Goal: Task Accomplishment & Management: Use online tool/utility

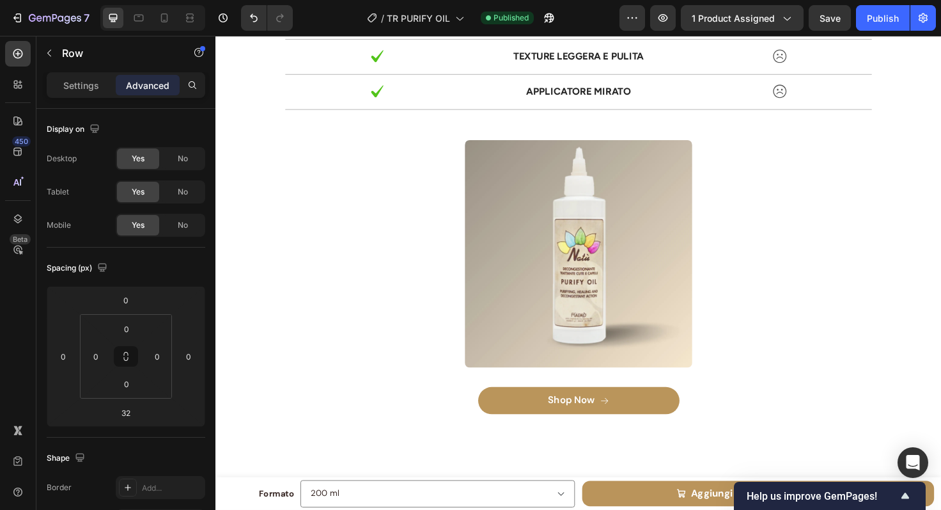
scroll to position [5388, 0]
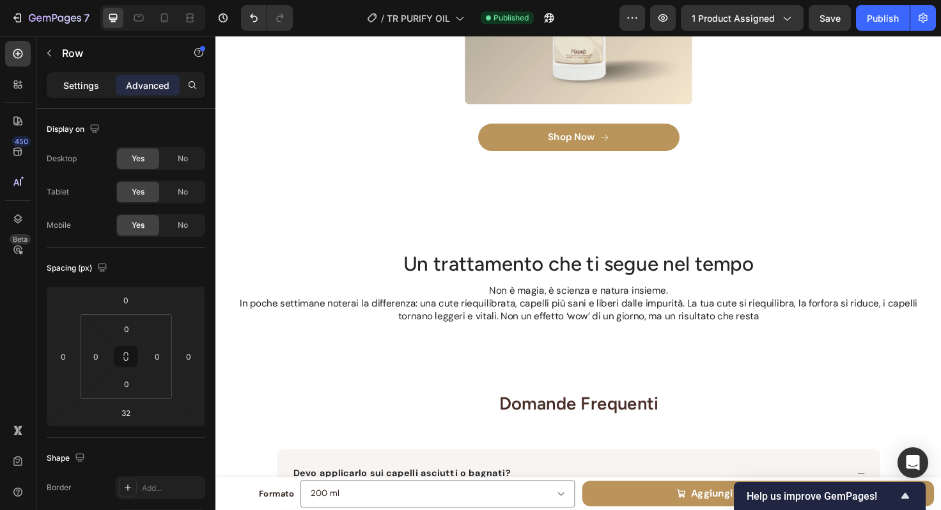
click at [67, 79] on p "Settings" at bounding box center [81, 85] width 36 height 13
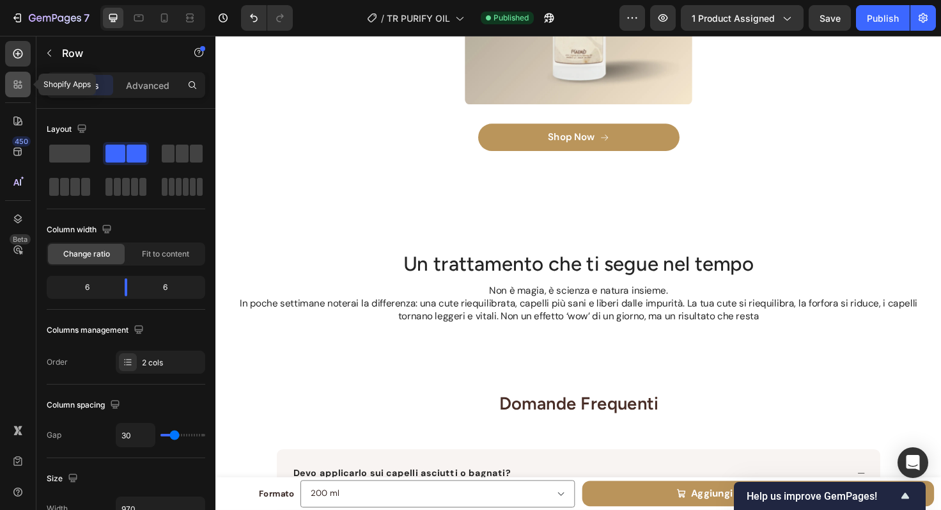
click at [16, 84] on icon at bounding box center [16, 83] width 4 height 4
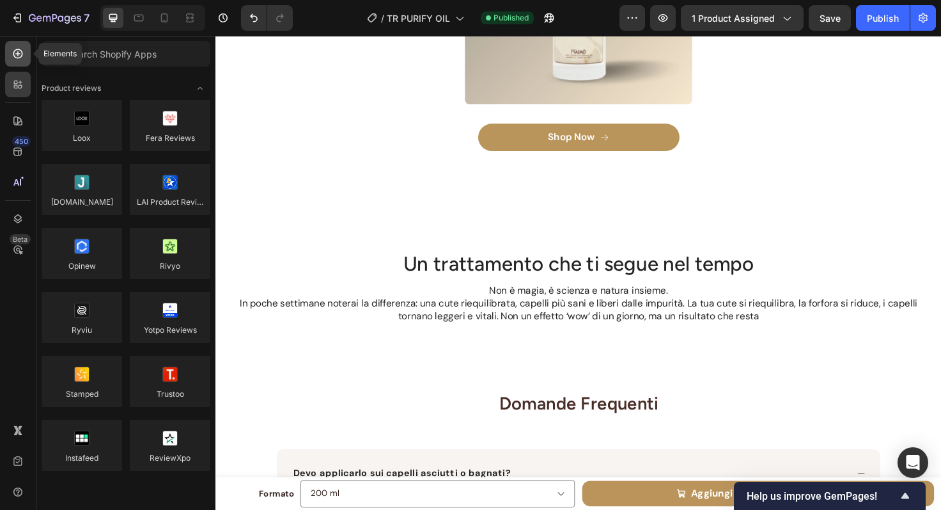
click at [20, 60] on div at bounding box center [18, 54] width 26 height 26
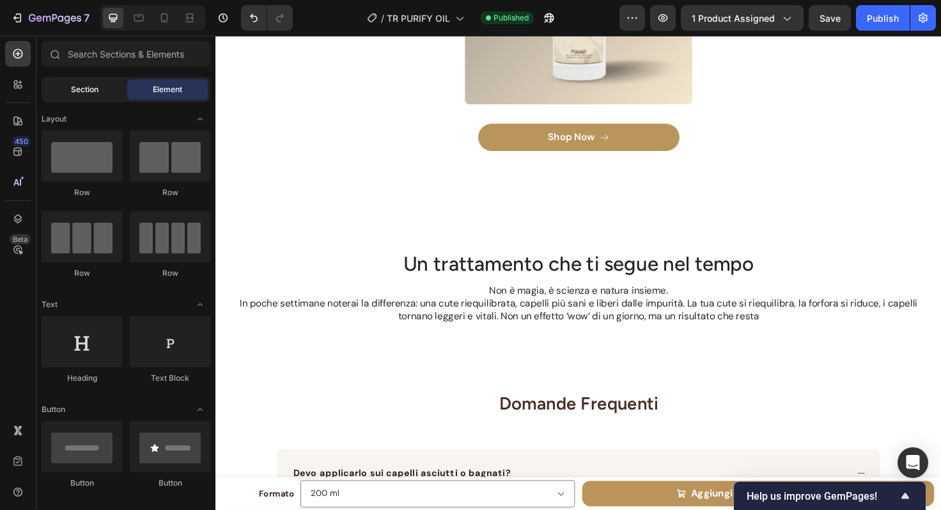
click at [95, 86] on span "Section" at bounding box center [84, 90] width 27 height 12
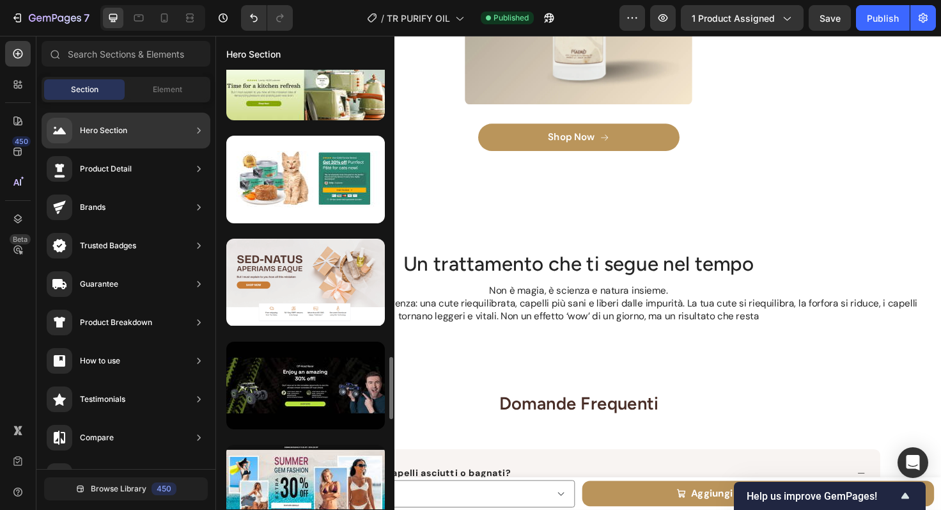
scroll to position [1937, 0]
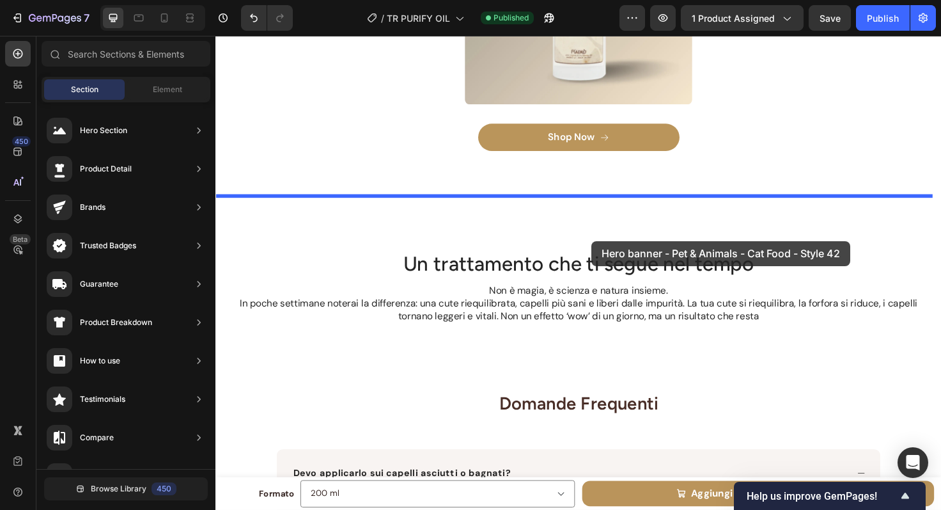
drag, startPoint x: 491, startPoint y: 190, endPoint x: 613, endPoint y: 253, distance: 137.6
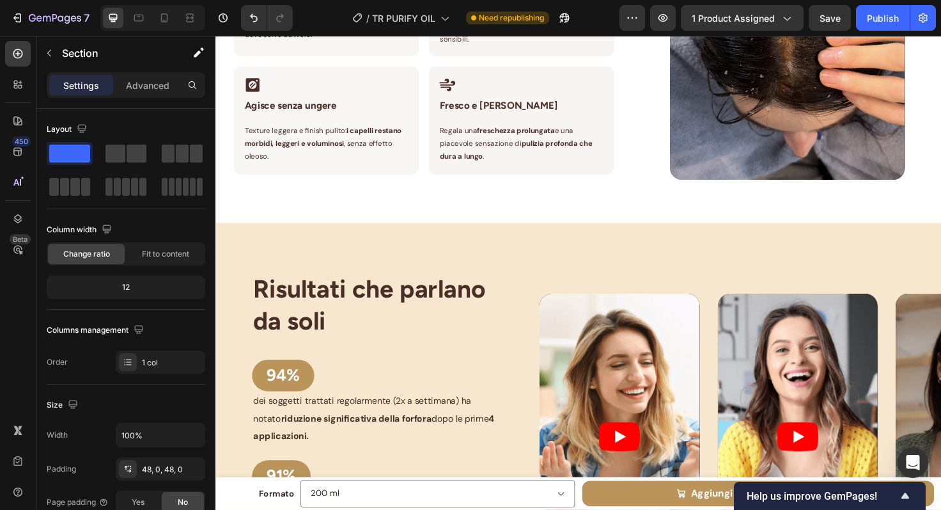
scroll to position [1687, 0]
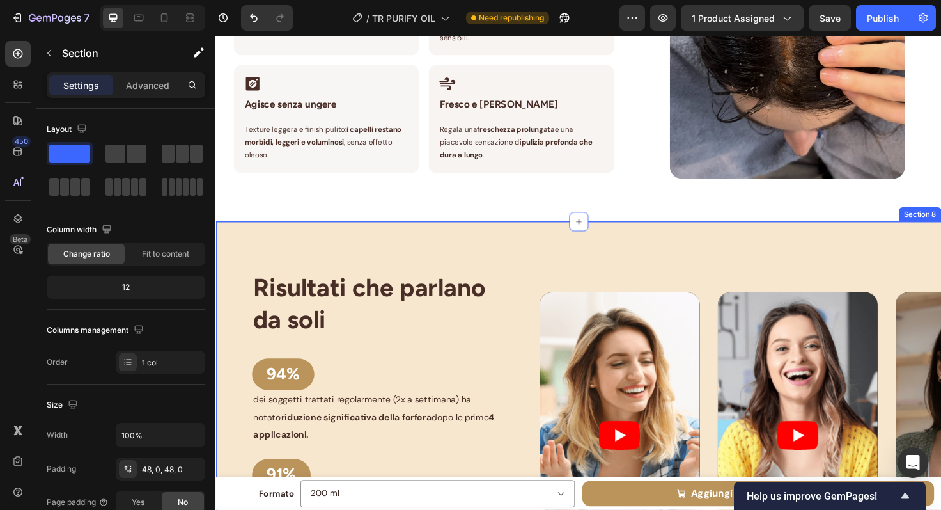
click at [496, 242] on div "Risultati che parlano da soli Heading 94% Button dei soggetti trattati regolarm…" at bounding box center [599, 465] width 767 height 467
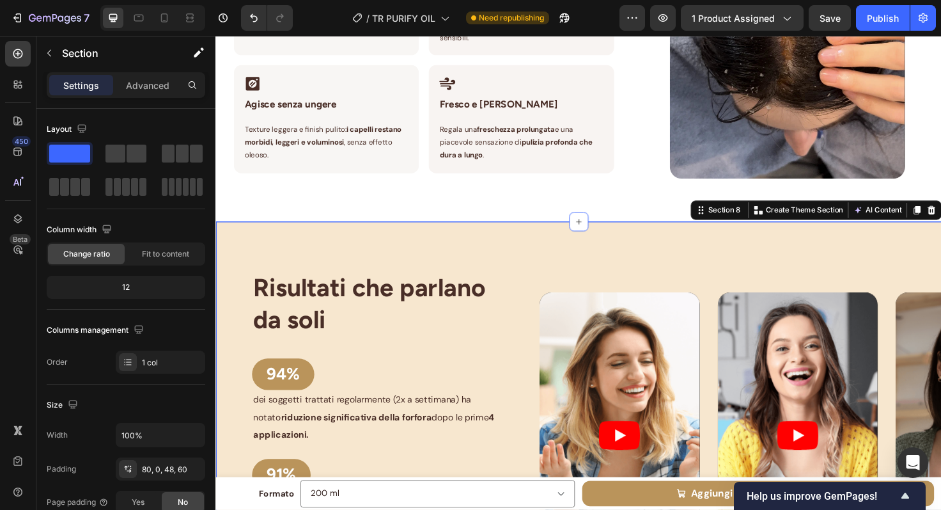
click at [542, 253] on div "Risultati che parlano da soli Heading 94% Button dei soggetti trattati regolarm…" at bounding box center [599, 465] width 767 height 467
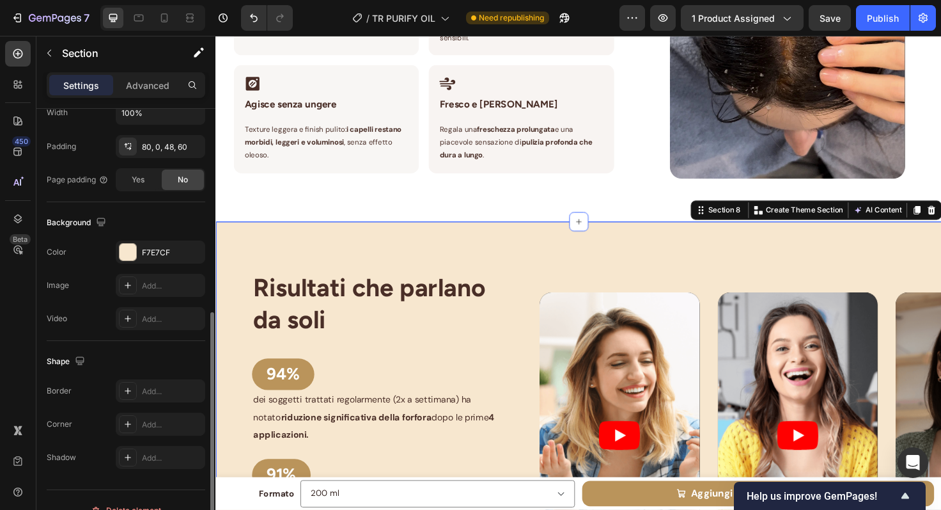
scroll to position [343, 0]
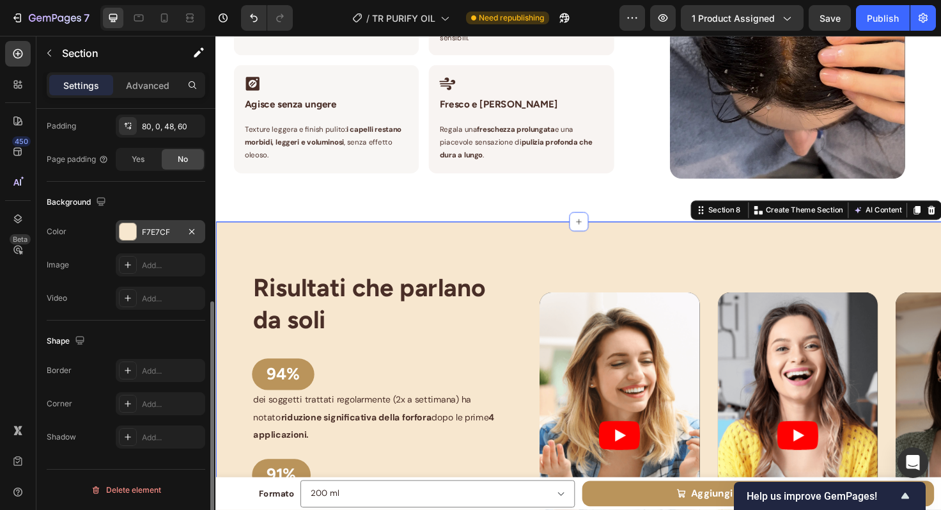
click at [154, 230] on div "F7E7CF" at bounding box center [160, 232] width 37 height 12
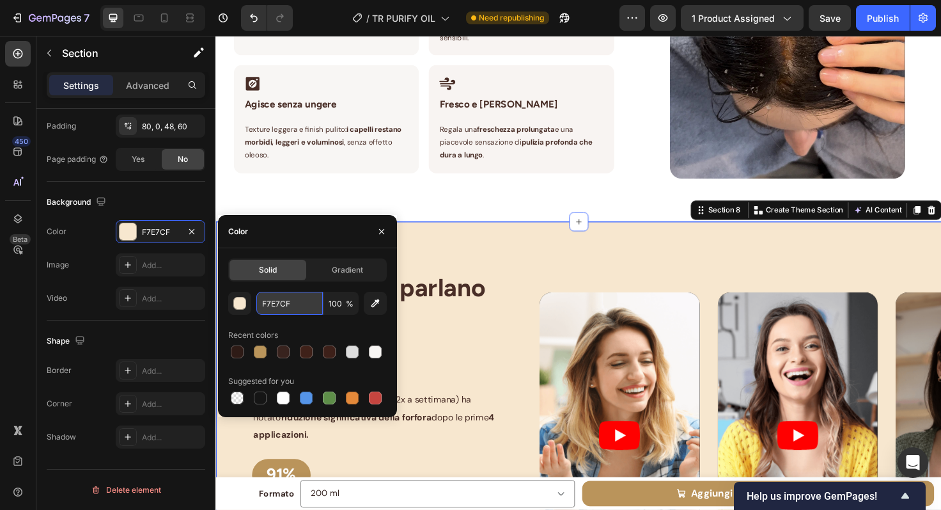
click at [283, 310] on input "F7E7CF" at bounding box center [289, 303] width 67 height 23
paste input "#f7e7cf"
type input "F7E7CF"
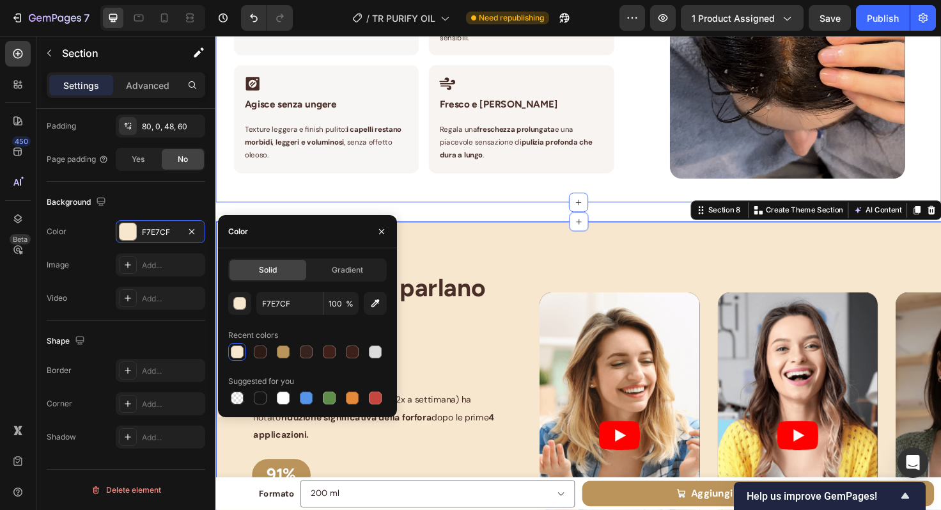
click at [461, 202] on div "Elisir di Purezza in un Unico flacone Heading Row Icon Zero Sprechi Heading Row…" at bounding box center [599, 13] width 767 height 395
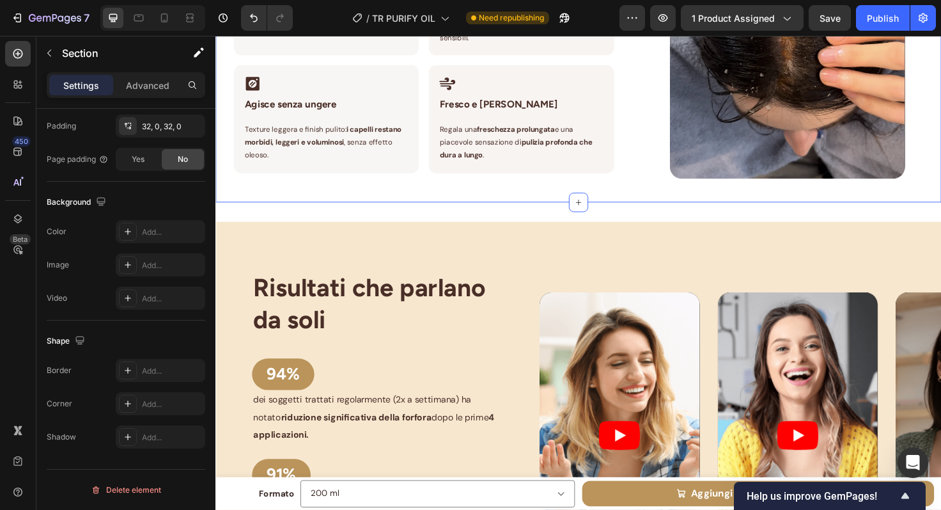
scroll to position [1794, 0]
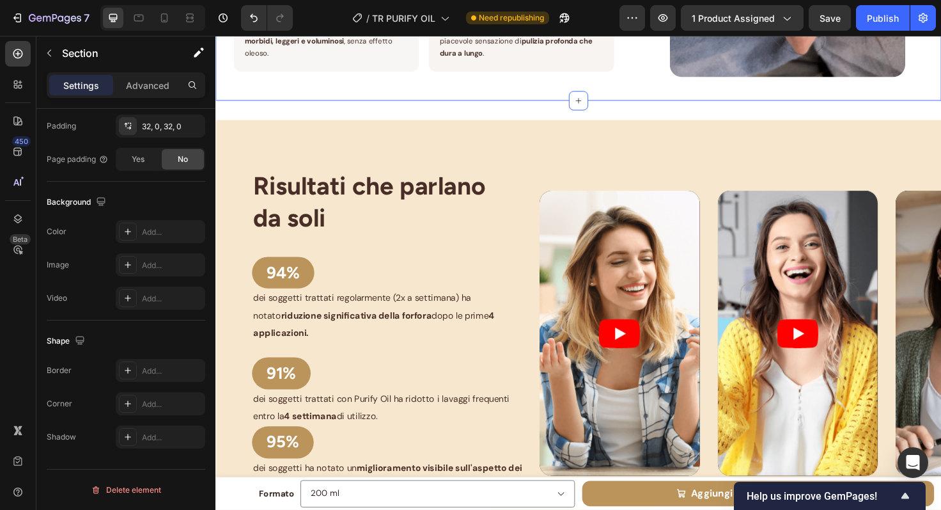
click at [402, 131] on div "Risultati che parlano da soli Heading 94% Button dei soggetti trattati regolarm…" at bounding box center [599, 358] width 767 height 467
click at [404, 125] on div "Risultati che parlano da soli Heading 94% Button dei soggetti trattati regolarm…" at bounding box center [599, 358] width 767 height 467
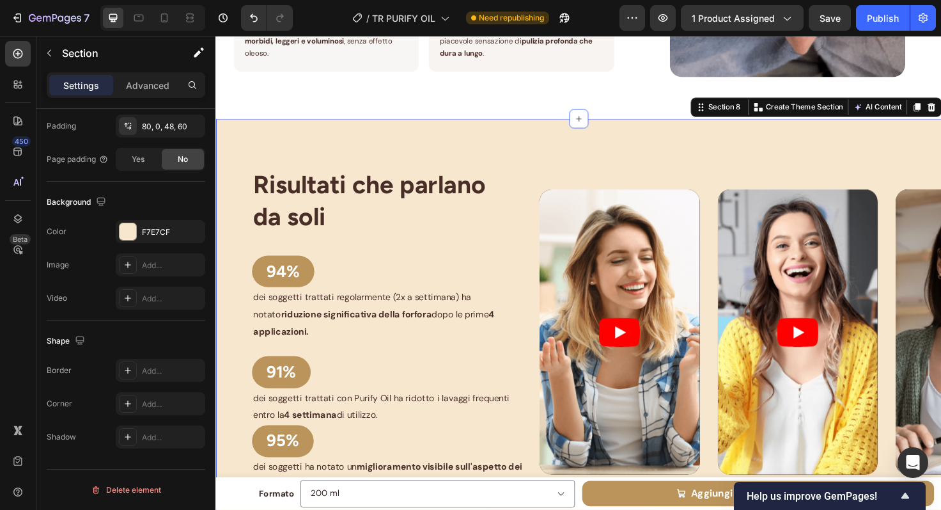
click at [411, 171] on div "Risultati che parlano da soli Heading 94% Button dei soggetti trattati regolarm…" at bounding box center [599, 356] width 767 height 467
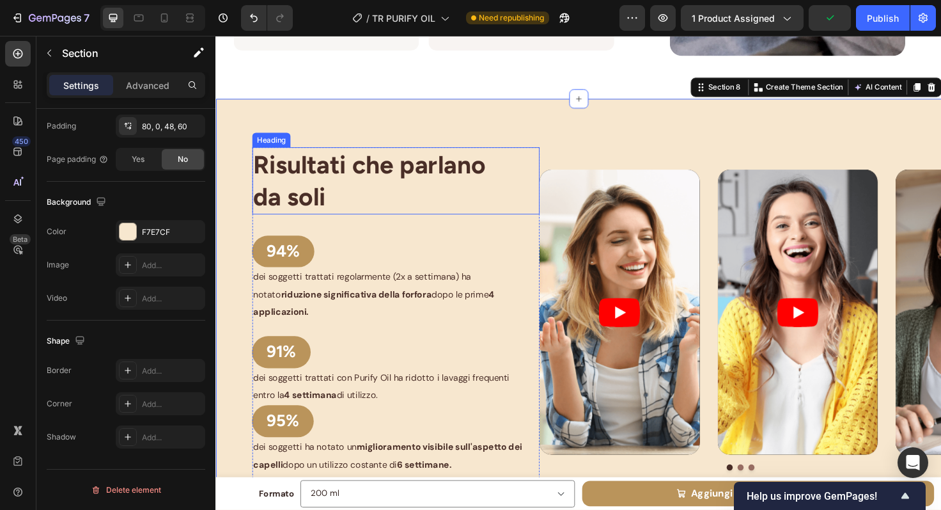
click at [317, 178] on strong "Risultati che parlano da soli" at bounding box center [378, 188] width 246 height 65
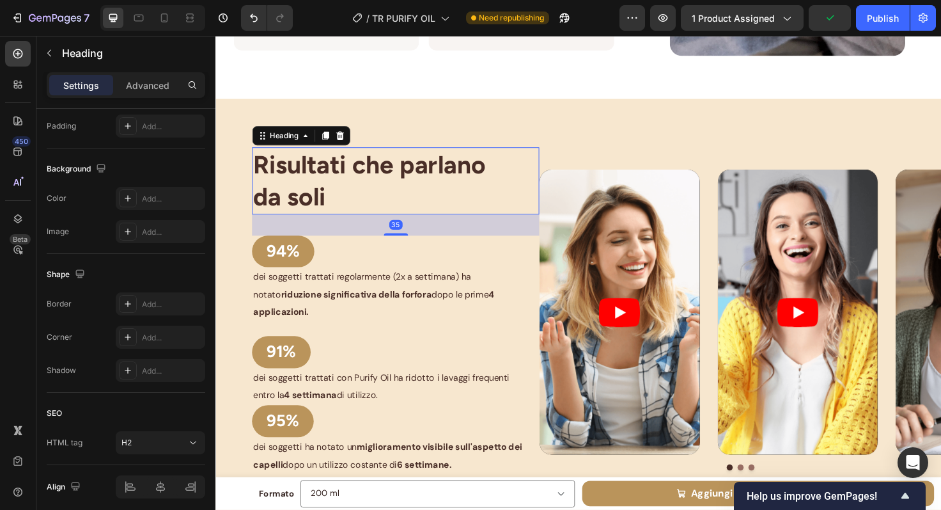
scroll to position [0, 0]
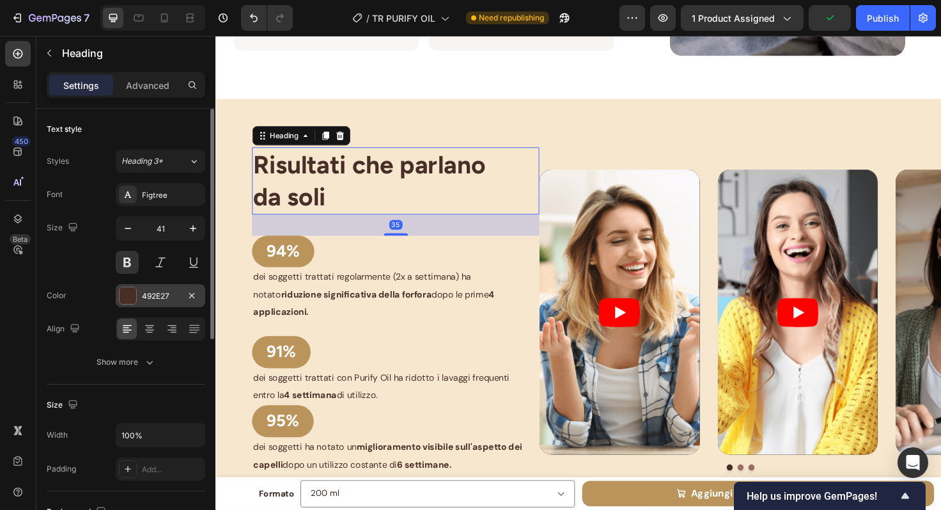
click at [156, 297] on div "492E27" at bounding box center [160, 296] width 37 height 12
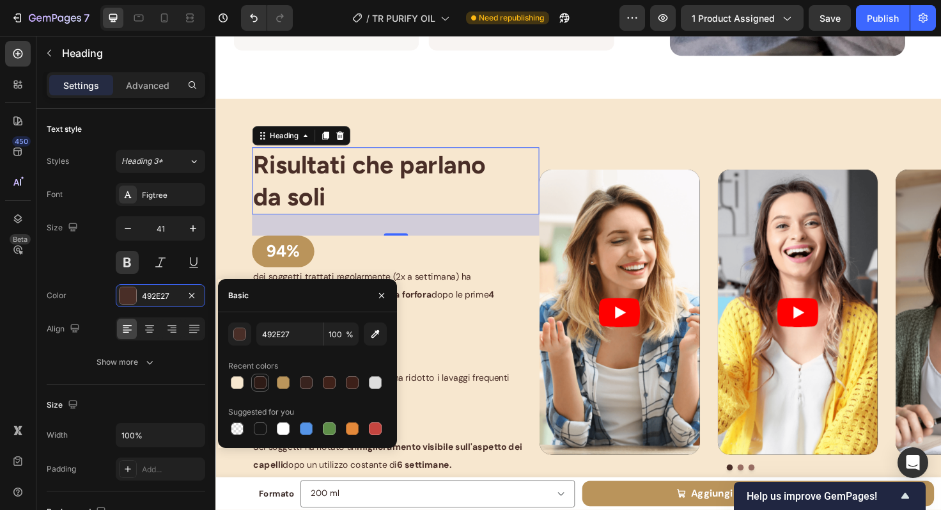
click at [260, 382] on div at bounding box center [260, 382] width 13 height 13
type input "2E1B16"
click at [408, 236] on div "35" at bounding box center [406, 235] width 14 height 10
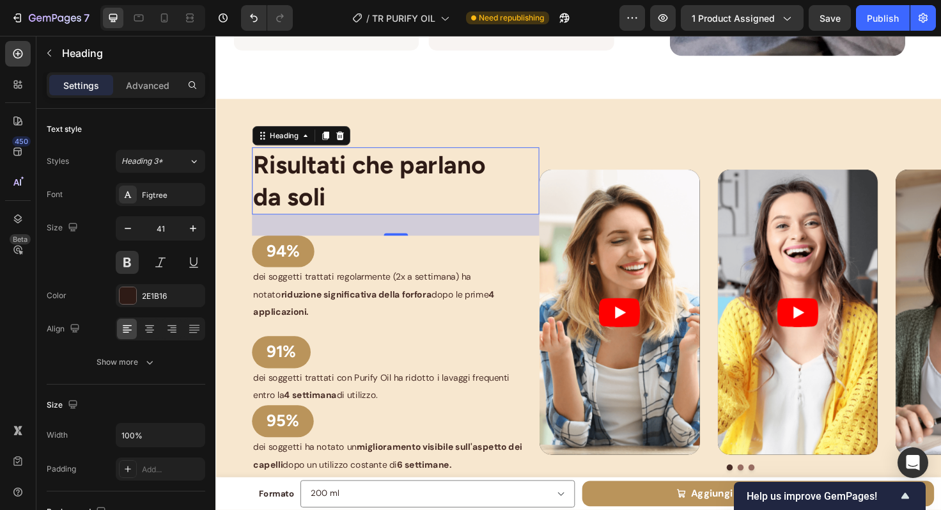
click at [405, 284] on span "dei soggetti trattati regolarmente (2x a settimana) ha notato riduzione signifi…" at bounding box center [382, 309] width 255 height 50
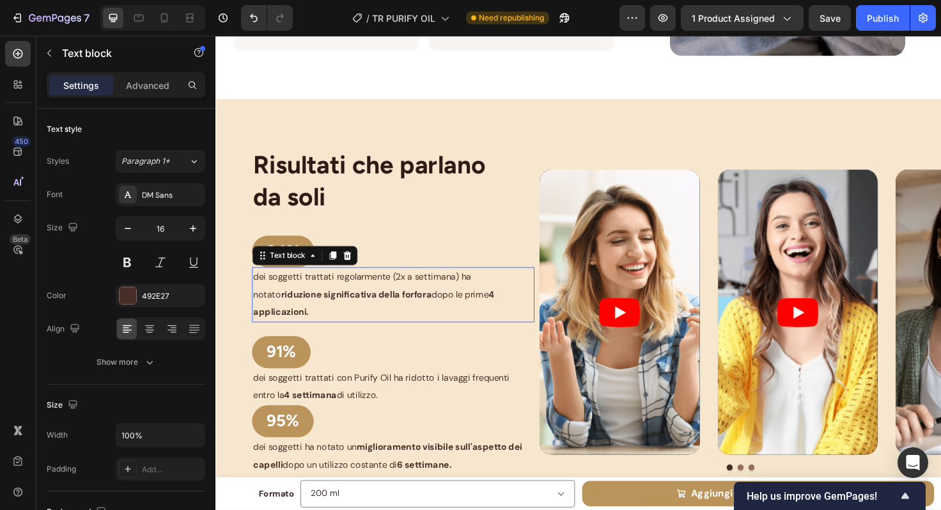
scroll to position [1861, 0]
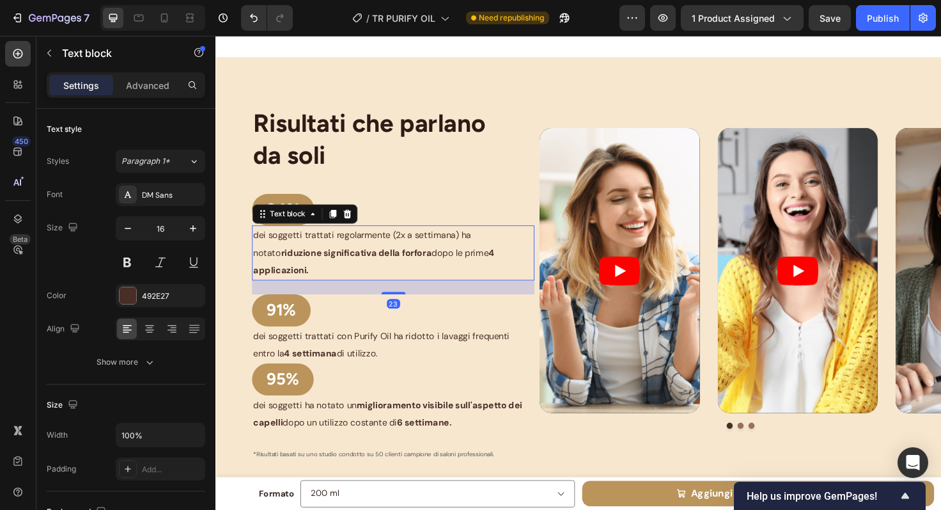
click at [361, 264] on strong "riduzione significativa della forfora" at bounding box center [364, 264] width 159 height 13
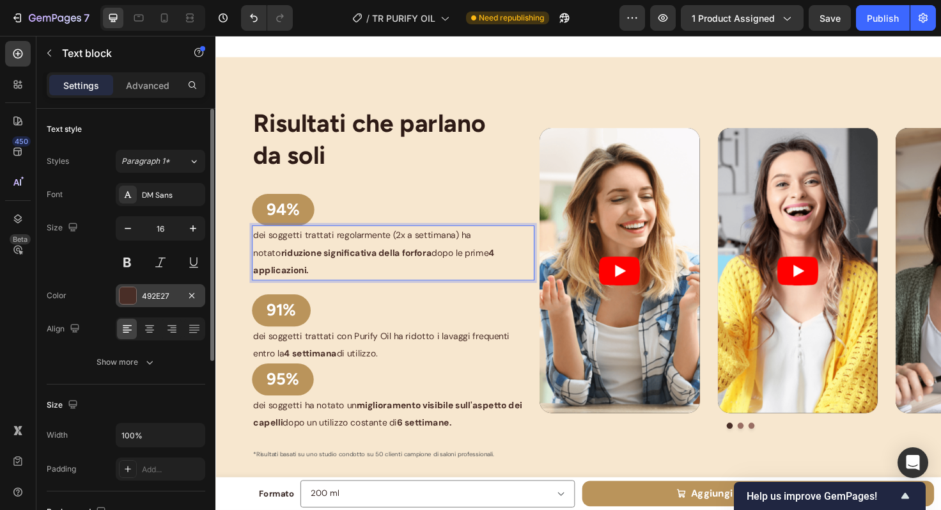
click at [161, 295] on div "492E27" at bounding box center [160, 296] width 37 height 12
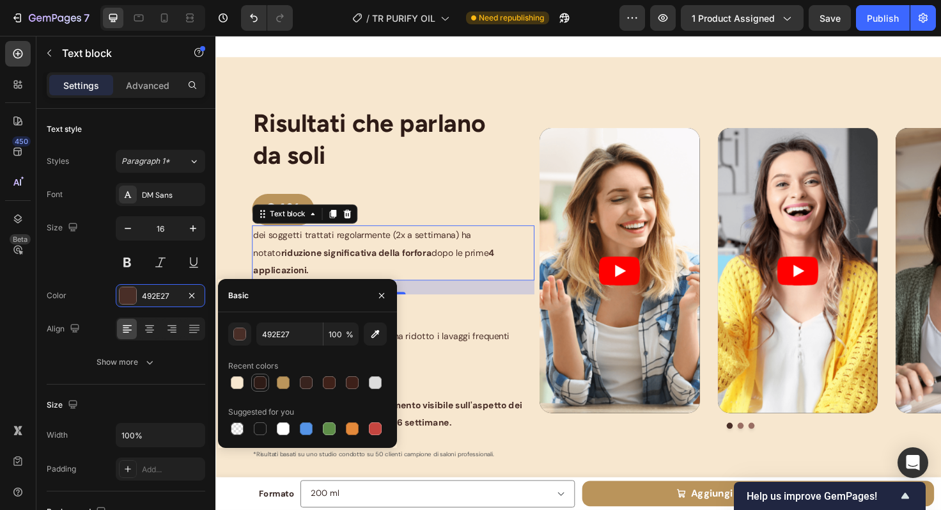
click at [256, 383] on div at bounding box center [260, 382] width 13 height 13
type input "2E1B16"
click at [425, 203] on div "94% Button" at bounding box center [406, 220] width 304 height 34
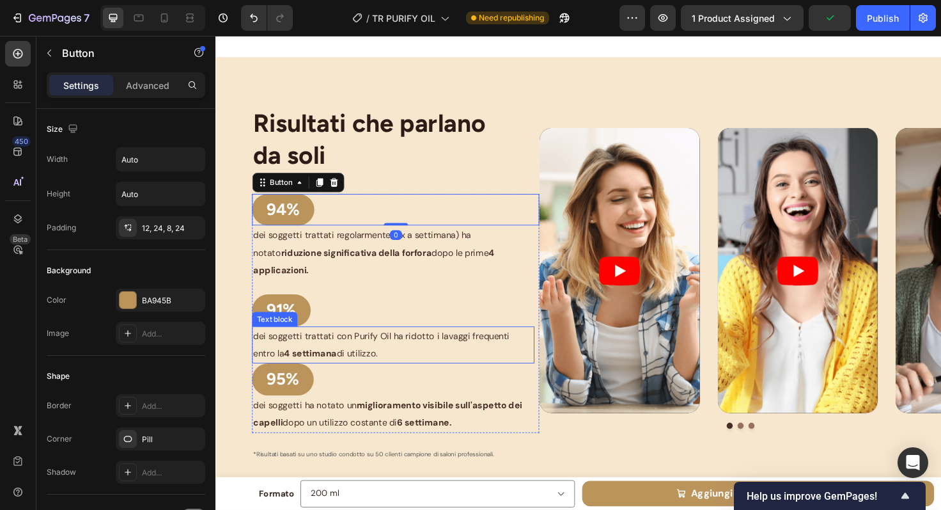
click at [393, 349] on p "dei soggetti trattati con Purify Oil ha ridotto i lavaggi frequenti entro la 4 …" at bounding box center [403, 362] width 296 height 37
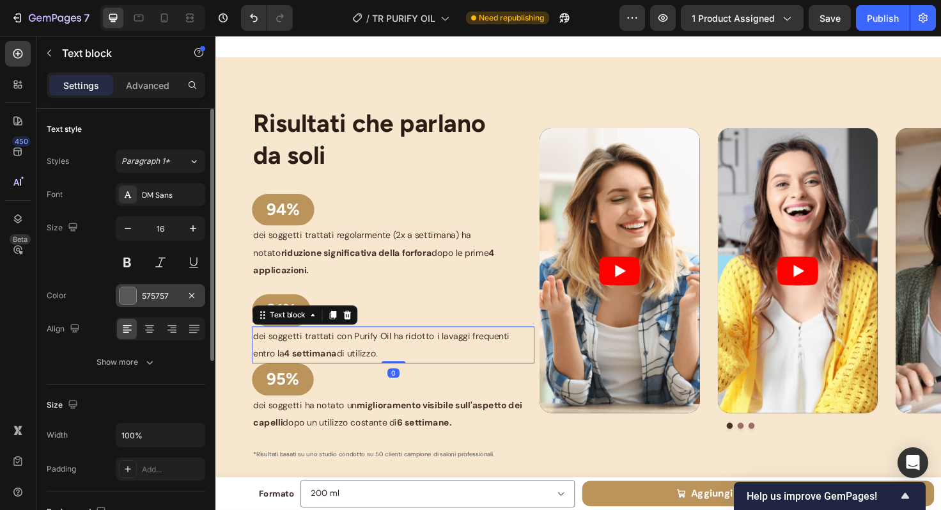
click at [152, 292] on div "575757" at bounding box center [160, 296] width 37 height 12
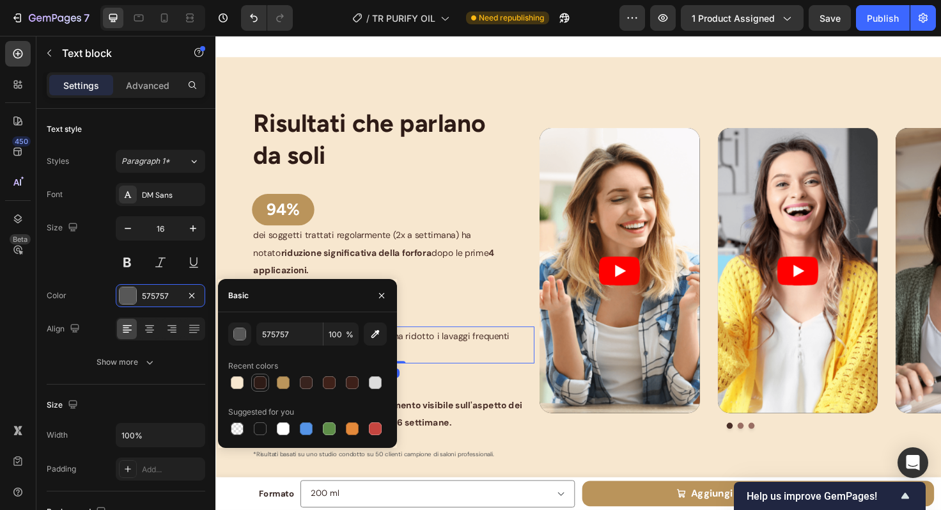
click at [262, 379] on div at bounding box center [260, 382] width 13 height 13
type input "2E1B16"
click at [399, 286] on div "94% Button dei soggetti trattati regolarmente (2x a settimana) ha notato riduzi…" at bounding box center [406, 329] width 304 height 253
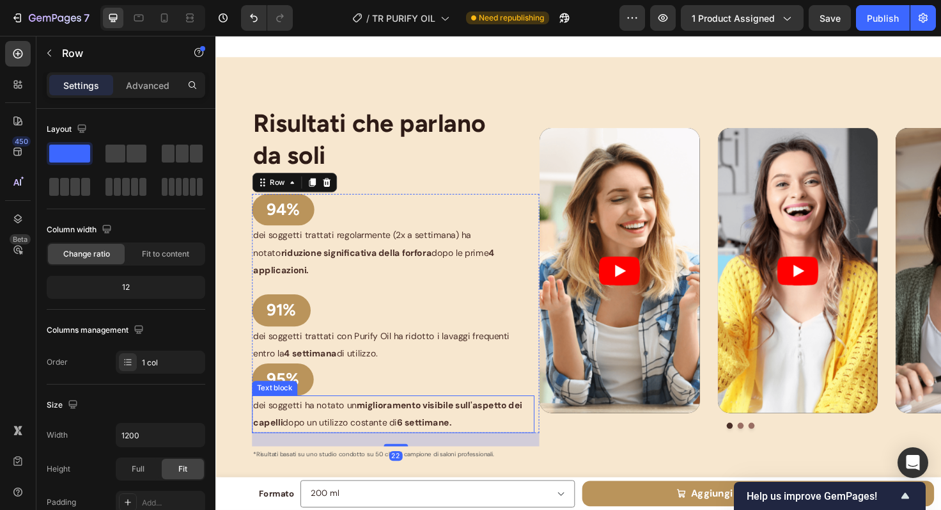
click at [389, 428] on span "dei soggetti ha notato un miglioramento visibile sull'aspetto dei capelli dopo …" at bounding box center [397, 434] width 285 height 31
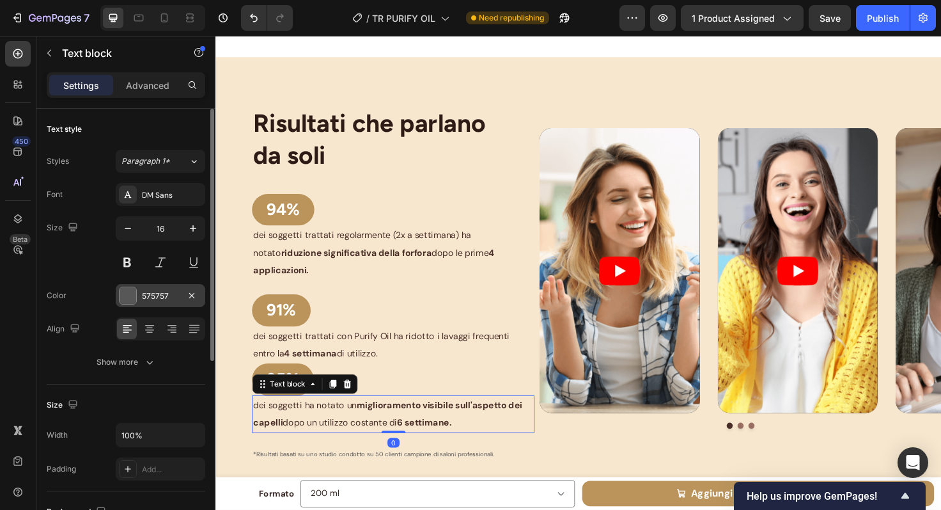
click at [164, 296] on div "575757" at bounding box center [160, 296] width 37 height 12
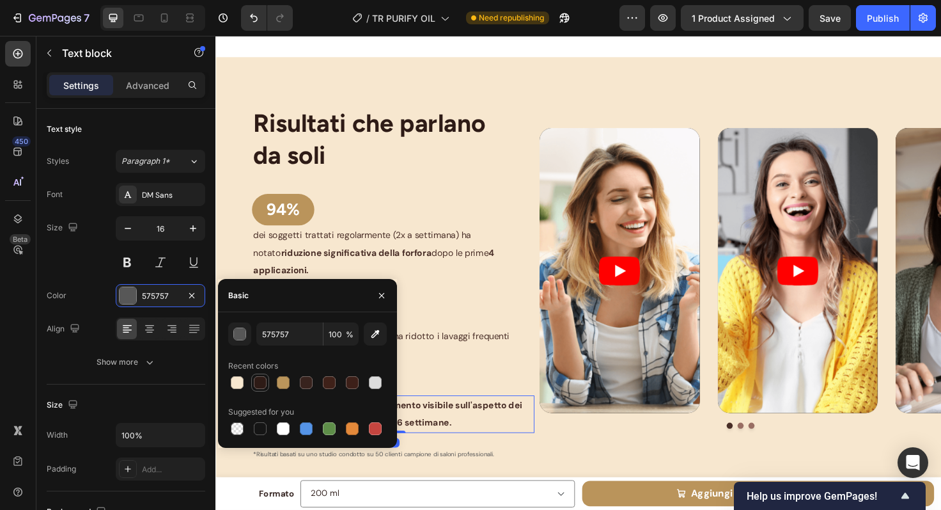
click at [258, 382] on div at bounding box center [260, 382] width 13 height 13
type input "2E1B16"
click at [354, 240] on span "dei soggetti trattati regolarmente (2x a settimana) ha notato riduzione signifi…" at bounding box center [382, 265] width 255 height 50
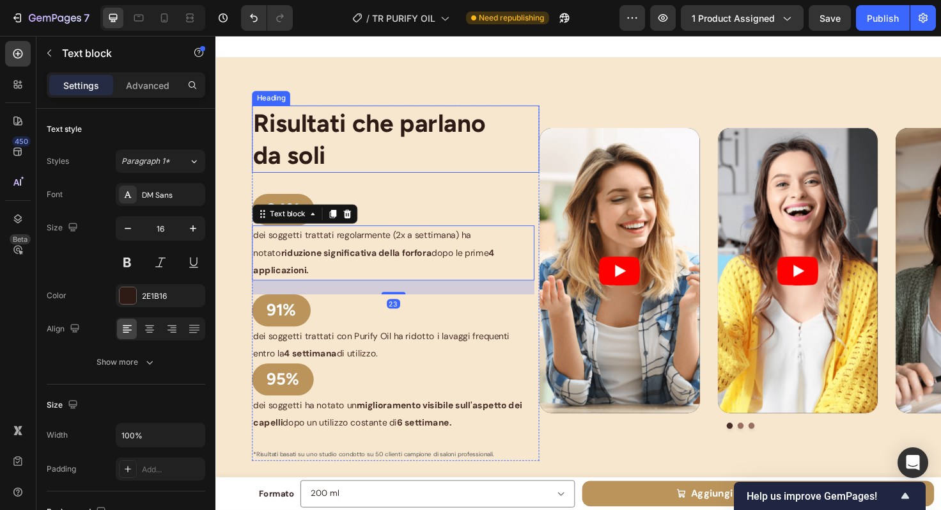
click at [474, 135] on strong "Risultati che parlano da soli" at bounding box center [378, 144] width 246 height 65
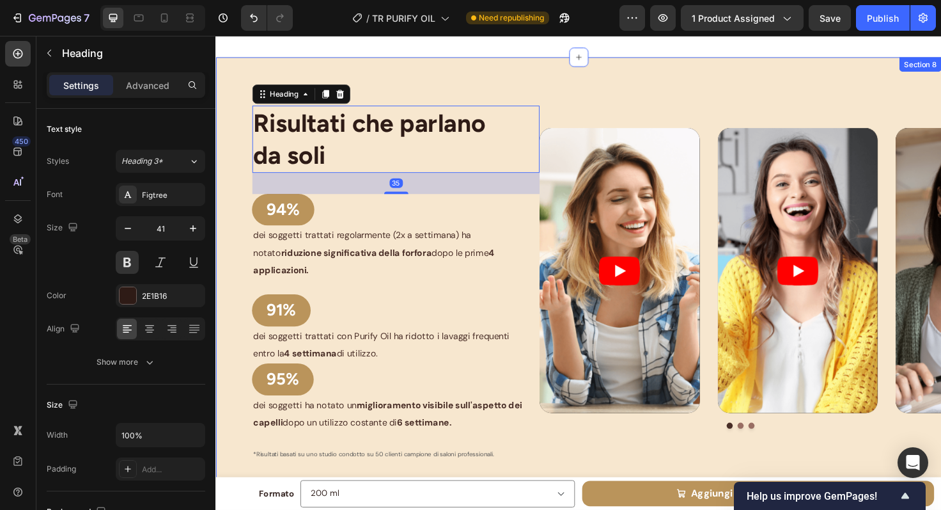
click at [585, 84] on div "Risultati che parlano da soli Heading 35 94% Button dei soggetti trattati regol…" at bounding box center [599, 291] width 767 height 467
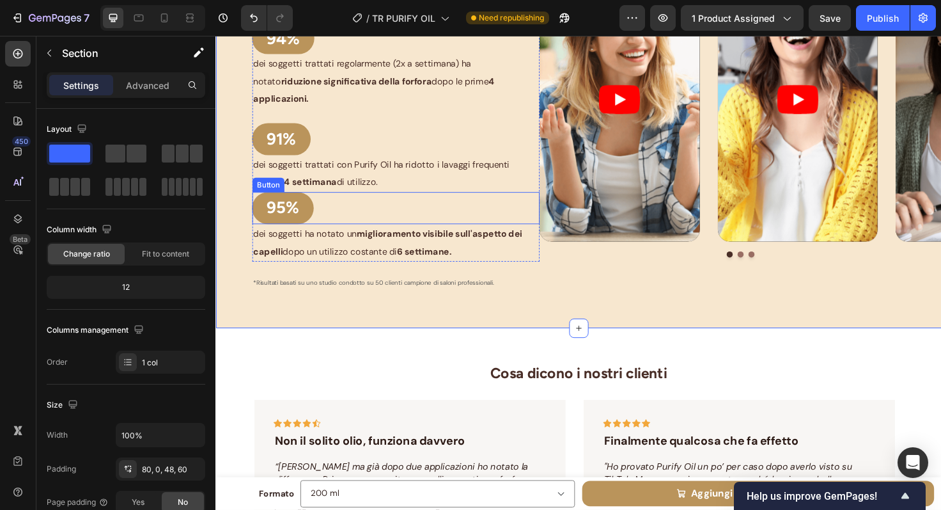
scroll to position [2071, 0]
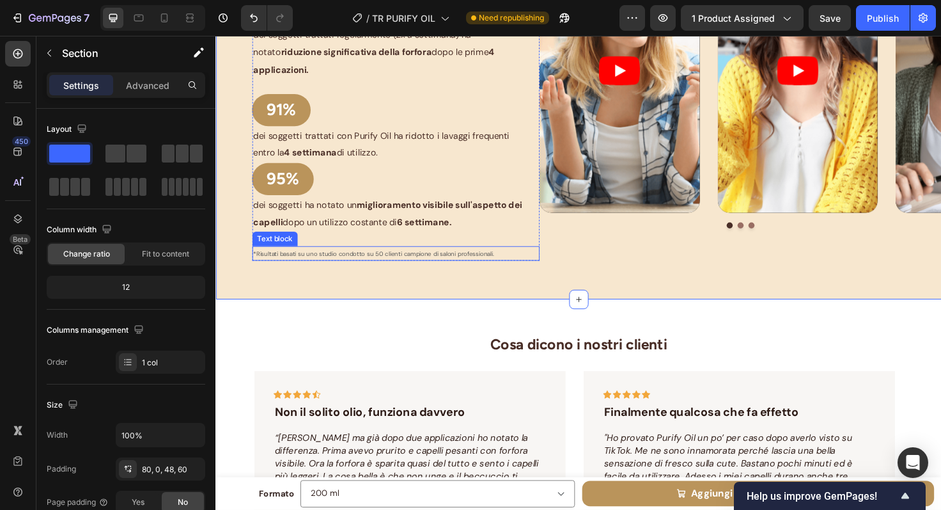
click at [420, 262] on span "*Risultati basati su uno studio condotto su 50 clienti campione di saloni profe…" at bounding box center [382, 266] width 255 height 8
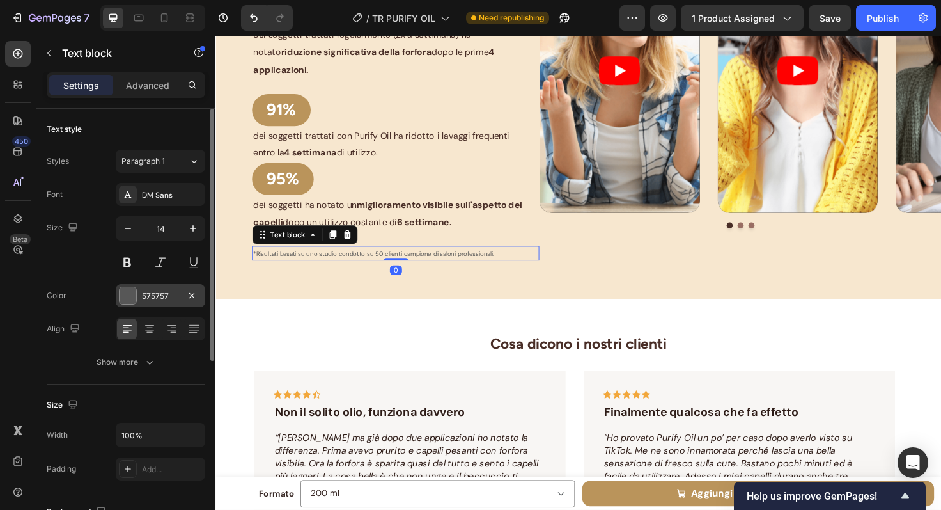
click at [157, 294] on div "575757" at bounding box center [160, 296] width 37 height 12
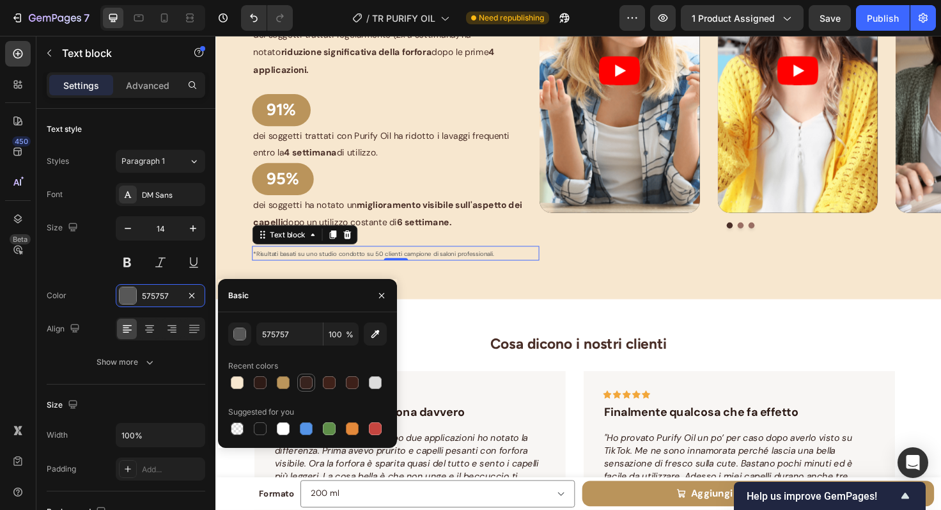
click at [306, 382] on div at bounding box center [306, 382] width 13 height 13
type input "38231E"
click at [570, 266] on div "Risultati che parlano da soli Heading 94% Button dei soggetti trattati regolarm…" at bounding box center [618, 91] width 729 height 386
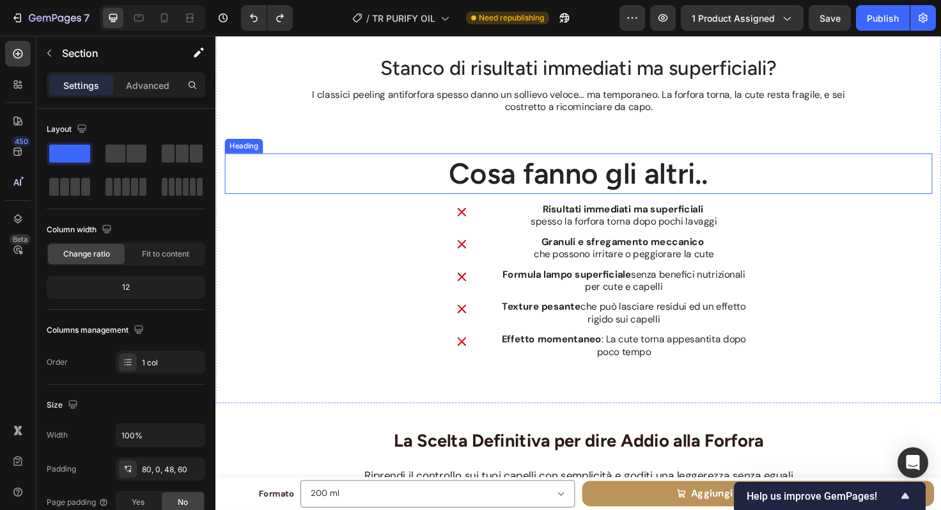
scroll to position [3446, 0]
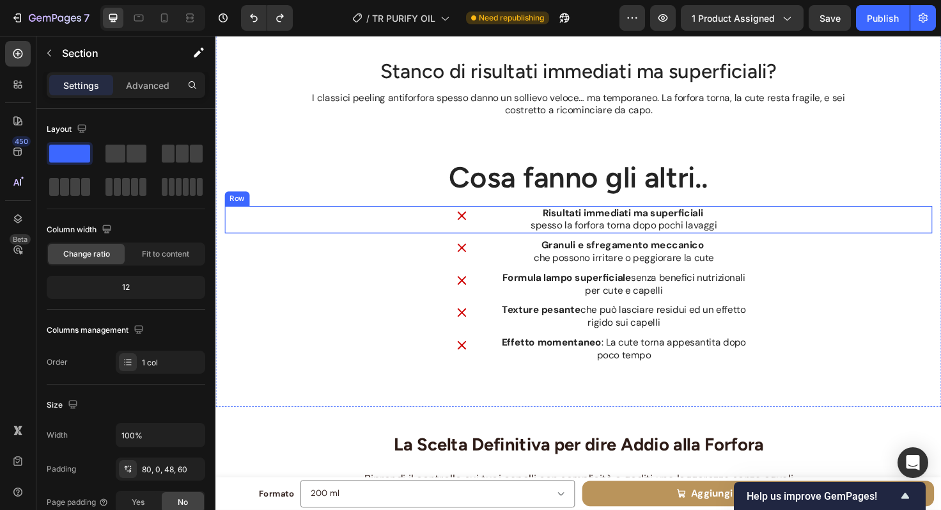
click at [504, 239] on div "Image Risultati immediati ma superficiali spesso la forfora torna dopo pochi la…" at bounding box center [599, 230] width 748 height 29
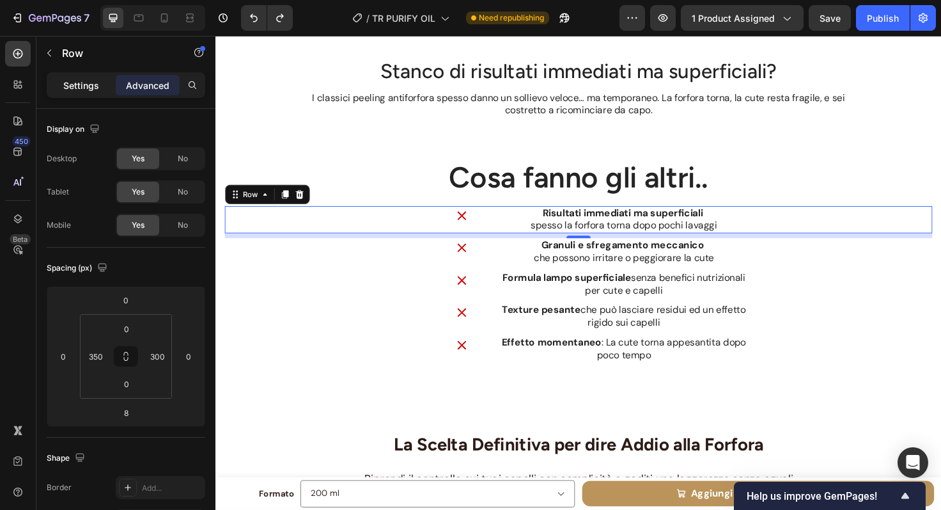
click at [91, 86] on p "Settings" at bounding box center [81, 85] width 36 height 13
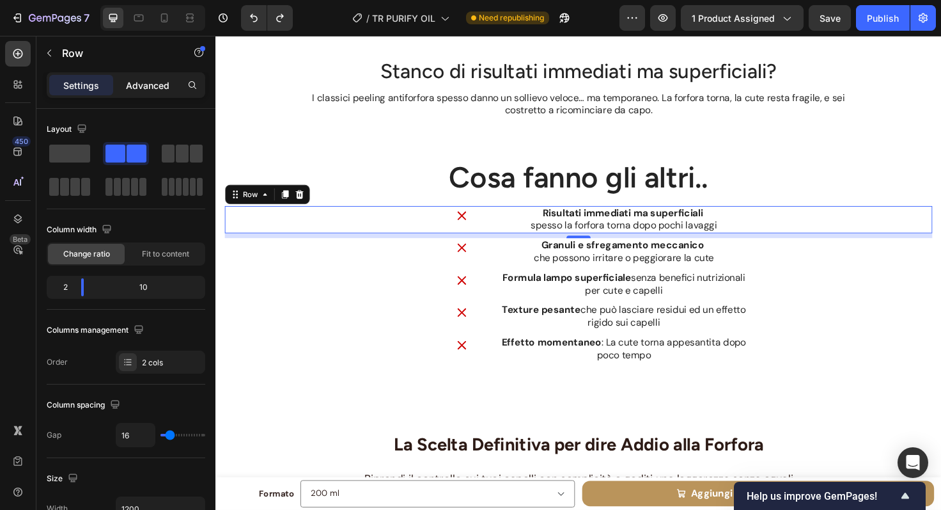
click at [159, 84] on p "Advanced" at bounding box center [147, 85] width 43 height 13
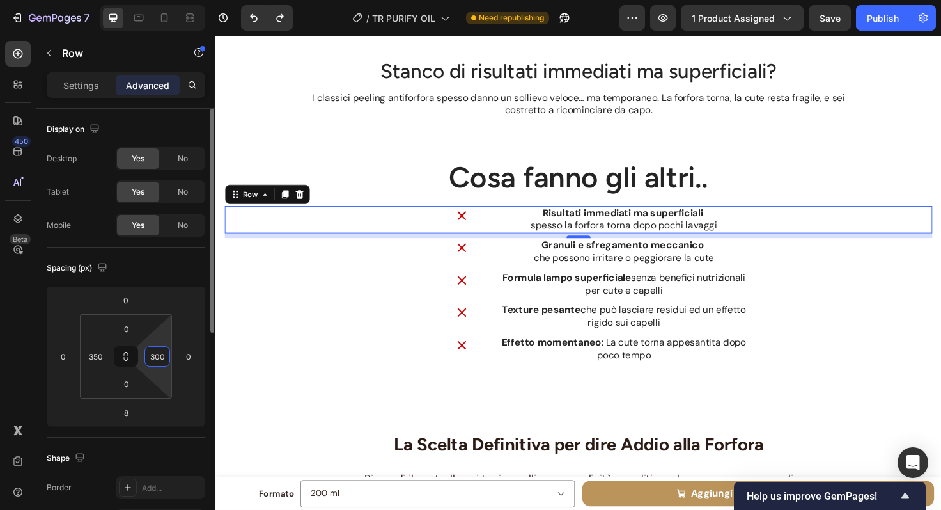
click at [162, 360] on input "300" at bounding box center [157, 356] width 19 height 19
type input "200"
click at [97, 356] on input "350" at bounding box center [95, 356] width 19 height 19
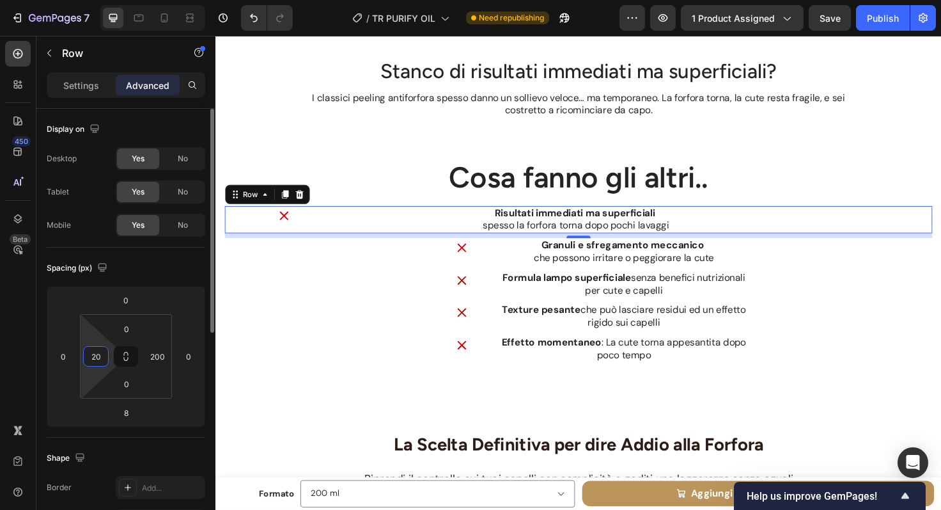
type input "200"
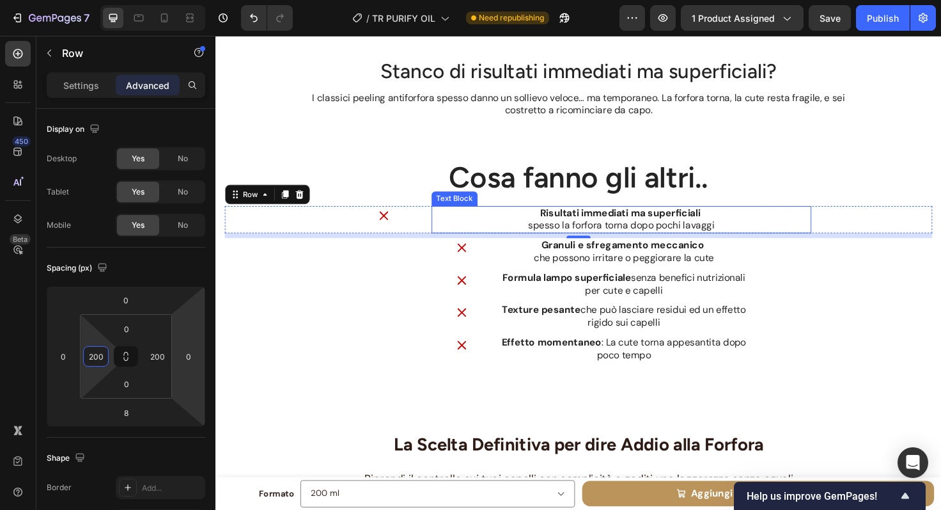
click at [527, 234] on p "spesso la forfora torna dopo pochi lavaggi" at bounding box center [644, 236] width 399 height 13
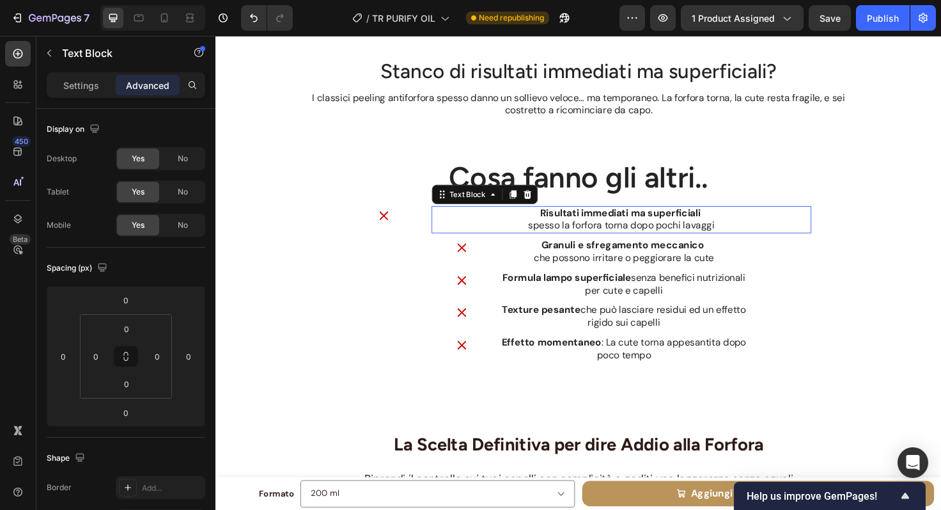
click at [535, 237] on p "spesso la forfora torna dopo pochi lavaggi" at bounding box center [644, 236] width 399 height 13
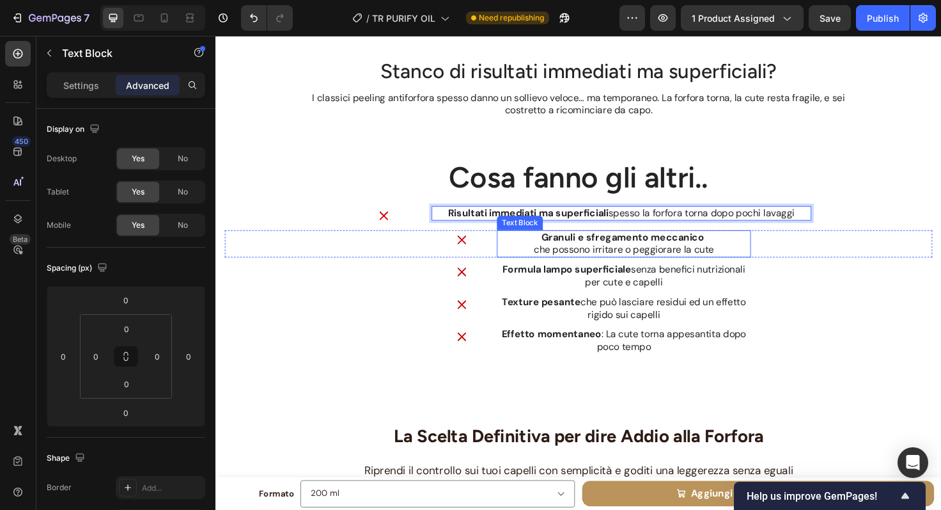
click at [554, 260] on p "che possono irritare o peggiorare la cute" at bounding box center [647, 261] width 266 height 13
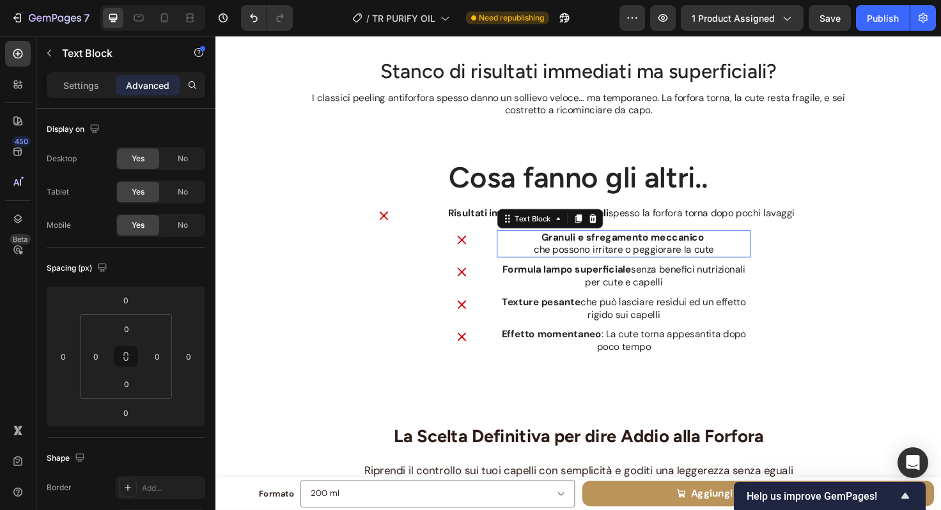
click at [542, 260] on p "che possono irritare o peggiorare la cute" at bounding box center [647, 261] width 266 height 13
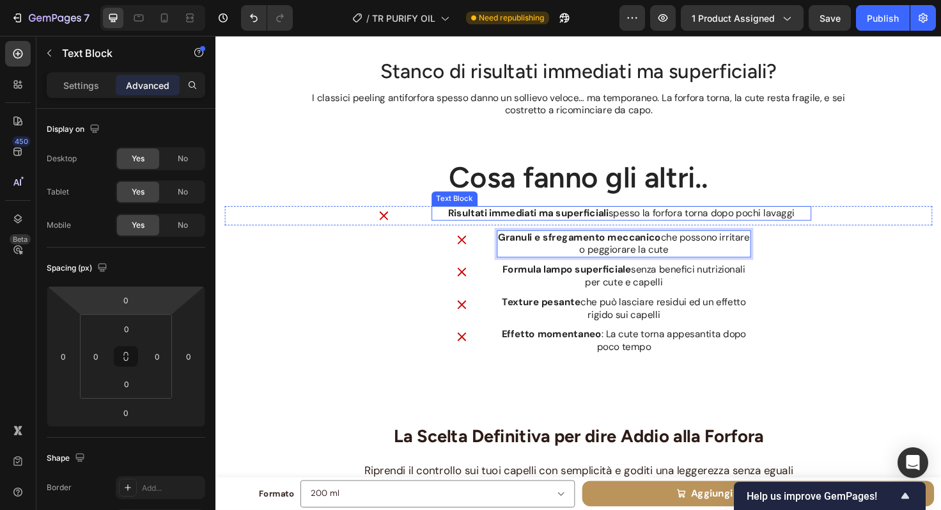
click at [487, 230] on p "Risultati immediati ma superficiali spesso la forfora torna dopo pochi lavaggi" at bounding box center [644, 223] width 399 height 13
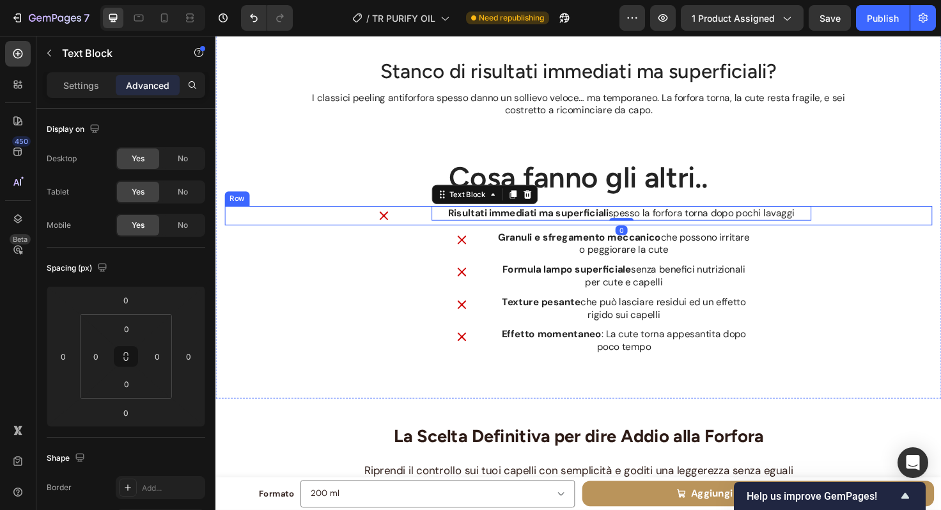
click at [434, 230] on div "Image Risultati immediati ma superficiali spesso la forfora torna dopo pochi la…" at bounding box center [599, 226] width 748 height 20
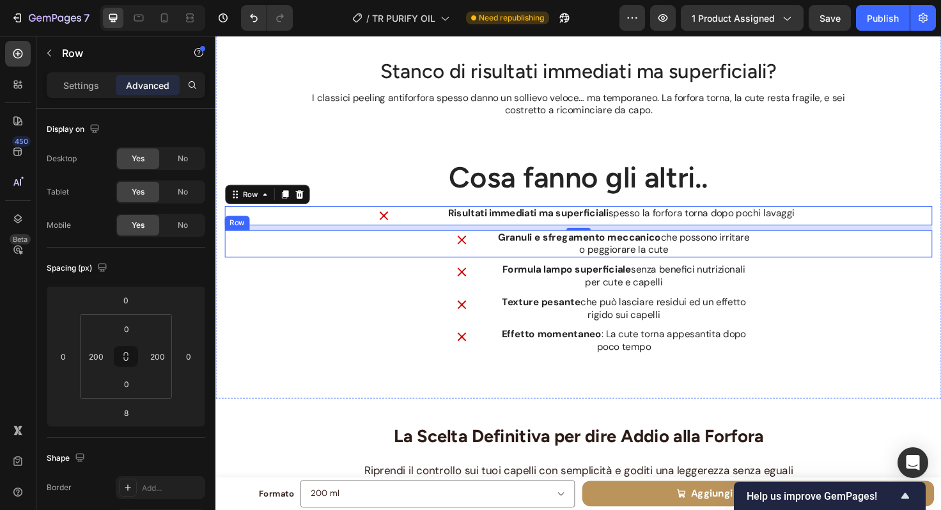
click at [510, 258] on div "Image Granuli e sfregamento meccanico che possono irritare o peggiorare la cute…" at bounding box center [599, 255] width 748 height 29
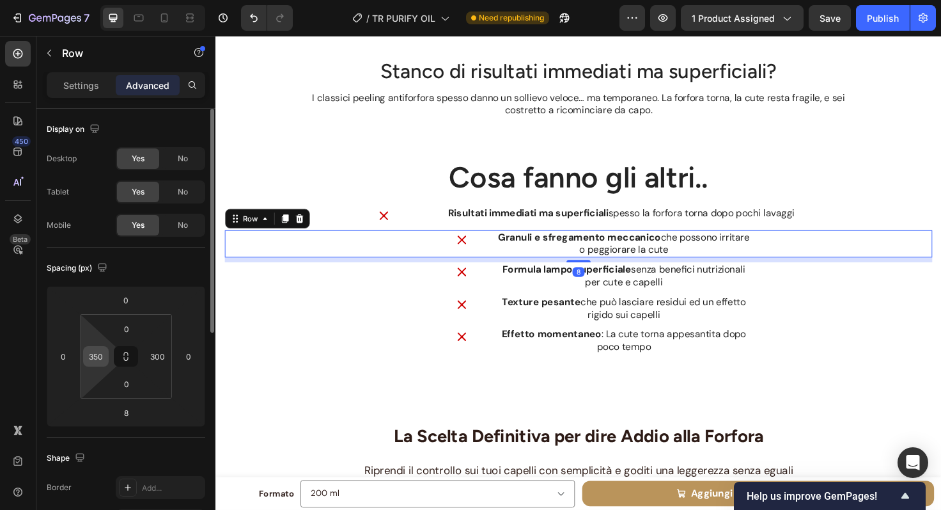
click at [100, 361] on input "350" at bounding box center [95, 356] width 19 height 19
type input "200"
click at [156, 359] on input "300" at bounding box center [157, 356] width 19 height 19
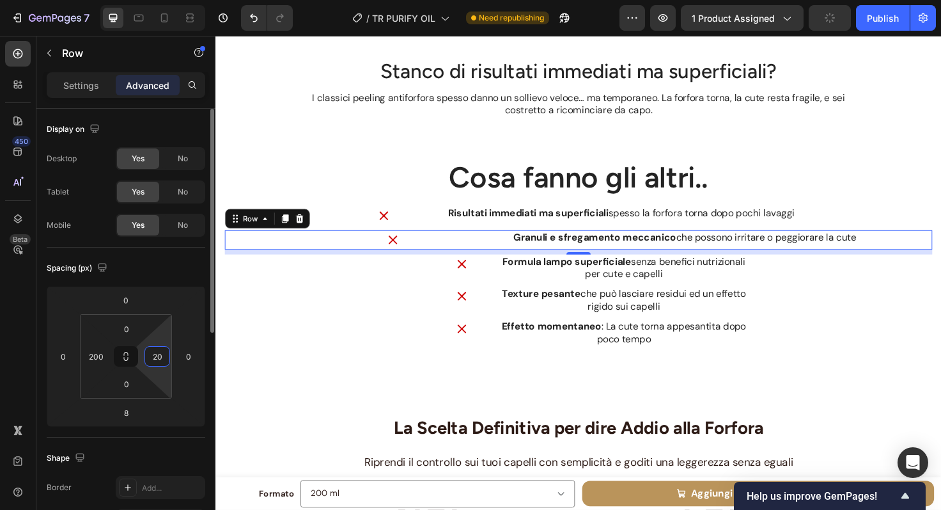
type input "200"
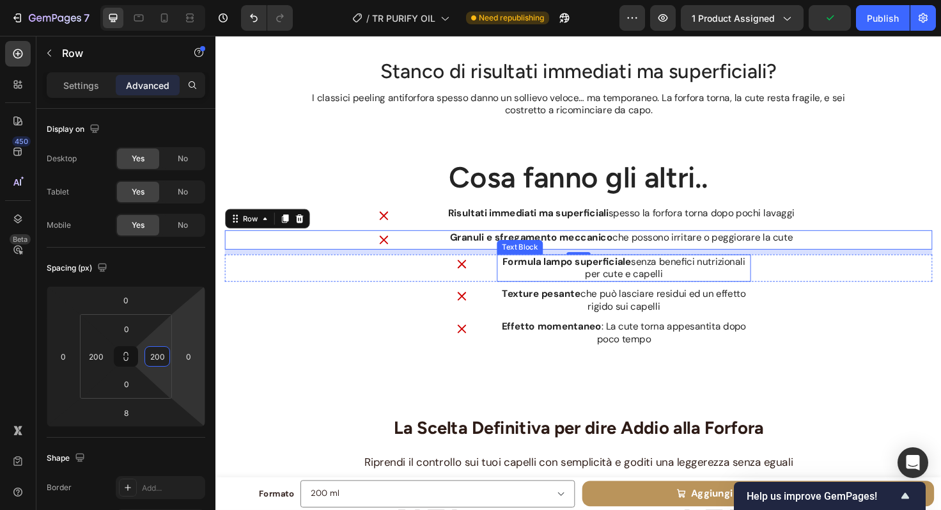
click at [514, 279] on p "Formula lampo superficiale senza benefici nutrizionali per cute e capelli" at bounding box center [647, 281] width 266 height 27
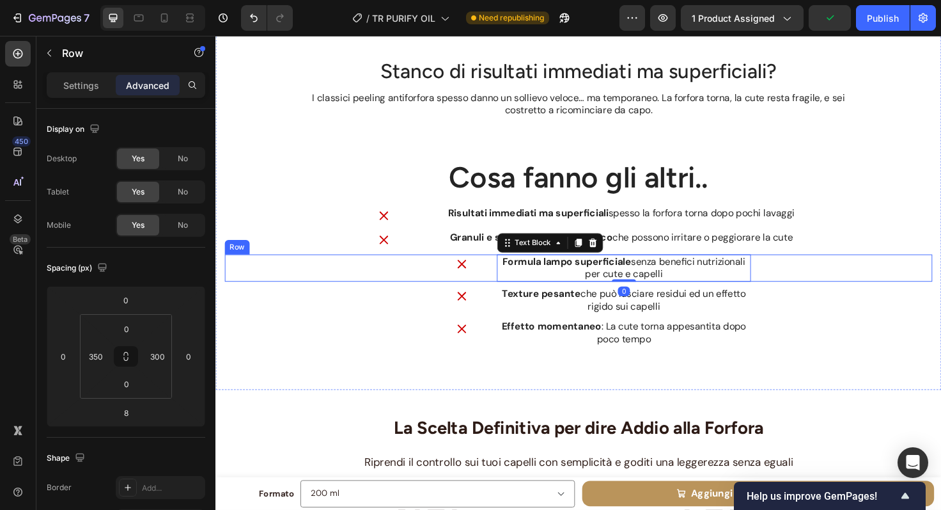
click at [503, 289] on div "Image Formula lampo superficiale senza benefici nutrizionali per cute e capelli…" at bounding box center [599, 281] width 748 height 29
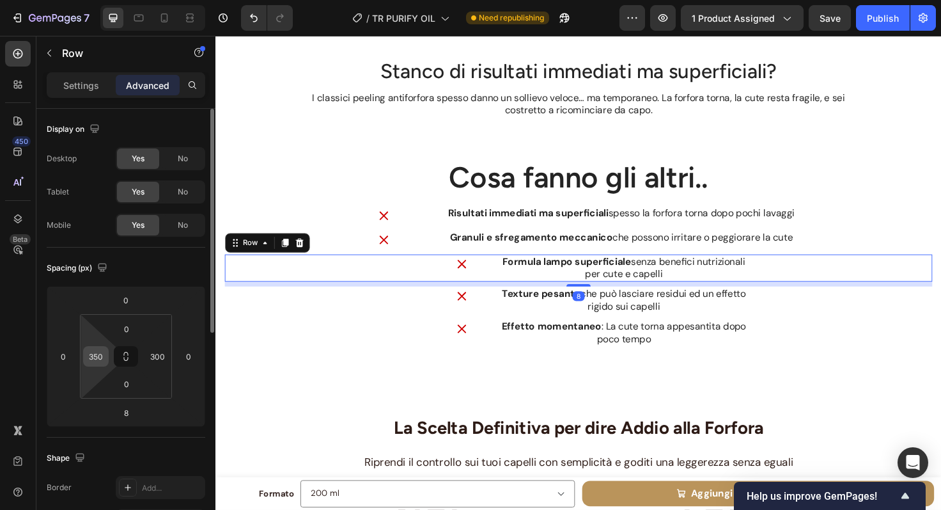
click at [97, 362] on input "350" at bounding box center [95, 356] width 19 height 19
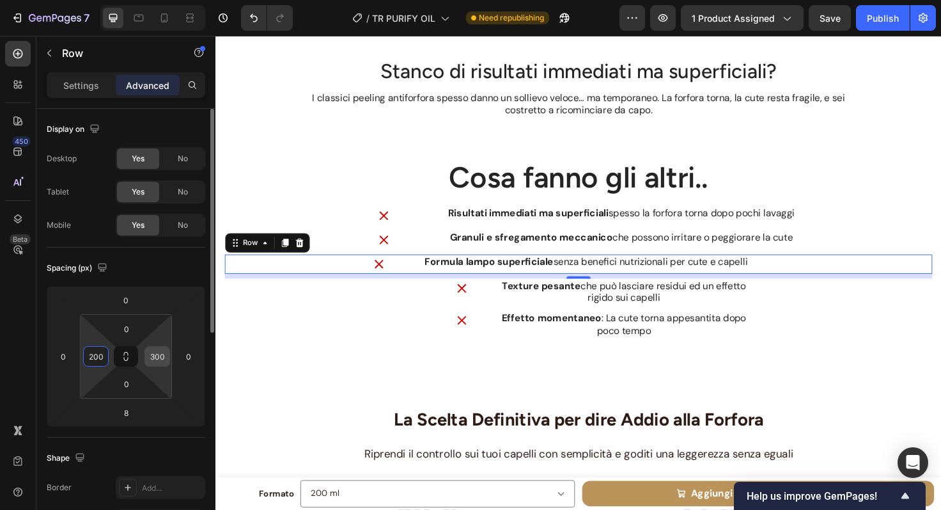
type input "200"
click at [161, 363] on input "300" at bounding box center [157, 356] width 19 height 19
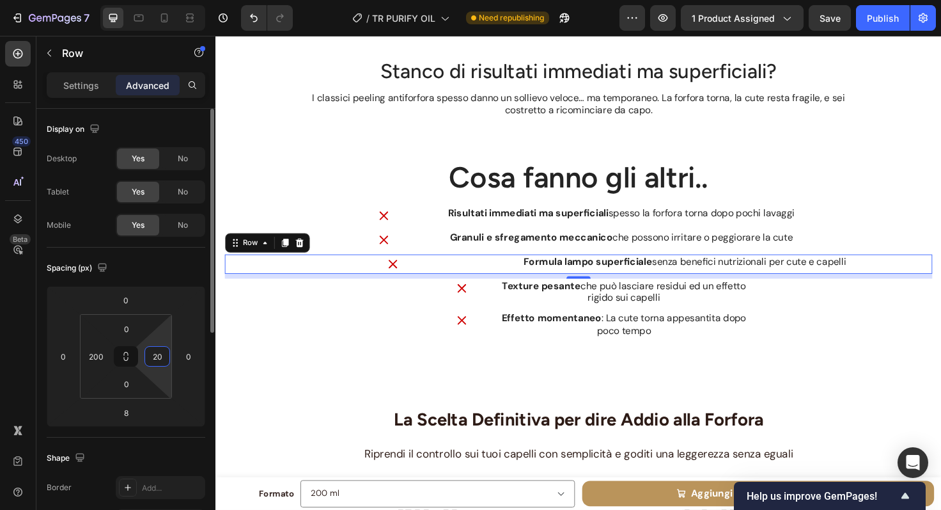
type input "200"
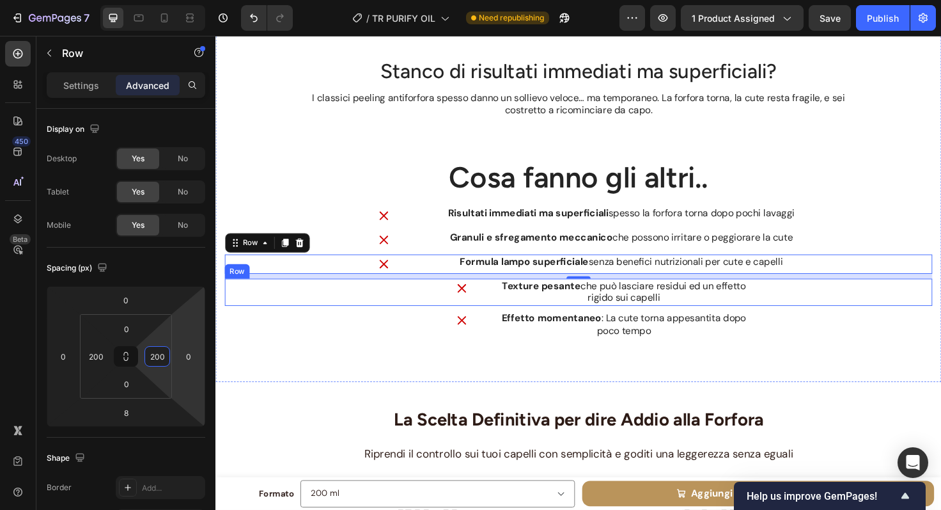
click at [510, 308] on div "Image Texture pesante che può lasciare residui ed un effetto rigido sui capelli…" at bounding box center [599, 306] width 748 height 29
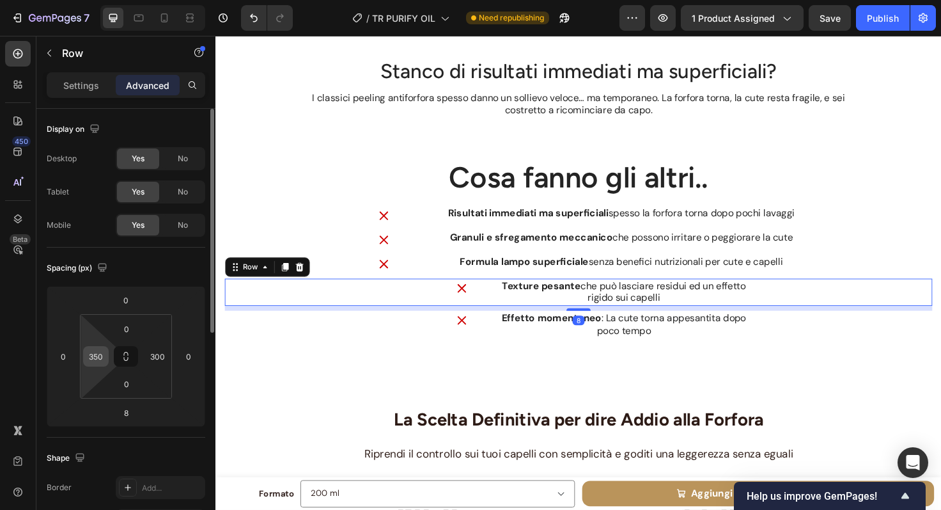
click at [94, 361] on input "350" at bounding box center [95, 356] width 19 height 19
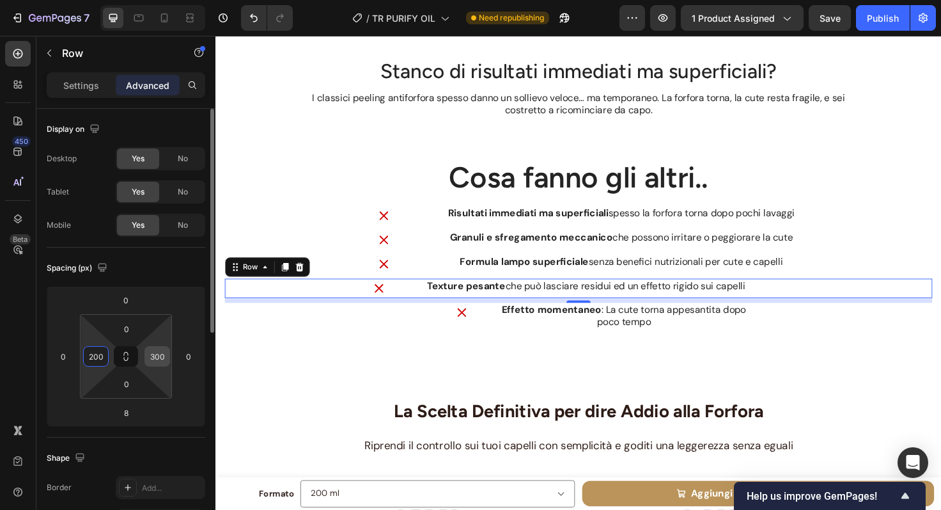
type input "200"
click at [161, 365] on input "300" at bounding box center [157, 356] width 19 height 19
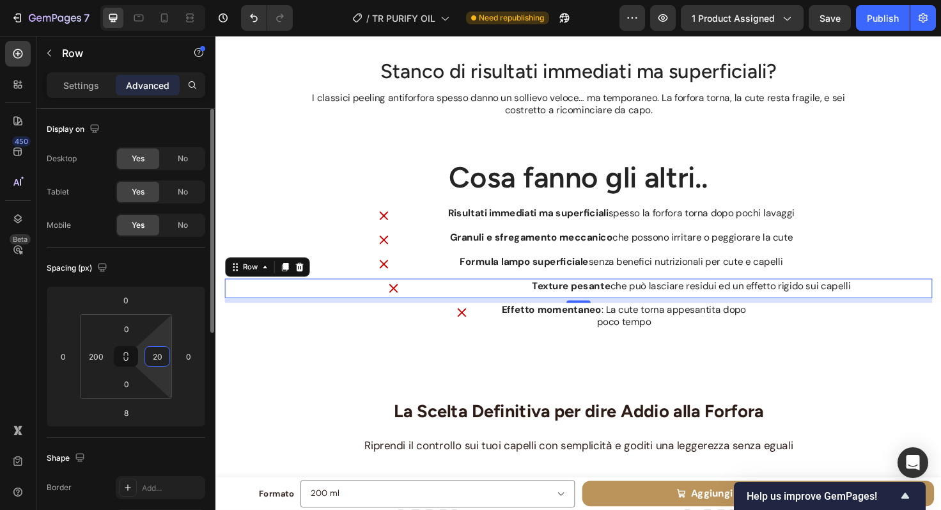
type input "200"
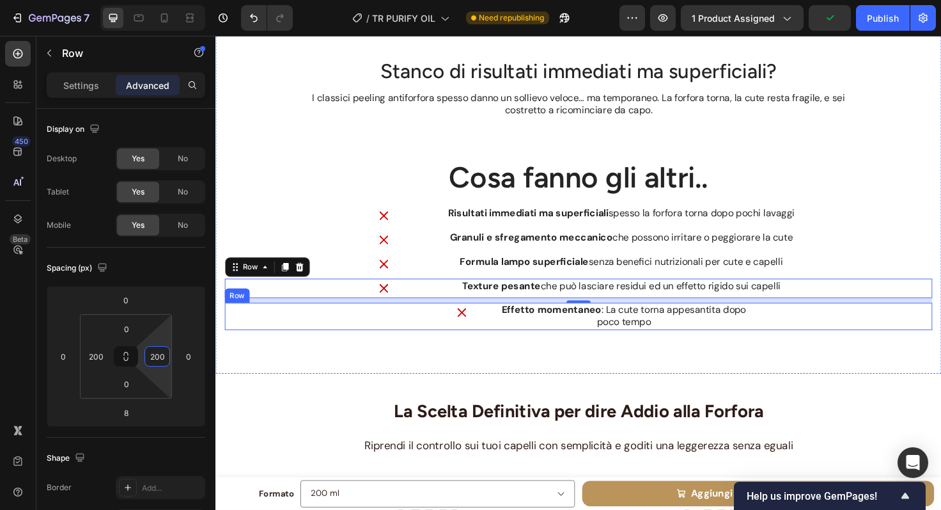
click at [501, 346] on div "Image" at bounding box center [476, 332] width 54 height 29
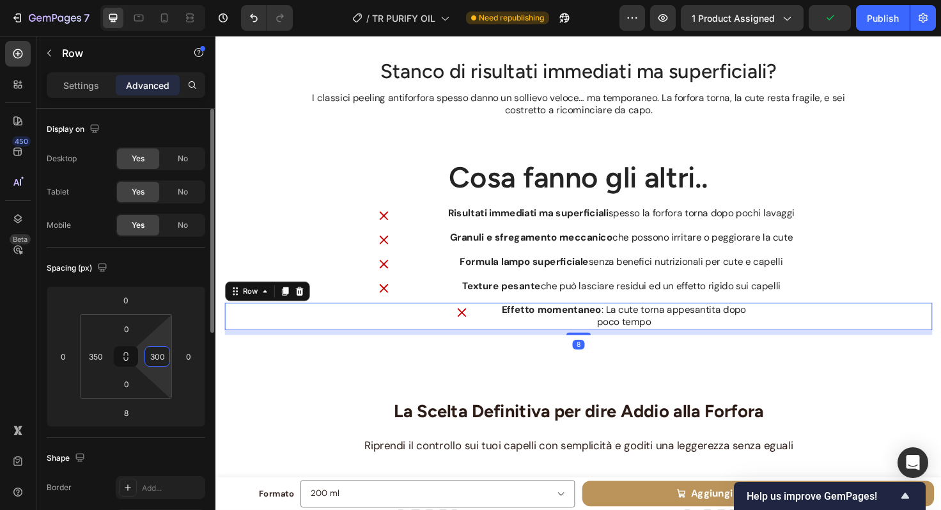
click at [161, 365] on input "300" at bounding box center [157, 356] width 19 height 19
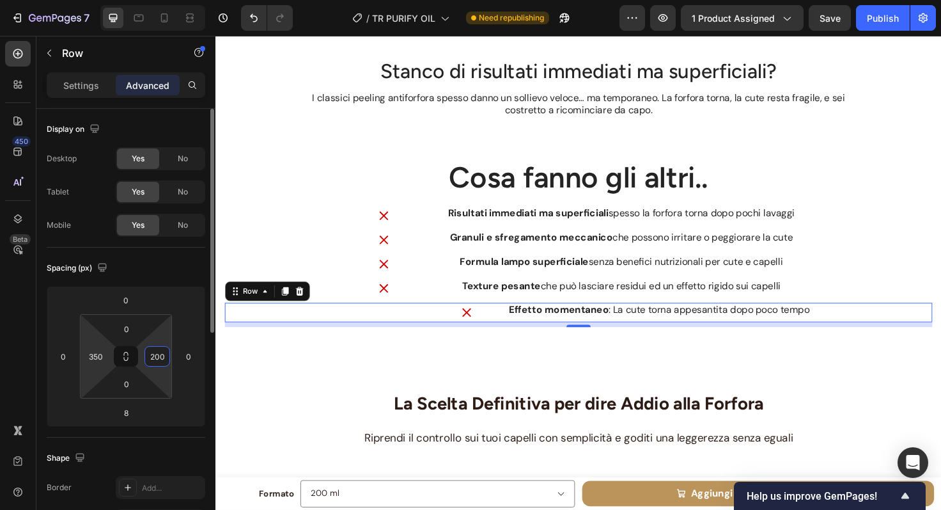
type input "200"
click at [107, 0] on html "7 Version history / TR PURIFY OIL Need republishing Preview 1 product assigned …" at bounding box center [470, 0] width 941 height 0
click at [97, 357] on input "350" at bounding box center [95, 356] width 19 height 19
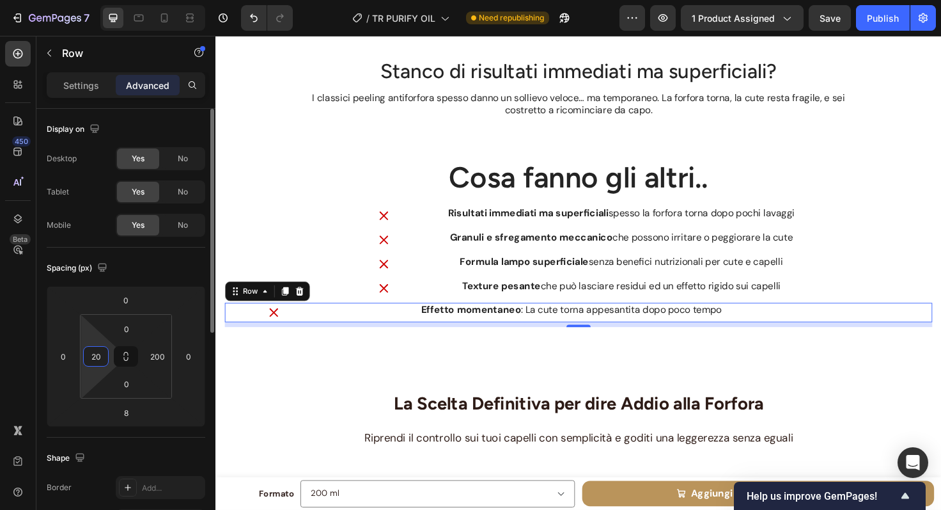
type input "200"
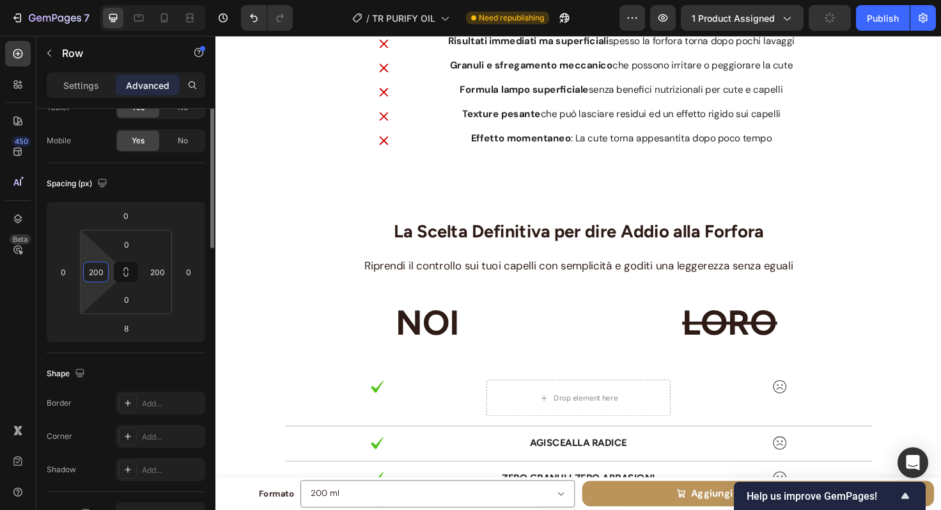
scroll to position [0, 0]
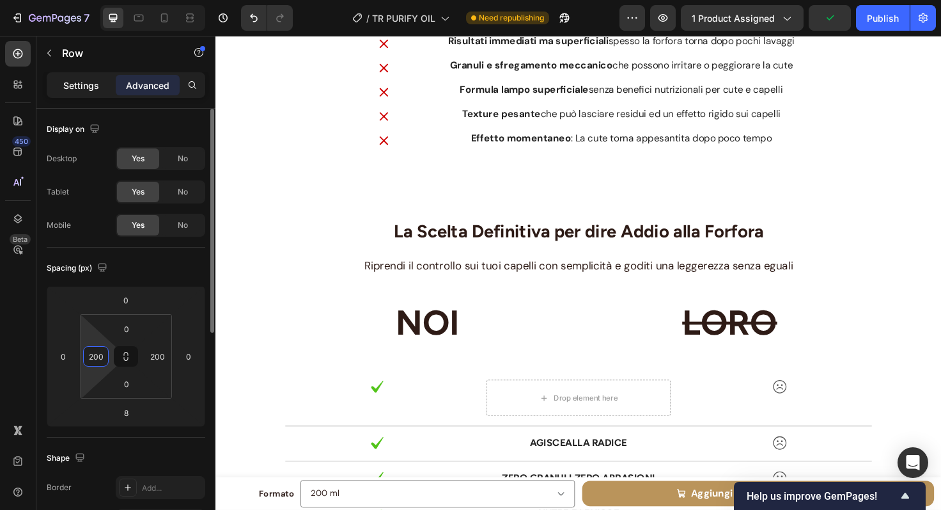
click at [95, 88] on p "Settings" at bounding box center [81, 85] width 36 height 13
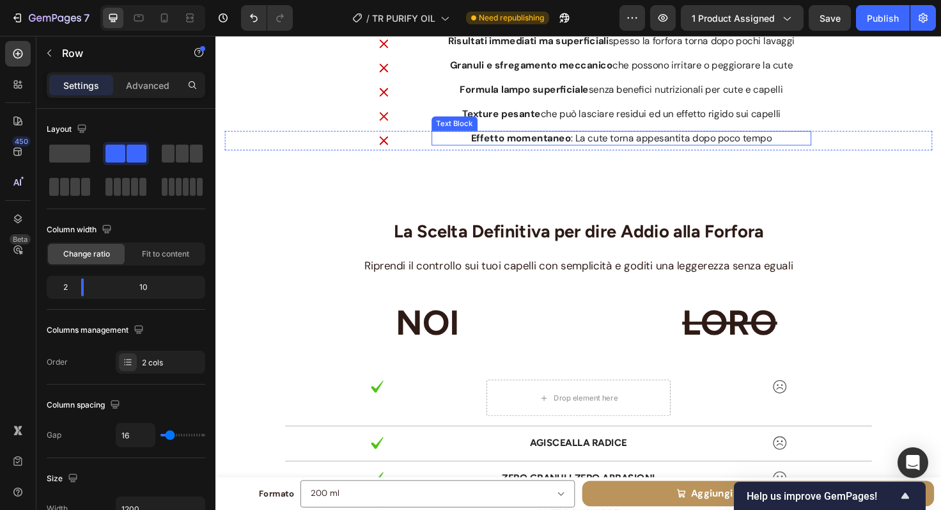
click at [485, 145] on strong "Effetto momentaneo" at bounding box center [538, 143] width 106 height 13
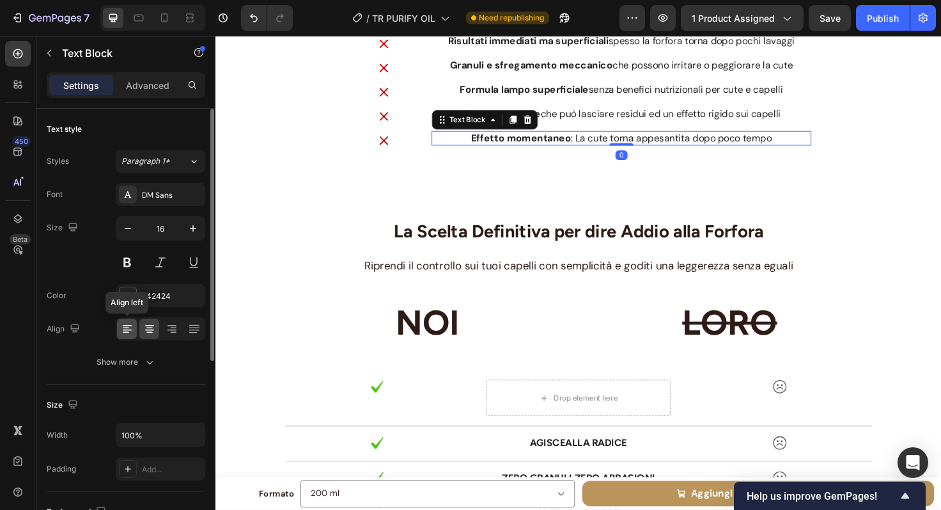
click at [128, 327] on icon at bounding box center [126, 327] width 6 height 1
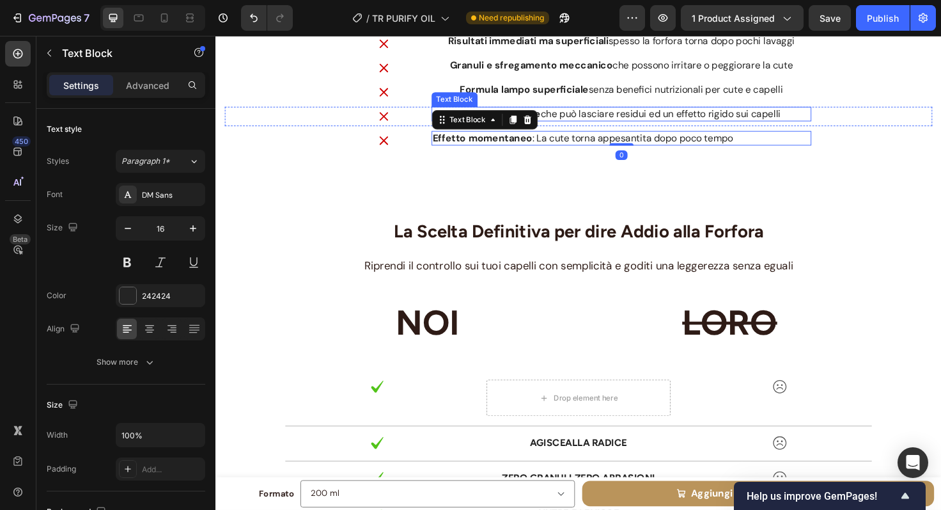
click at [563, 116] on p "Texture pesante che può lasciare residui ed un effetto rigido sui capelli" at bounding box center [644, 118] width 399 height 13
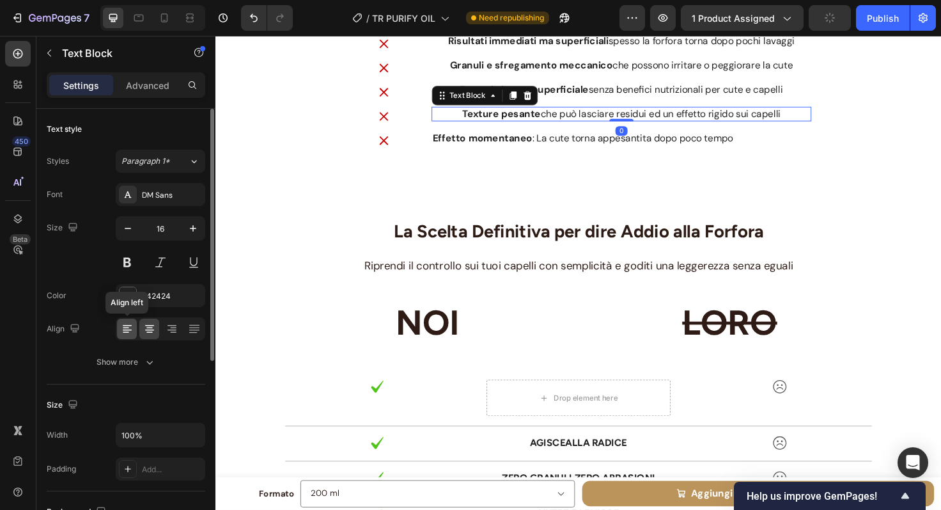
click at [127, 323] on icon at bounding box center [127, 328] width 13 height 13
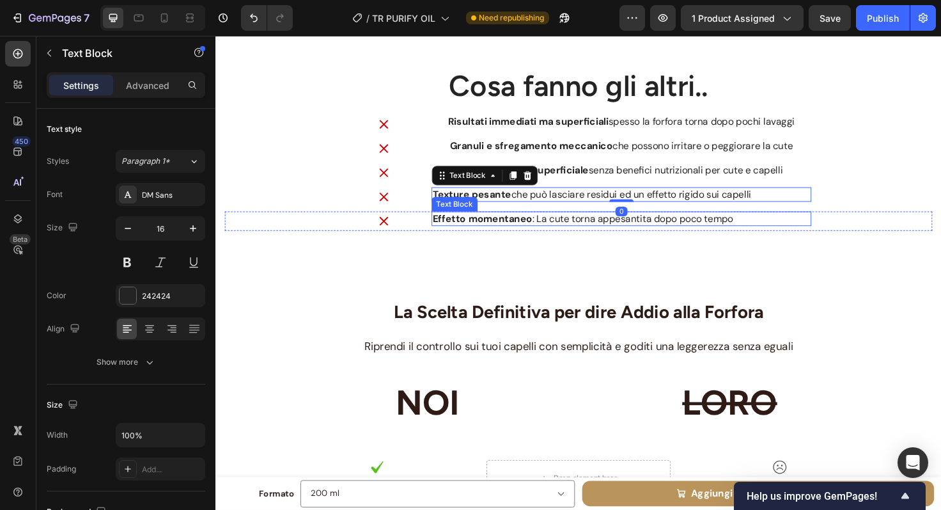
scroll to position [3537, 0]
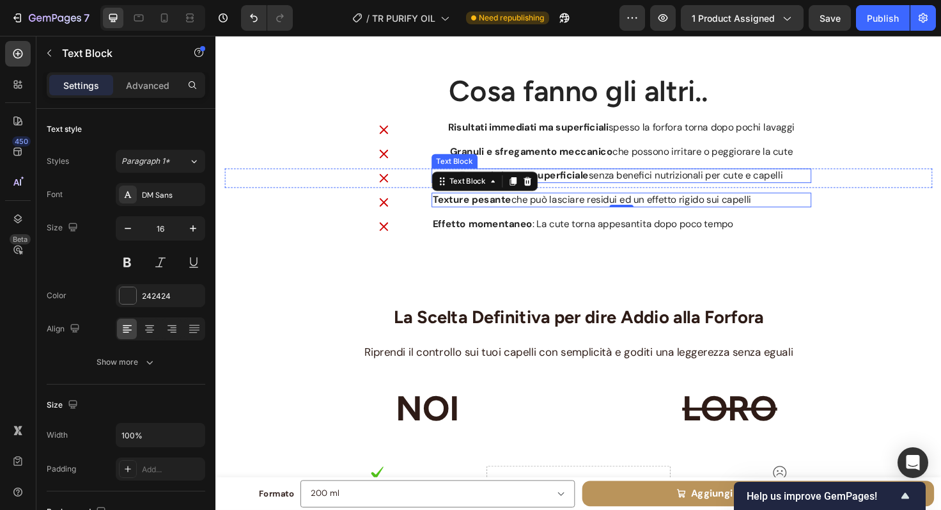
click at [595, 183] on strong "Formula lampo superficiale" at bounding box center [542, 182] width 136 height 13
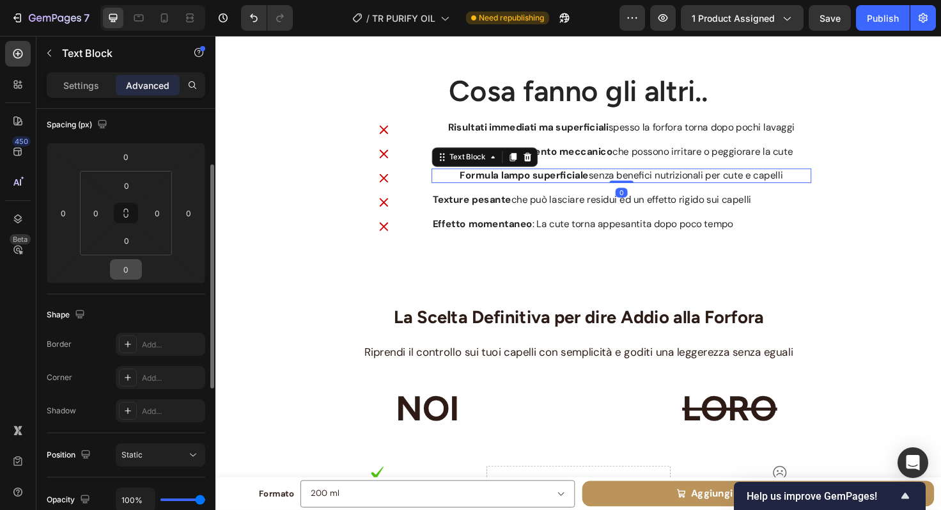
scroll to position [151, 0]
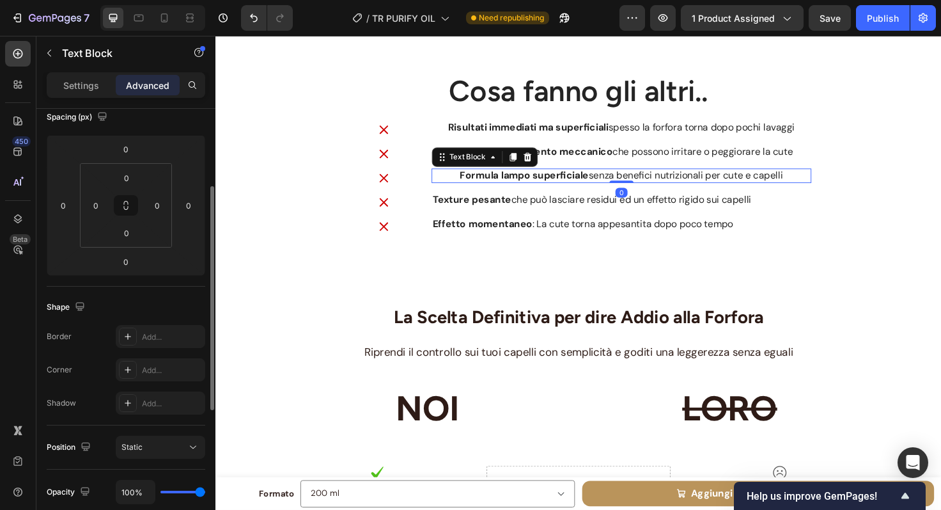
click at [87, 82] on p "Settings" at bounding box center [81, 85] width 36 height 13
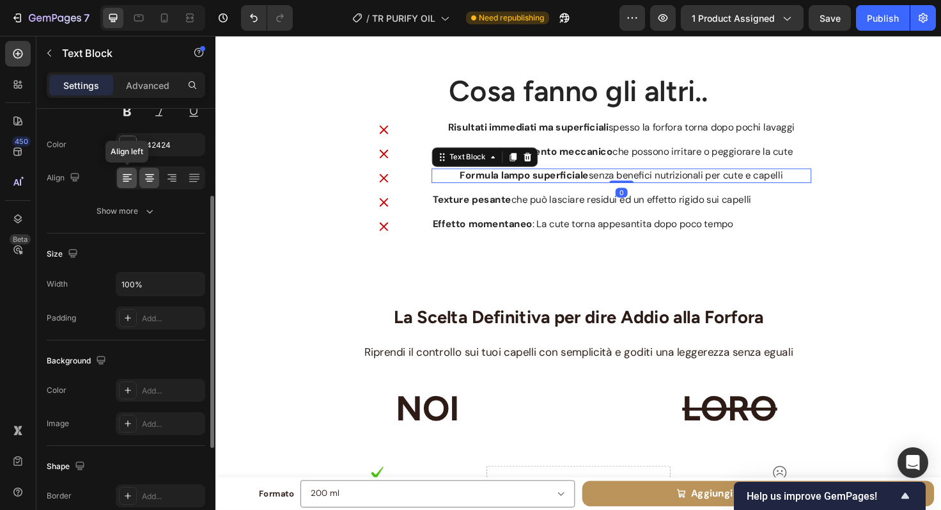
click at [132, 176] on icon at bounding box center [127, 177] width 13 height 13
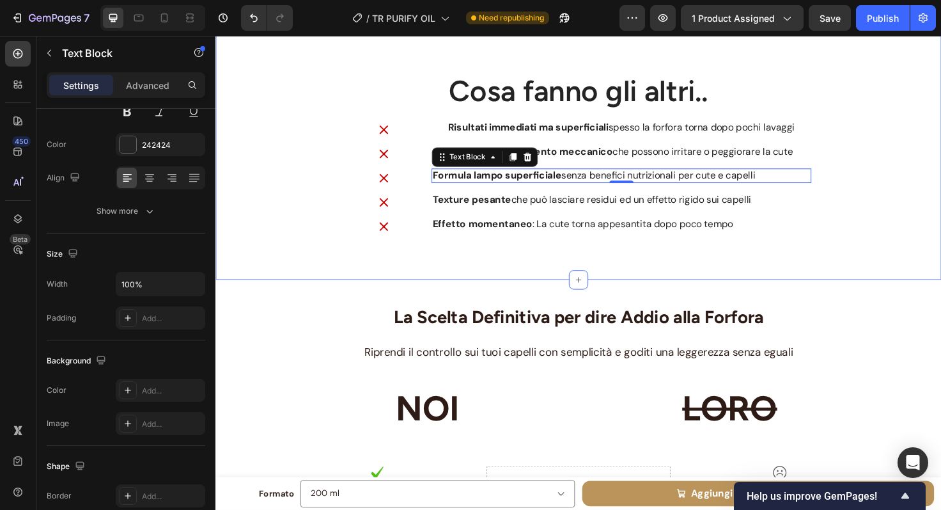
click at [578, 161] on strong "Granuli e sfregamento meccanico" at bounding box center [549, 157] width 172 height 13
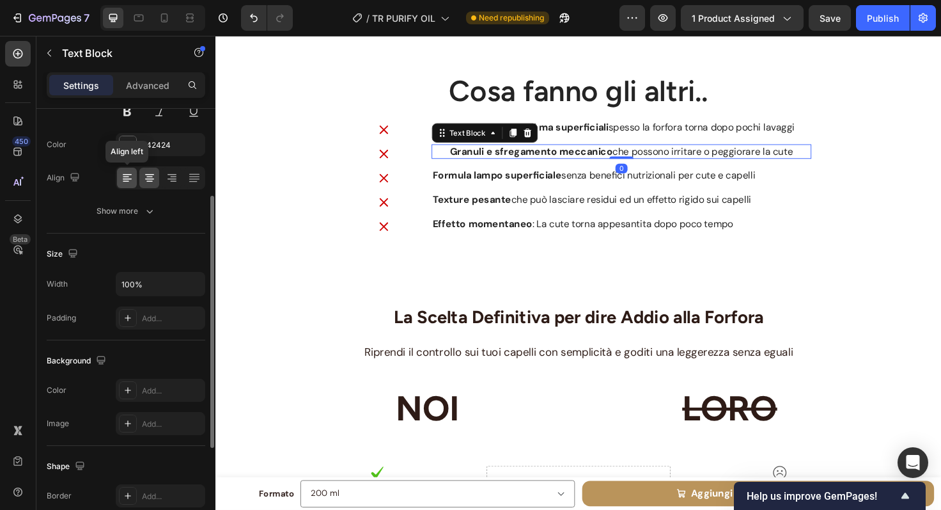
click at [132, 172] on icon at bounding box center [127, 177] width 13 height 13
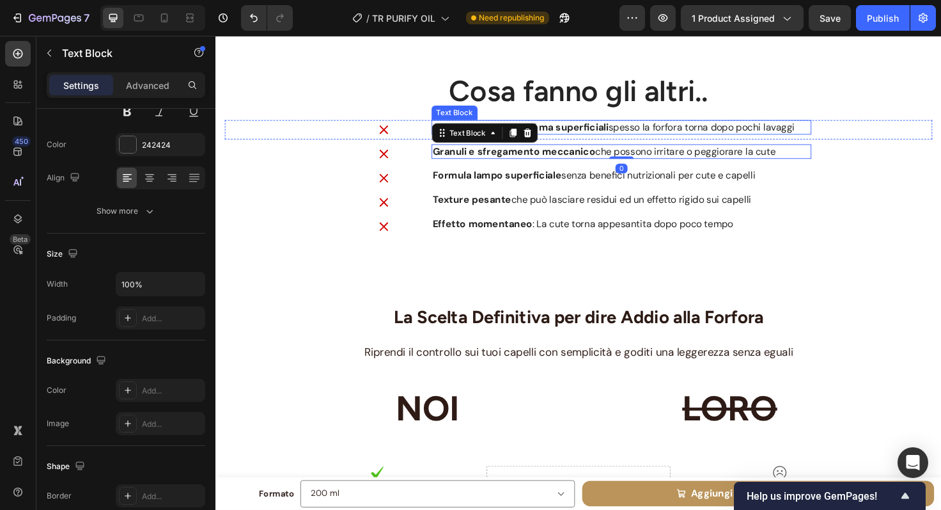
click at [655, 127] on p "Risultati immediati ma superficiali spesso la forfora torna dopo pochi lavaggi" at bounding box center [644, 132] width 399 height 13
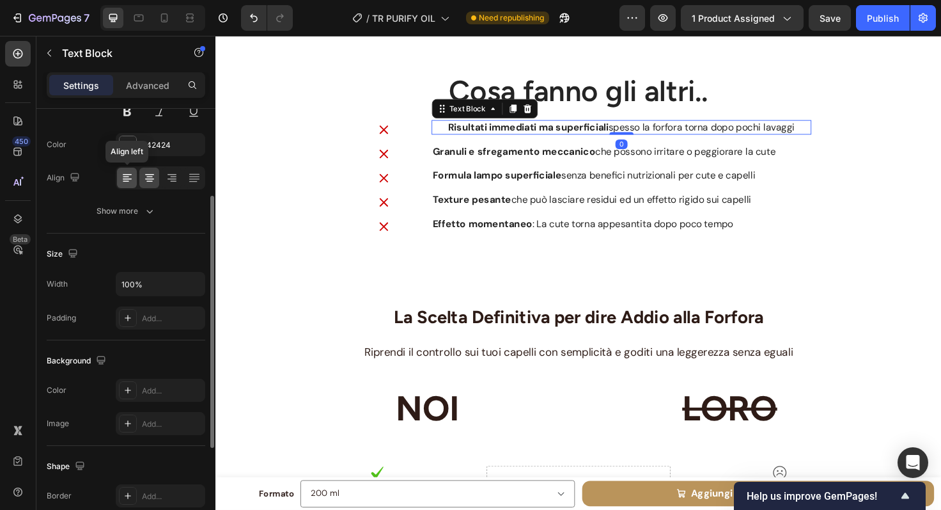
click at [117, 185] on div at bounding box center [127, 178] width 20 height 20
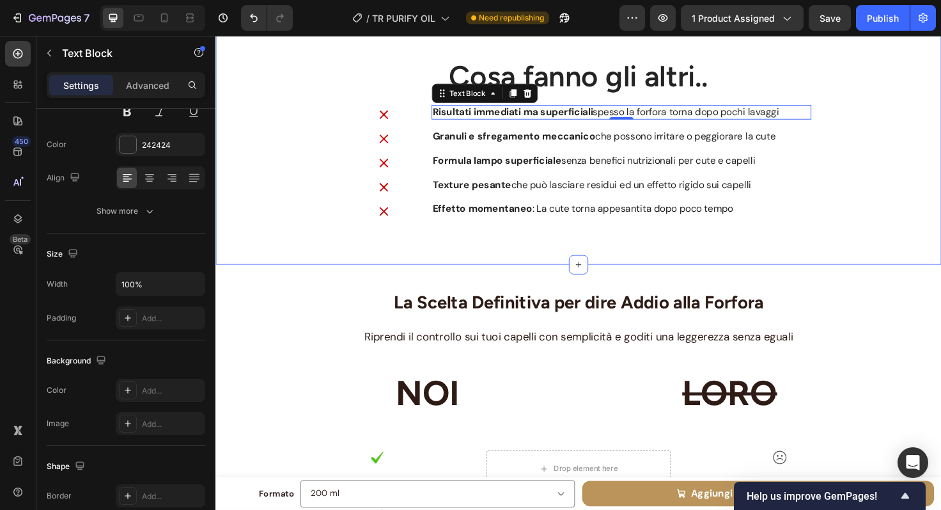
scroll to position [3547, 0]
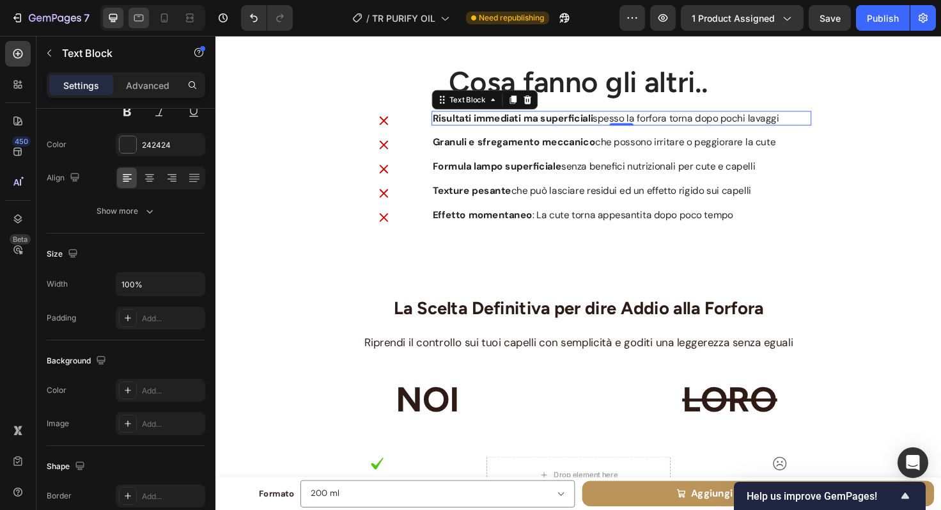
click at [143, 17] on icon at bounding box center [139, 18] width 10 height 7
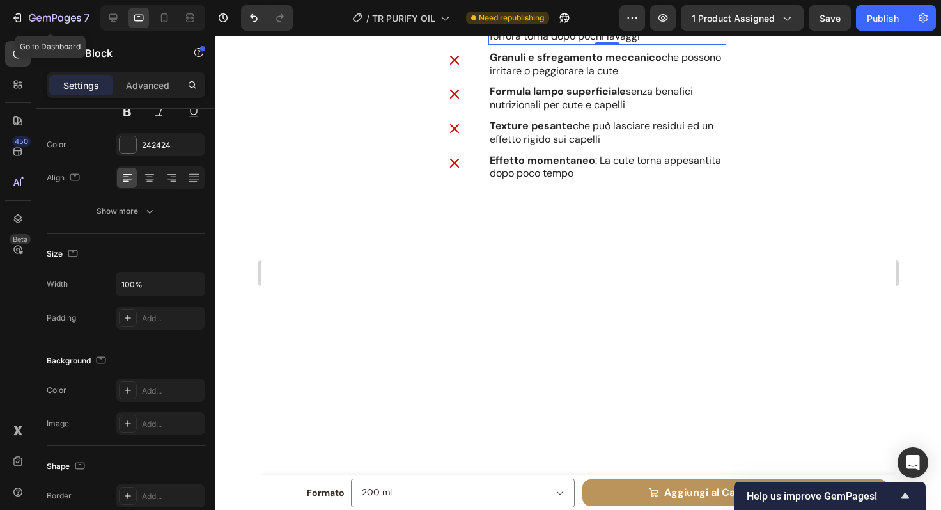
scroll to position [3316, 0]
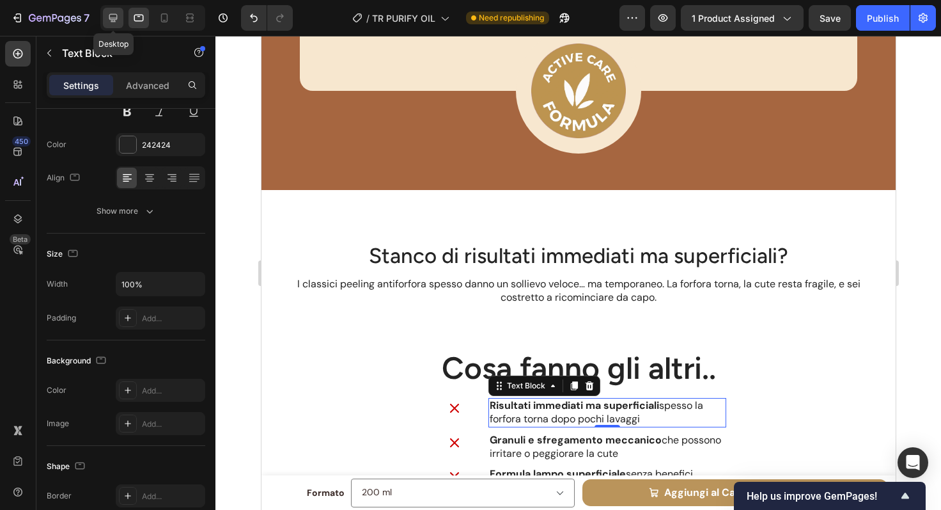
click at [111, 18] on icon at bounding box center [113, 18] width 8 height 8
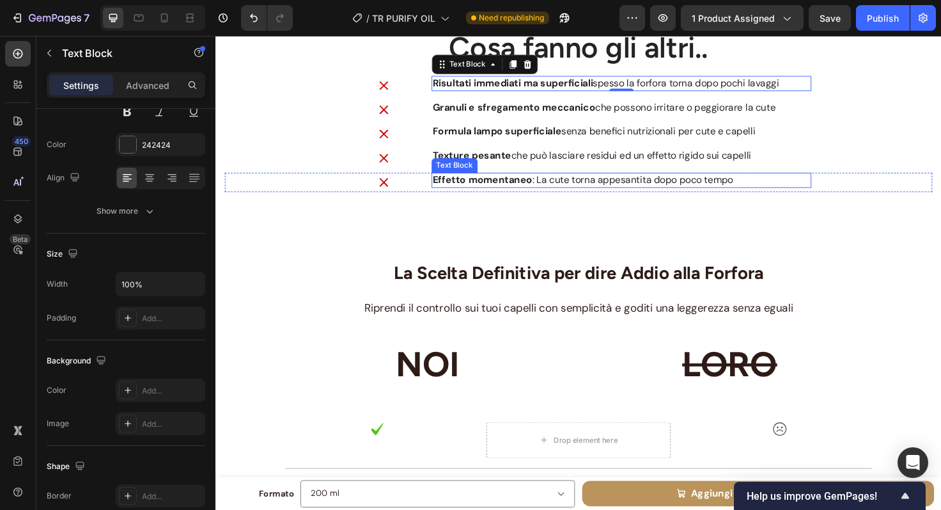
scroll to position [3595, 0]
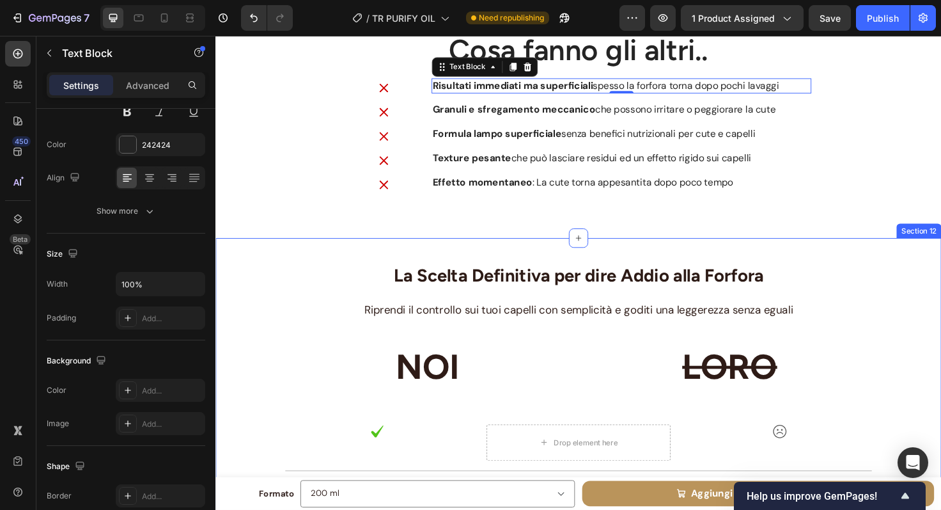
click at [561, 248] on div "Stanco di risultati immediati ma superficiali? Heading I classici peeling antif…" at bounding box center [599, 61] width 767 height 377
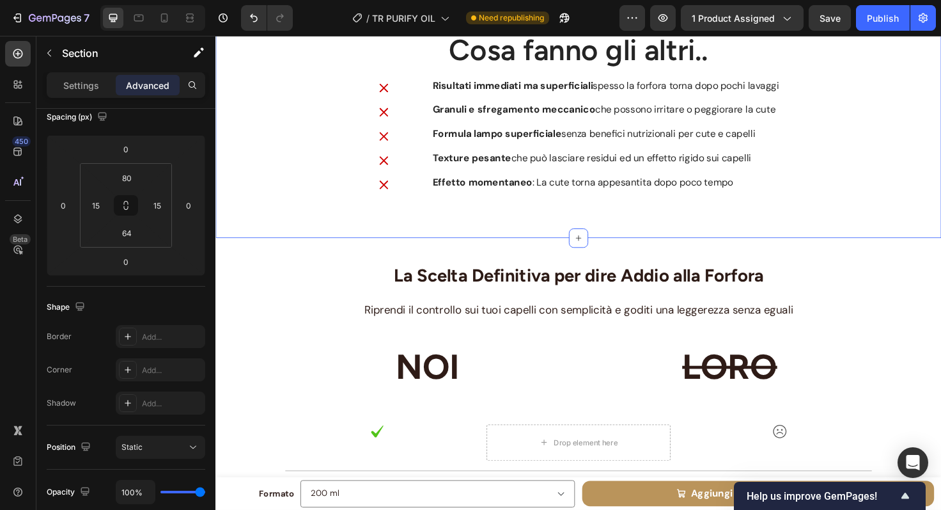
scroll to position [0, 0]
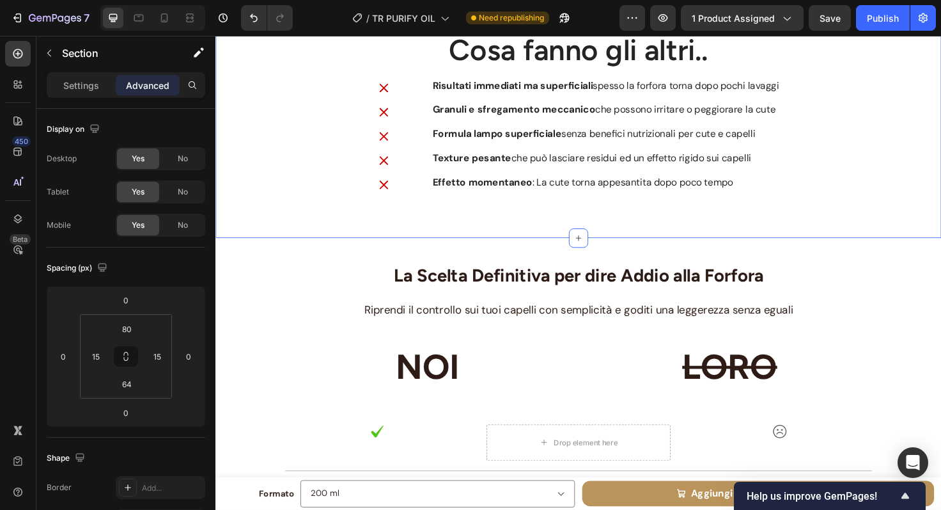
click at [560, 233] on div "Stanco di risultati immediati ma superficiali? Heading I classici peeling antif…" at bounding box center [599, 61] width 767 height 377
click at [130, 384] on input "64" at bounding box center [127, 383] width 26 height 19
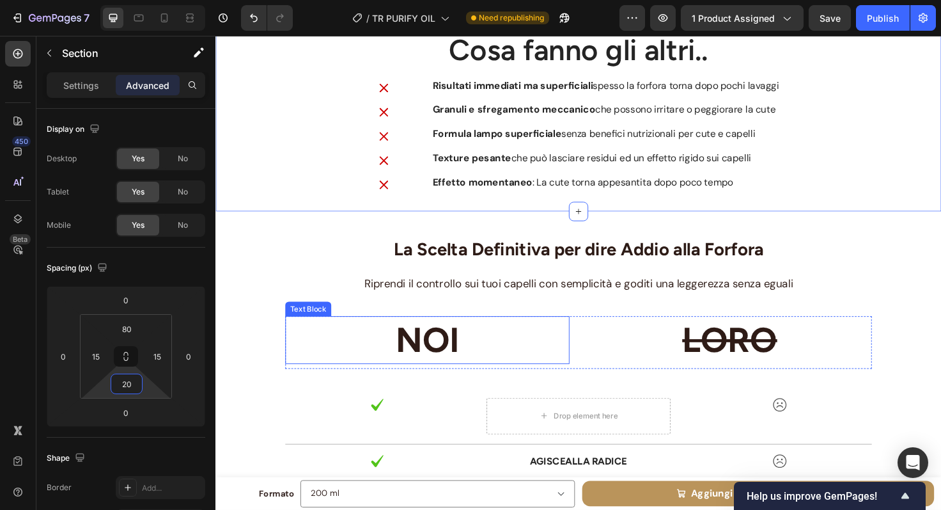
scroll to position [3438, 0]
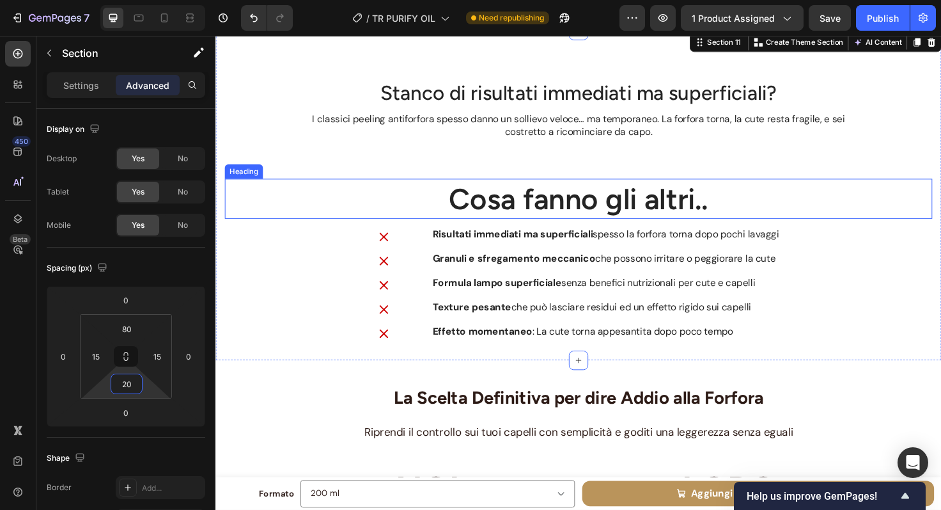
type input "20"
click at [286, 303] on div "Stanco di risultati immediati ma superficiali? Heading I classici peeling antif…" at bounding box center [599, 223] width 748 height 285
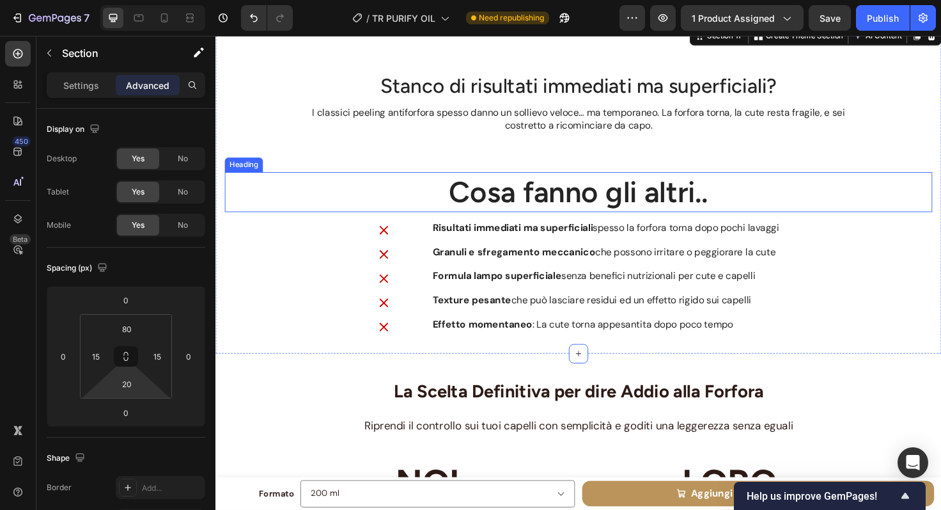
click at [380, 201] on h2 "Cosa fanno gli altri.." at bounding box center [599, 201] width 748 height 42
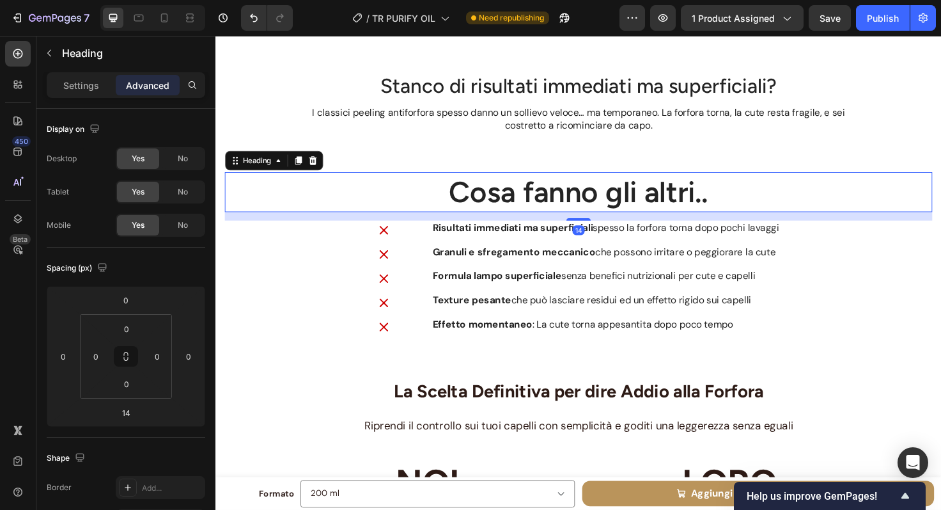
click at [505, 203] on div "Stanco di risultati immediati ma superficiali? Heading I classici peeling antif…" at bounding box center [599, 216] width 748 height 285
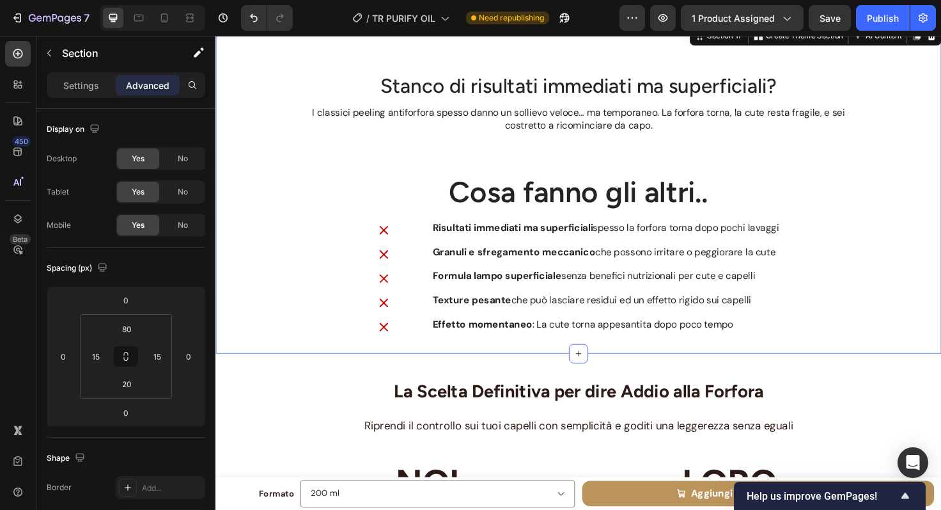
scroll to position [3378, 0]
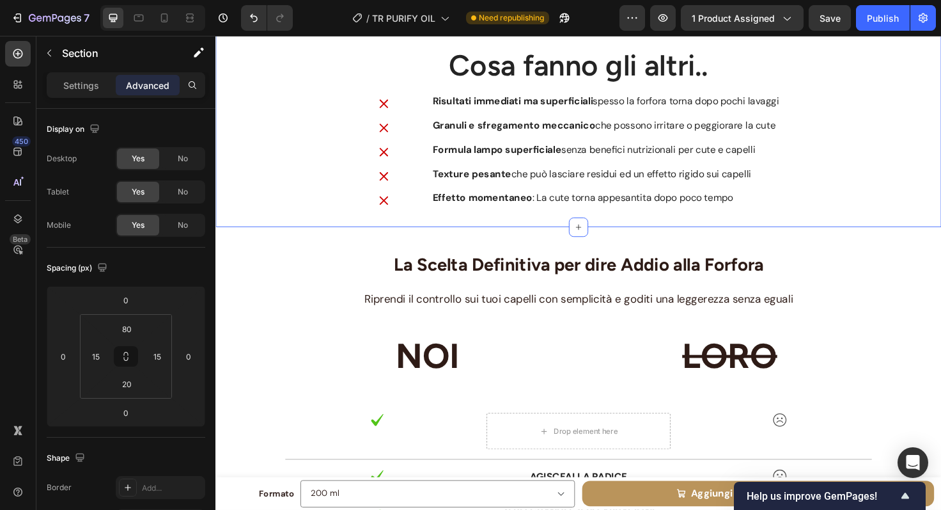
click at [570, 225] on div "Stanco di risultati immediati ma superficiali? Heading I classici peeling antif…" at bounding box center [599, 83] width 748 height 285
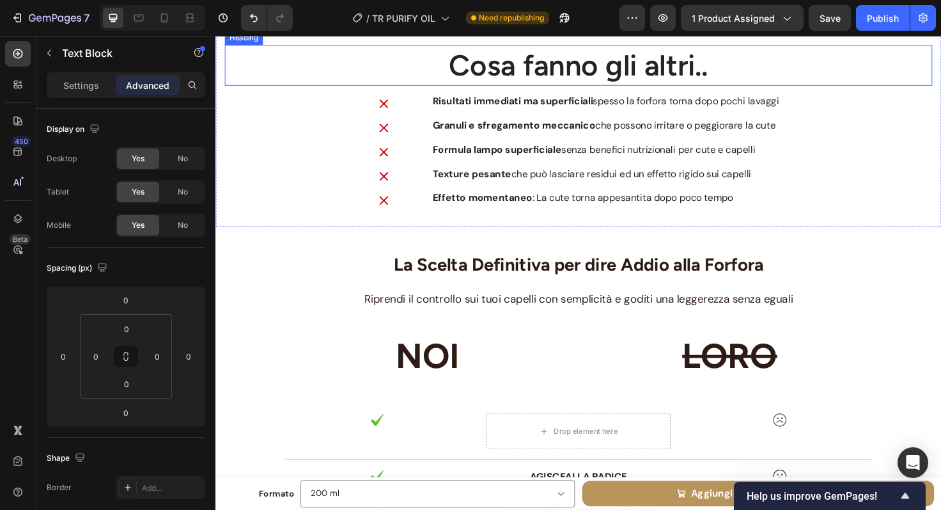
click at [490, 88] on h2 "Cosa fanno gli altri.." at bounding box center [599, 66] width 748 height 42
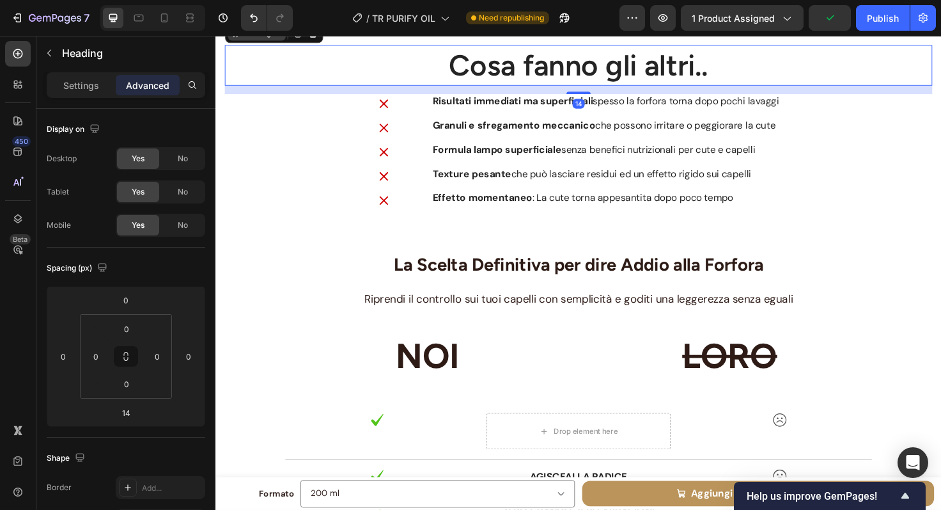
click at [271, 39] on div "Heading" at bounding box center [258, 33] width 35 height 12
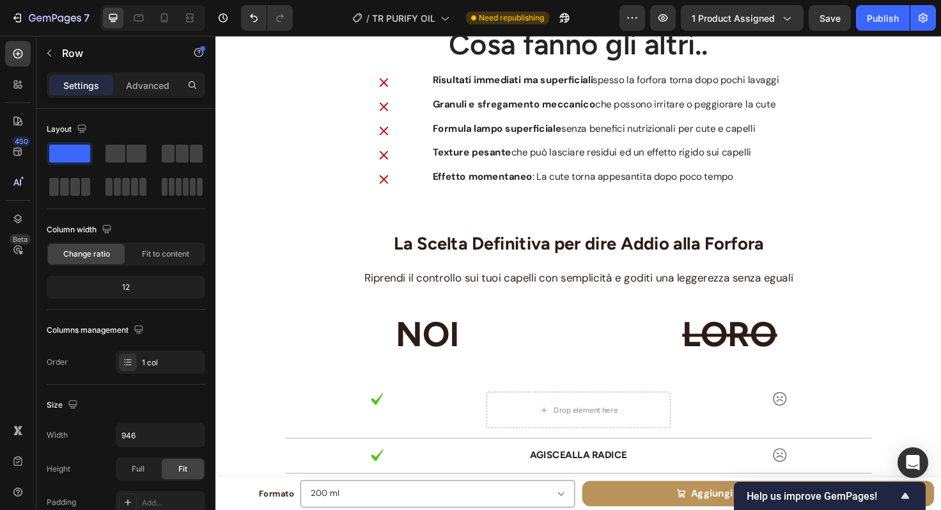
drag, startPoint x: 599, startPoint y: 246, endPoint x: 599, endPoint y: 223, distance: 22.4
click at [599, 23] on div at bounding box center [599, 21] width 26 height 4
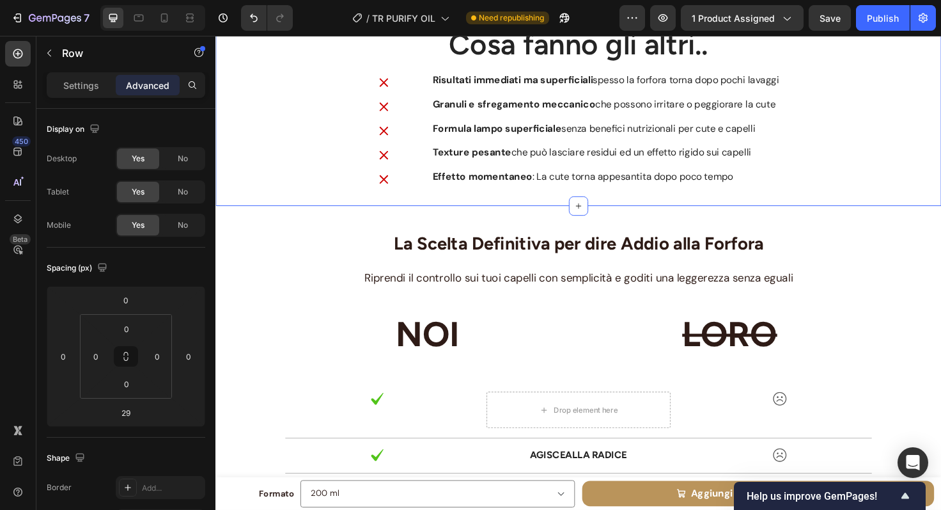
click at [699, 127] on div "Stanco di risultati immediati ma superficiali? Heading I classici peeling antif…" at bounding box center [599, 52] width 767 height 326
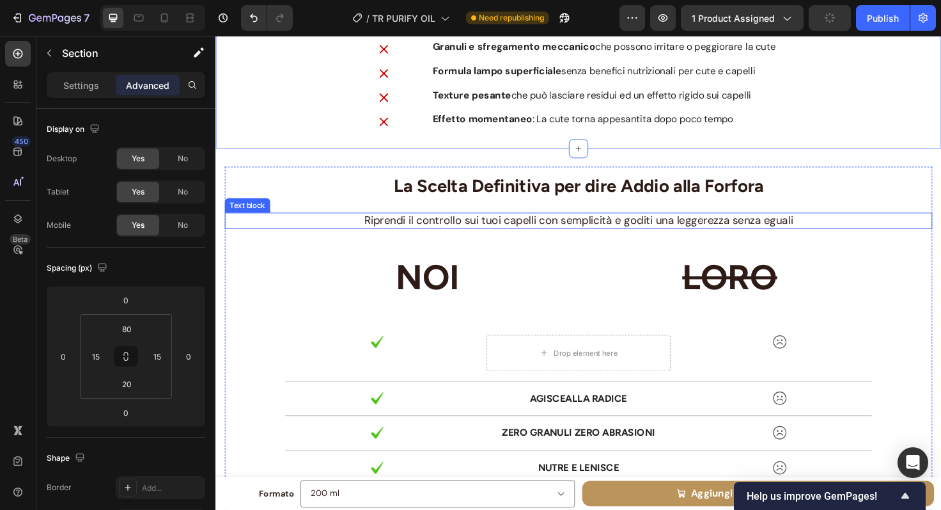
scroll to position [3646, 0]
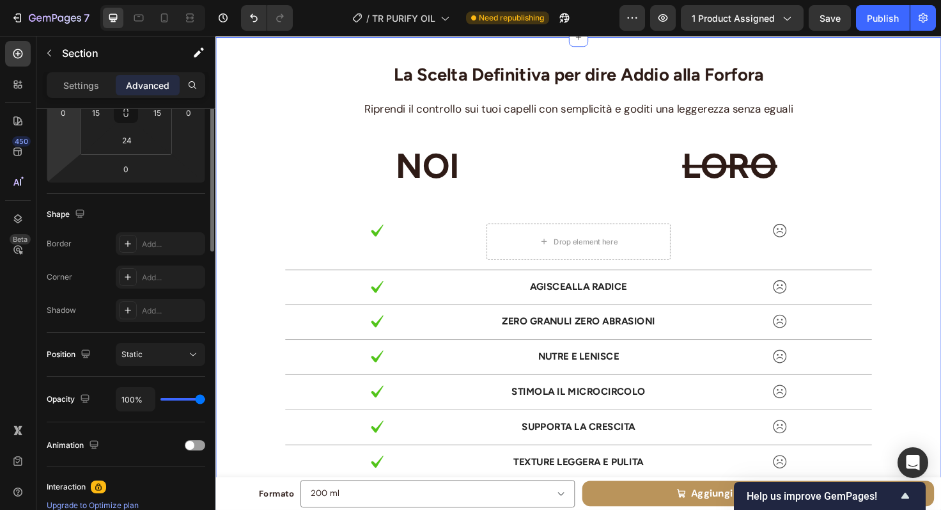
scroll to position [416, 0]
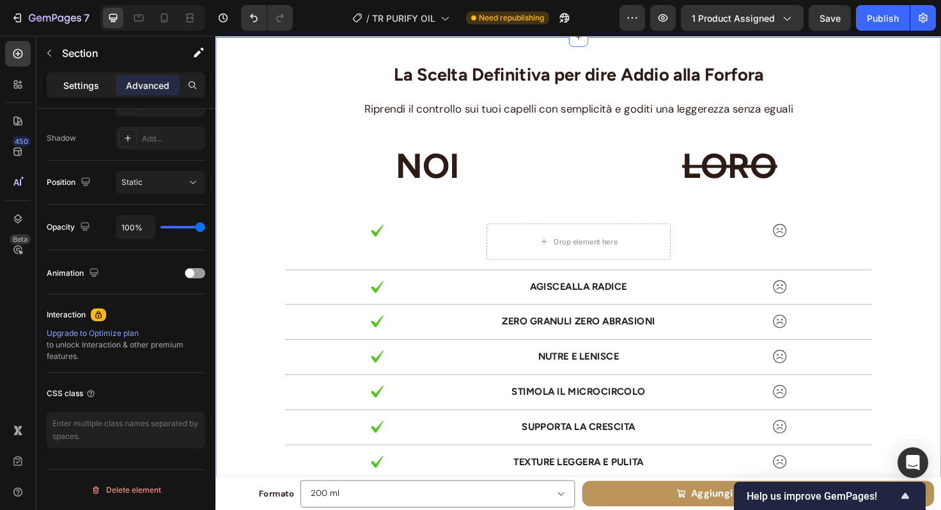
click at [75, 81] on p "Settings" at bounding box center [81, 85] width 36 height 13
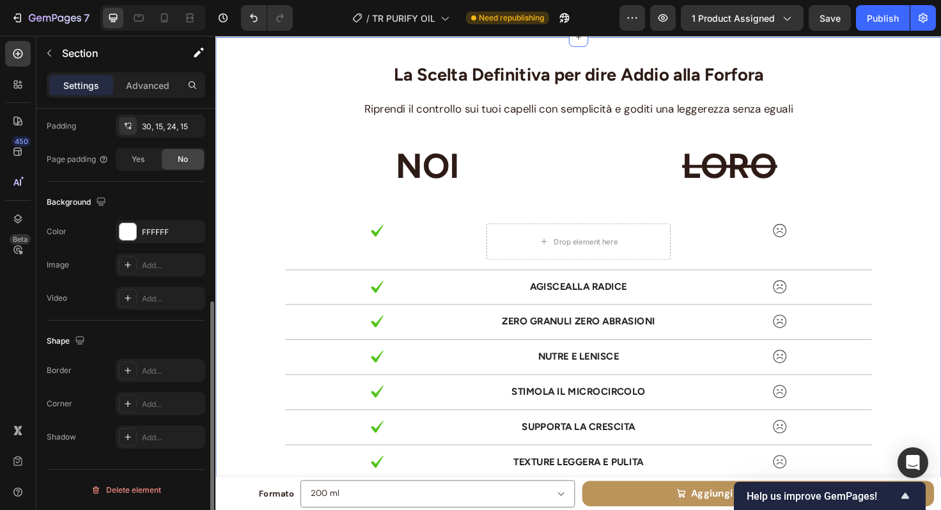
scroll to position [343, 0]
click at [134, 230] on div at bounding box center [128, 231] width 17 height 17
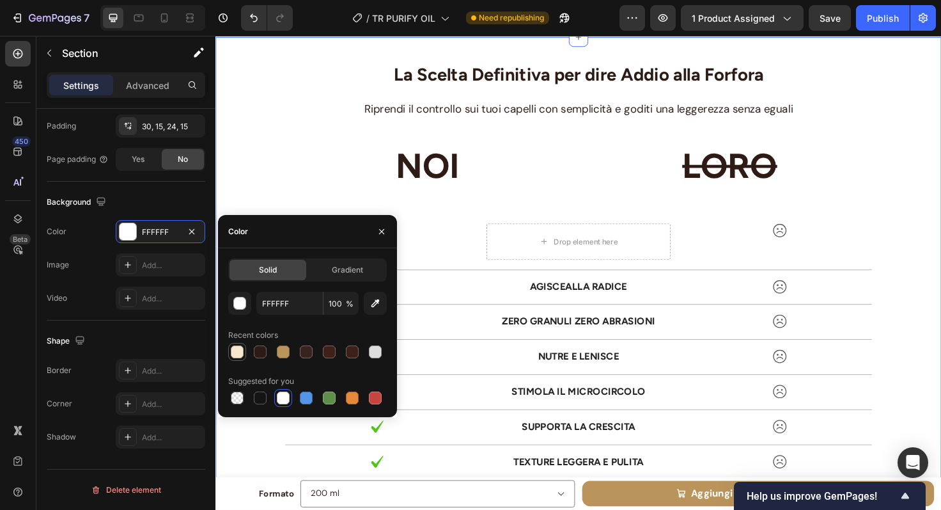
click at [239, 351] on div at bounding box center [237, 351] width 13 height 13
type input "F7E7CF"
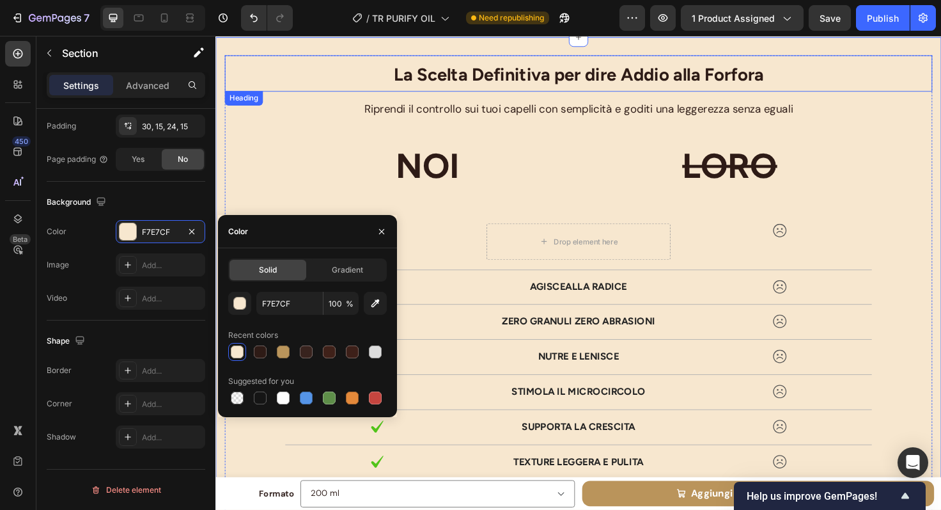
click at [882, 88] on h2 "La Scelta Definitiva per dire Addio alla Forfora" at bounding box center [599, 75] width 748 height 38
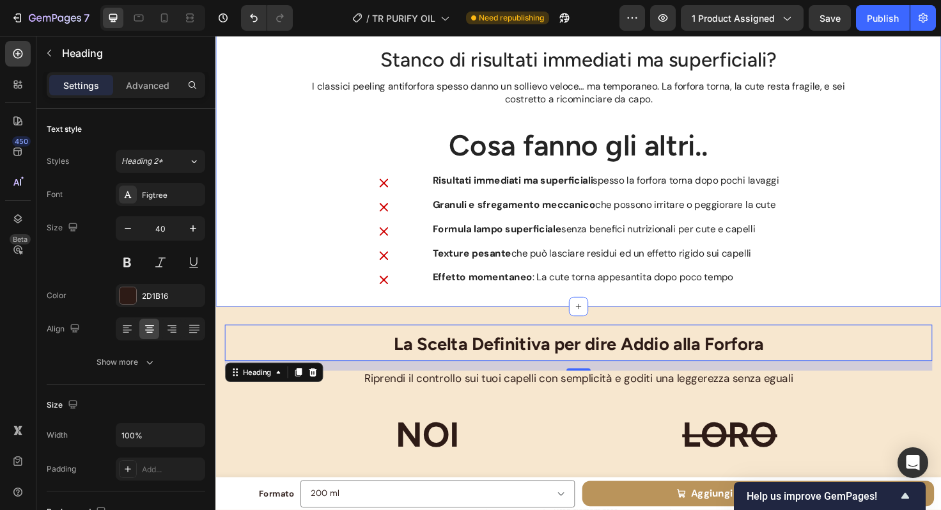
scroll to position [3389, 0]
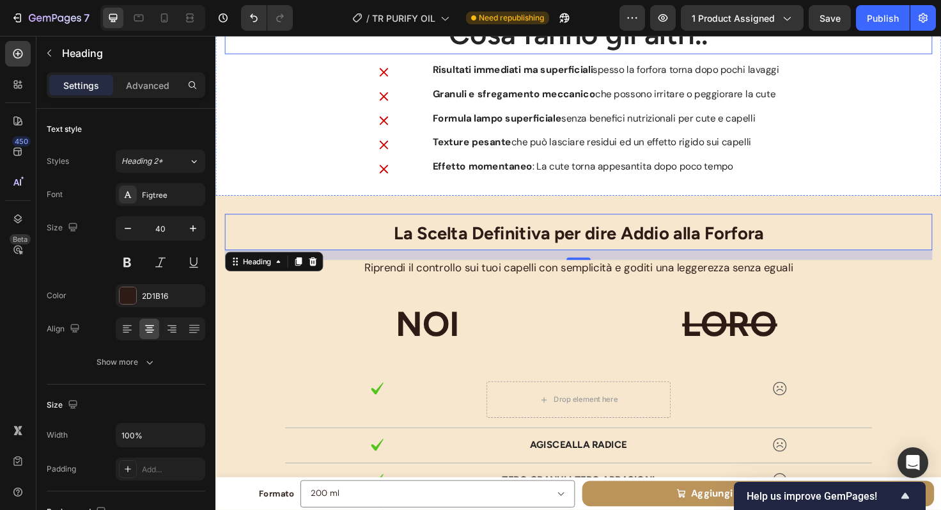
click at [700, 54] on h2 "Cosa fanno gli altri.." at bounding box center [599, 33] width 748 height 42
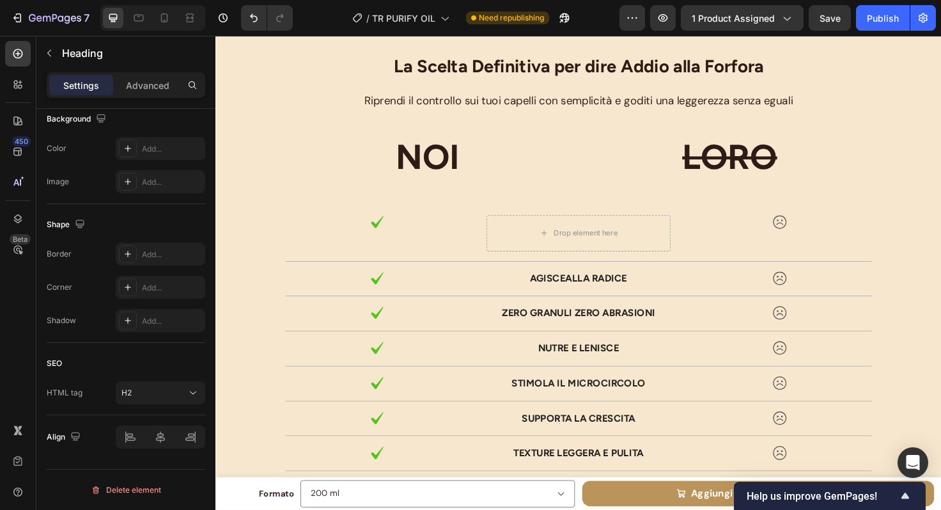
scroll to position [3769, 0]
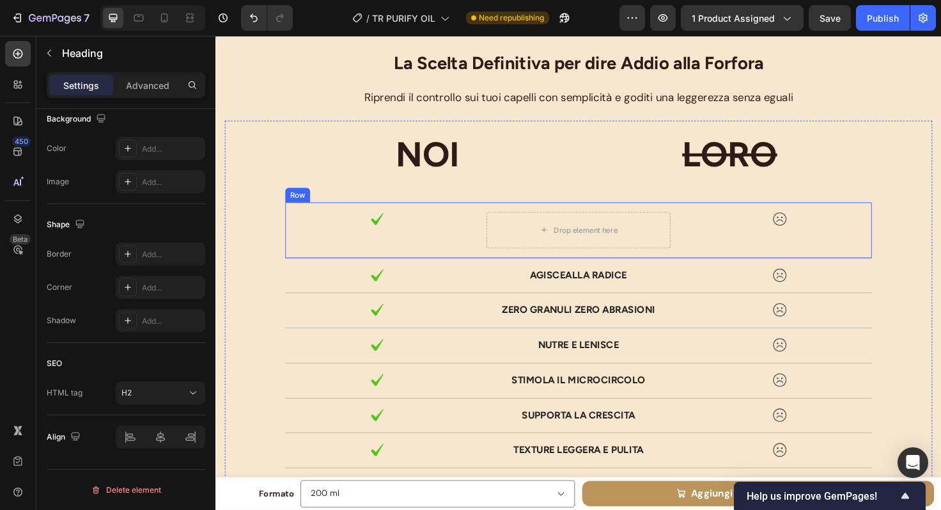
click at [399, 250] on div "Image" at bounding box center [386, 241] width 194 height 38
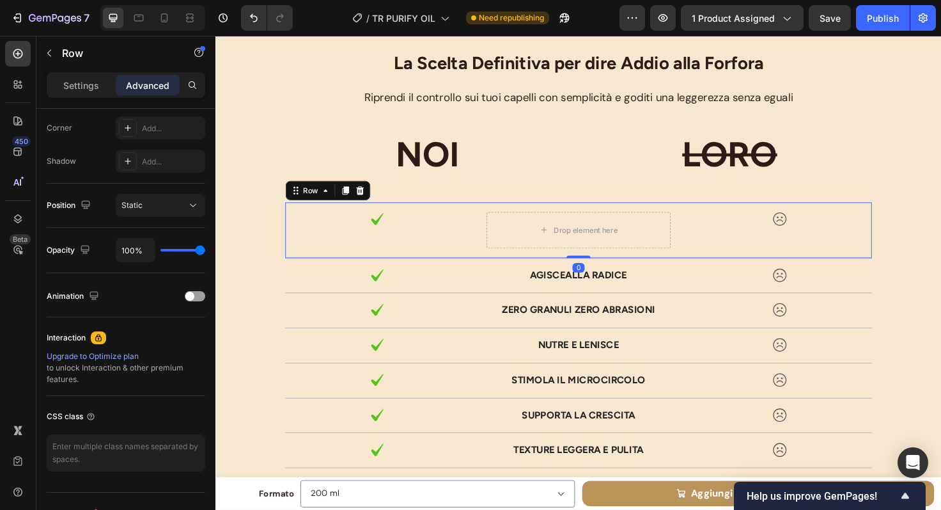
scroll to position [0, 0]
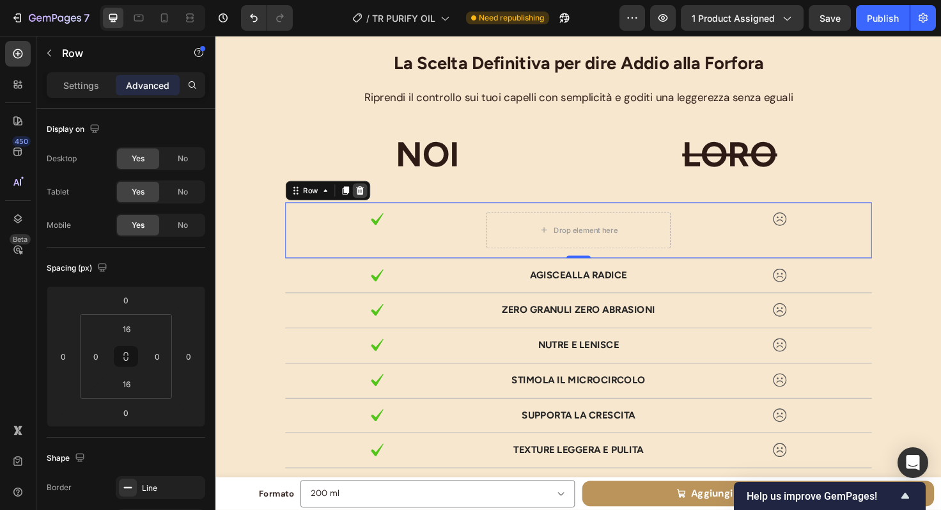
click at [363, 192] on div at bounding box center [367, 199] width 15 height 15
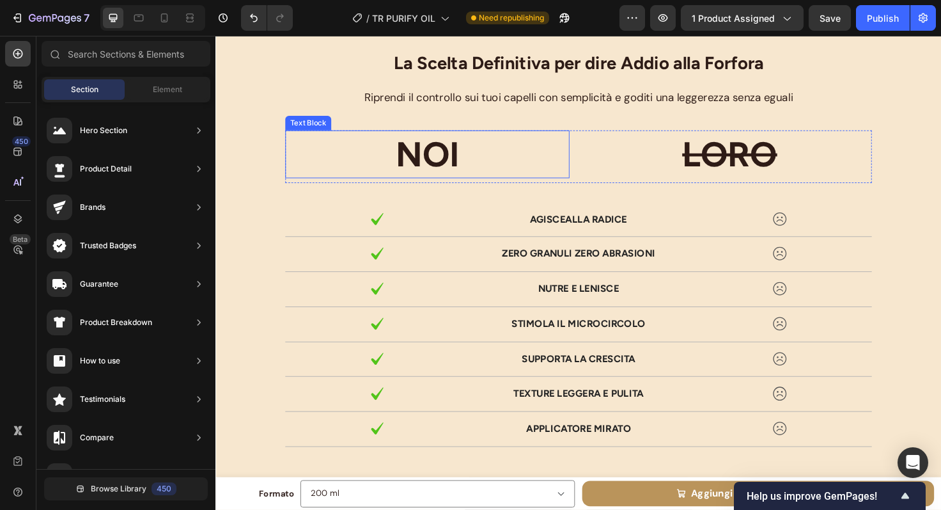
click at [435, 161] on p "NOI" at bounding box center [439, 160] width 298 height 47
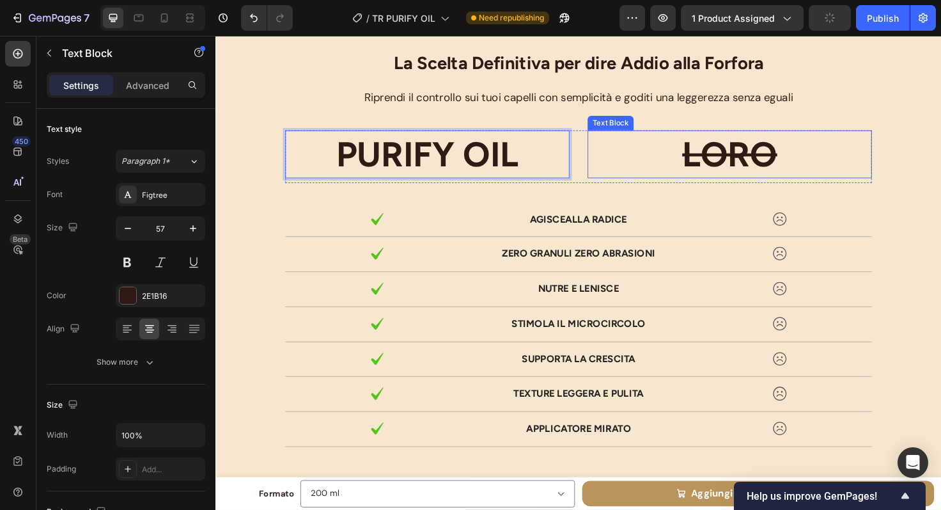
click at [627, 161] on p "LORO" at bounding box center [759, 160] width 298 height 47
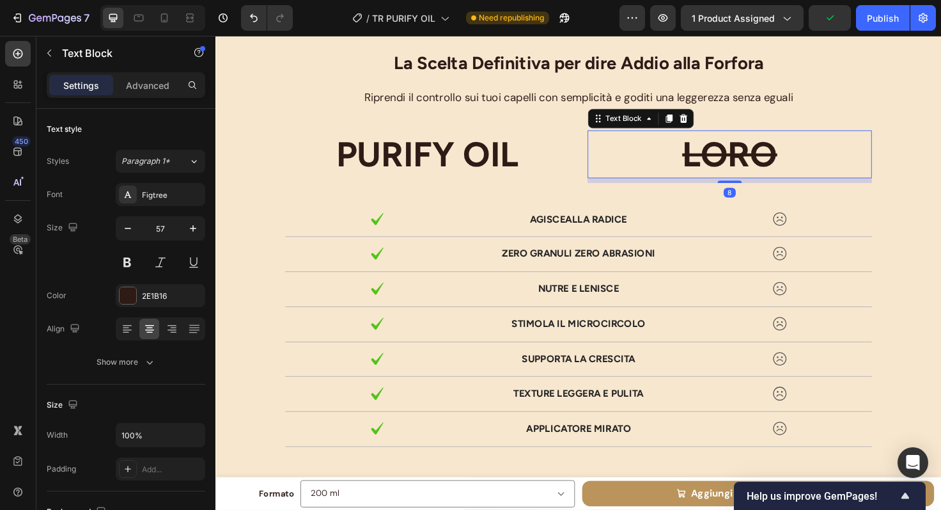
click at [712, 163] on s "LORO" at bounding box center [759, 160] width 100 height 43
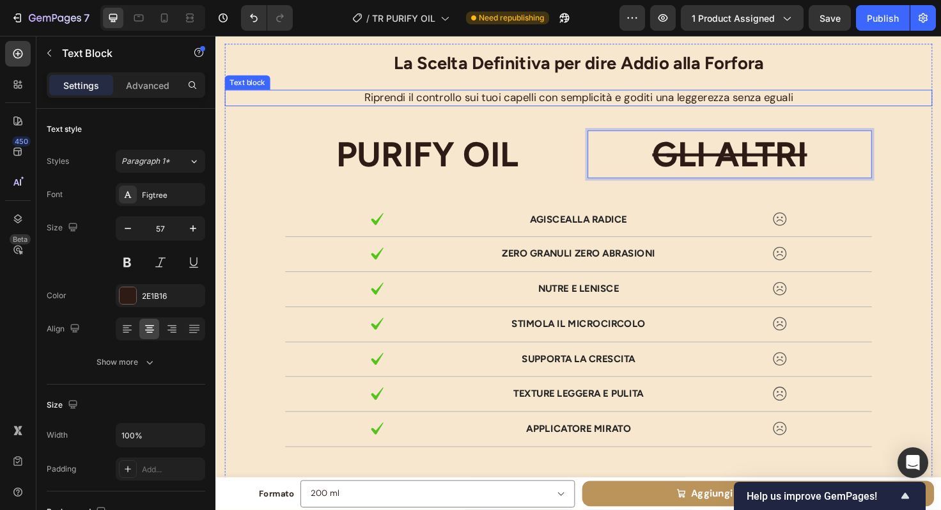
click at [842, 97] on p "Riprendi il controllo sui tuoi capelli con semplicità e goditi una leggerezza s…" at bounding box center [599, 101] width 746 height 15
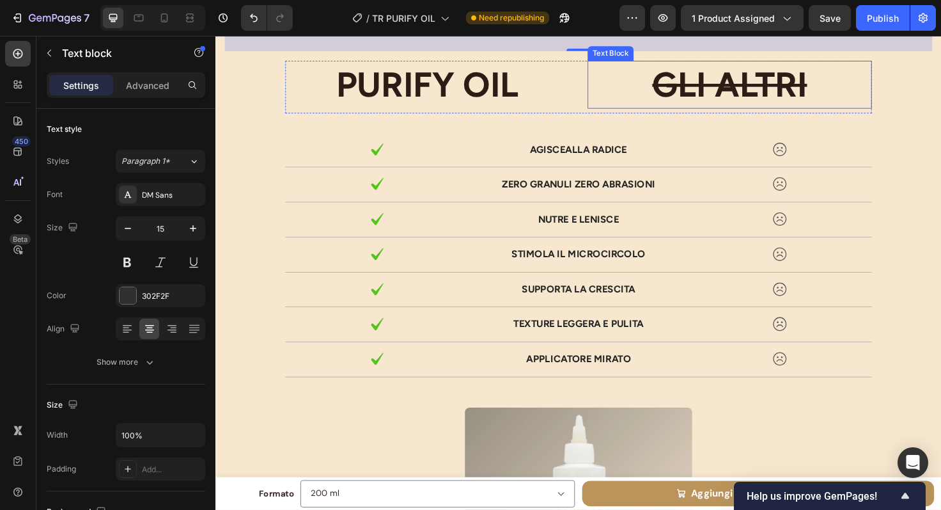
scroll to position [3850, 0]
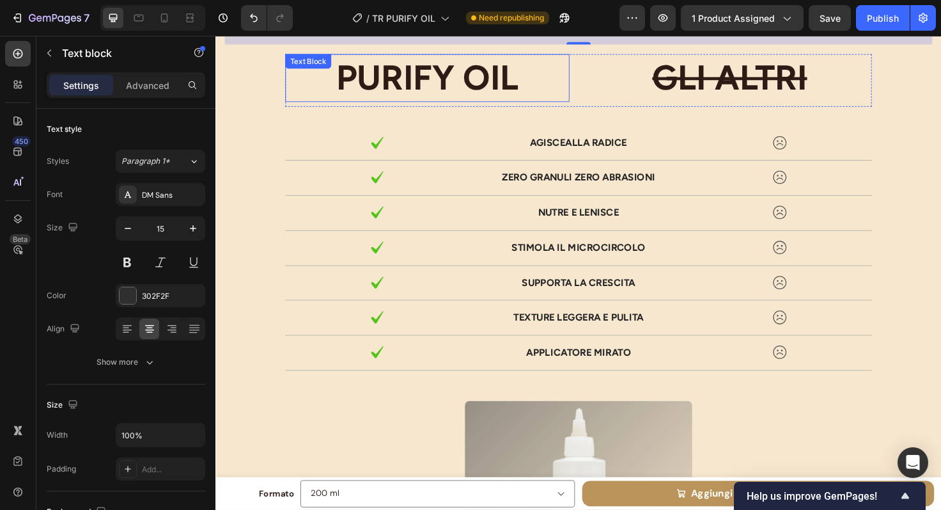
click at [373, 83] on p "PURIFY OIL" at bounding box center [439, 79] width 298 height 47
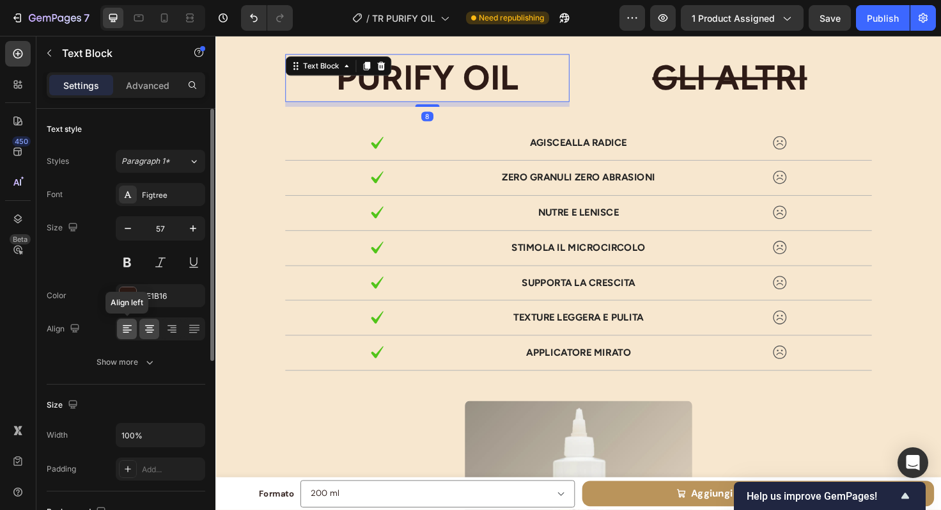
click at [129, 318] on div at bounding box center [127, 328] width 20 height 20
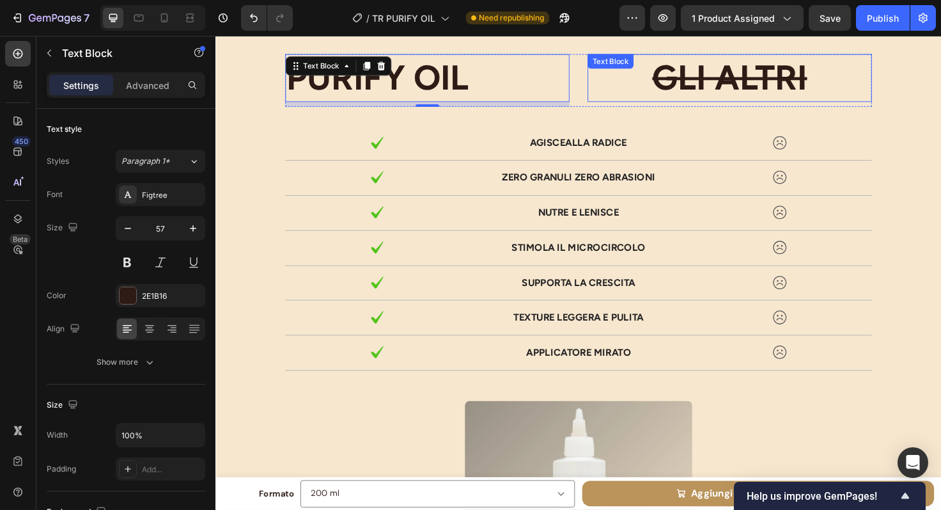
click at [698, 102] on s "GLI ALTRI" at bounding box center [759, 79] width 164 height 43
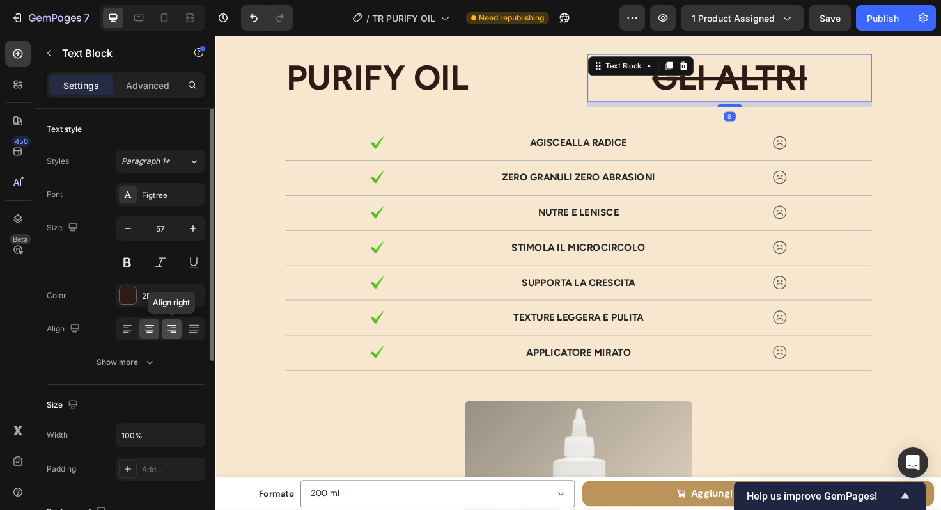
click at [169, 331] on icon at bounding box center [172, 328] width 13 height 13
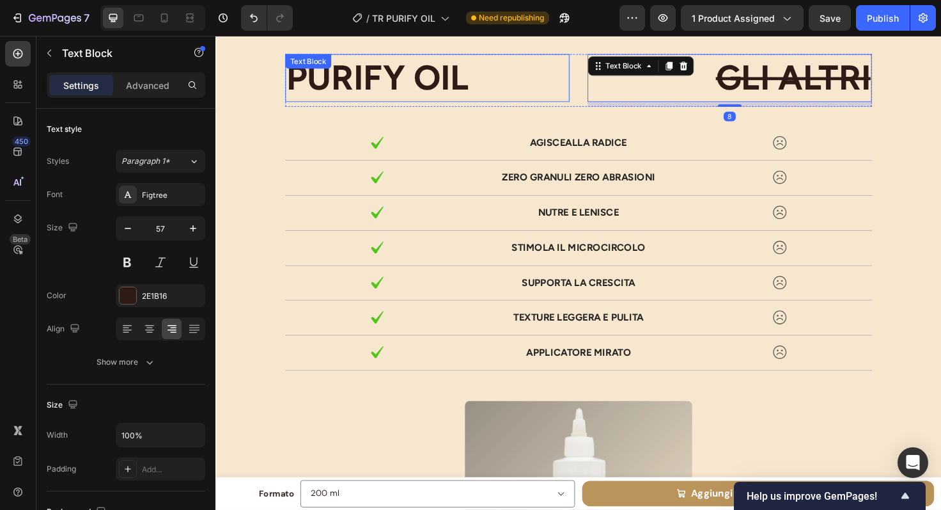
click at [563, 67] on p "PURIFY OIL" at bounding box center [439, 79] width 298 height 47
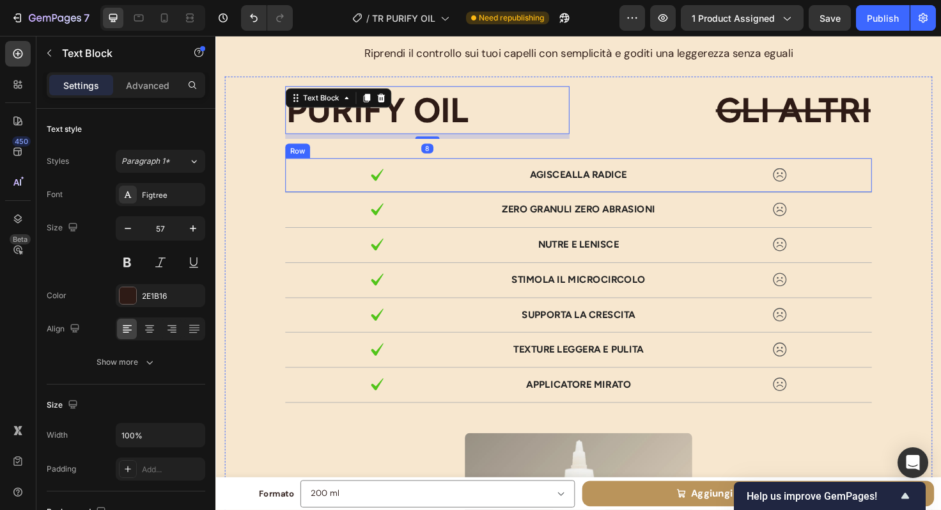
scroll to position [3806, 0]
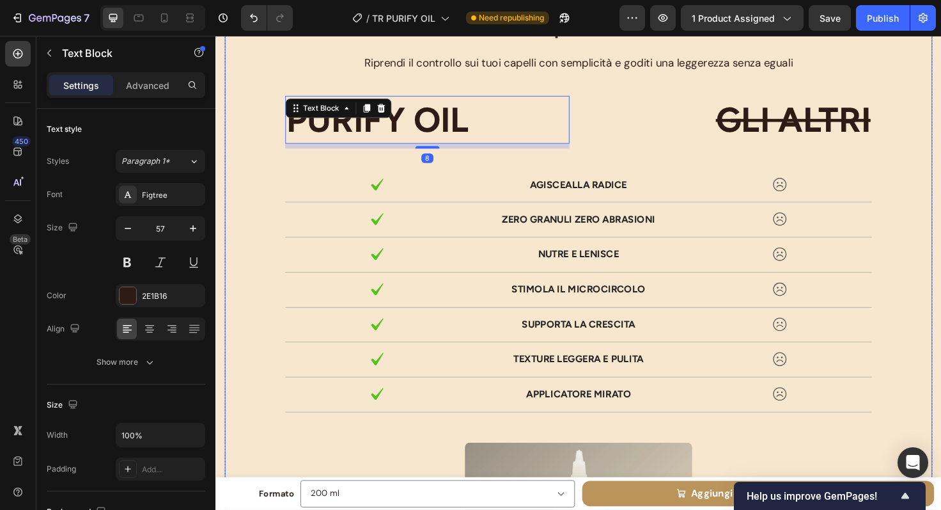
click at [711, 77] on div "La Scelta Definitiva per dire Addio alla Forfora Heading Riprendi il controllo …" at bounding box center [599, 401] width 748 height 786
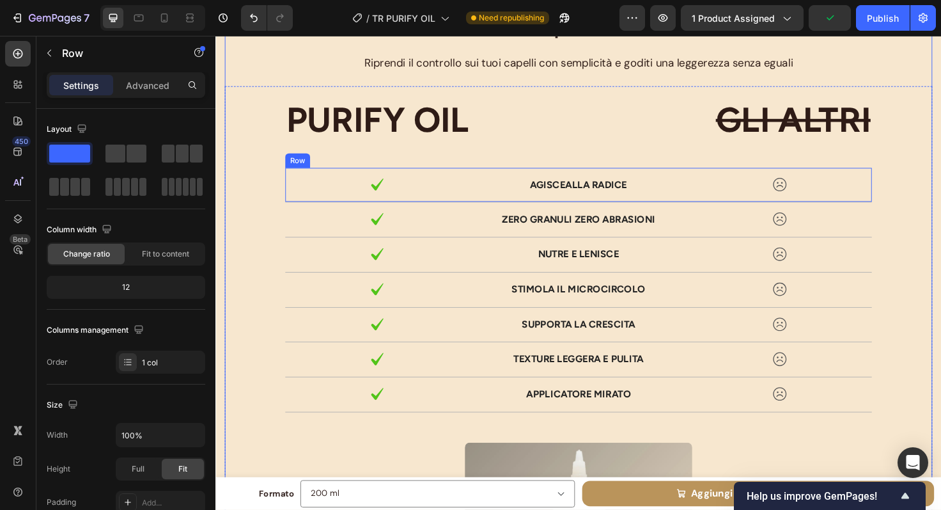
click at [624, 210] on div "Image Agisce alla radice Text Block Image Row" at bounding box center [599, 193] width 620 height 37
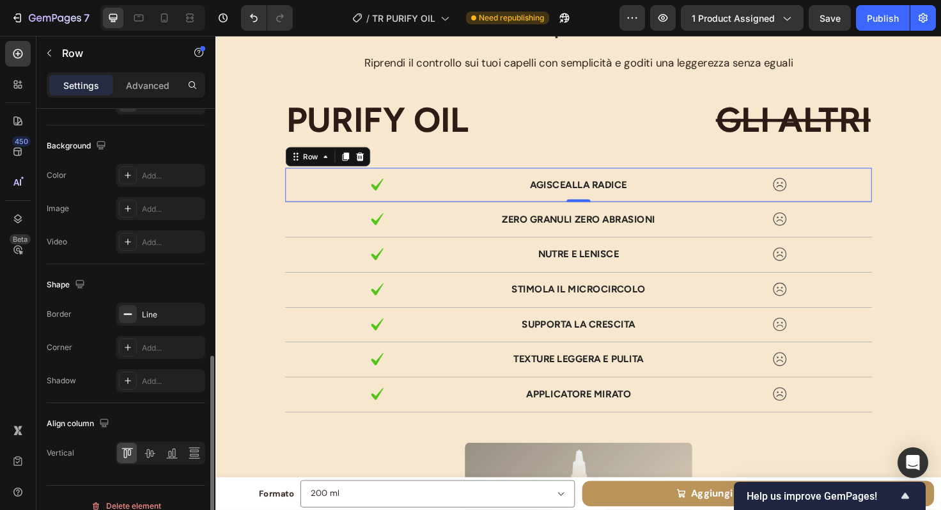
scroll to position [489, 0]
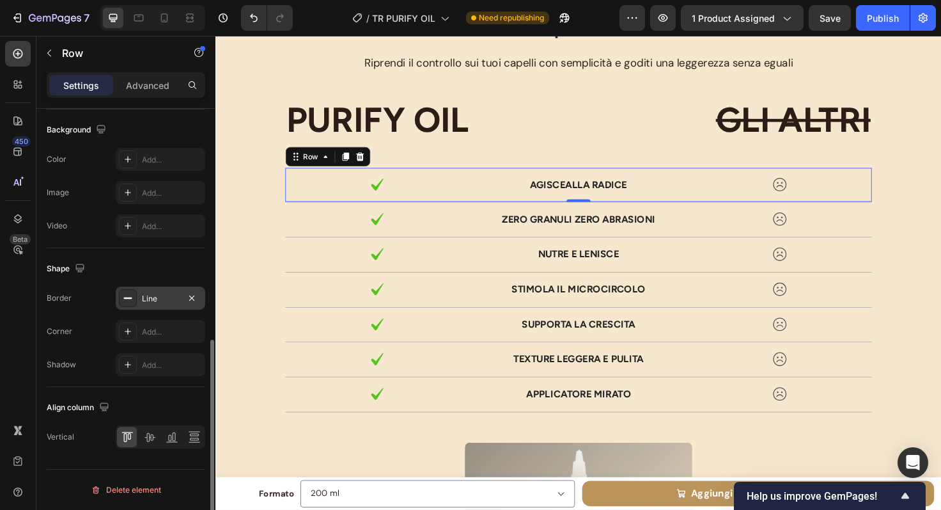
click at [158, 302] on div "Line" at bounding box center [160, 299] width 37 height 12
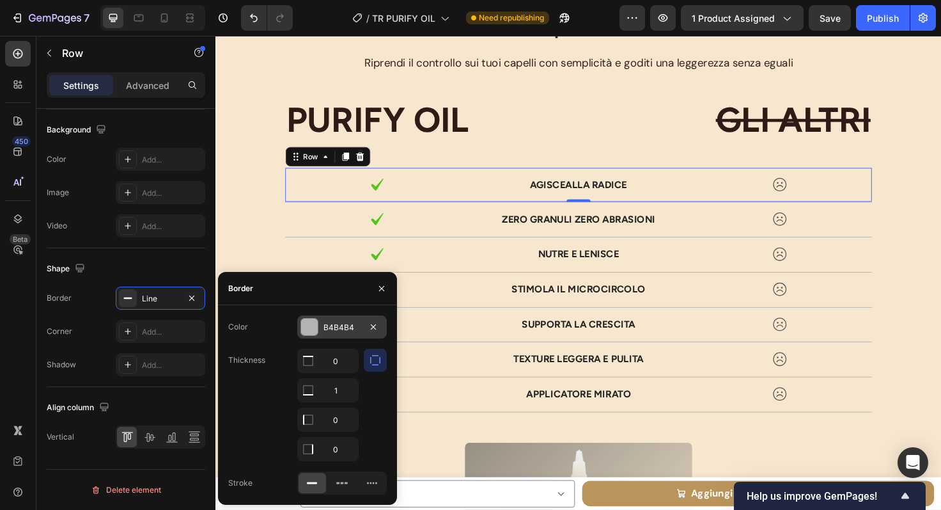
click at [341, 333] on div "B4B4B4" at bounding box center [342, 328] width 37 height 12
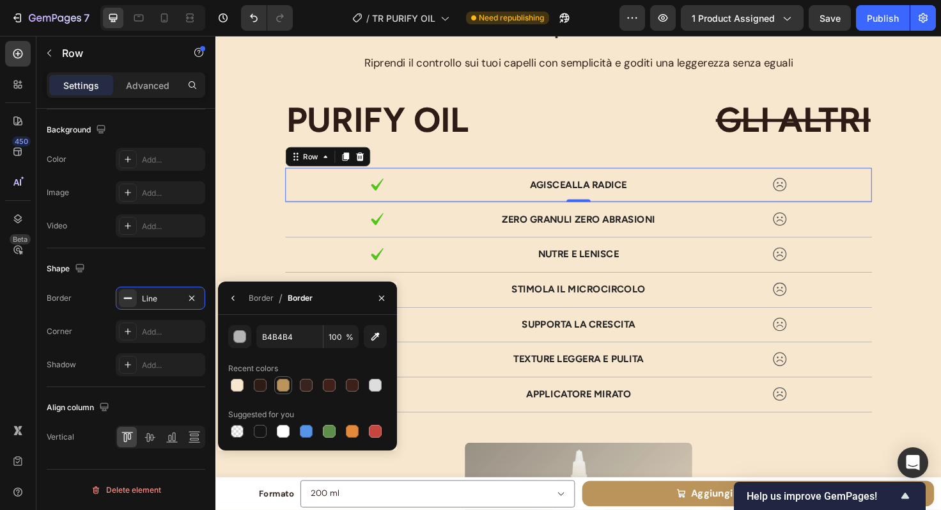
click at [281, 384] on div at bounding box center [283, 385] width 13 height 13
type input "BA955B"
click at [510, 242] on div "Image zero Granuli zero abrasioni Text Block Image Row" at bounding box center [599, 230] width 620 height 37
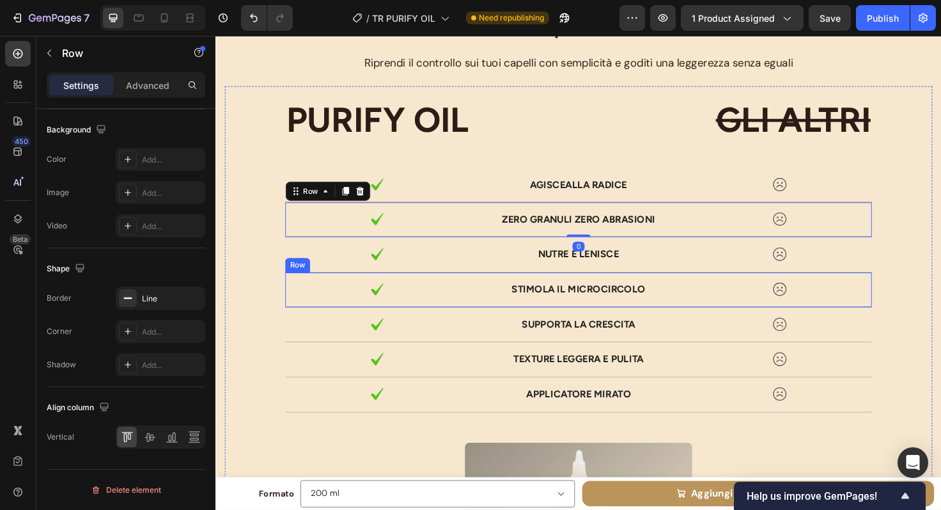
click at [492, 301] on div "Image Stimola il microcircolo Text Block Image Row" at bounding box center [599, 304] width 620 height 37
click at [489, 235] on div "Image zero Granuli zero abrasioni Text Block Image Row" at bounding box center [599, 230] width 620 height 37
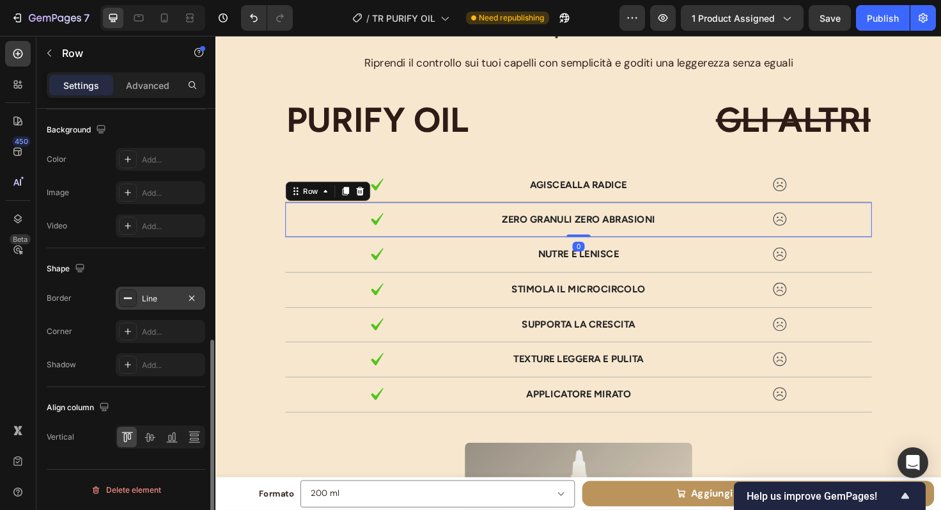
click at [161, 306] on div "Line" at bounding box center [161, 297] width 90 height 23
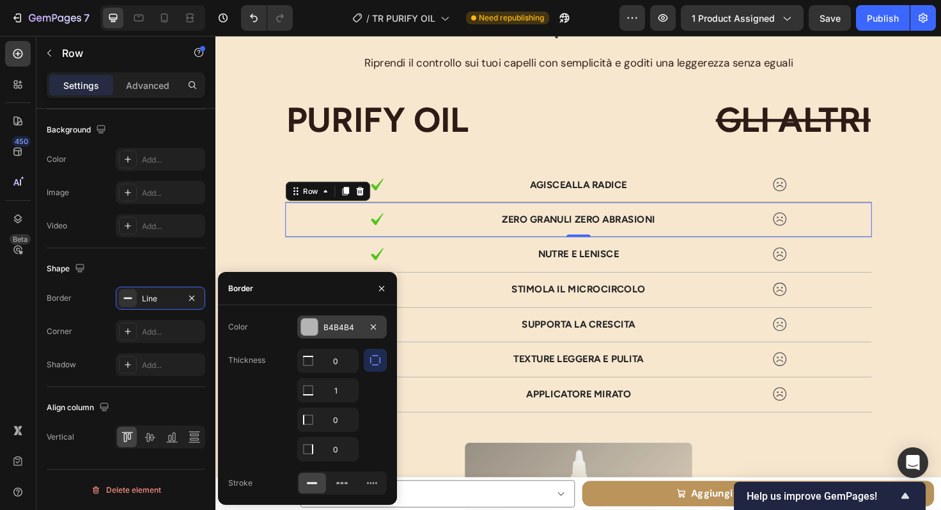
click at [327, 329] on div "B4B4B4" at bounding box center [342, 328] width 37 height 12
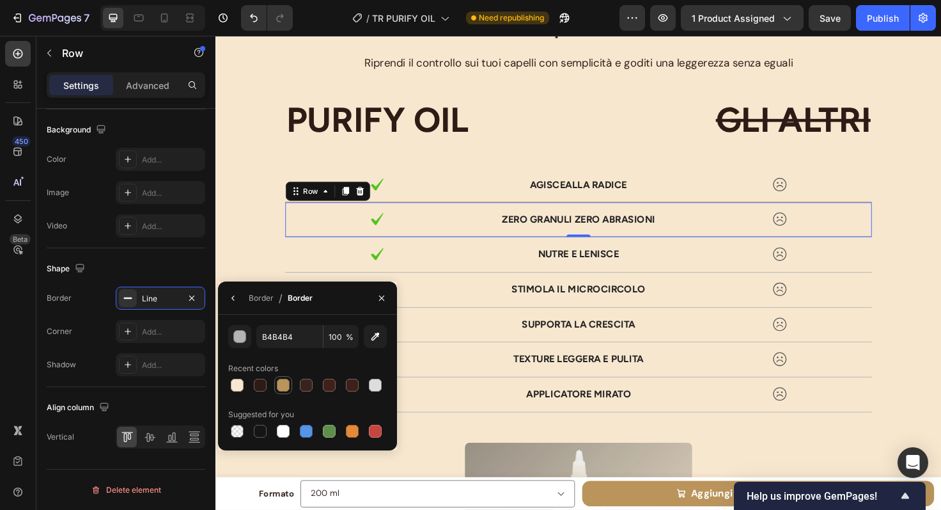
click at [281, 393] on div at bounding box center [283, 385] width 18 height 18
type input "BA955B"
click at [504, 278] on div "Image Nutre e lenisce Text Block Image Row" at bounding box center [599, 267] width 620 height 37
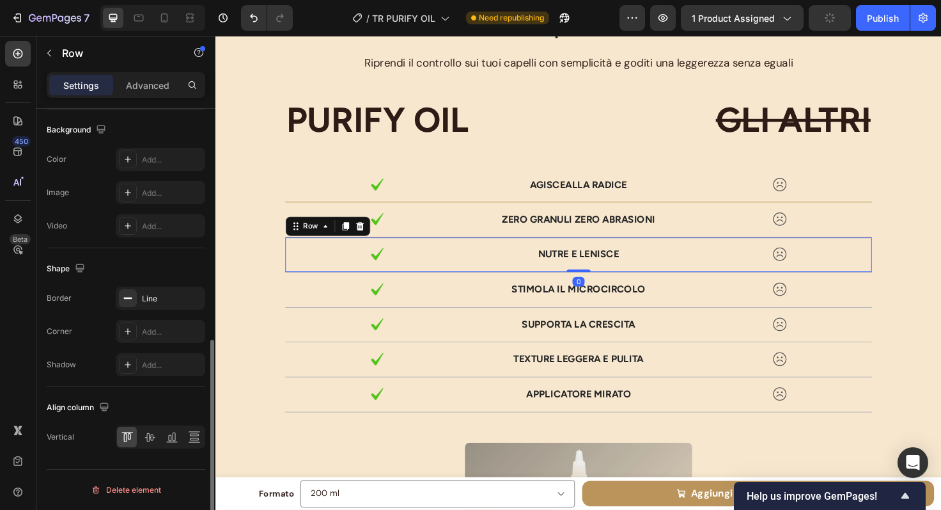
click at [154, 285] on div "Shape Border Line Corner Add... Shadow Add..." at bounding box center [126, 317] width 159 height 139
click at [154, 299] on div "Line" at bounding box center [160, 299] width 37 height 12
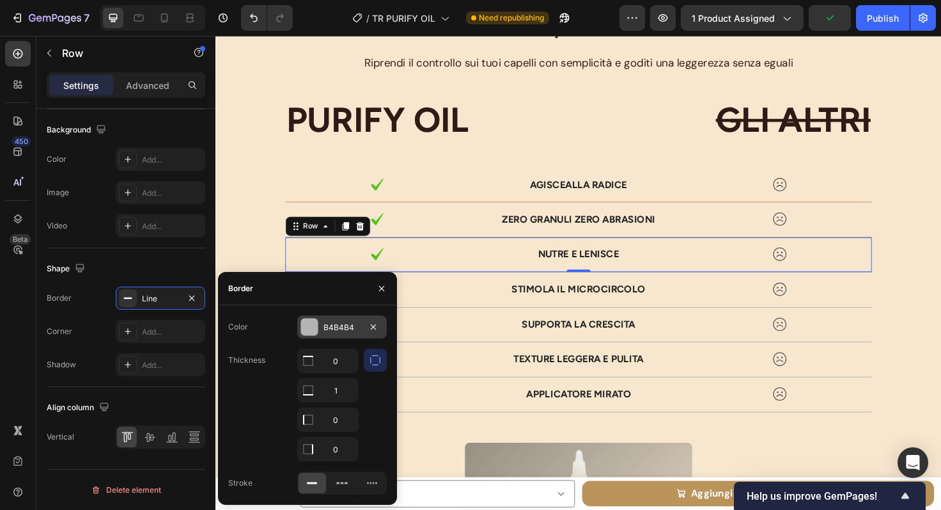
click at [307, 330] on div at bounding box center [309, 326] width 17 height 17
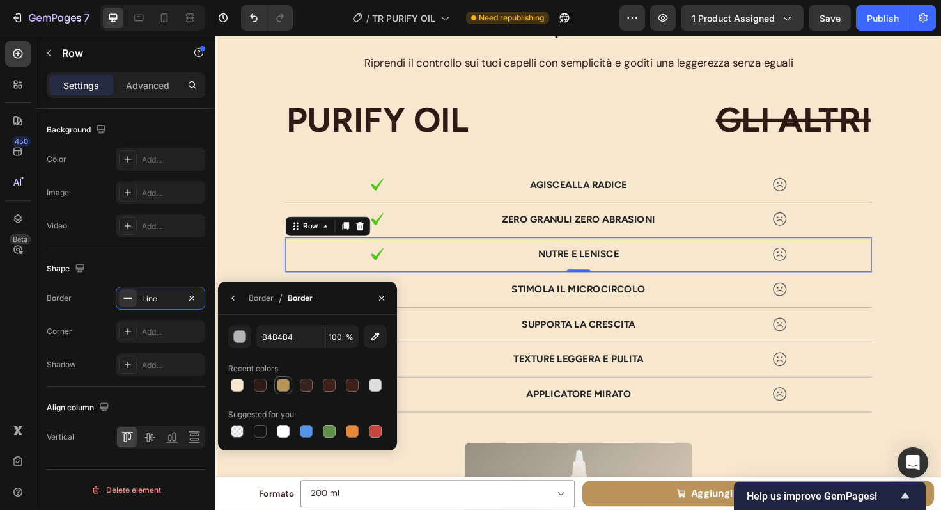
click at [286, 380] on div at bounding box center [283, 385] width 13 height 13
type input "BA955B"
click at [503, 297] on p "Stimola il microcircolo" at bounding box center [598, 303] width 191 height 13
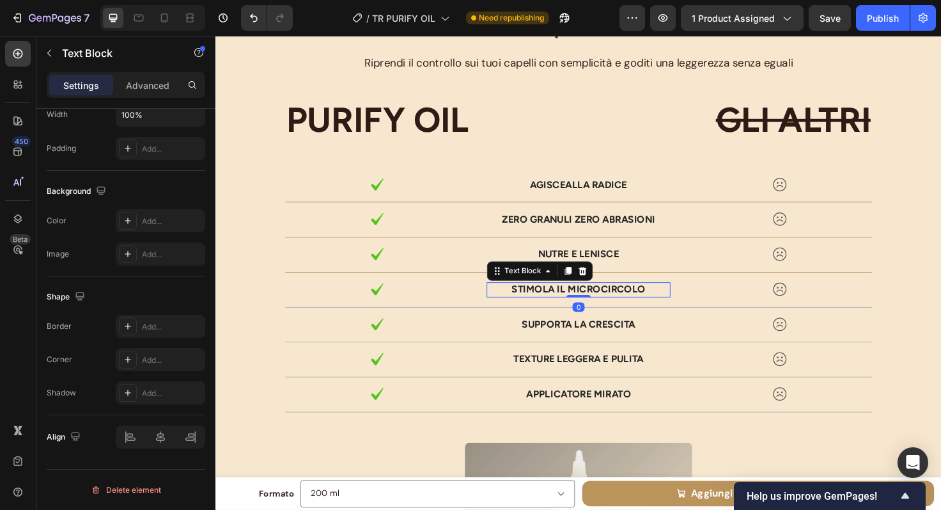
scroll to position [0, 0]
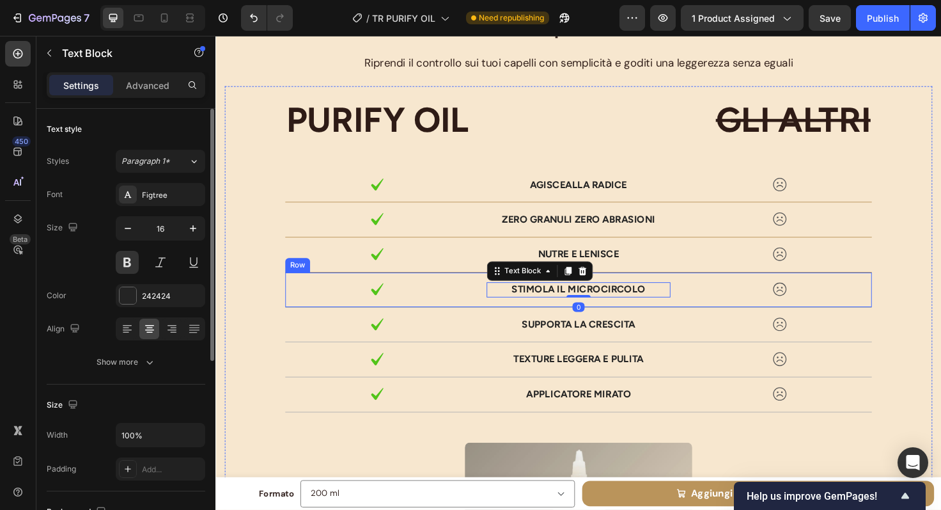
click at [487, 320] on div "Image Stimola il microcircolo Text Block 0 Image Row" at bounding box center [599, 304] width 620 height 37
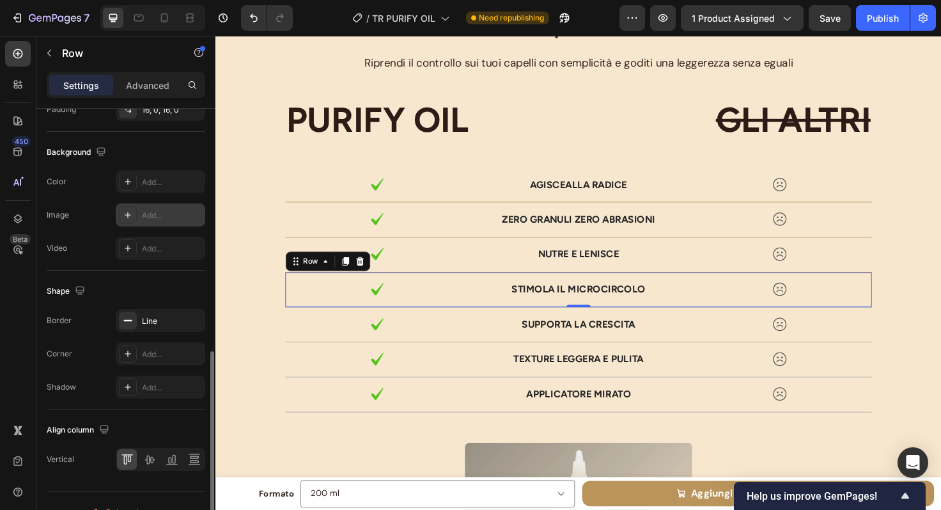
scroll to position [485, 0]
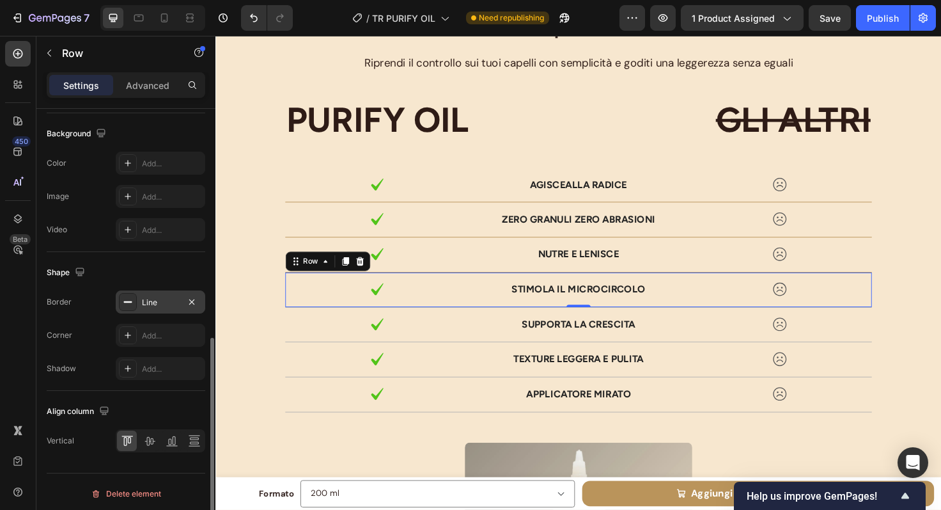
click at [157, 303] on div "Line" at bounding box center [160, 303] width 37 height 12
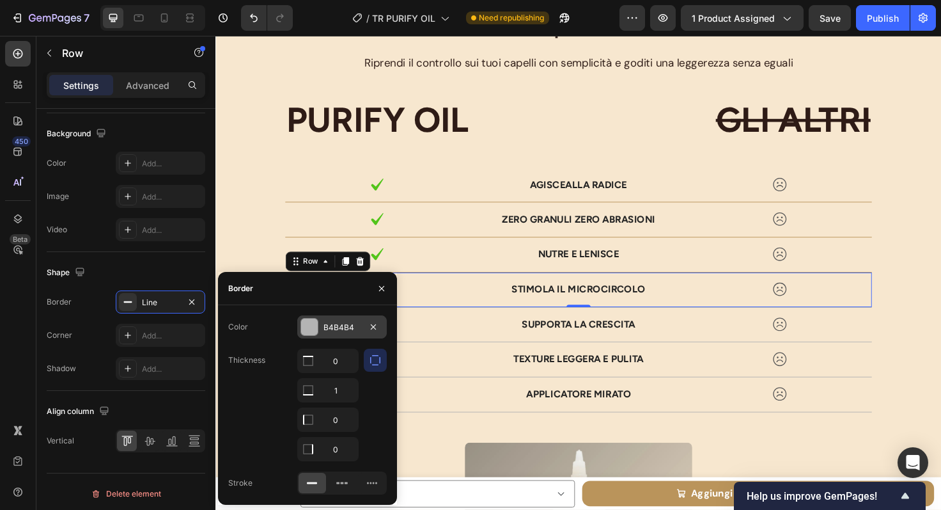
click at [309, 329] on div at bounding box center [309, 326] width 17 height 17
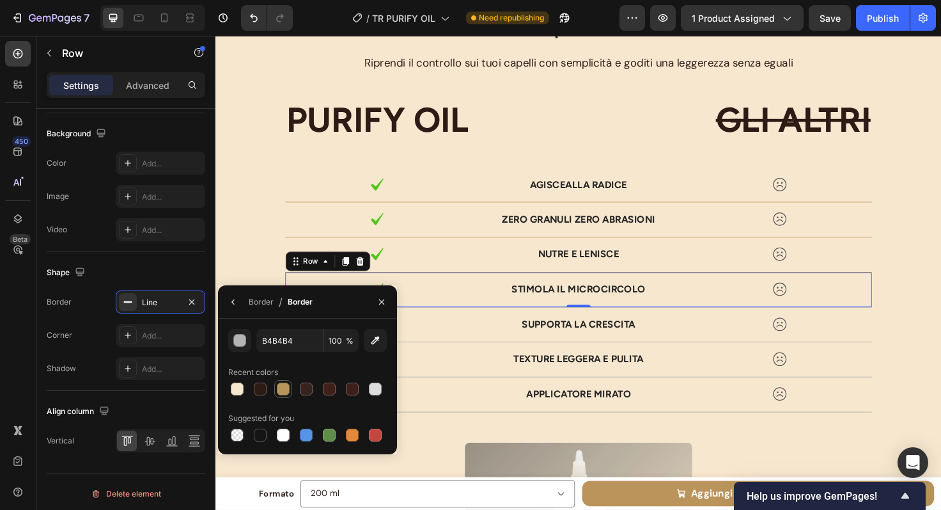
click at [284, 392] on div at bounding box center [283, 388] width 13 height 13
type input "BA955B"
click at [503, 342] on p "Supporta la crescita" at bounding box center [598, 340] width 191 height 13
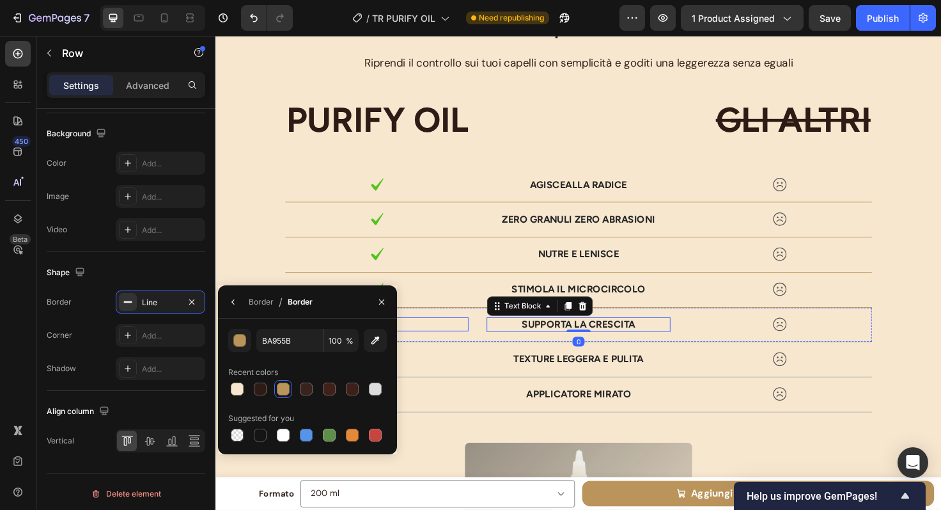
click at [471, 347] on div at bounding box center [386, 340] width 194 height 15
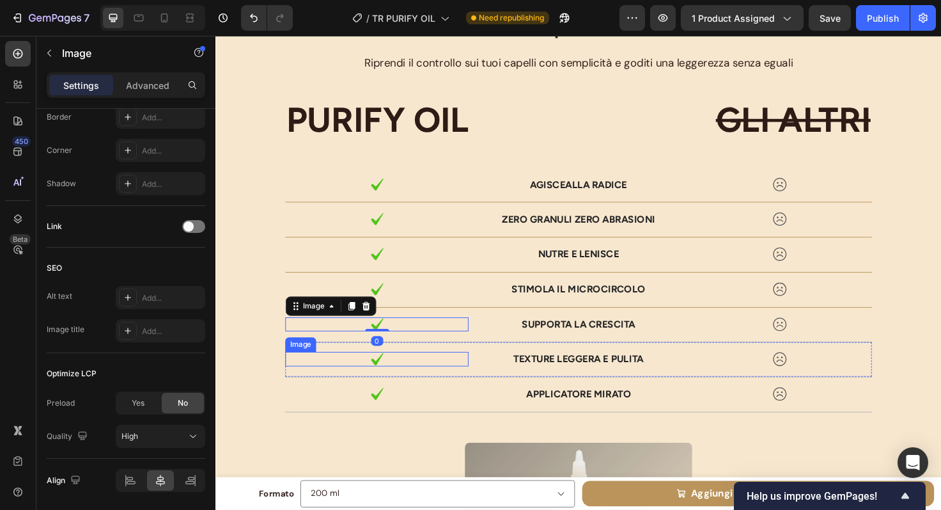
scroll to position [0, 0]
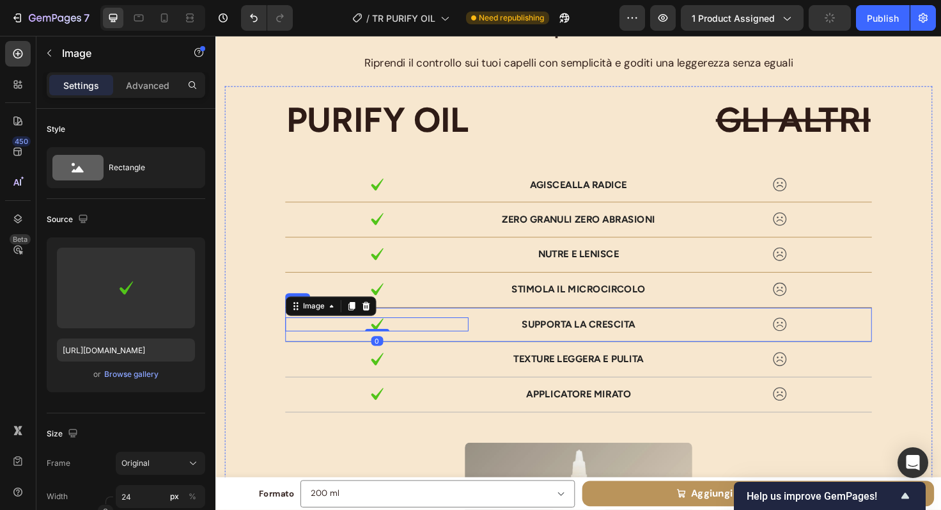
click at [485, 355] on div "Image 0 Supporta la crescita Text Block Image Row" at bounding box center [599, 341] width 620 height 37
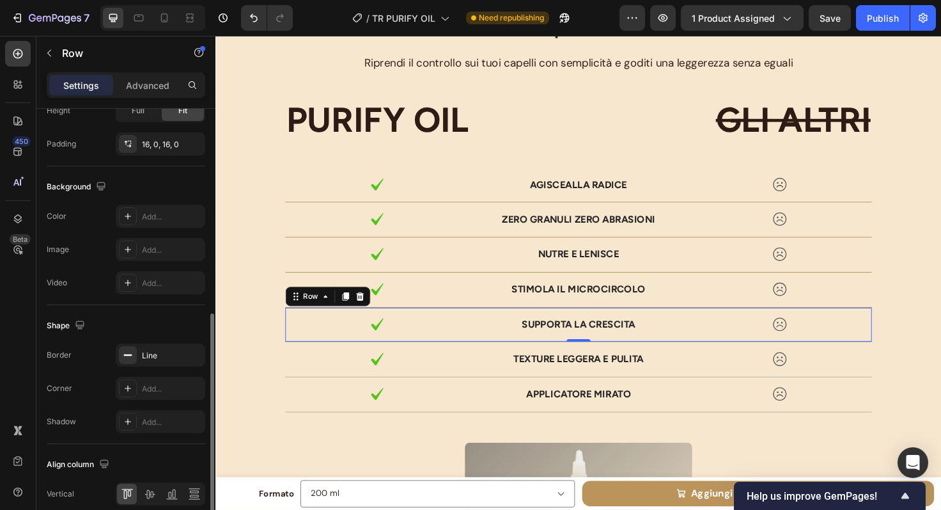
scroll to position [489, 0]
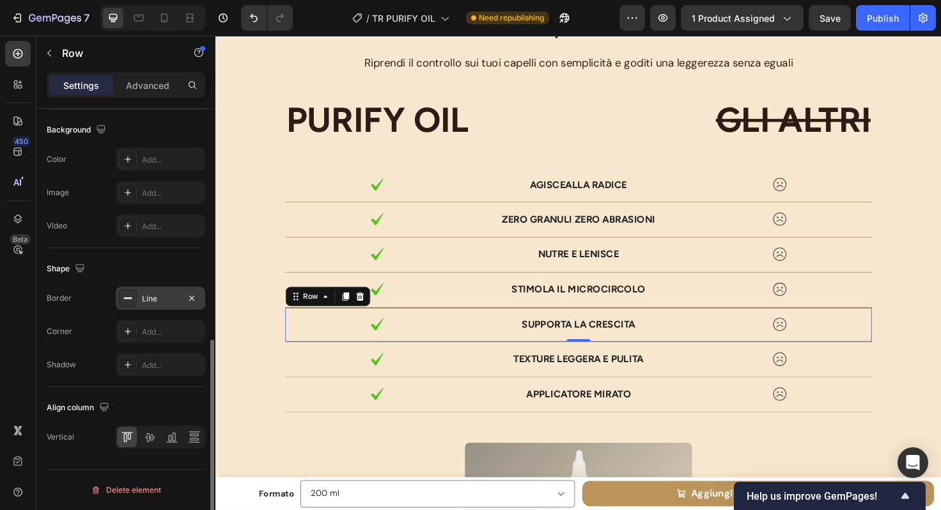
click at [150, 294] on div "Line" at bounding box center [160, 299] width 37 height 12
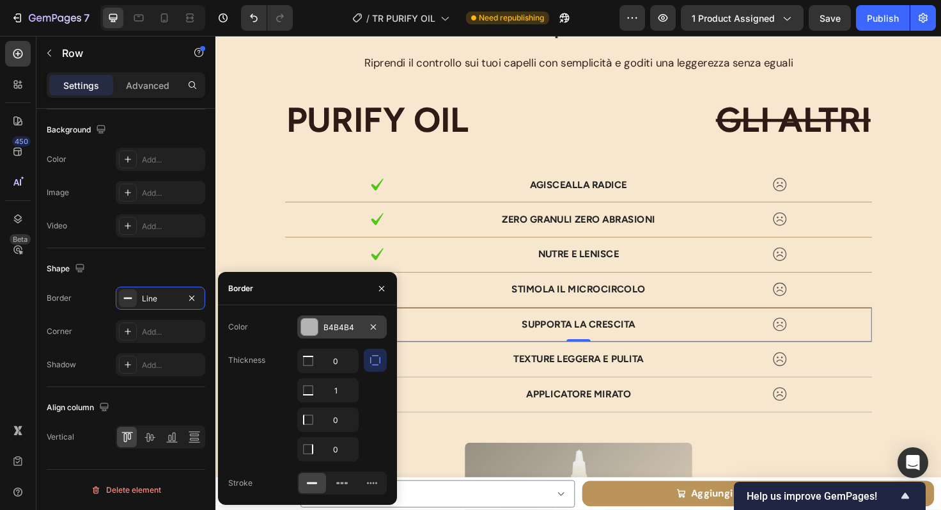
click at [315, 325] on div at bounding box center [309, 326] width 17 height 17
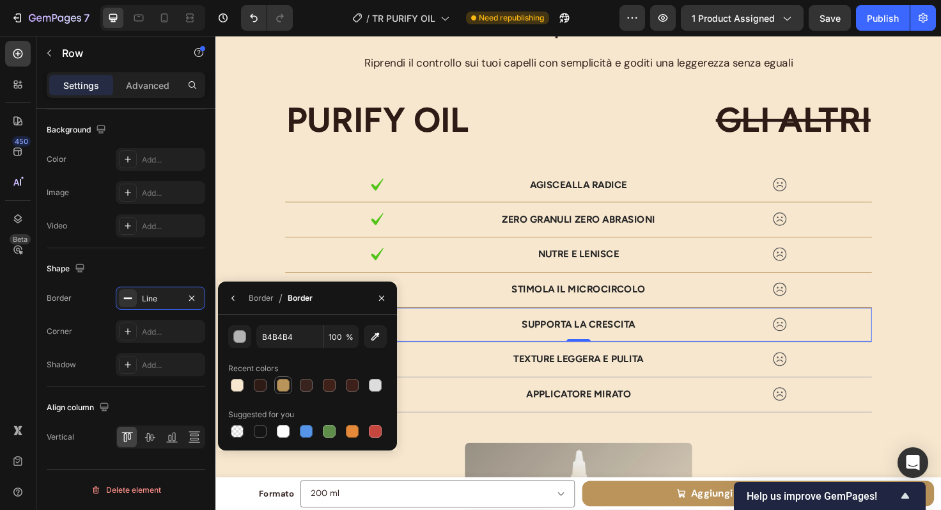
click at [285, 386] on div at bounding box center [283, 385] width 13 height 13
type input "BA955B"
click at [507, 383] on p "Texture leggera e pulita" at bounding box center [598, 377] width 191 height 13
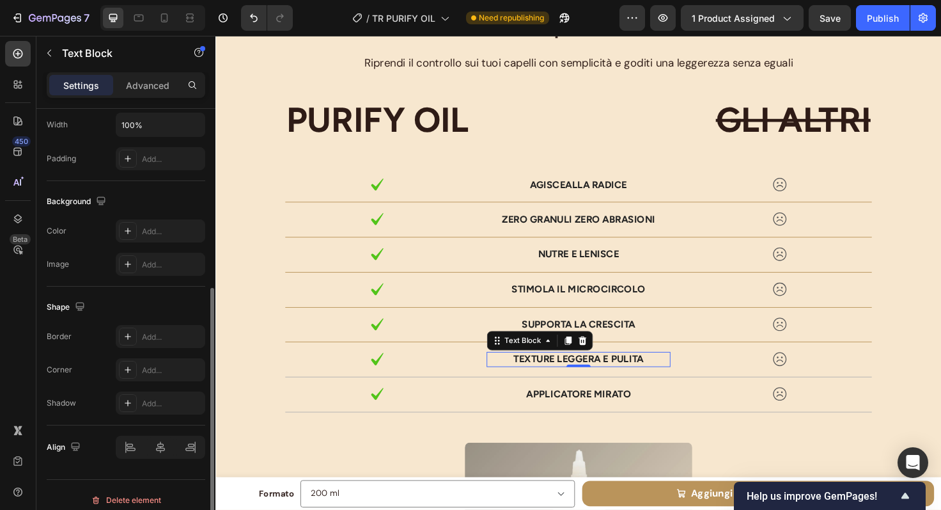
scroll to position [320, 0]
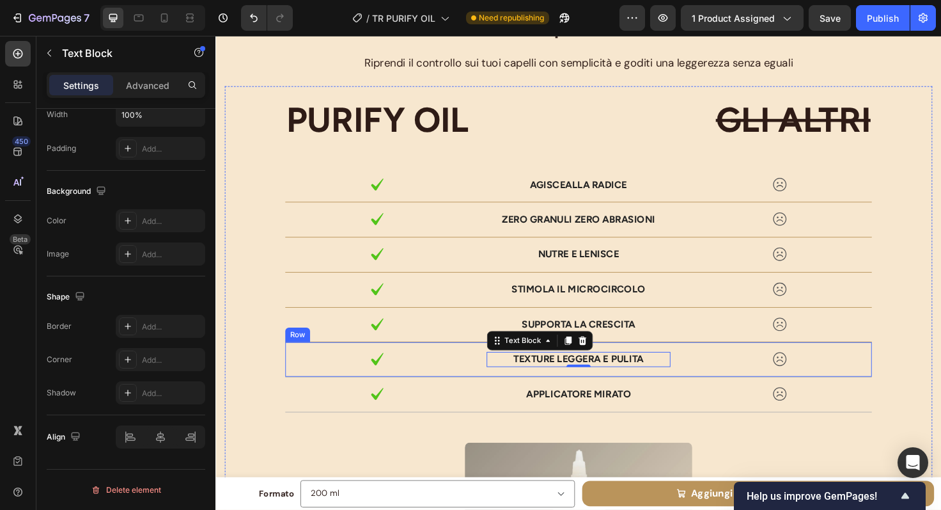
click at [471, 391] on div "Image Texture leggera e pulita Text Block 0 Image Row" at bounding box center [599, 377] width 620 height 37
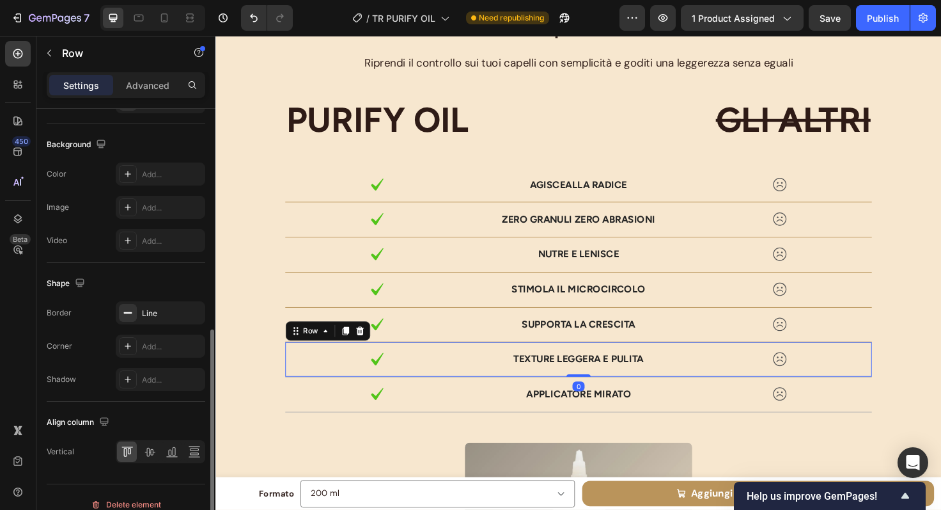
scroll to position [470, 0]
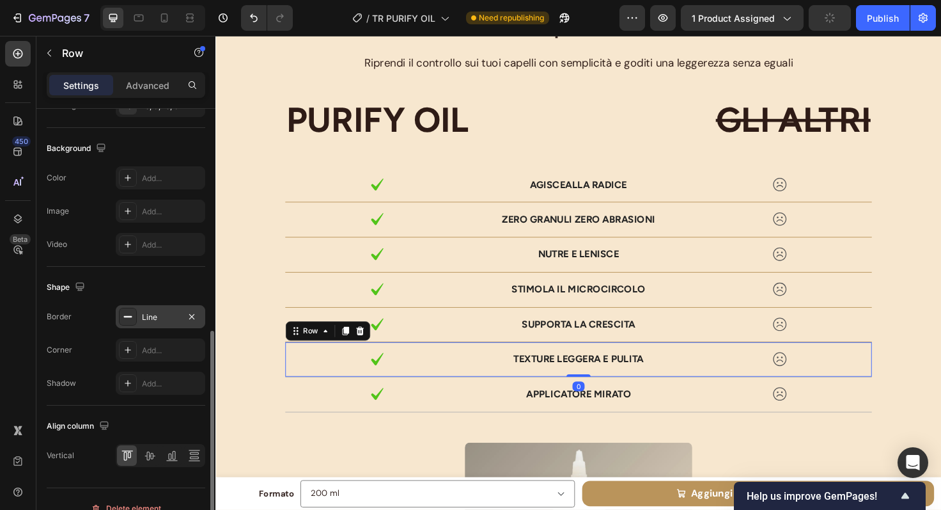
click at [162, 309] on div "Line" at bounding box center [161, 316] width 90 height 23
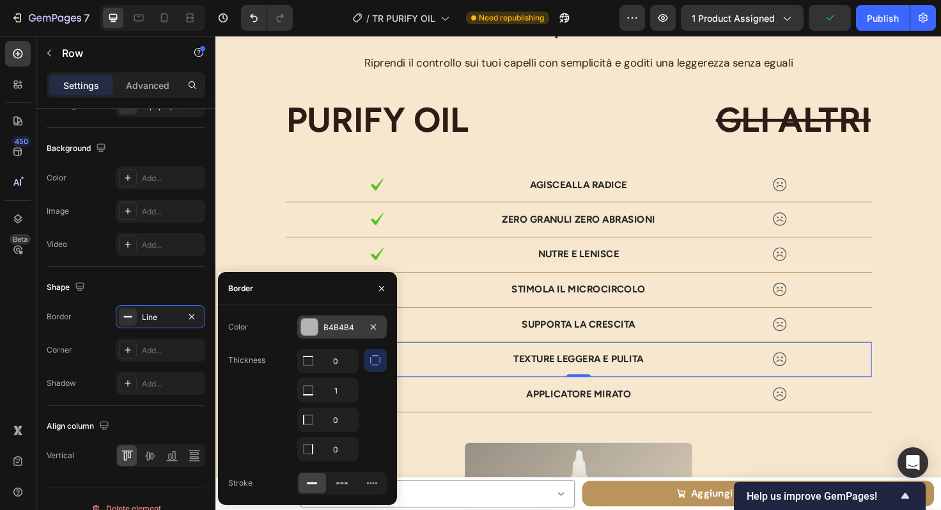
click at [311, 331] on div at bounding box center [309, 326] width 17 height 17
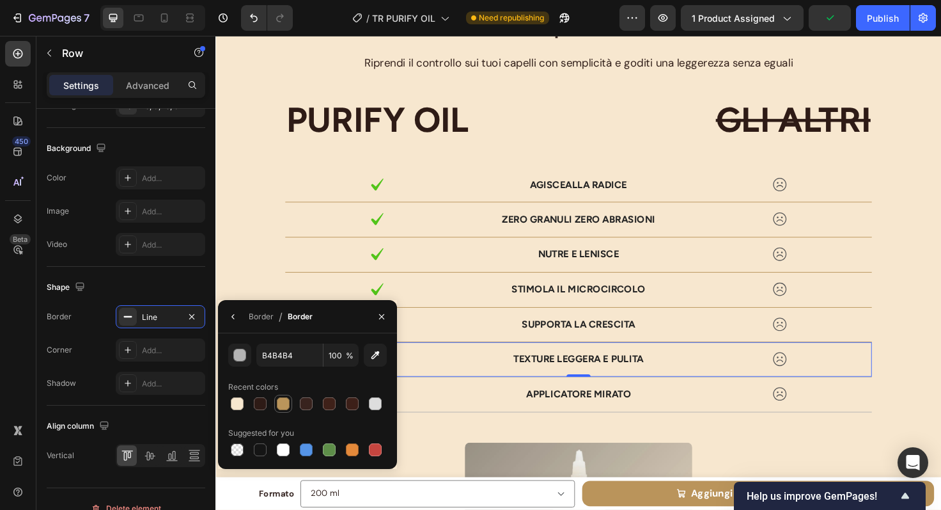
click at [284, 398] on div at bounding box center [283, 403] width 13 height 13
type input "BA955B"
click at [515, 428] on div "Image applicatore mirato Text Block Image Row" at bounding box center [599, 414] width 620 height 37
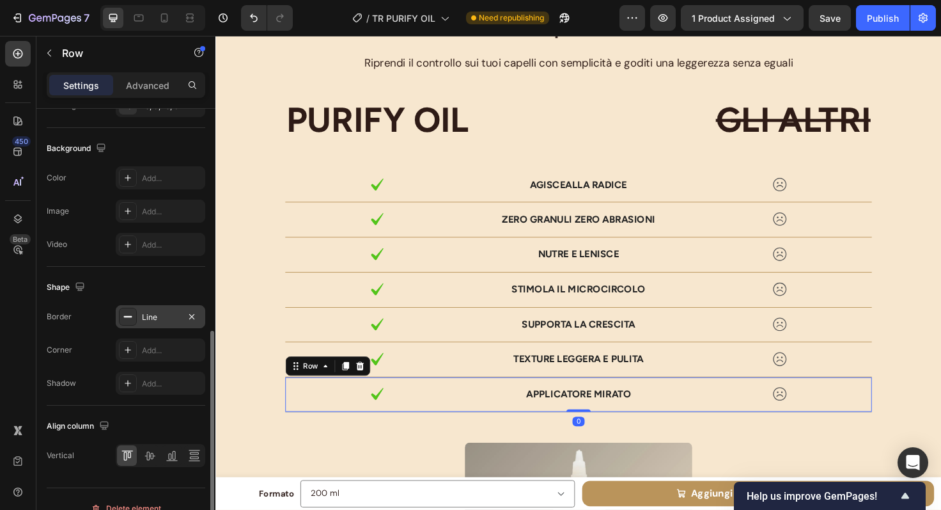
click at [145, 311] on div "Line" at bounding box center [160, 317] width 37 height 12
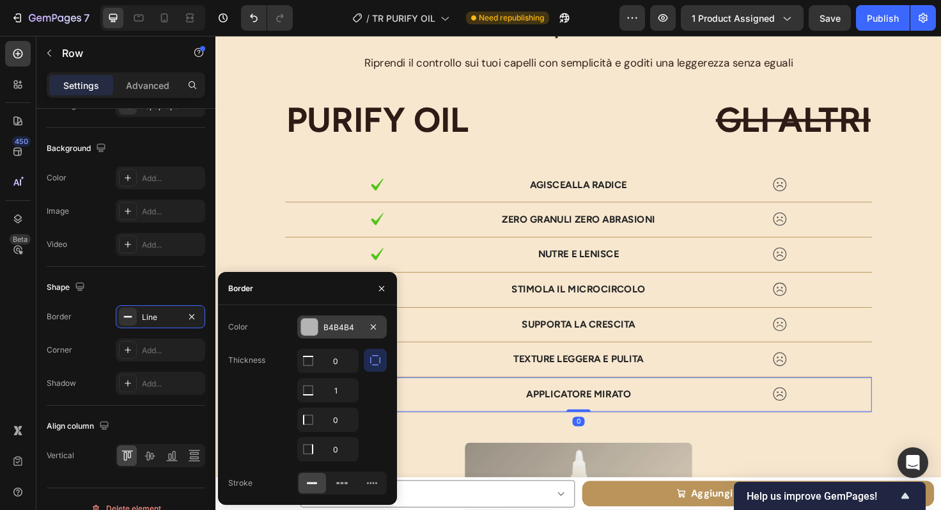
click at [305, 324] on div at bounding box center [309, 326] width 17 height 17
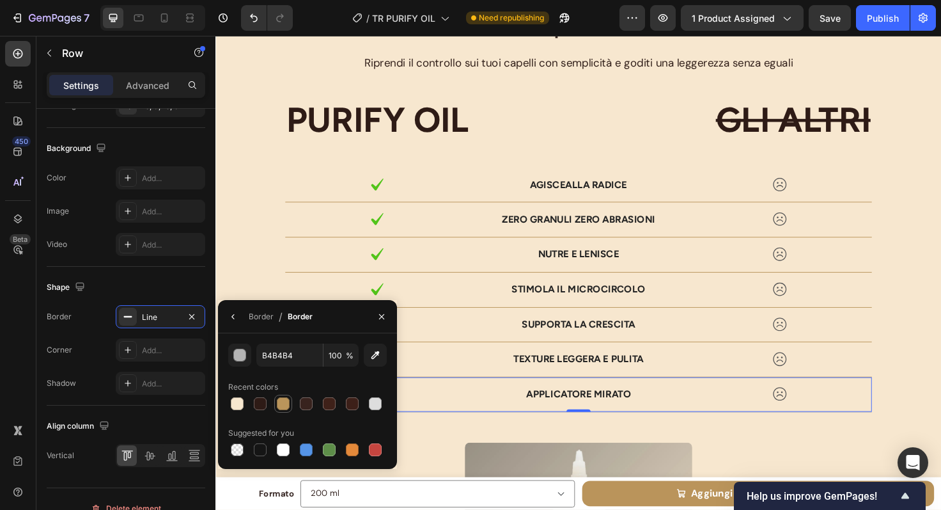
click at [282, 399] on div at bounding box center [283, 403] width 13 height 13
type input "BA955B"
click at [618, 85] on div "La Scelta Definitiva per dire Addio alla Forfora Heading Riprendi il controllo …" at bounding box center [599, 401] width 748 height 786
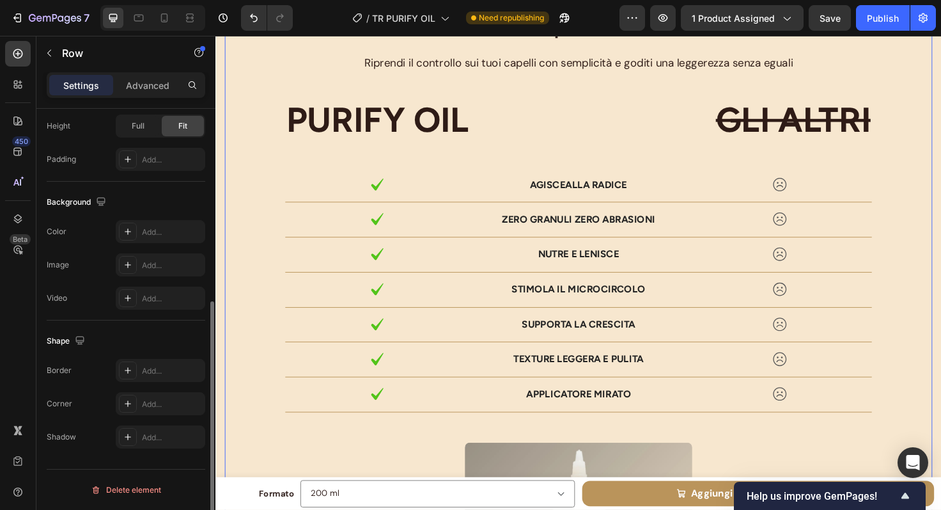
scroll to position [343, 0]
click at [809, 192] on img at bounding box center [811, 192] width 15 height 15
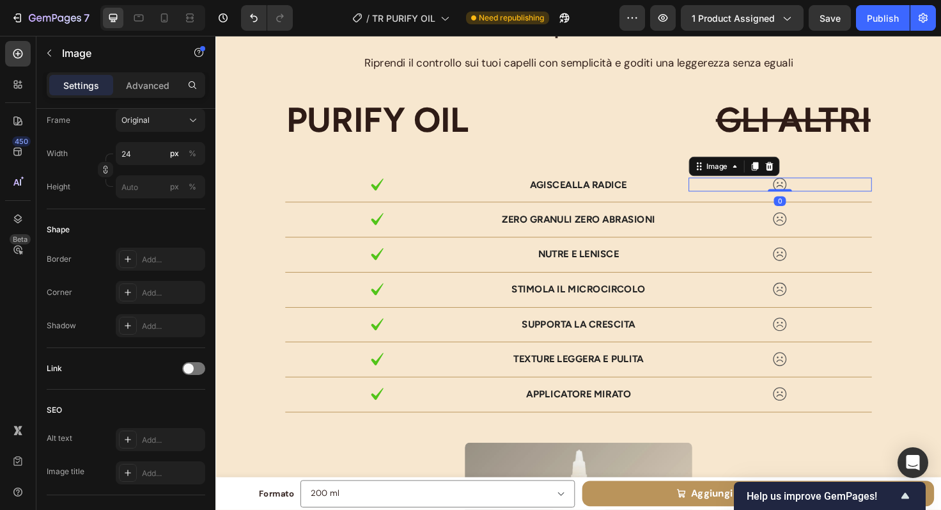
scroll to position [0, 0]
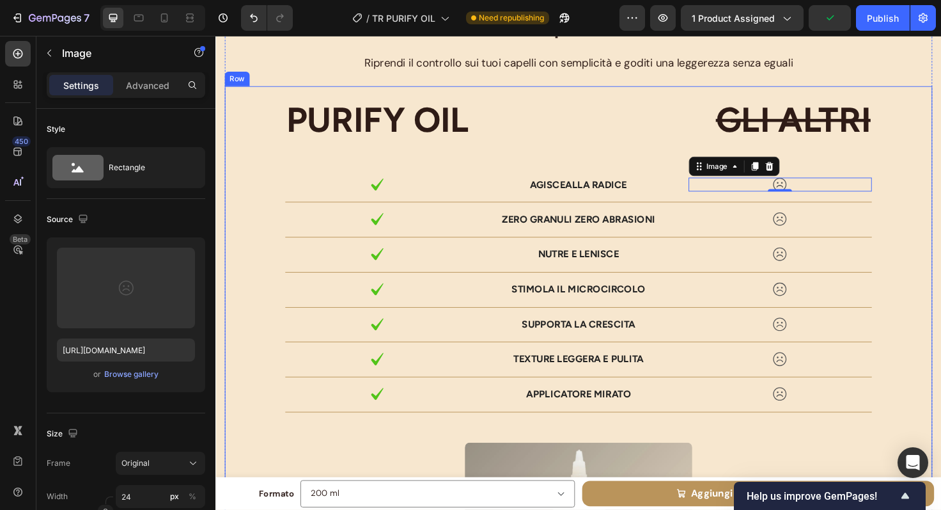
click at [733, 90] on div "PURIFY OIL Text Block GLI ALTRI Text Block Row Image Agisce alla radice Text Bl…" at bounding box center [599, 433] width 748 height 689
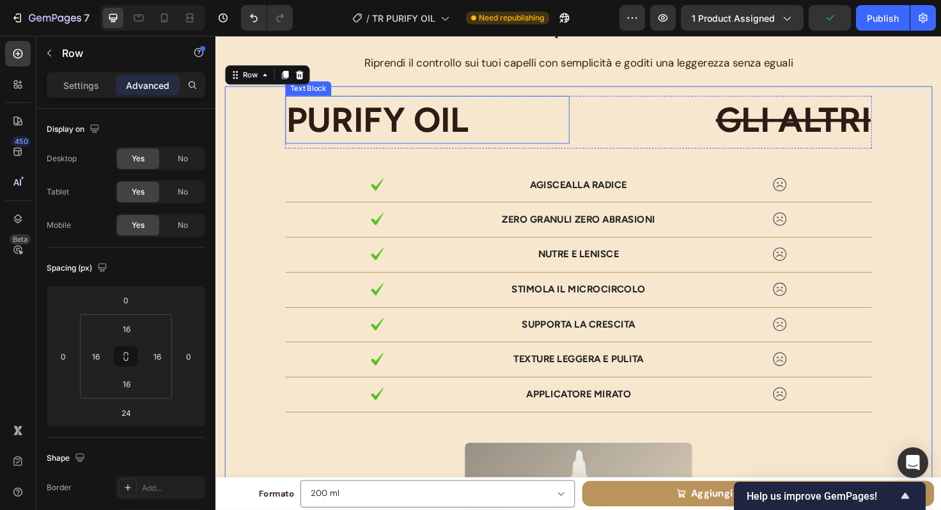
click at [412, 123] on p "PURIFY OIL" at bounding box center [439, 123] width 298 height 47
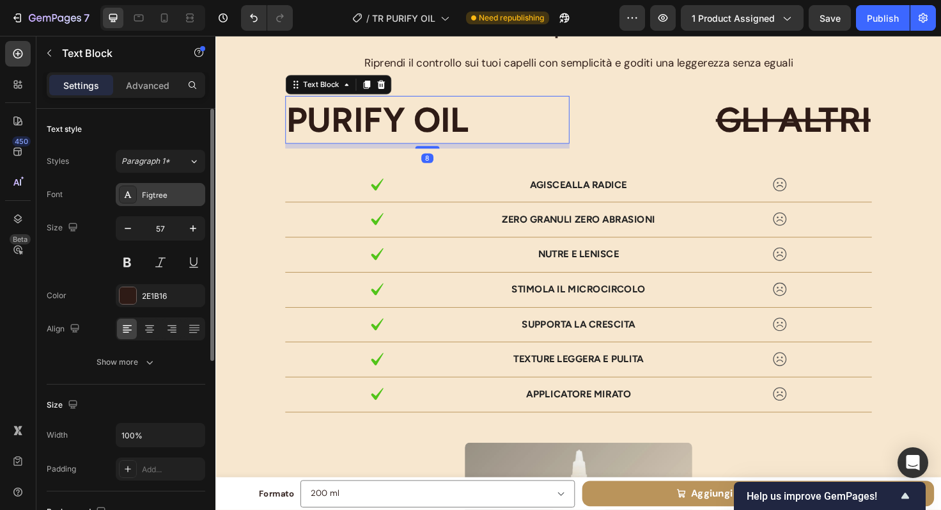
click at [157, 193] on div "Figtree" at bounding box center [172, 195] width 60 height 12
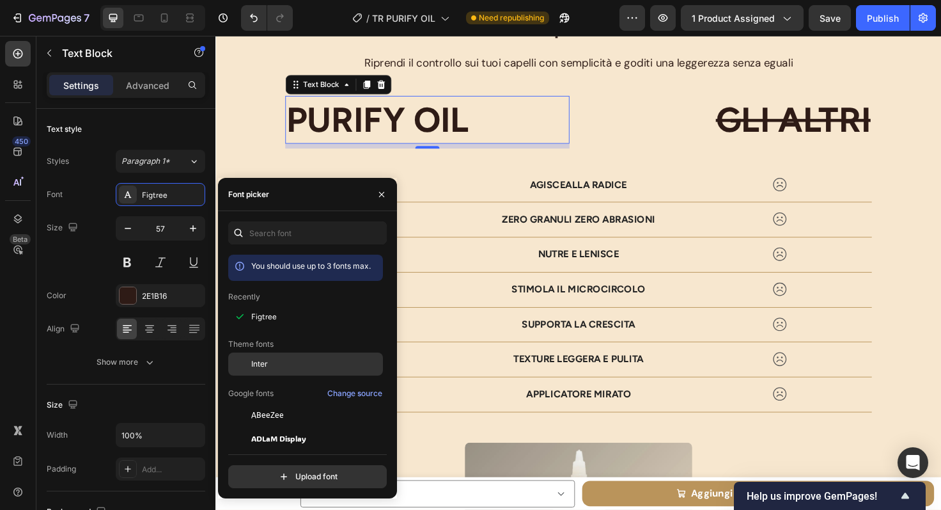
click at [304, 370] on div "Inter" at bounding box center [305, 363] width 155 height 23
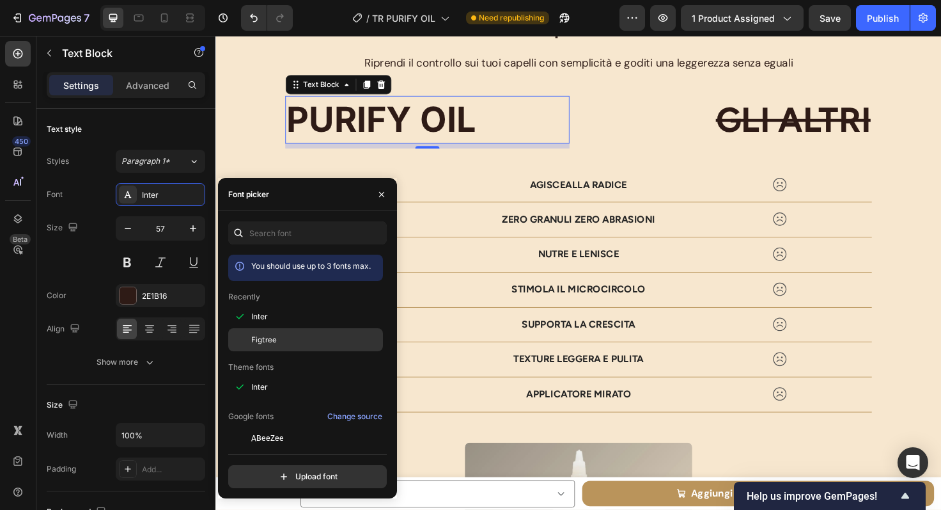
click at [284, 336] on div "Figtree" at bounding box center [315, 340] width 129 height 12
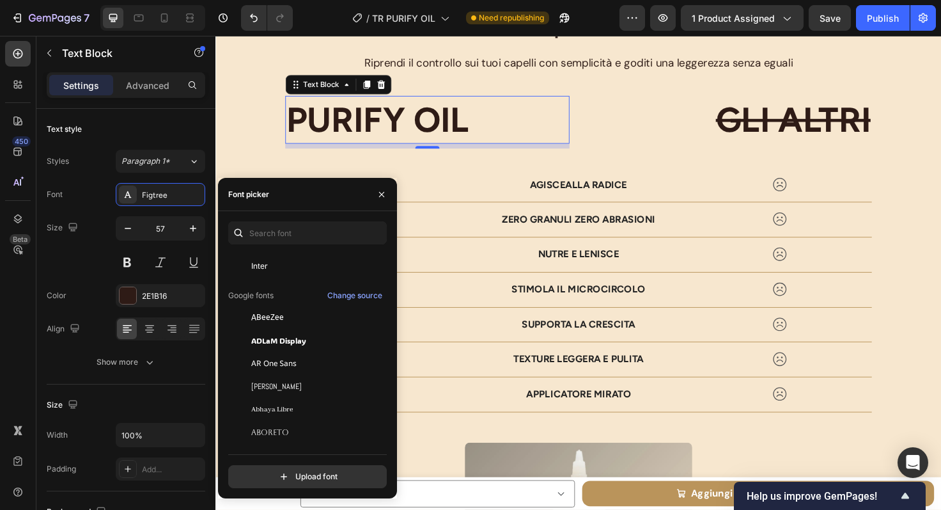
scroll to position [124, 0]
click at [284, 336] on span "ADLaM Display" at bounding box center [278, 337] width 55 height 12
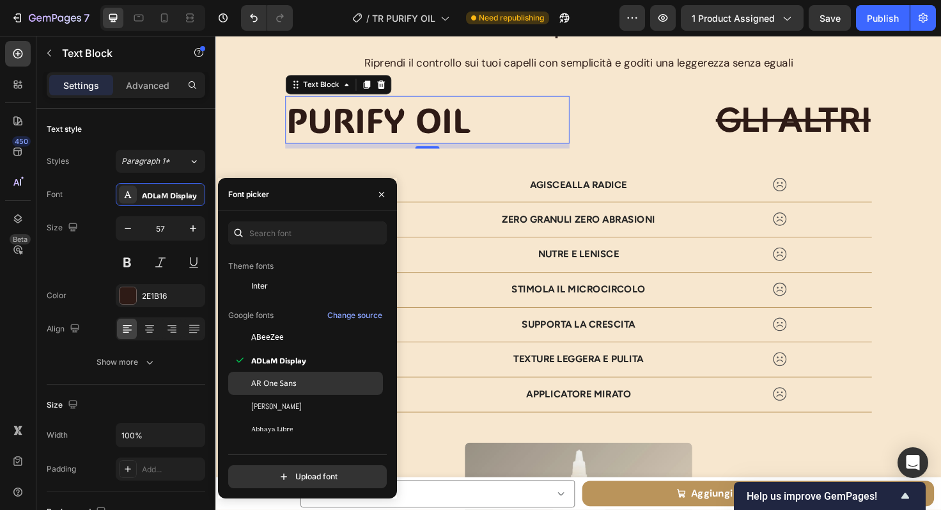
click at [285, 385] on span "AR One Sans" at bounding box center [273, 383] width 45 height 12
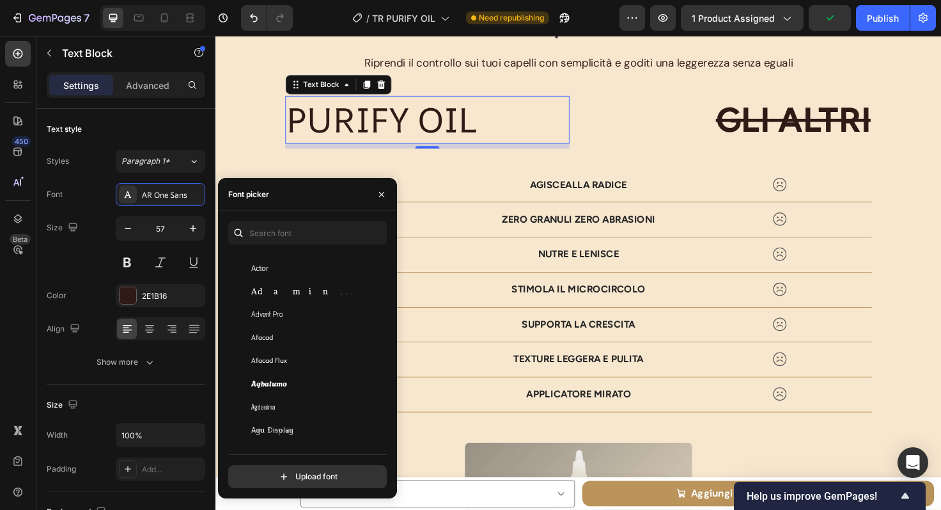
scroll to position [526, 0]
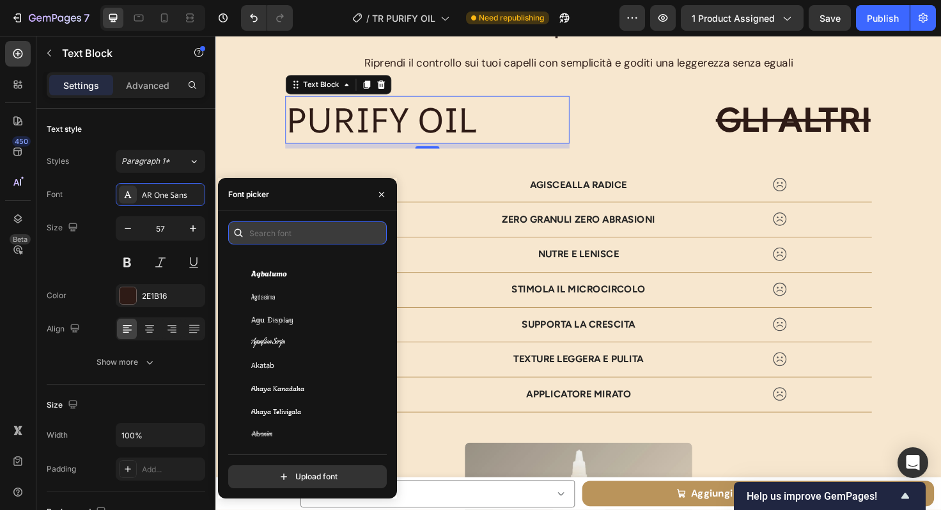
click at [269, 231] on input "text" at bounding box center [307, 232] width 159 height 23
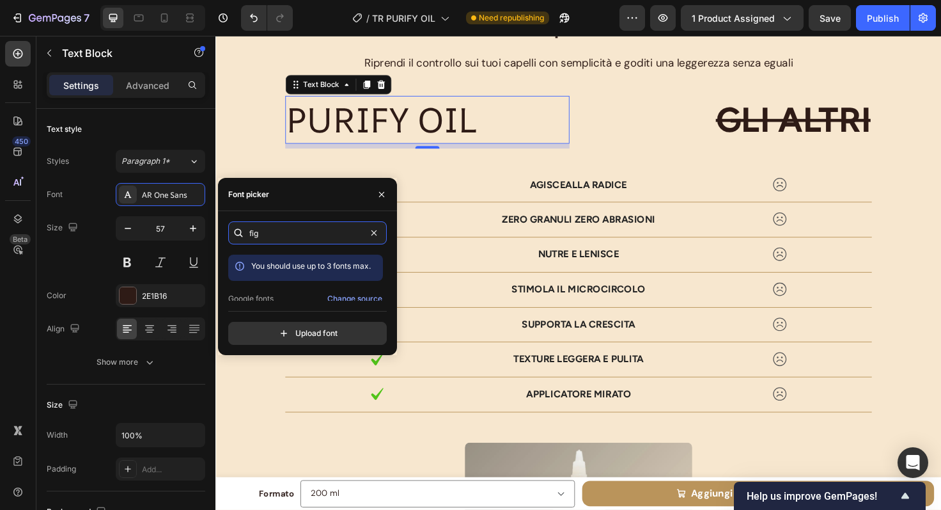
scroll to position [31, 0]
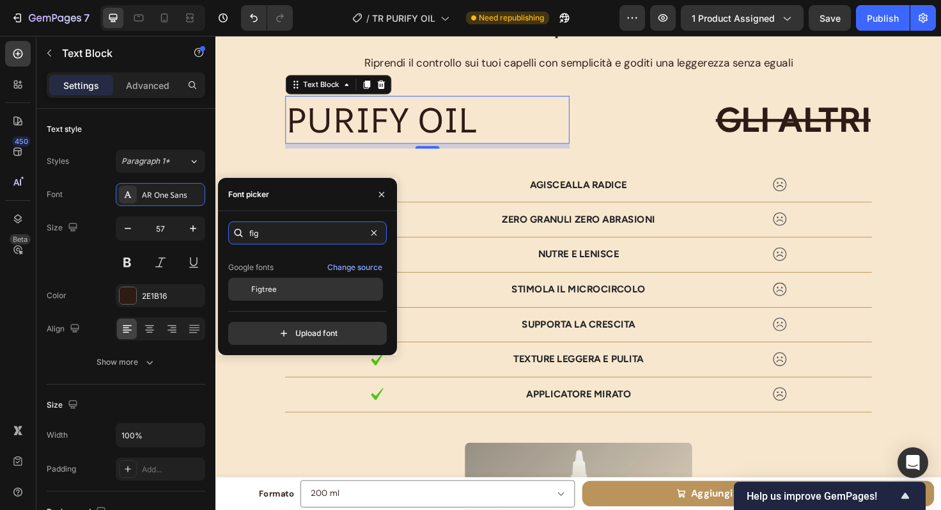
type input "fig"
click at [286, 286] on div "Figtree" at bounding box center [315, 289] width 129 height 12
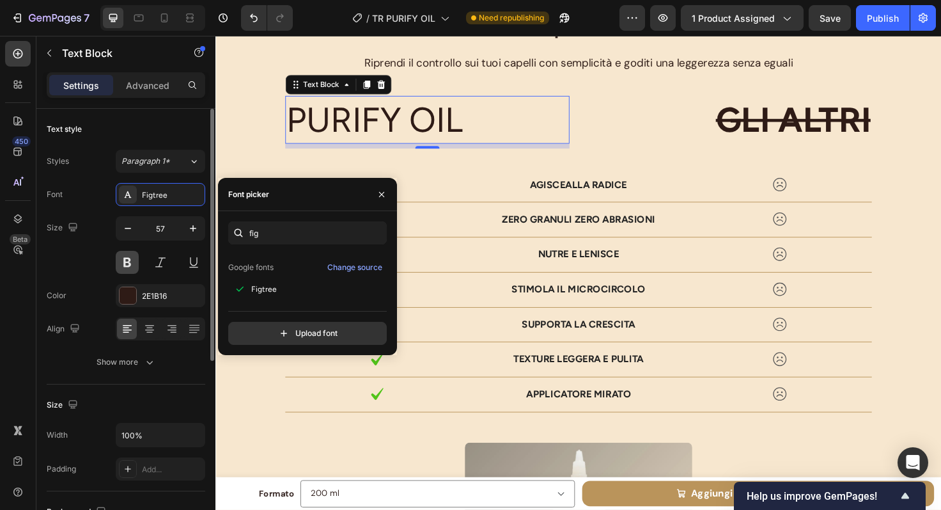
click at [123, 260] on button at bounding box center [127, 262] width 23 height 23
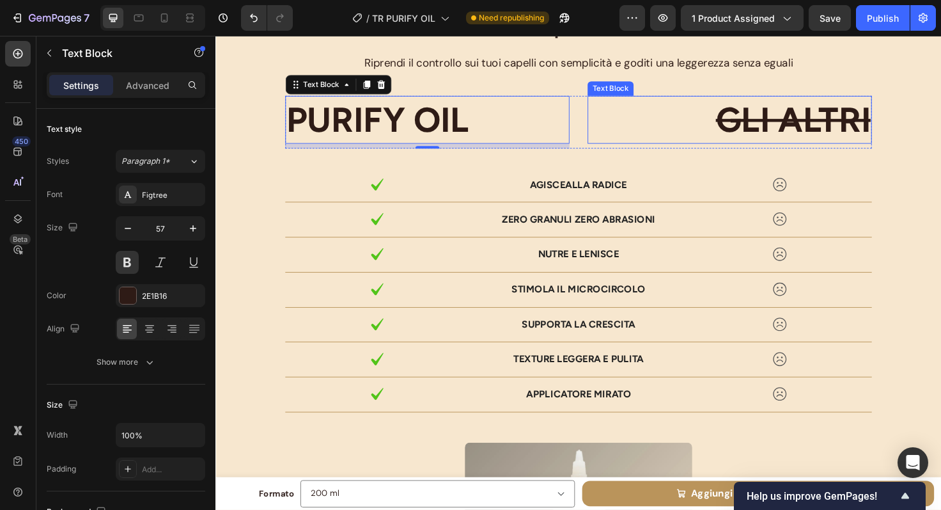
click at [823, 119] on s "GLI ALTRI" at bounding box center [826, 123] width 164 height 43
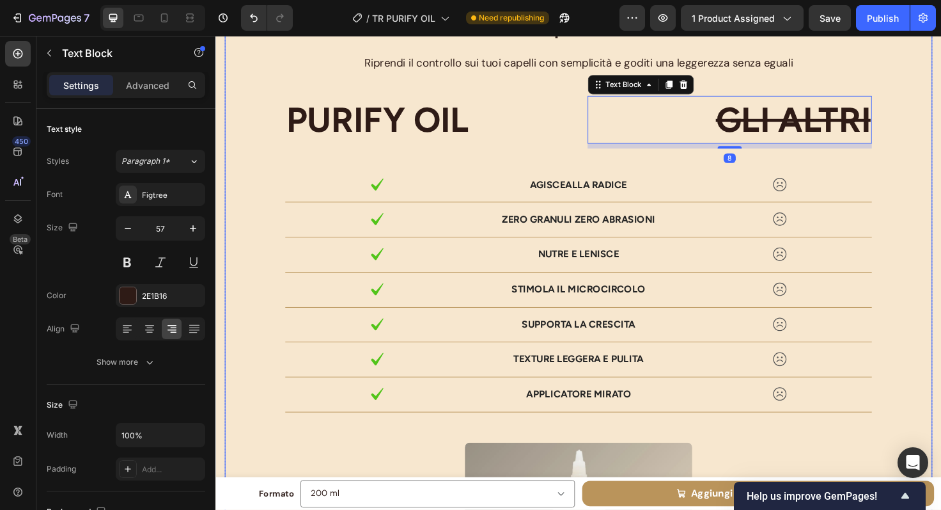
click at [941, 86] on div "La Scelta Definitiva per dire Addio alla Forfora Heading Riprendi il controllo …" at bounding box center [599, 401] width 748 height 786
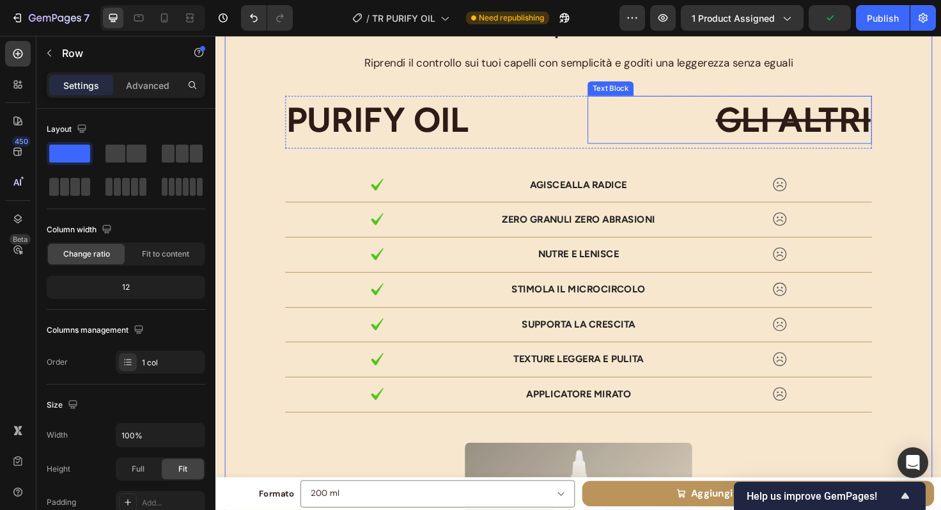
click at [868, 132] on s "GLI ALTRI" at bounding box center [826, 123] width 164 height 43
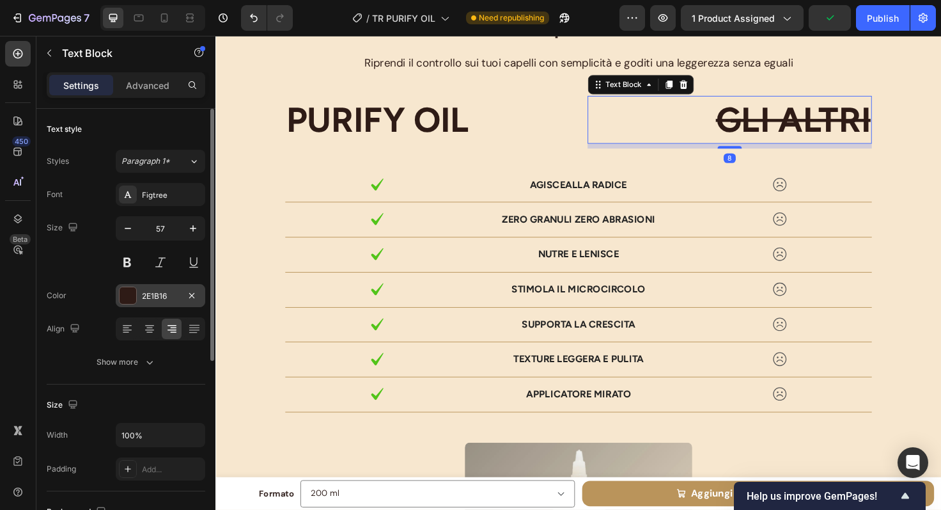
click at [128, 296] on div at bounding box center [128, 295] width 17 height 17
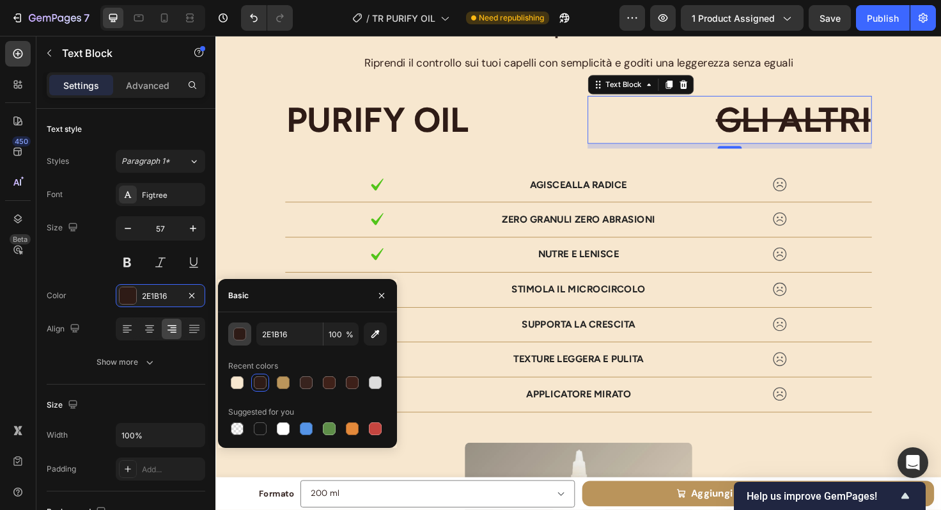
click at [239, 338] on div "button" at bounding box center [240, 334] width 13 height 13
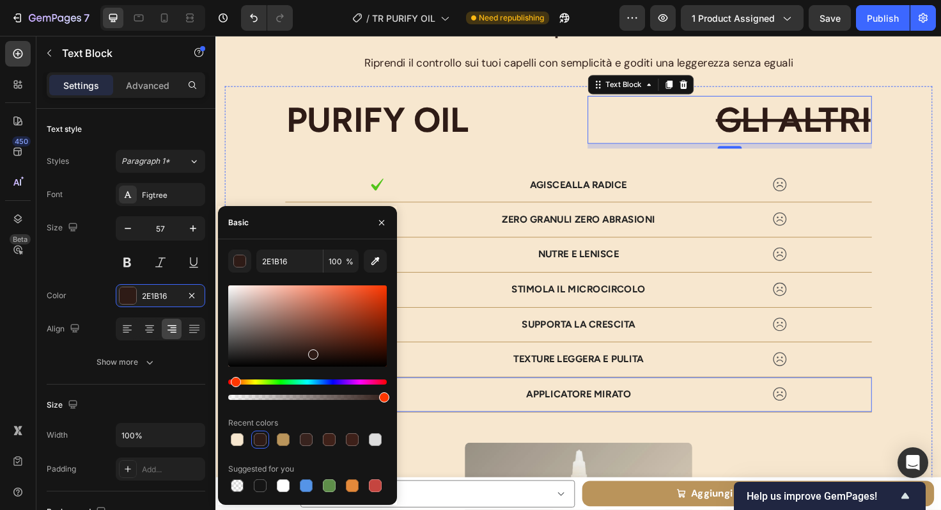
drag, startPoint x: 598, startPoint y: 432, endPoint x: 446, endPoint y: 423, distance: 151.9
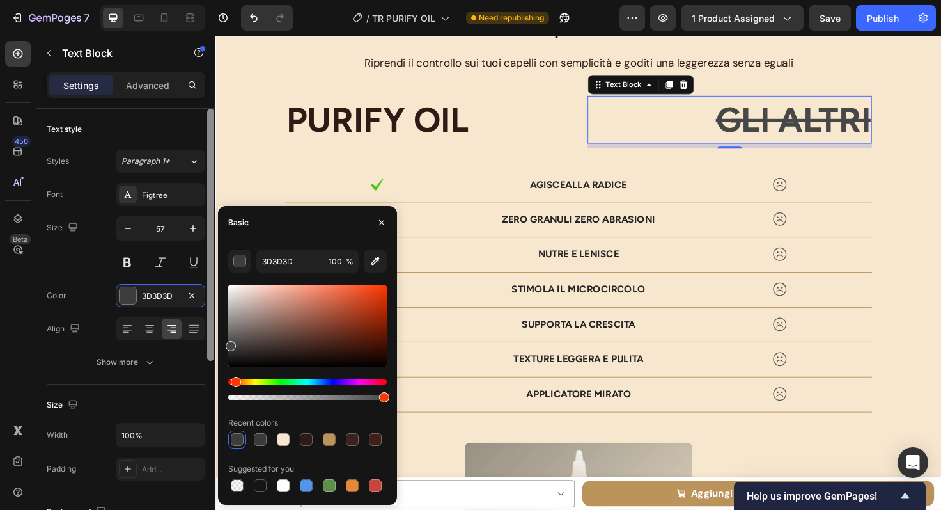
type input "474747"
drag, startPoint x: 313, startPoint y: 355, endPoint x: 214, endPoint y: 343, distance: 99.8
click at [214, 343] on div "450 Beta Sections(18) Elements(84) Section Element Hero Section Product Detail …" at bounding box center [108, 273] width 216 height 474
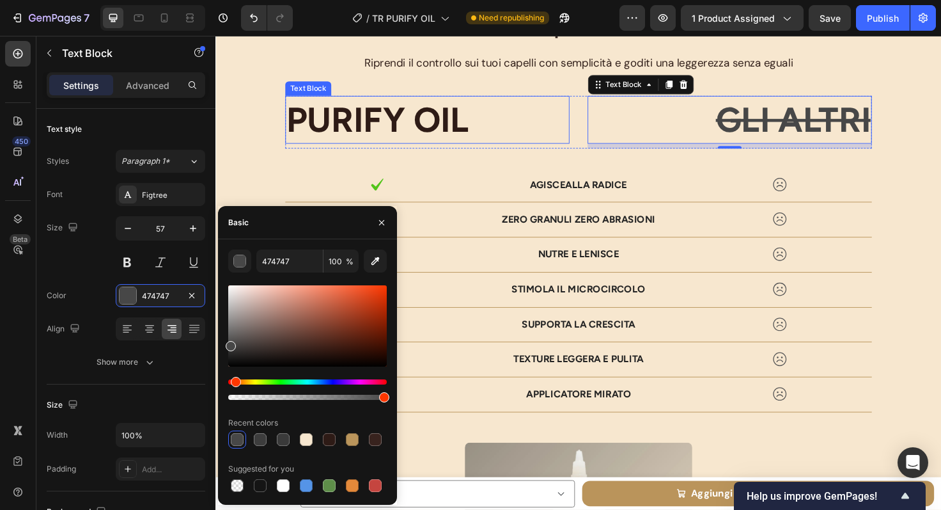
click at [540, 126] on p "PURIFY OIL" at bounding box center [439, 123] width 298 height 47
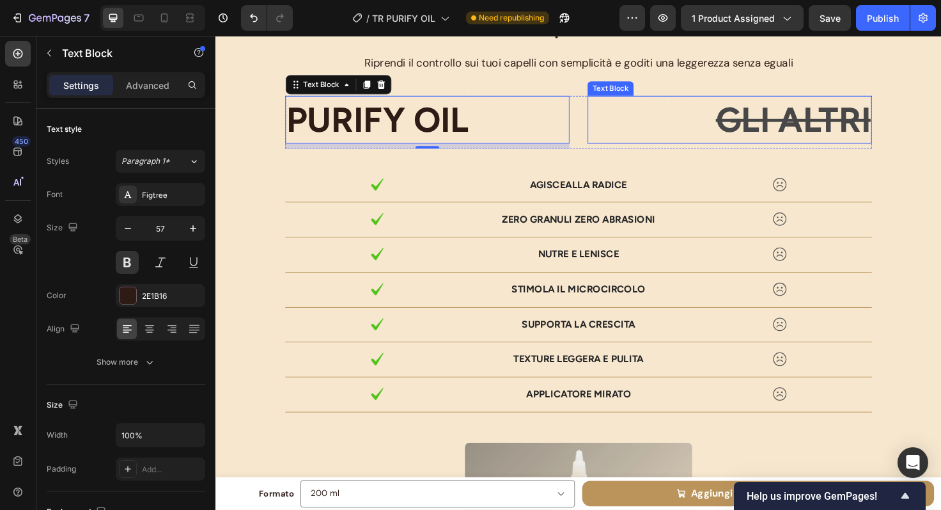
click at [778, 145] on s "GLI ALTRI" at bounding box center [826, 123] width 164 height 43
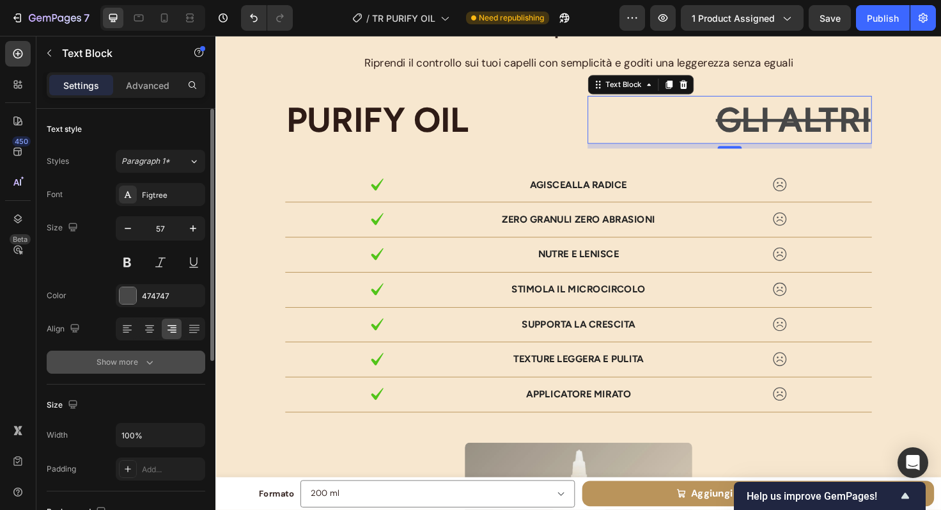
click at [153, 356] on icon "button" at bounding box center [149, 362] width 13 height 13
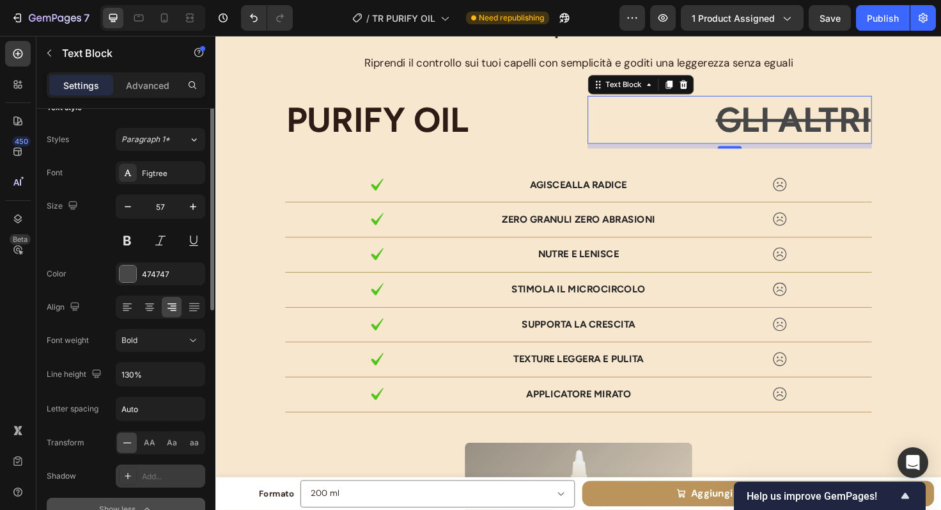
scroll to position [6, 0]
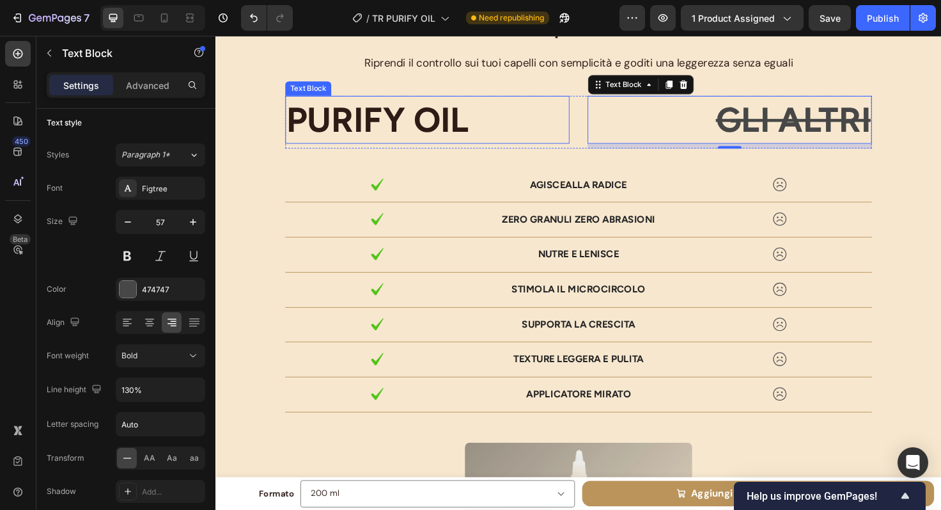
click at [427, 137] on p "PURIFY OIL" at bounding box center [439, 123] width 298 height 47
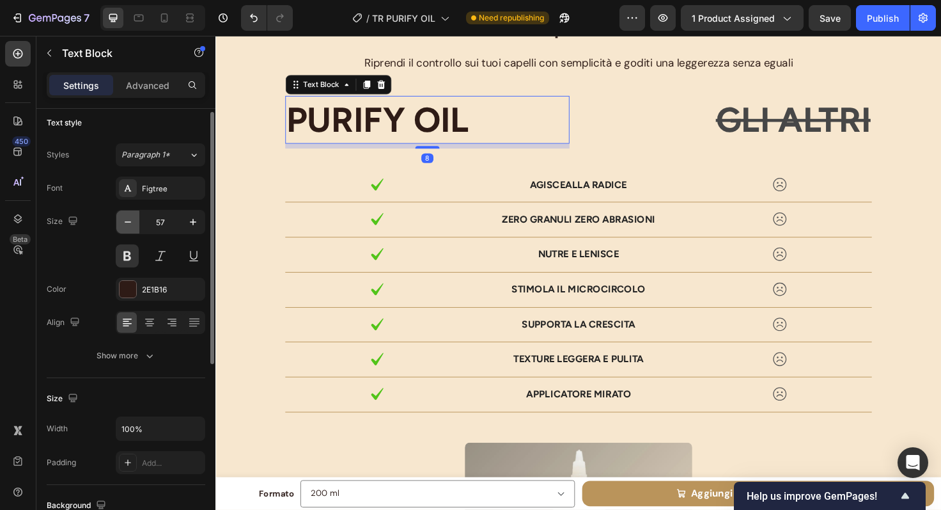
click at [132, 221] on icon "button" at bounding box center [128, 222] width 13 height 13
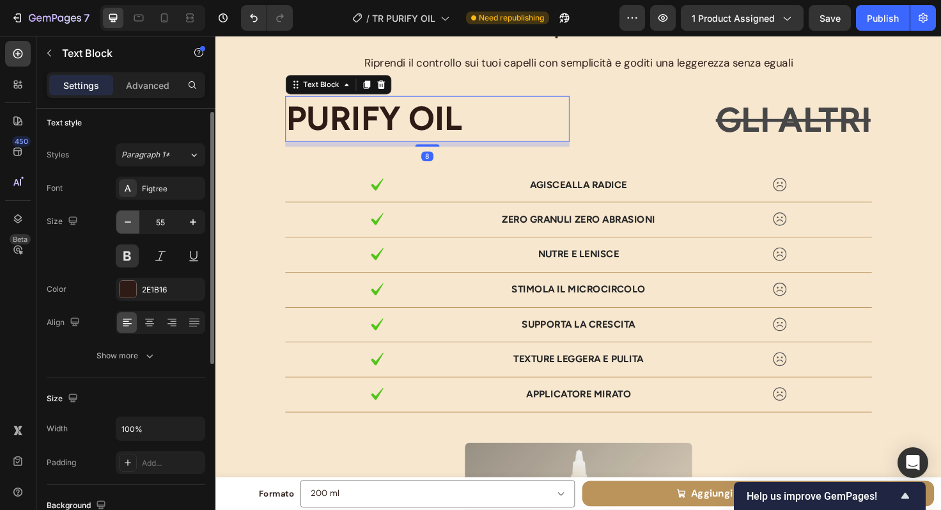
click at [132, 221] on icon "button" at bounding box center [128, 222] width 13 height 13
click at [132, 220] on icon "button" at bounding box center [128, 222] width 13 height 13
type input "50"
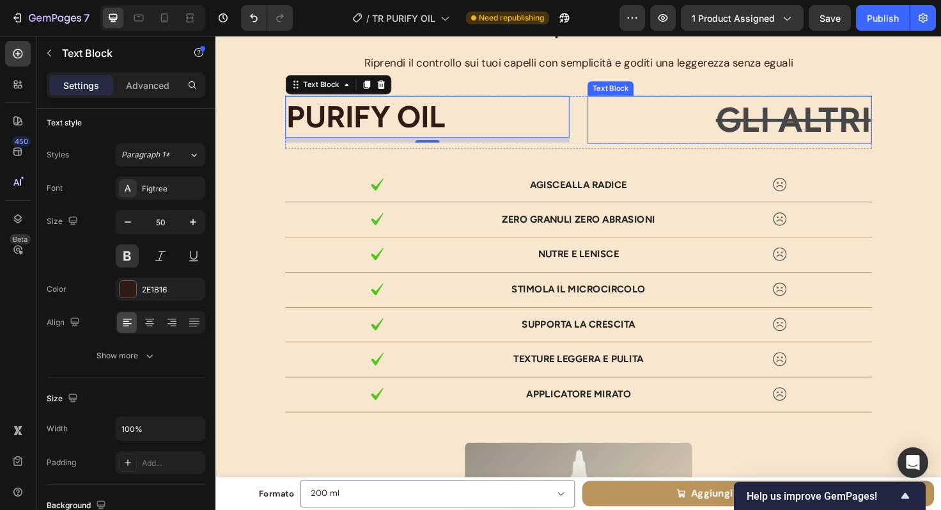
click at [719, 122] on p "GLI ALTRI" at bounding box center [759, 123] width 298 height 47
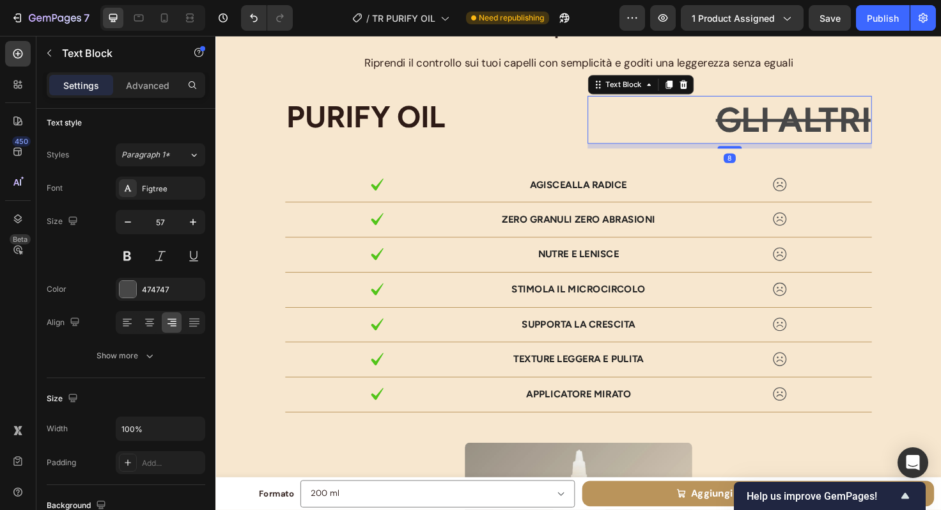
click at [767, 123] on s "GLI ALTRI" at bounding box center [826, 123] width 164 height 43
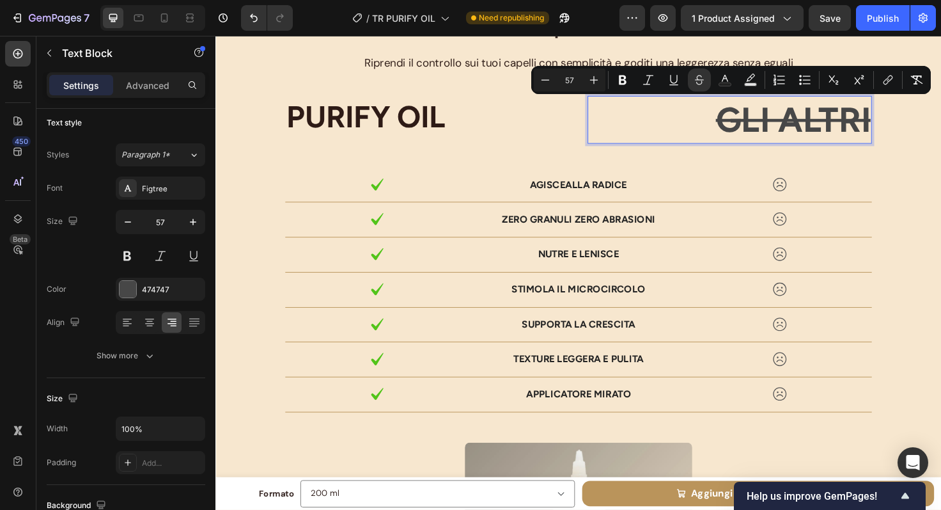
click at [791, 125] on s "GLI ALTRI" at bounding box center [826, 123] width 164 height 43
drag, startPoint x: 809, startPoint y: 127, endPoint x: 748, endPoint y: 123, distance: 60.8
click at [748, 123] on s "GLI ALTRI" at bounding box center [826, 123] width 164 height 43
click at [688, 118] on p "GLI ALTRI" at bounding box center [759, 123] width 298 height 47
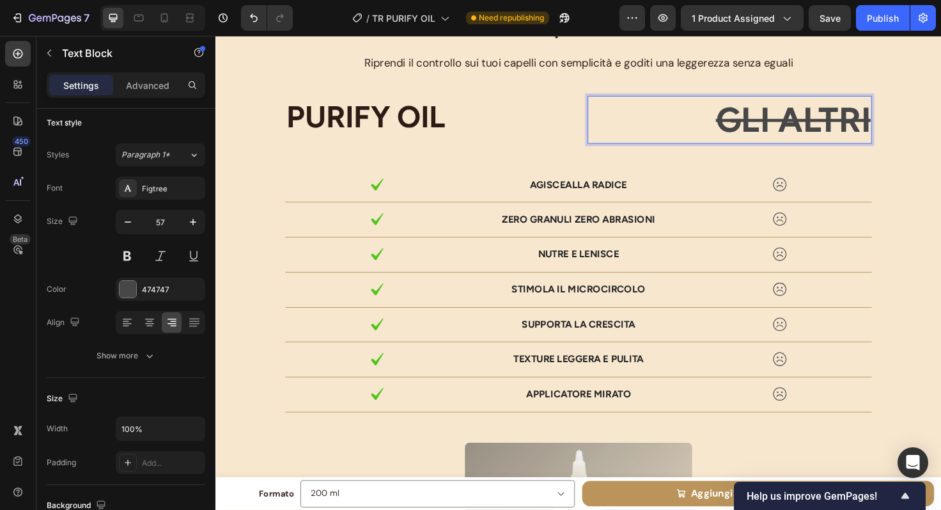
click at [534, 120] on p "PURIFY OIL" at bounding box center [439, 121] width 298 height 42
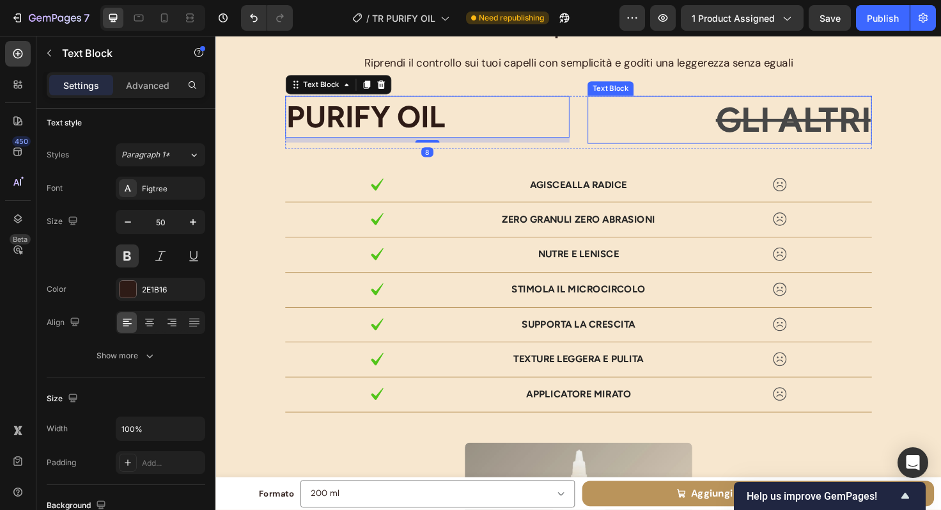
click at [694, 140] on p "GLI ALTRI" at bounding box center [759, 123] width 298 height 47
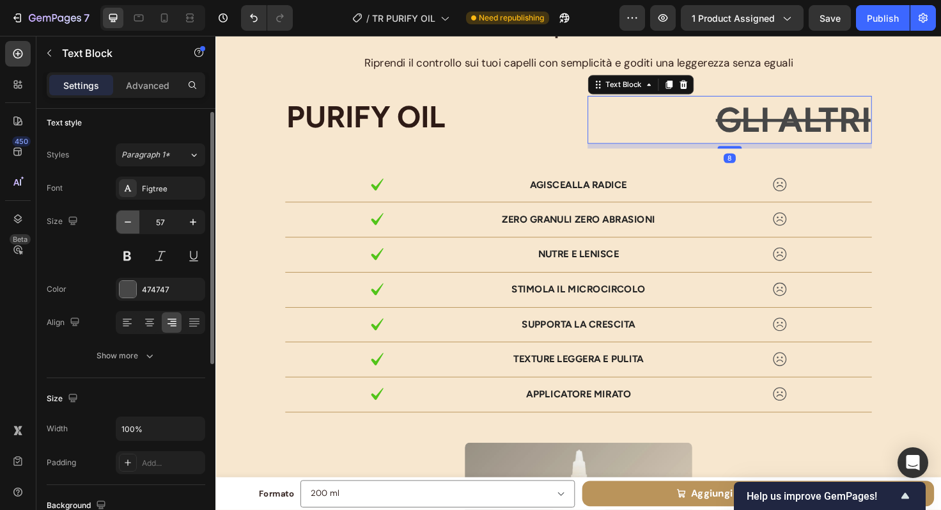
click at [136, 224] on button "button" at bounding box center [127, 221] width 23 height 23
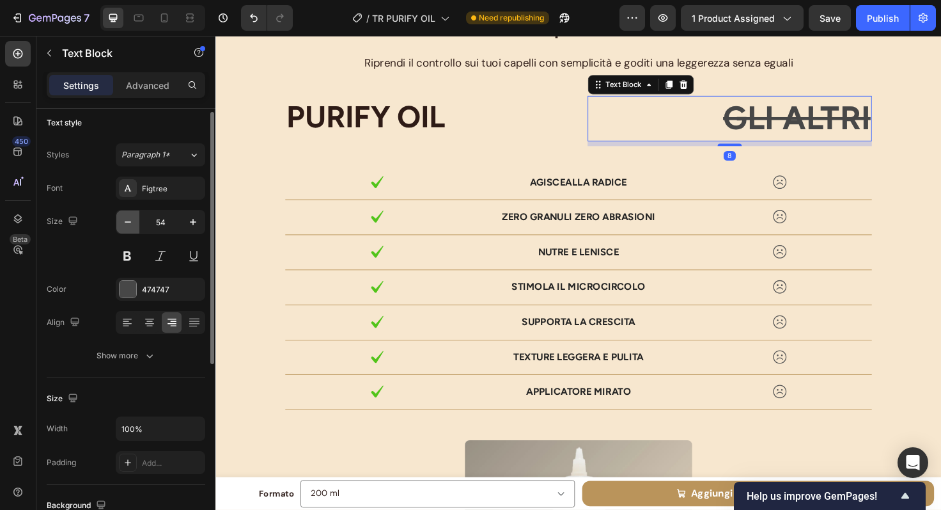
click at [136, 224] on button "button" at bounding box center [127, 221] width 23 height 23
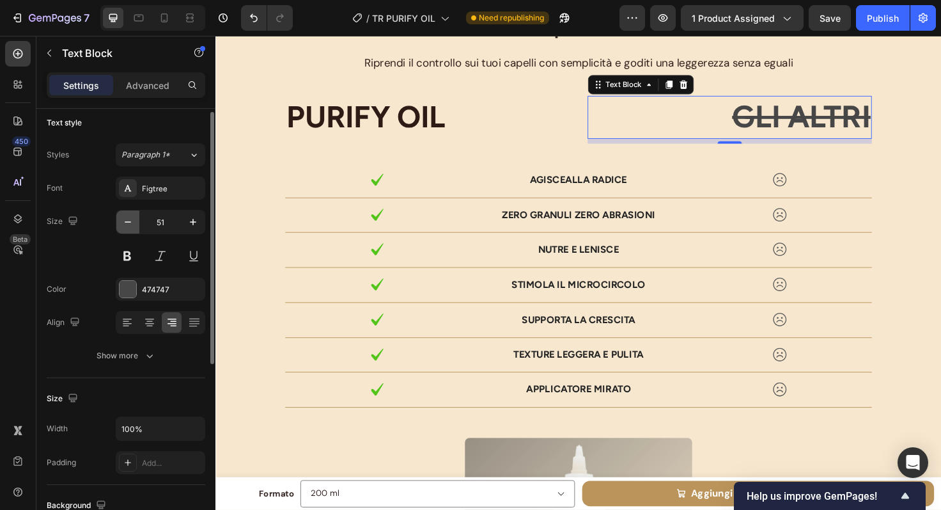
click at [136, 224] on button "button" at bounding box center [127, 221] width 23 height 23
type input "50"
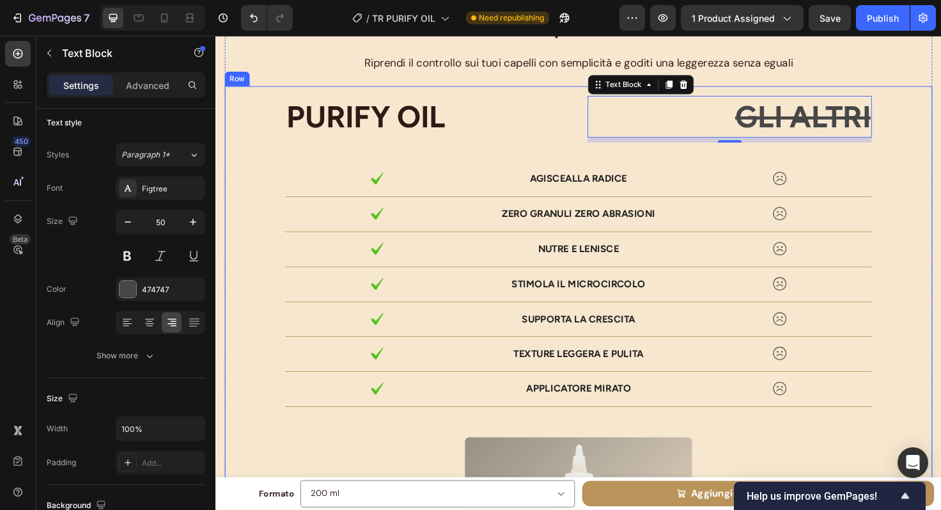
click at [941, 119] on div "PURIFY OIL Text Block GLI ALTRI Text Block 8 Row Image Agisce alla radice Text …" at bounding box center [599, 430] width 728 height 663
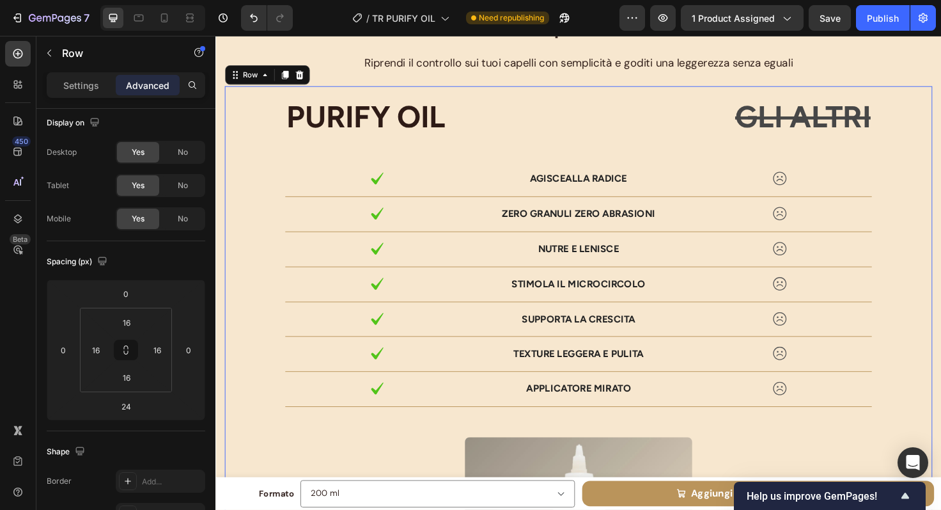
scroll to position [0, 0]
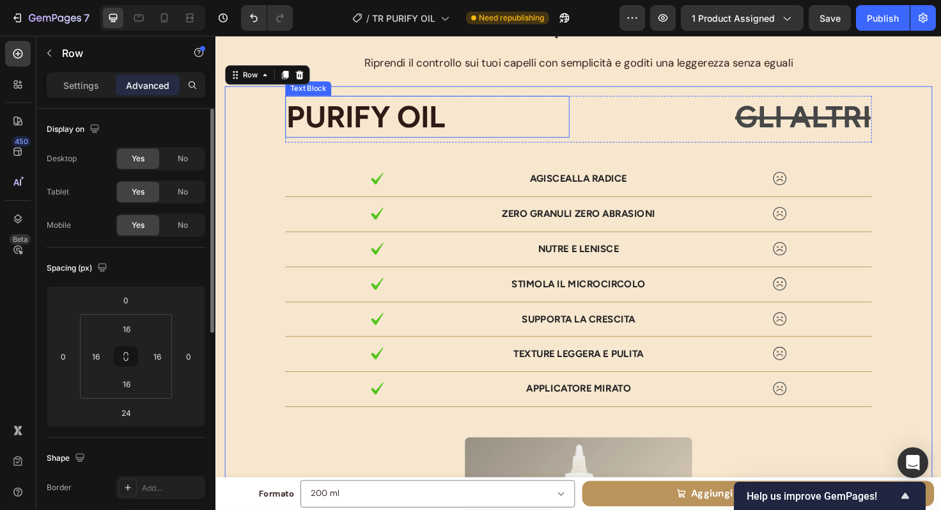
click at [441, 123] on p "PURIFY OIL" at bounding box center [439, 121] width 298 height 42
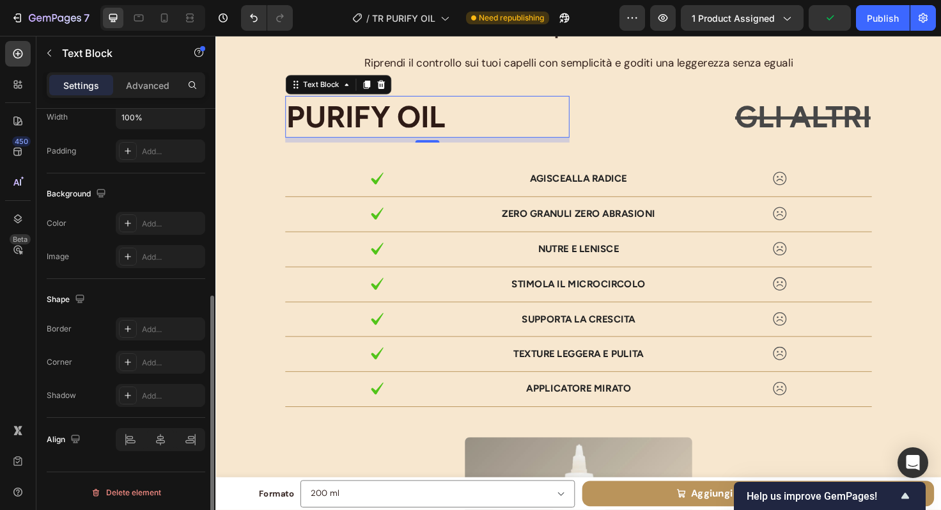
scroll to position [320, 0]
click at [126, 330] on icon at bounding box center [128, 326] width 10 height 10
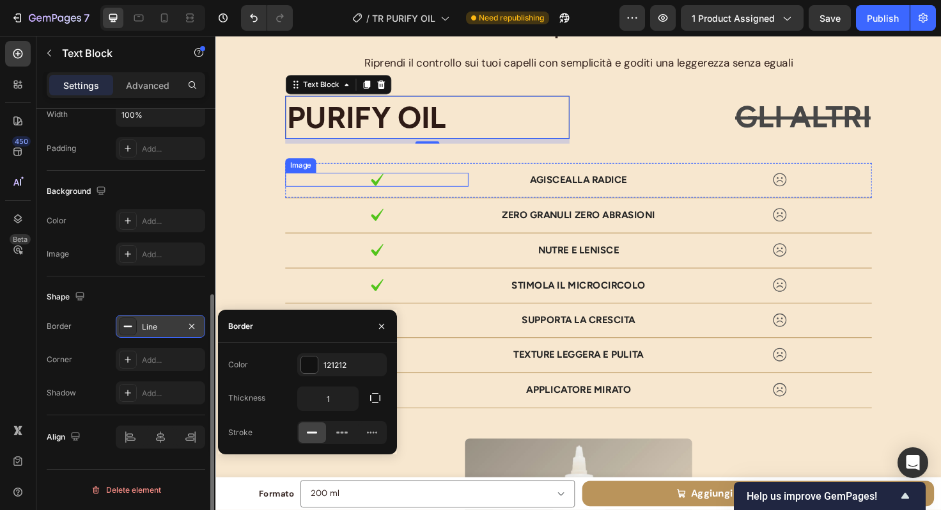
click at [343, 170] on div "Image Agisce alla radice Text Block Image Row" at bounding box center [599, 188] width 620 height 37
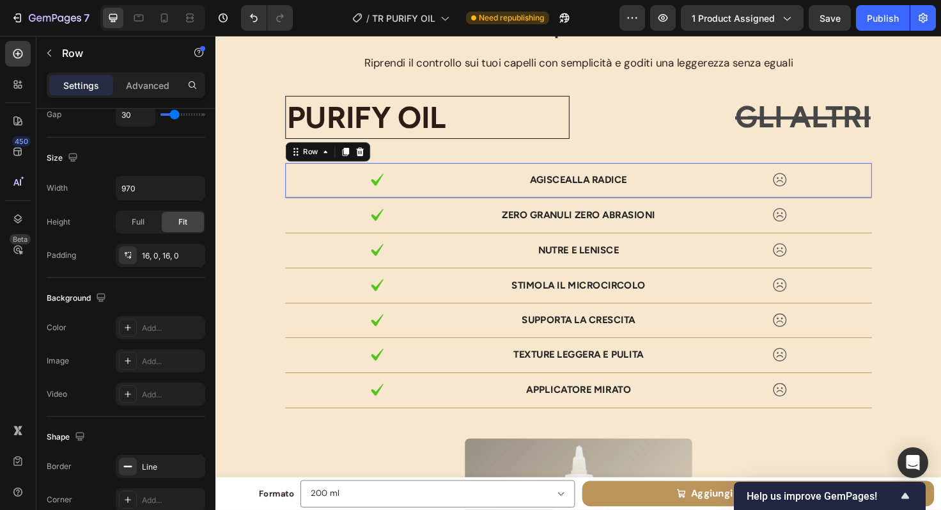
scroll to position [0, 0]
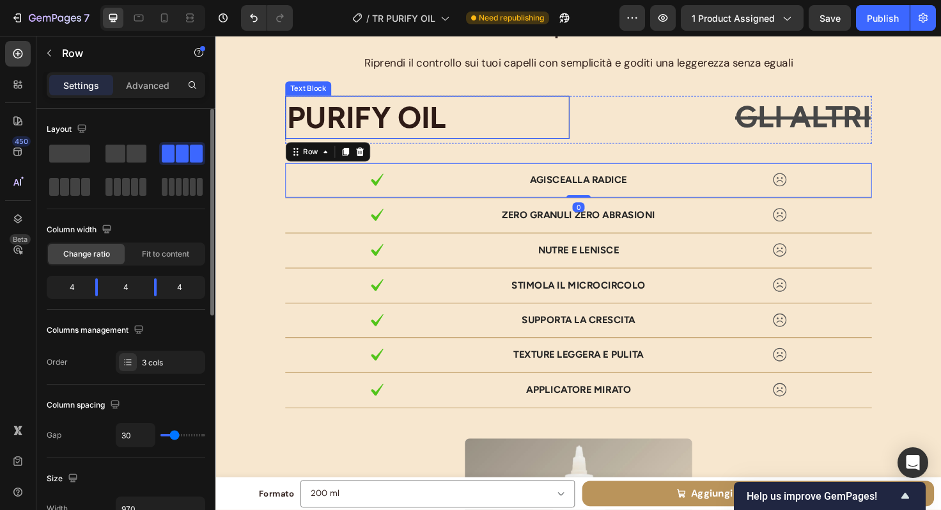
click at [501, 133] on p "PURIFY OIL" at bounding box center [439, 122] width 297 height 42
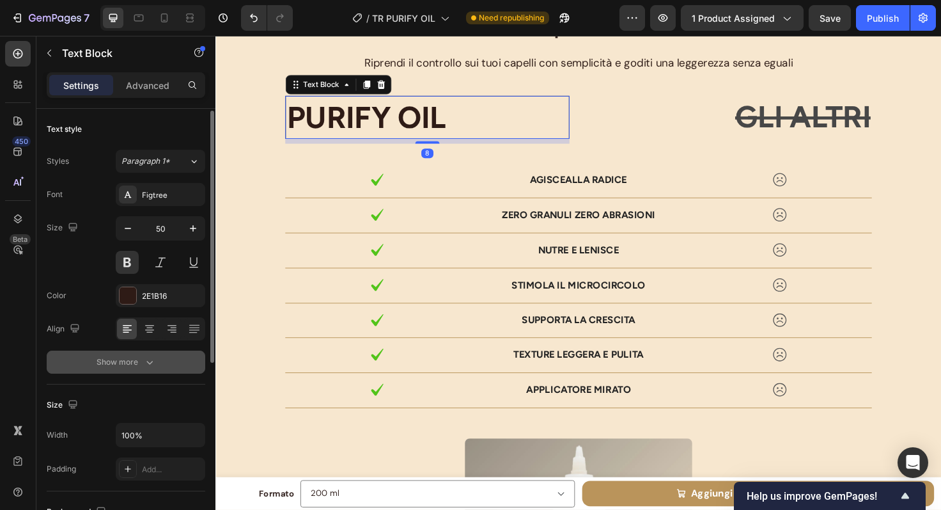
scroll to position [320, 0]
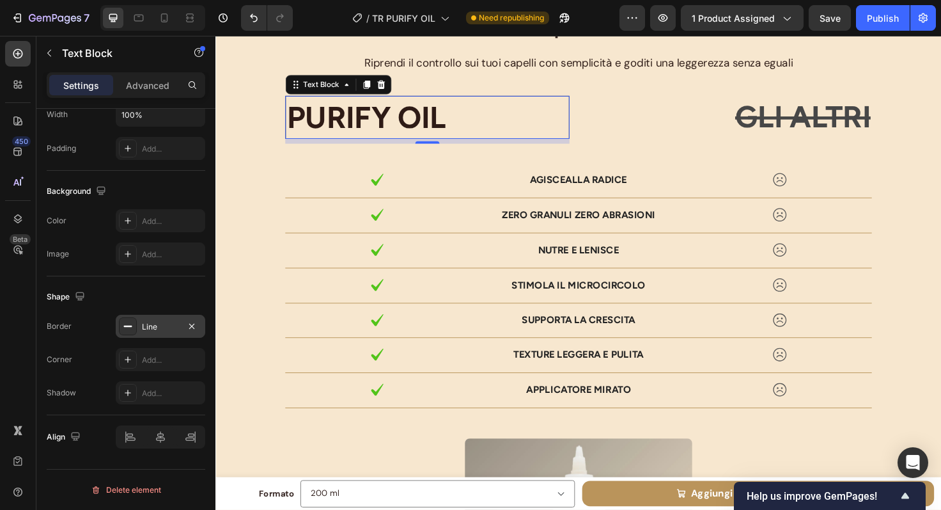
click at [166, 325] on div "Line" at bounding box center [160, 327] width 37 height 12
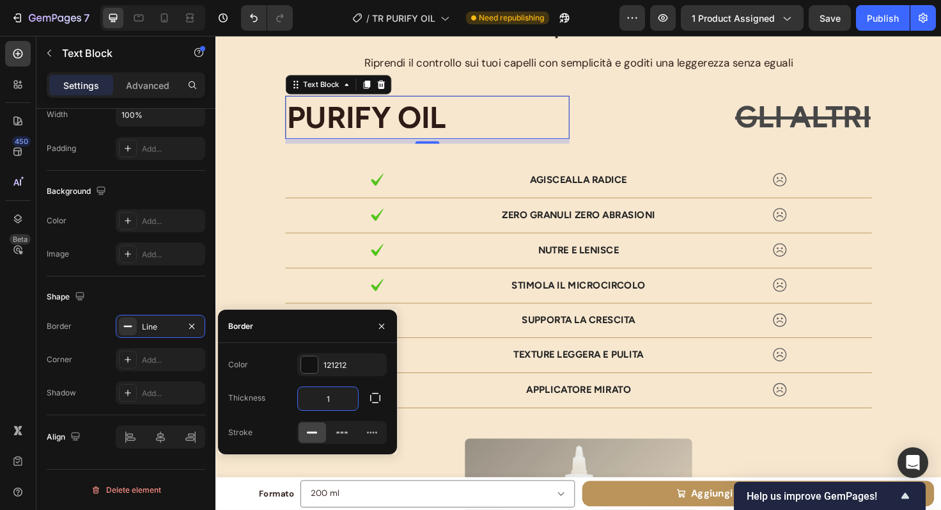
click at [338, 405] on input "1" at bounding box center [328, 398] width 60 height 23
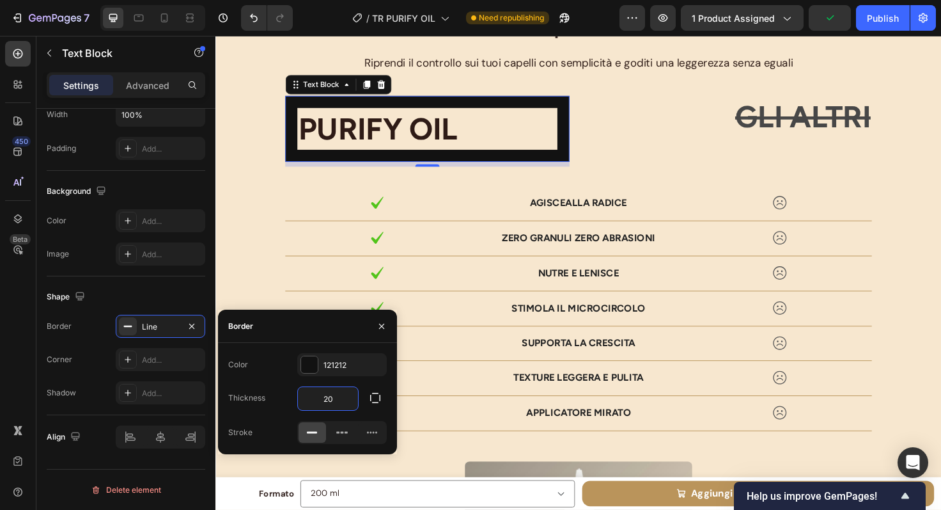
type input "2"
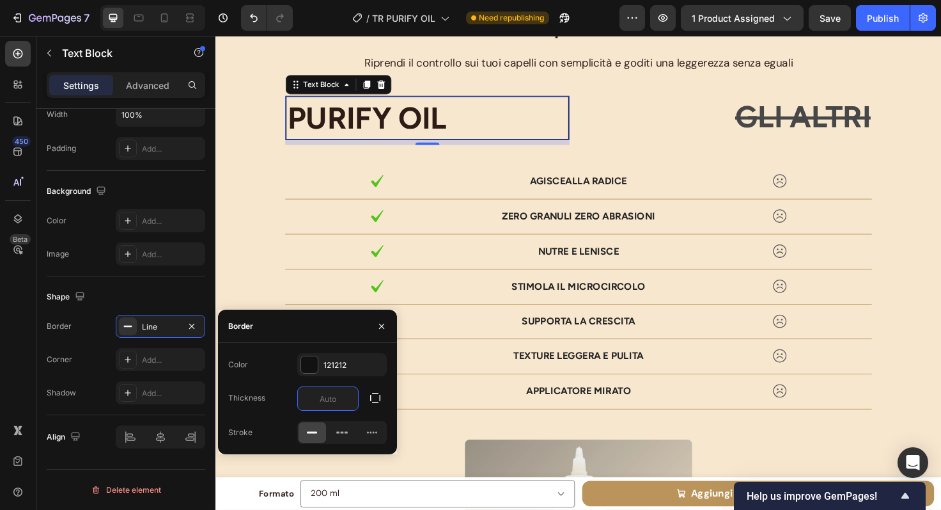
type input "1"
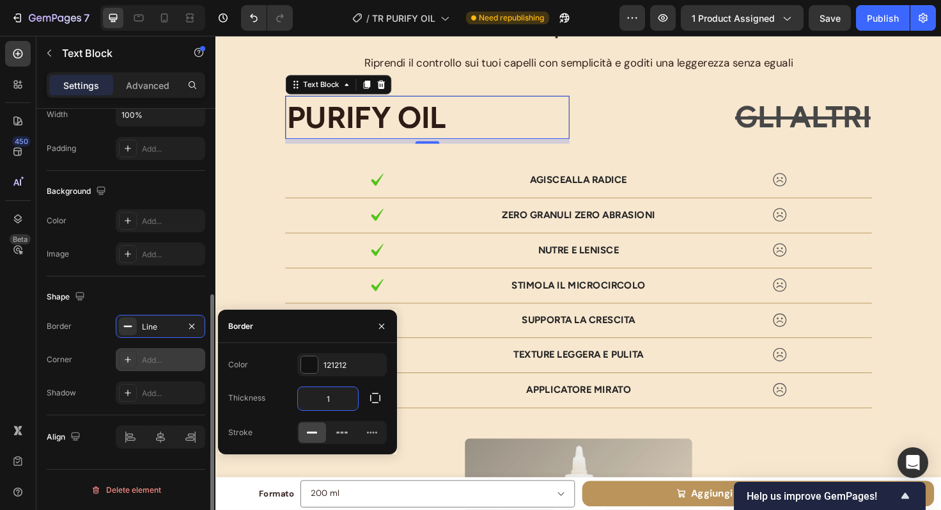
click at [146, 364] on div "Add..." at bounding box center [172, 360] width 60 height 12
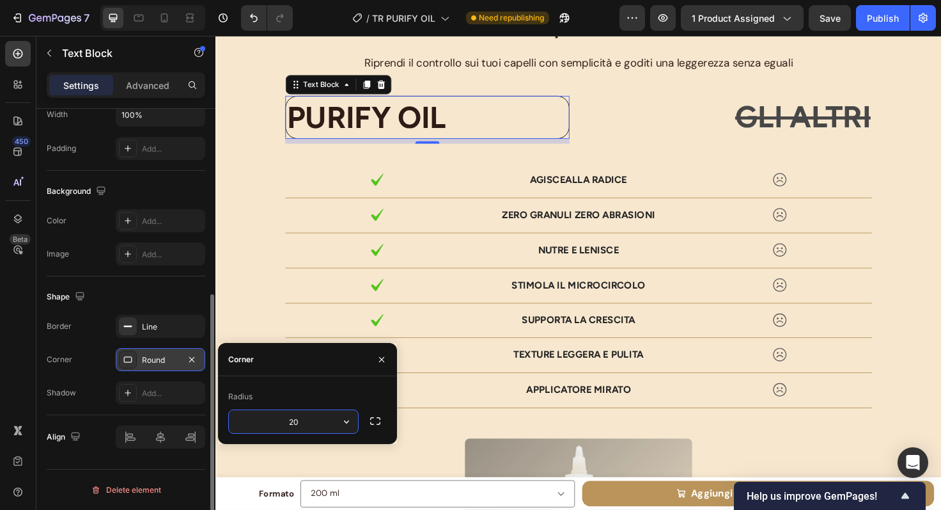
type input "2"
click at [342, 419] on icon "button" at bounding box center [346, 421] width 13 height 13
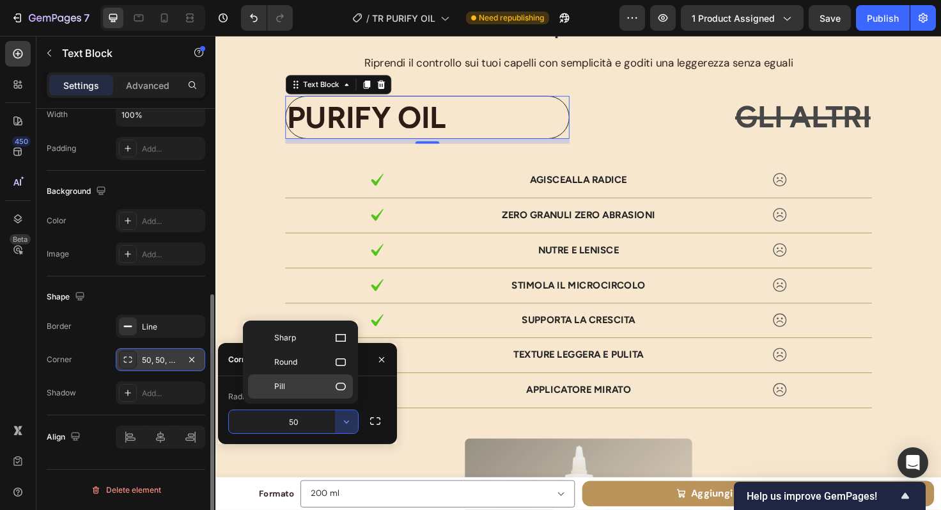
click at [322, 386] on p "Pill" at bounding box center [310, 386] width 73 height 13
type input "9999"
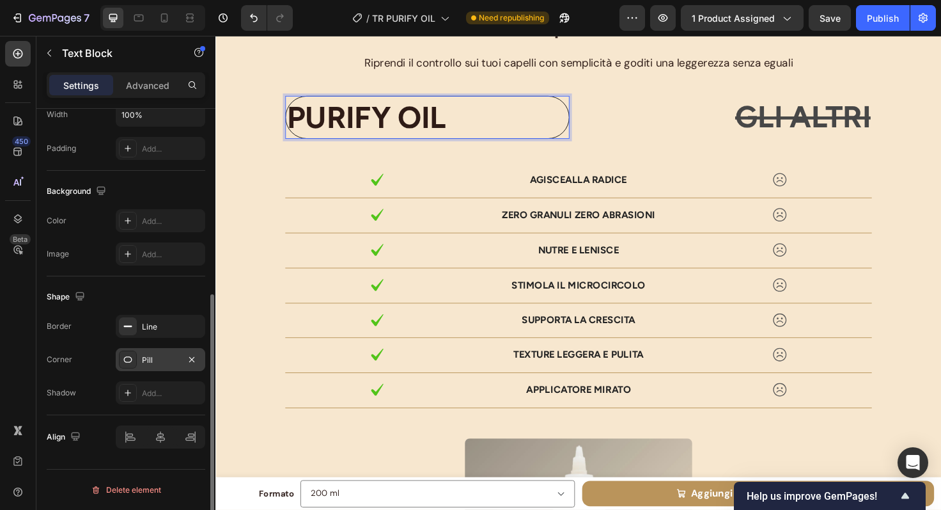
click at [155, 366] on div "Pill" at bounding box center [161, 359] width 90 height 23
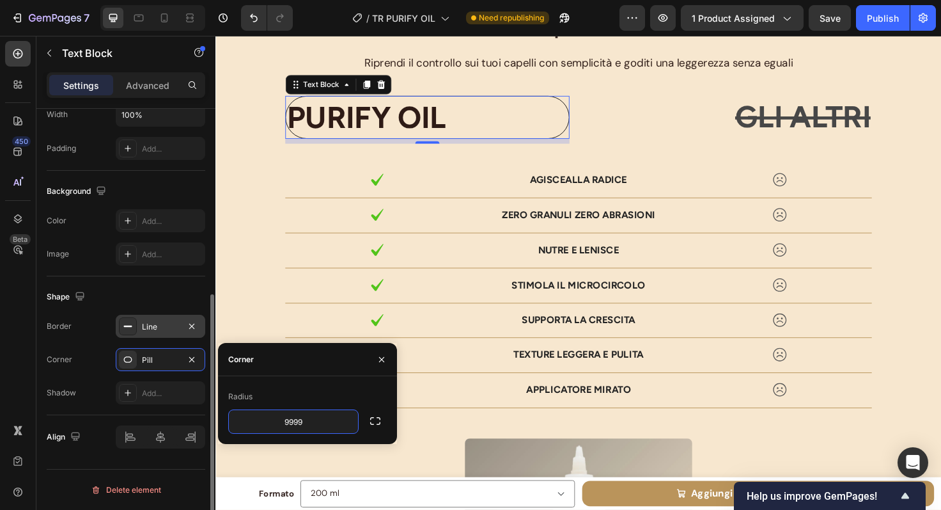
click at [157, 329] on div "Line" at bounding box center [160, 327] width 37 height 12
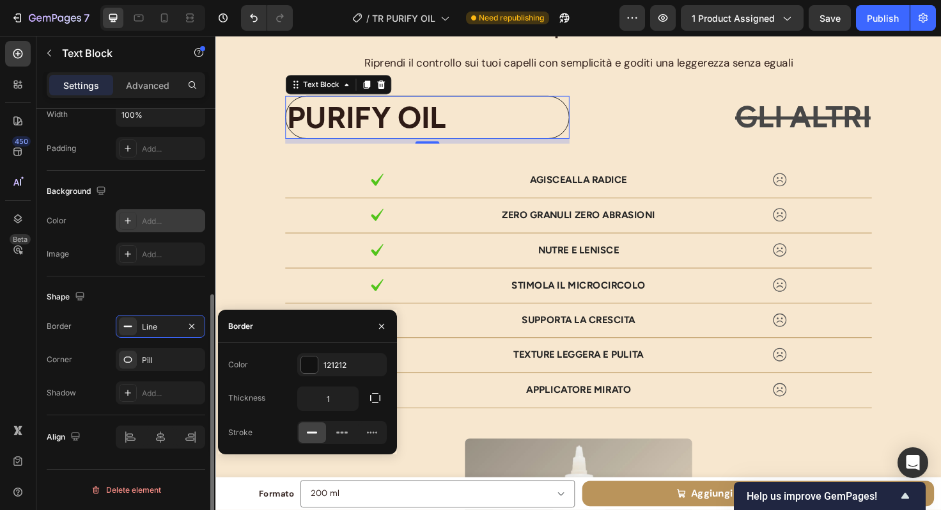
click at [139, 225] on div "Add..." at bounding box center [161, 220] width 90 height 23
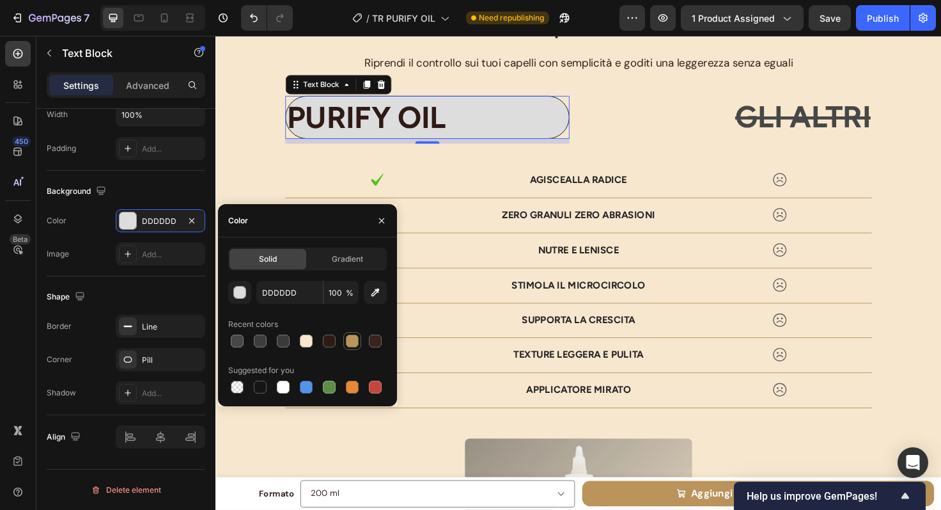
click at [359, 339] on div at bounding box center [352, 340] width 15 height 15
type input "BA955B"
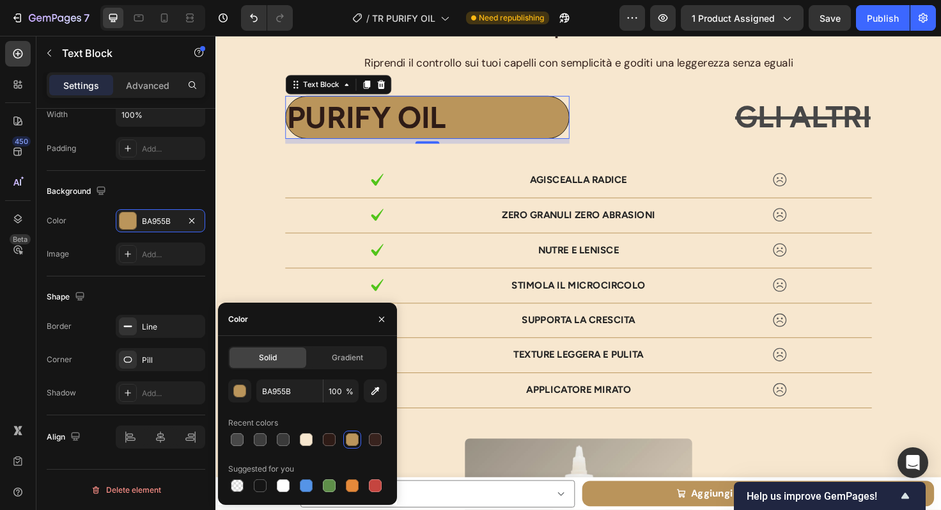
scroll to position [0, 0]
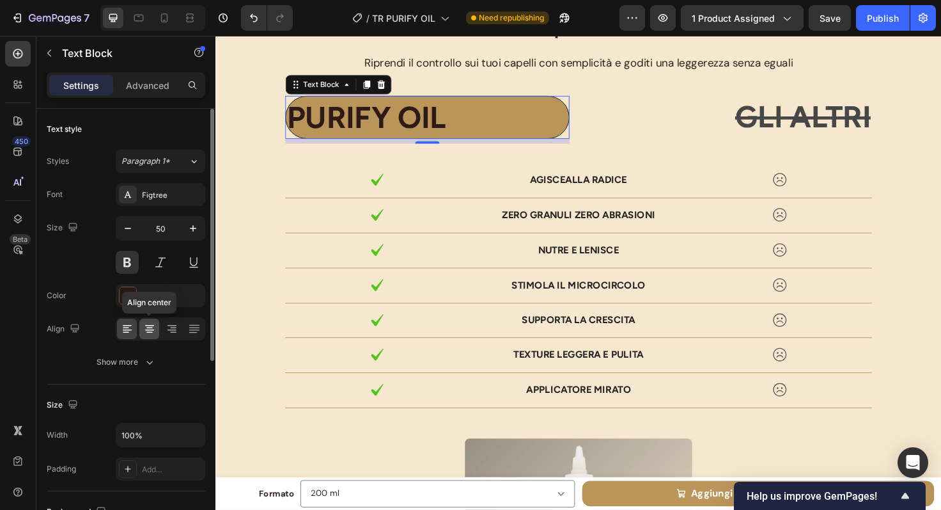
click at [151, 318] on div at bounding box center [149, 328] width 20 height 20
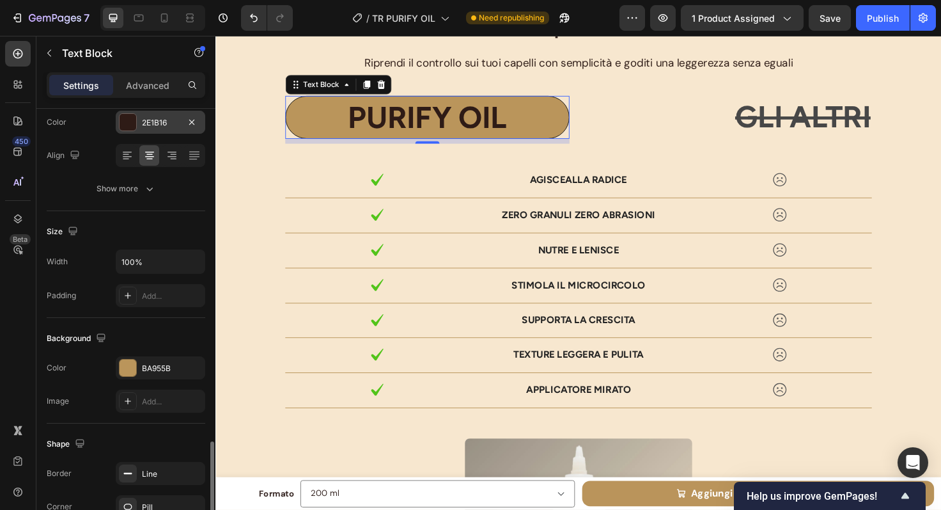
scroll to position [320, 0]
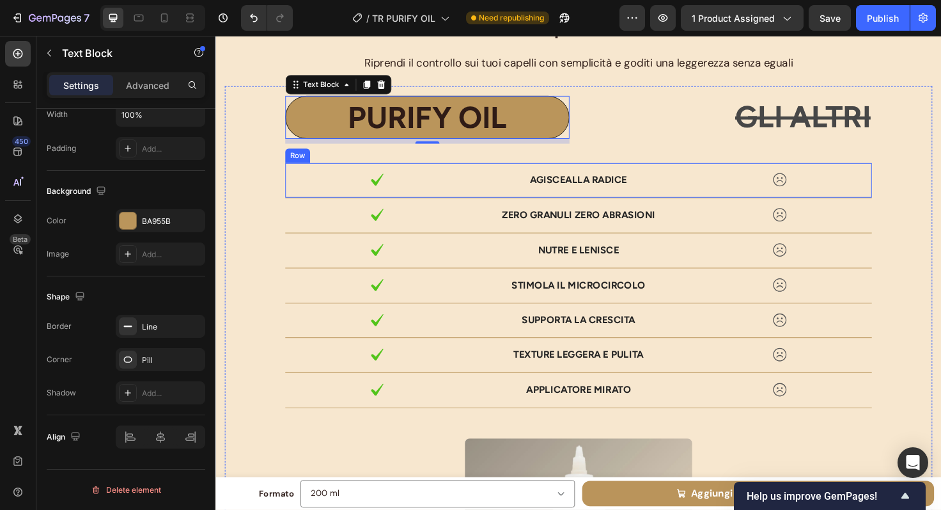
click at [304, 202] on div "Image Agisce alla radice Text Block Image Row" at bounding box center [599, 188] width 620 height 37
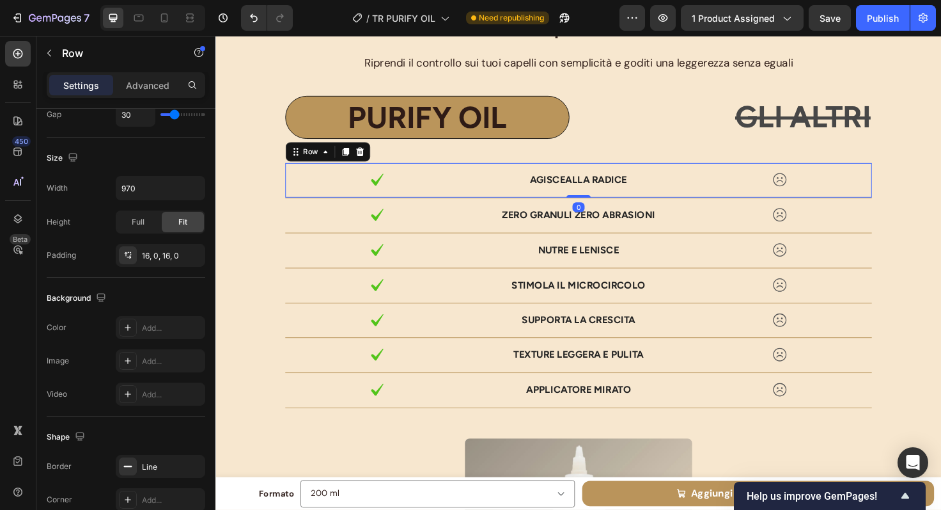
scroll to position [0, 0]
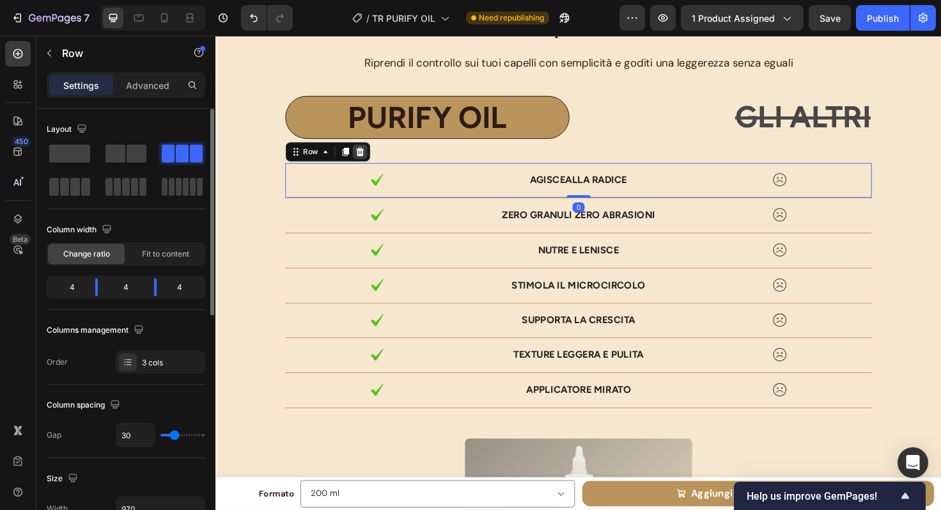
click at [363, 159] on icon at bounding box center [368, 158] width 10 height 10
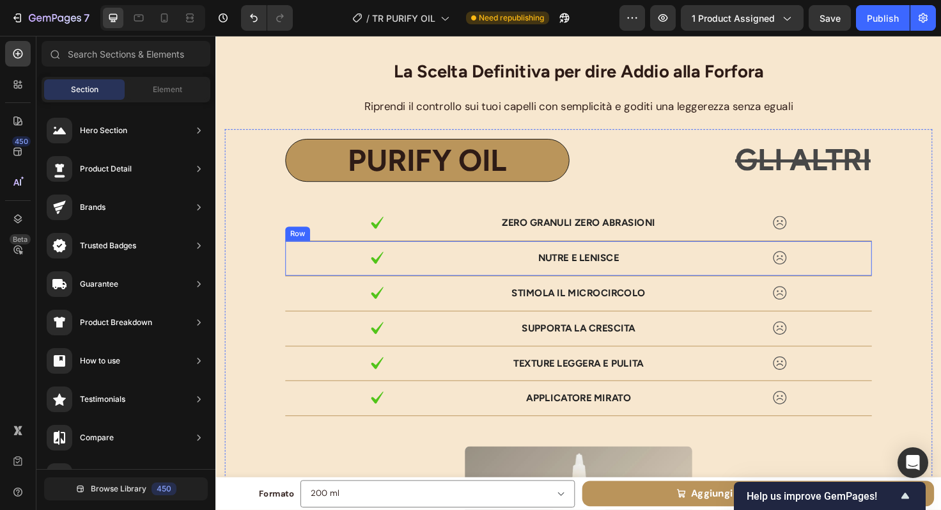
scroll to position [3772, 0]
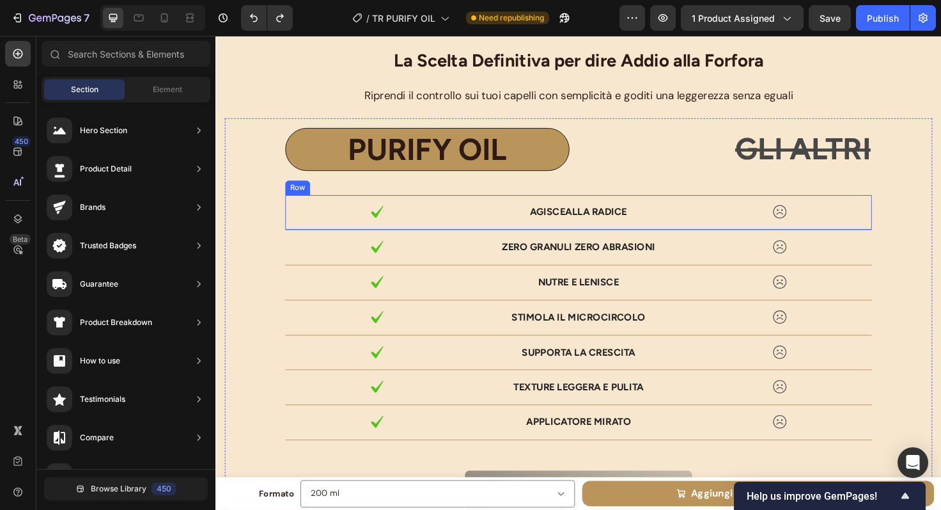
click at [327, 235] on div "Image Agisce alla radice Text Block Image Row" at bounding box center [599, 222] width 620 height 37
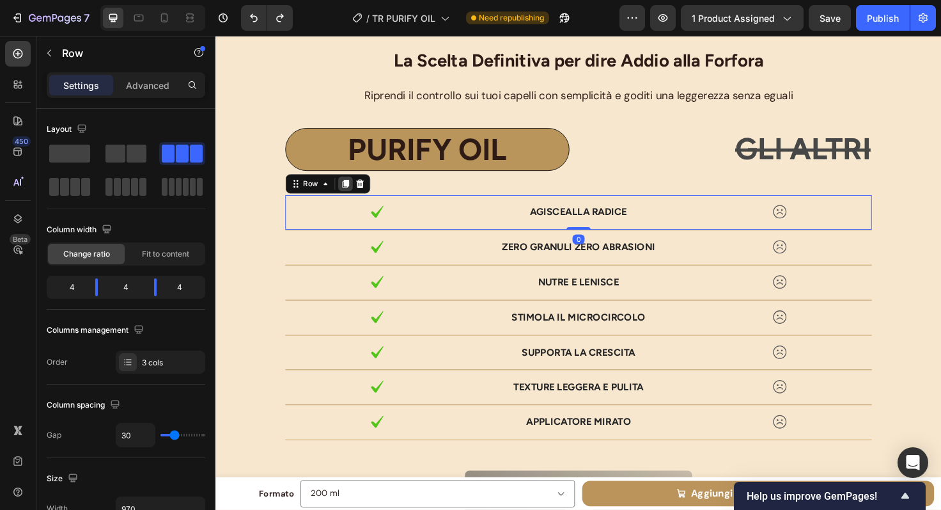
click at [354, 192] on div at bounding box center [352, 191] width 15 height 15
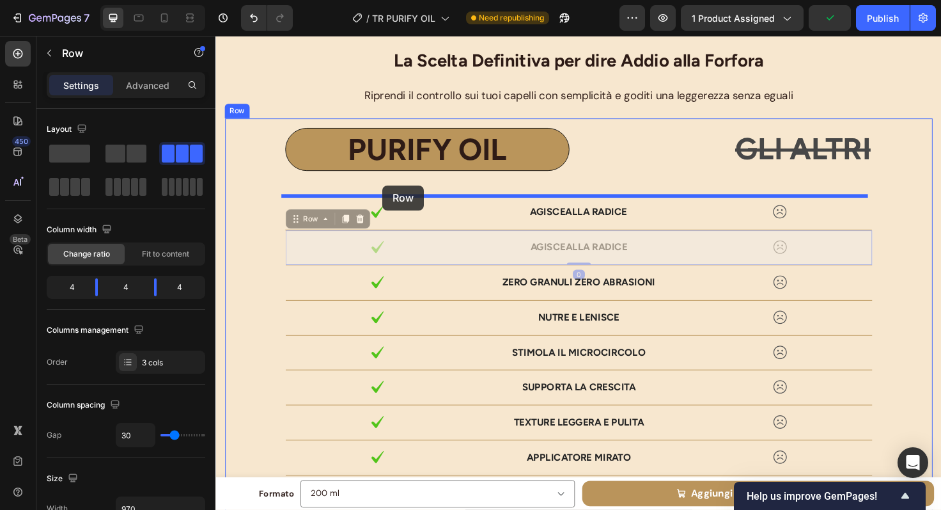
drag, startPoint x: 294, startPoint y: 233, endPoint x: 392, endPoint y: 194, distance: 106.2
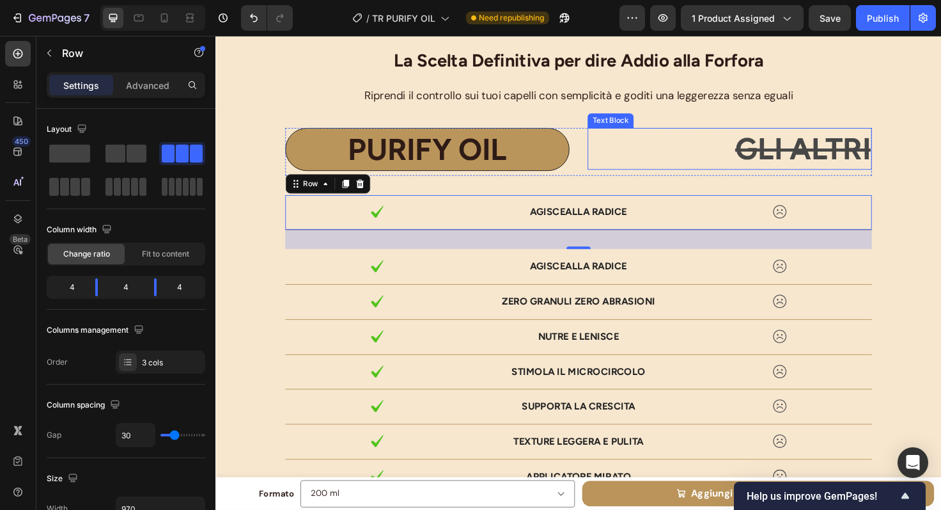
click at [632, 166] on p "GLI ALTRI" at bounding box center [759, 155] width 298 height 42
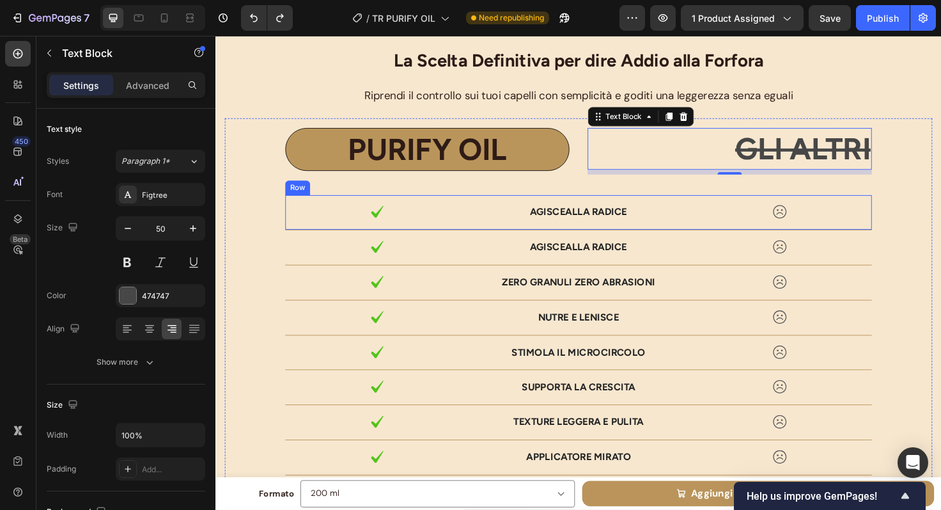
click at [483, 235] on div "Image Agisce alla radice Text Block Image Row" at bounding box center [599, 222] width 620 height 37
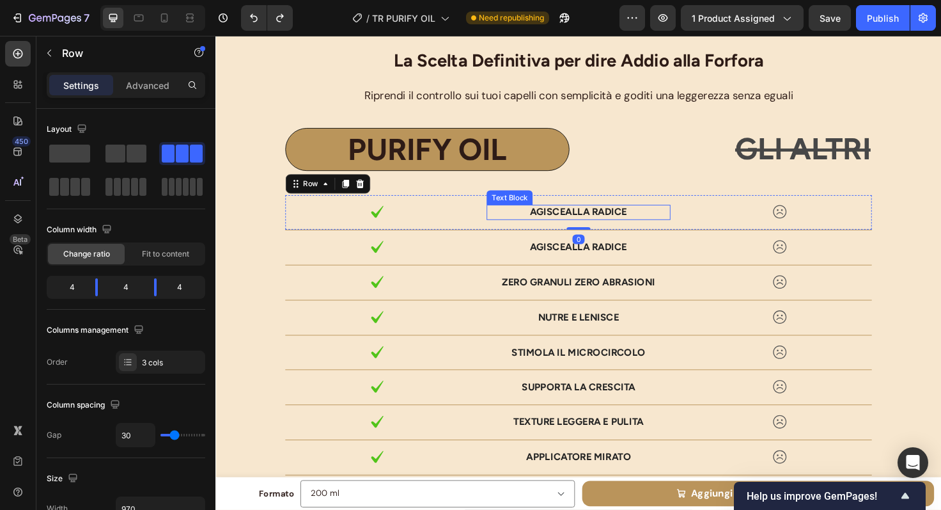
click at [577, 217] on p "Agisce alla radice" at bounding box center [598, 222] width 191 height 13
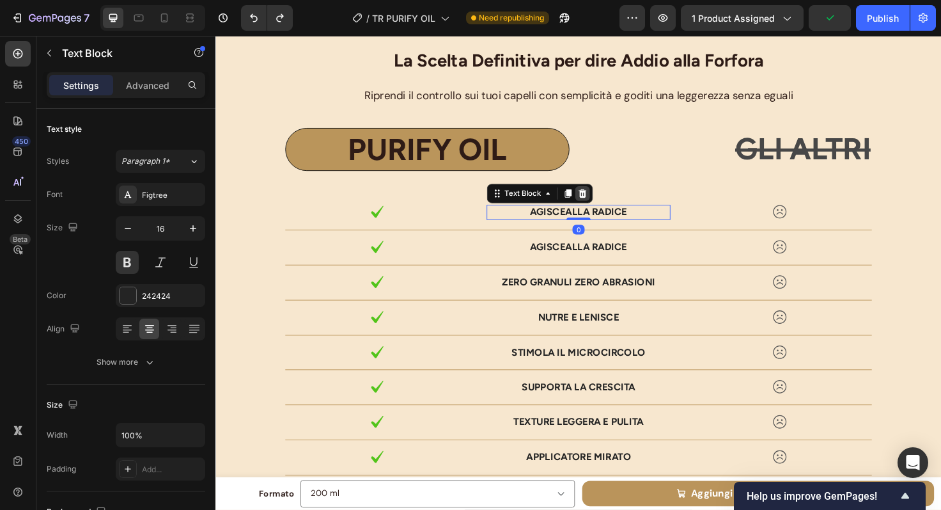
click at [599, 202] on icon at bounding box center [603, 202] width 8 height 9
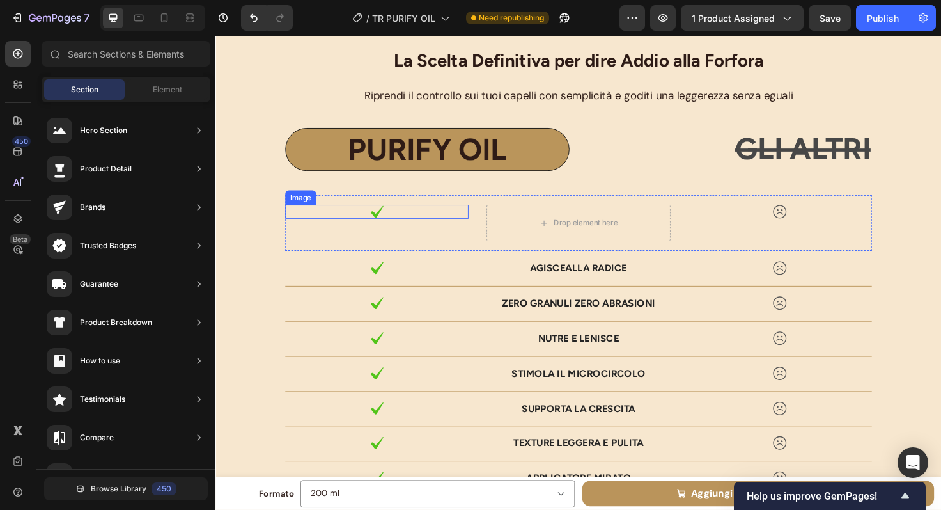
click at [382, 220] on img at bounding box center [386, 221] width 15 height 15
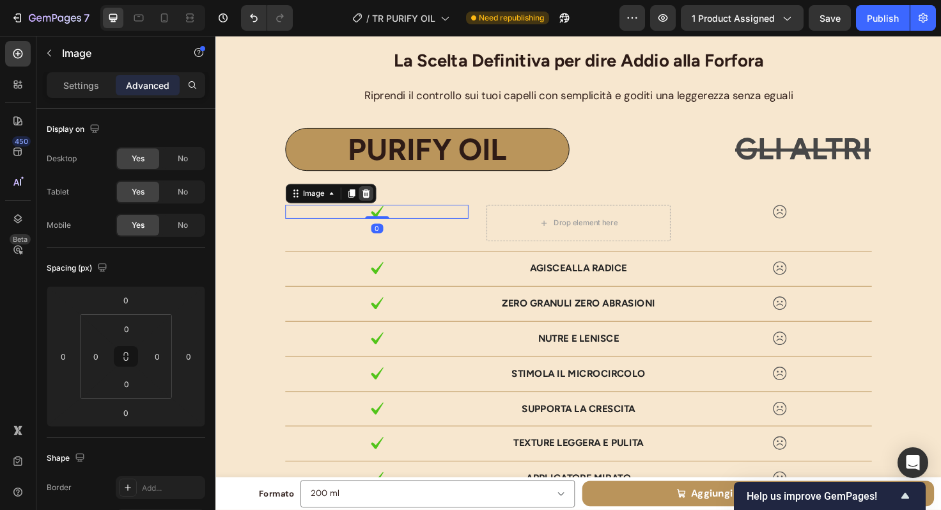
click at [372, 201] on icon at bounding box center [374, 202] width 8 height 9
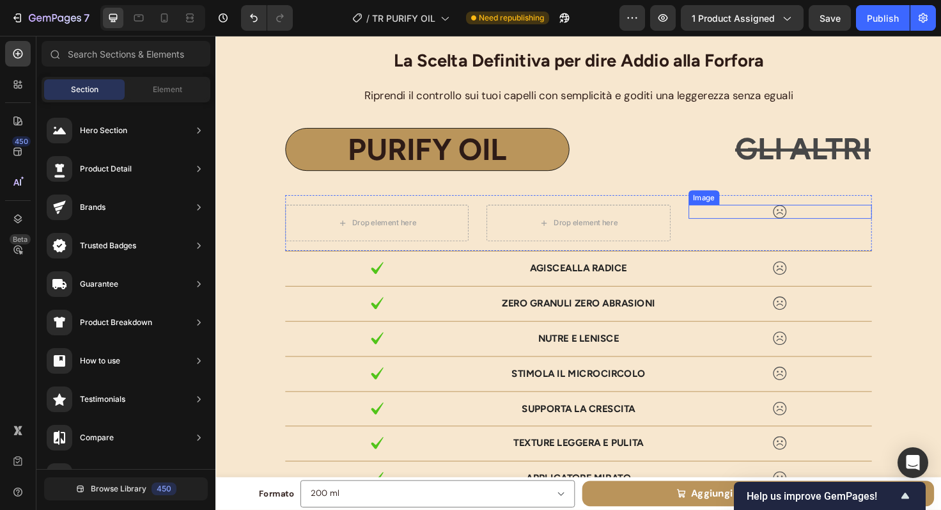
click at [822, 224] on div at bounding box center [813, 221] width 194 height 15
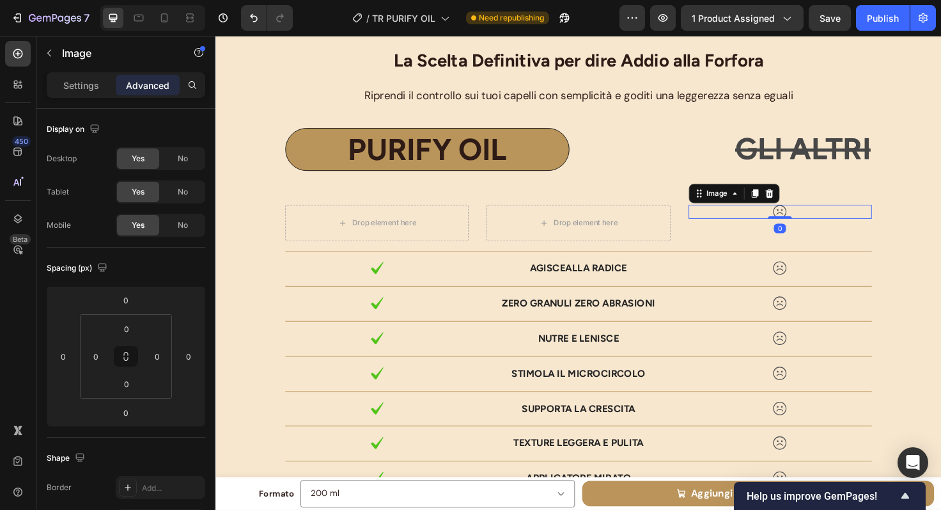
click at [797, 207] on icon at bounding box center [800, 202] width 8 height 9
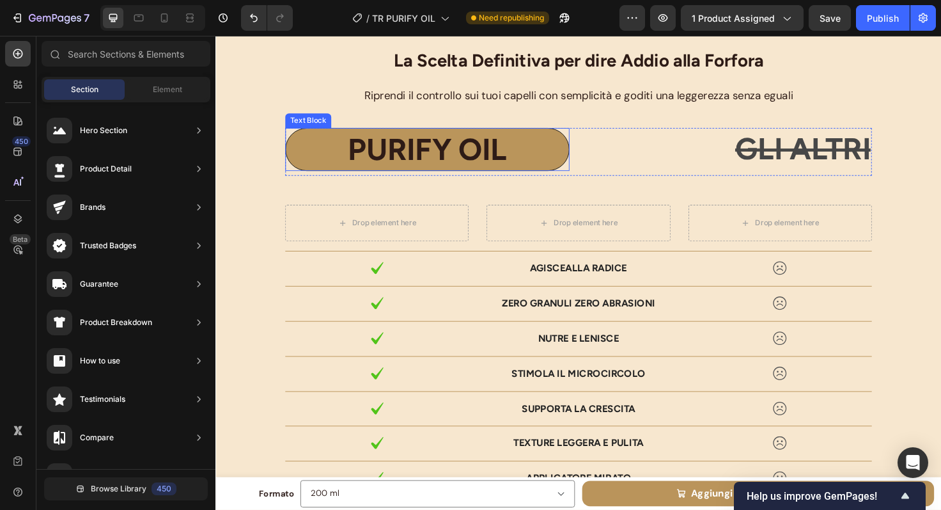
click at [444, 176] on p "PURIFY OIL" at bounding box center [439, 156] width 297 height 42
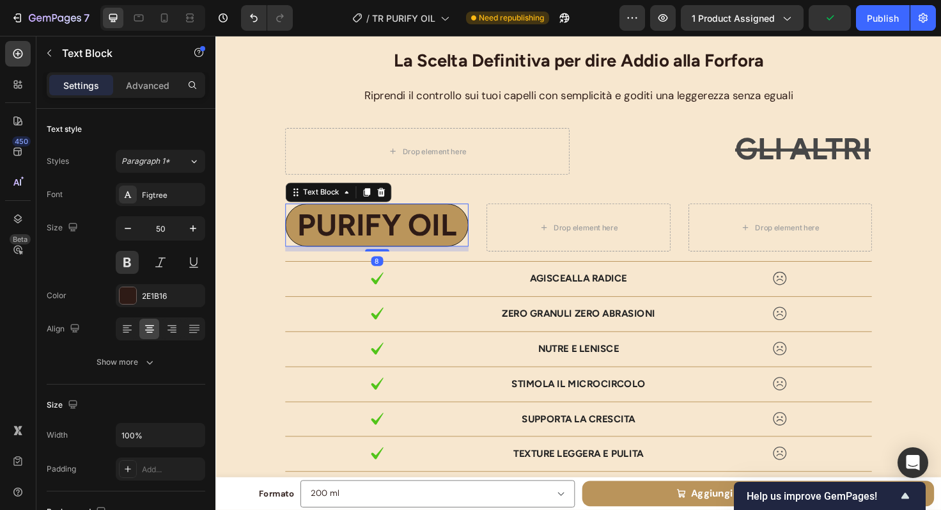
click at [365, 235] on p "PURIFY OIL" at bounding box center [386, 236] width 190 height 42
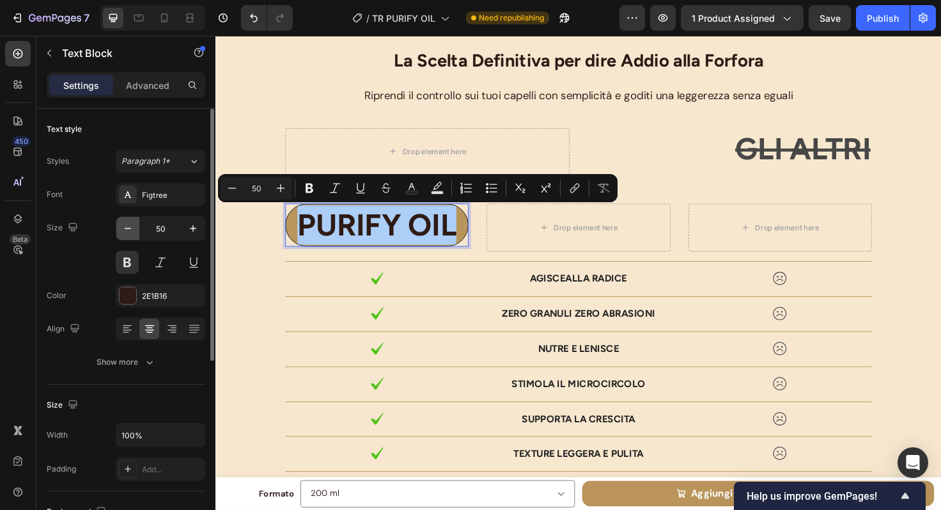
click at [132, 223] on icon "button" at bounding box center [128, 228] width 13 height 13
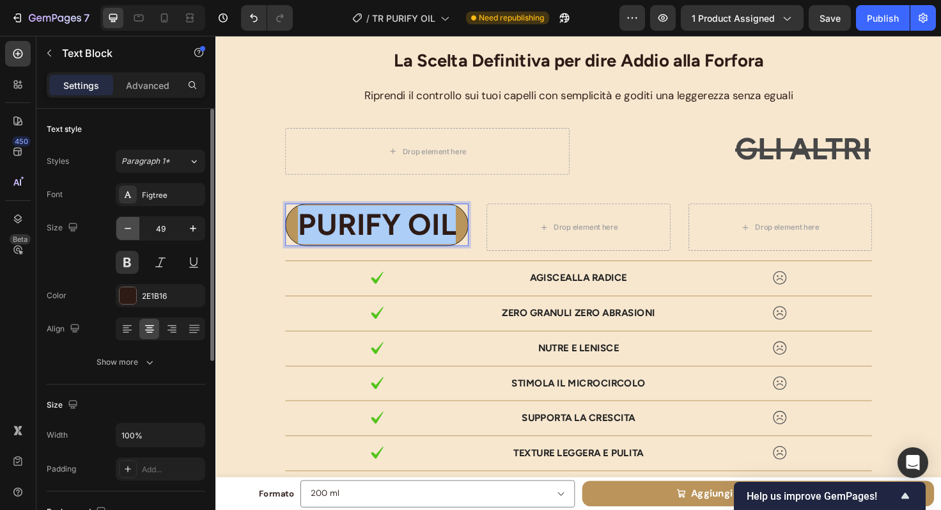
click at [132, 223] on icon "button" at bounding box center [128, 228] width 13 height 13
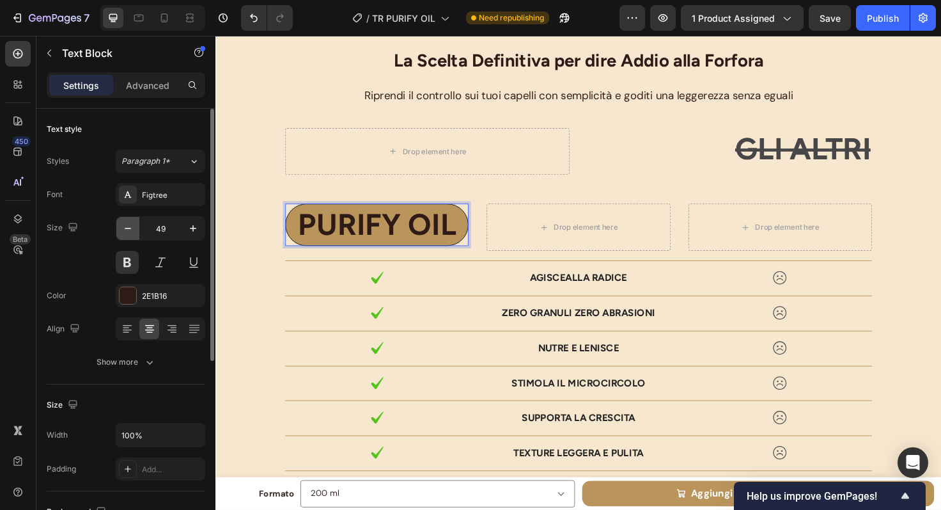
click at [132, 223] on icon "button" at bounding box center [128, 228] width 13 height 13
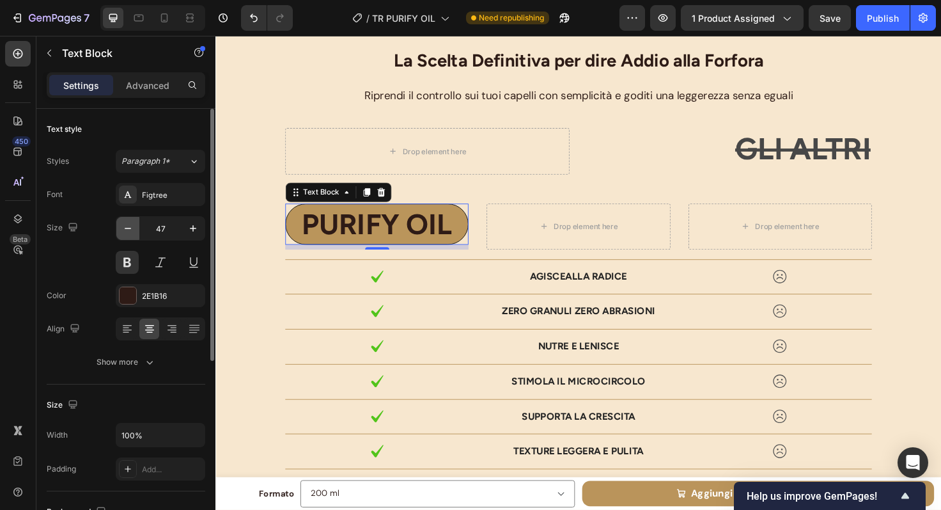
click at [132, 223] on icon "button" at bounding box center [128, 228] width 13 height 13
type input "45"
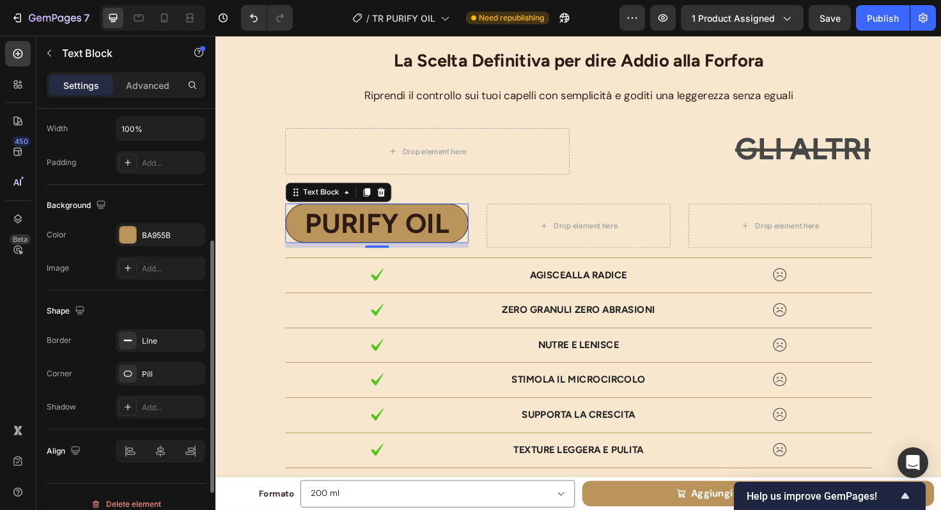
scroll to position [320, 0]
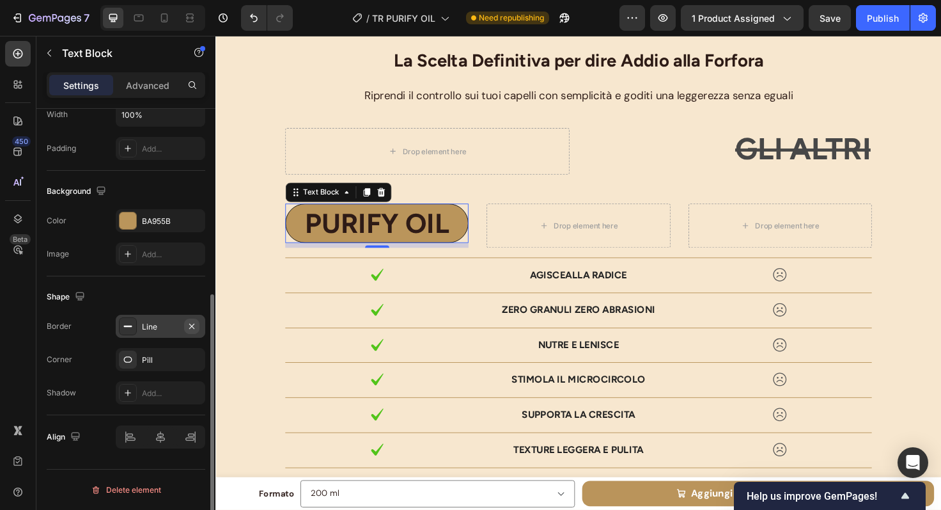
click at [194, 327] on icon "button" at bounding box center [191, 325] width 5 height 5
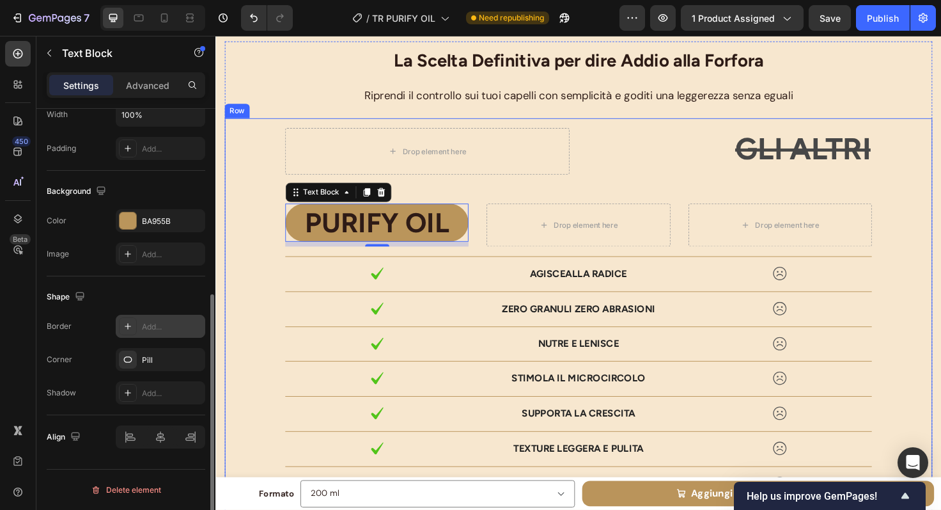
click at [624, 192] on div "Drop element here GLI ALTRI Text Block Row PURIFY OIL Text Block 8 Drop element…" at bounding box center [599, 497] width 728 height 729
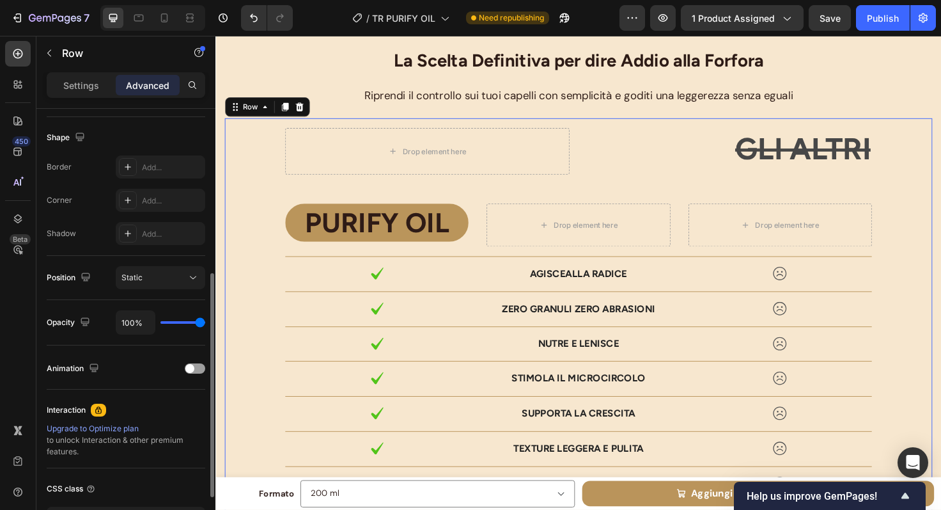
scroll to position [0, 0]
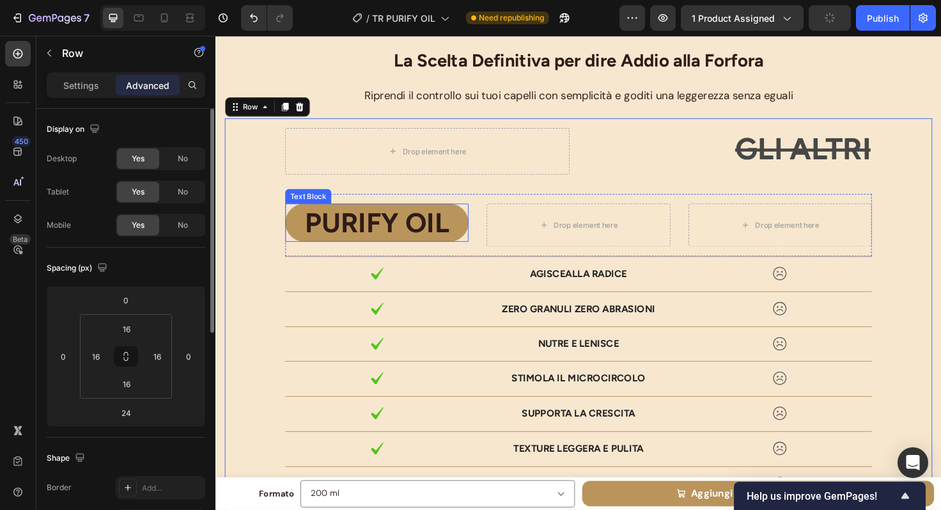
click at [417, 231] on p "PURIFY OIL" at bounding box center [385, 233] width 191 height 38
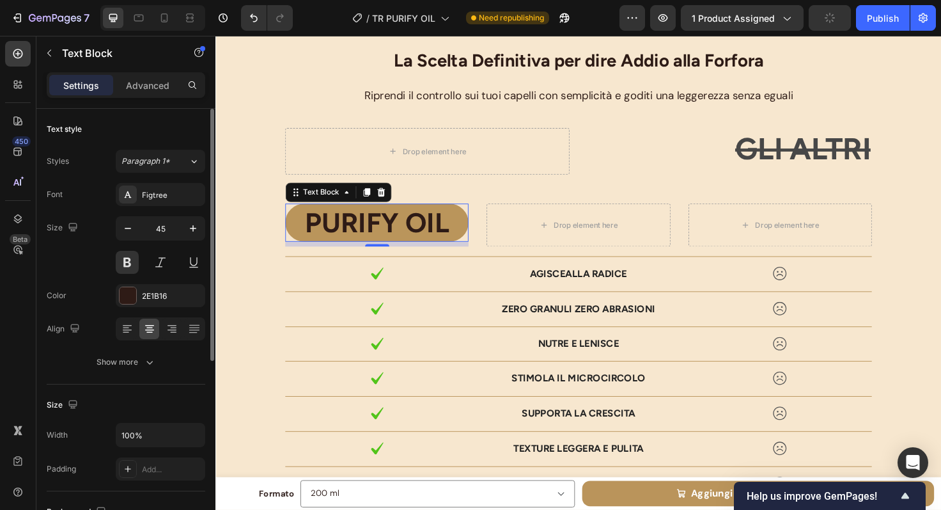
click at [417, 231] on p "PURIFY OIL" at bounding box center [385, 233] width 191 height 38
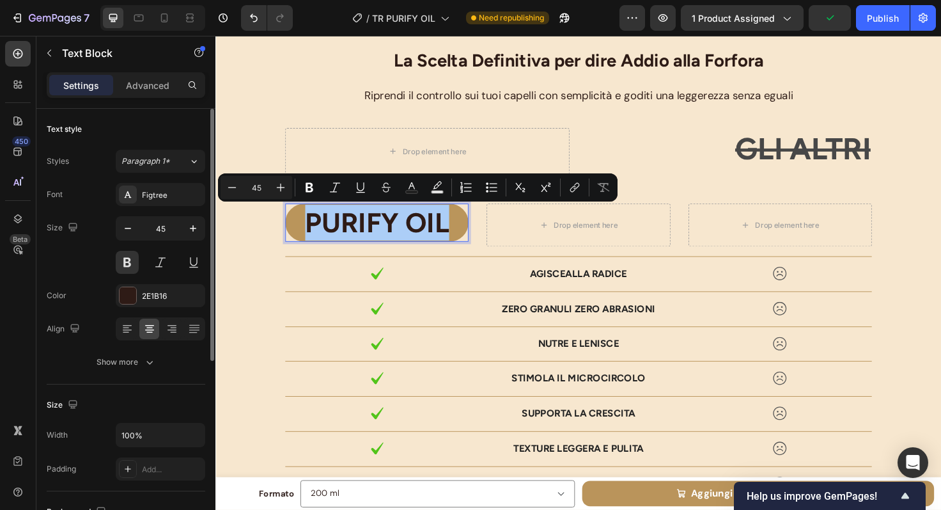
click at [169, 233] on input "45" at bounding box center [160, 228] width 42 height 23
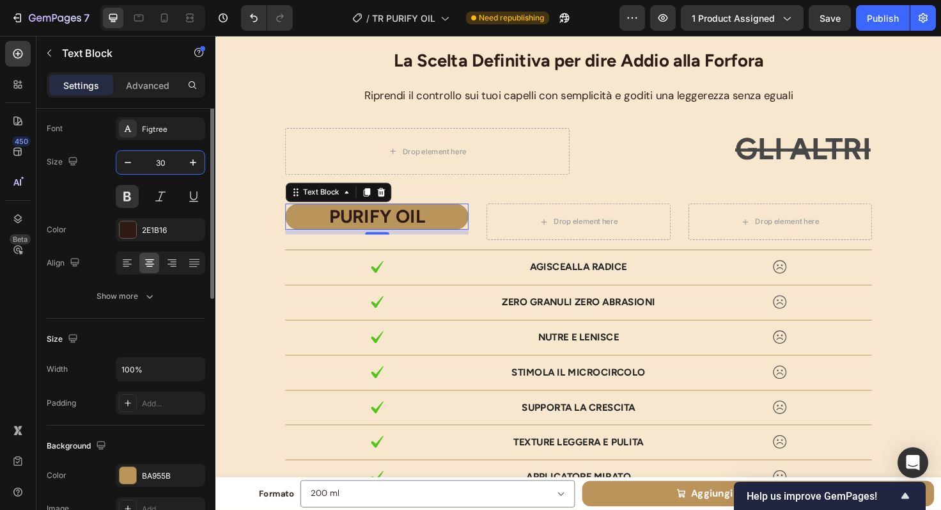
scroll to position [73, 0]
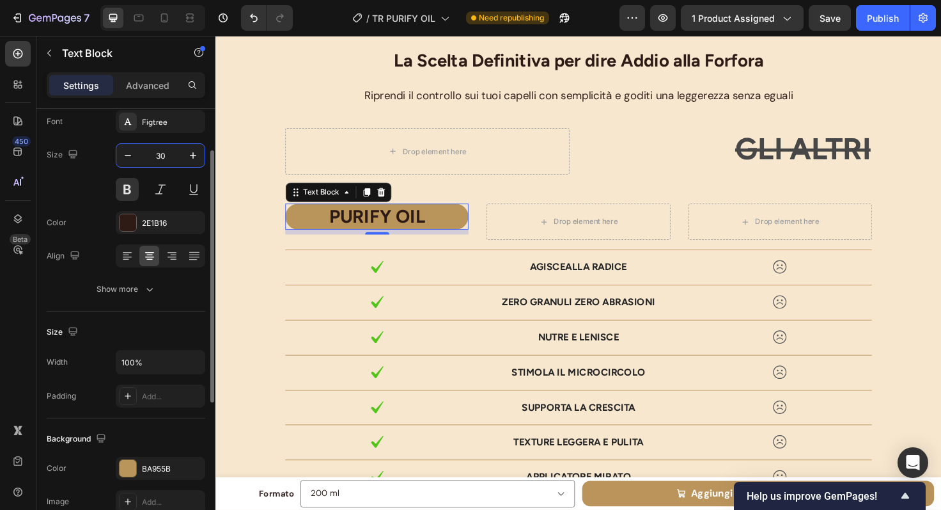
drag, startPoint x: 168, startPoint y: 153, endPoint x: 146, endPoint y: 153, distance: 21.7
click at [146, 153] on input "30" at bounding box center [160, 155] width 42 height 23
type input "40"
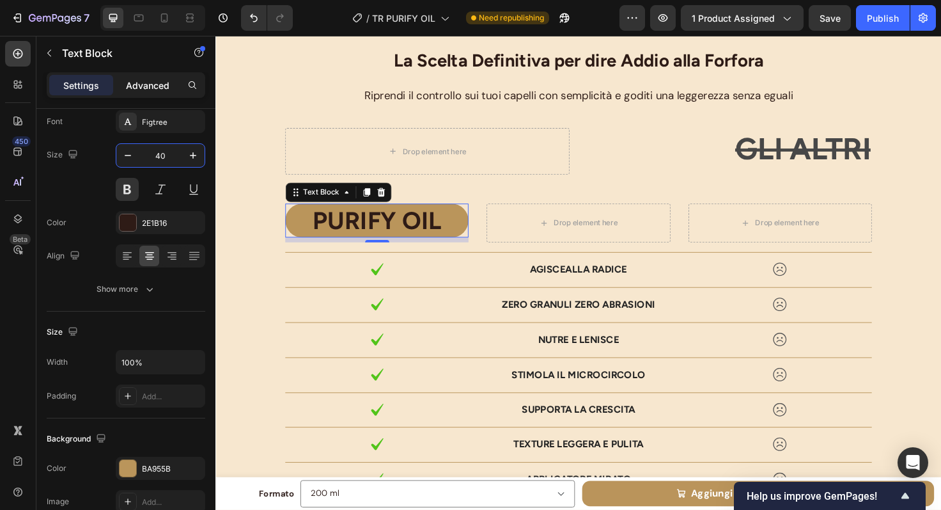
click at [157, 84] on p "Advanced" at bounding box center [147, 85] width 43 height 13
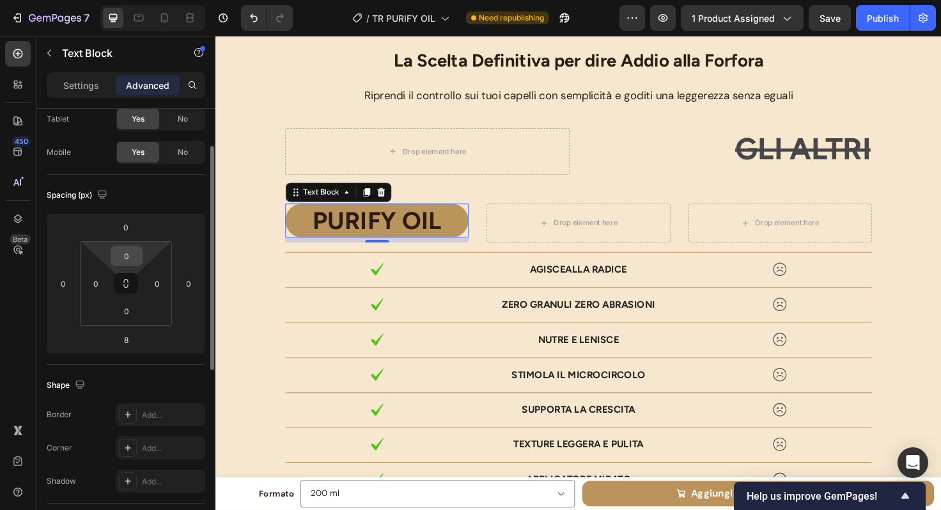
click at [132, 258] on input "0" at bounding box center [127, 255] width 26 height 19
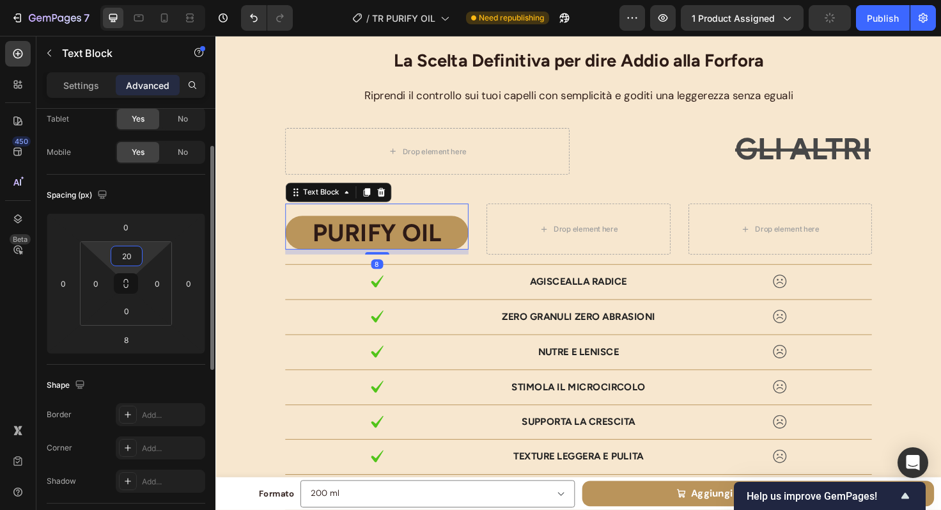
type input "2"
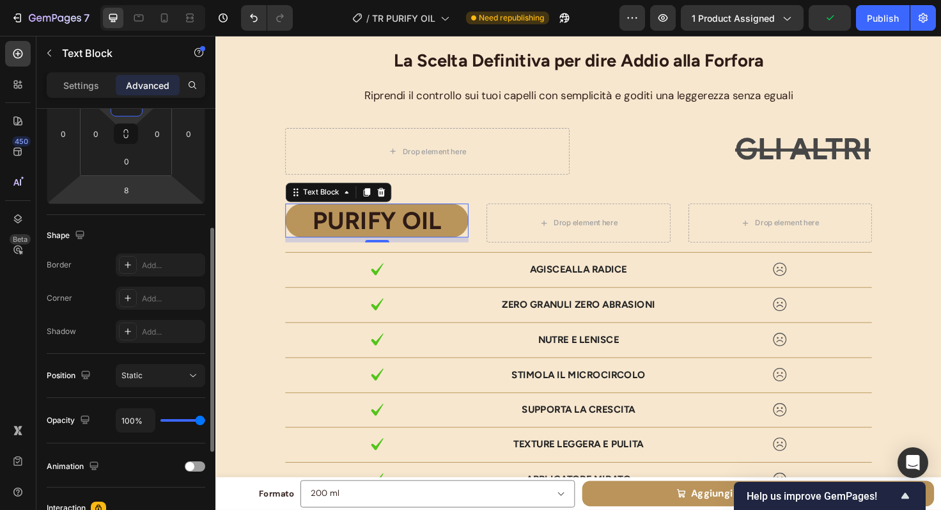
scroll to position [226, 0]
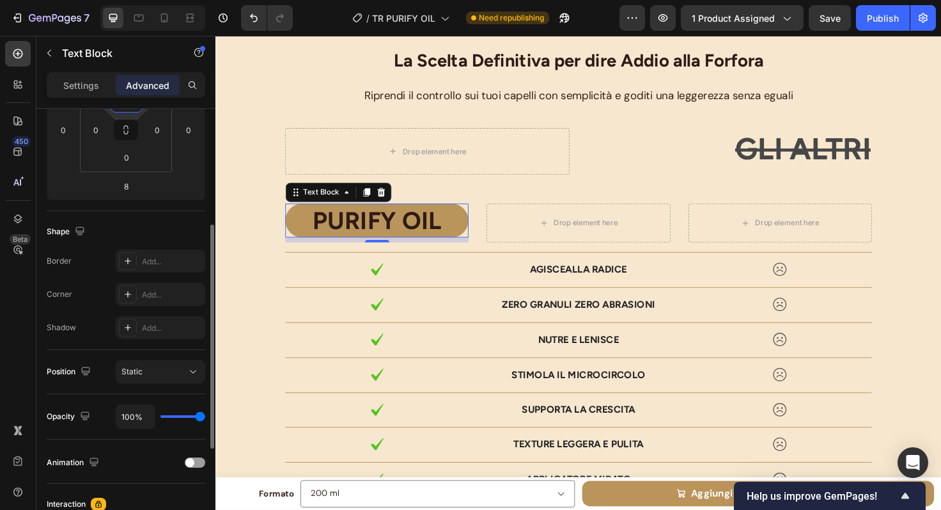
click at [152, 231] on div "Shape" at bounding box center [126, 231] width 159 height 20
type input "0"
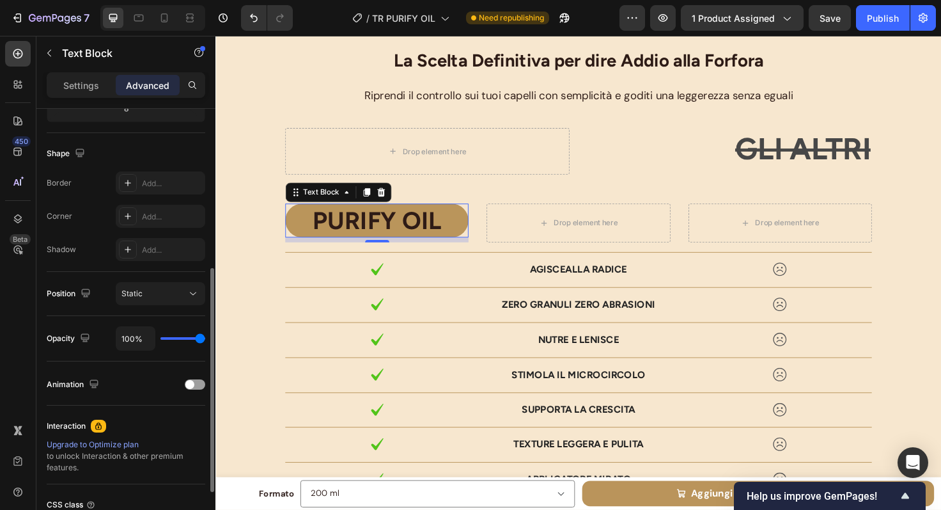
scroll to position [319, 0]
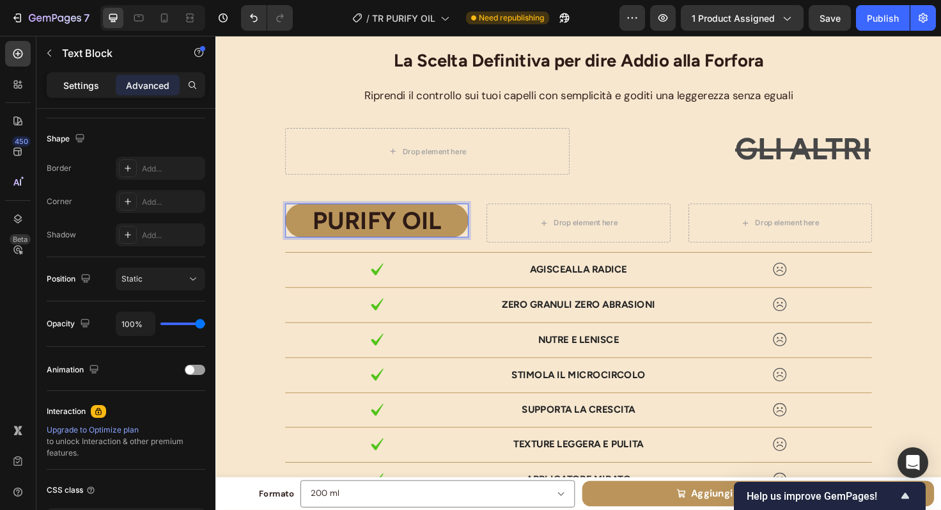
click at [90, 93] on div "Settings" at bounding box center [81, 85] width 64 height 20
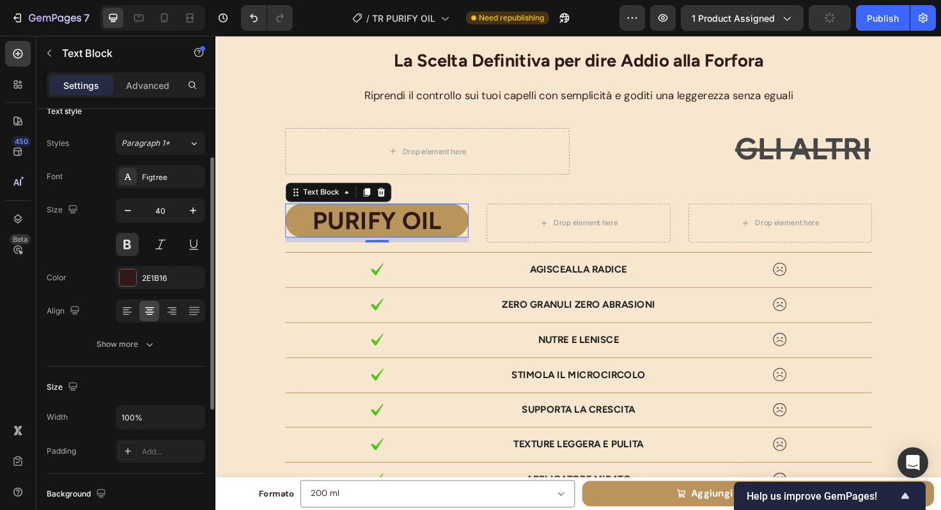
scroll to position [0, 0]
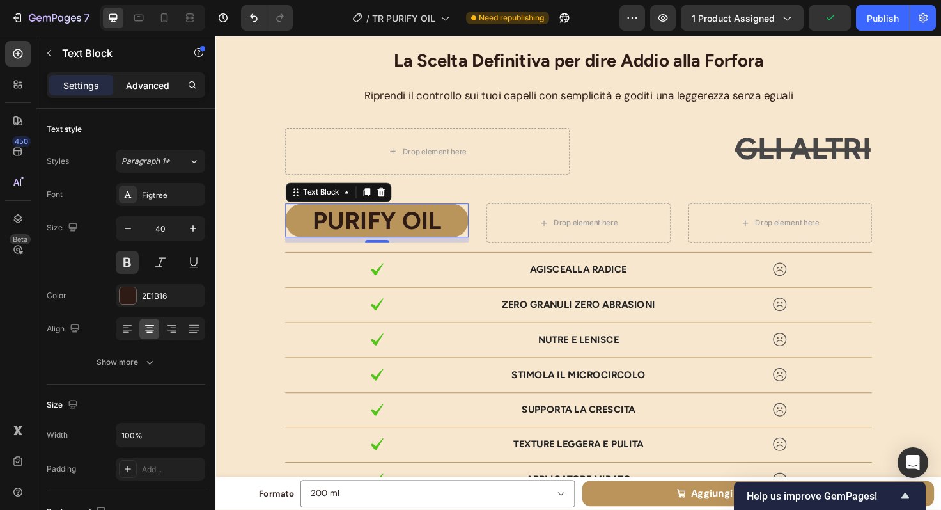
click at [150, 77] on div "Advanced" at bounding box center [148, 85] width 64 height 20
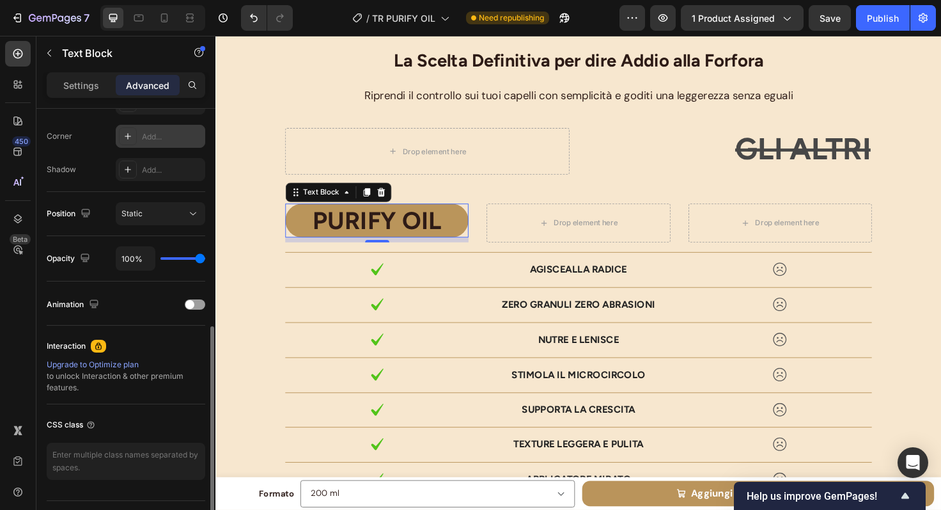
scroll to position [400, 0]
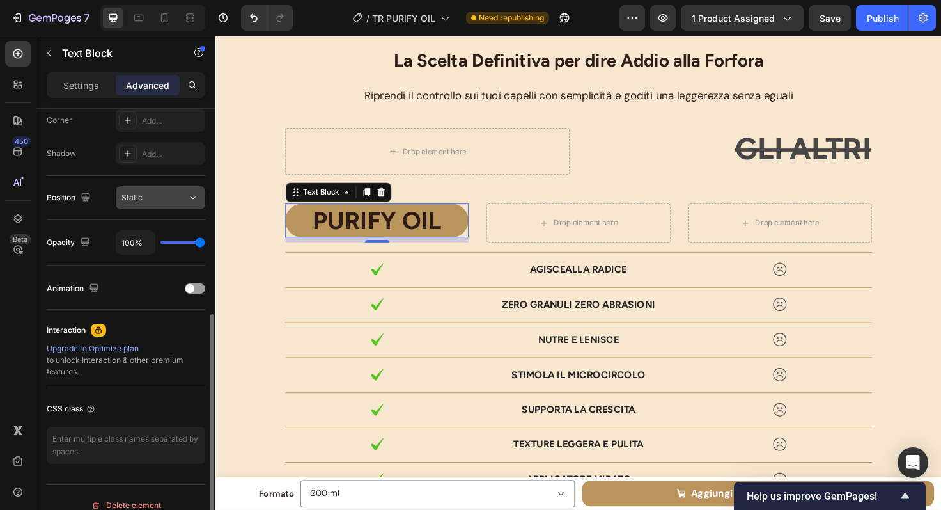
click at [152, 196] on div "Static" at bounding box center [154, 198] width 65 height 12
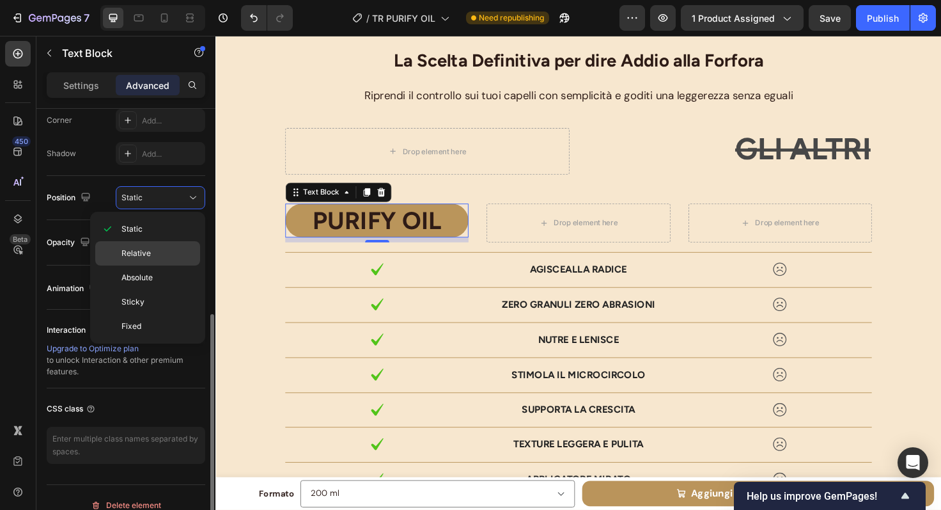
click at [152, 242] on div "Relative" at bounding box center [147, 253] width 105 height 24
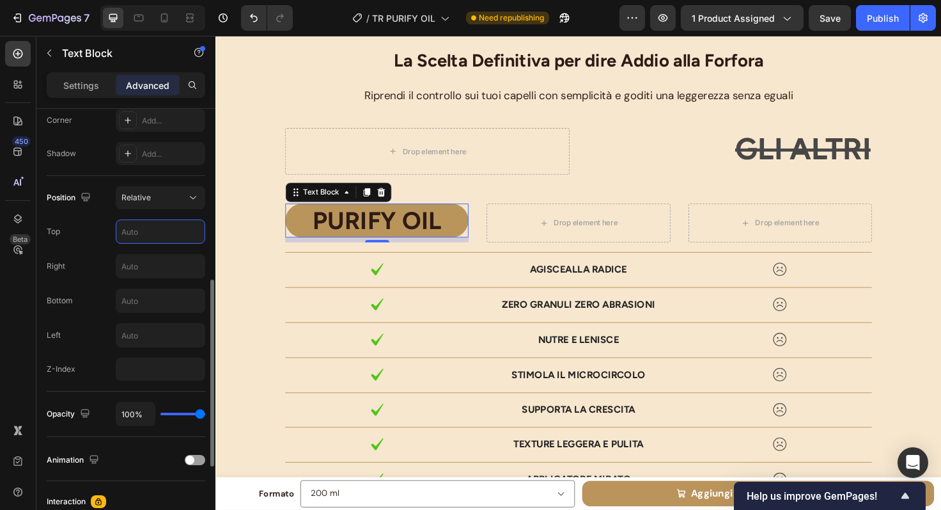
click at [144, 240] on input "text" at bounding box center [160, 231] width 88 height 23
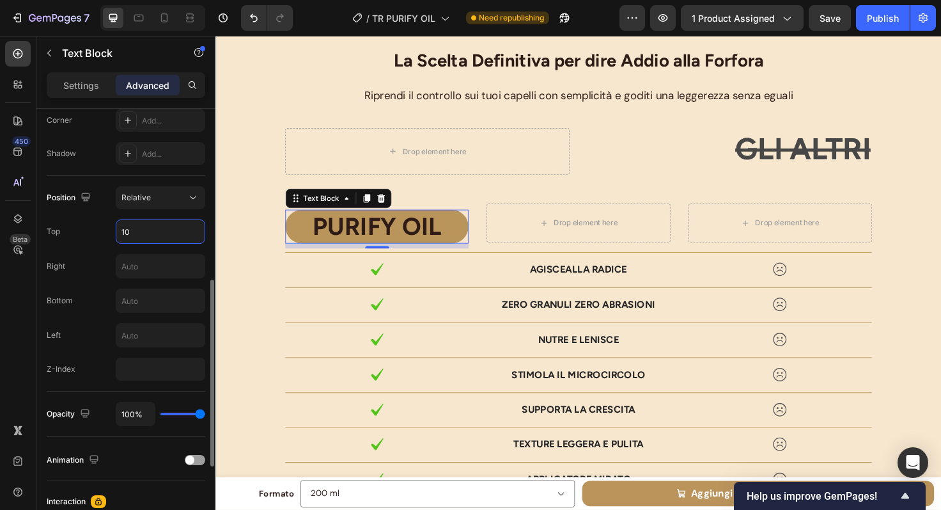
type input "1"
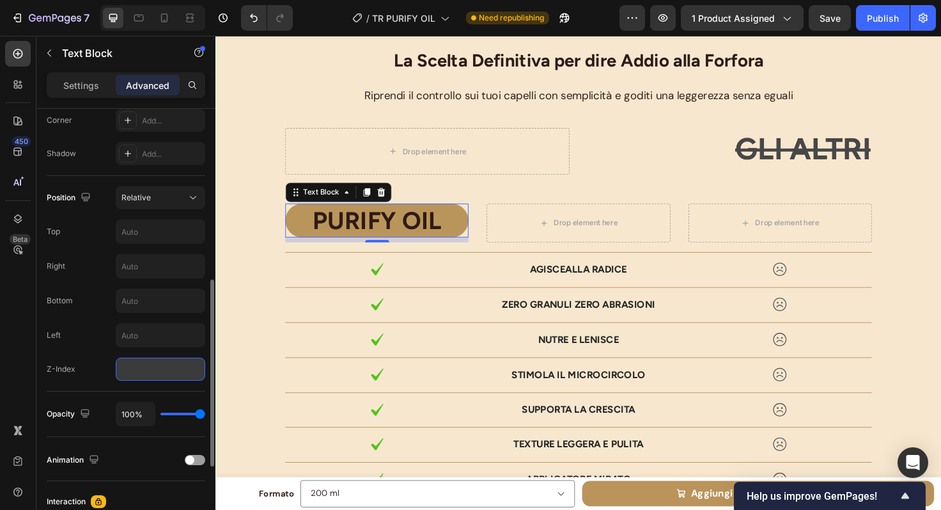
click at [134, 364] on input "number" at bounding box center [161, 368] width 90 height 23
type input "3"
click at [139, 237] on input "text" at bounding box center [160, 231] width 88 height 23
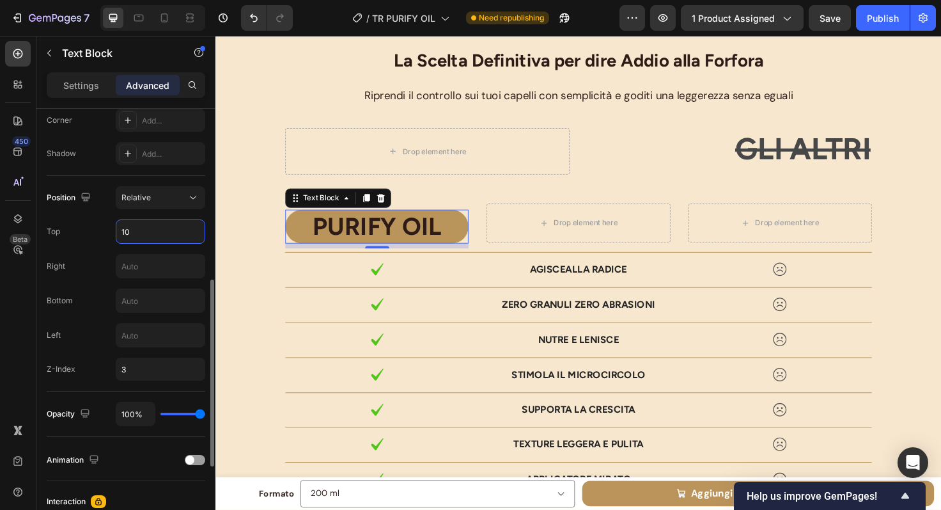
type input "1"
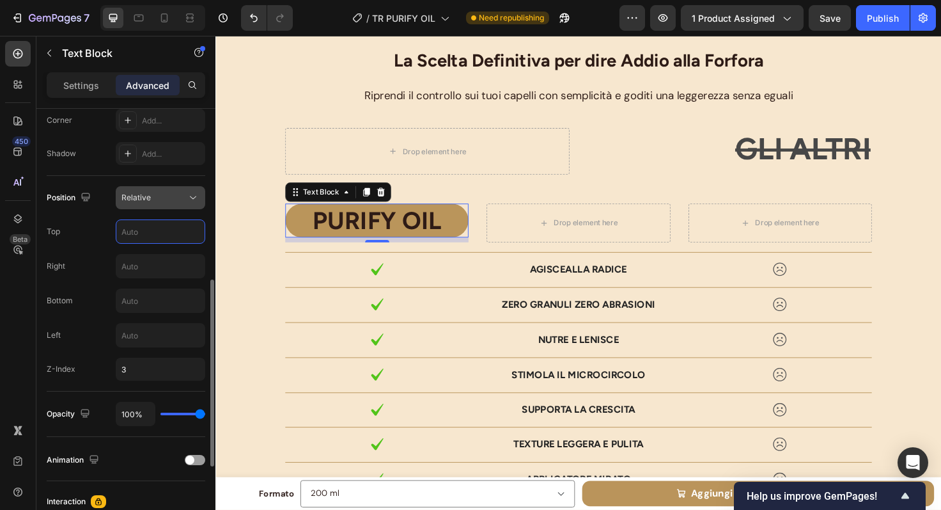
click at [147, 198] on span "Relative" at bounding box center [136, 197] width 29 height 10
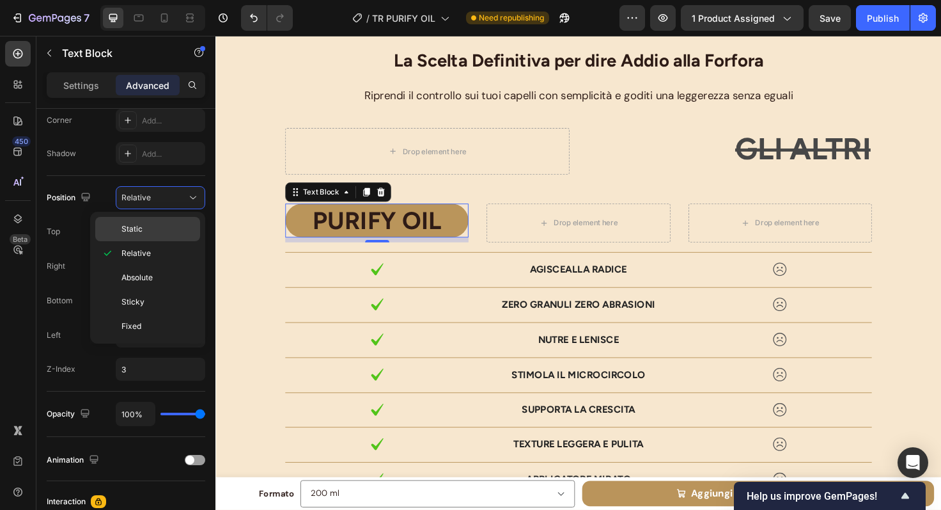
click at [146, 226] on p "Static" at bounding box center [158, 229] width 73 height 12
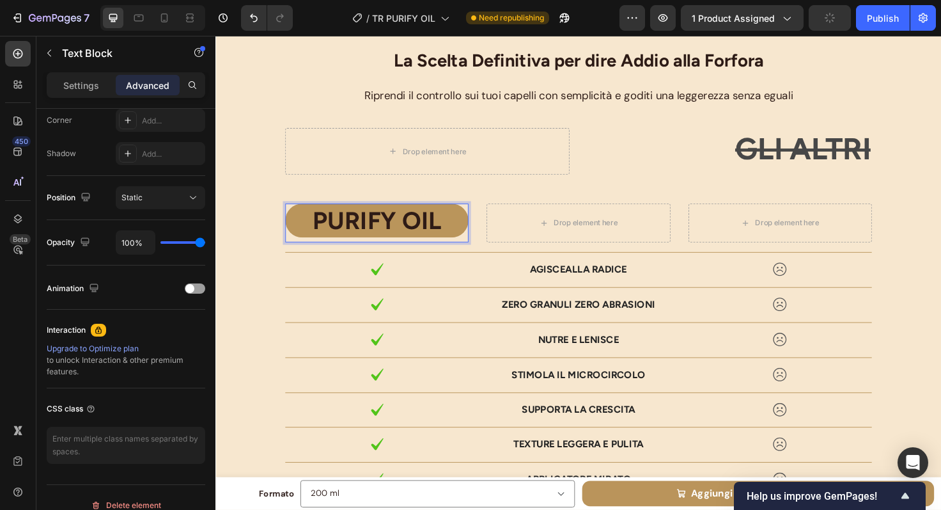
click at [383, 226] on p "PURIFY OIL" at bounding box center [385, 230] width 191 height 33
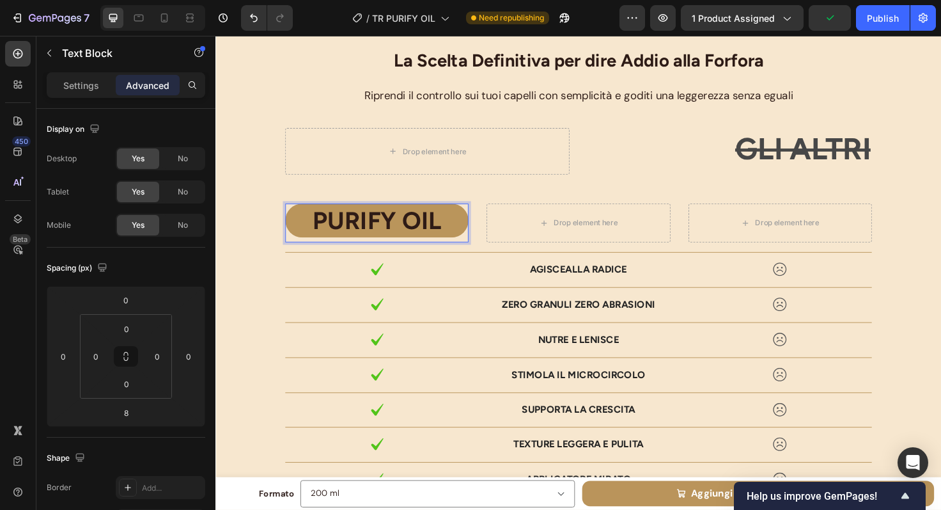
scroll to position [400, 0]
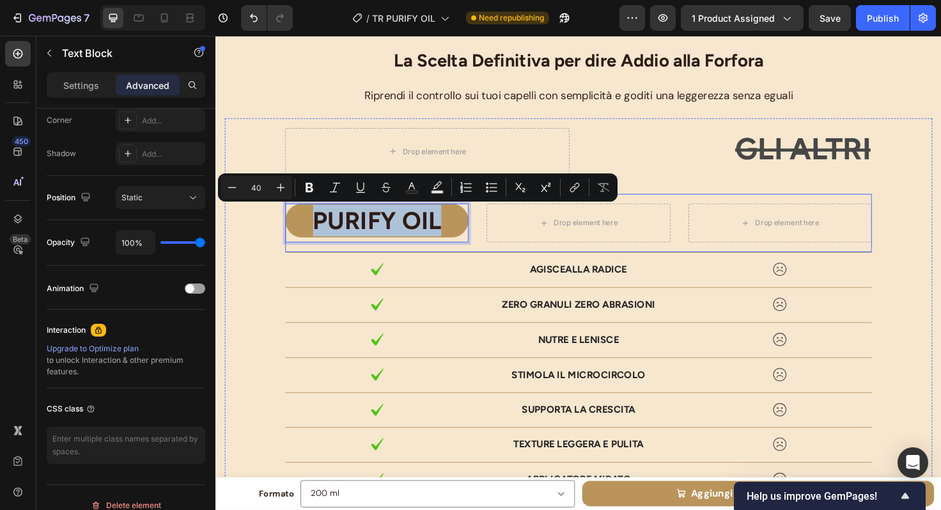
drag, startPoint x: 305, startPoint y: 230, endPoint x: 478, endPoint y: 230, distance: 173.3
click at [478, 230] on div "PURIFY OIL Text Block 8 Drop element here Drop element here Row" at bounding box center [599, 234] width 620 height 62
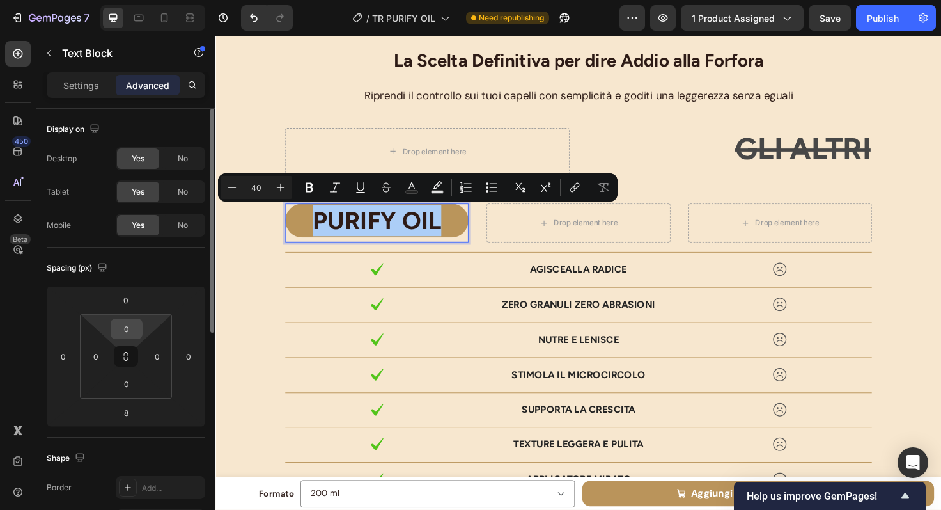
click at [135, 327] on input "0" at bounding box center [127, 328] width 26 height 19
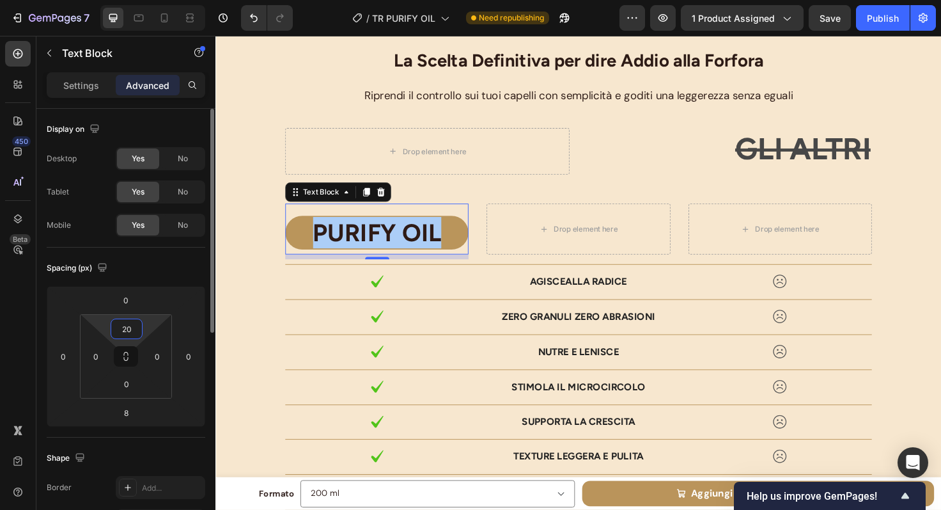
type input "2"
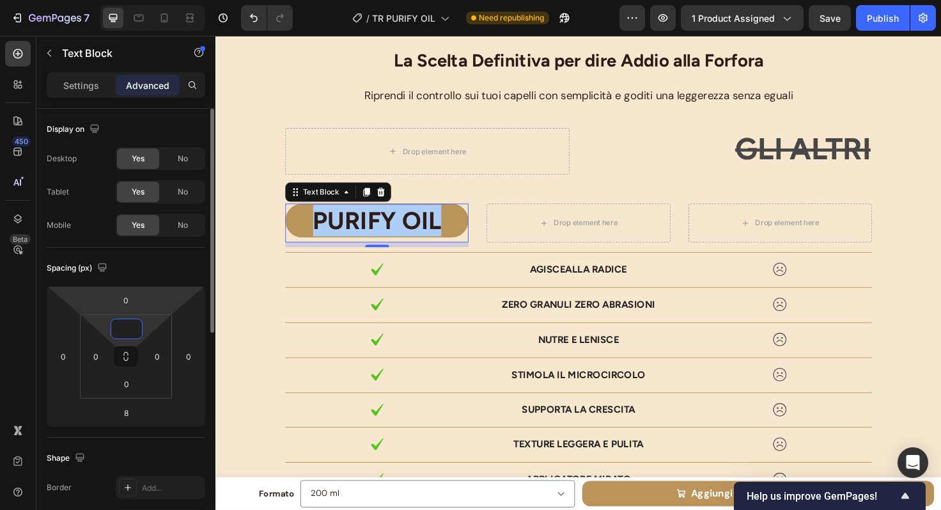
click at [125, 0] on html "7 Version history / TR PURIFY OIL Need republishing Preview 1 product assigned …" at bounding box center [470, 0] width 941 height 0
type input "0"
click at [129, 301] on input "0" at bounding box center [126, 299] width 26 height 19
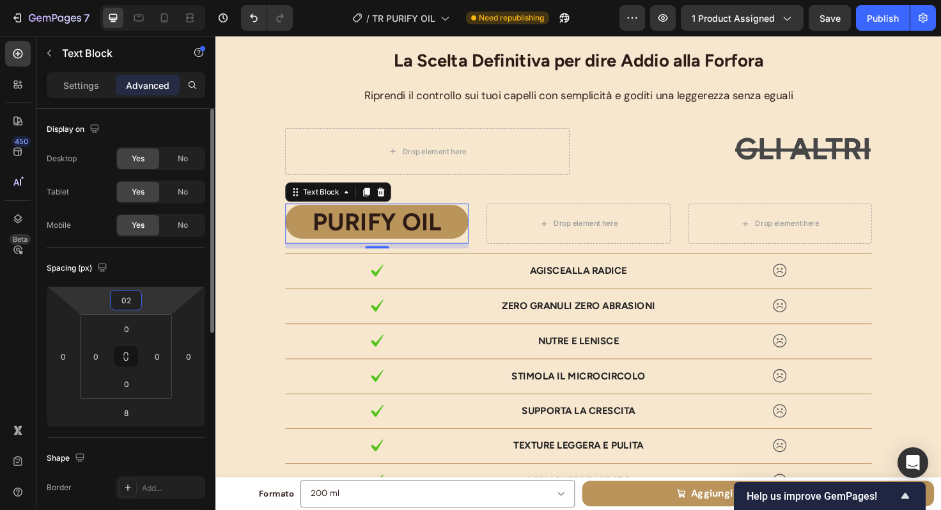
type input "0"
click at [132, 270] on div "Spacing (px)" at bounding box center [126, 268] width 159 height 20
type input "0"
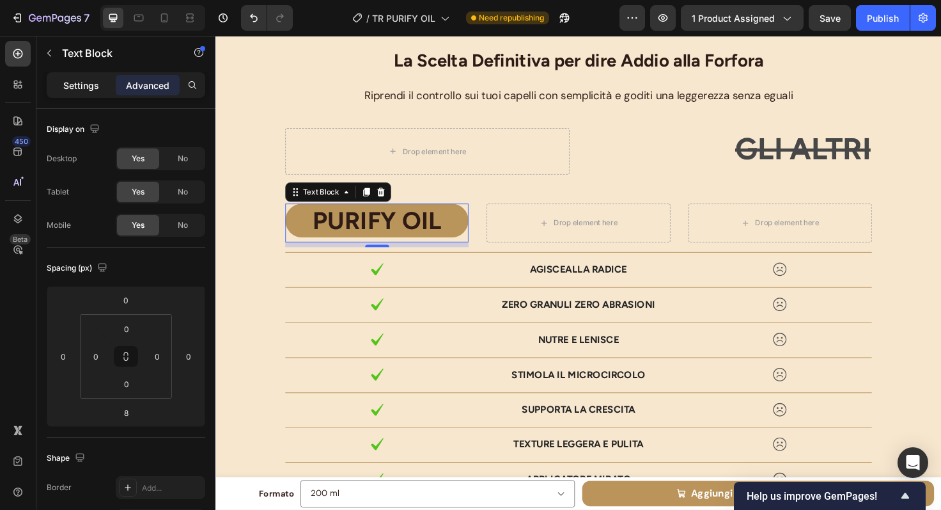
click at [93, 84] on p "Settings" at bounding box center [81, 85] width 36 height 13
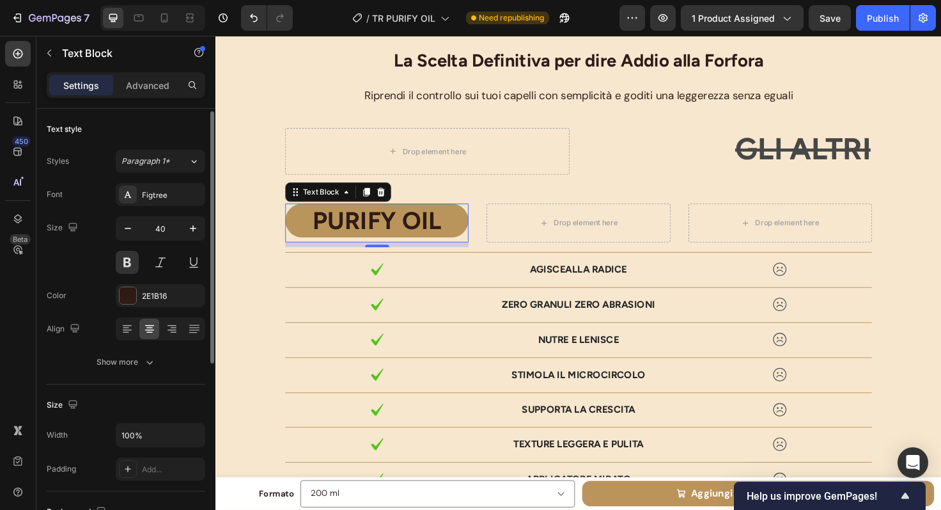
scroll to position [10, 0]
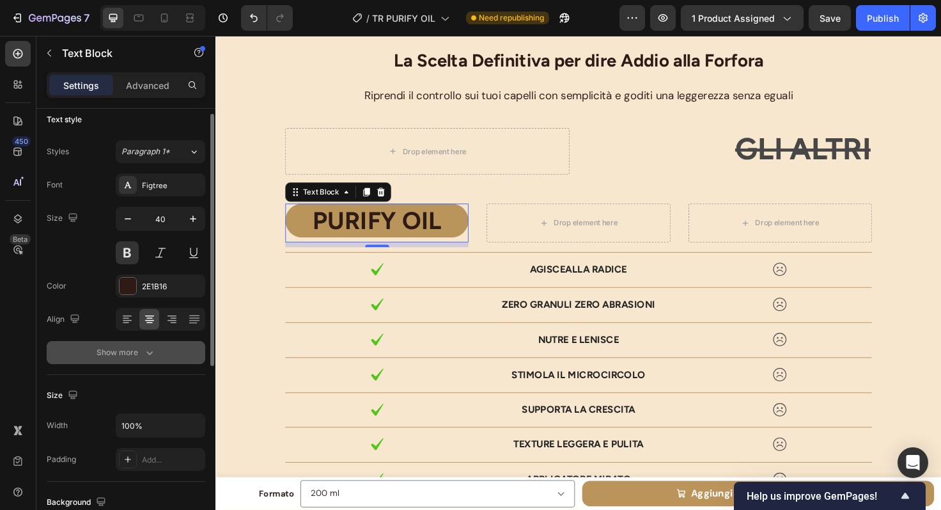
click at [123, 349] on div "Show more" at bounding box center [126, 352] width 59 height 13
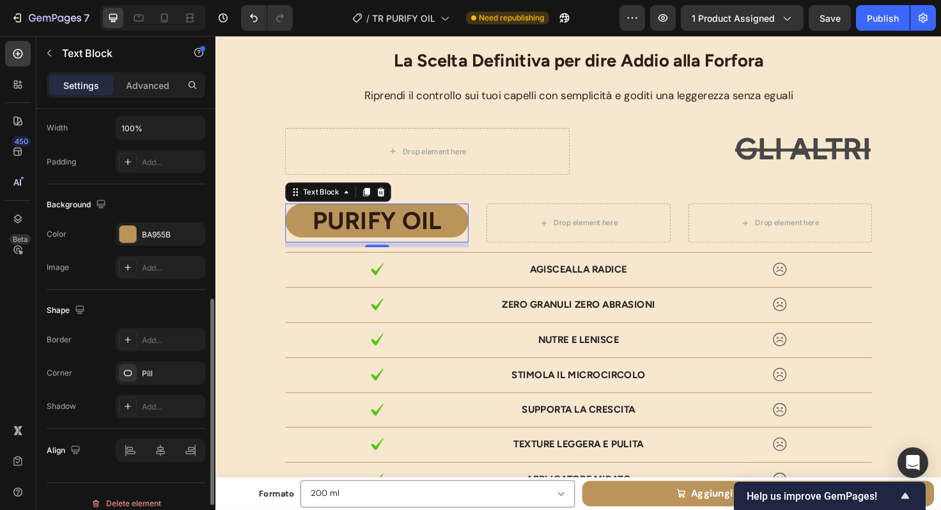
scroll to position [489, 0]
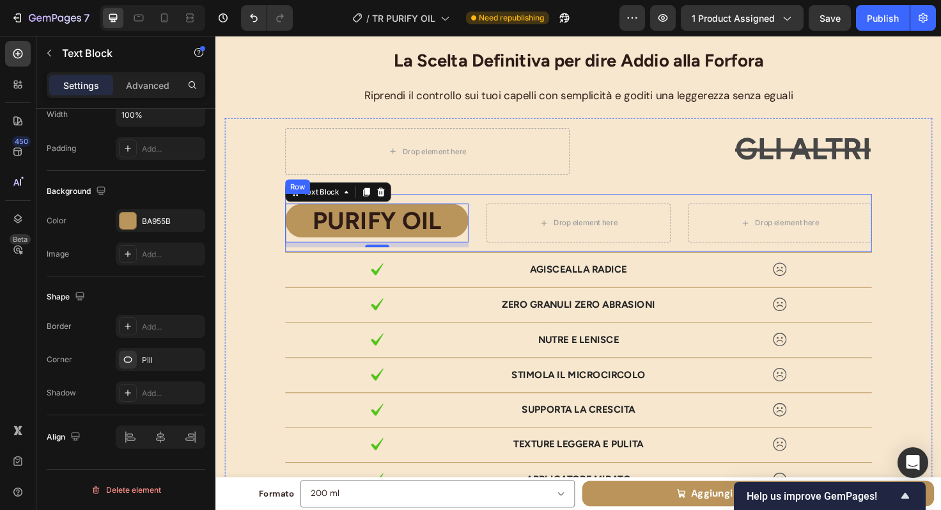
click at [505, 203] on div "PURIFY OIL Text Block 8 Drop element here Drop element here Row" at bounding box center [599, 234] width 620 height 62
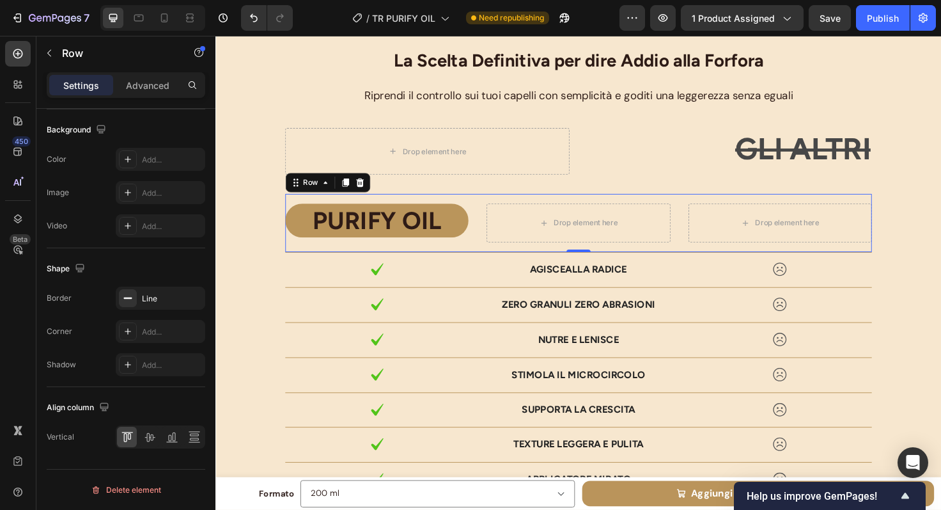
scroll to position [0, 0]
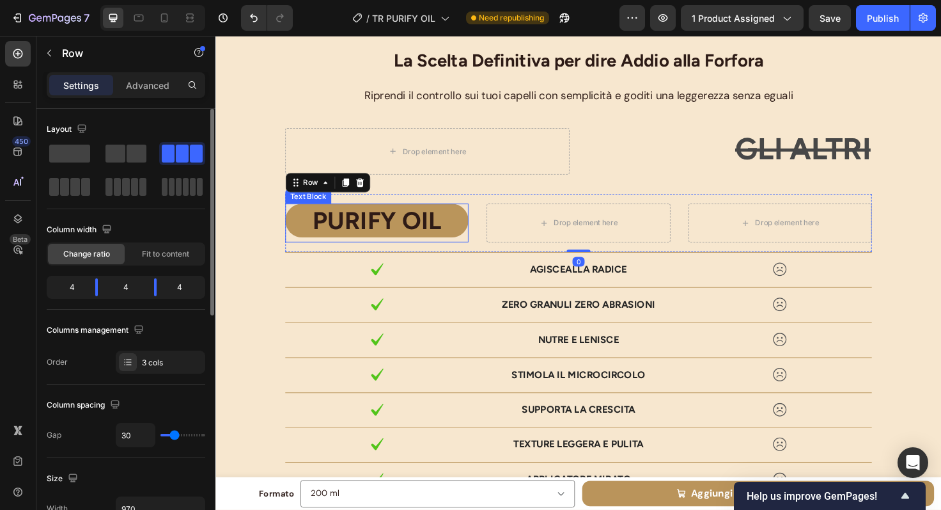
click at [466, 233] on p "PURIFY OIL" at bounding box center [385, 230] width 191 height 33
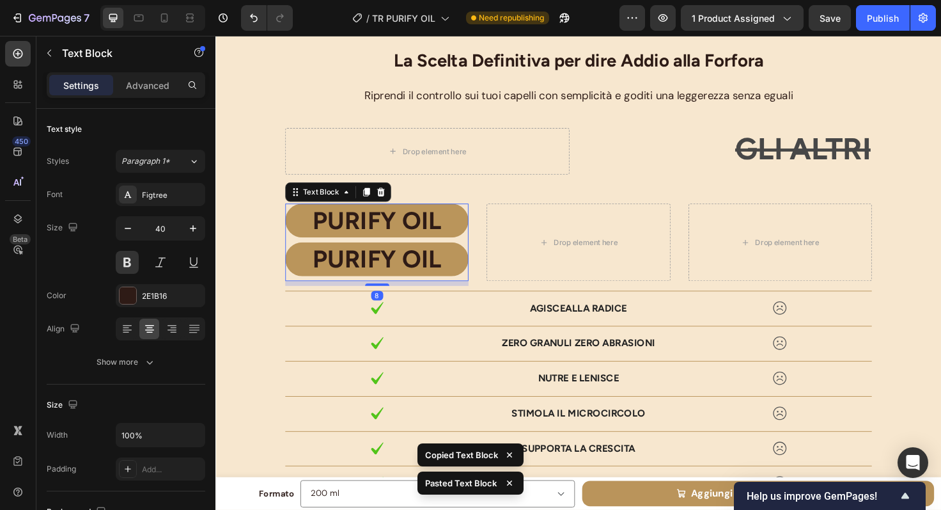
click at [317, 269] on p "PURIFY OIL" at bounding box center [385, 271] width 191 height 33
click at [297, 276] on p "PURIFY OIL" at bounding box center [385, 271] width 191 height 33
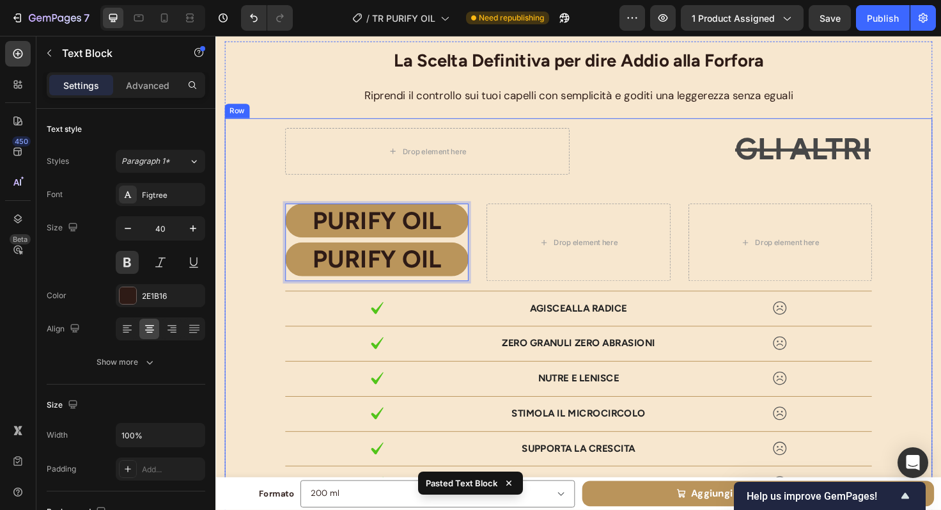
click at [512, 196] on div "Drop element here GLI ALTRI Text Block Row PURIFY OIL Text Block PURIFY OIL Tex…" at bounding box center [599, 516] width 728 height 766
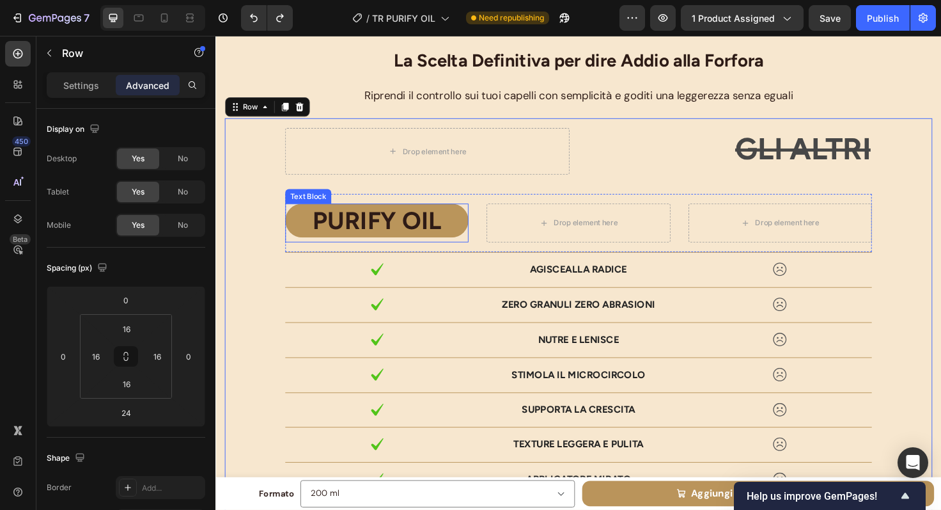
click at [467, 234] on p "PURIFY OIL" at bounding box center [385, 230] width 191 height 33
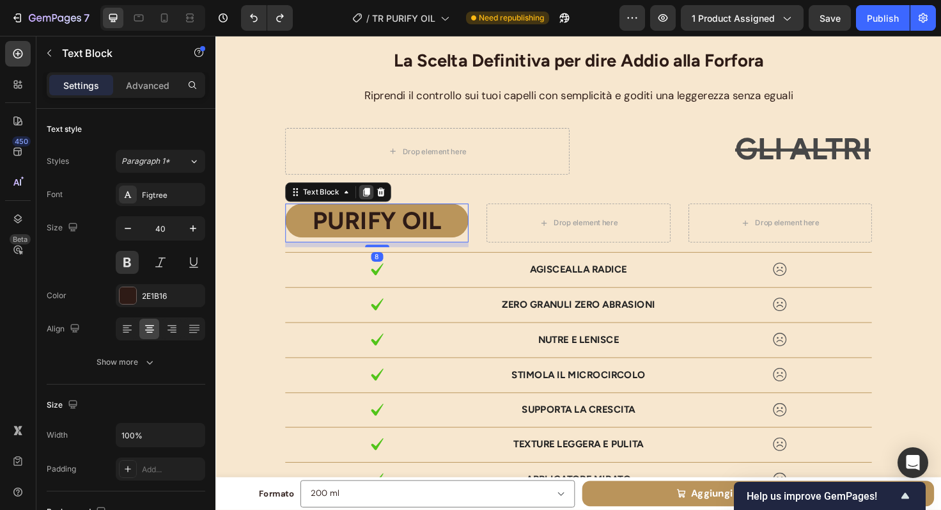
click at [374, 205] on icon at bounding box center [375, 201] width 10 height 10
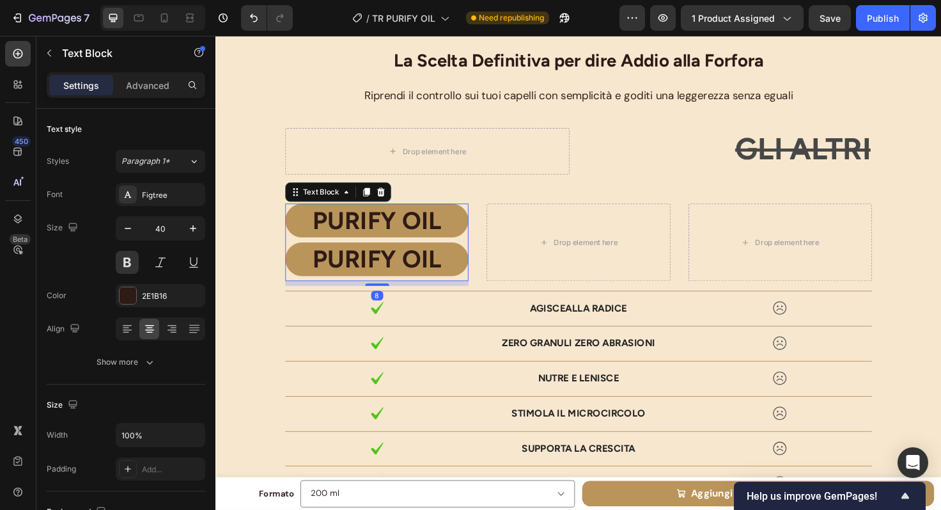
click at [298, 269] on p "PURIFY OIL" at bounding box center [385, 271] width 191 height 33
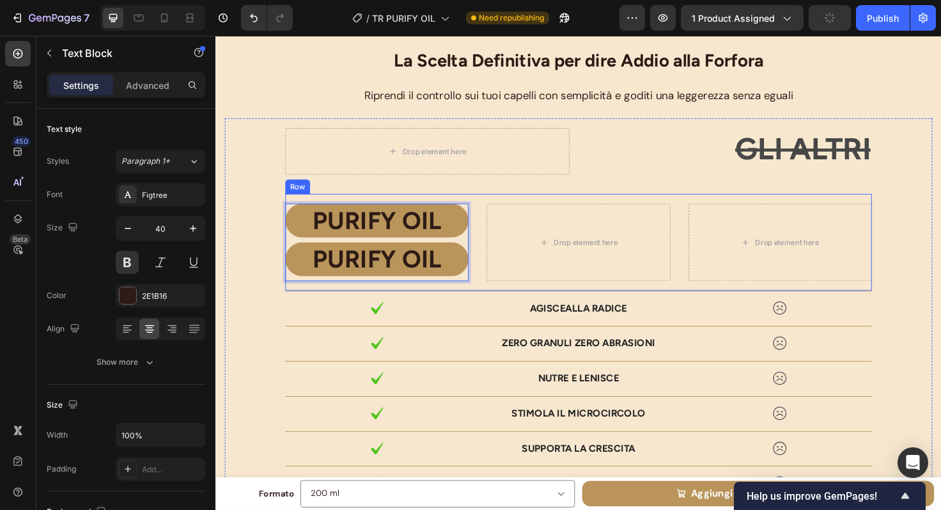
click at [489, 258] on div "PURIFY OIL Text Block PURIFY OIL Text Block 8 Drop element here Drop element he…" at bounding box center [599, 254] width 620 height 103
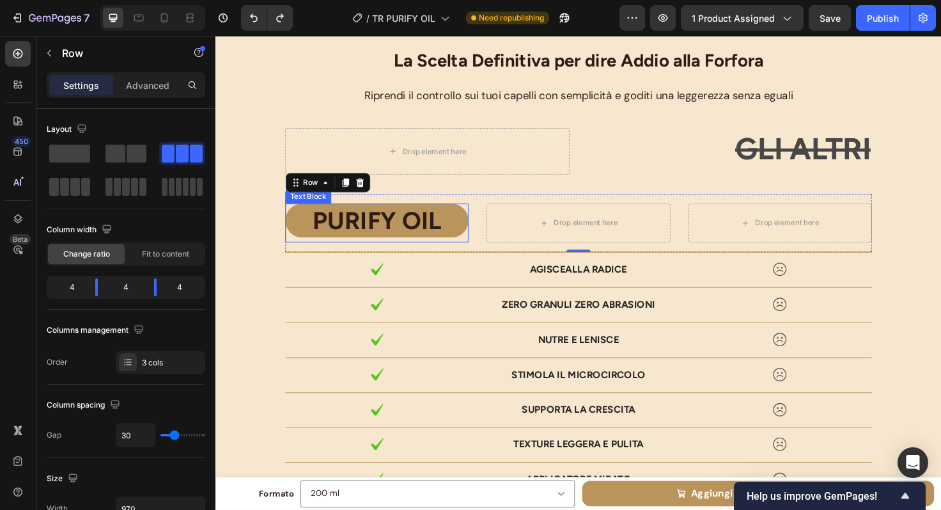
click at [311, 209] on div "Text Block" at bounding box center [313, 205] width 49 height 15
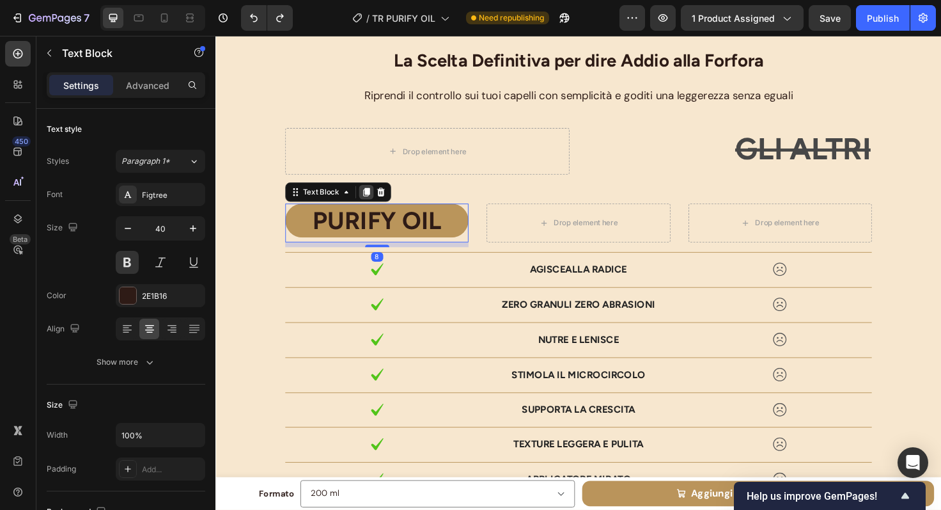
click at [372, 203] on icon at bounding box center [375, 201] width 7 height 9
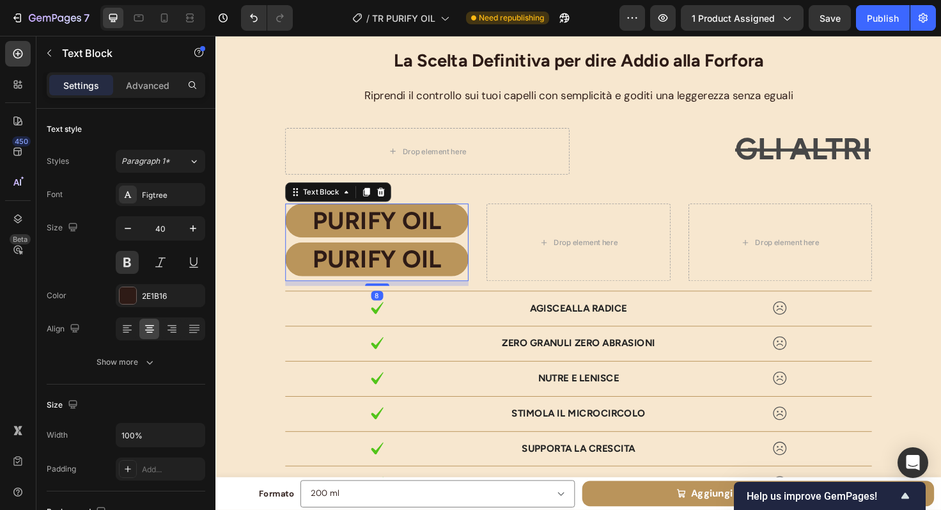
click at [293, 275] on p "PURIFY OIL" at bounding box center [385, 271] width 191 height 33
click at [514, 285] on div "Drop element here" at bounding box center [599, 254] width 194 height 82
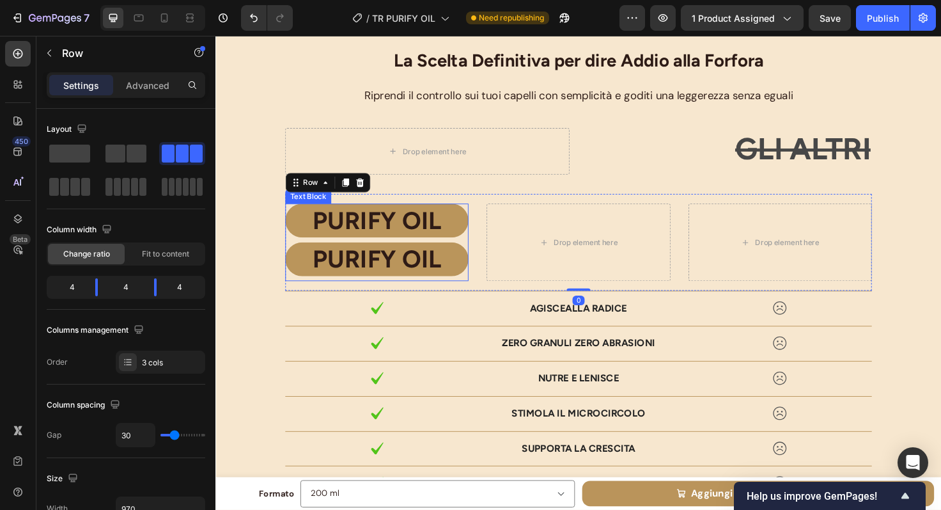
click at [311, 270] on p "PURIFY OIL" at bounding box center [385, 271] width 191 height 33
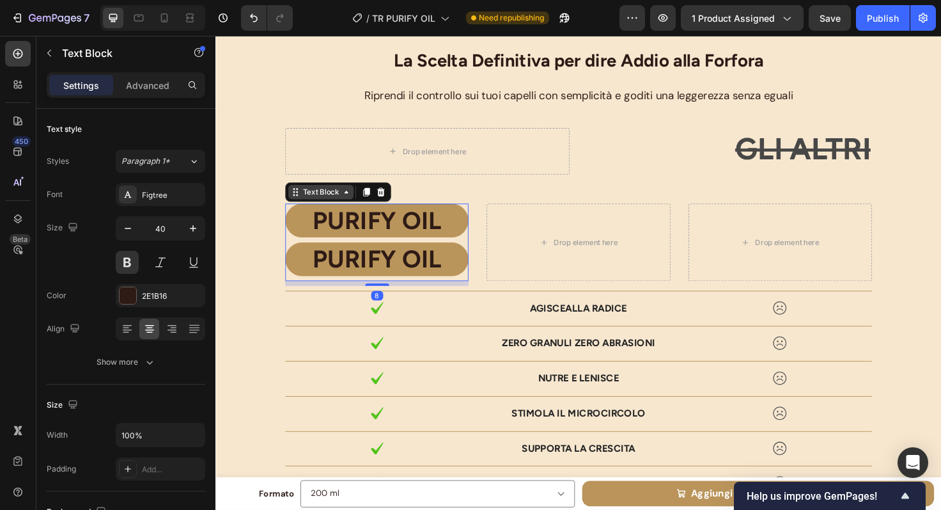
click at [317, 203] on div "Text Block" at bounding box center [326, 201] width 43 height 12
drag, startPoint x: 297, startPoint y: 201, endPoint x: 528, endPoint y: 244, distance: 234.8
click at [528, 244] on div "PURIFY OIL Text Block PURIFY OIL Text Block Row 3 cols Row 1 col Row 1 col 8 Dr…" at bounding box center [599, 254] width 620 height 103
click at [528, 244] on div "Drop element here" at bounding box center [599, 254] width 194 height 82
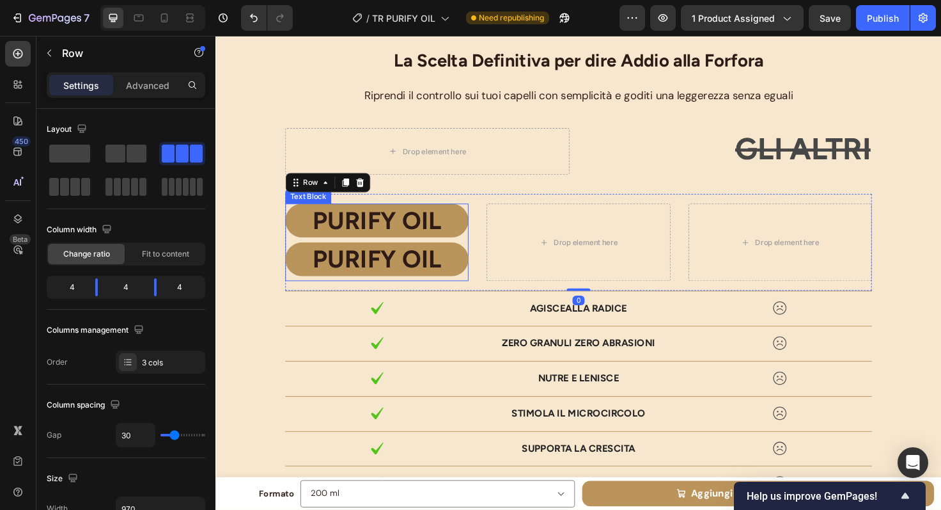
click at [301, 230] on p "PURIFY OIL" at bounding box center [385, 230] width 191 height 33
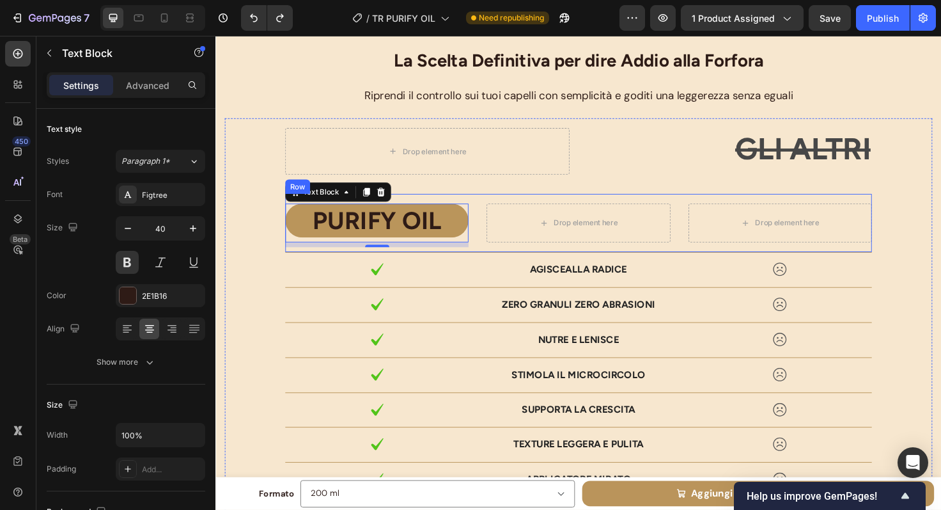
click at [294, 253] on div "PURIFY OIL Text Block 8" at bounding box center [386, 233] width 194 height 41
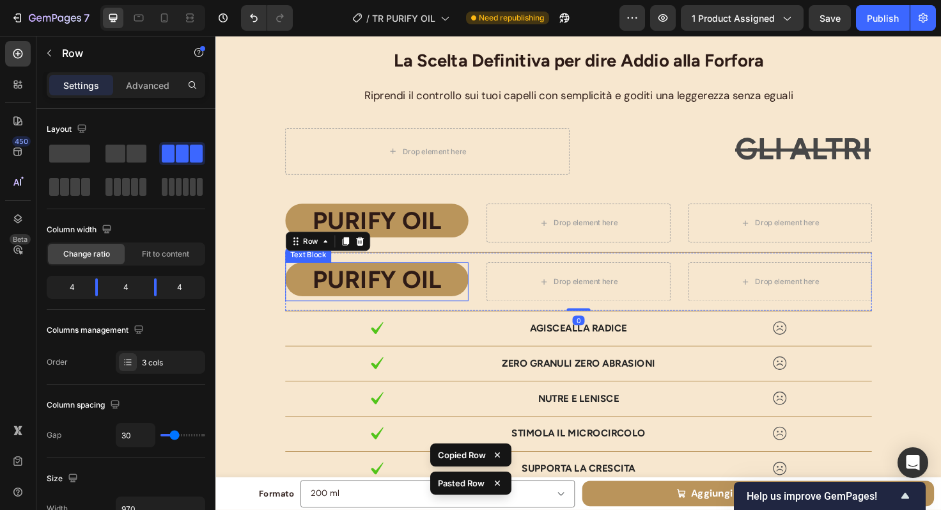
click at [306, 293] on p "PURIFY OIL" at bounding box center [385, 292] width 191 height 33
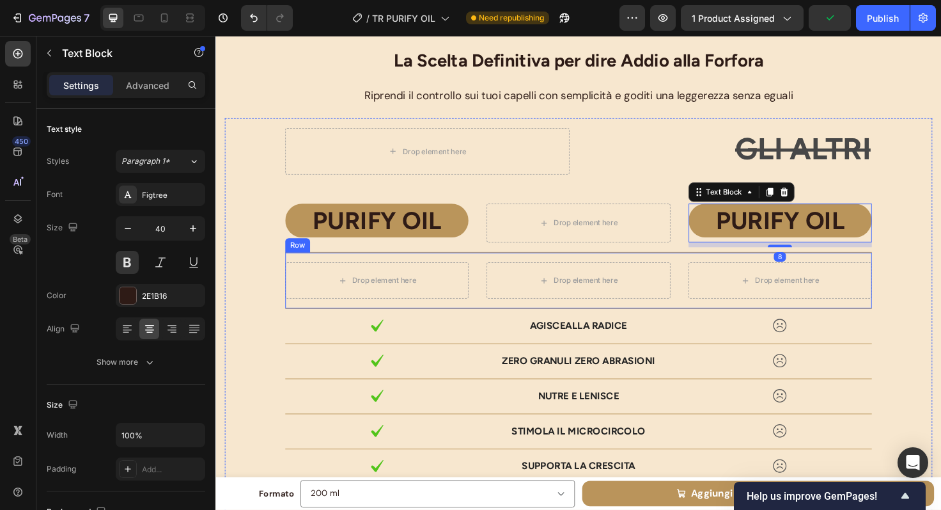
drag, startPoint x: 489, startPoint y: 307, endPoint x: 482, endPoint y: 306, distance: 7.1
click at [489, 307] on div "Drop element here Drop element here Drop element here Row" at bounding box center [599, 294] width 620 height 59
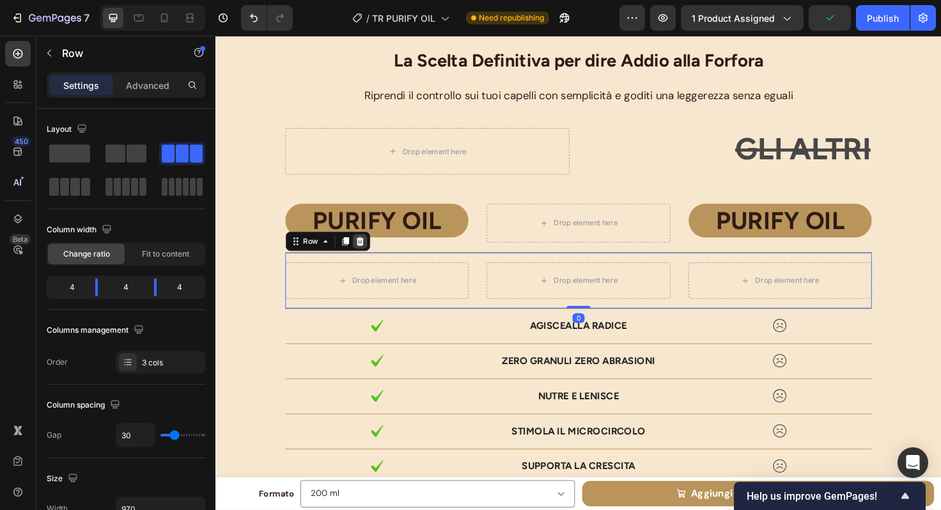
click at [364, 253] on icon at bounding box center [368, 252] width 8 height 9
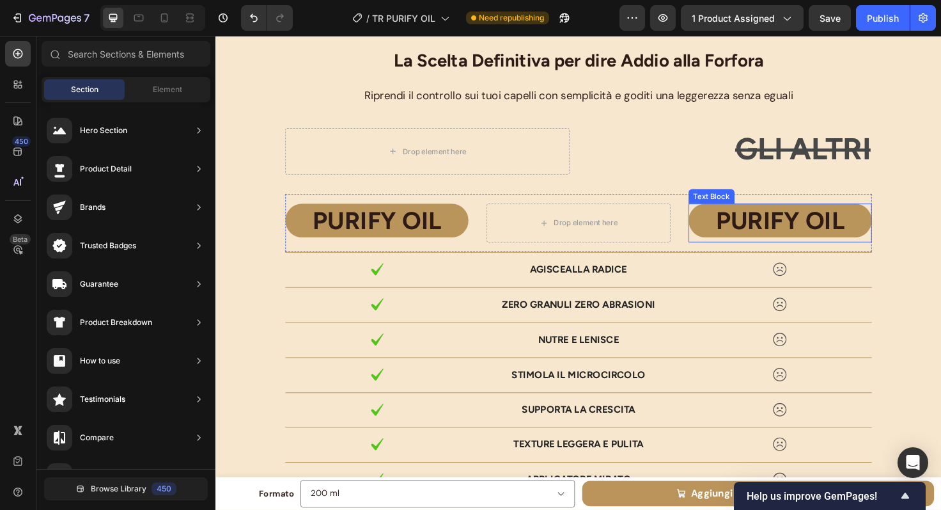
click at [780, 228] on p "PURIFY OIL" at bounding box center [812, 230] width 191 height 33
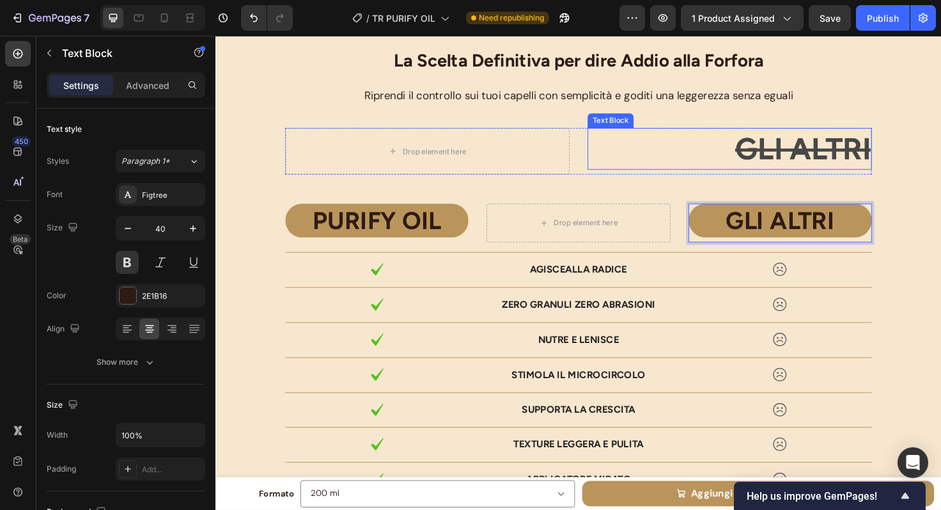
click at [853, 162] on s "GLI ALTRI" at bounding box center [836, 155] width 143 height 39
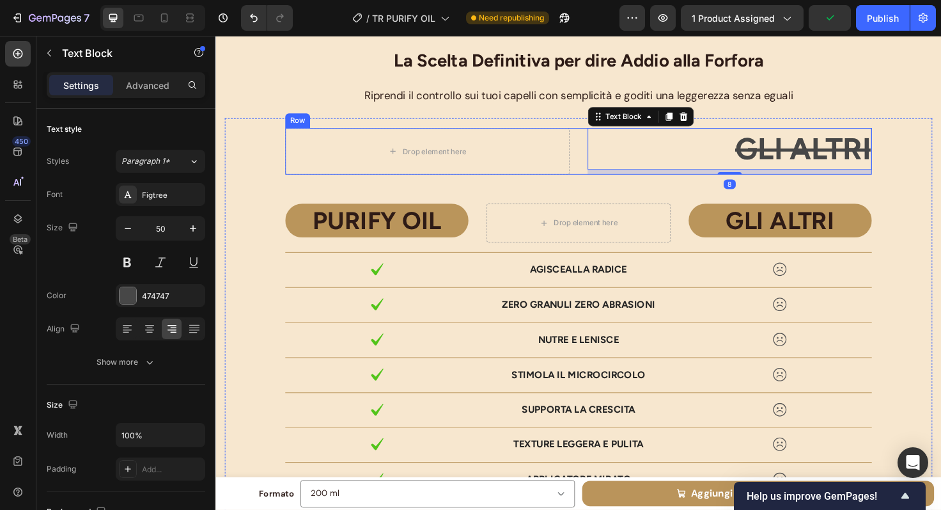
click at [592, 180] on div "Drop element here GLI ALTRI Text Block 8 Row" at bounding box center [599, 157] width 620 height 49
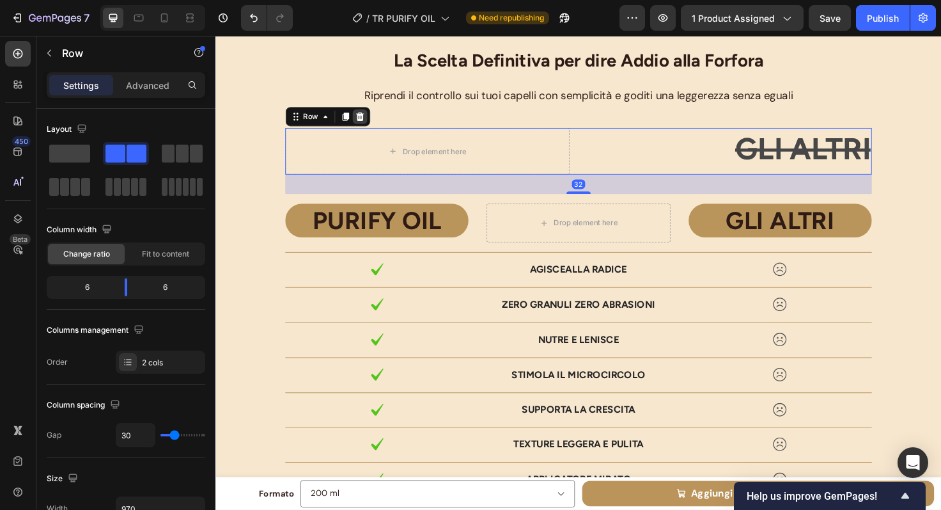
click at [364, 123] on icon at bounding box center [368, 120] width 8 height 9
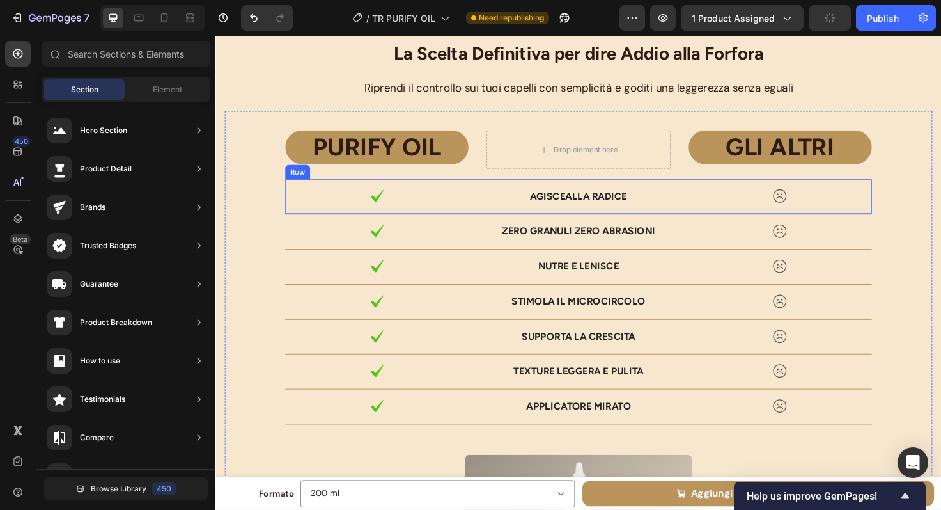
scroll to position [3788, 0]
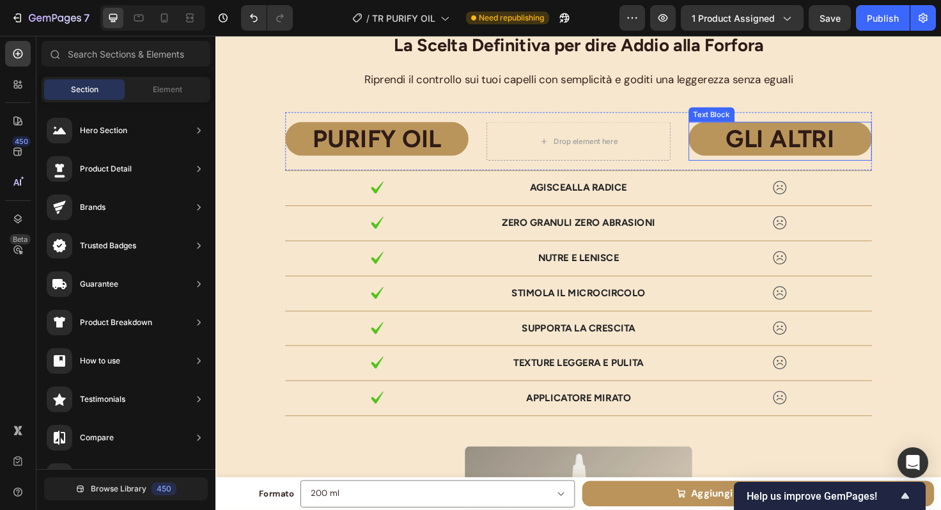
click at [732, 155] on p "GLI ALTRI" at bounding box center [812, 144] width 191 height 33
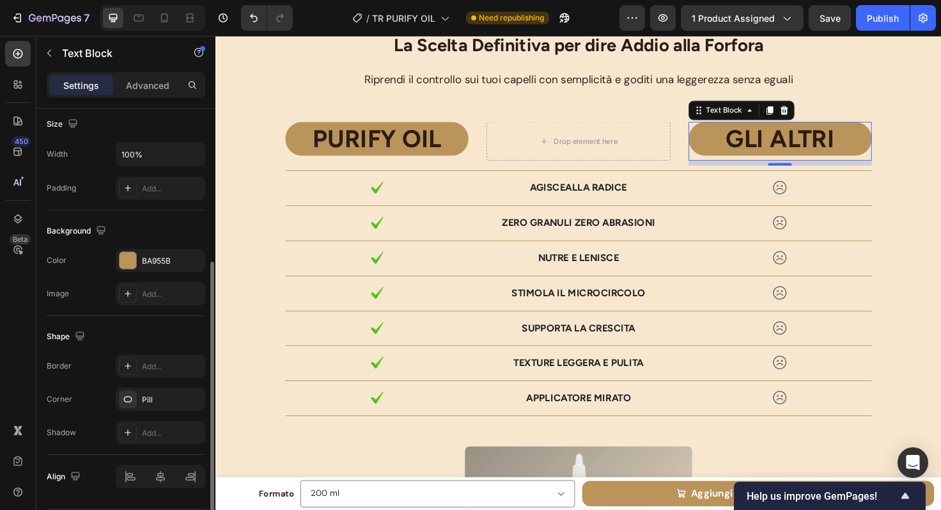
scroll to position [308, 0]
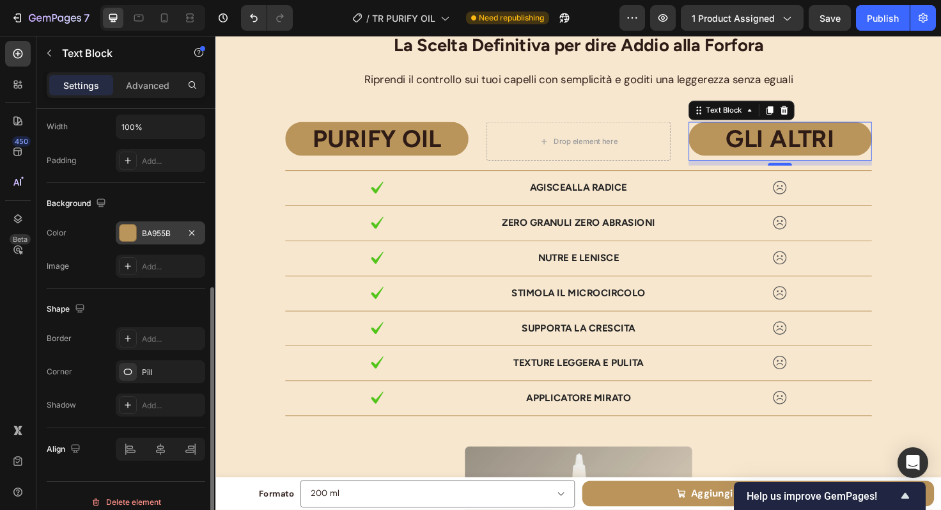
click at [137, 239] on div "BA955B" at bounding box center [161, 232] width 90 height 23
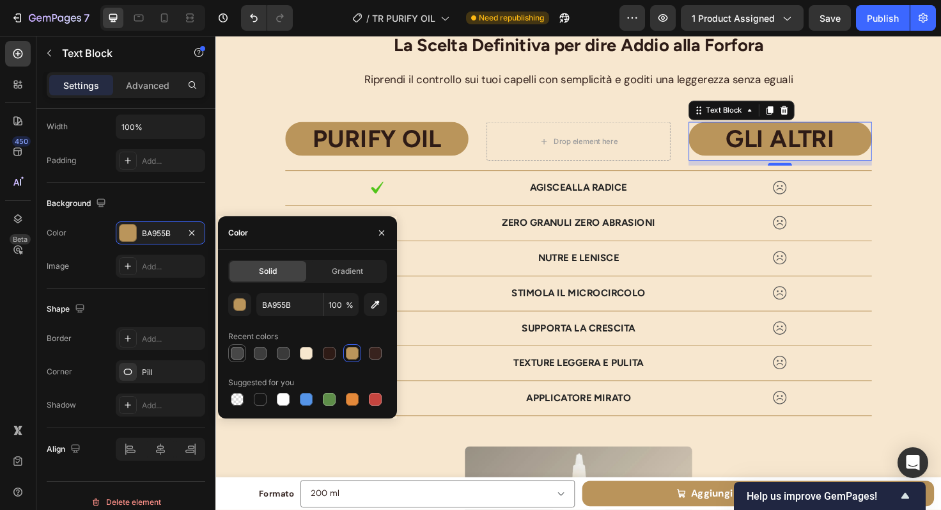
click at [242, 356] on div at bounding box center [237, 353] width 13 height 13
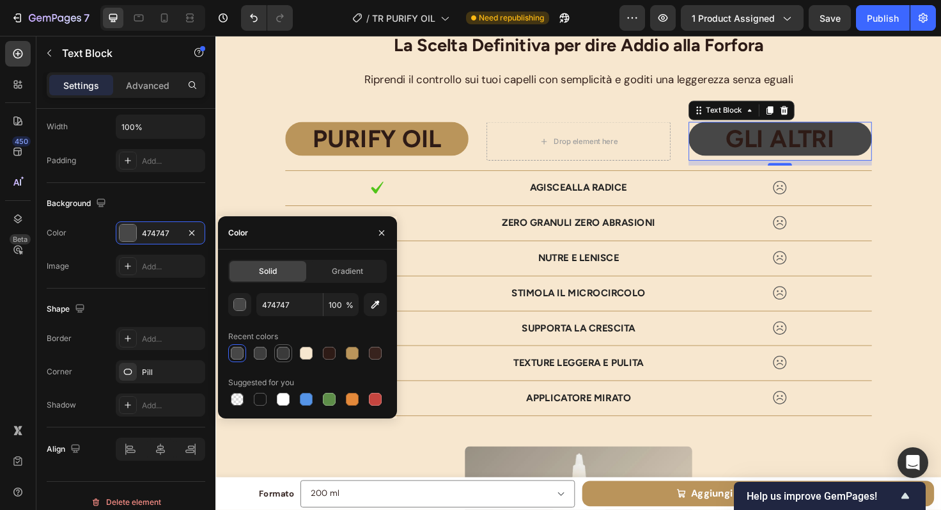
click at [282, 354] on div at bounding box center [283, 353] width 13 height 13
click at [237, 352] on div at bounding box center [237, 353] width 13 height 13
click at [239, 295] on button "button" at bounding box center [239, 304] width 23 height 23
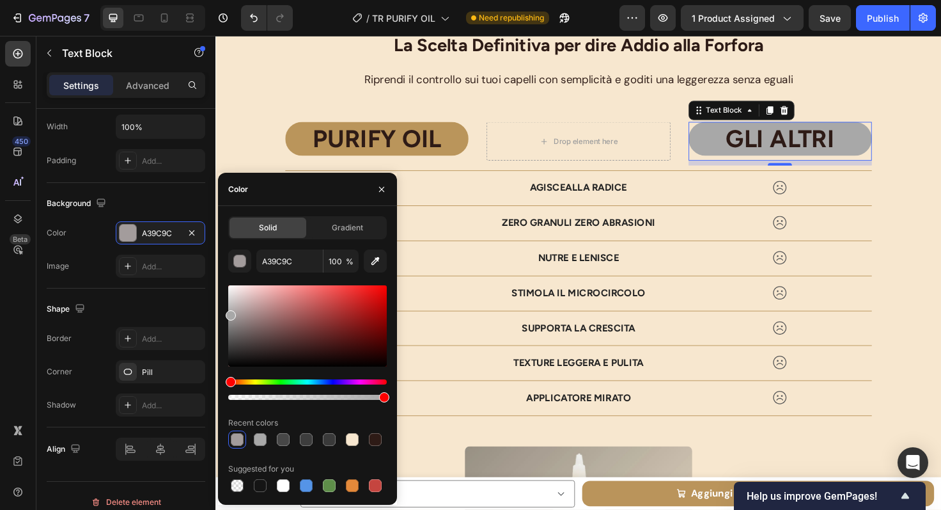
type input "A8A8A8"
drag, startPoint x: 231, startPoint y: 345, endPoint x: 230, endPoint y: 313, distance: 32.7
click at [230, 313] on div at bounding box center [231, 315] width 10 height 10
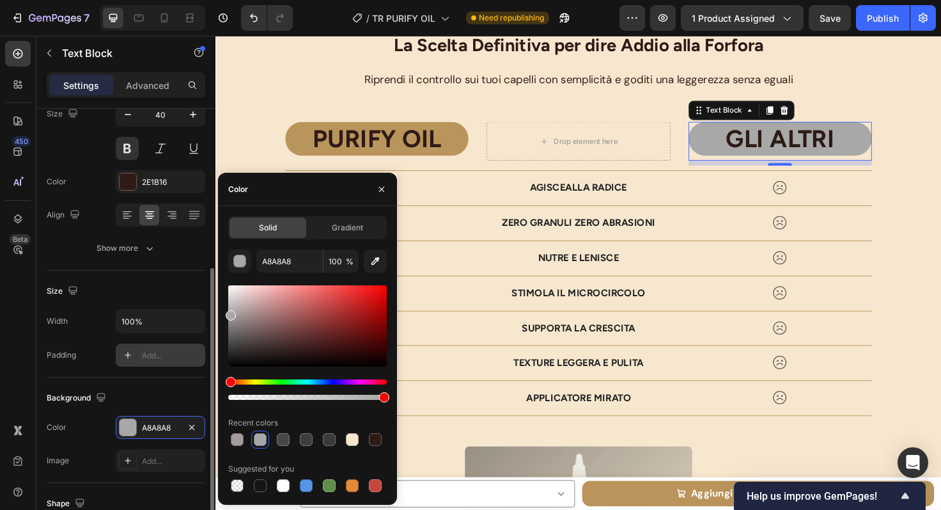
scroll to position [81, 0]
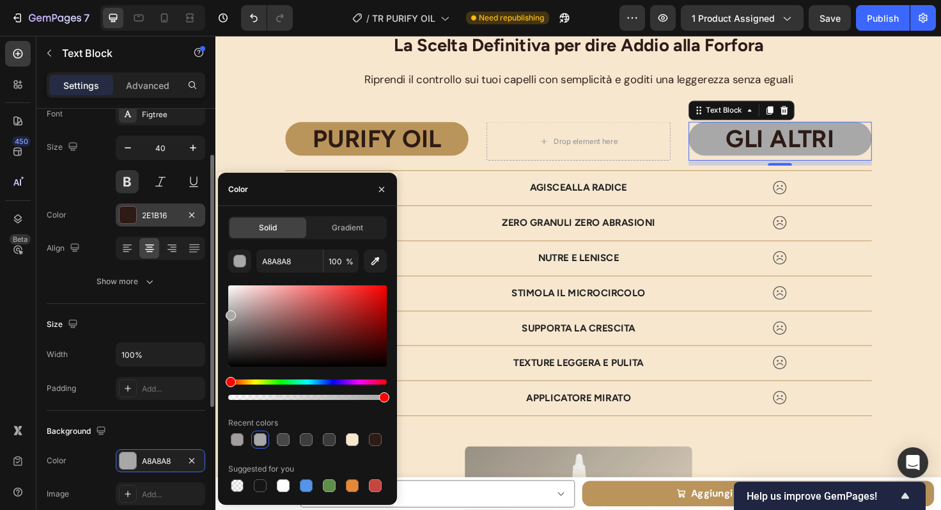
click at [131, 219] on div at bounding box center [128, 215] width 17 height 17
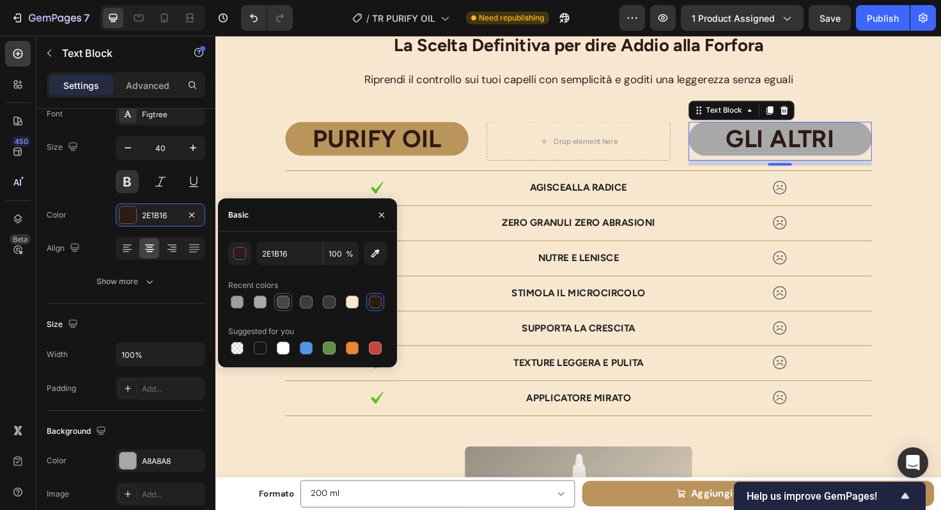
click at [278, 302] on div at bounding box center [283, 301] width 13 height 13
click at [324, 302] on div at bounding box center [329, 301] width 13 height 13
type input "3A3A3A"
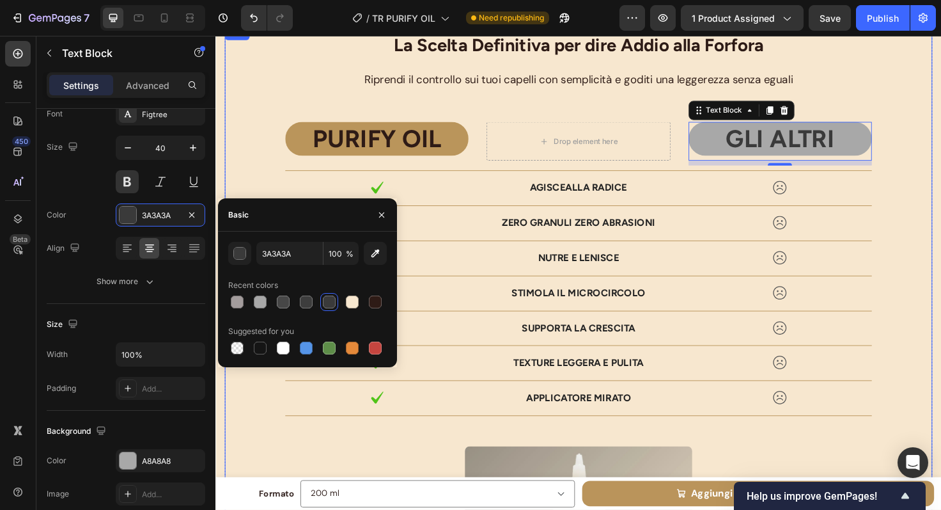
click at [888, 98] on div "La Scelta Definitiva per dire Addio alla Forfora Heading Riprendi il controllo …" at bounding box center [599, 411] width 748 height 772
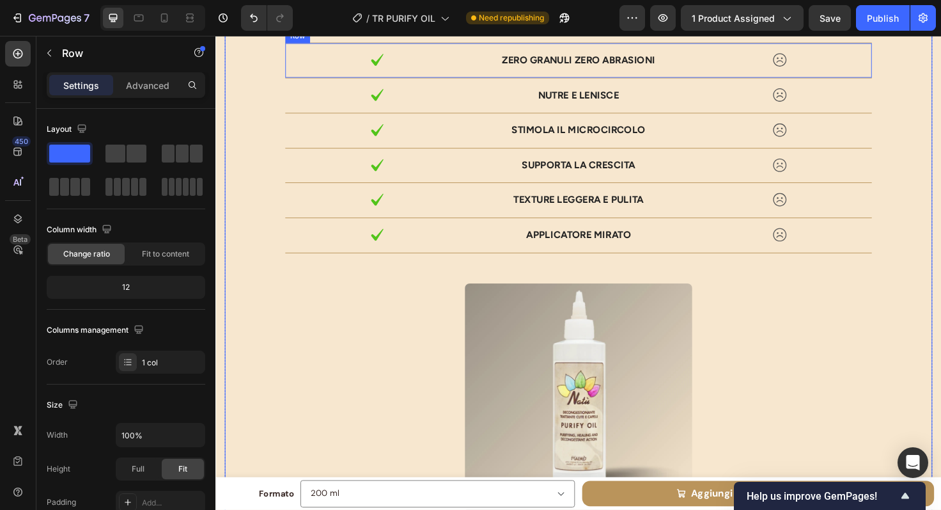
scroll to position [4057, 0]
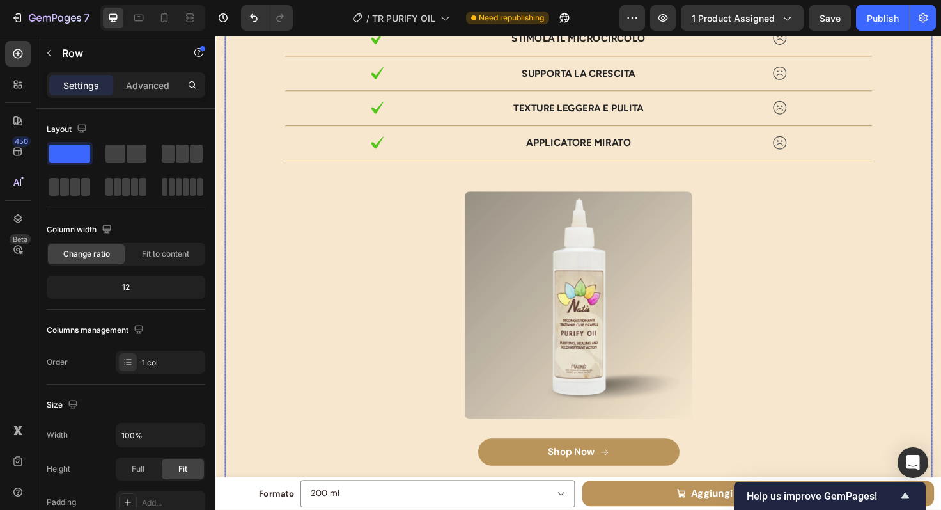
click at [508, 340] on img at bounding box center [599, 320] width 241 height 240
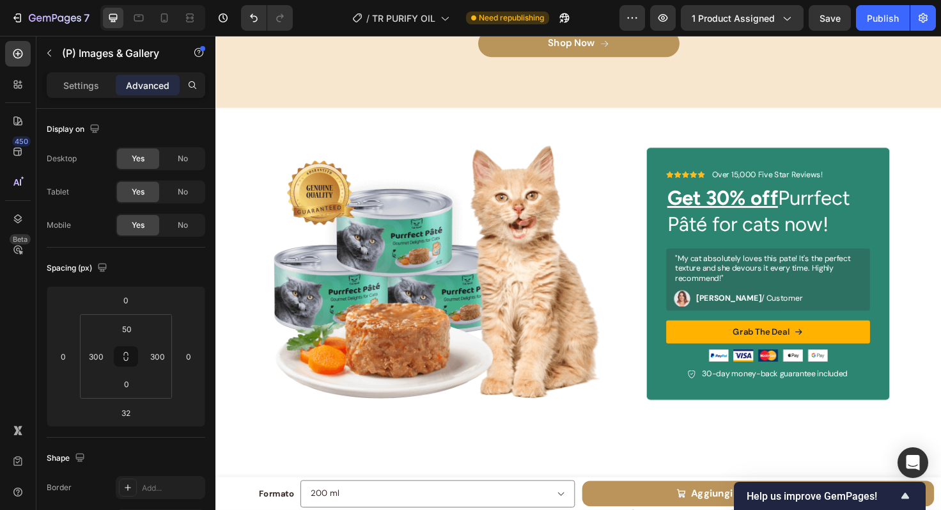
scroll to position [4524, 0]
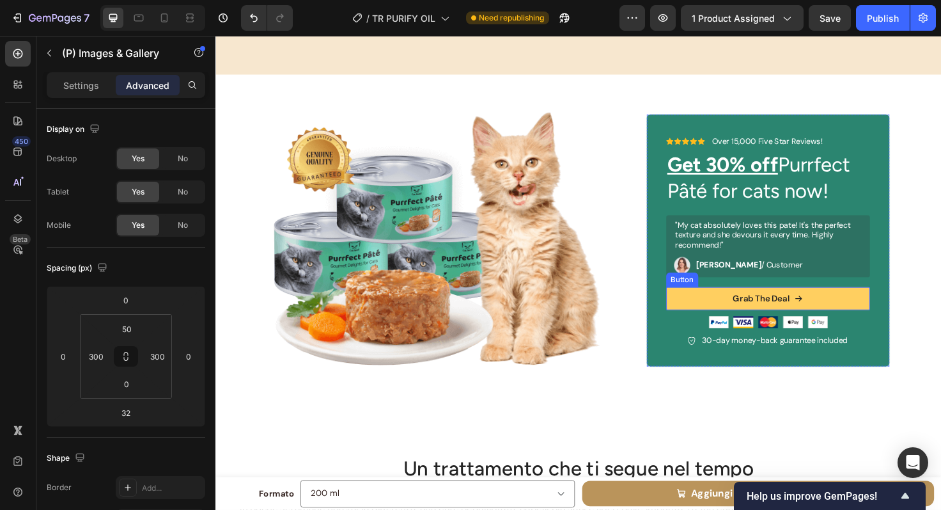
click at [851, 308] on button "Grab The Deal" at bounding box center [800, 313] width 216 height 24
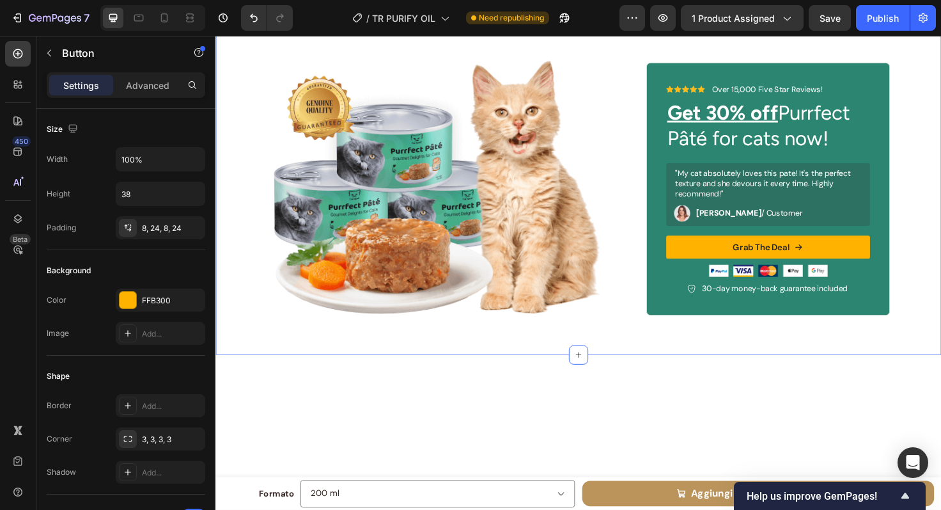
scroll to position [4460, 0]
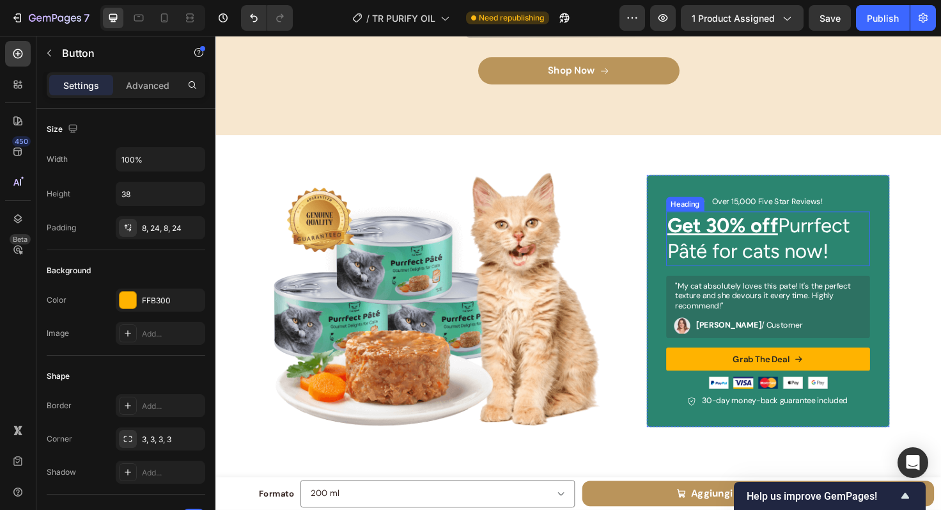
click at [717, 233] on u "Get 30% off" at bounding box center [751, 235] width 117 height 25
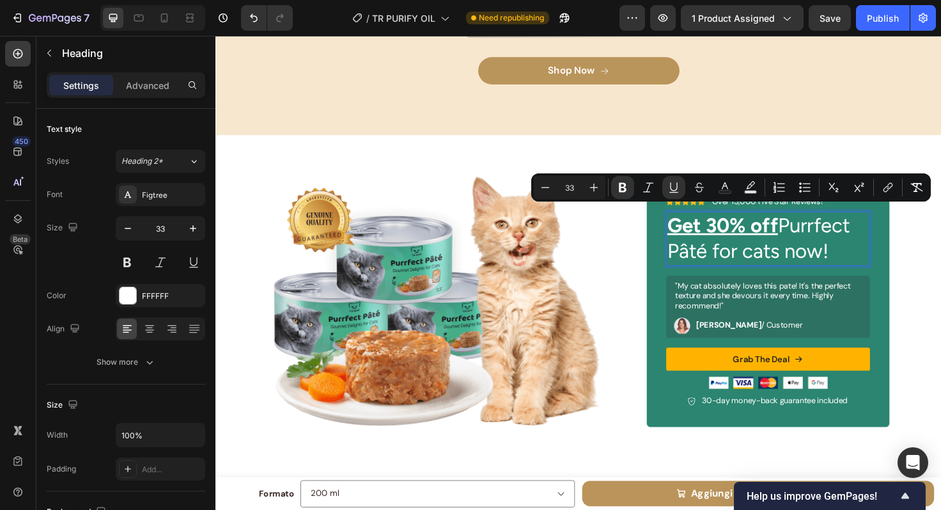
click at [732, 231] on u "Get 30% off" at bounding box center [751, 235] width 117 height 25
drag, startPoint x: 693, startPoint y: 231, endPoint x: 803, endPoint y: 230, distance: 110.0
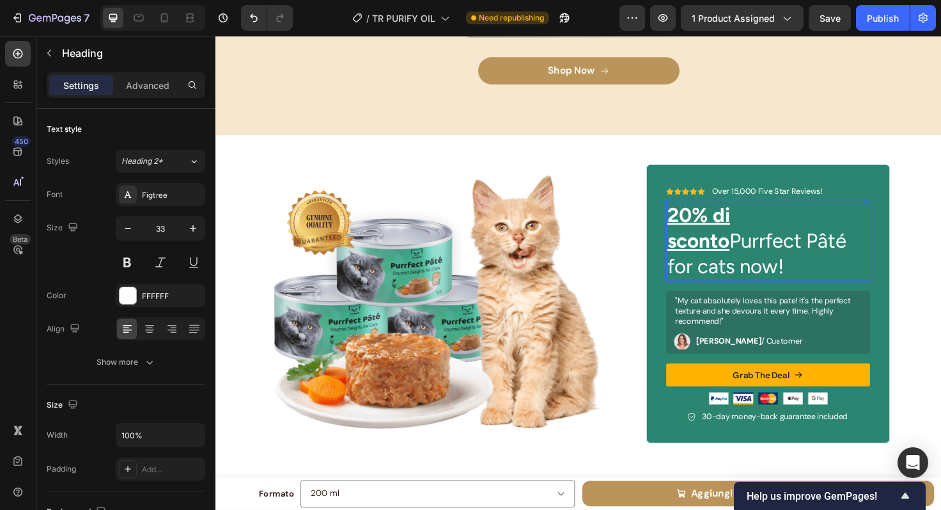
scroll to position [4449, 0]
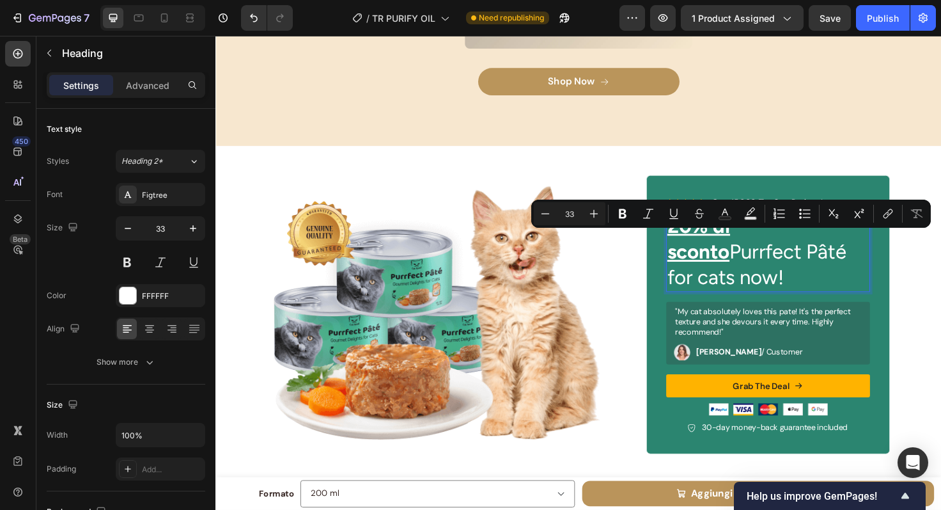
drag, startPoint x: 748, startPoint y: 289, endPoint x: 692, endPoint y: 258, distance: 63.5
click at [693, 258] on p "20% di sconto Purrfect Pâté for cats now!" at bounding box center [799, 264] width 213 height 82
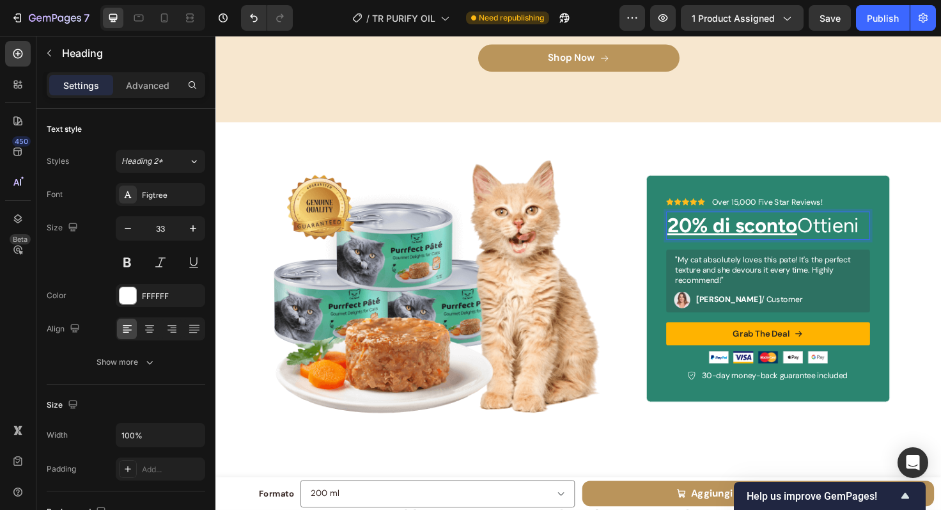
scroll to position [4460, 0]
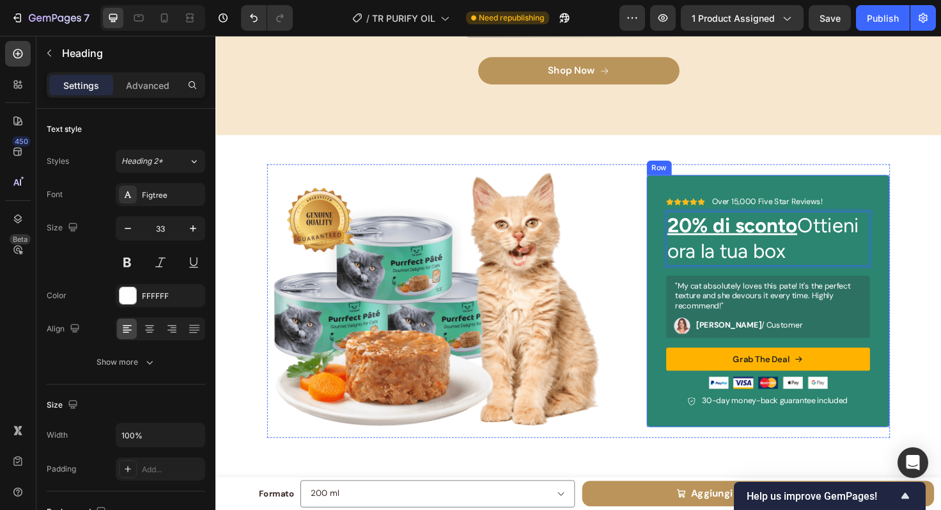
click at [895, 184] on div "Icon Icon Icon Icon Icon Icon List Over 15,000 Five Star Reviews! Text Block Ro…" at bounding box center [800, 315] width 258 height 267
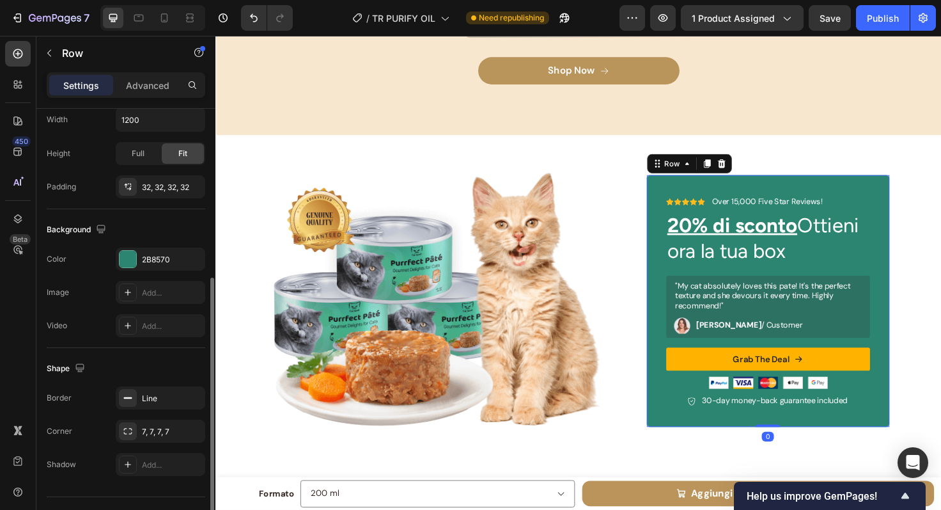
scroll to position [316, 0]
click at [132, 263] on div at bounding box center [128, 258] width 17 height 17
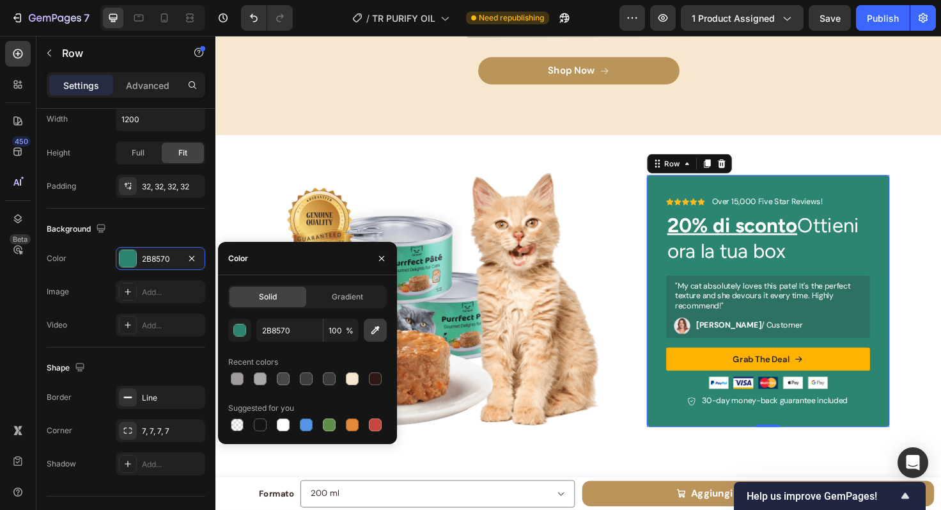
click at [377, 327] on icon "button" at bounding box center [376, 330] width 8 height 8
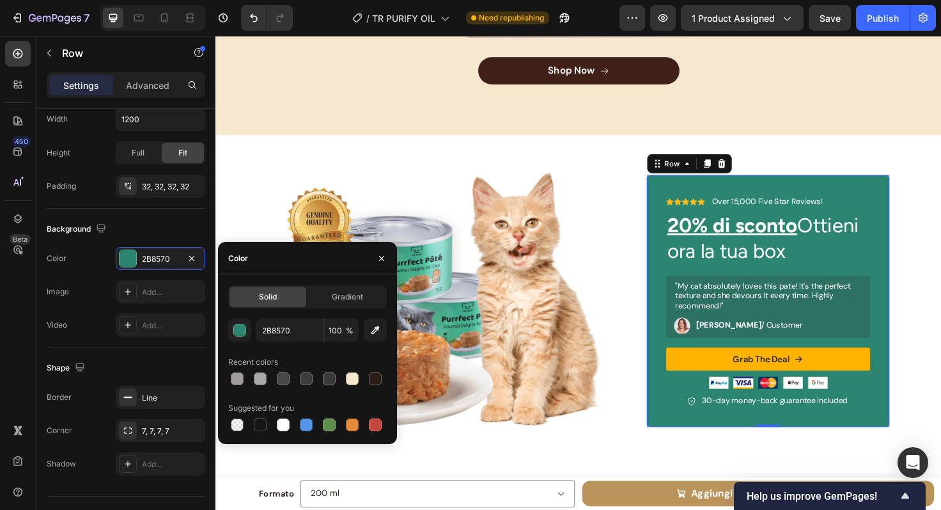
type input "BA965B"
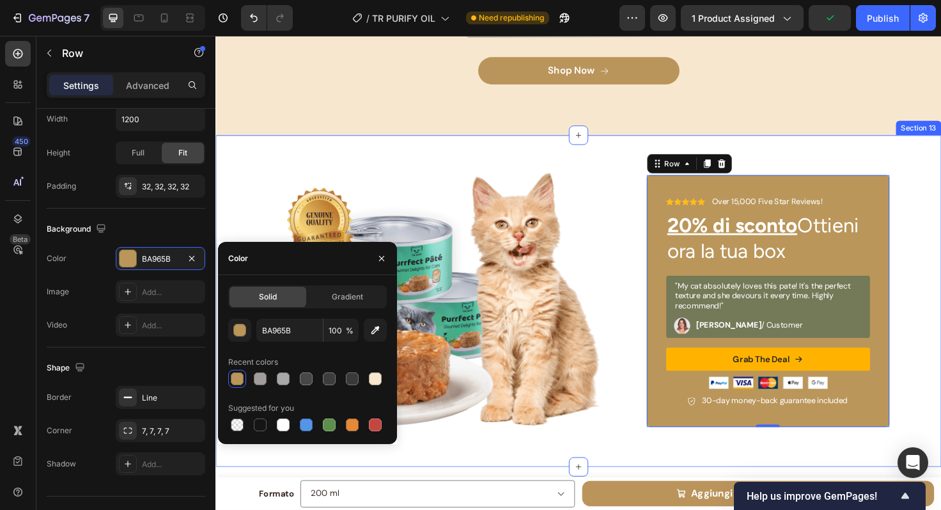
click at [872, 157] on div "Image Icon Icon Icon Icon Icon Icon List Over 15,000 Five Star Reviews! Text Bl…" at bounding box center [599, 316] width 767 height 350
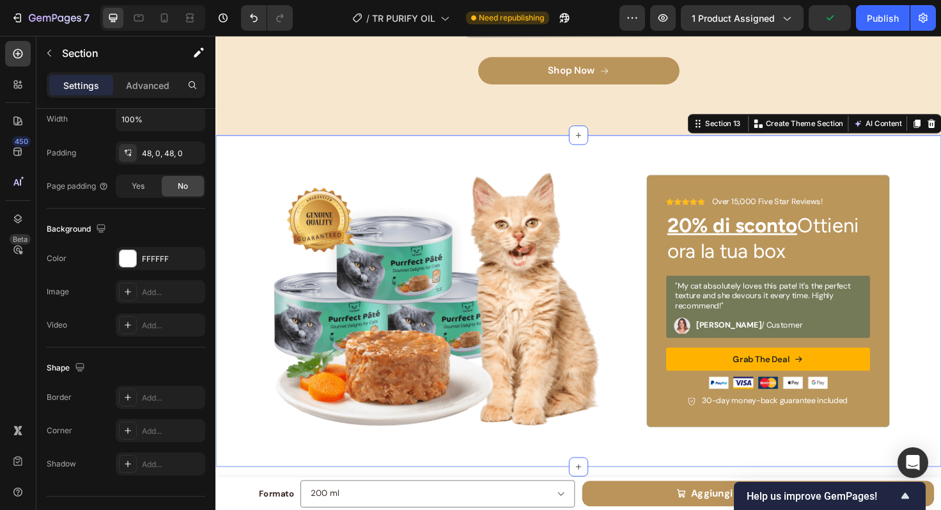
scroll to position [0, 0]
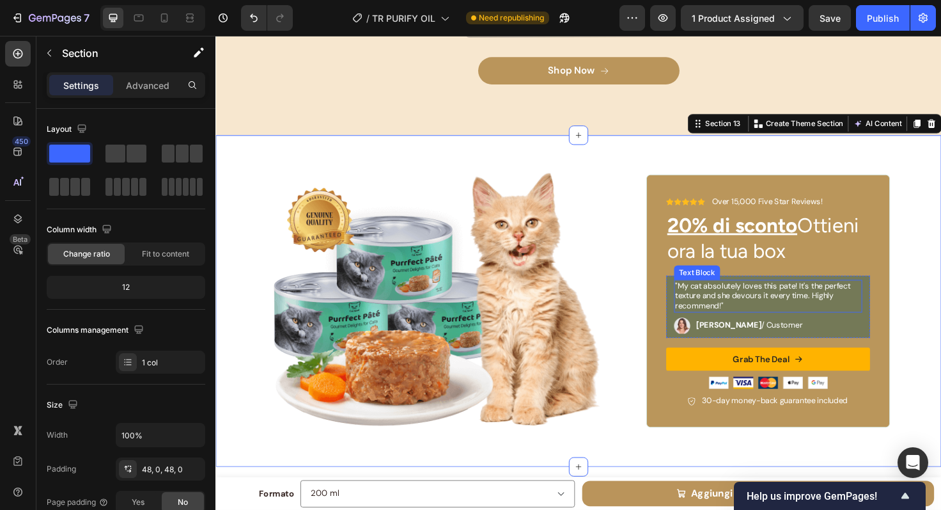
click at [780, 308] on p ""My cat absolutely loves this pate! It's the perfect texture and she devours it…" at bounding box center [800, 311] width 196 height 33
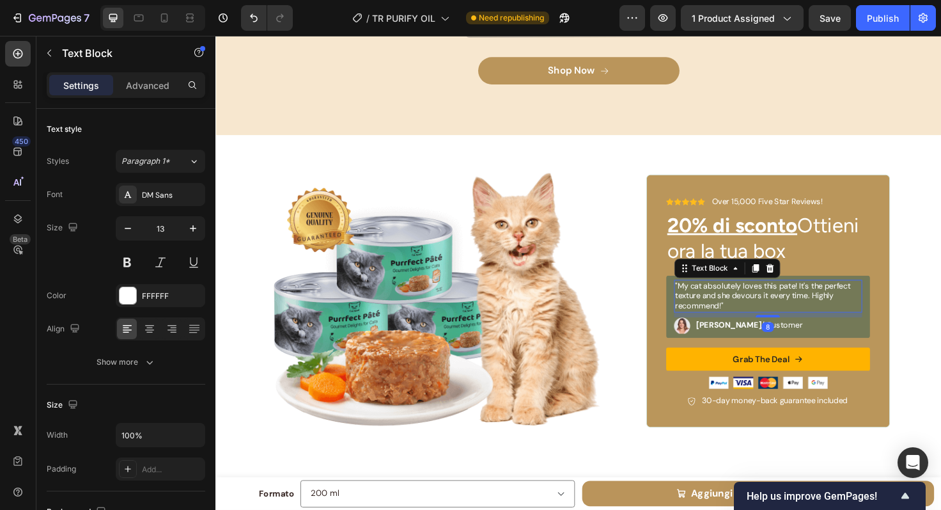
click at [780, 308] on p ""My cat absolutely loves this pate! It's the perfect texture and she devours it…" at bounding box center [800, 311] width 196 height 33
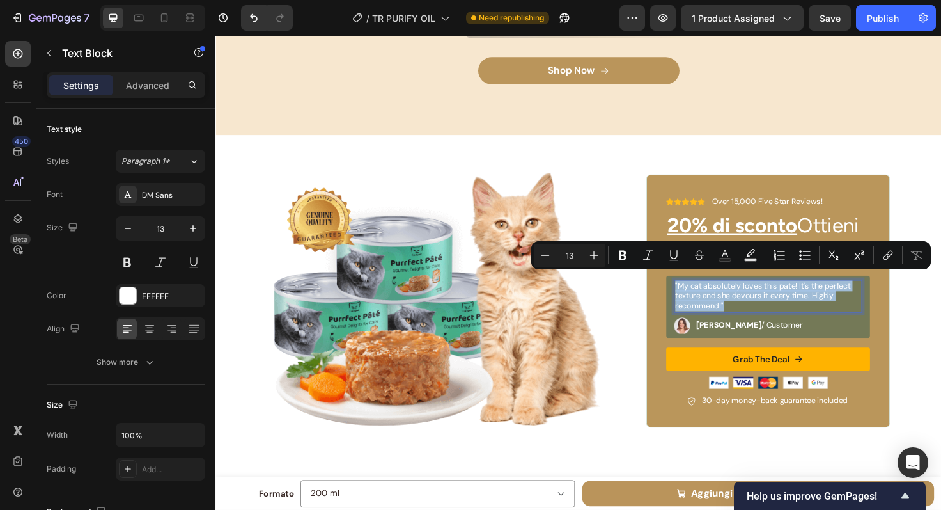
copy p ""My cat absolutely loves this pate! It's the perfect texture and she devours it…"
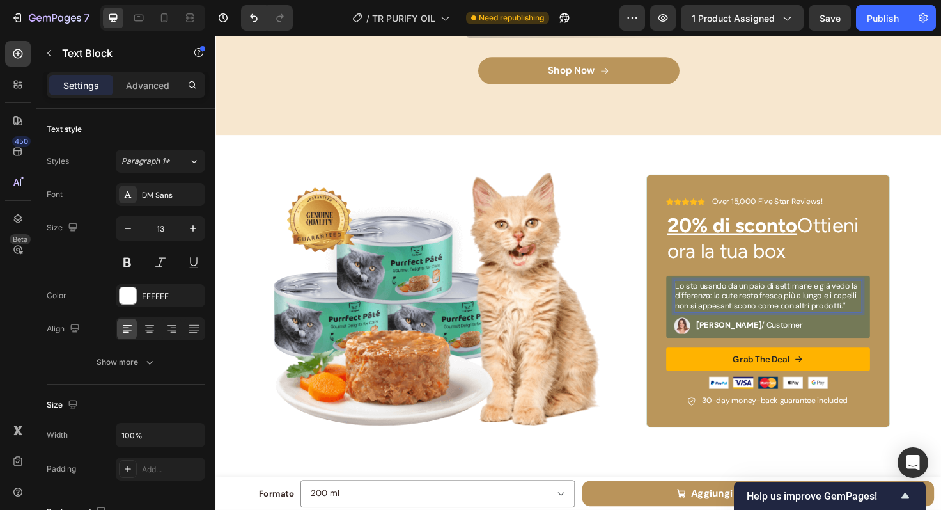
click at [702, 295] on p "Lo sto usando da un paio di settimane e già vedo la differenza: la cute resta f…" at bounding box center [800, 311] width 196 height 33
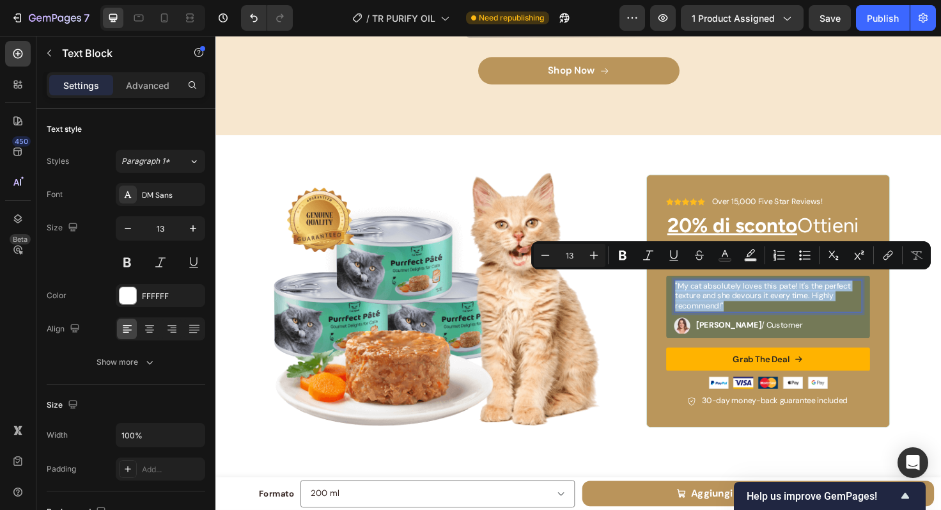
copy p ""My cat absolutely loves this pate! It's the perfect texture and she devours it…"
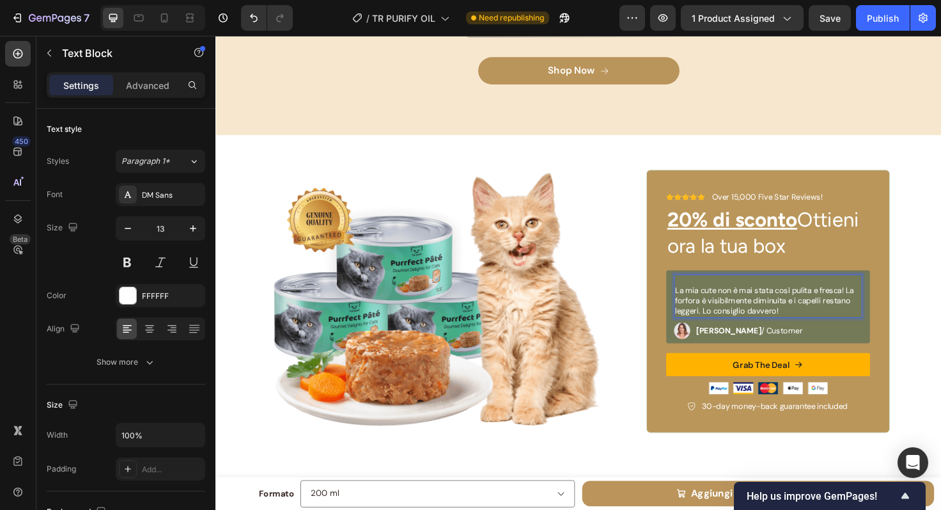
click at [702, 300] on p "La mia cute non è mai stata così pulita e fresca! La forfora è visibilmente dim…" at bounding box center [800, 316] width 196 height 33
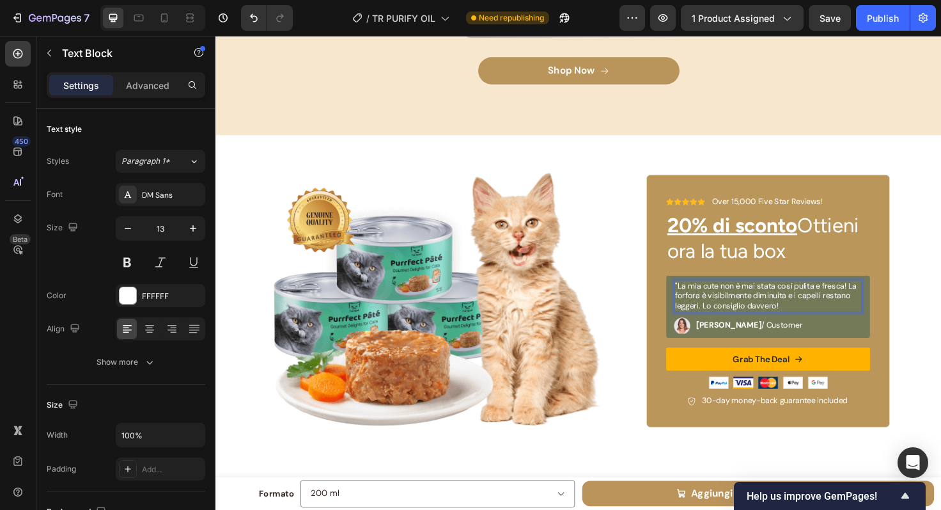
click at [833, 313] on p ""La mia cute non è mai stata così pulita e fresca! La forfora è visibilmente di…" at bounding box center [800, 311] width 196 height 33
click at [731, 336] on strong "Emily" at bounding box center [758, 341] width 69 height 11
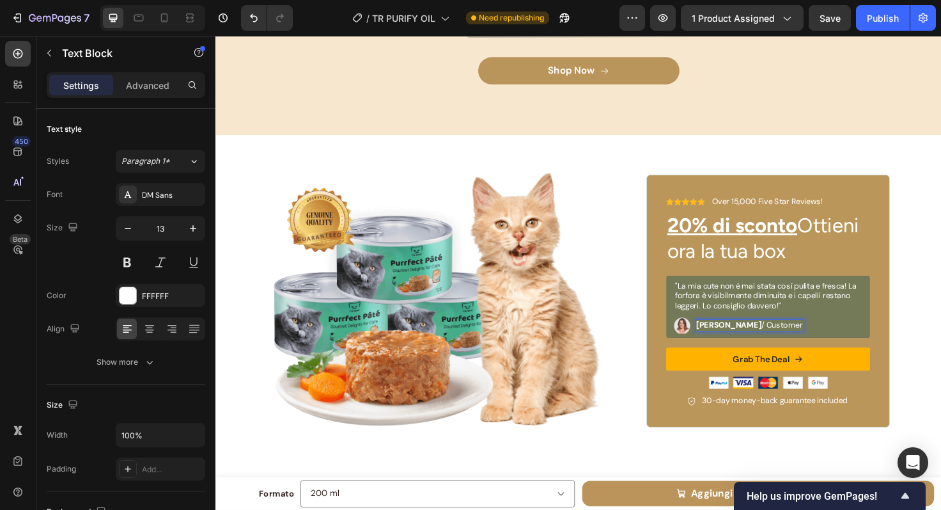
click at [758, 336] on p "Sara / Customer" at bounding box center [780, 341] width 113 height 11
click at [705, 334] on img at bounding box center [708, 341] width 17 height 17
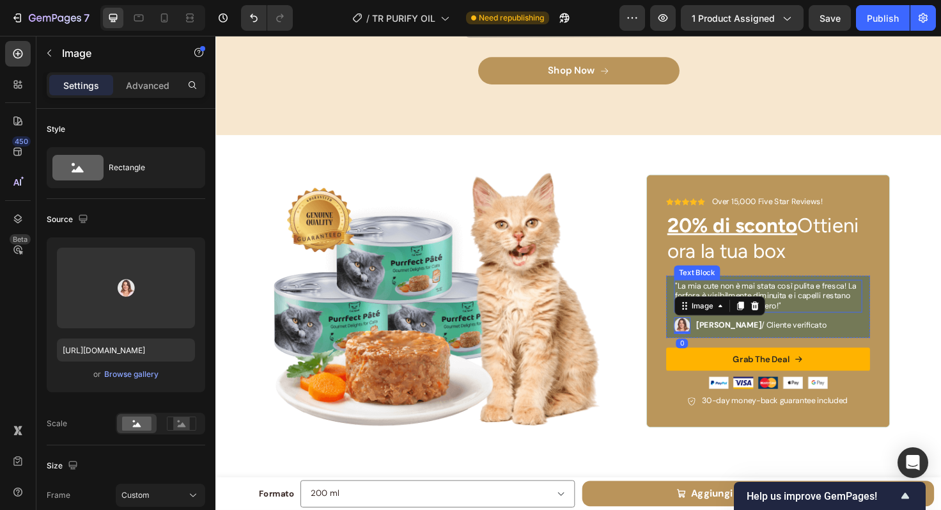
click at [813, 321] on div ""La mia cute non è mai stata così pulita e fresca! La forfora è visibilmente di…" at bounding box center [799, 311] width 199 height 35
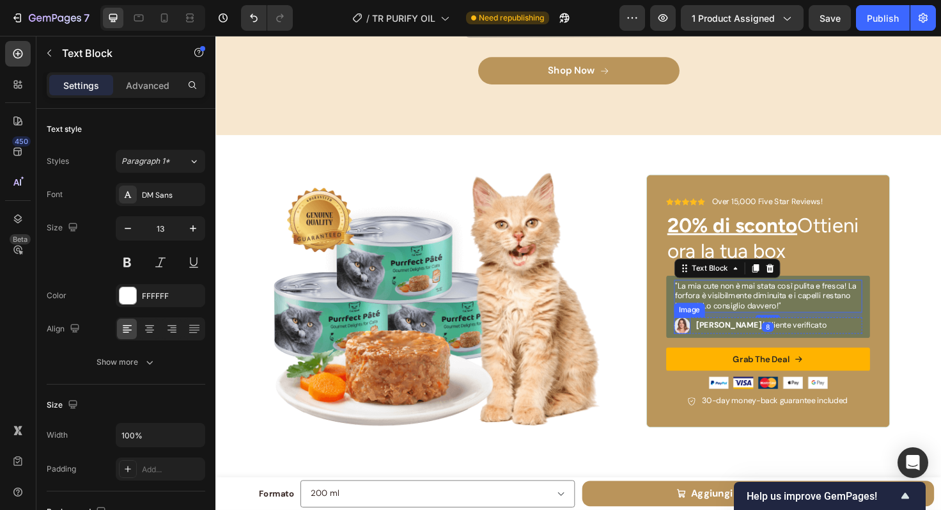
click at [705, 338] on img at bounding box center [708, 341] width 17 height 17
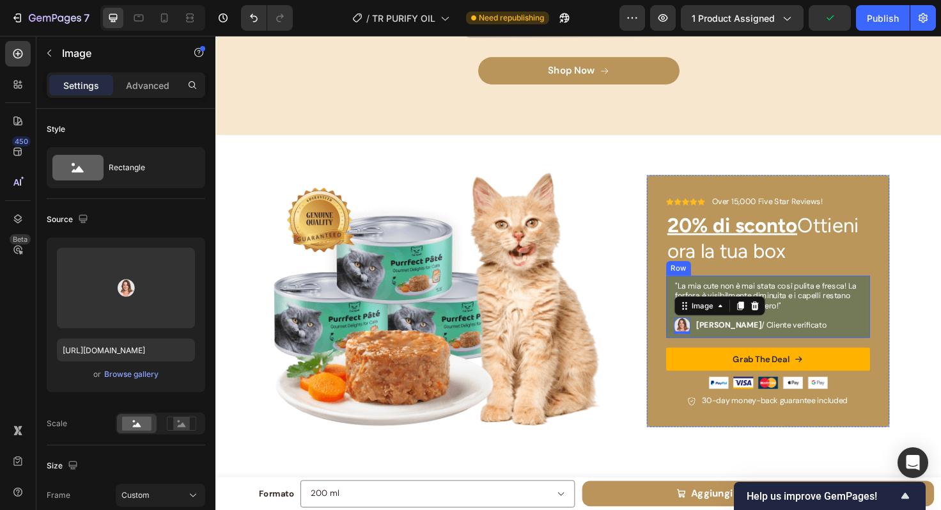
click at [900, 341] on div ""La mia cute non è mai stata così pulita e fresca! La forfora è visibilmente di…" at bounding box center [800, 322] width 216 height 67
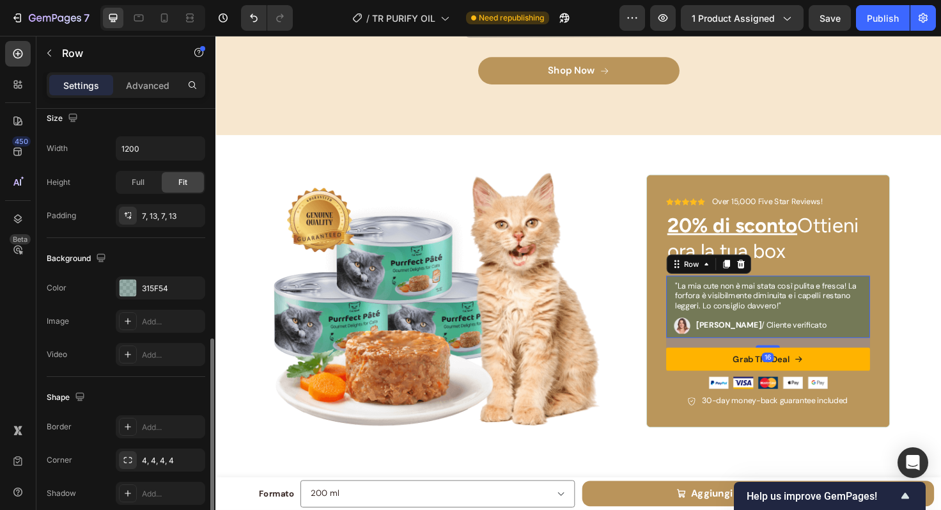
scroll to position [343, 0]
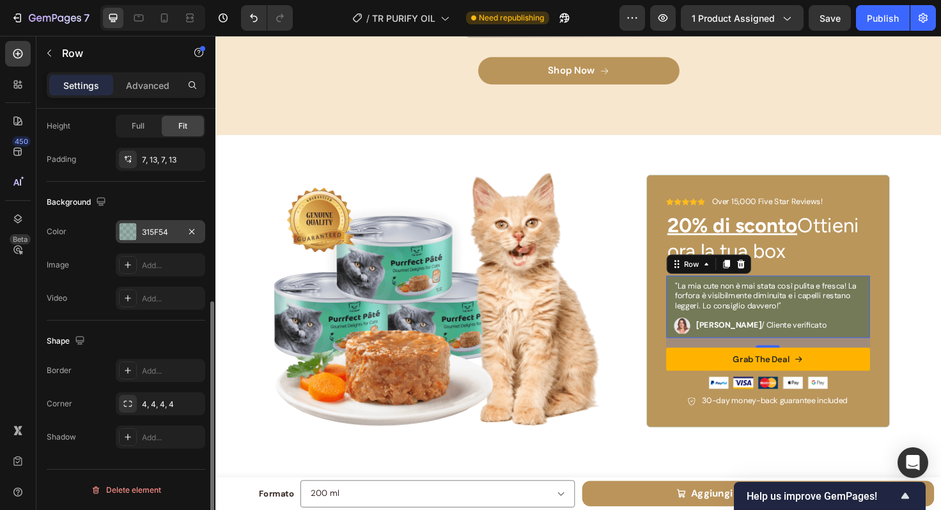
click at [134, 237] on div at bounding box center [128, 231] width 17 height 17
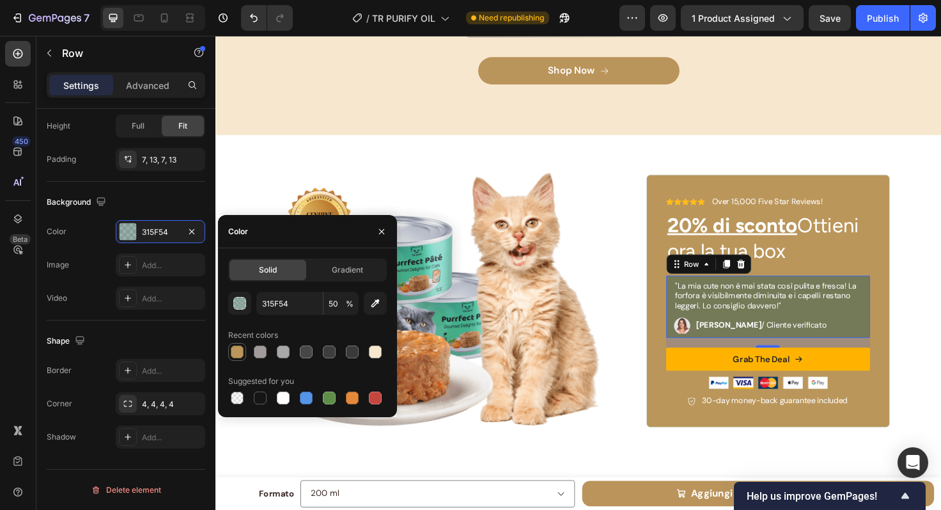
click at [238, 354] on div at bounding box center [237, 351] width 13 height 13
type input "BA965B"
type input "100"
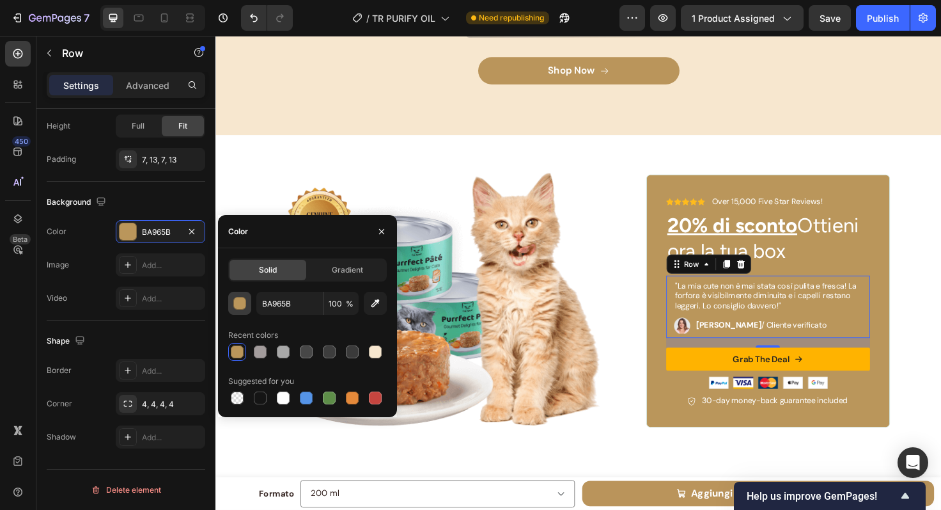
click at [240, 309] on div "button" at bounding box center [239, 303] width 13 height 13
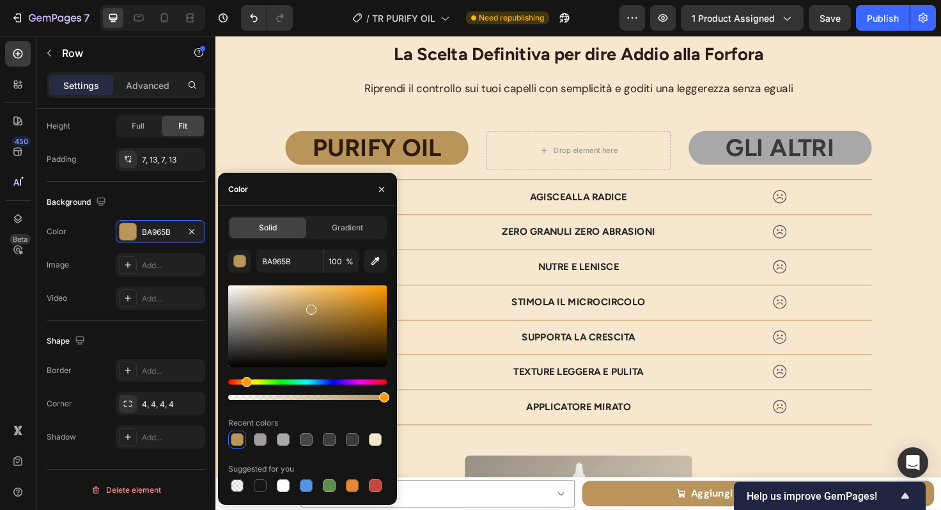
scroll to position [3748, 0]
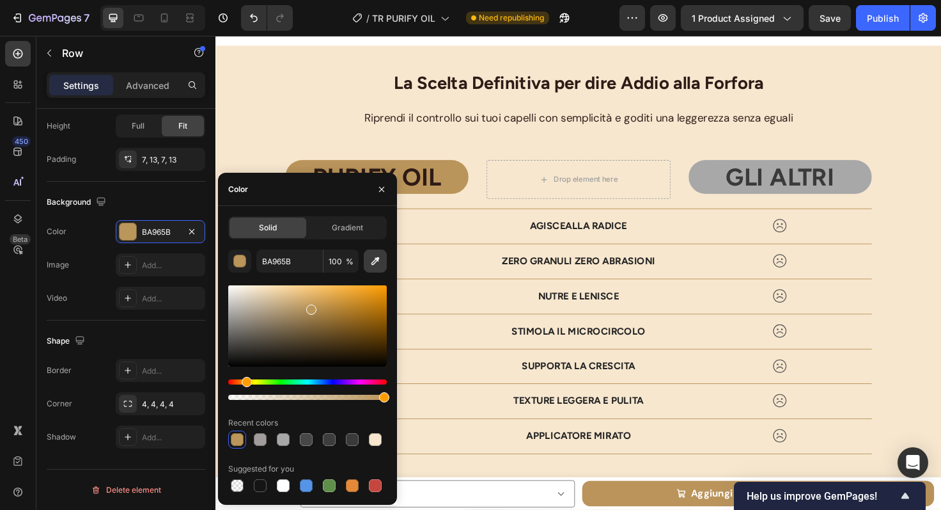
click at [372, 265] on icon "button" at bounding box center [375, 261] width 13 height 13
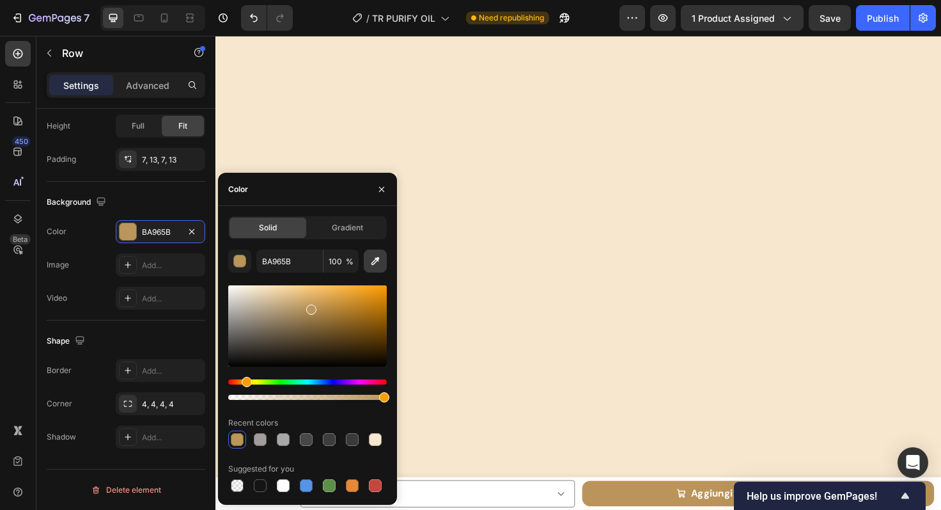
scroll to position [2672, 0]
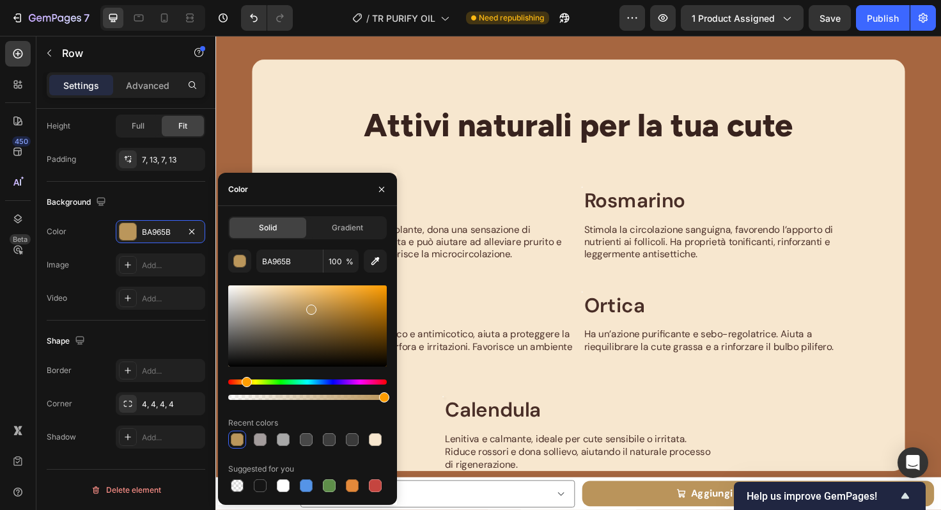
type input "A66640"
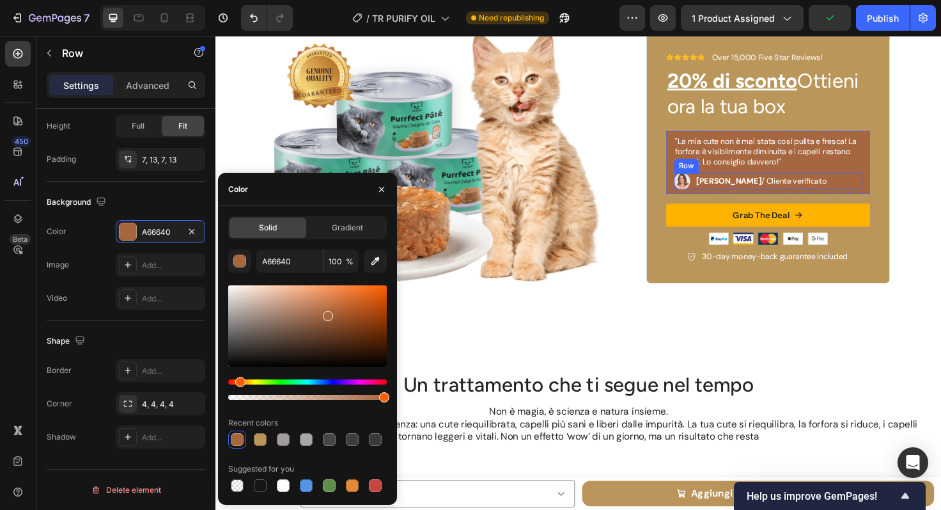
scroll to position [4482, 0]
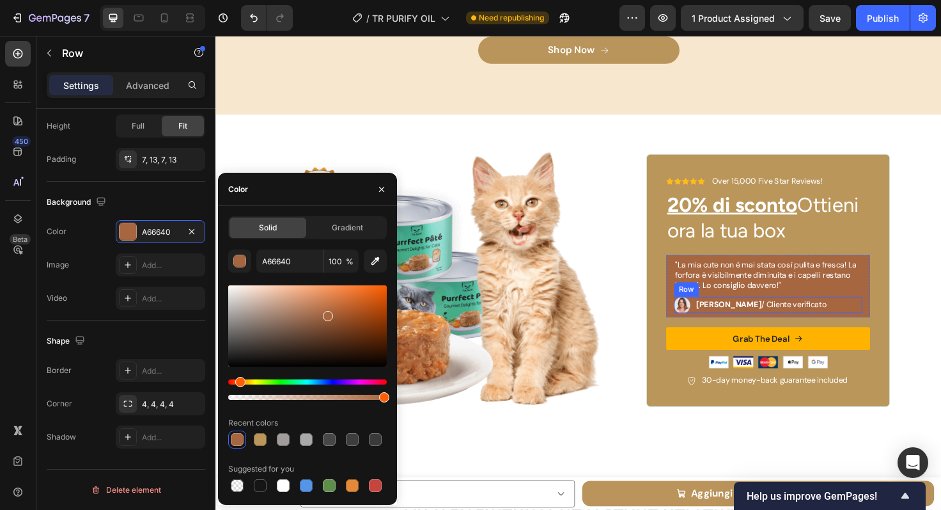
click at [894, 320] on div ""La mia cute non è mai stata così pulita e fresca! La forfora è visibilmente di…" at bounding box center [800, 300] width 216 height 67
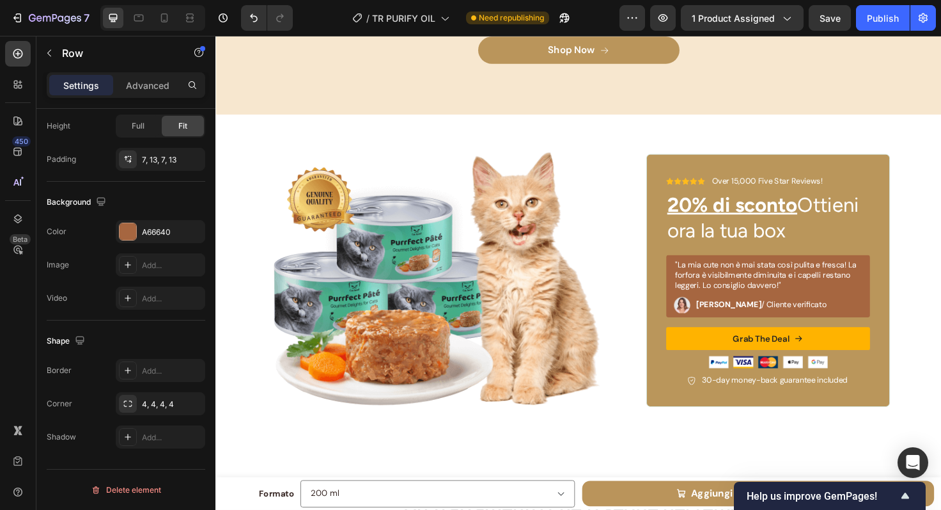
click at [898, 316] on div ""La mia cute non è mai stata così pulita e fresca! La forfora è visibilmente di…" at bounding box center [800, 300] width 216 height 67
click at [692, 279] on div ""La mia cute non è mai stata così pulita e fresca! La forfora è visibilmente di…" at bounding box center [800, 300] width 216 height 67
click at [673, 265] on div "Icon Icon Icon Icon Icon Icon List Over 15,000 Five Star Reviews! Text Block Ro…" at bounding box center [800, 294] width 258 height 267
click at [692, 317] on div ""La mia cute non è mai stata così pulita e fresca! La forfora è visibilmente di…" at bounding box center [800, 300] width 216 height 67
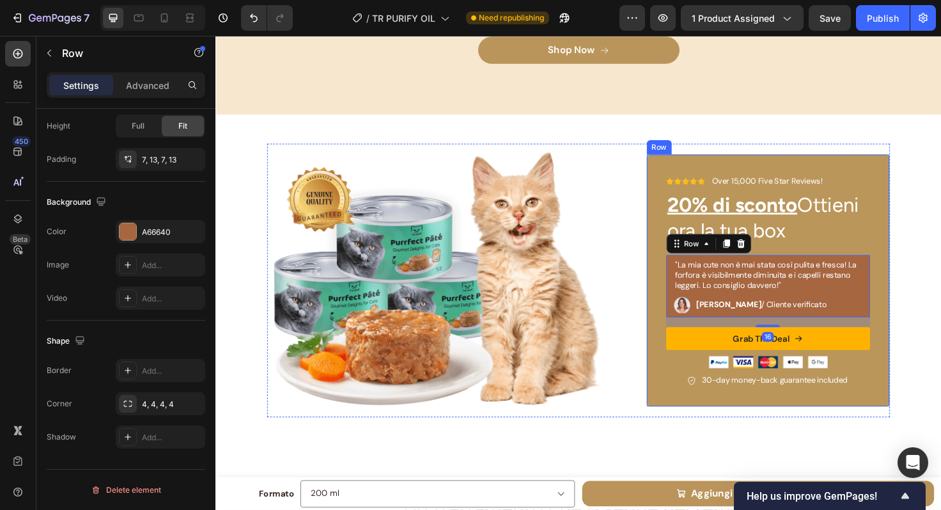
click at [671, 309] on div "Icon Icon Icon Icon Icon Icon List Over 15,000 Five Star Reviews! Text Block Ro…" at bounding box center [800, 294] width 258 height 267
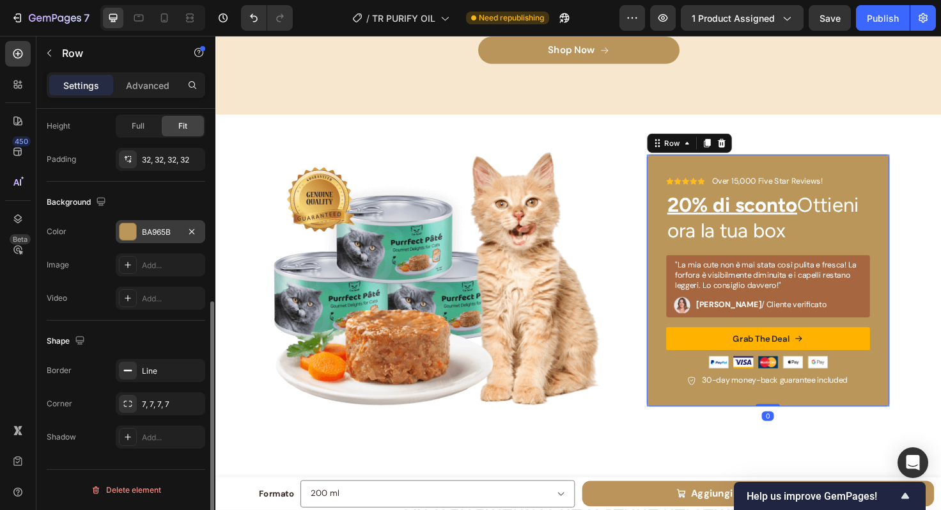
click at [129, 231] on div at bounding box center [128, 231] width 17 height 17
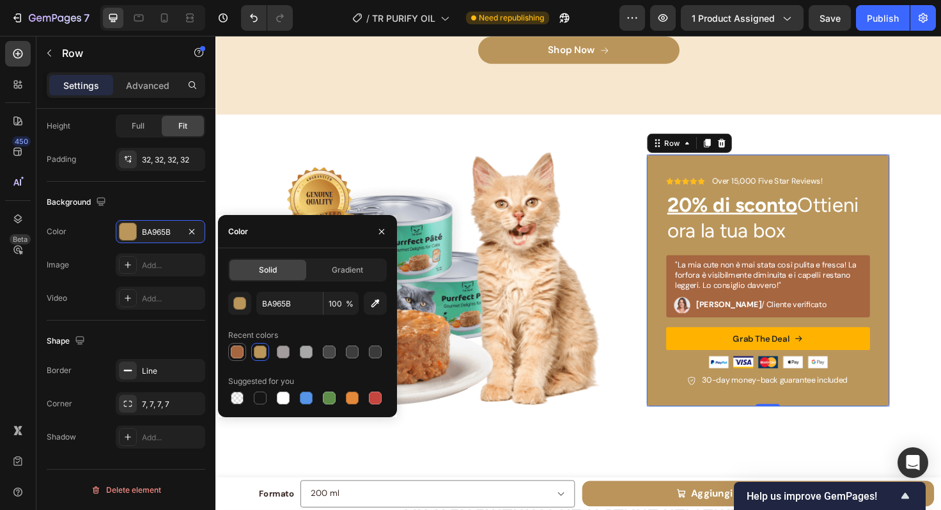
click at [236, 352] on div at bounding box center [237, 351] width 13 height 13
type input "A66640"
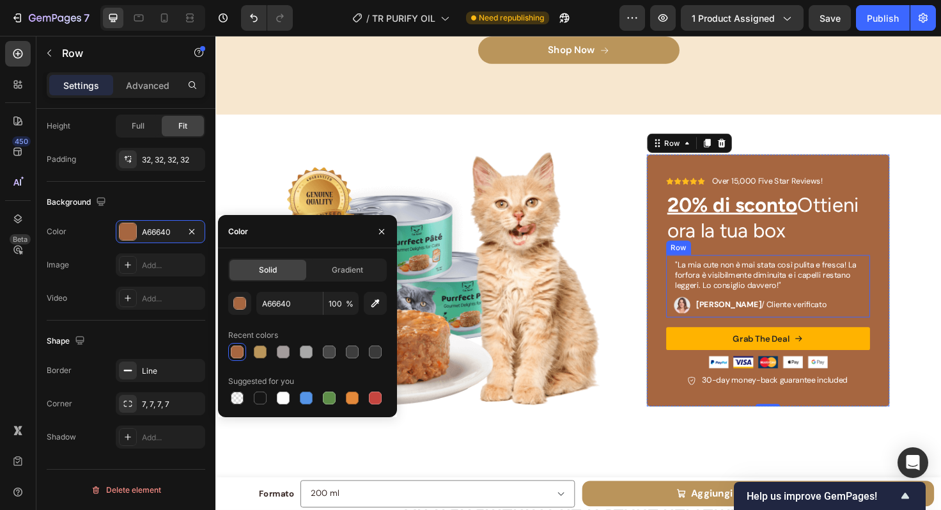
click at [897, 321] on div ""La mia cute non è mai stata così pulita e fresca! La forfora è visibilmente di…" at bounding box center [800, 300] width 216 height 67
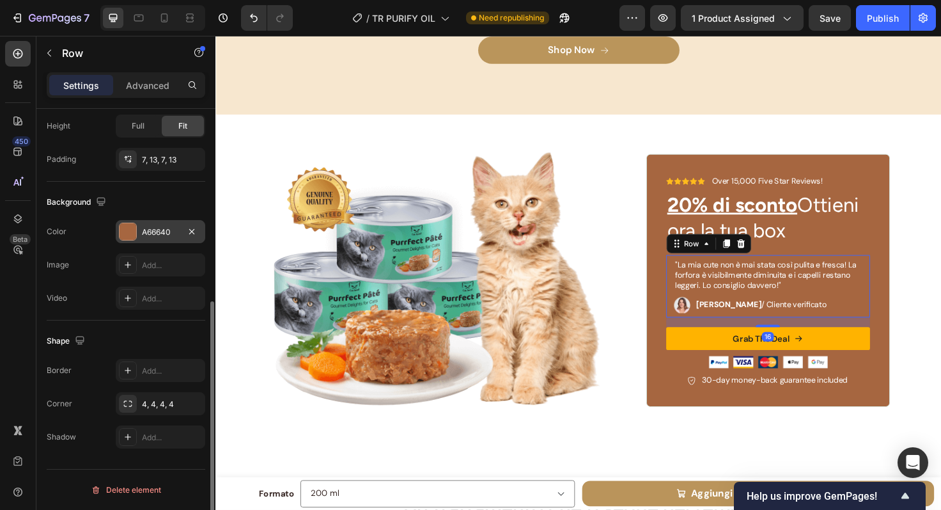
click at [130, 231] on div at bounding box center [128, 231] width 17 height 17
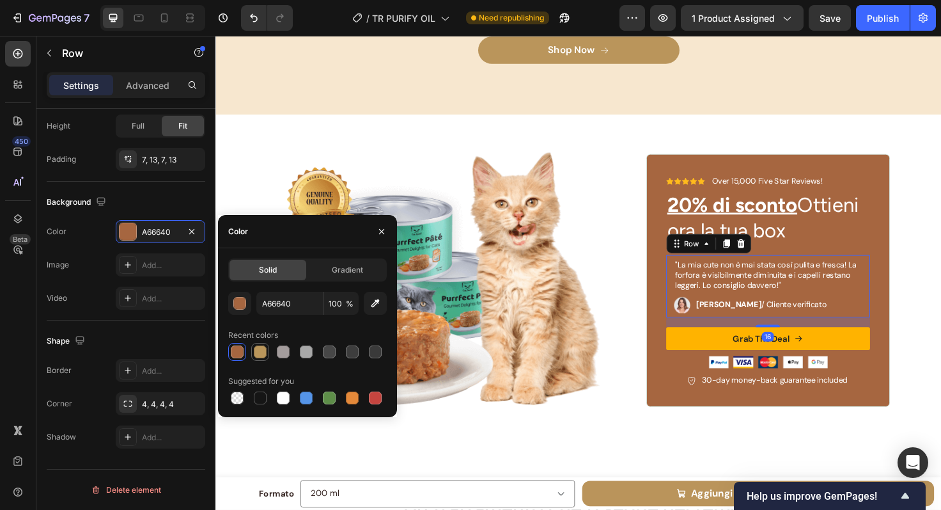
click at [256, 354] on div at bounding box center [260, 351] width 13 height 13
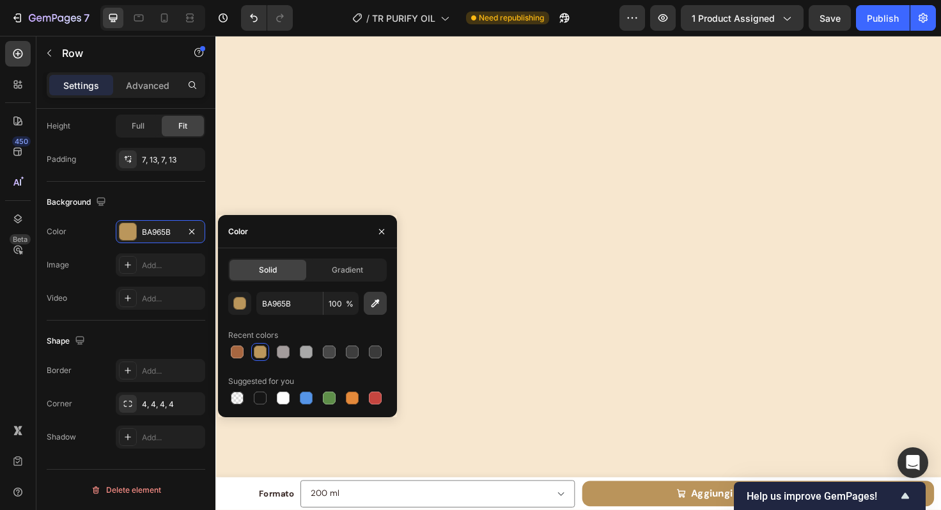
scroll to position [2935, 0]
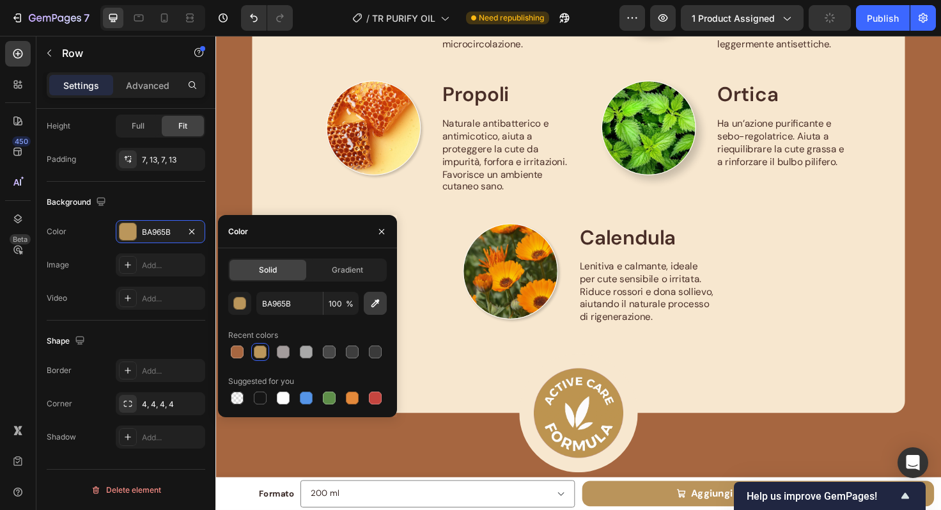
click at [379, 302] on icon "button" at bounding box center [375, 303] width 13 height 13
type input "F8E7CF"
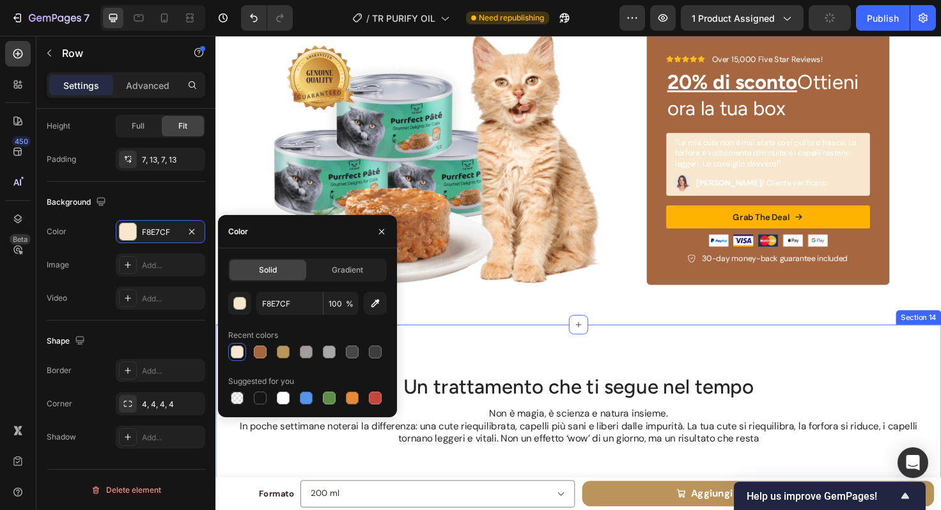
scroll to position [4496, 0]
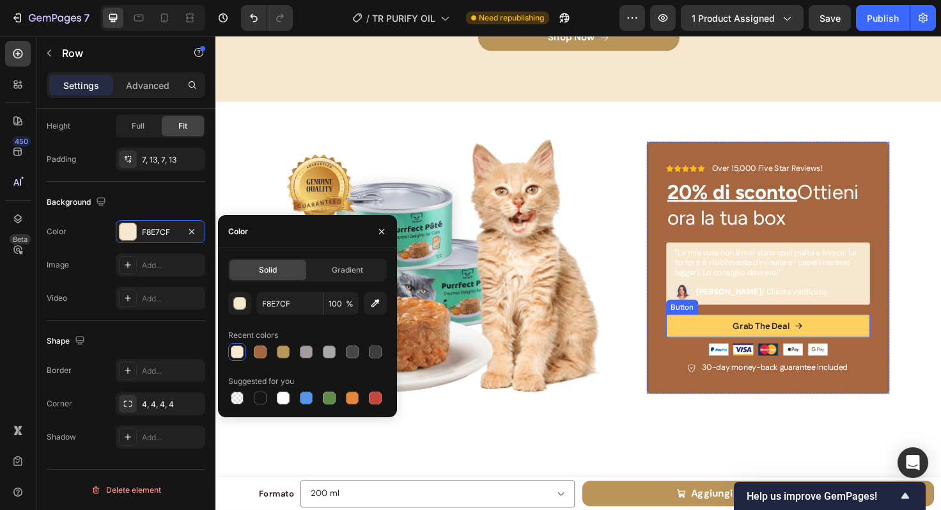
click at [694, 336] on button "Grab The Deal" at bounding box center [800, 342] width 216 height 24
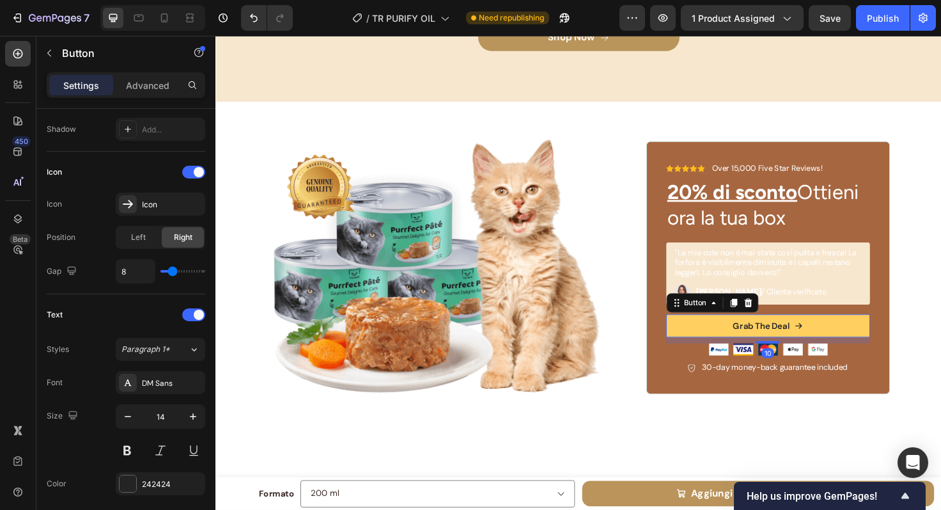
scroll to position [0, 0]
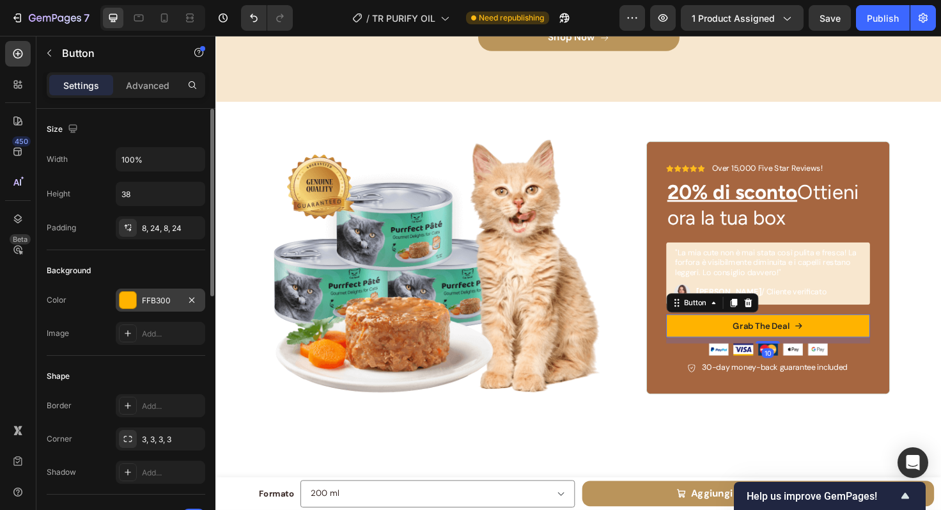
click at [131, 301] on div at bounding box center [128, 300] width 17 height 17
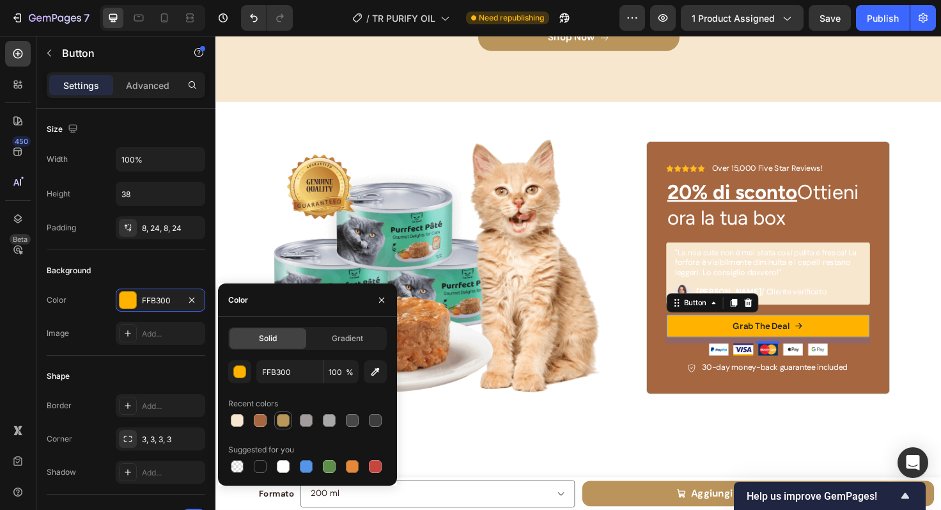
click at [285, 422] on div at bounding box center [283, 420] width 13 height 13
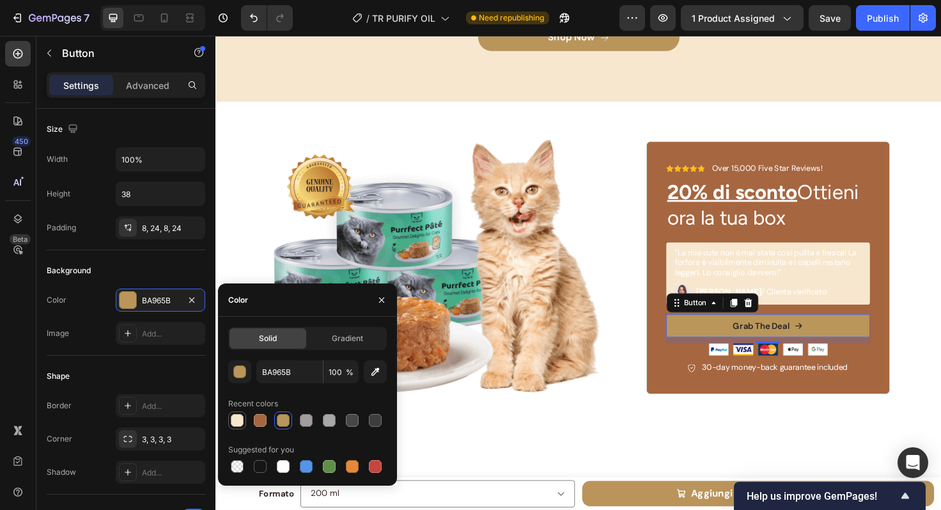
click at [240, 423] on div at bounding box center [237, 420] width 13 height 13
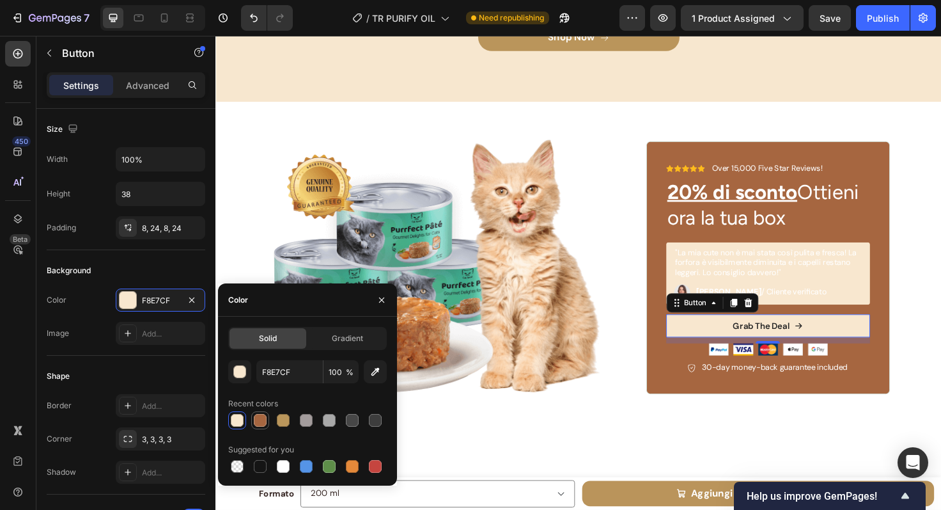
click at [262, 420] on div at bounding box center [260, 420] width 13 height 13
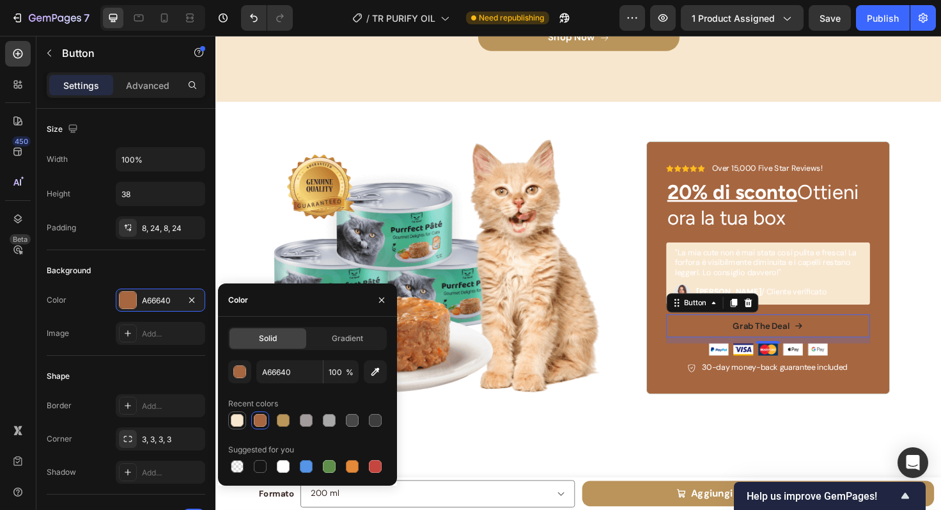
click at [240, 420] on div at bounding box center [237, 420] width 13 height 13
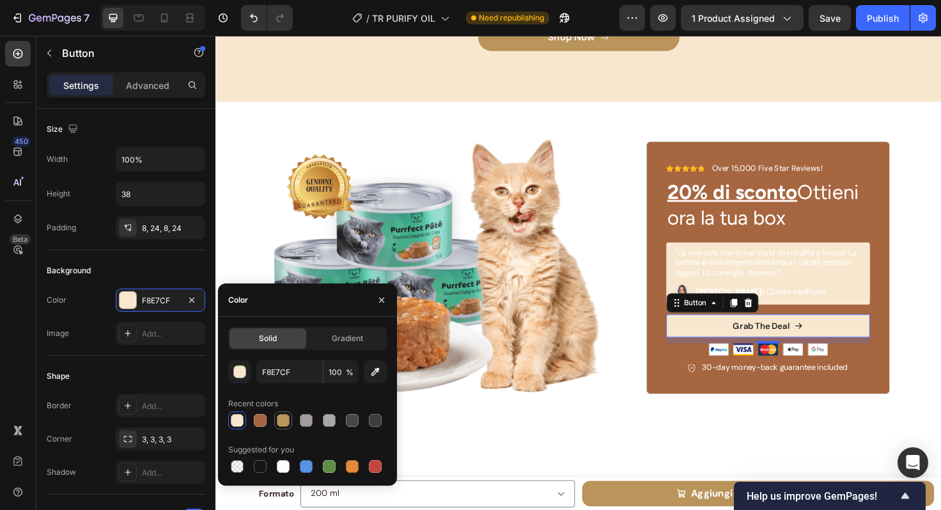
click at [286, 424] on div at bounding box center [283, 420] width 13 height 13
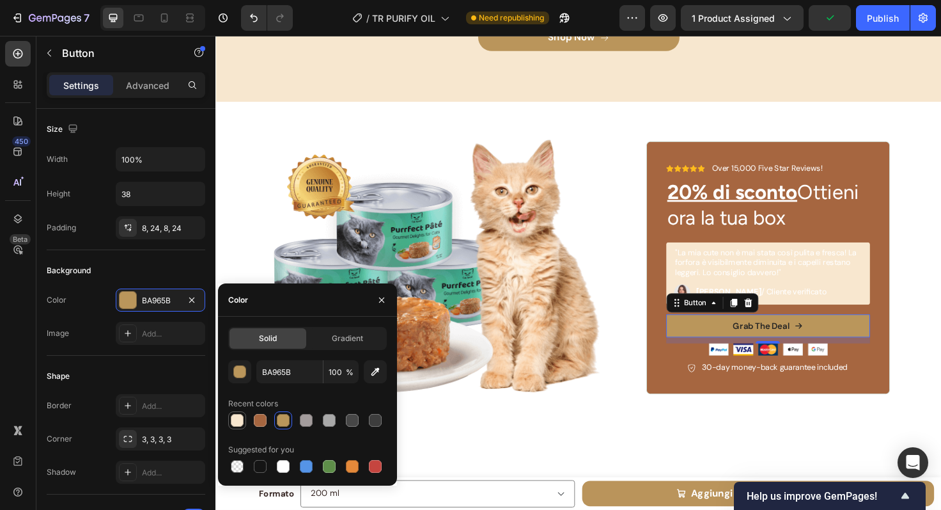
click at [240, 420] on div at bounding box center [237, 420] width 13 height 13
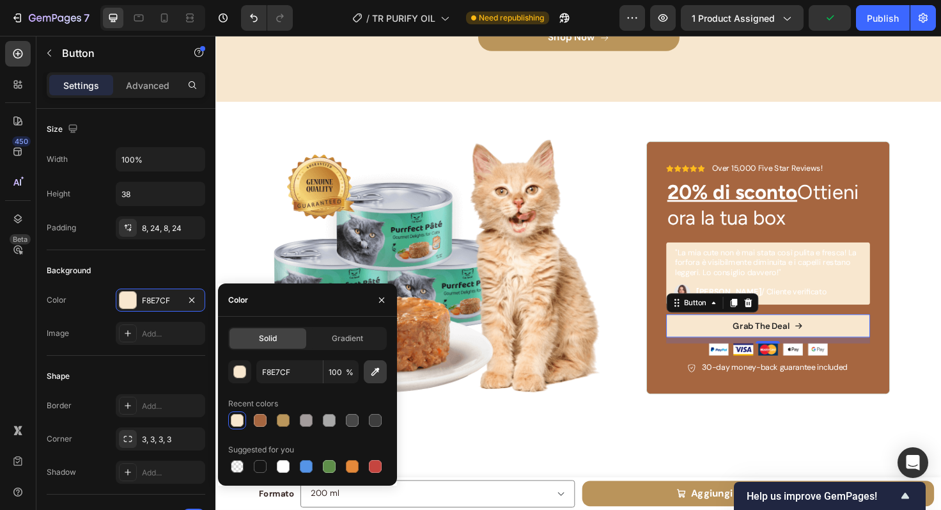
click at [374, 370] on icon "button" at bounding box center [375, 371] width 13 height 13
type input "FFBB1E"
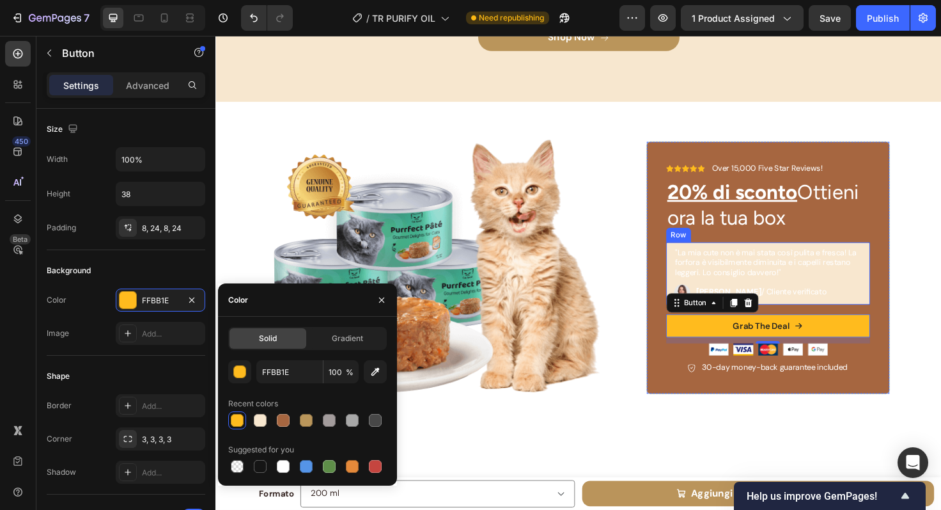
click at [692, 295] on div ""La mia cute non è mai stata così pulita e fresca! La forfora è visibilmente di…" at bounding box center [800, 287] width 216 height 67
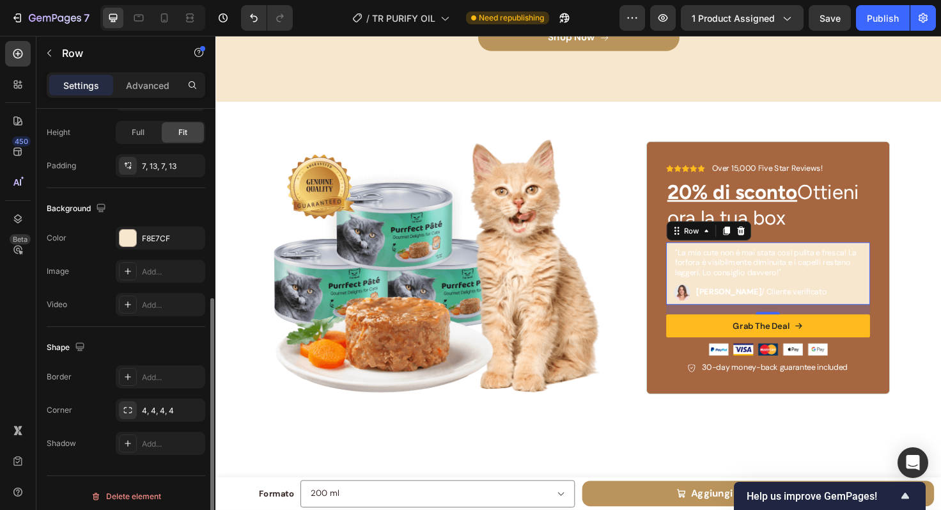
scroll to position [338, 0]
click at [125, 244] on div at bounding box center [128, 236] width 17 height 17
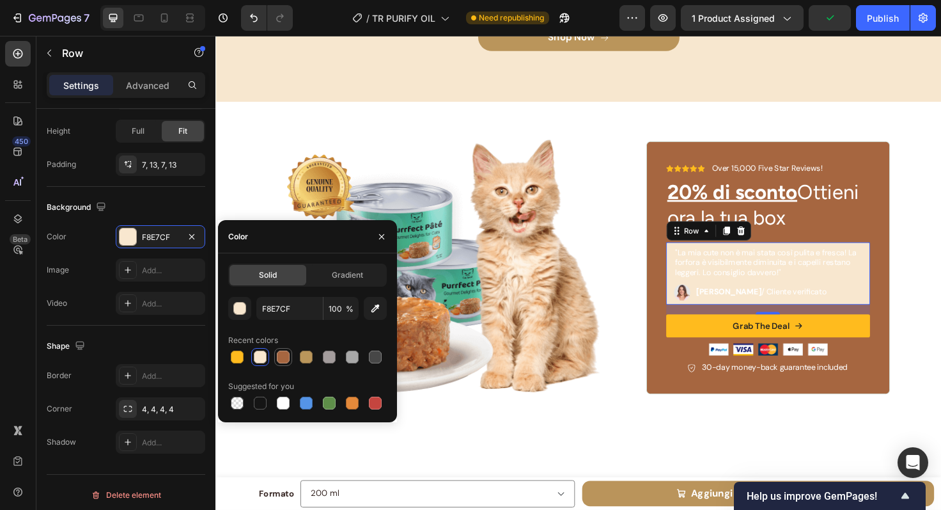
click at [284, 358] on div at bounding box center [283, 356] width 13 height 13
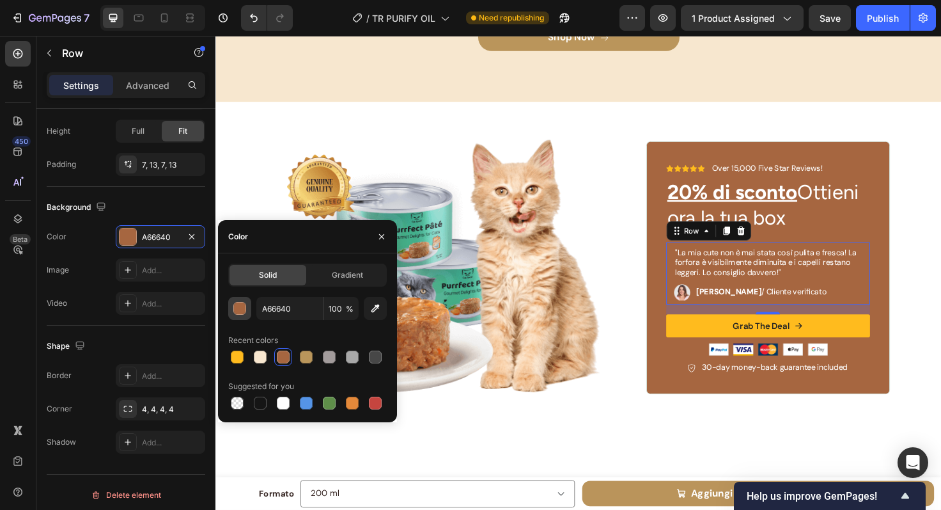
click at [244, 309] on div "button" at bounding box center [240, 308] width 13 height 13
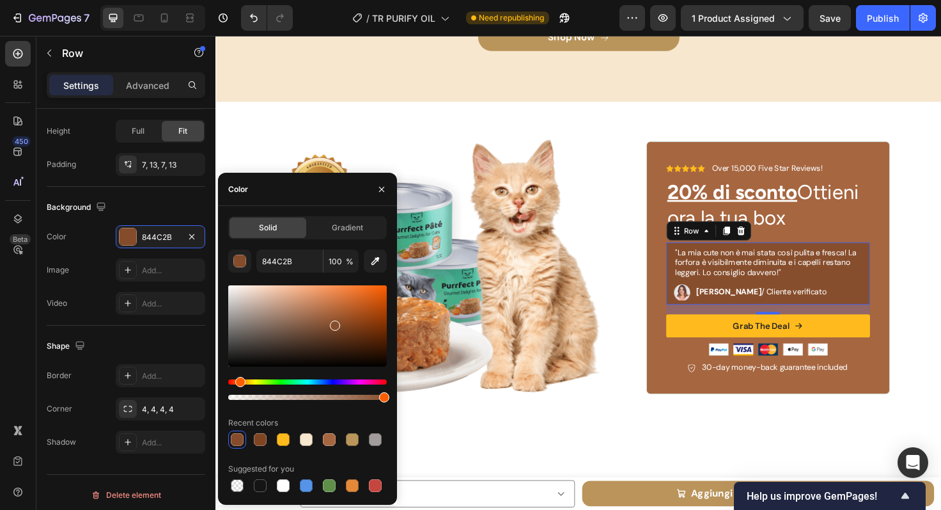
drag, startPoint x: 329, startPoint y: 319, endPoint x: 334, endPoint y: 323, distance: 6.9
click at [334, 323] on div at bounding box center [335, 325] width 10 height 10
type input "874E2D"
click at [887, 219] on h2 "20% di sconto Ottieni ora la tua box" at bounding box center [800, 215] width 216 height 58
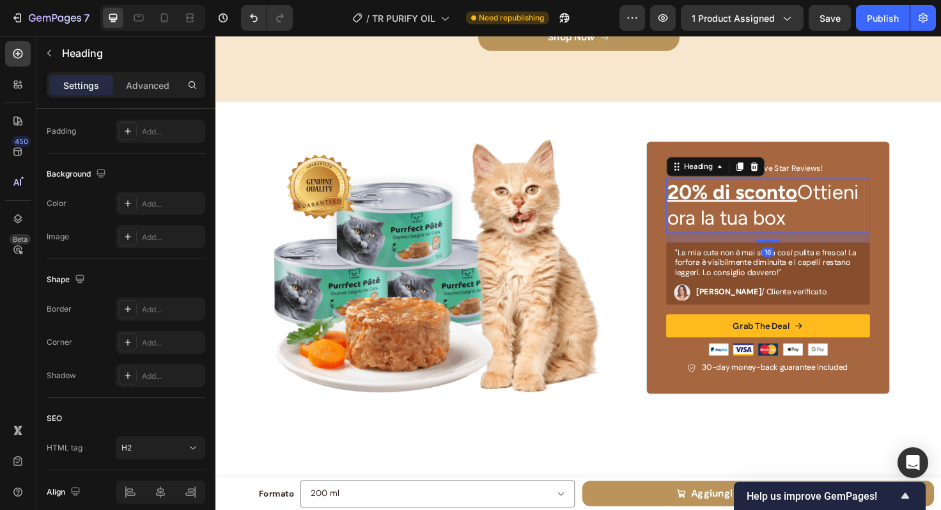
scroll to position [0, 0]
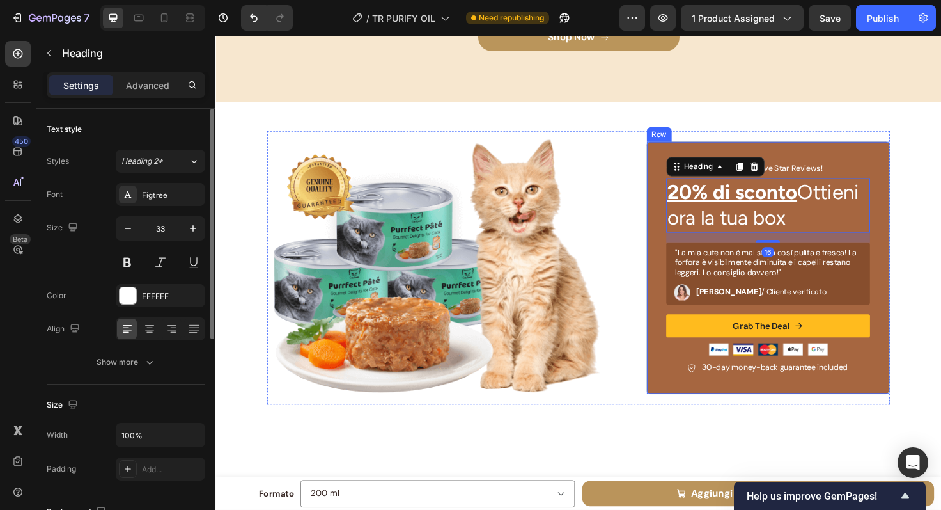
click at [918, 244] on div "Icon Icon Icon Icon Icon Icon List Over 15,000 Five Star Reviews! Text Block Ro…" at bounding box center [800, 280] width 258 height 267
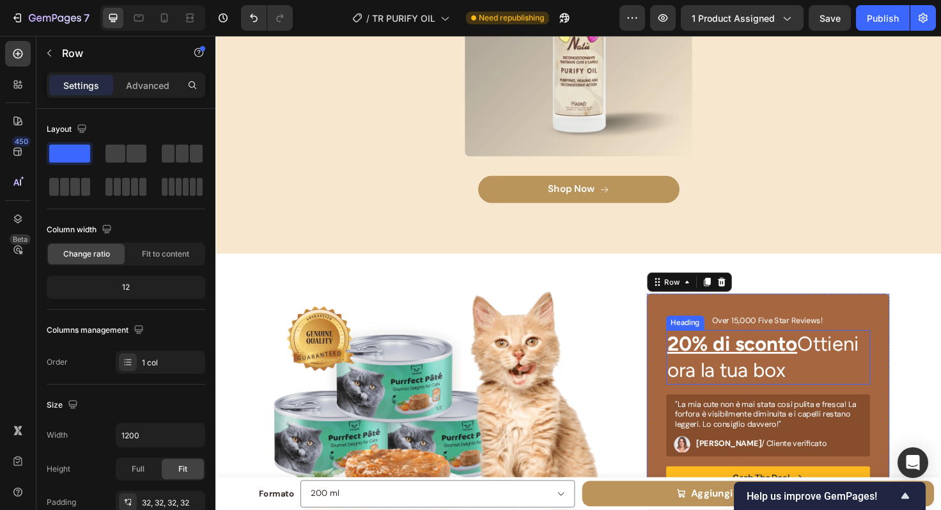
scroll to position [4324, 0]
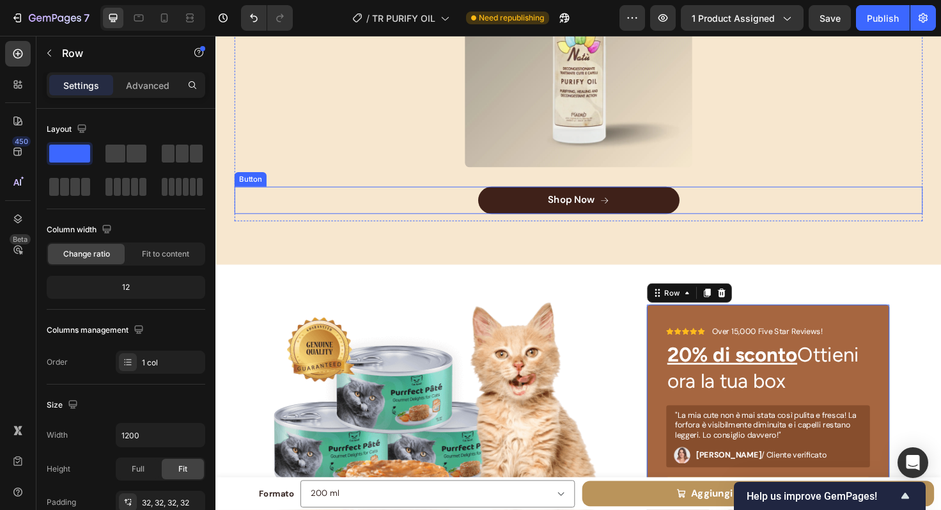
click at [687, 207] on button "Shop Now" at bounding box center [599, 209] width 213 height 29
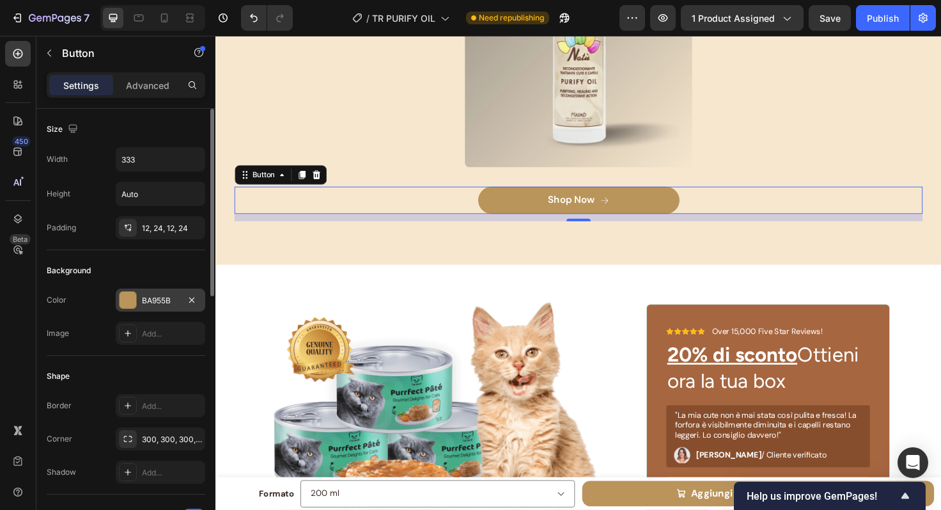
click at [133, 299] on div at bounding box center [128, 300] width 17 height 17
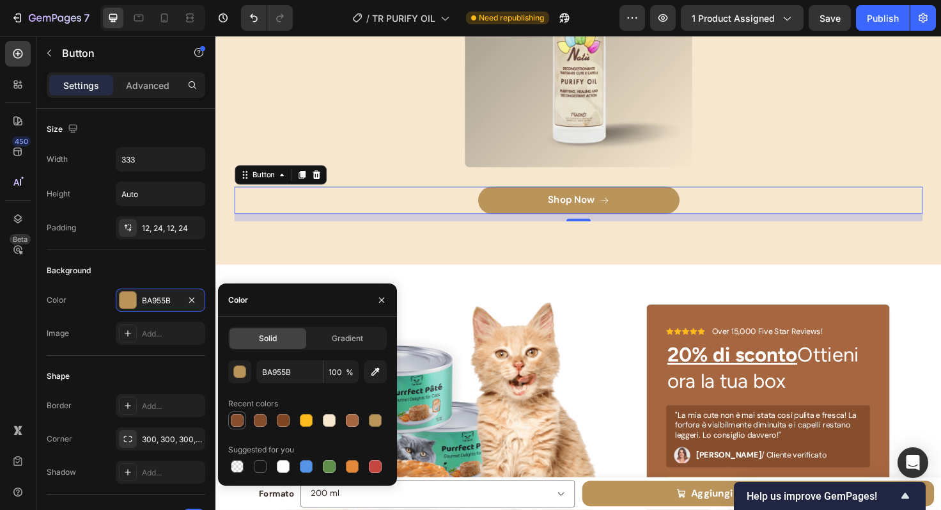
click at [241, 423] on div at bounding box center [237, 420] width 13 height 13
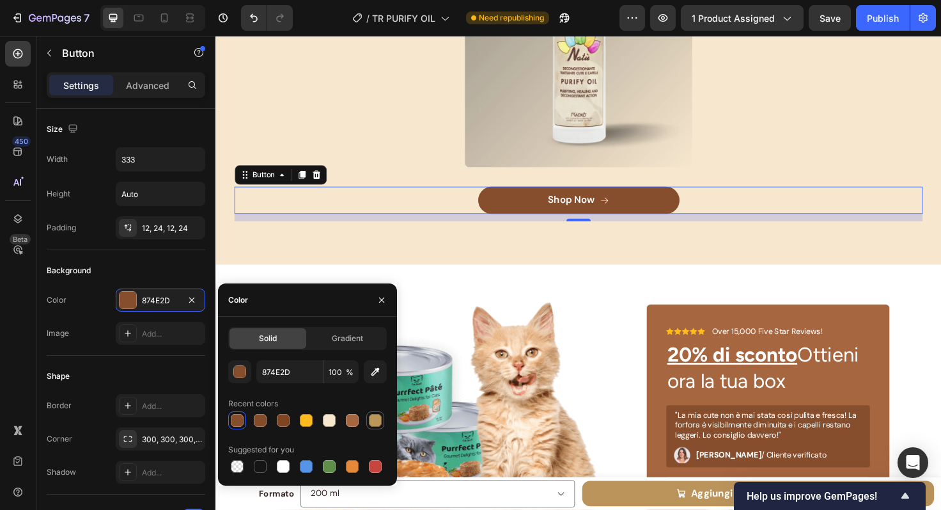
click at [379, 418] on div at bounding box center [375, 420] width 13 height 13
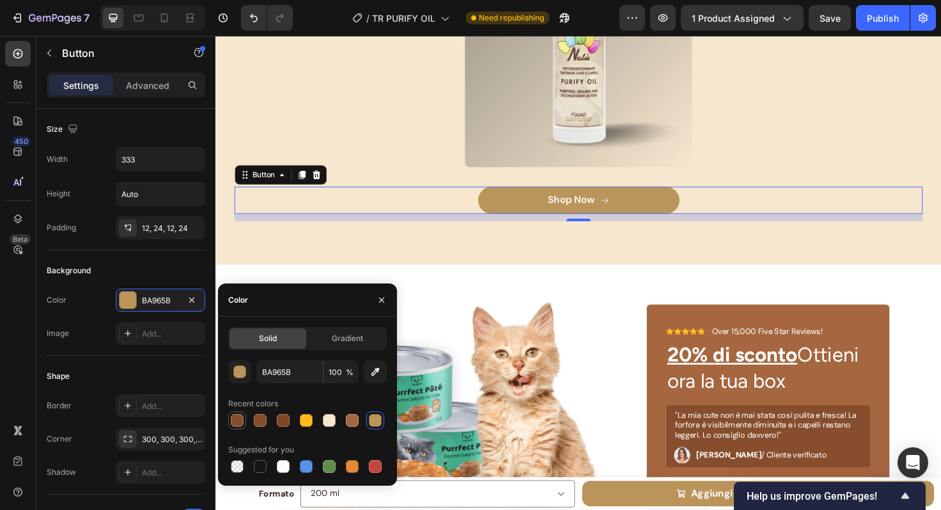
click at [238, 418] on div at bounding box center [237, 420] width 13 height 13
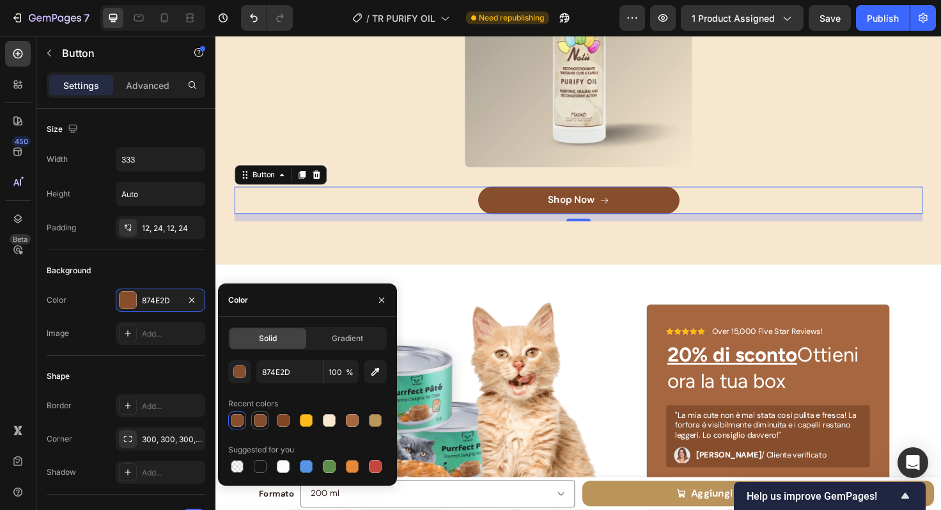
click at [262, 419] on div at bounding box center [260, 420] width 13 height 13
click at [241, 419] on div at bounding box center [237, 420] width 13 height 13
click at [263, 419] on div at bounding box center [260, 420] width 13 height 13
click at [226, 419] on div "Solid Gradient 844C2B 100 % Recent colors Suggested for you" at bounding box center [307, 401] width 179 height 148
click at [238, 419] on div at bounding box center [237, 420] width 13 height 13
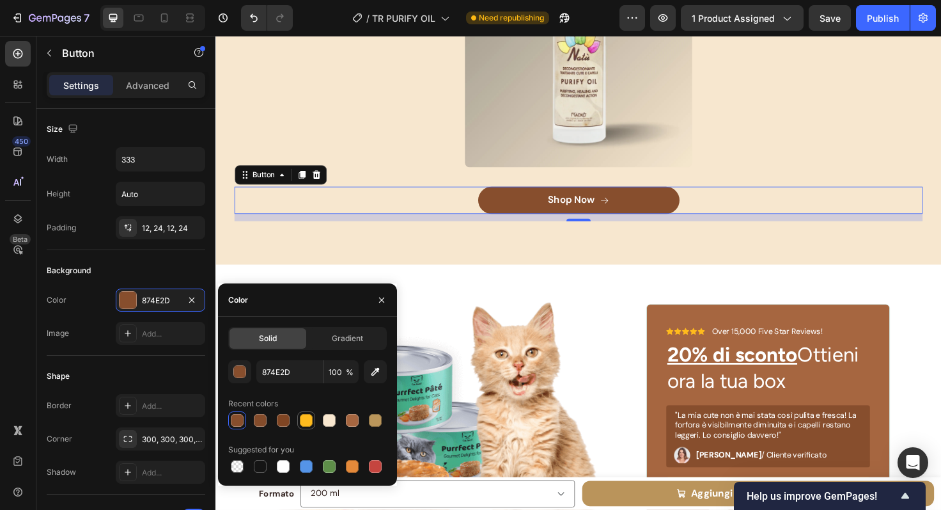
click at [301, 420] on div at bounding box center [306, 420] width 13 height 13
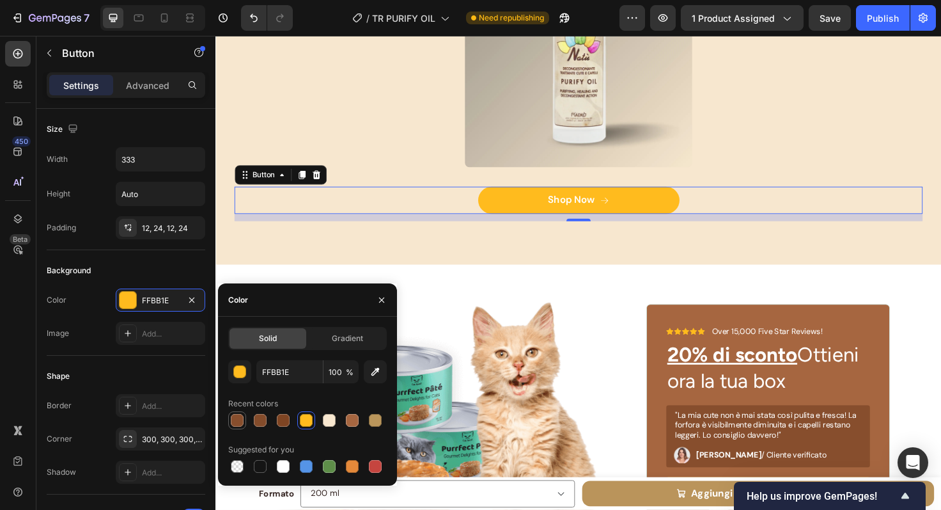
click at [235, 416] on div at bounding box center [237, 420] width 13 height 13
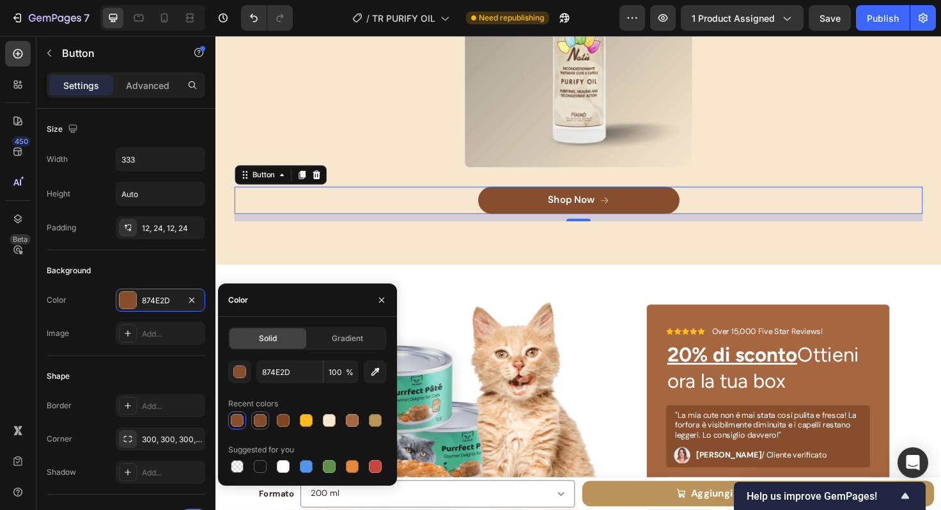
click at [260, 421] on div at bounding box center [260, 420] width 13 height 13
click at [236, 418] on div at bounding box center [237, 420] width 13 height 13
type input "874E2D"
click at [611, 278] on div "Image Icon Icon Icon Icon Icon Icon List Over 15,000 Five Star Reviews! Text Bl…" at bounding box center [599, 453] width 767 height 350
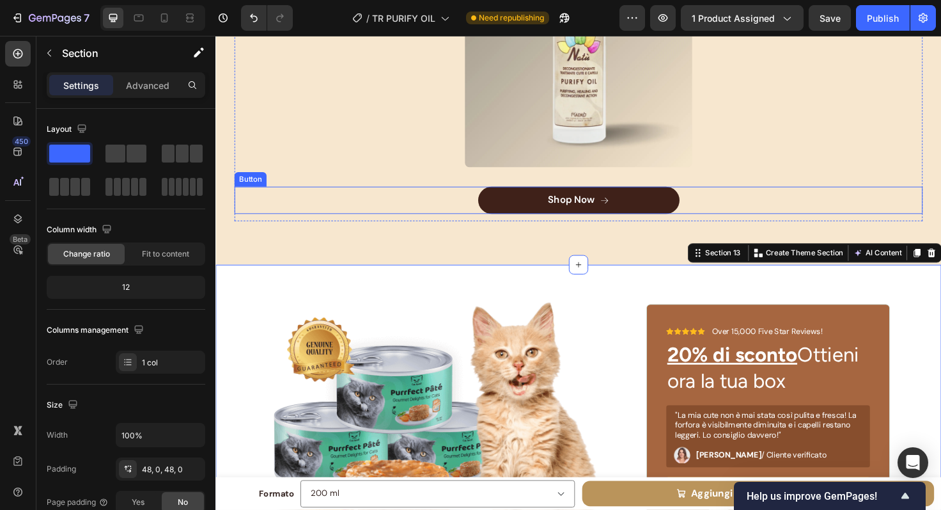
click at [683, 210] on button "Shop Now" at bounding box center [599, 209] width 213 height 29
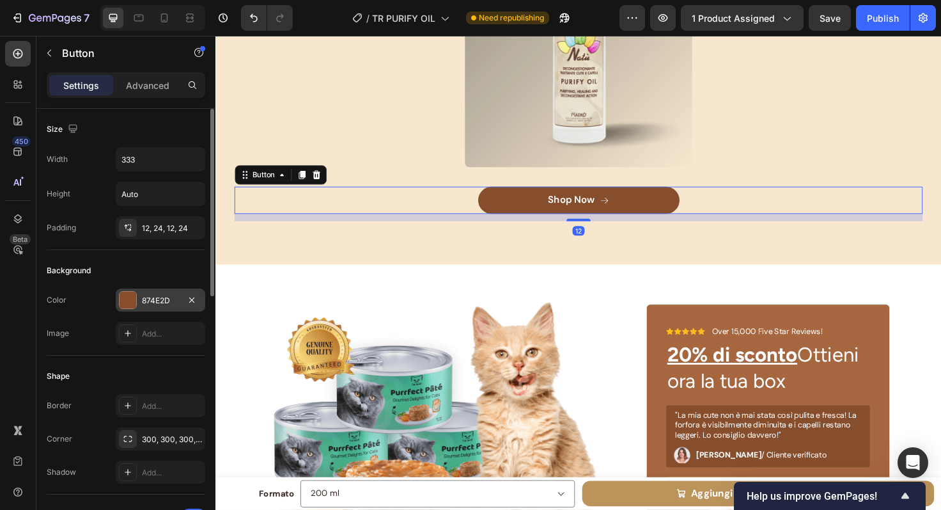
click at [153, 304] on div "874E2D" at bounding box center [160, 301] width 37 height 12
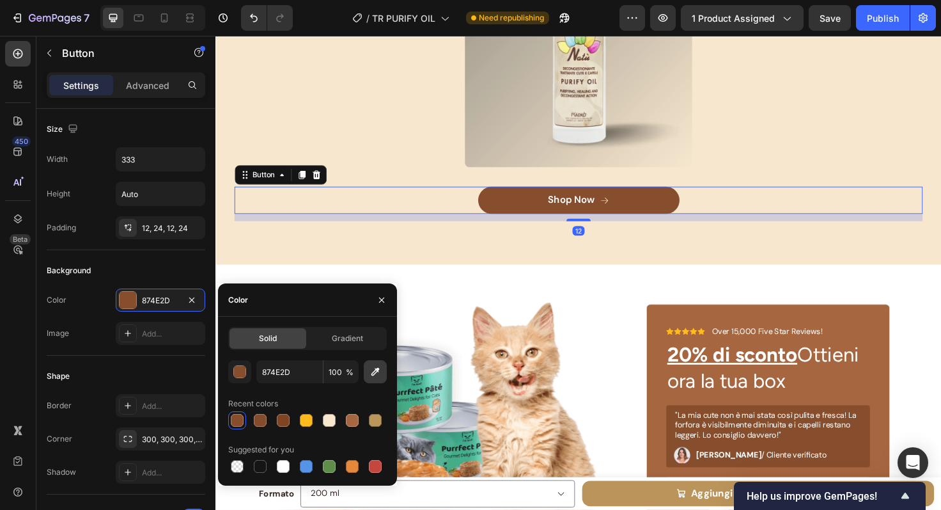
click at [382, 371] on button "button" at bounding box center [375, 371] width 23 height 23
type input "874D2E"
click at [735, 285] on div "Image Icon Icon Icon Icon Icon Icon List Over 15,000 Five Star Reviews! Text Bl…" at bounding box center [599, 453] width 767 height 350
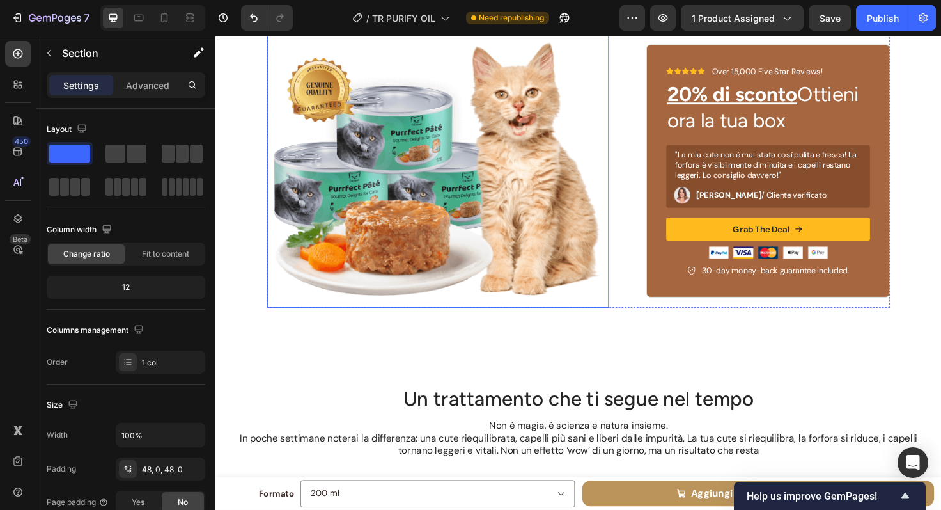
scroll to position [4444, 0]
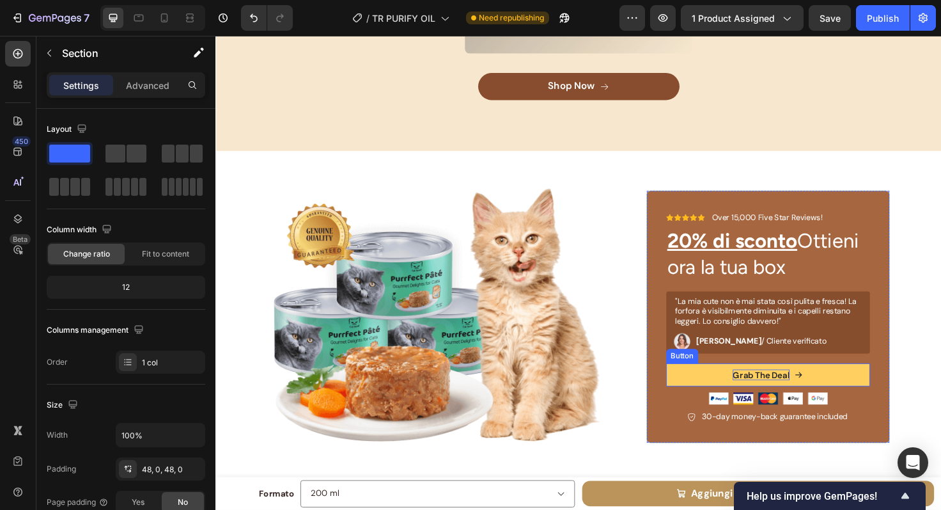
click at [781, 388] on div "Grab The Deal" at bounding box center [792, 394] width 60 height 12
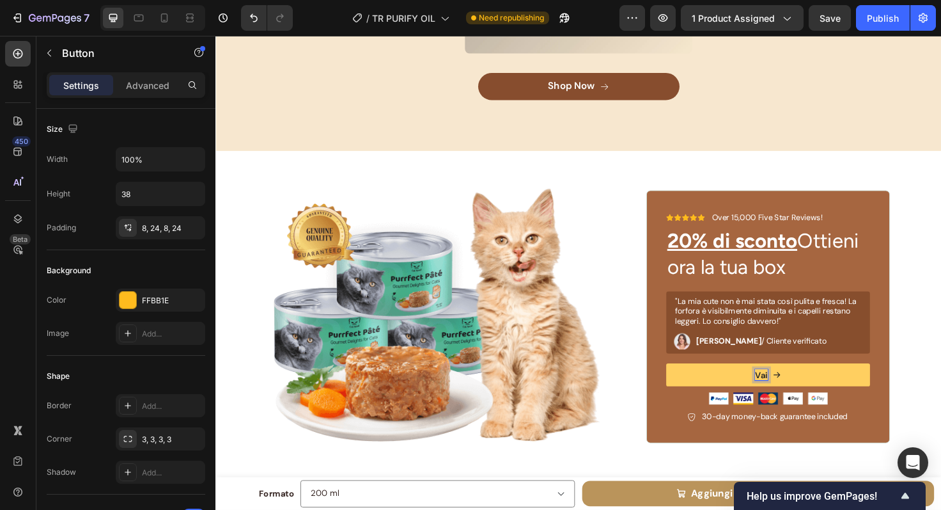
click at [692, 382] on button "Vai" at bounding box center [800, 394] width 216 height 24
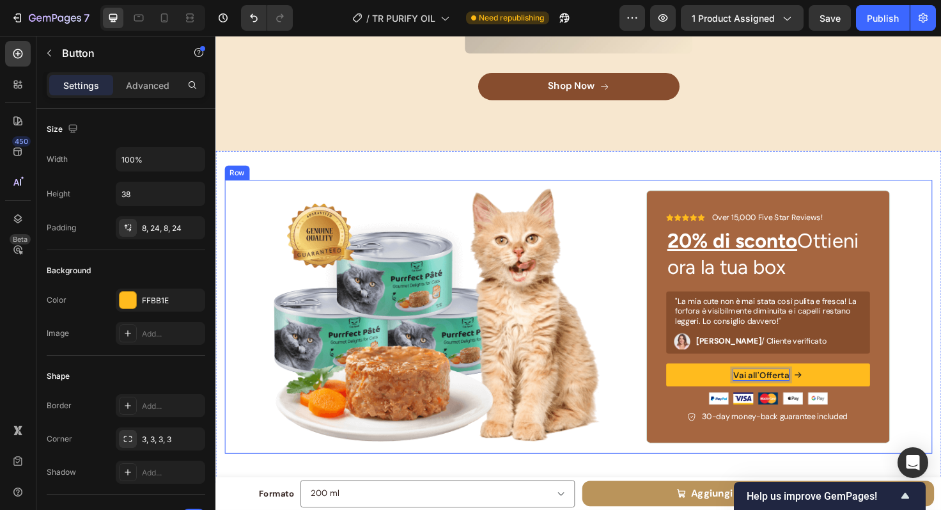
click at [937, 282] on div "Image Icon Icon Icon Icon Icon Icon List Over 15,000 Five Star Reviews! Text Bl…" at bounding box center [599, 332] width 748 height 289
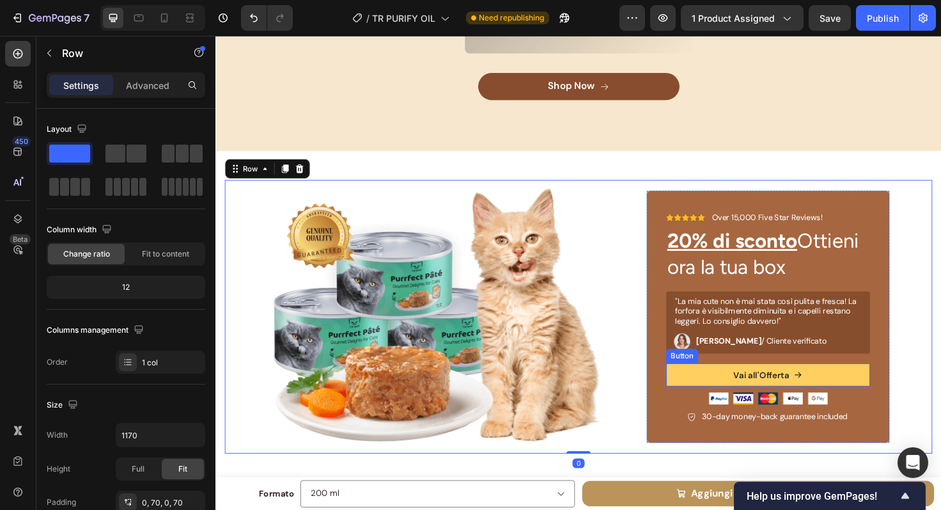
click at [881, 388] on button "Vai all'Offerta" at bounding box center [800, 394] width 216 height 24
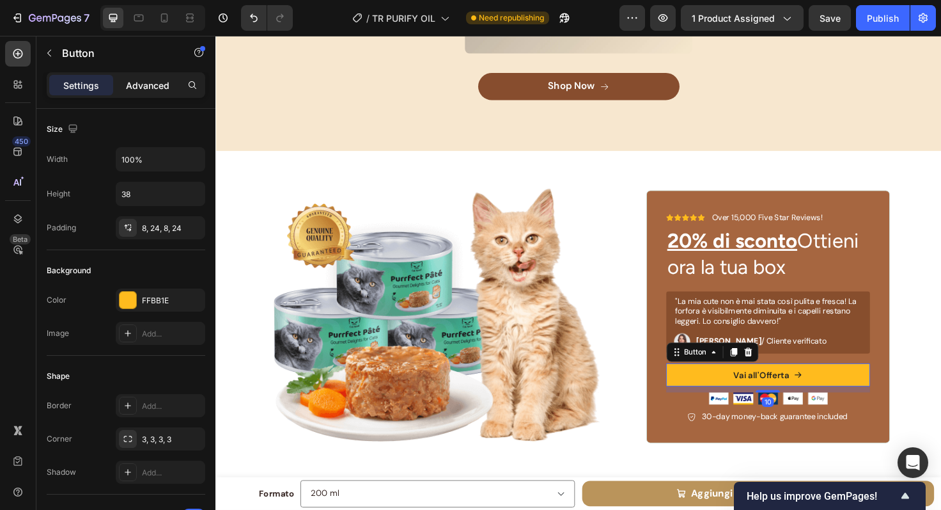
click at [157, 88] on p "Advanced" at bounding box center [147, 85] width 43 height 13
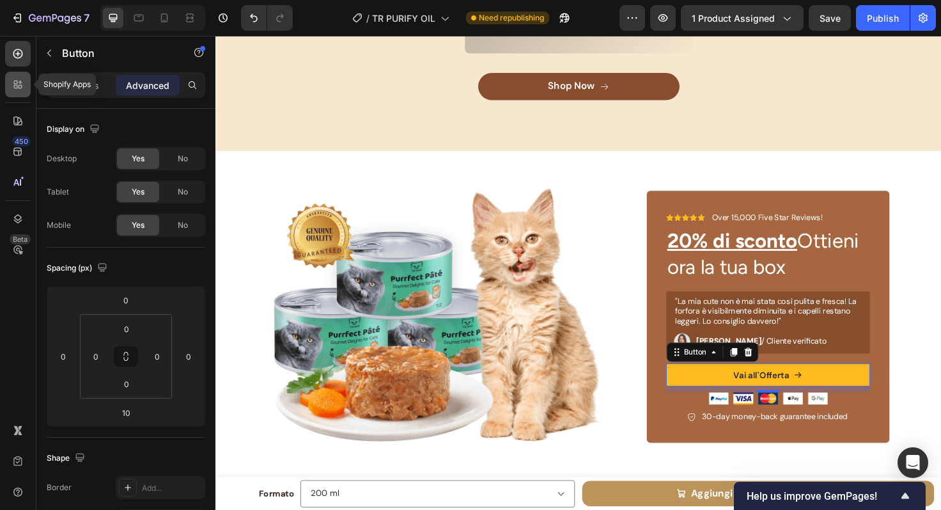
click at [13, 92] on div at bounding box center [18, 85] width 26 height 26
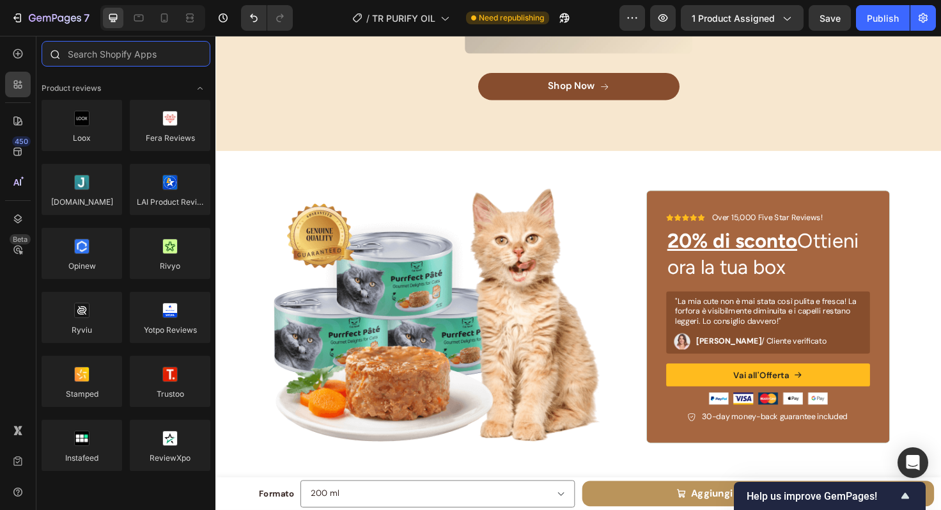
click at [108, 64] on input "text" at bounding box center [126, 54] width 169 height 26
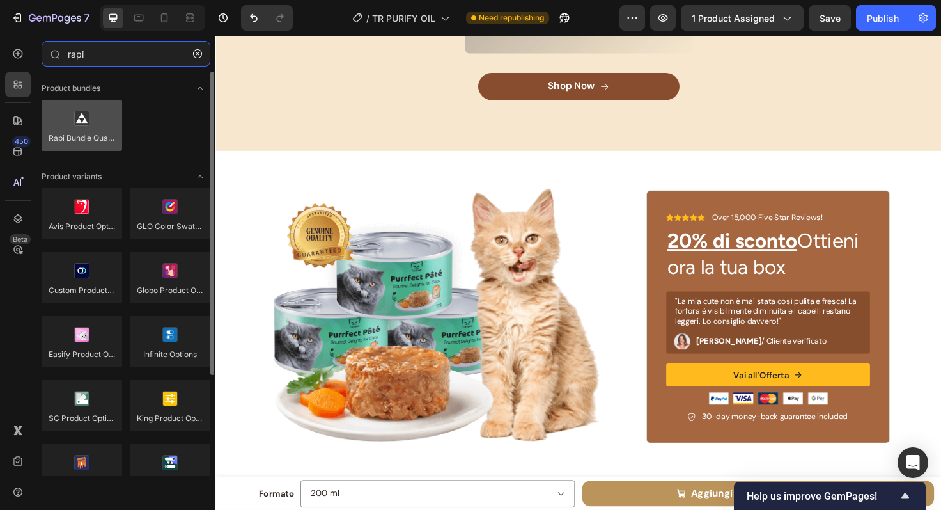
type input "rapi"
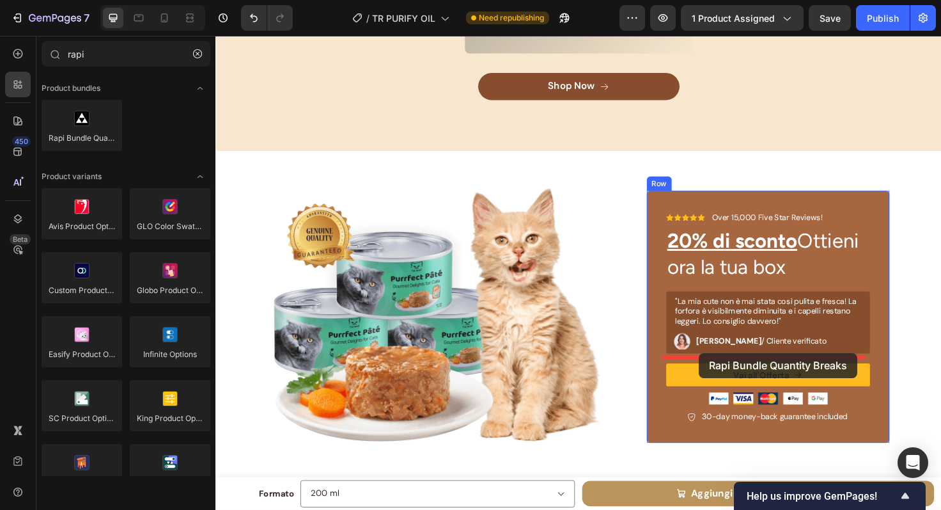
drag, startPoint x: 311, startPoint y: 171, endPoint x: 726, endPoint y: 371, distance: 461.1
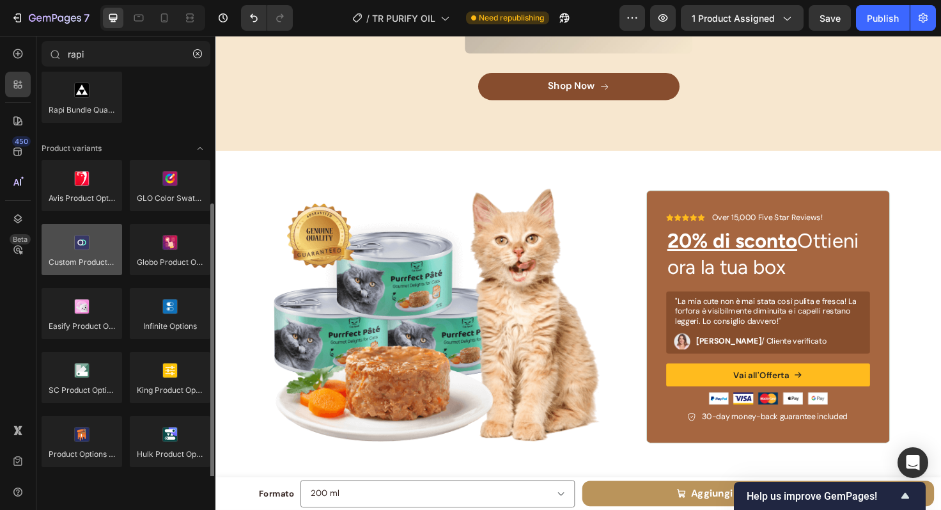
scroll to position [0, 0]
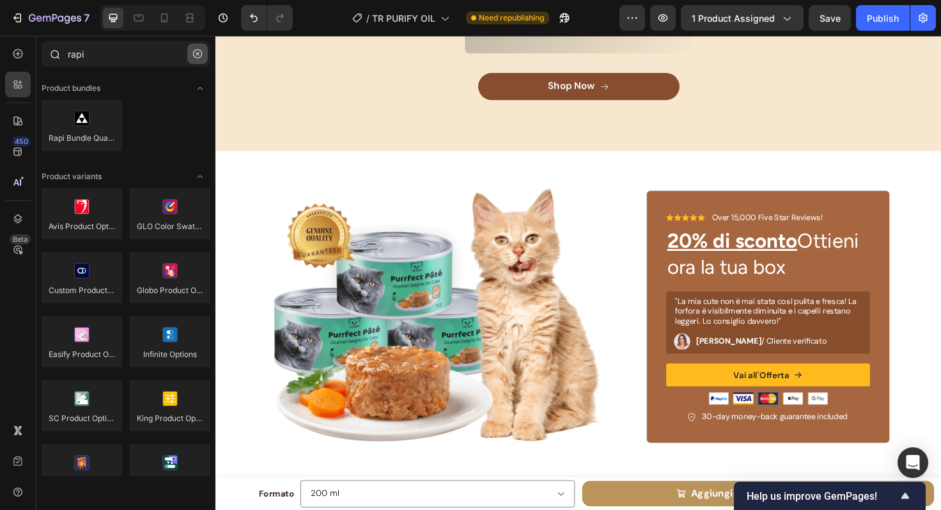
click at [199, 53] on icon "button" at bounding box center [197, 53] width 9 height 9
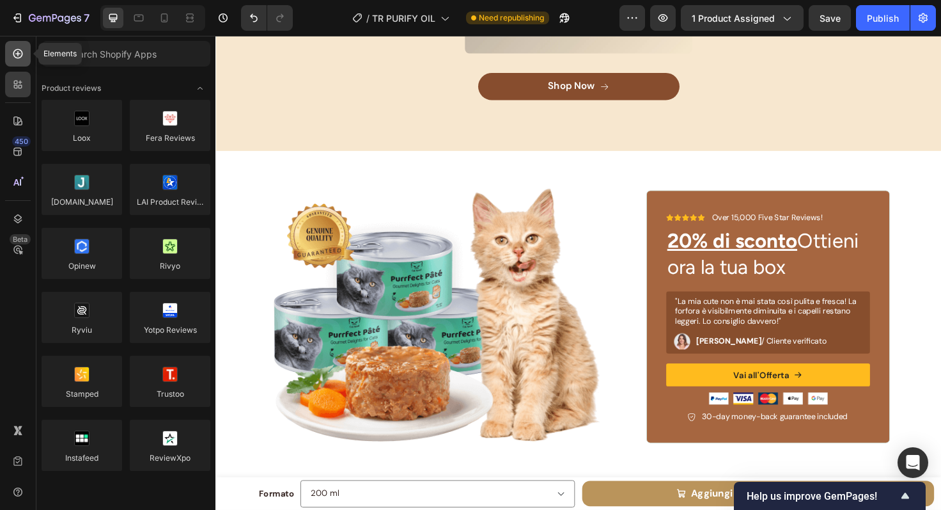
click at [19, 54] on icon at bounding box center [17, 53] width 5 height 5
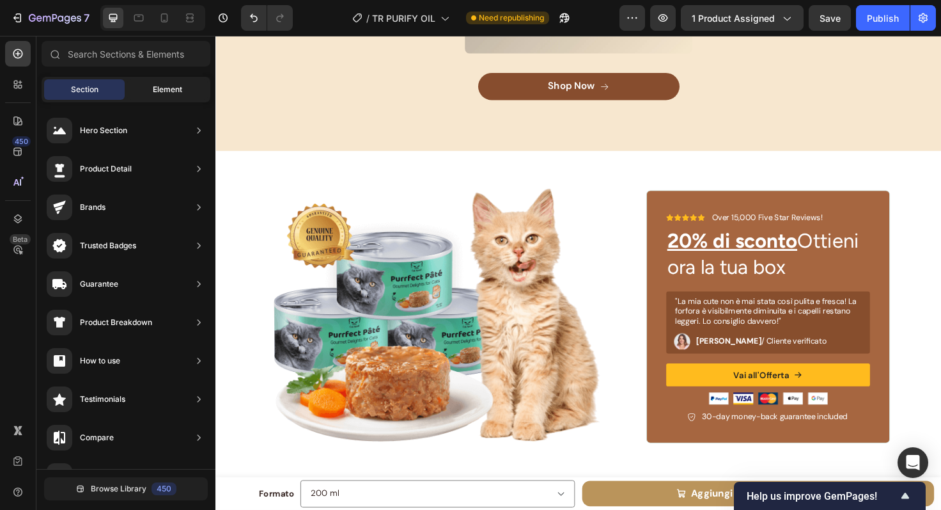
click at [152, 91] on div "Element" at bounding box center [167, 89] width 81 height 20
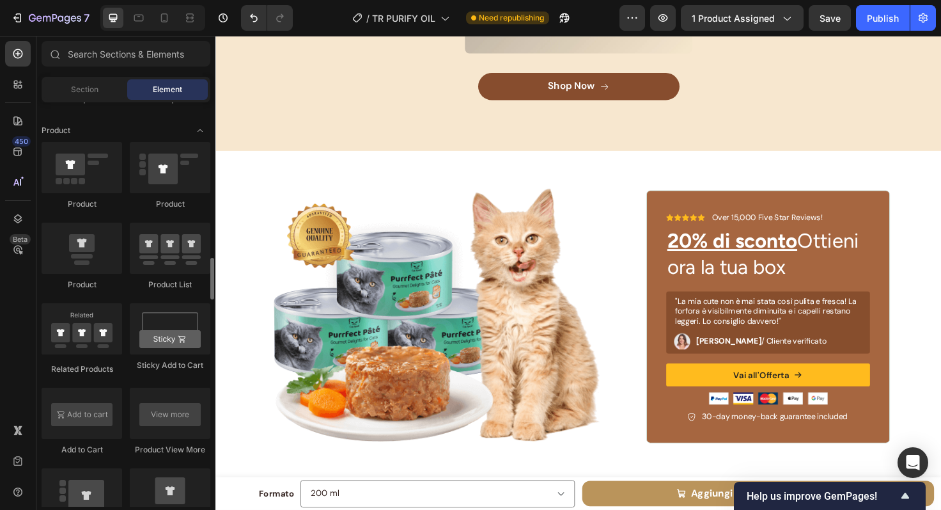
scroll to position [1622, 0]
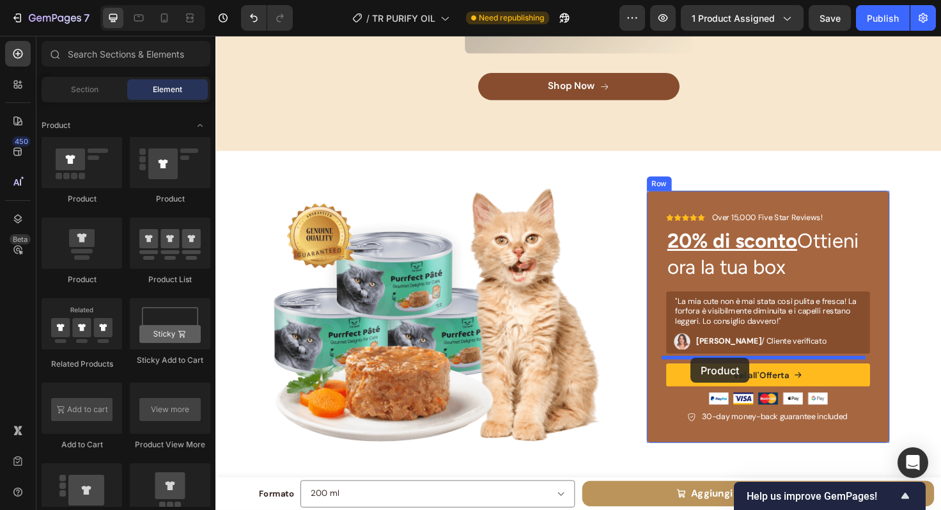
drag, startPoint x: 317, startPoint y: 289, endPoint x: 419, endPoint y: 306, distance: 103.8
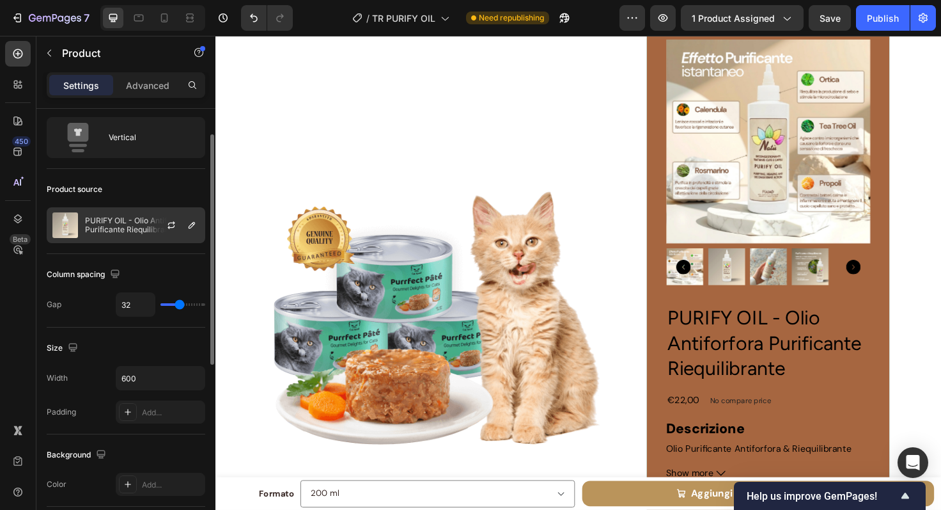
scroll to position [0, 0]
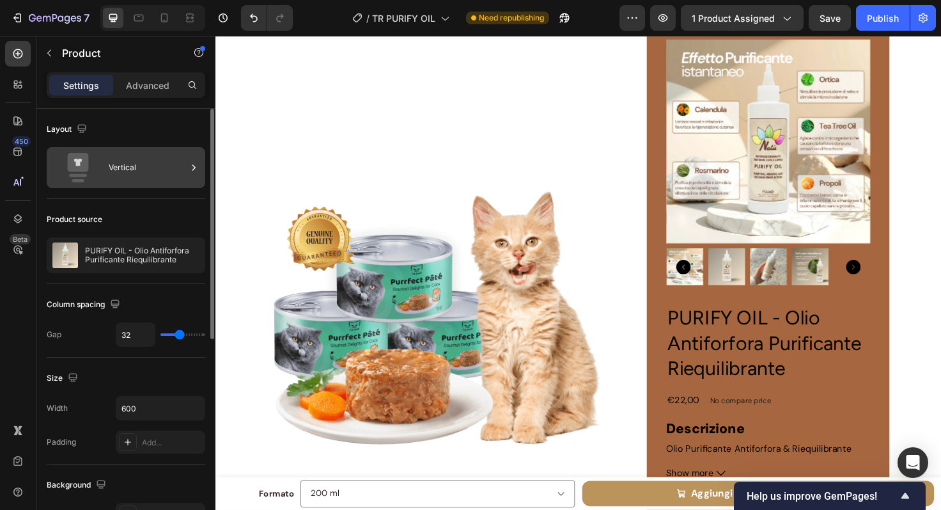
click at [134, 177] on div "Vertical" at bounding box center [148, 167] width 78 height 29
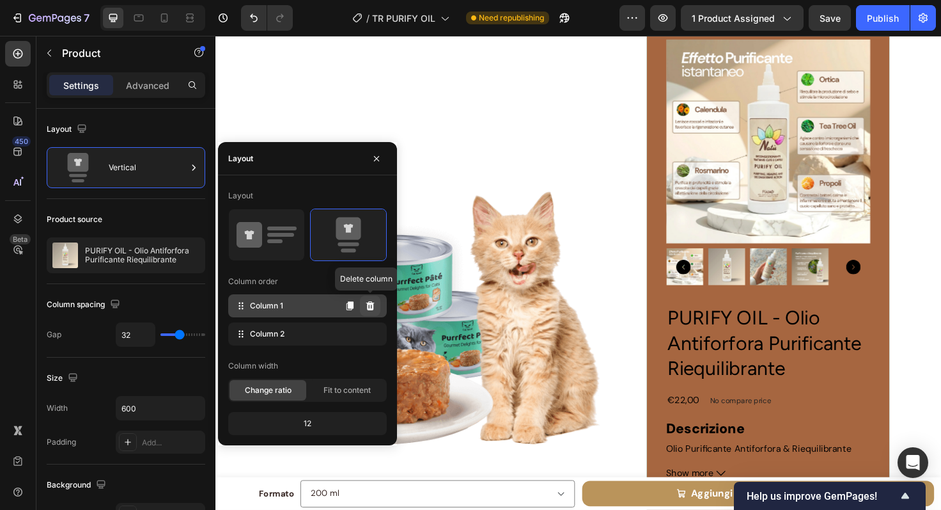
click at [372, 305] on icon at bounding box center [370, 305] width 8 height 9
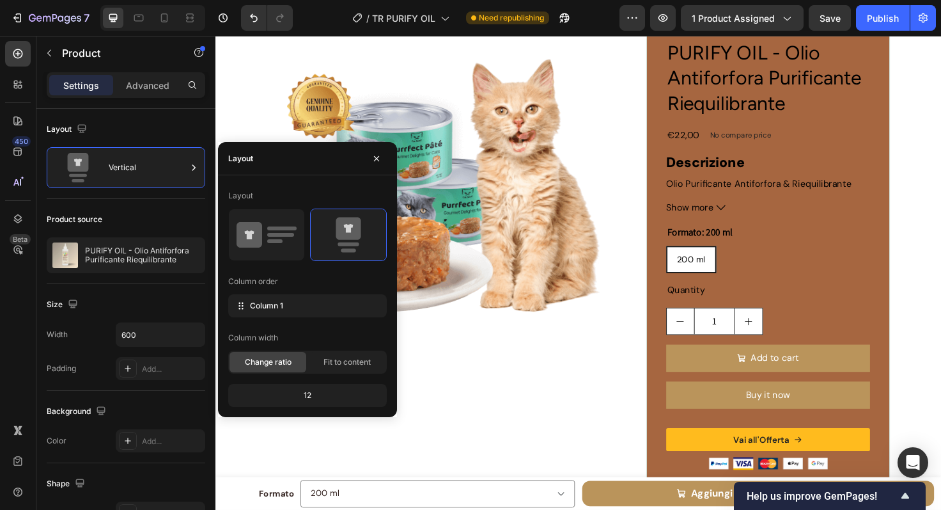
scroll to position [4629, 0]
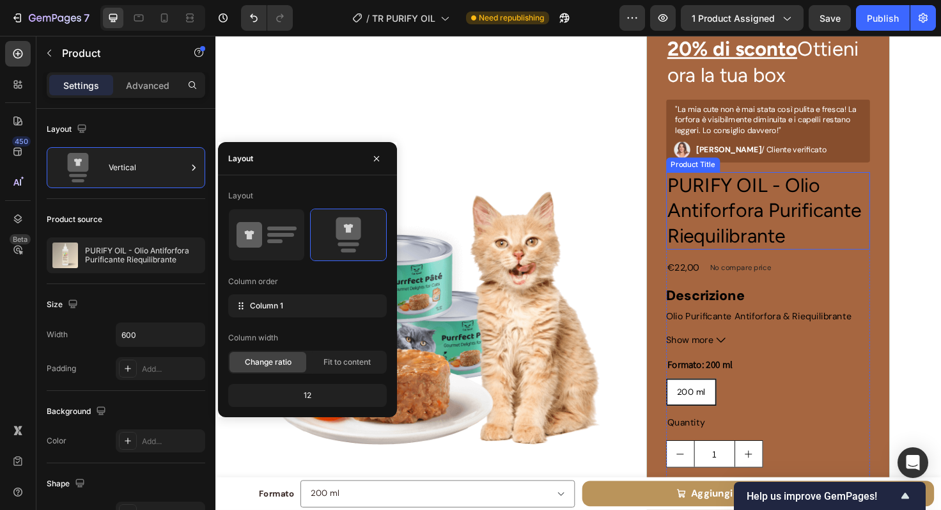
click at [755, 228] on h2 "PURIFY OIL - Olio Antiforfora Purificante Riequilibrante" at bounding box center [800, 221] width 216 height 82
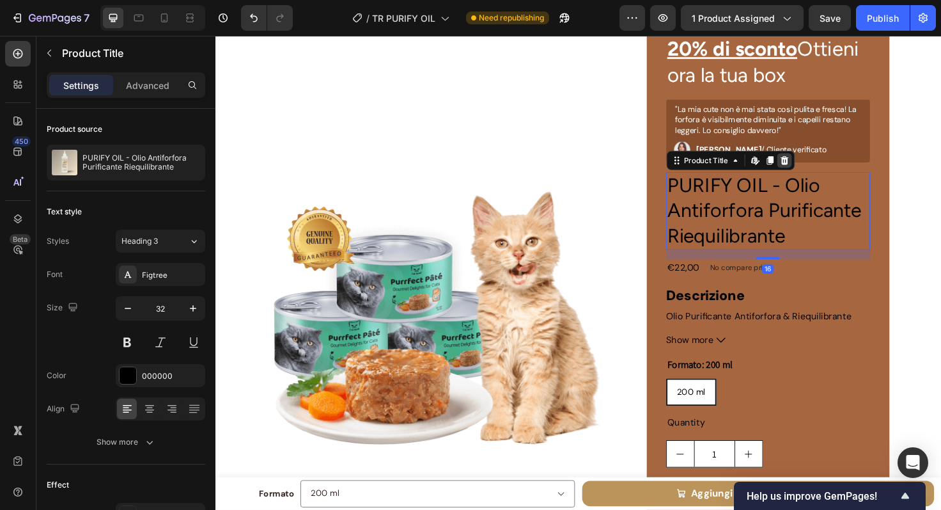
click at [814, 164] on icon at bounding box center [816, 167] width 10 height 10
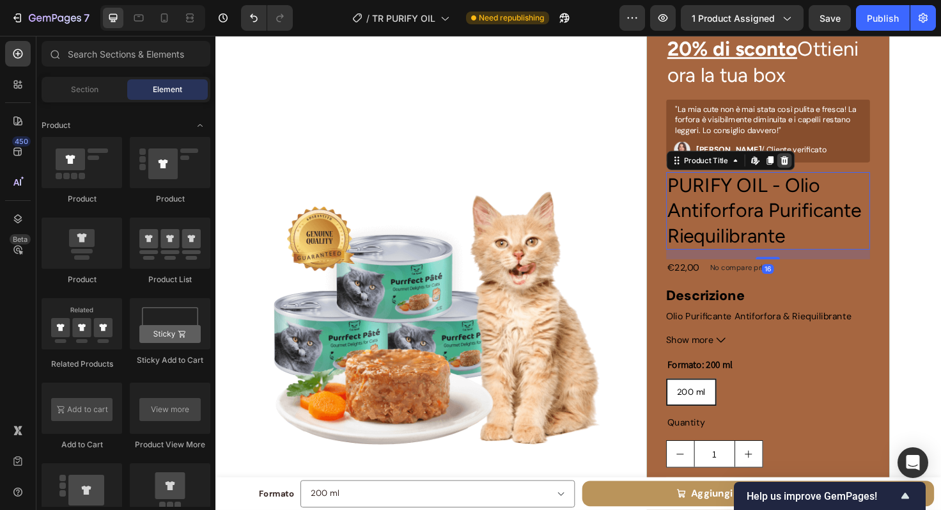
scroll to position [4583, 0]
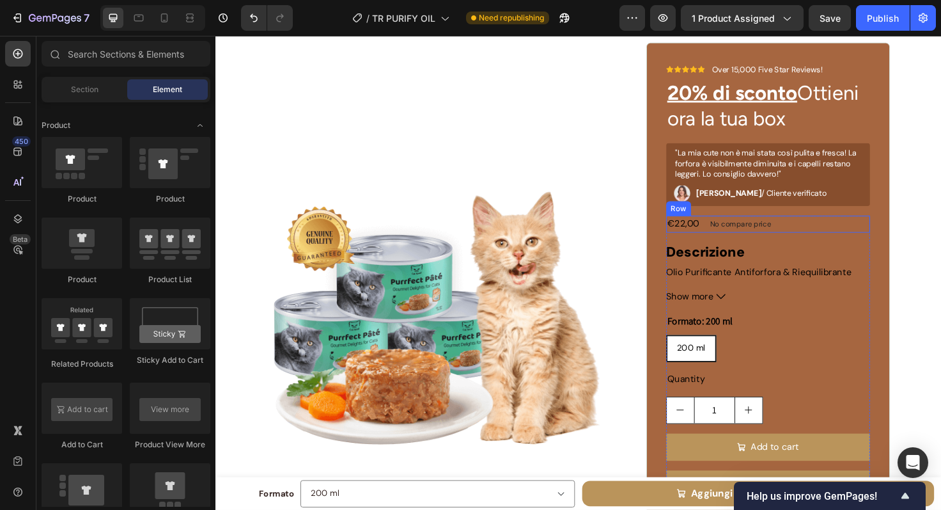
click at [817, 237] on div "€22,00 Product Price Product Price No compare price Product Price Row" at bounding box center [800, 235] width 216 height 18
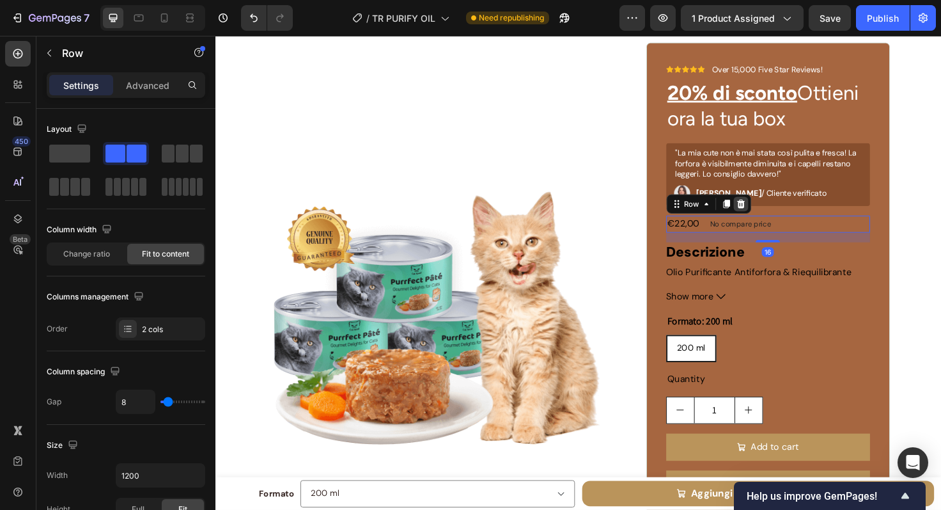
click at [766, 215] on icon at bounding box center [770, 213] width 8 height 9
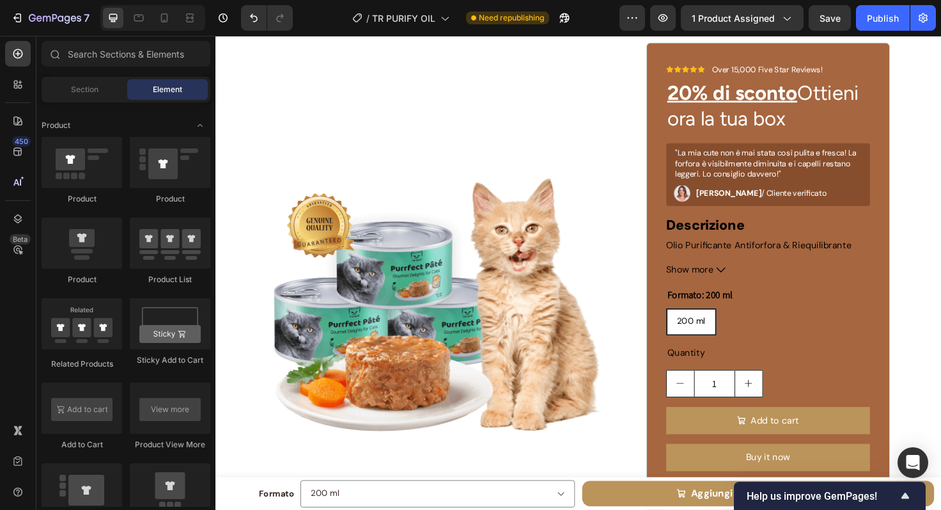
scroll to position [4568, 0]
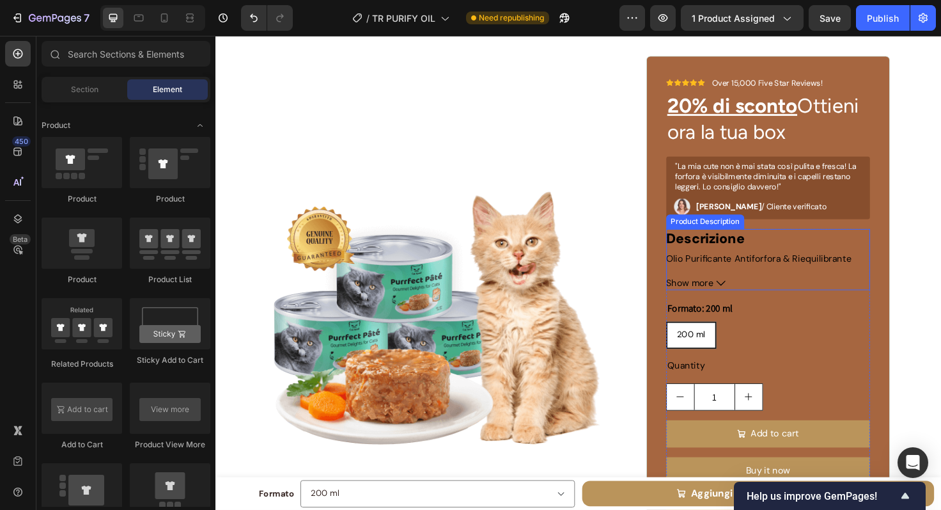
click at [810, 253] on div "Descrizione Olio Purificante Antiforfora & Riequilibrante per liberare il cuoio…" at bounding box center [800, 260] width 216 height 40
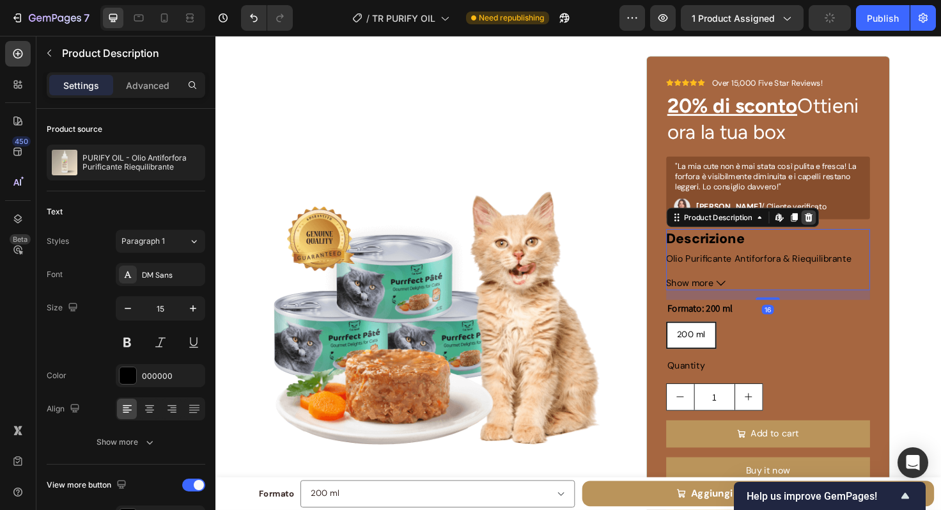
click at [841, 228] on icon at bounding box center [842, 228] width 10 height 10
click at [811, 315] on div "Formato: 200 ml 200 ml 200 ml 200 ml" at bounding box center [800, 341] width 216 height 52
click at [740, 338] on div "200 ml 200 ml 200 ml" at bounding box center [800, 352] width 216 height 29
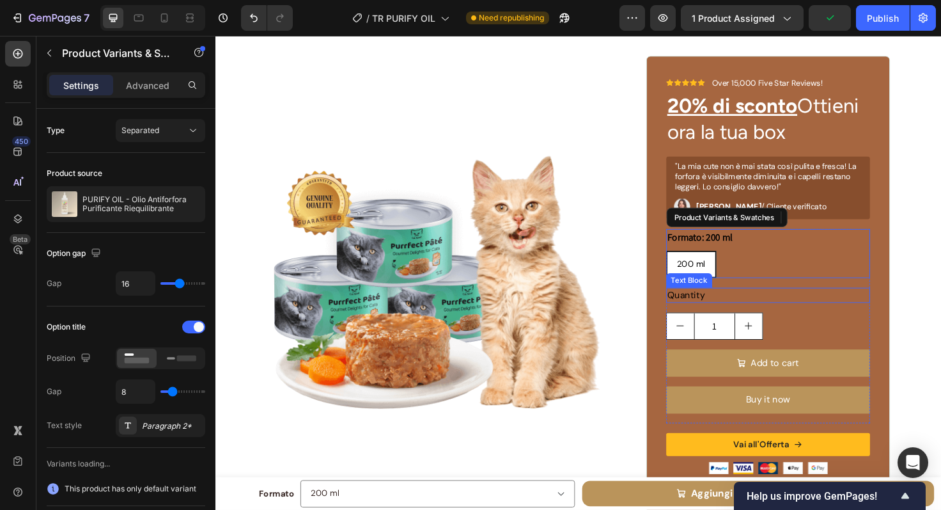
click at [706, 318] on div "Quantity" at bounding box center [800, 310] width 216 height 16
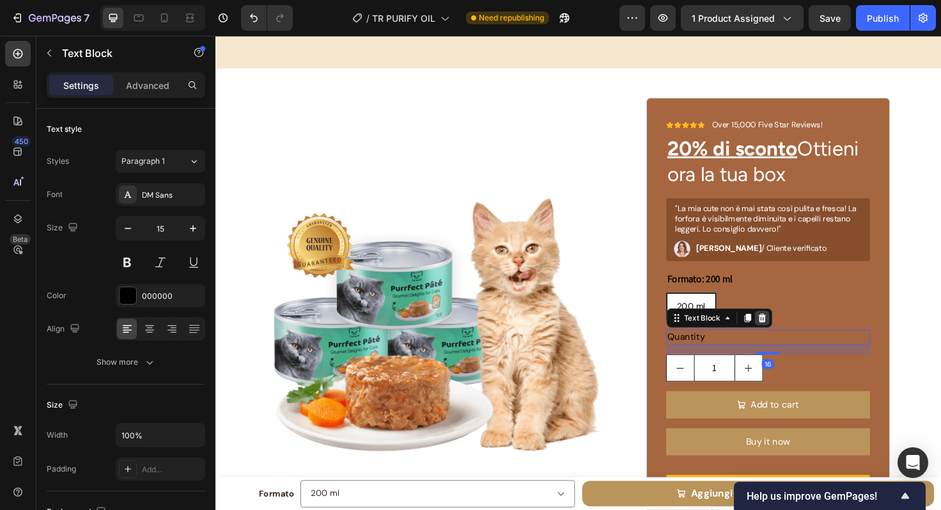
click at [788, 330] on icon at bounding box center [792, 333] width 8 height 9
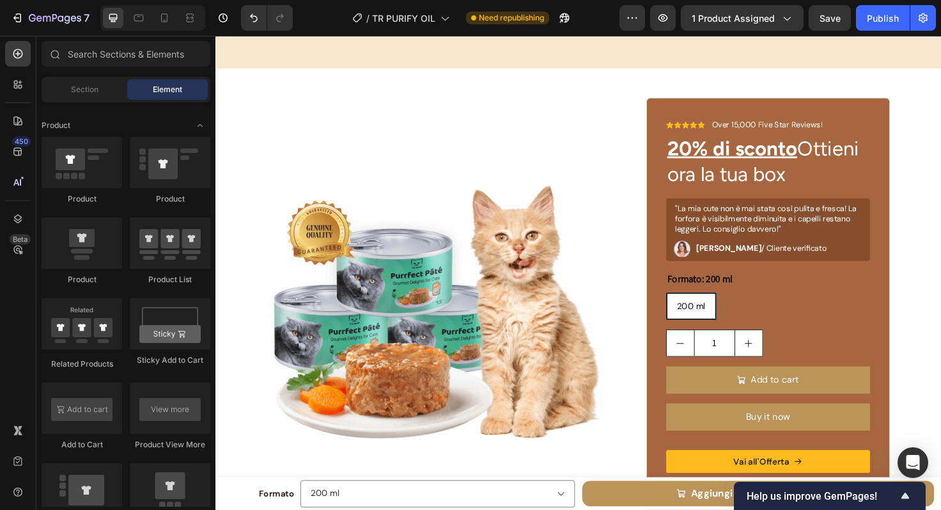
scroll to position [4518, 0]
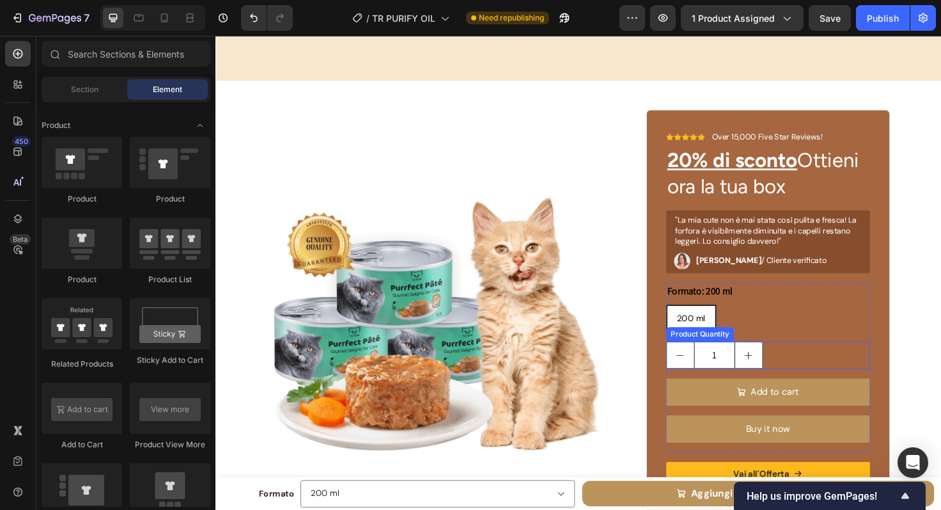
click at [817, 365] on div "1" at bounding box center [800, 373] width 216 height 29
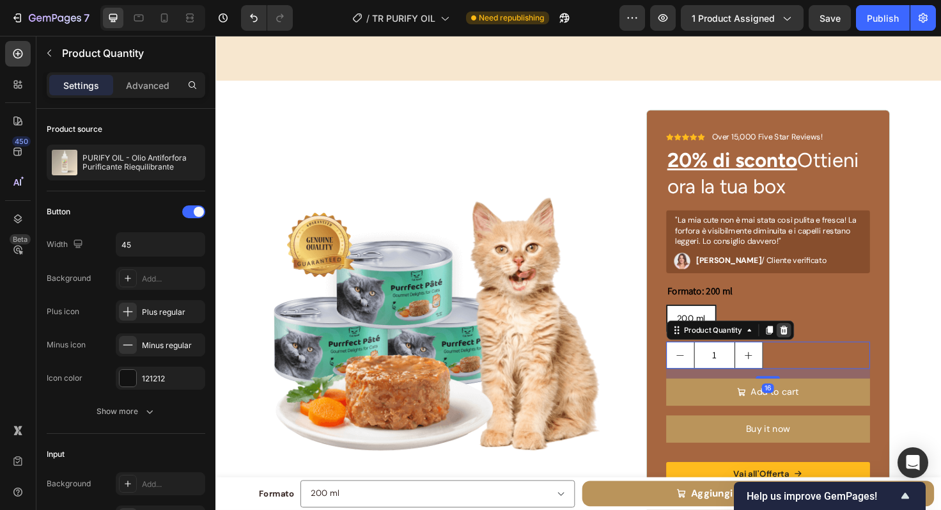
click at [815, 343] on icon at bounding box center [816, 346] width 10 height 10
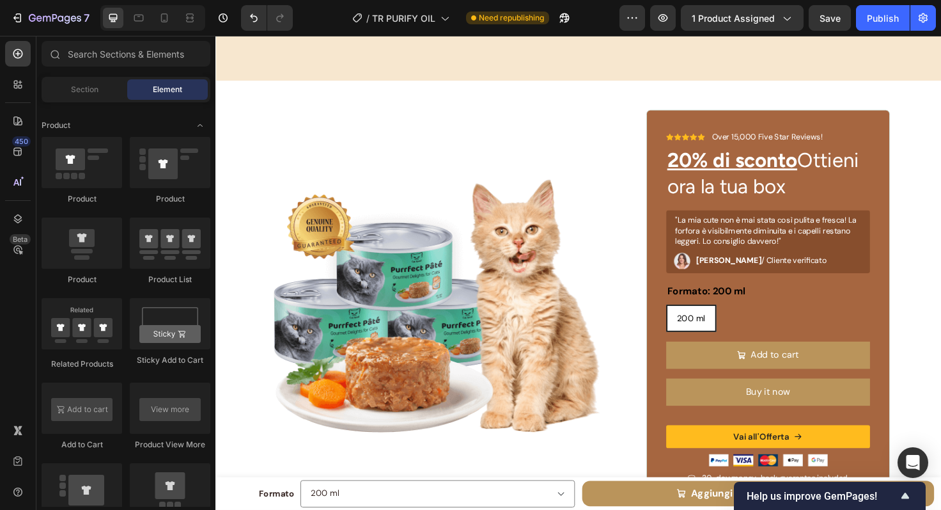
scroll to position [4498, 0]
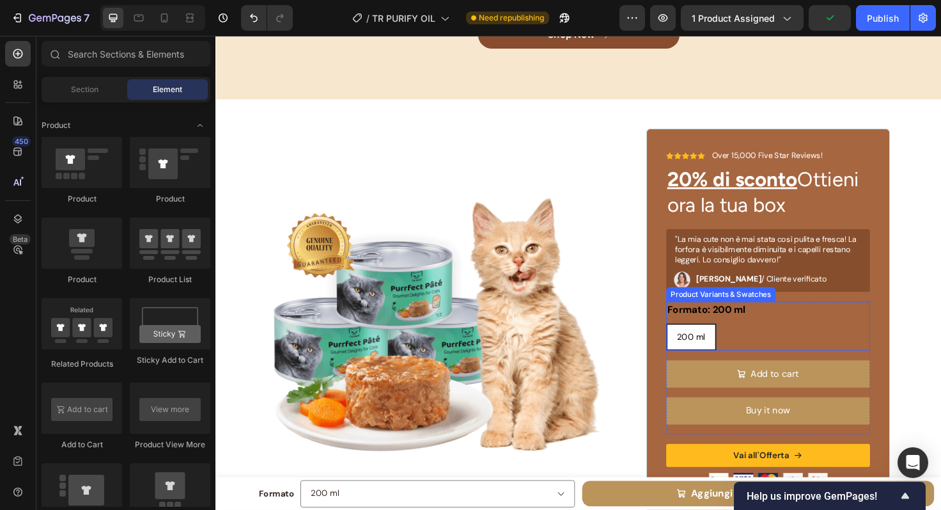
drag, startPoint x: 750, startPoint y: 338, endPoint x: 811, endPoint y: 300, distance: 72.1
click at [750, 340] on div "200 ml 200 ml 200 ml" at bounding box center [800, 354] width 216 height 29
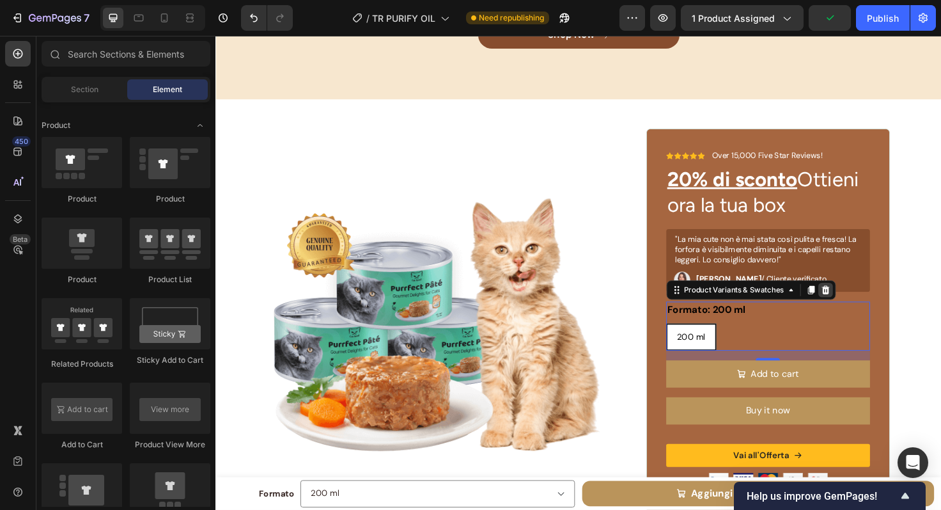
click at [856, 303] on div at bounding box center [859, 304] width 15 height 15
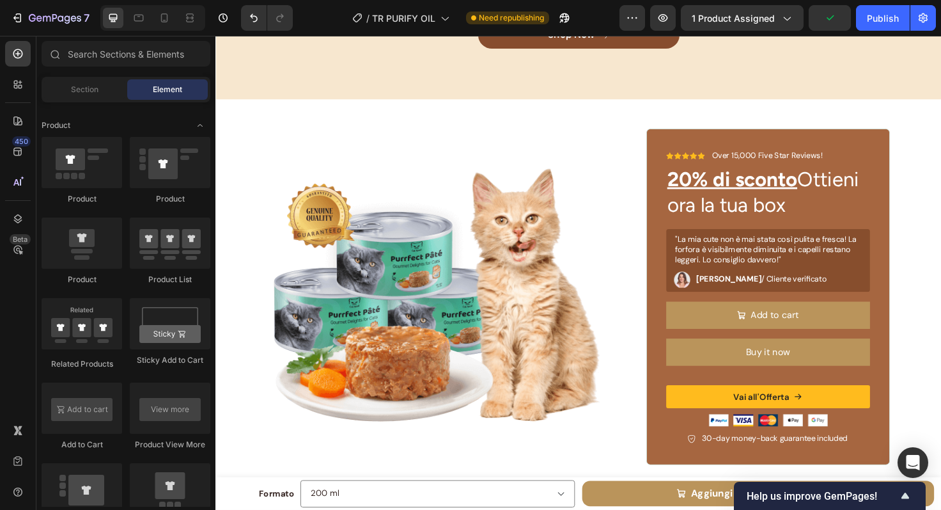
scroll to position [4467, 0]
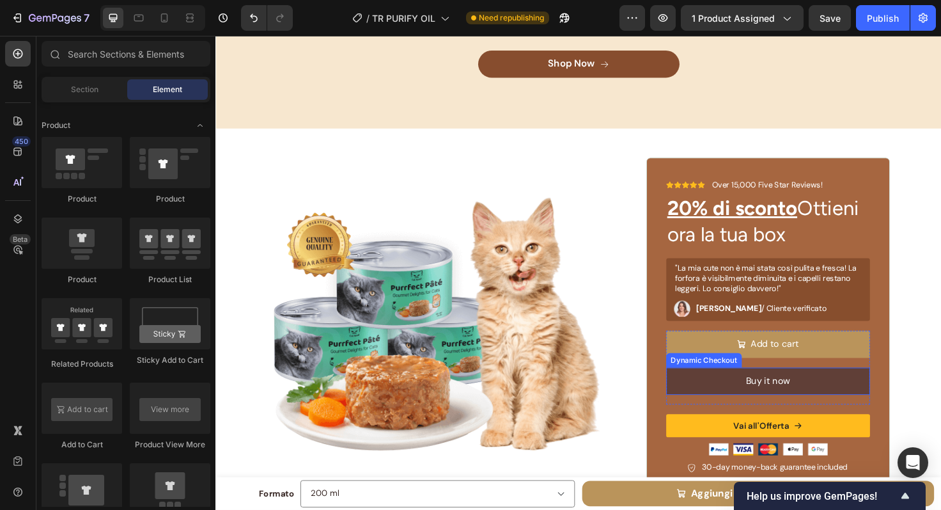
click at [748, 398] on button "Buy it now" at bounding box center [800, 400] width 216 height 29
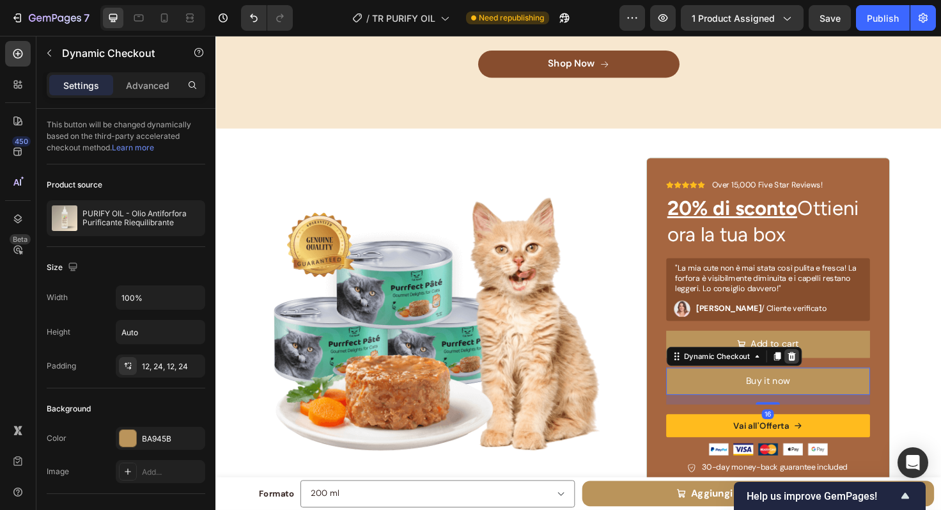
click at [823, 369] on icon at bounding box center [824, 374] width 10 height 10
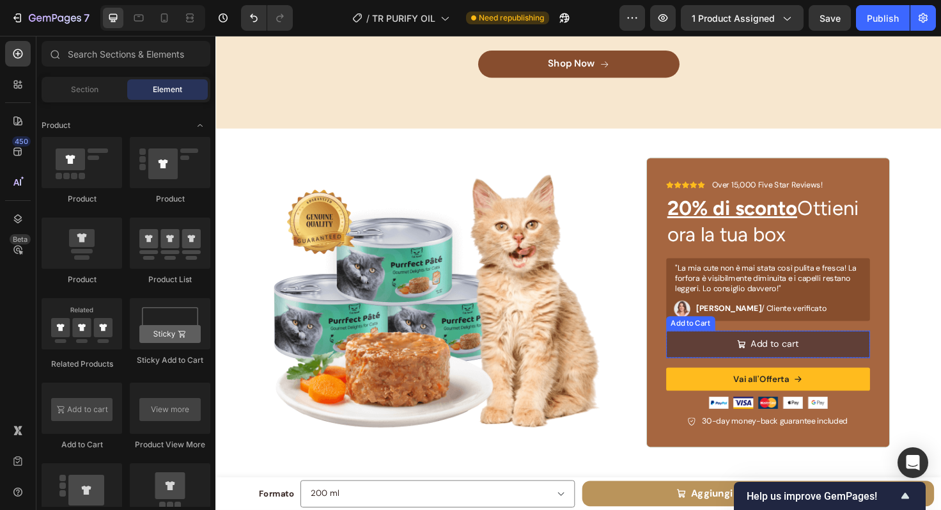
click at [841, 361] on button "Add to cart" at bounding box center [800, 361] width 216 height 29
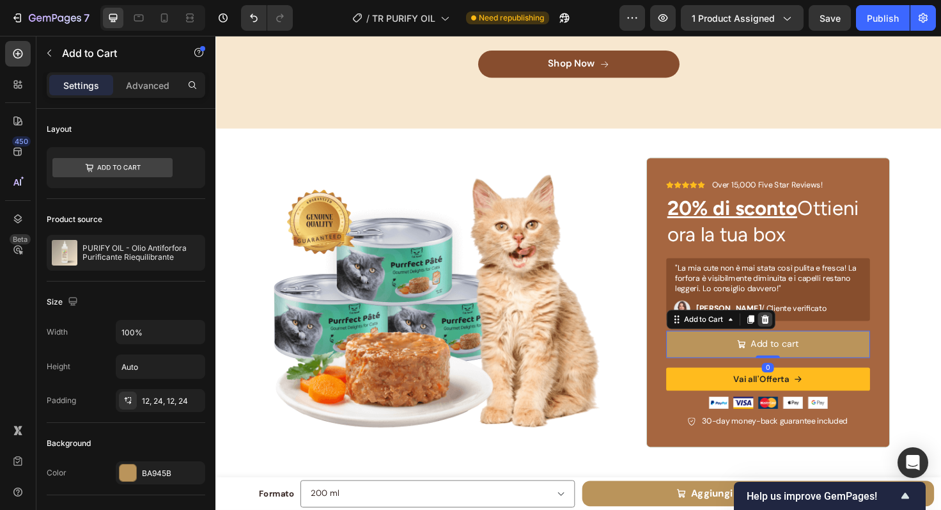
click at [794, 331] on icon at bounding box center [796, 335] width 8 height 9
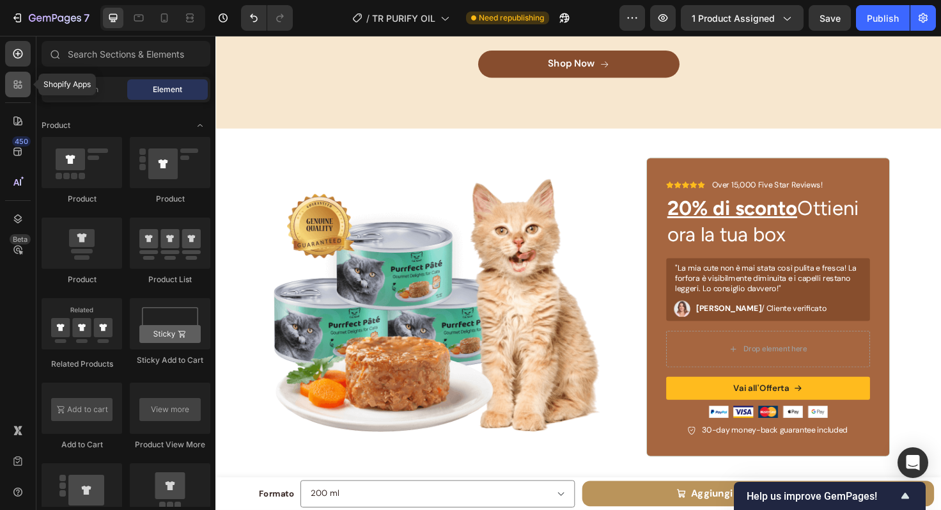
click at [17, 86] on icon at bounding box center [16, 87] width 4 height 4
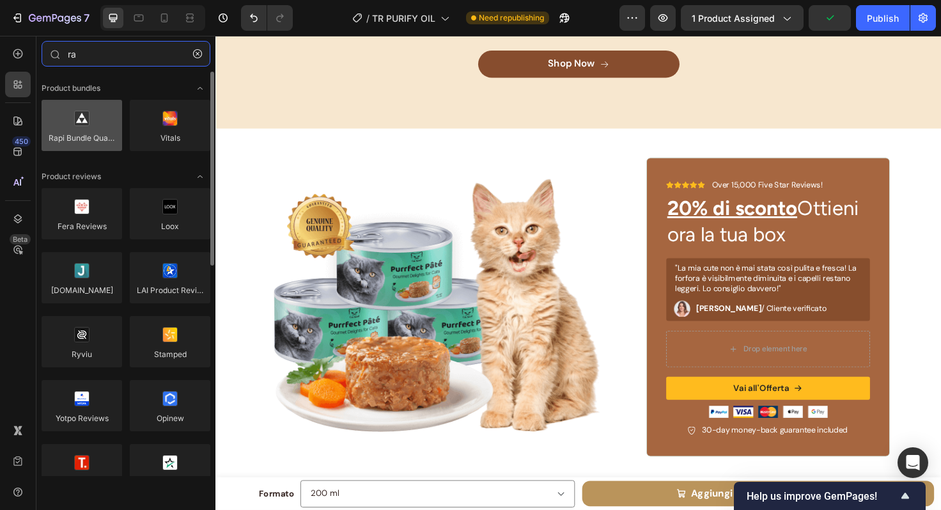
type input "ra"
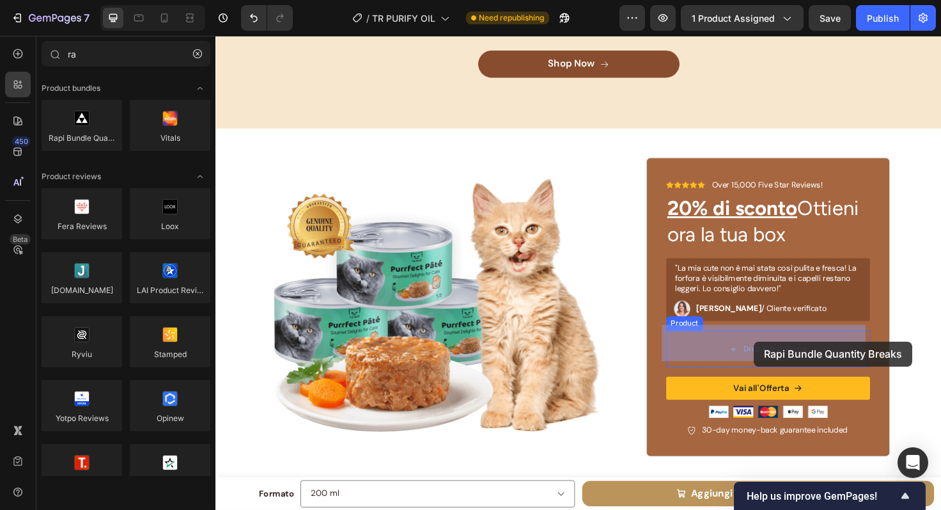
drag, startPoint x: 297, startPoint y: 164, endPoint x: 371, endPoint y: 204, distance: 84.4
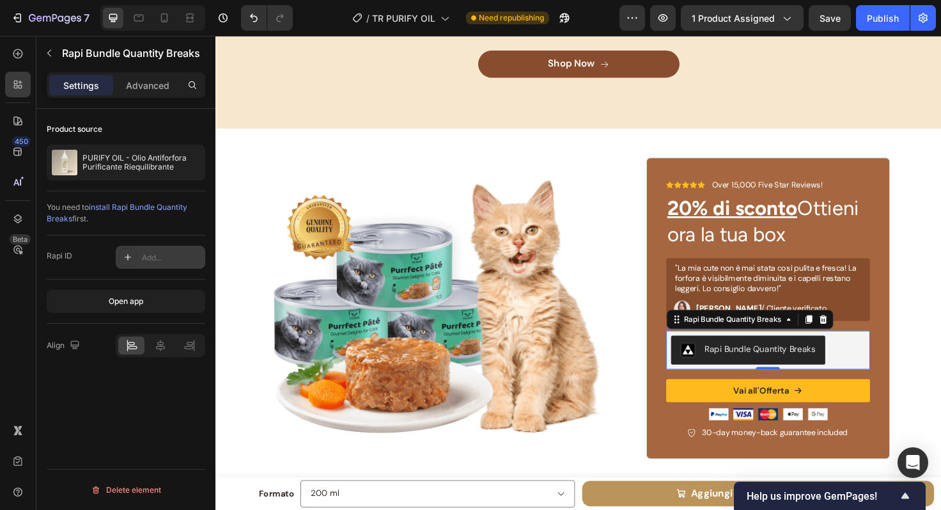
click at [156, 247] on div "Add..." at bounding box center [161, 257] width 90 height 23
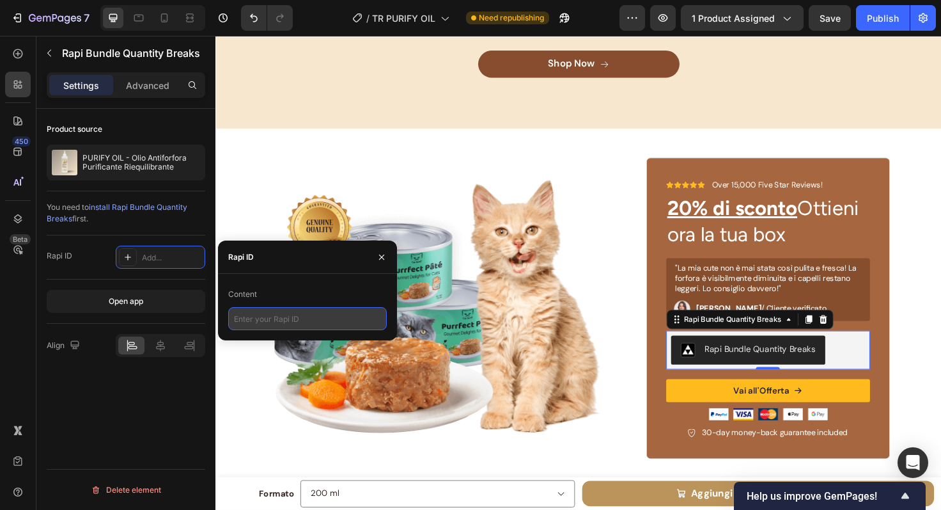
click at [266, 318] on input "text" at bounding box center [307, 318] width 159 height 23
paste input "<div data-rapi-id="rapi_63e8ae03f4dca8"></div>"
type input "<div data-rapi-id="rapi_63e8ae03f4dca8"></div>"
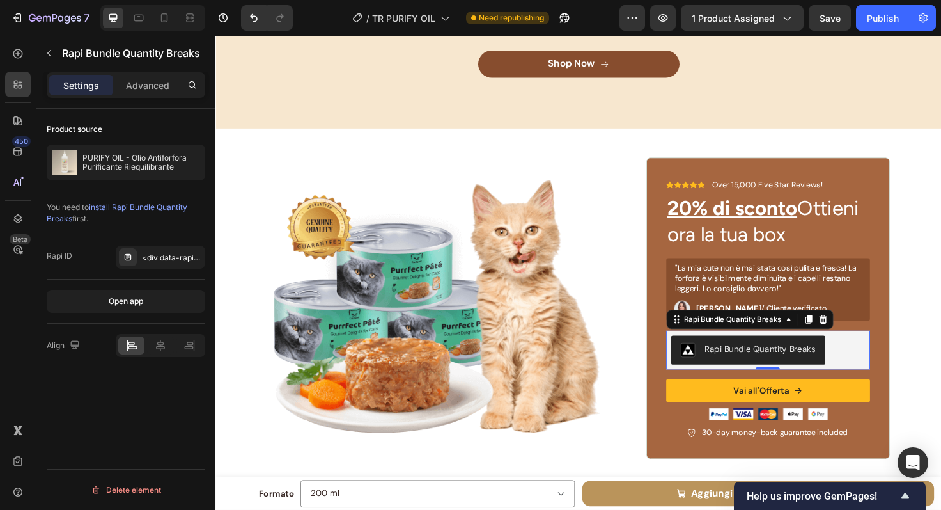
click at [181, 391] on div "Product source PURIFY OIL - Olio Antiforfora Purificante Riequilibrante You nee…" at bounding box center [125, 327] width 179 height 437
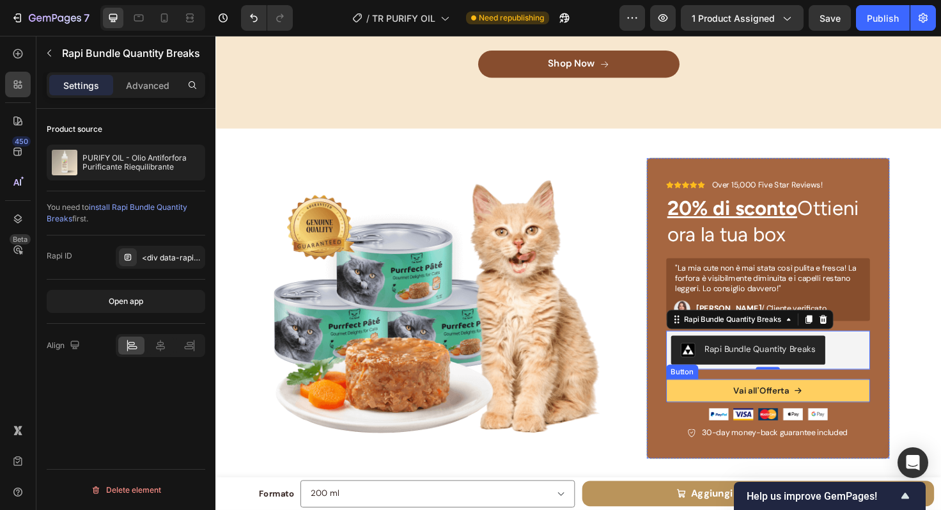
click at [867, 406] on button "Vai all'Offerta" at bounding box center [800, 410] width 216 height 24
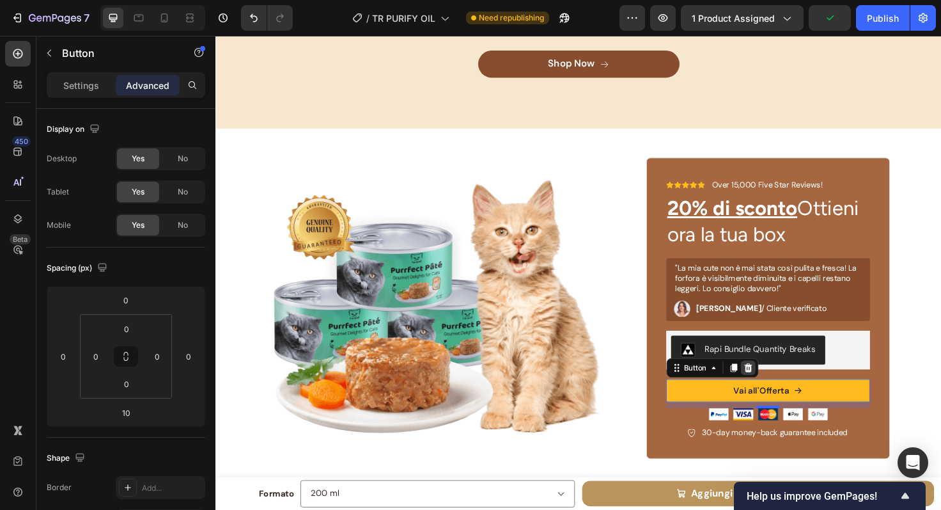
click at [774, 382] on icon at bounding box center [778, 386] width 8 height 9
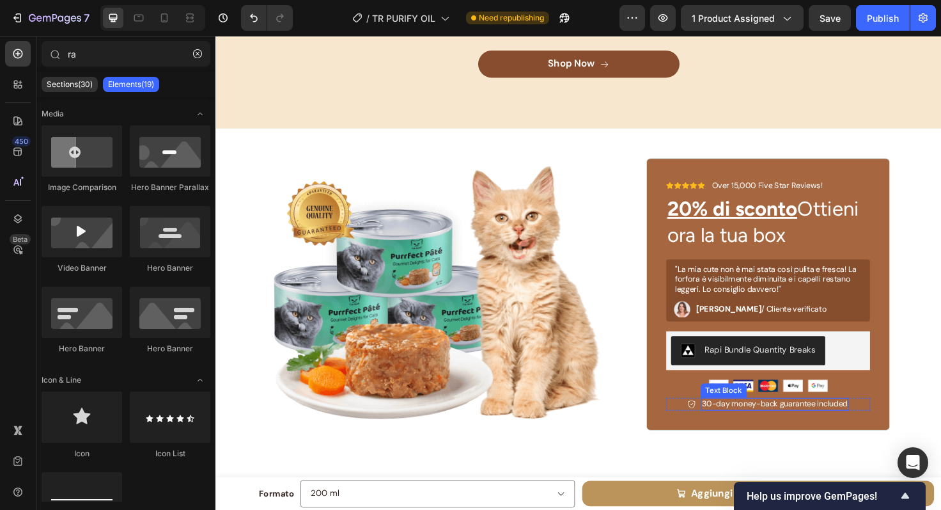
click at [829, 421] on p "30-day money-back guarantee included" at bounding box center [807, 424] width 154 height 11
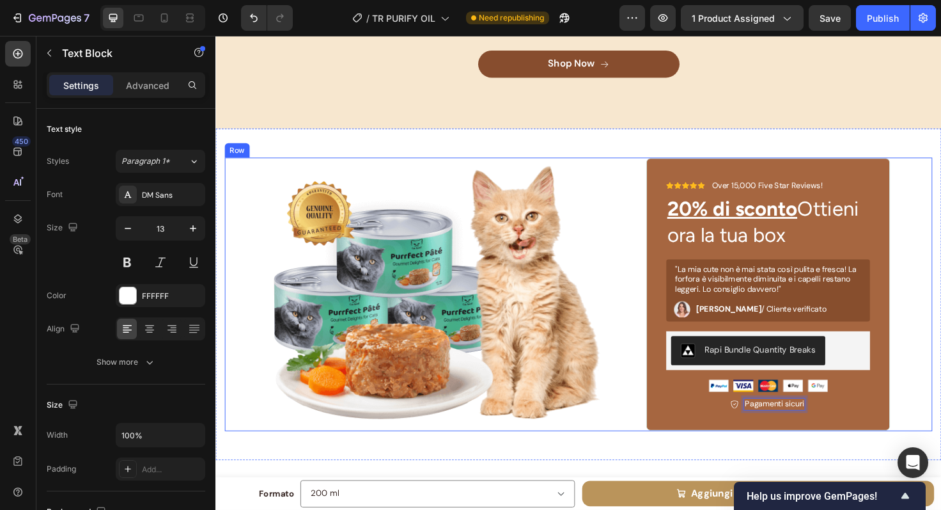
click at [937, 379] on div "Image Icon Icon Icon Icon Icon Icon List Over 15,000 Five Star Reviews! Text Bl…" at bounding box center [599, 308] width 748 height 289
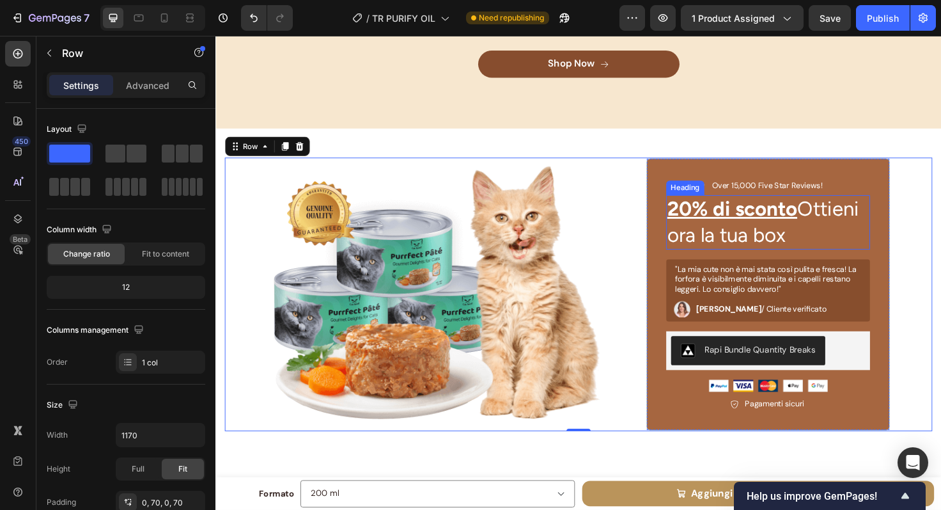
click at [857, 226] on h2 "20% di sconto Ottieni ora la tua box" at bounding box center [800, 233] width 216 height 58
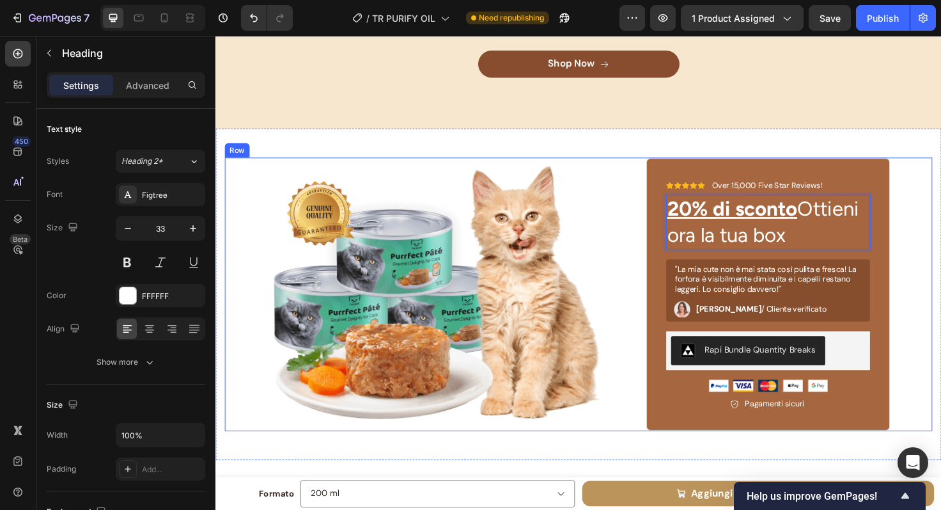
click at [941, 236] on div "Image Icon Icon Icon Icon Icon Icon List Over 15,000 Five Star Reviews! Text Bl…" at bounding box center [599, 308] width 748 height 289
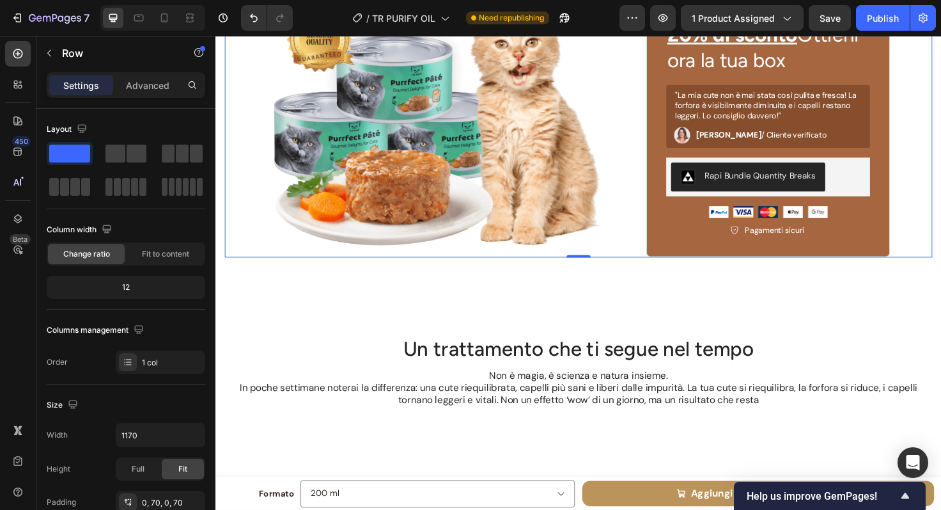
scroll to position [4614, 0]
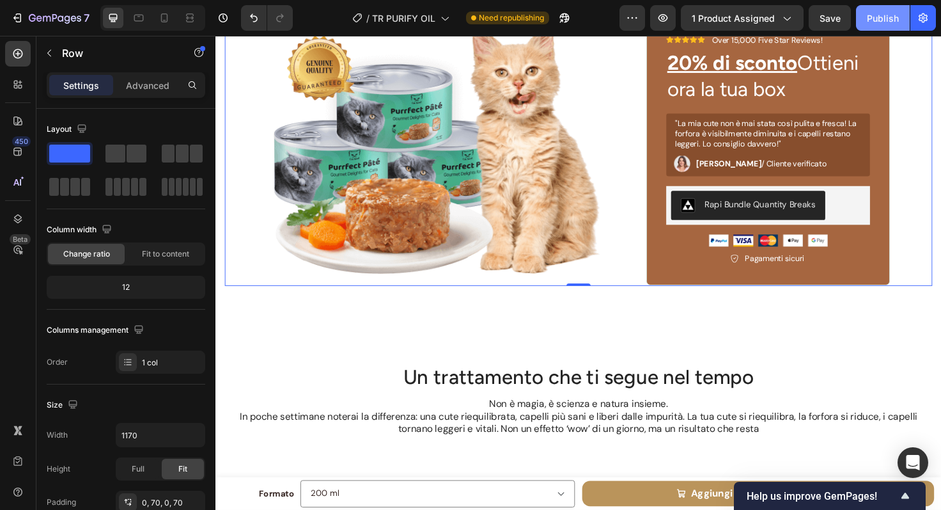
click at [888, 14] on div "Publish" at bounding box center [883, 18] width 32 height 13
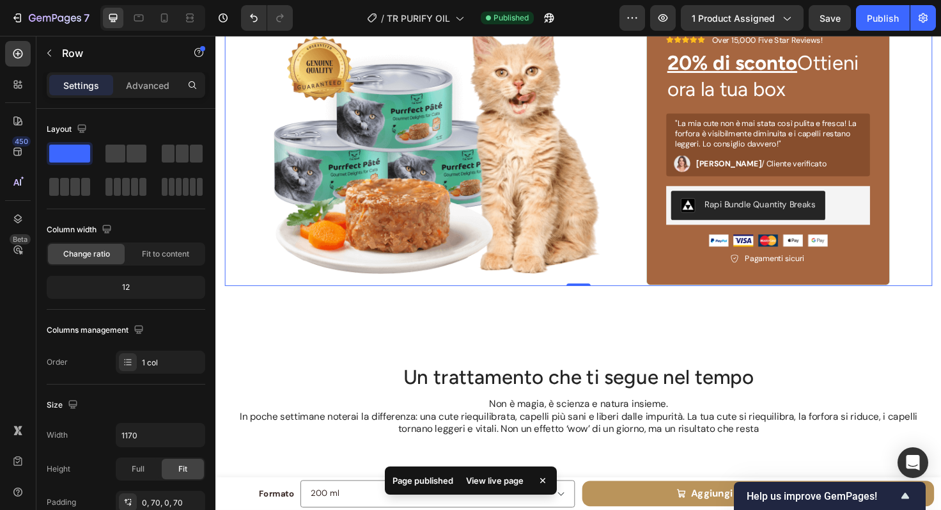
scroll to position [4503, 0]
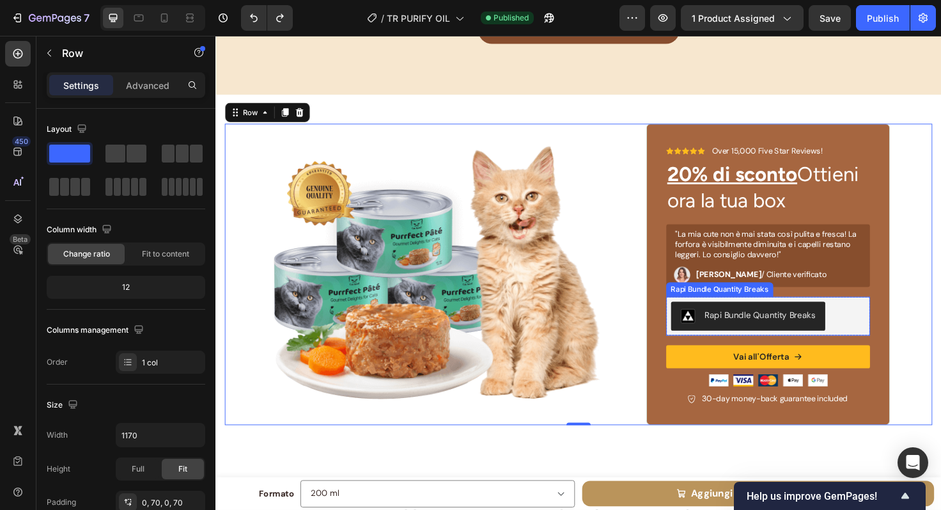
click at [888, 341] on div "Rapi Bundle Quantity Breaks" at bounding box center [800, 331] width 216 height 41
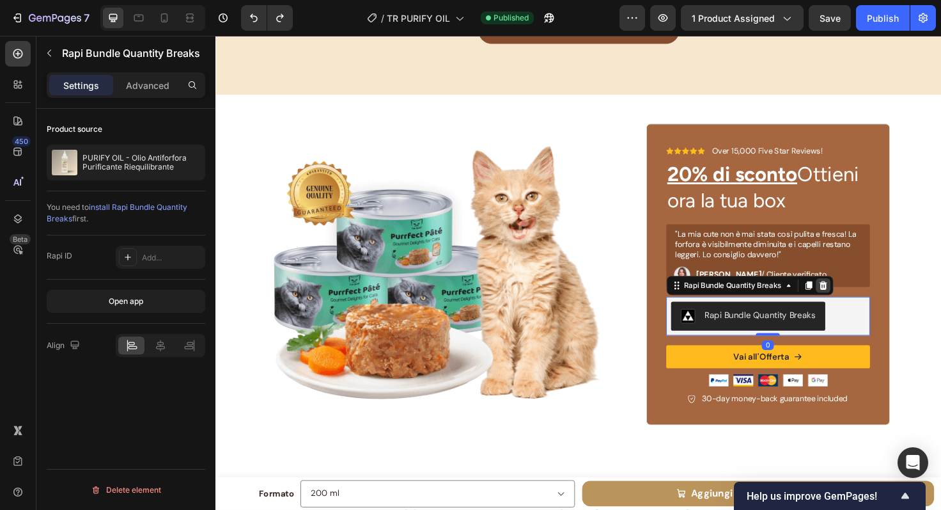
click at [853, 295] on icon at bounding box center [857, 299] width 8 height 9
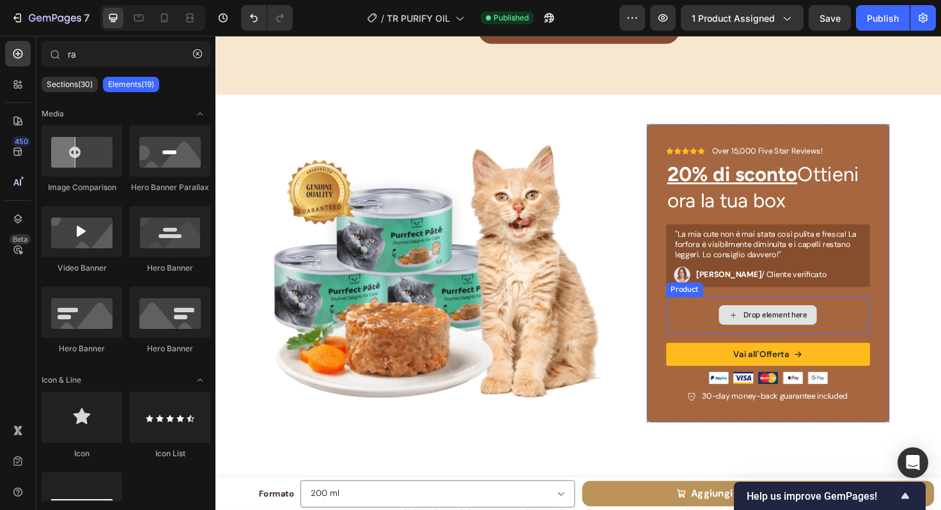
click at [876, 337] on div "Drop element here" at bounding box center [800, 330] width 216 height 38
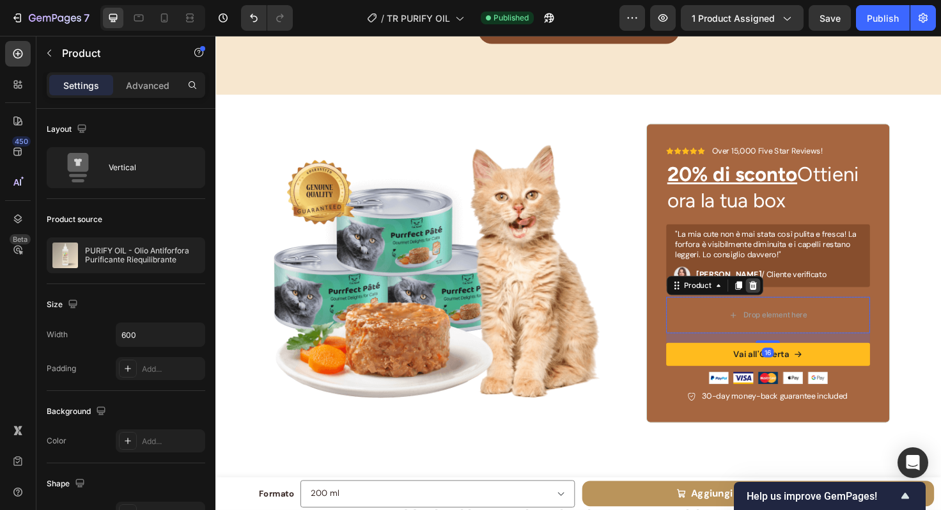
click at [782, 294] on icon at bounding box center [783, 299] width 10 height 10
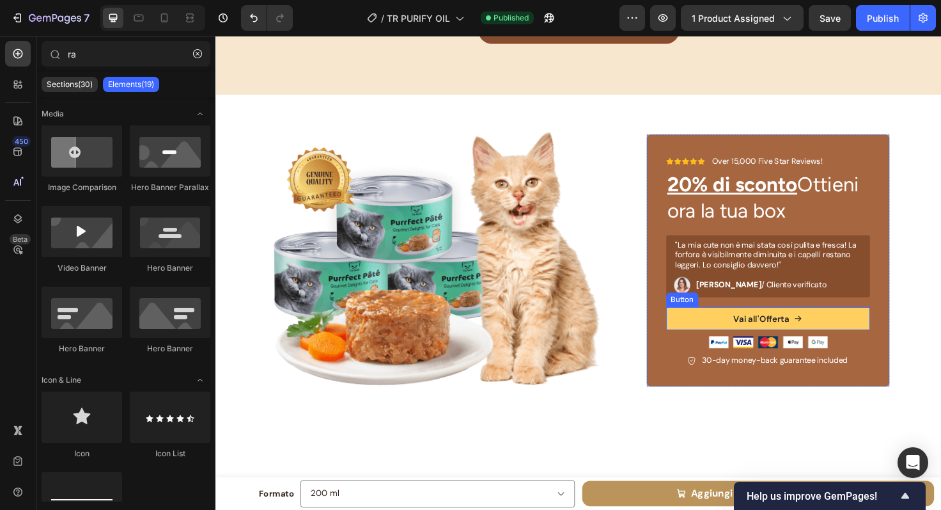
click at [865, 331] on button "Vai all'Offerta" at bounding box center [800, 334] width 216 height 24
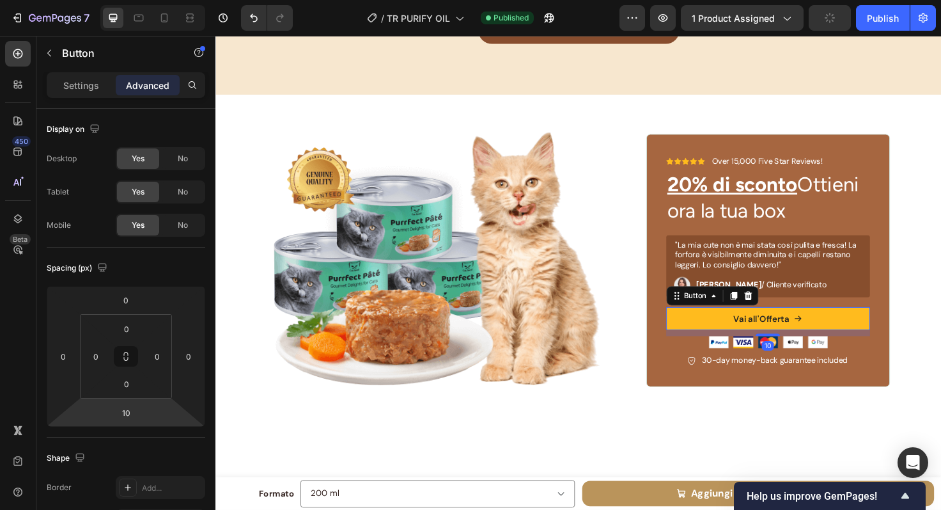
scroll to position [416, 0]
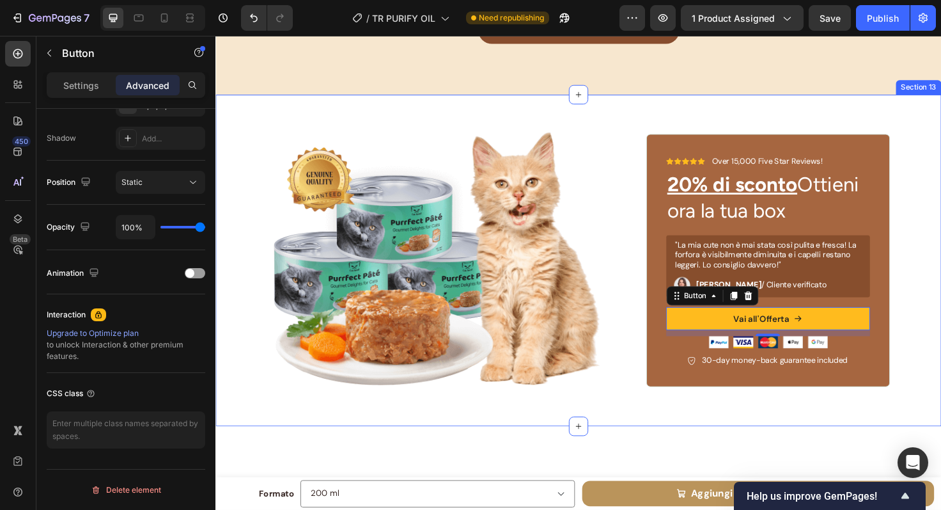
click at [275, 104] on div "Image Icon Icon Icon Icon Icon Icon List Over 15,000 Five Star Reviews! Text Bl…" at bounding box center [599, 273] width 767 height 350
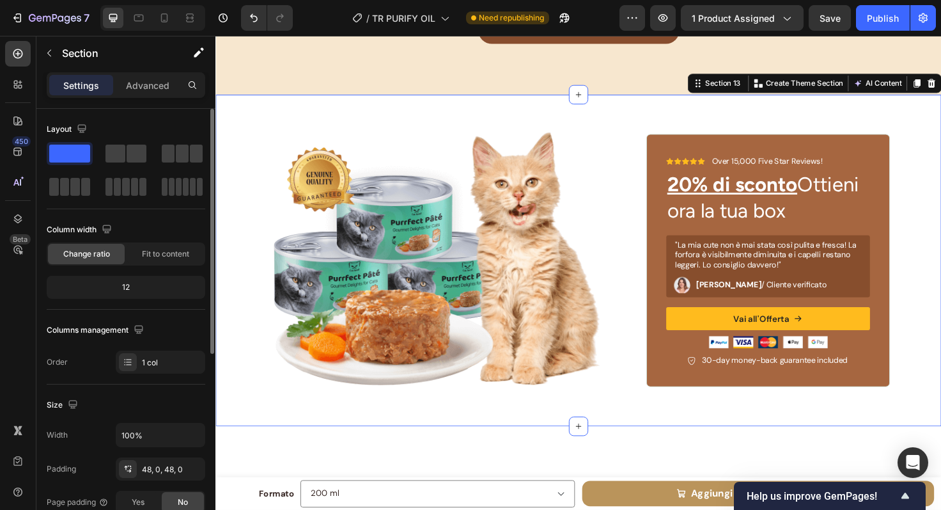
scroll to position [343, 0]
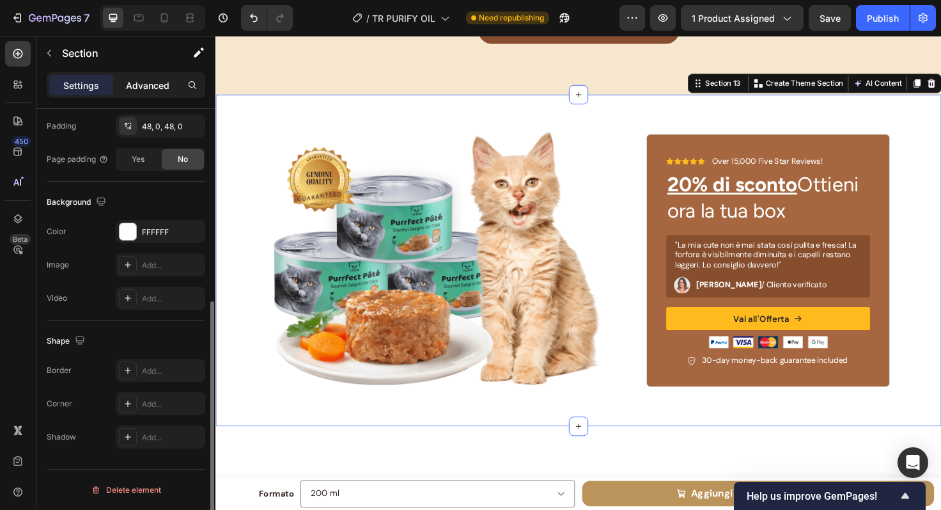
click at [150, 84] on p "Advanced" at bounding box center [147, 85] width 43 height 13
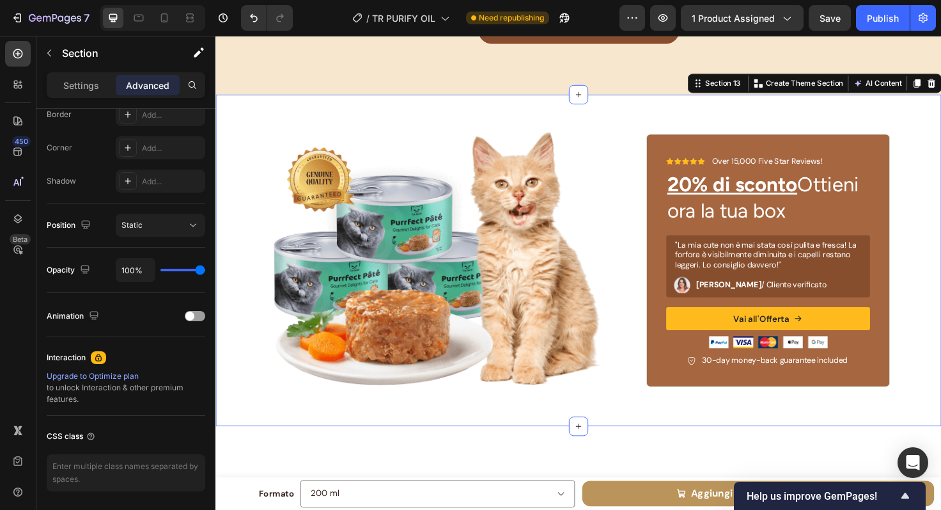
scroll to position [416, 0]
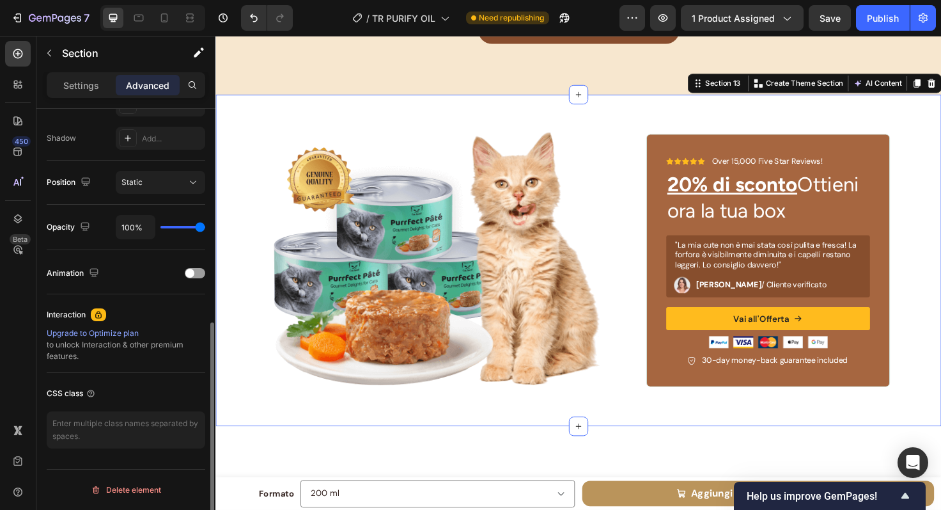
click at [100, 334] on div "Upgrade to Optimize plan" at bounding box center [126, 333] width 159 height 12
click at [733, 83] on div "Section 13" at bounding box center [751, 86] width 43 height 12
click at [86, 87] on p "Settings" at bounding box center [81, 85] width 36 height 13
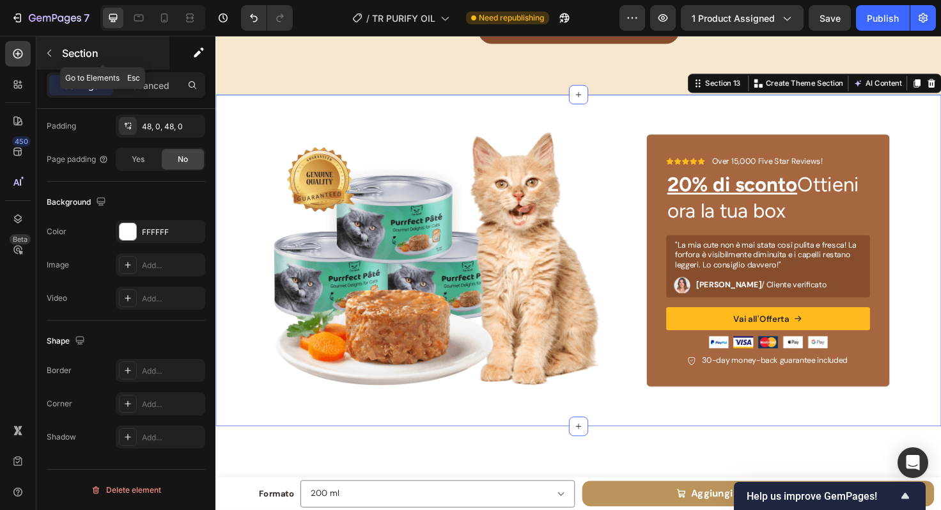
click at [49, 49] on icon "button" at bounding box center [49, 53] width 10 height 10
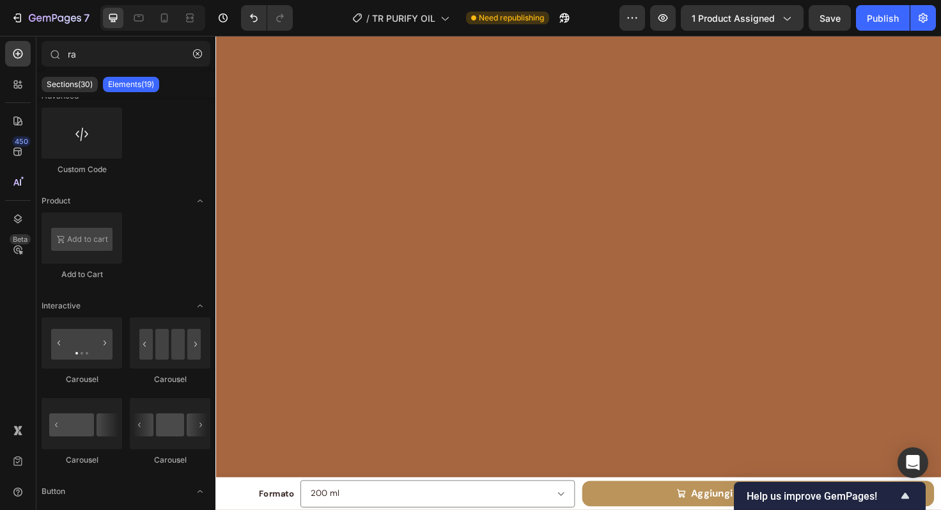
scroll to position [0, 0]
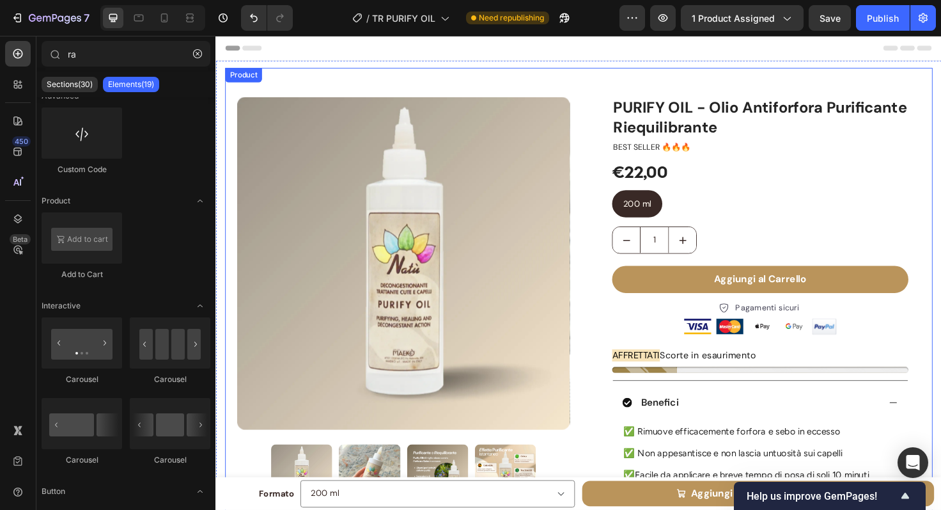
click at [596, 88] on div "Product Images Icon Icon Icon Icon Icon Icon List se hai la cute che si sporca …" at bounding box center [599, 473] width 748 height 806
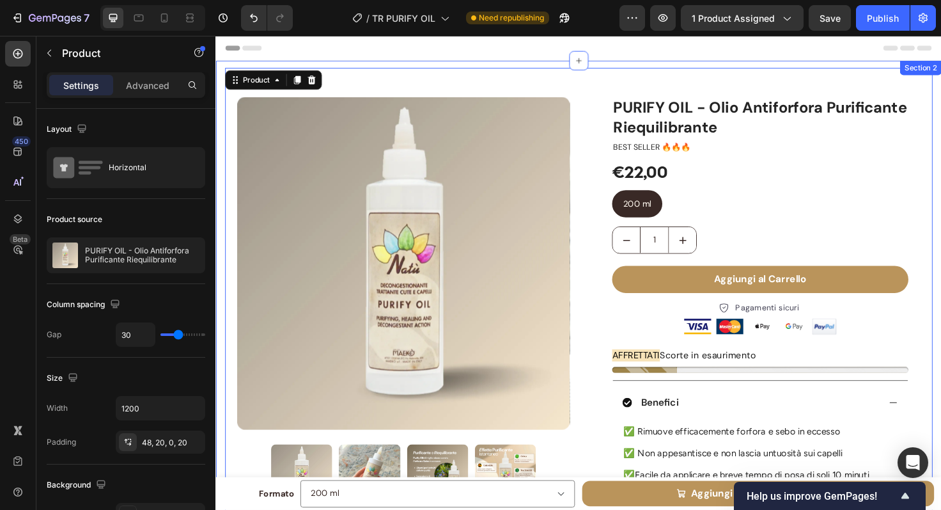
click at [624, 66] on div "Product Images Icon Icon Icon Icon Icon Icon List se hai la cute che si sporca …" at bounding box center [599, 484] width 767 height 844
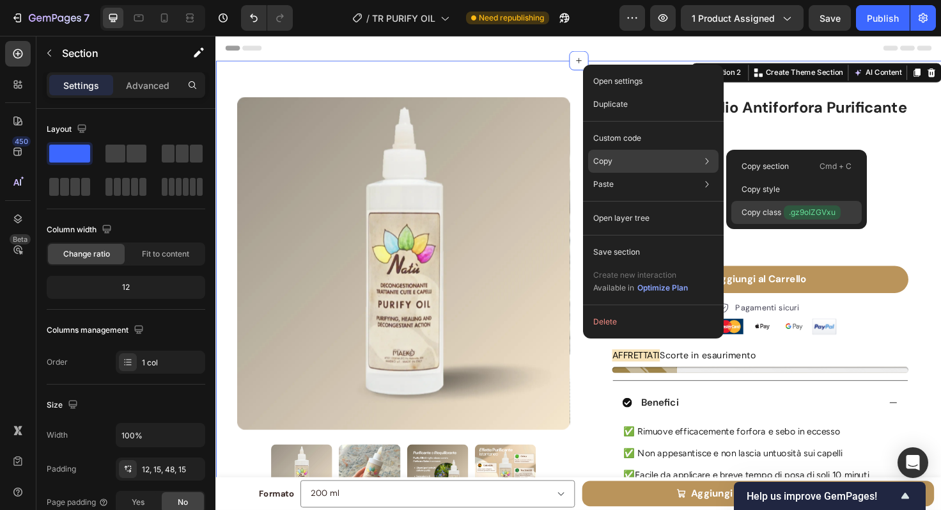
click at [760, 208] on p "Copy class .gz9oIZGVxu" at bounding box center [791, 212] width 99 height 14
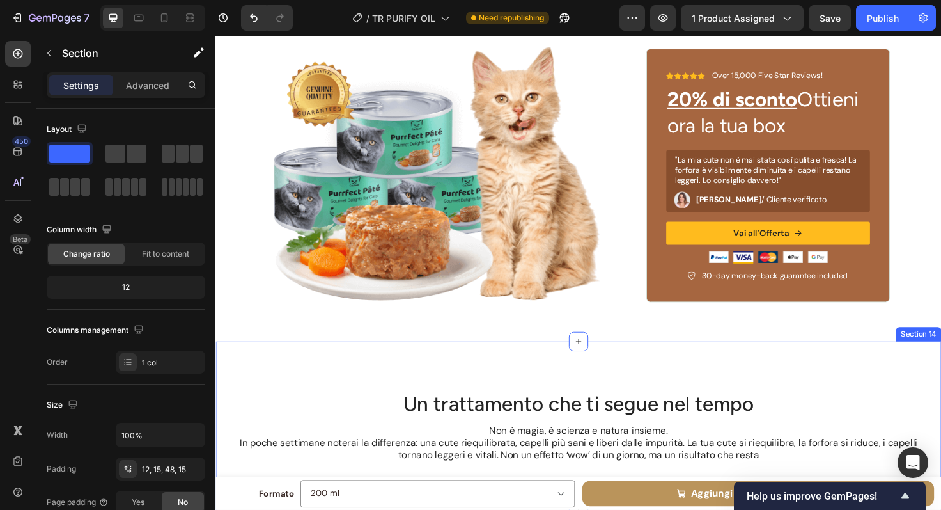
scroll to position [4548, 0]
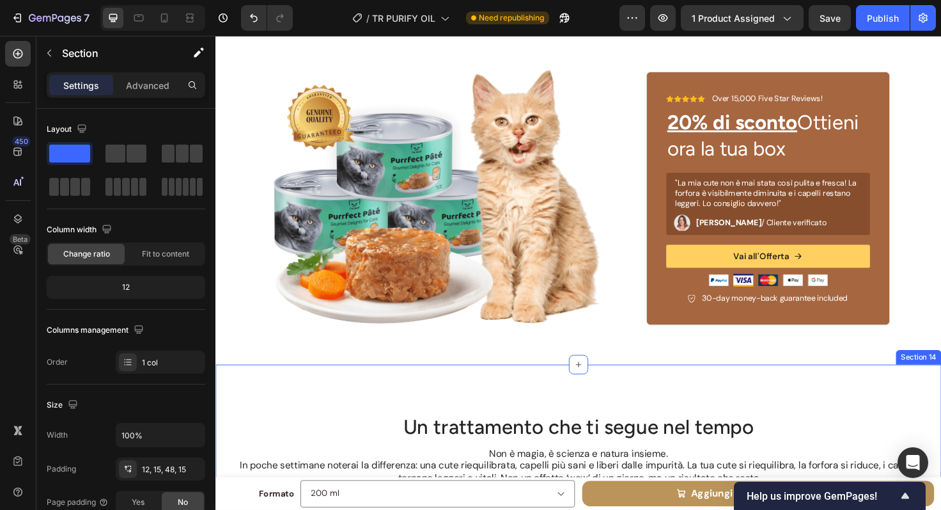
click at [703, 274] on button "Vai all'Offerta" at bounding box center [800, 268] width 216 height 24
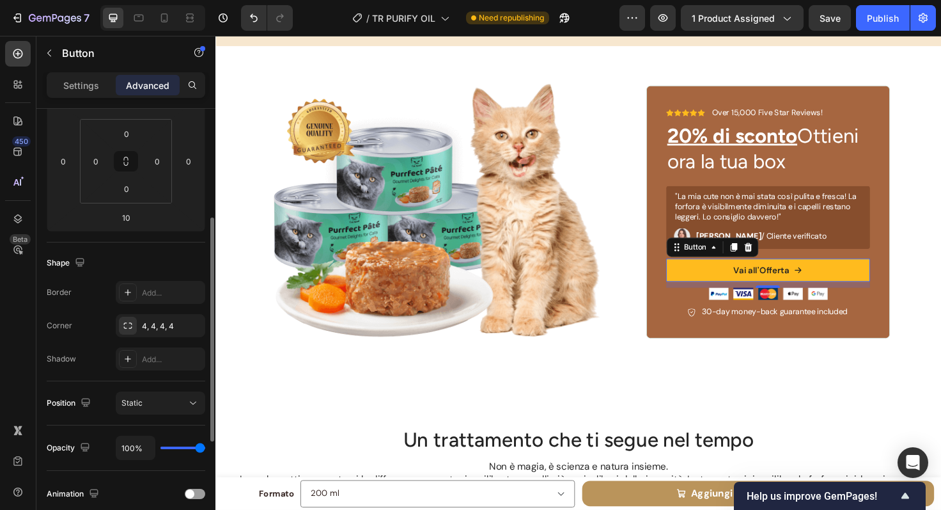
scroll to position [182, 0]
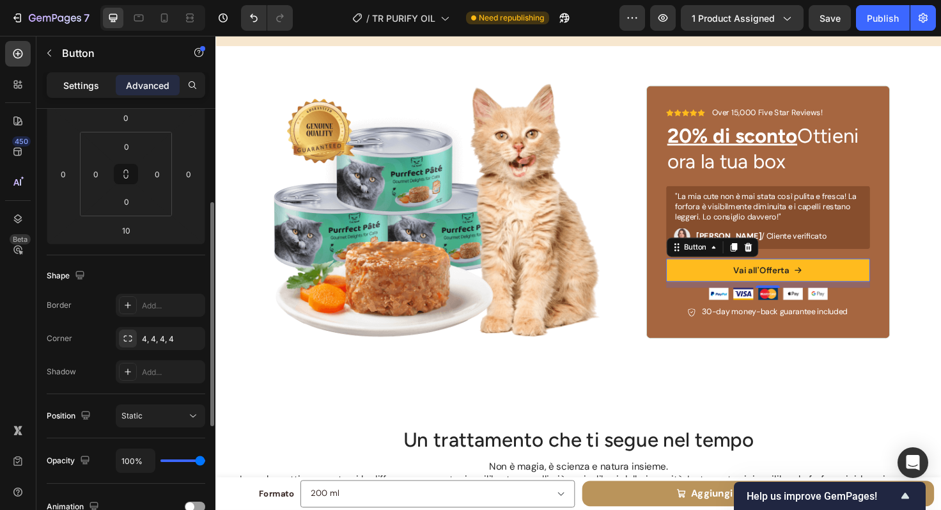
click at [76, 94] on div "Settings" at bounding box center [81, 85] width 64 height 20
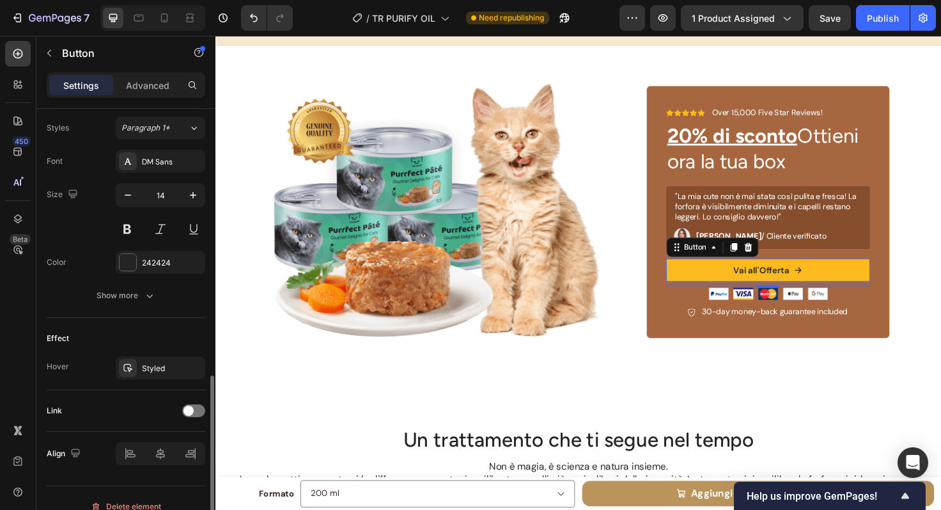
scroll to position [581, 0]
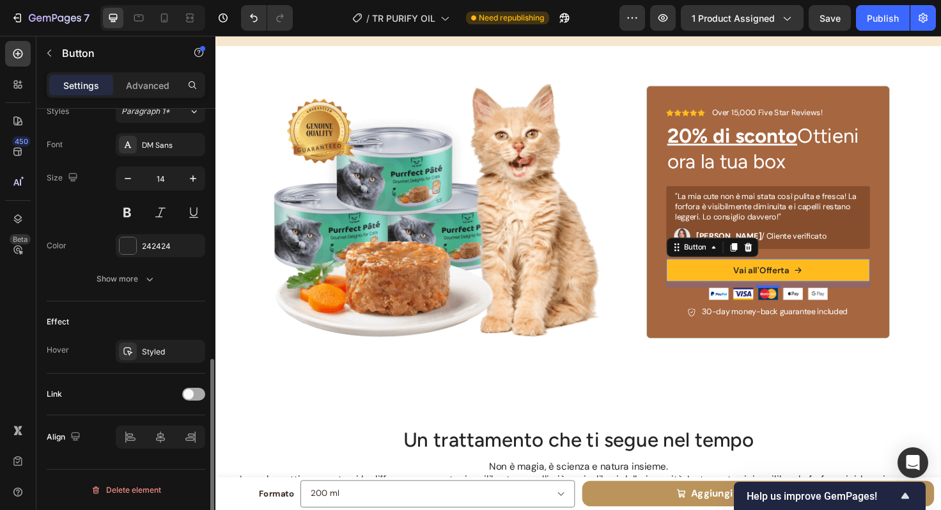
click at [190, 396] on span at bounding box center [189, 394] width 10 height 10
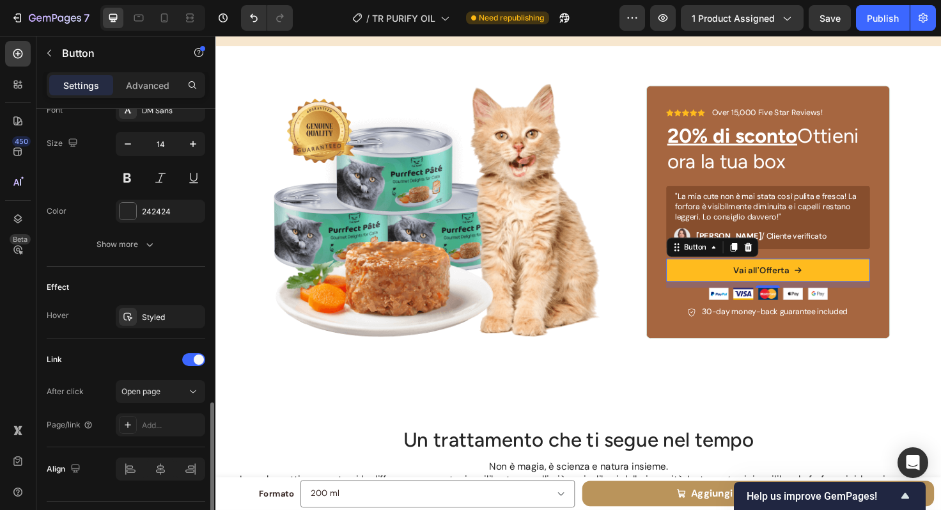
scroll to position [647, 0]
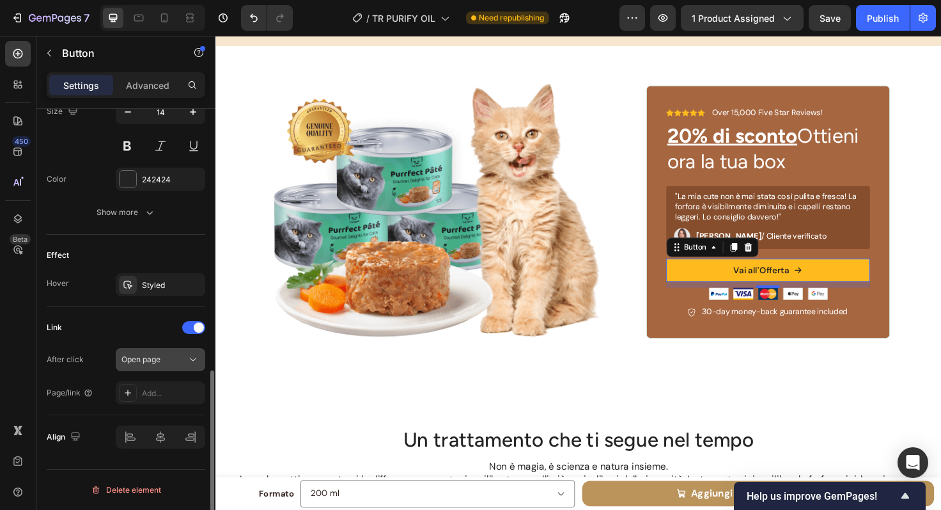
click at [176, 360] on div "Open page" at bounding box center [154, 360] width 65 height 12
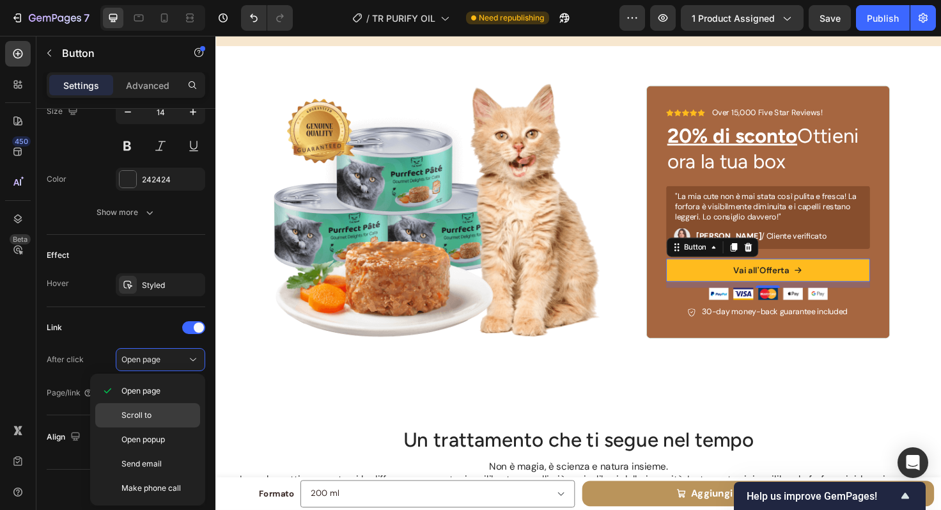
click at [171, 414] on p "Scroll to" at bounding box center [158, 415] width 73 height 12
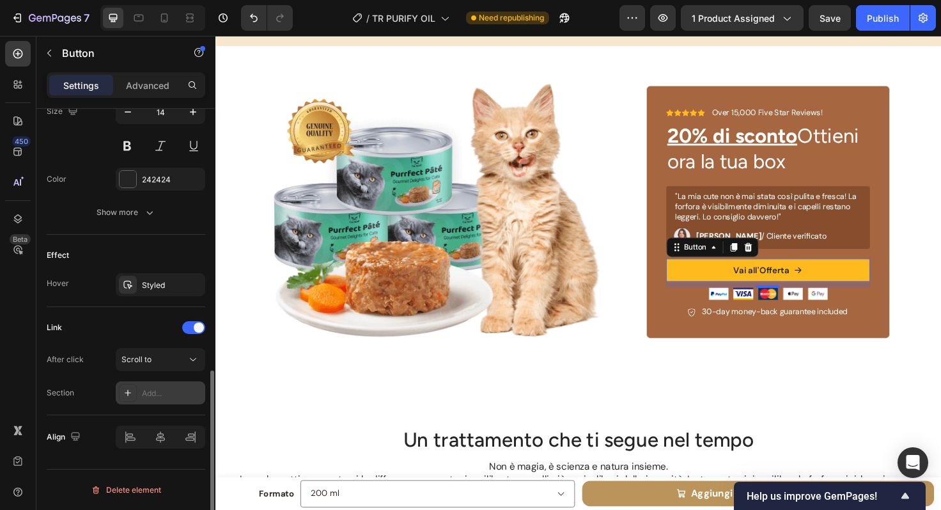
click at [171, 388] on div "Add..." at bounding box center [172, 394] width 60 height 12
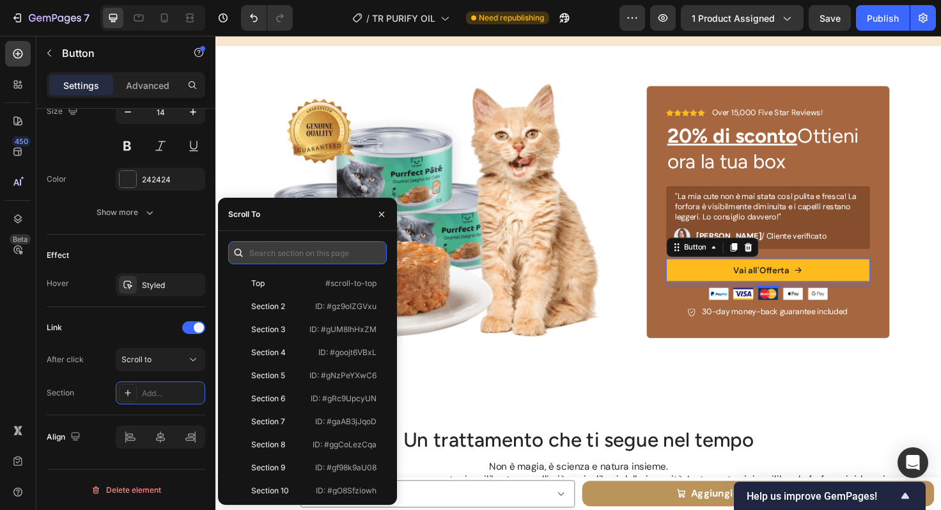
click at [311, 251] on input "text" at bounding box center [307, 252] width 159 height 23
paste input ".gz9oIZGVxu"
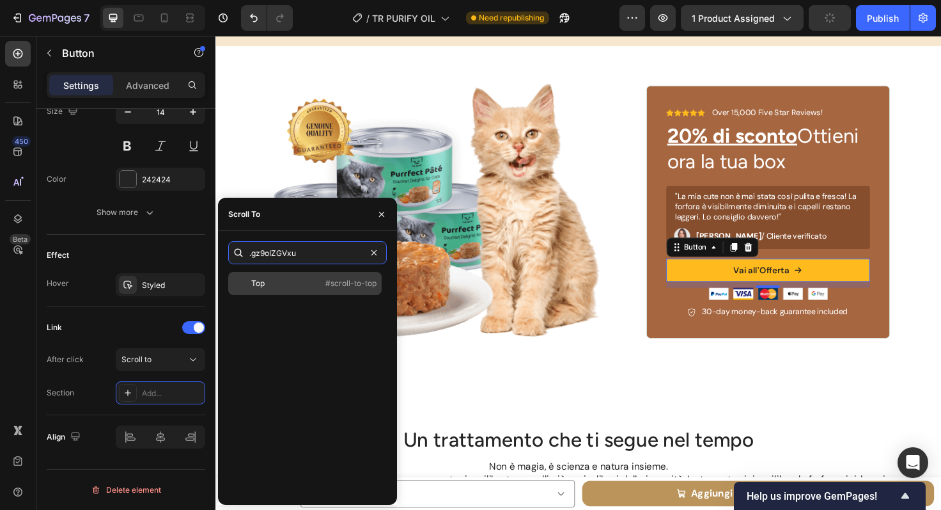
type input ".gz9oIZGVxu"
click at [267, 283] on div "Top" at bounding box center [270, 284] width 74 height 12
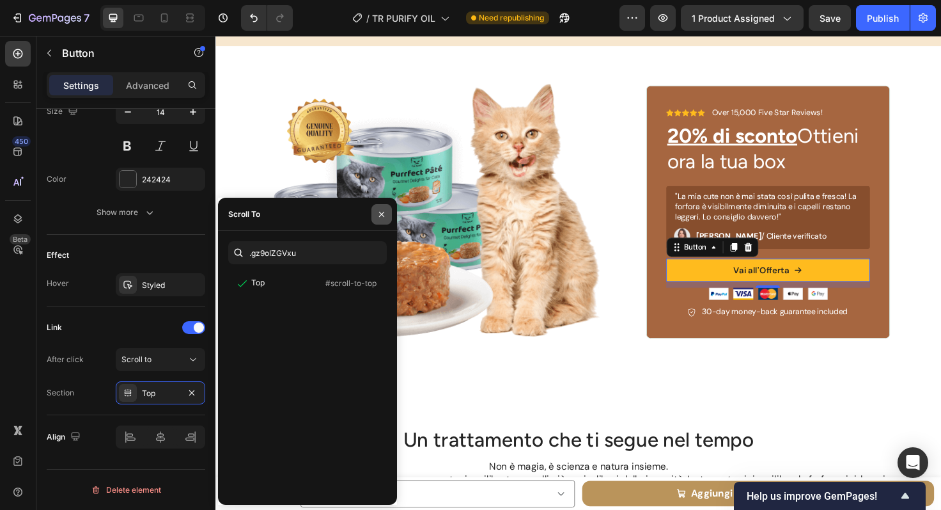
click at [386, 214] on icon "button" at bounding box center [382, 214] width 10 height 10
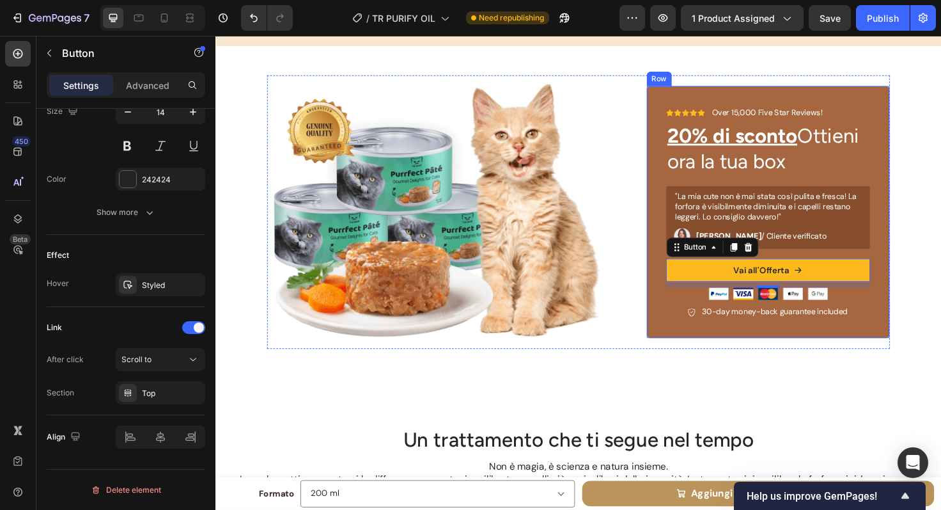
click at [675, 174] on div "Icon Icon Icon Icon Icon Icon List Over 15,000 Five Star Reviews! Text Block Ro…" at bounding box center [800, 221] width 258 height 267
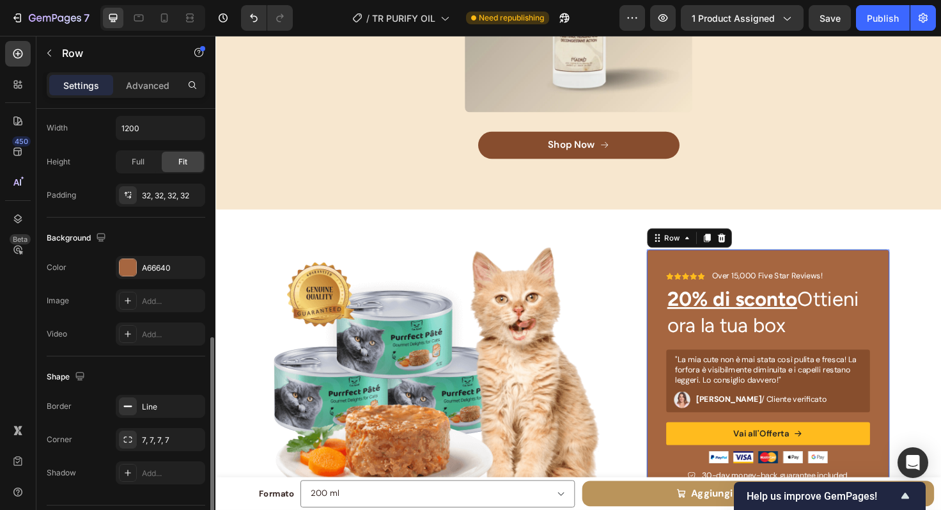
scroll to position [343, 0]
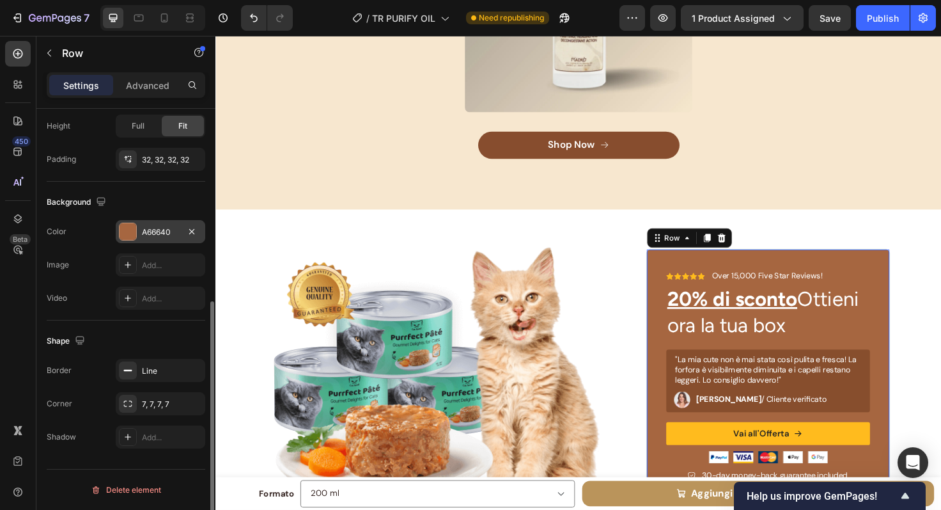
click at [137, 234] on div "A66640" at bounding box center [161, 231] width 90 height 23
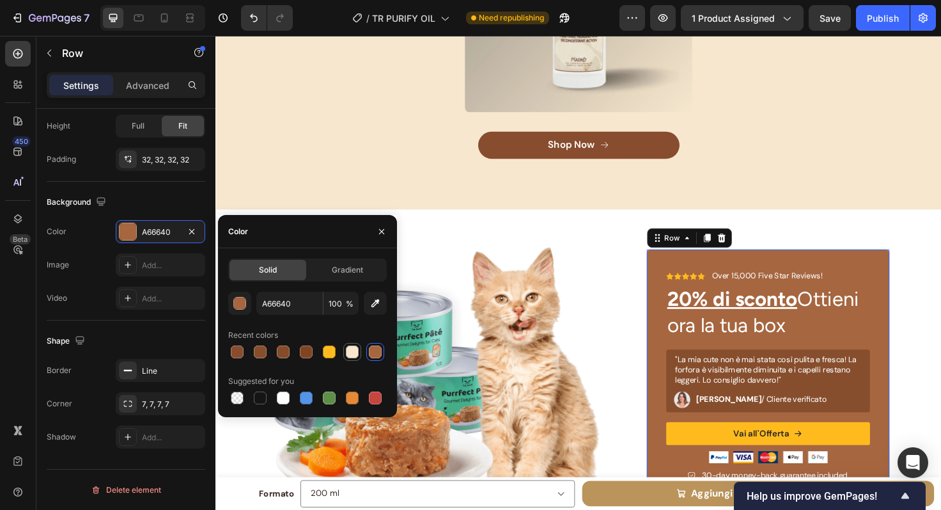
click at [350, 354] on div at bounding box center [352, 351] width 13 height 13
type input "F8E7CF"
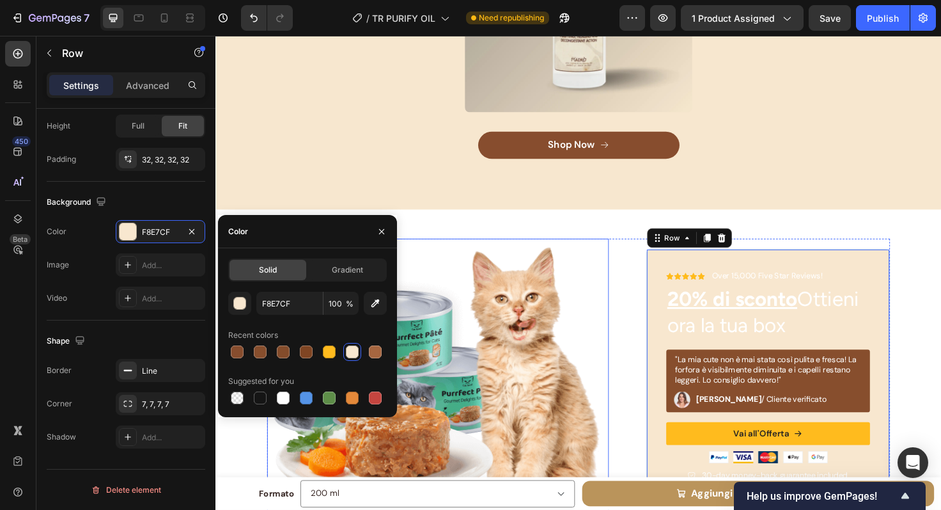
click at [517, 241] on div "Image Icon Icon Icon Icon Icon Icon List Over 15,000 Five Star Reviews! Text Bl…" at bounding box center [599, 394] width 767 height 350
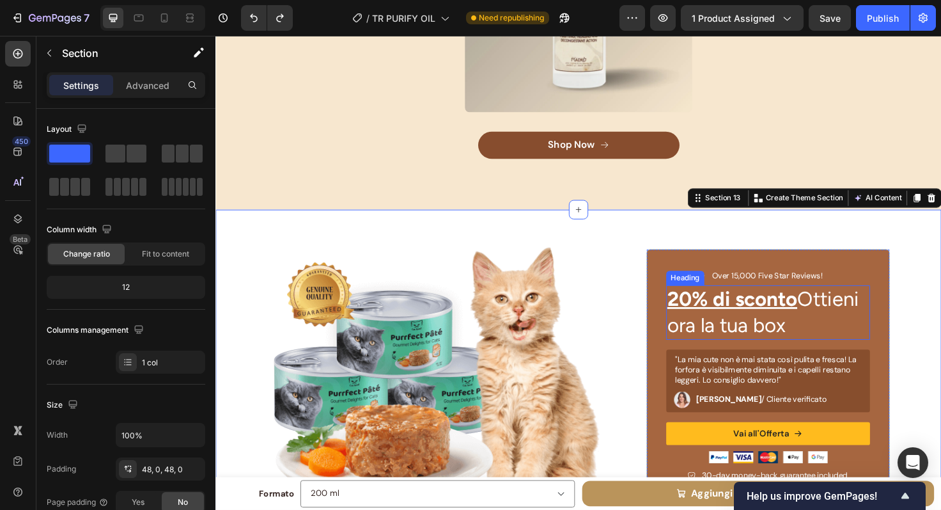
scroll to position [4515, 0]
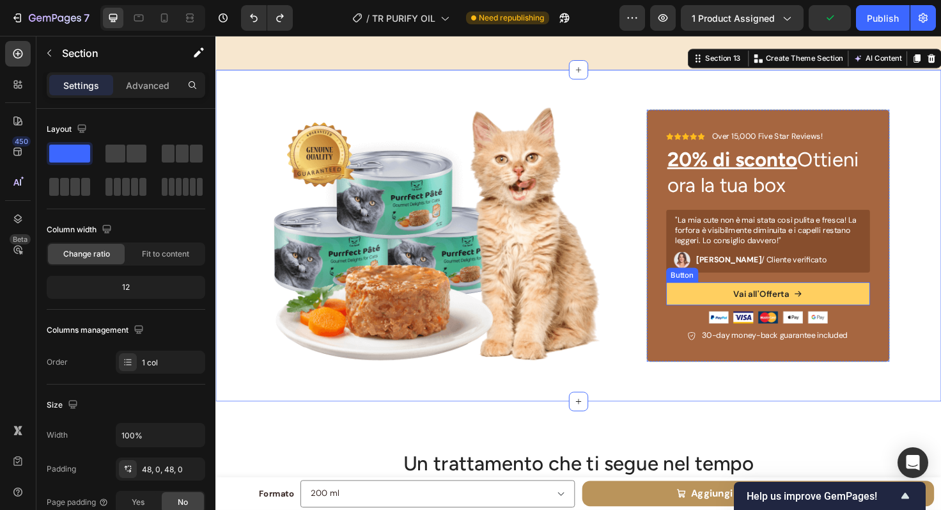
click at [897, 311] on button "Vai all'Offerta" at bounding box center [800, 308] width 216 height 24
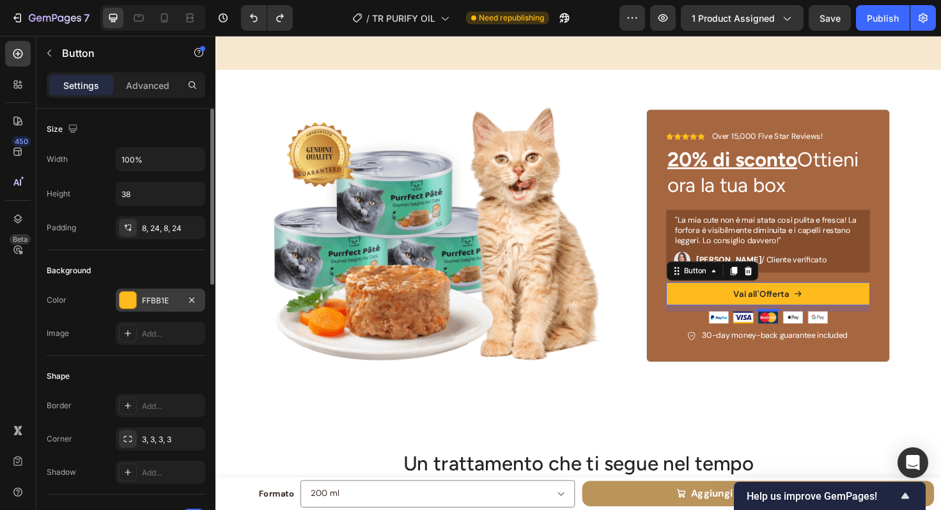
click at [131, 302] on div at bounding box center [128, 300] width 17 height 17
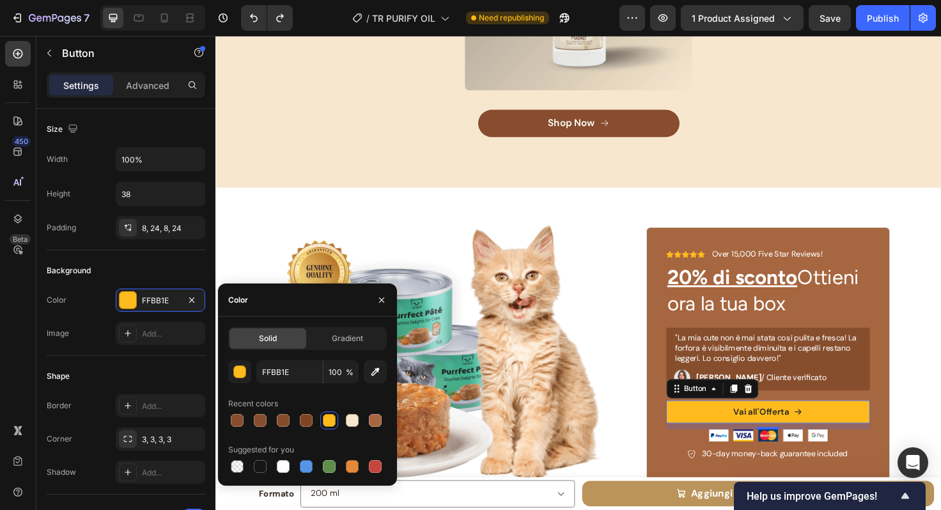
scroll to position [4412, 0]
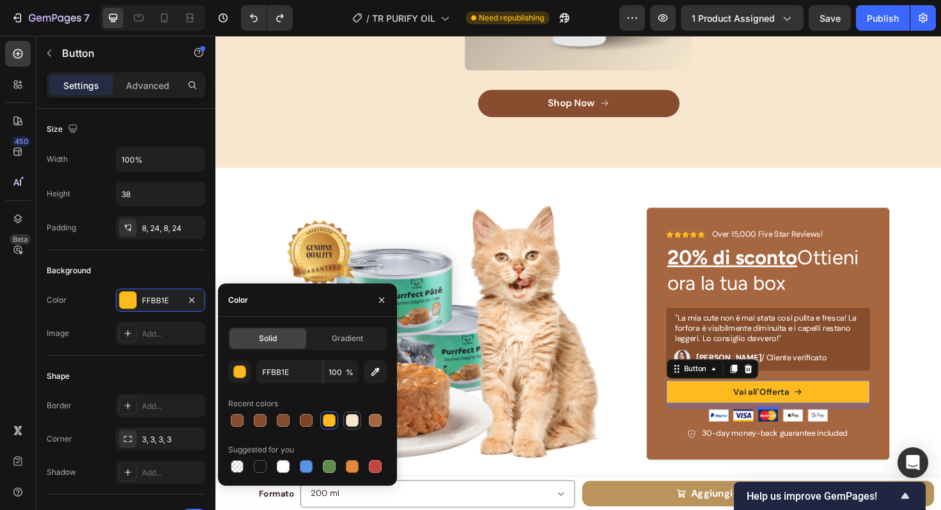
click at [354, 424] on div at bounding box center [352, 420] width 13 height 13
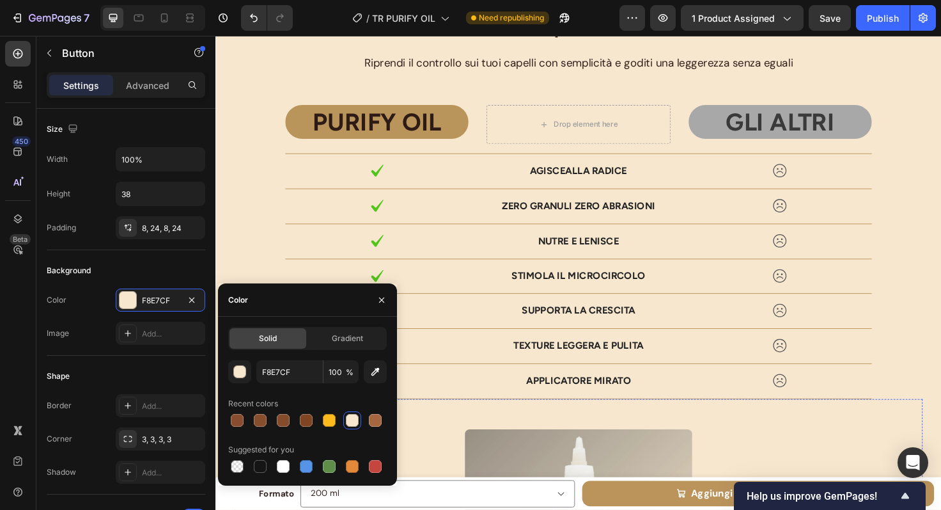
scroll to position [3678, 0]
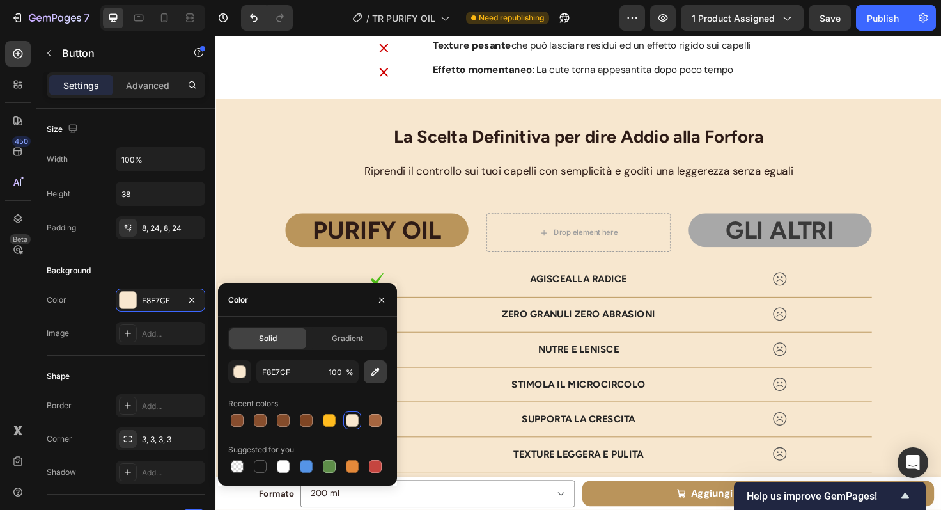
click at [379, 370] on icon "button" at bounding box center [375, 371] width 13 height 13
type input "BA965B"
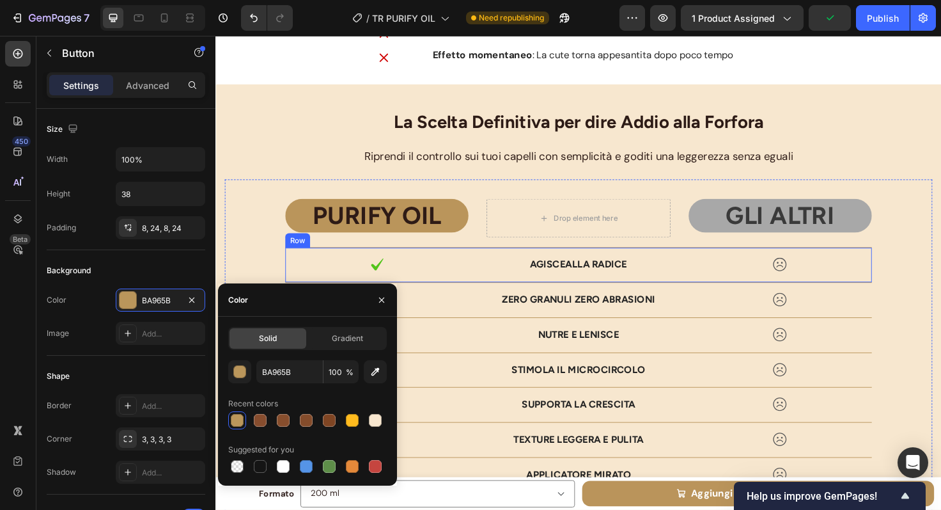
scroll to position [3701, 0]
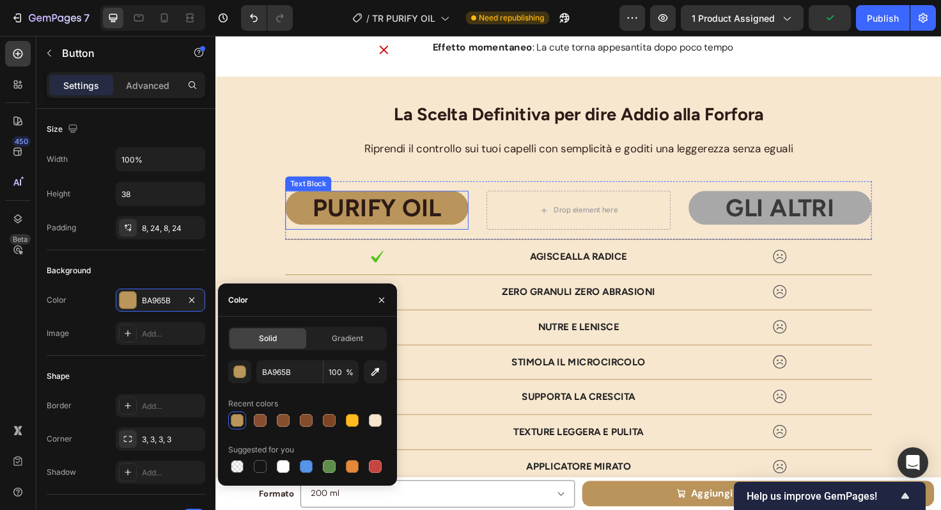
click at [430, 212] on p "PURIFY OIL" at bounding box center [385, 217] width 191 height 33
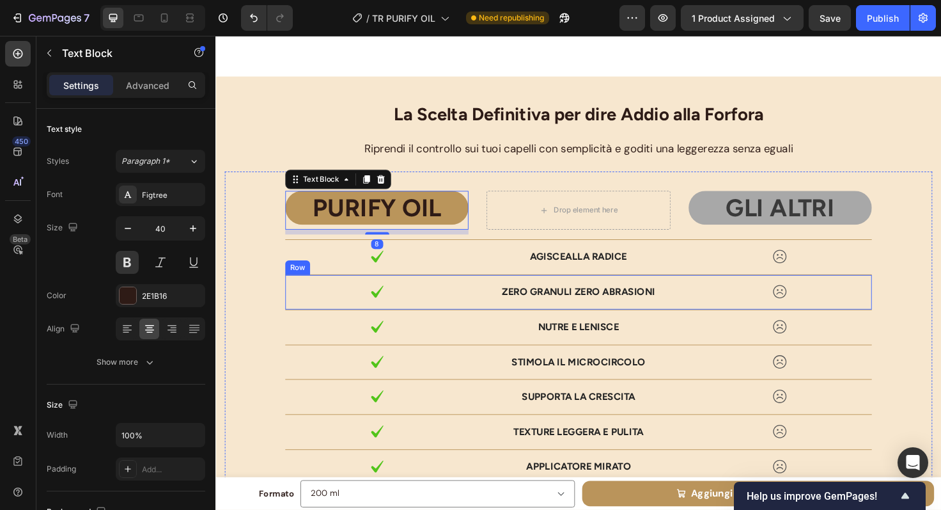
scroll to position [4030, 0]
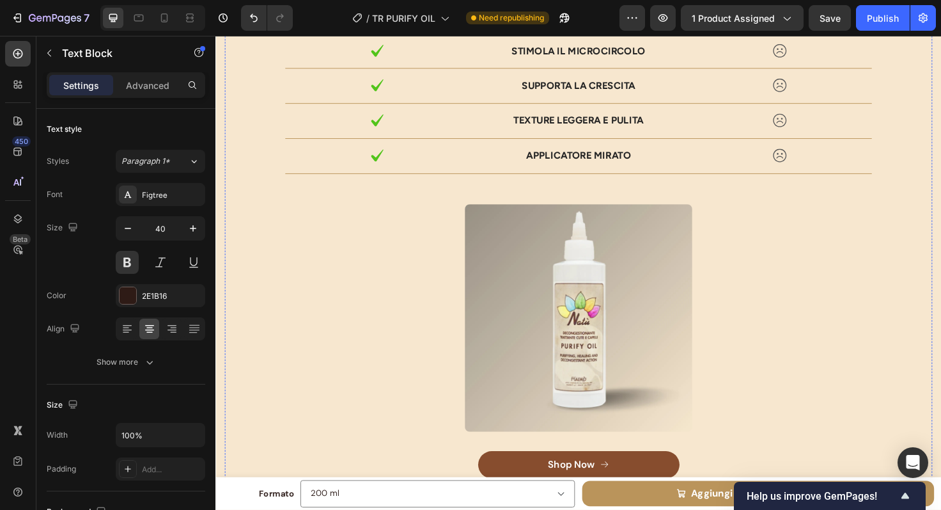
click at [499, 233] on img at bounding box center [599, 334] width 241 height 240
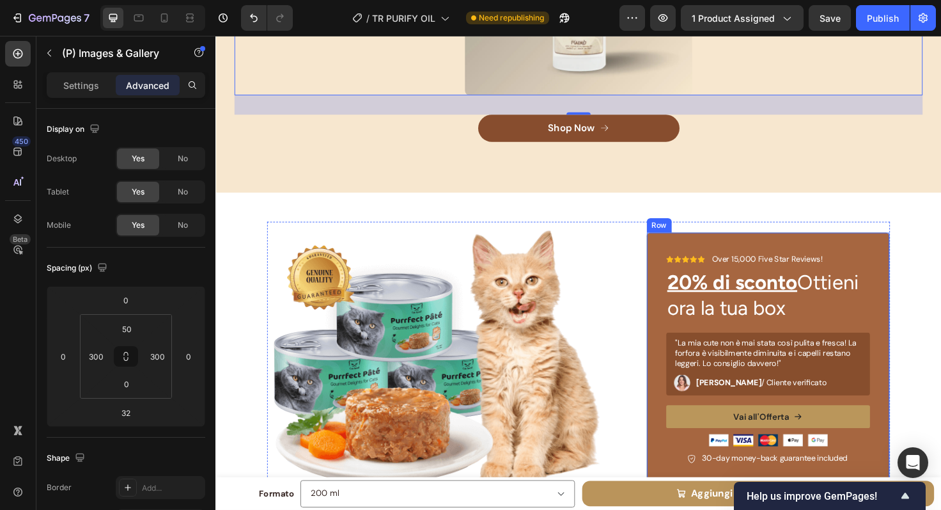
scroll to position [4398, 0]
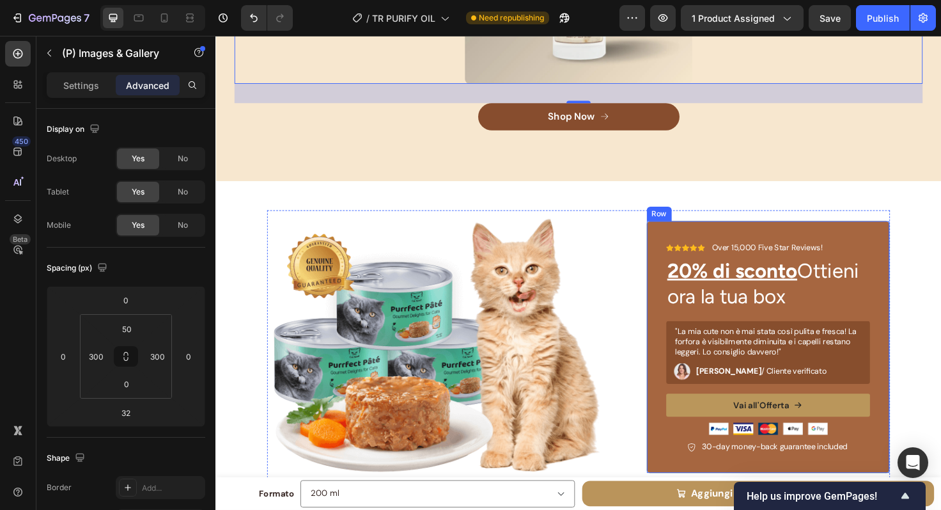
click at [714, 237] on div "Icon Icon Icon Icon Icon Icon List Over 15,000 Five Star Reviews! Text Block Ro…" at bounding box center [800, 364] width 258 height 267
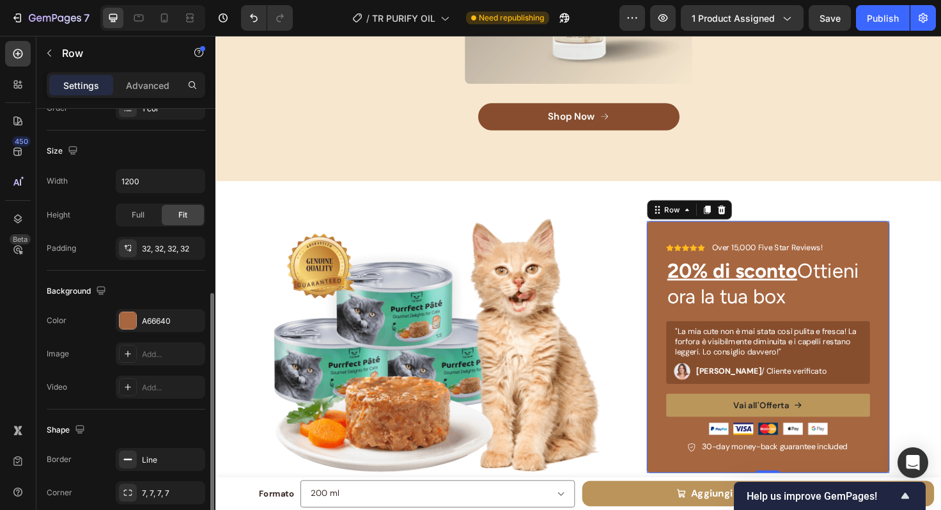
scroll to position [343, 0]
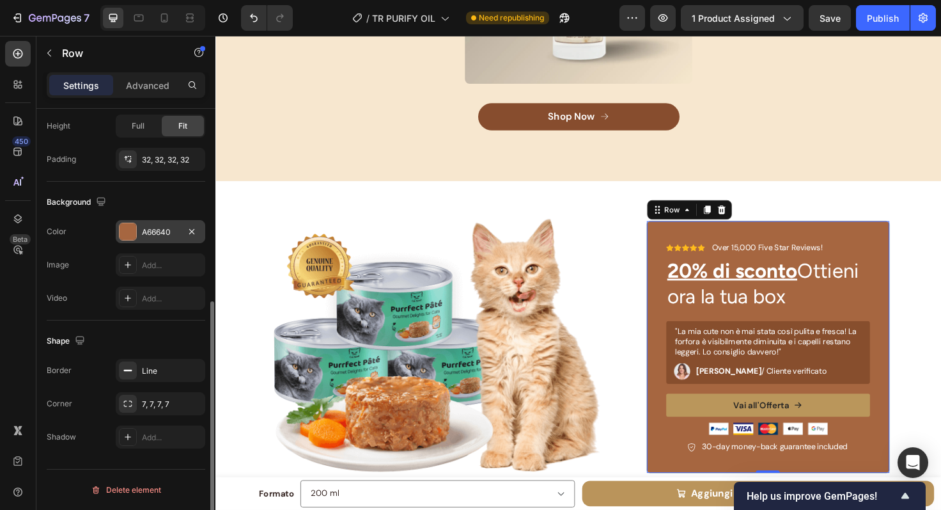
click at [137, 238] on div "A66640" at bounding box center [161, 231] width 90 height 23
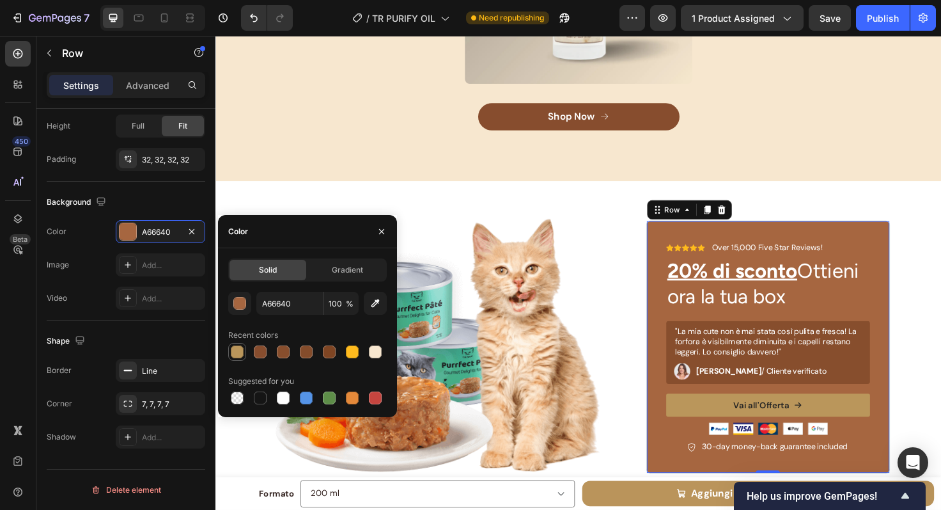
click at [233, 353] on div at bounding box center [237, 351] width 13 height 13
type input "BA965B"
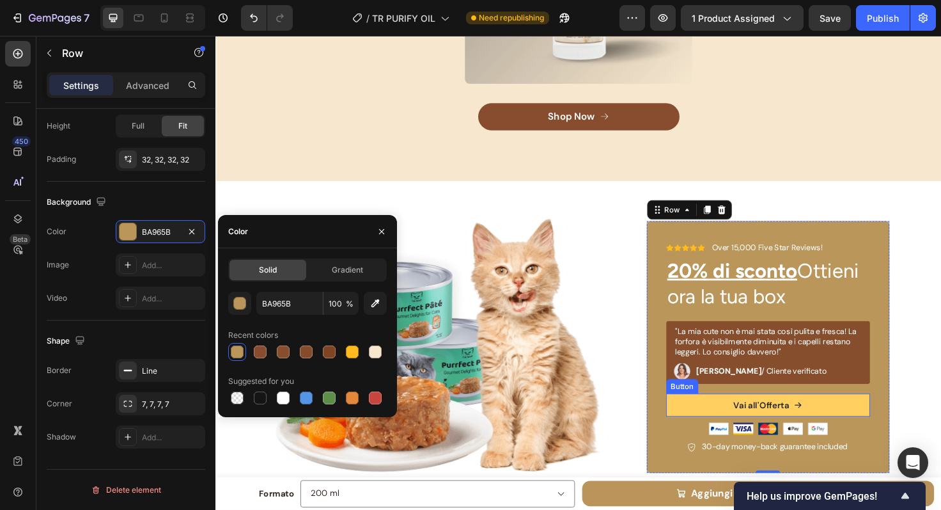
click at [721, 414] on button "Vai all'Offerta" at bounding box center [800, 426] width 216 height 24
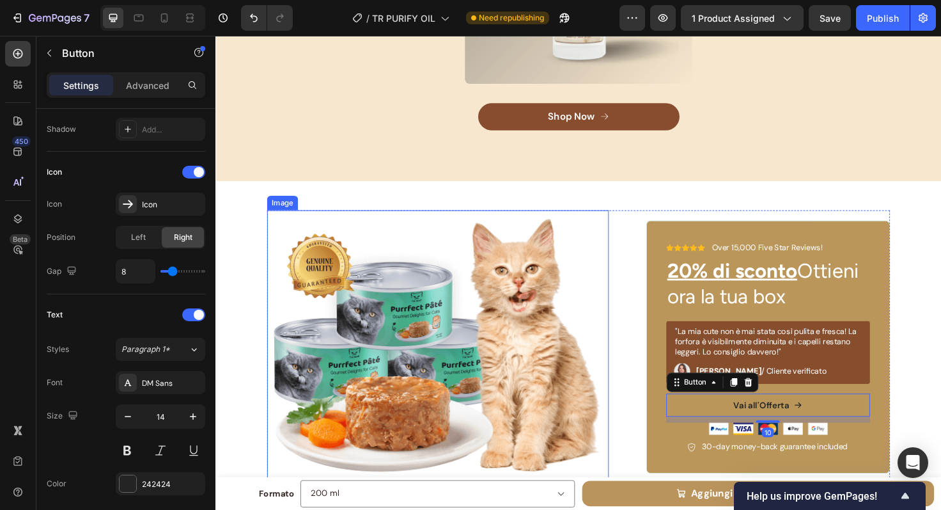
scroll to position [0, 0]
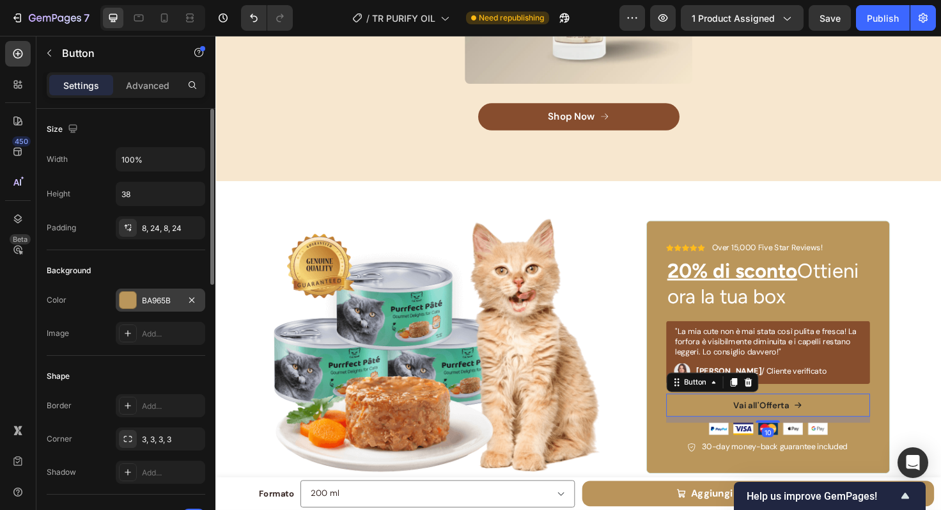
click at [133, 302] on div at bounding box center [128, 300] width 17 height 17
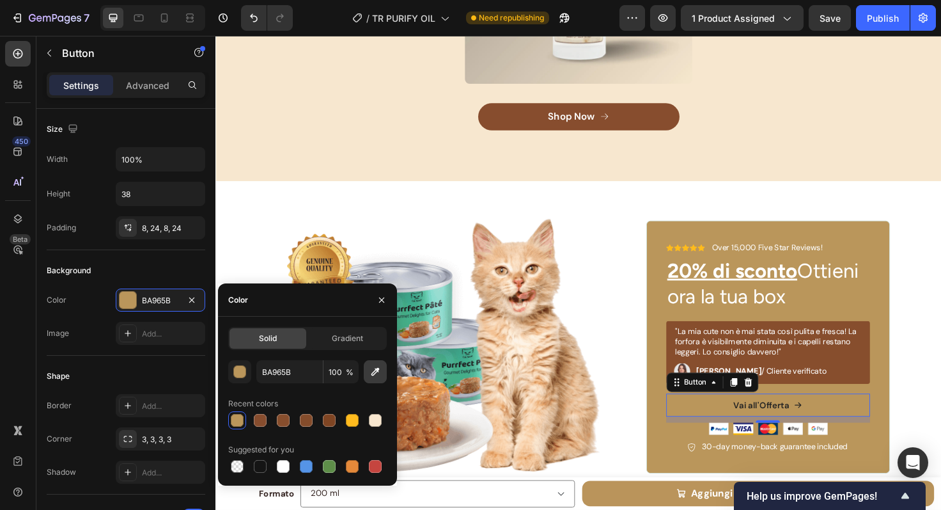
click at [371, 369] on icon "button" at bounding box center [375, 371] width 13 height 13
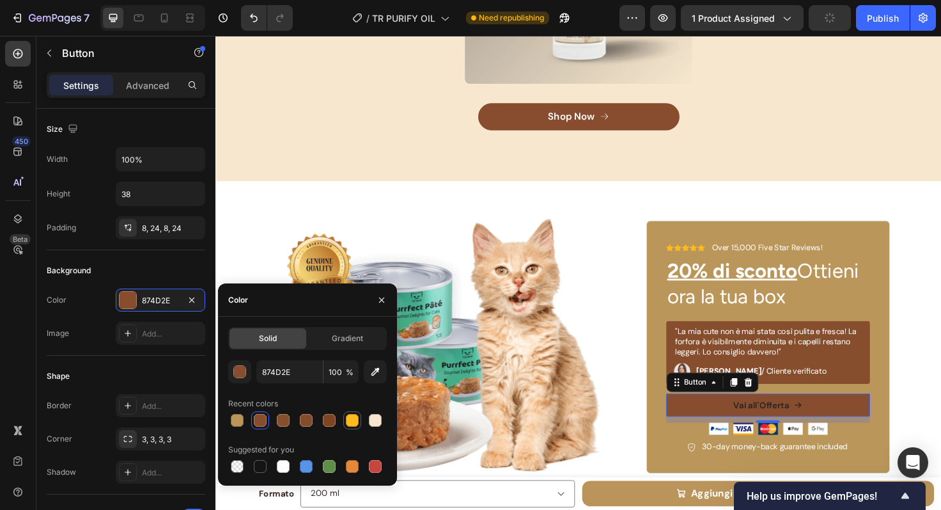
click at [352, 421] on div at bounding box center [352, 420] width 13 height 13
type input "FFBB1E"
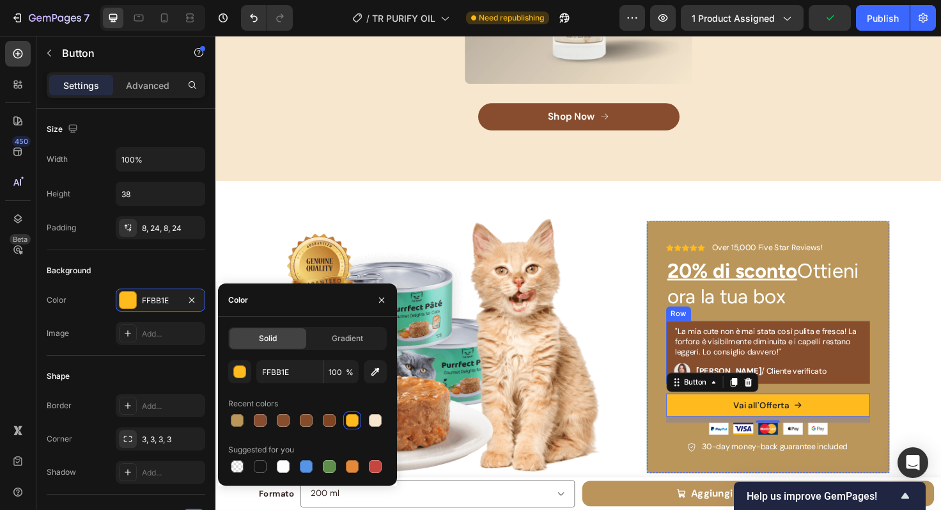
click at [896, 389] on div ""La mia cute non è mai stata così pulita e fresca! La forfora è visibilmente di…" at bounding box center [800, 370] width 216 height 67
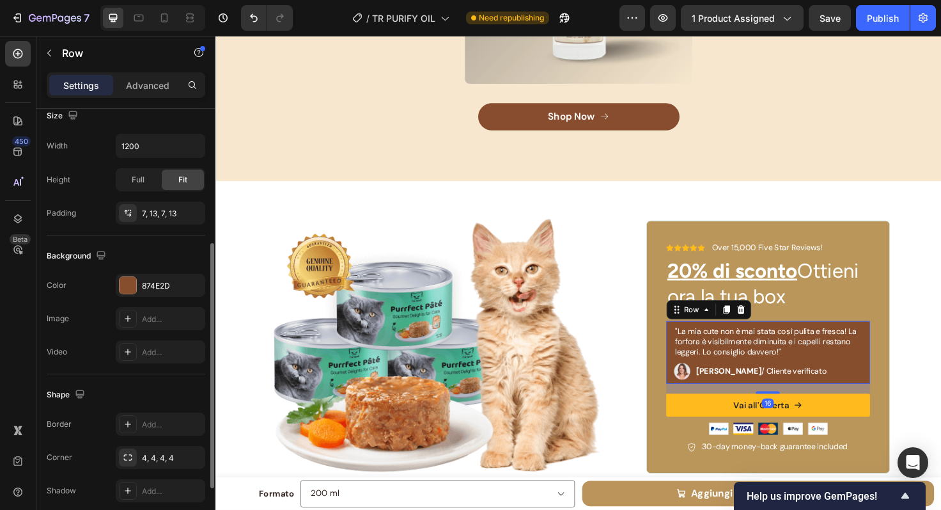
scroll to position [322, 0]
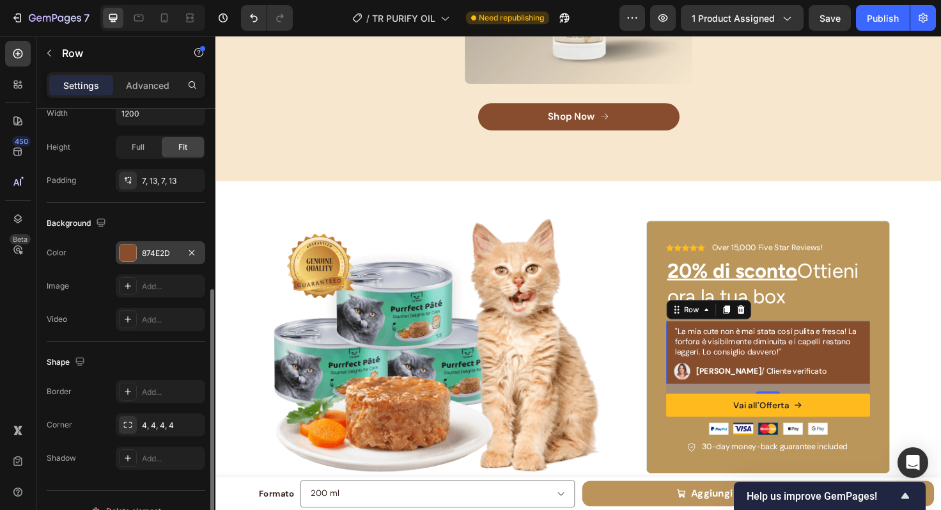
click at [132, 258] on div at bounding box center [128, 252] width 17 height 17
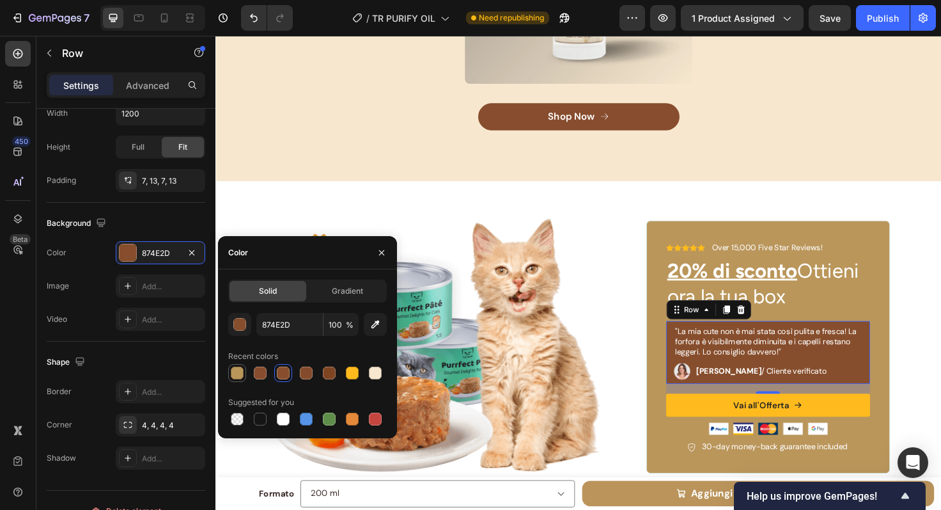
click at [237, 367] on div at bounding box center [237, 372] width 13 height 13
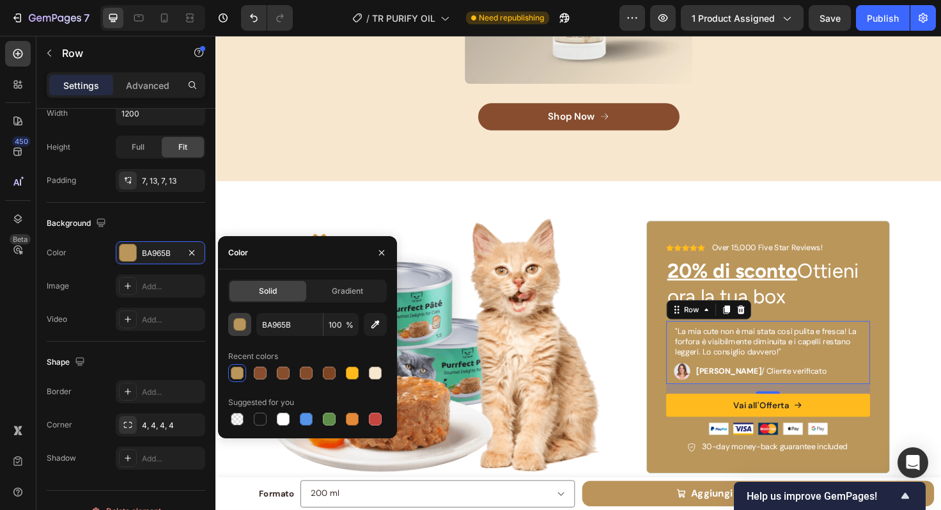
click at [242, 327] on div "button" at bounding box center [240, 324] width 13 height 13
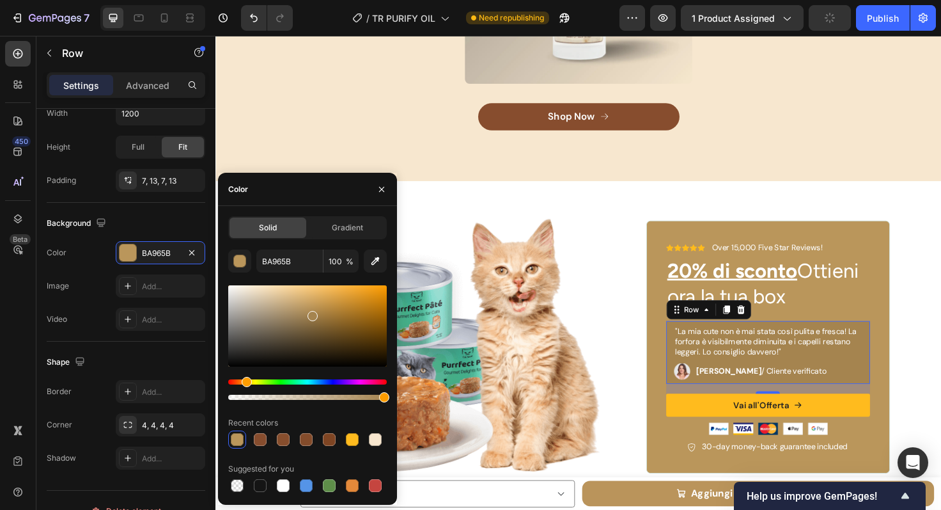
click at [312, 313] on div at bounding box center [313, 316] width 10 height 10
click at [258, 439] on div at bounding box center [260, 439] width 13 height 13
type input "BA965B"
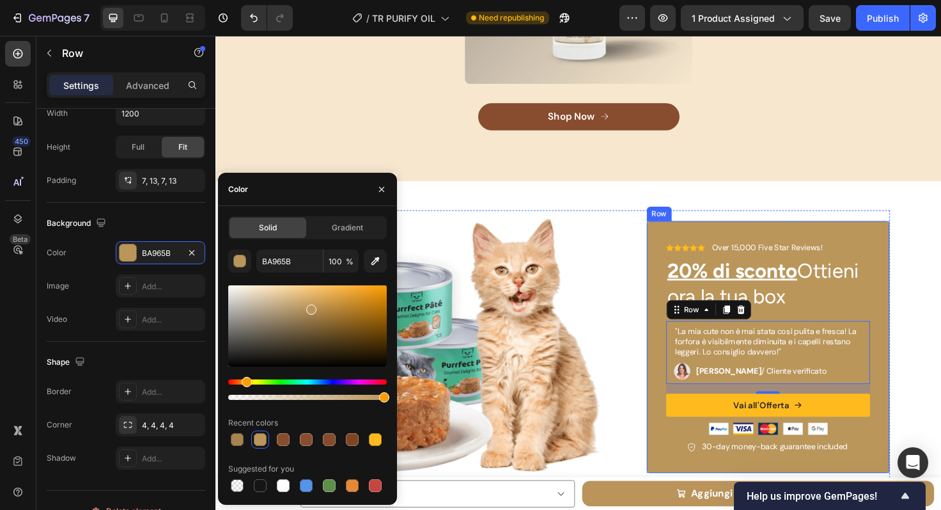
click at [707, 235] on div "Icon Icon Icon Icon Icon Icon List Over 15,000 Five Star Reviews! Text Block Ro…" at bounding box center [800, 364] width 258 height 267
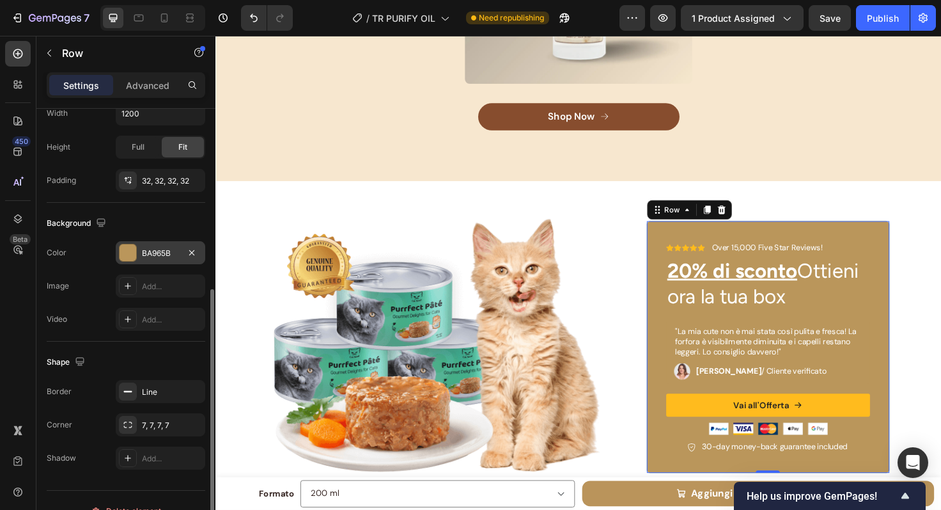
click at [133, 254] on div at bounding box center [128, 252] width 17 height 17
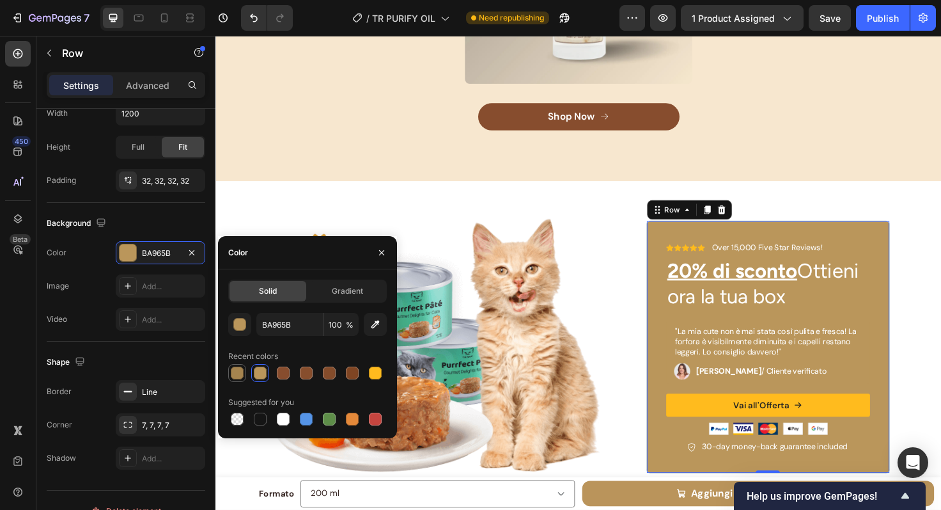
click at [242, 370] on div at bounding box center [237, 372] width 13 height 13
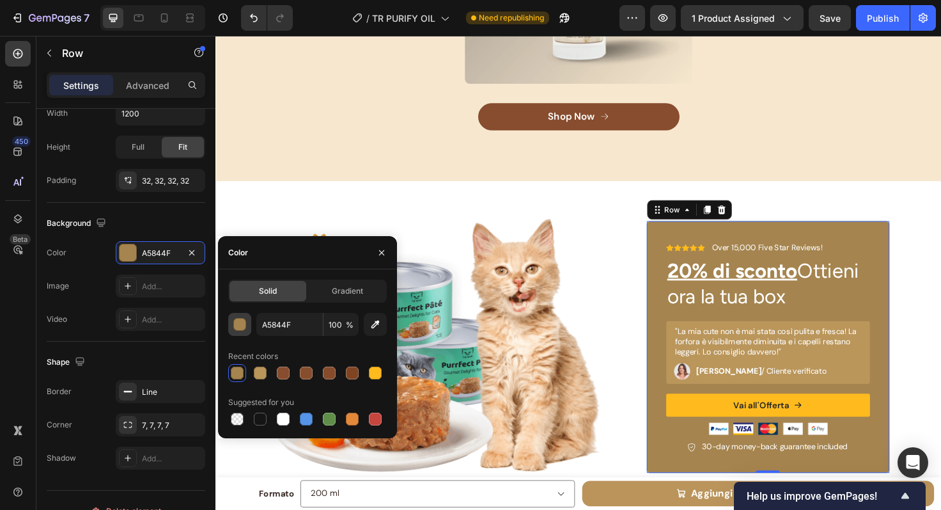
click at [238, 323] on div "button" at bounding box center [240, 324] width 13 height 13
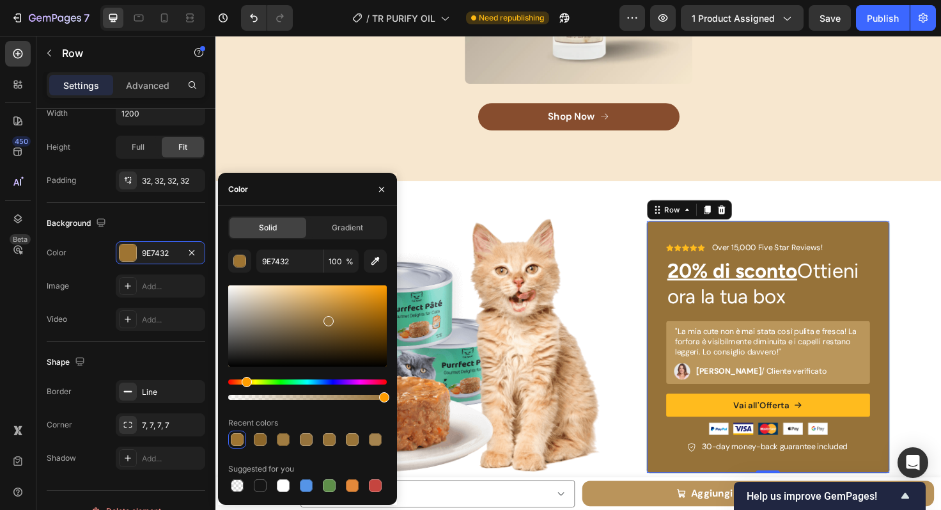
type input "967239"
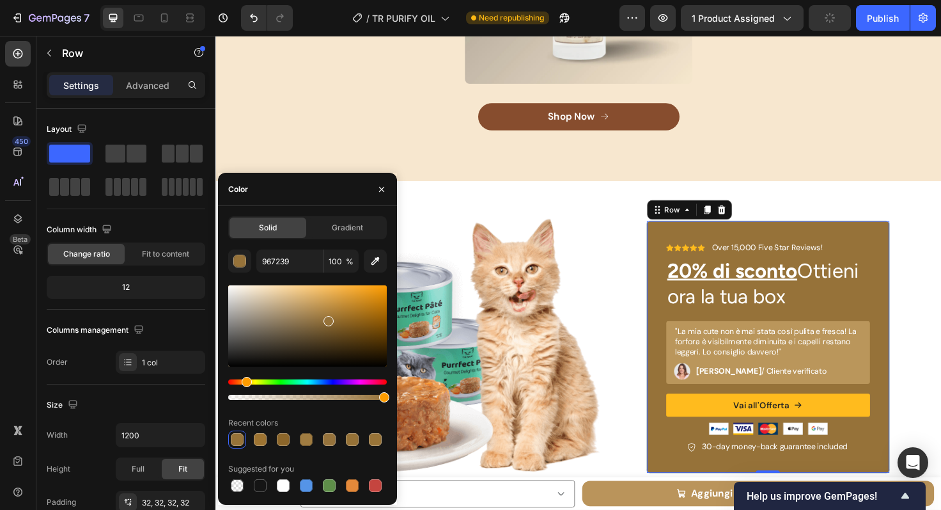
scroll to position [322, 0]
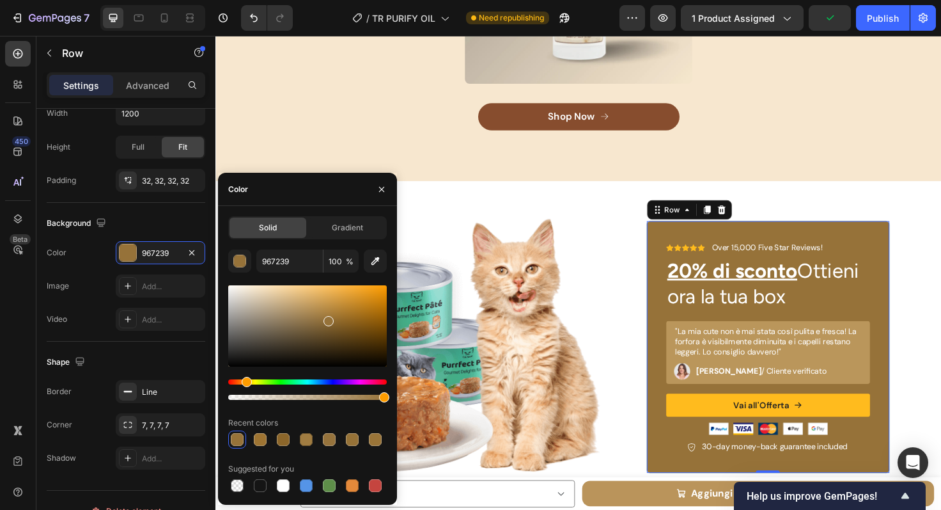
click at [327, 318] on div at bounding box center [329, 321] width 10 height 10
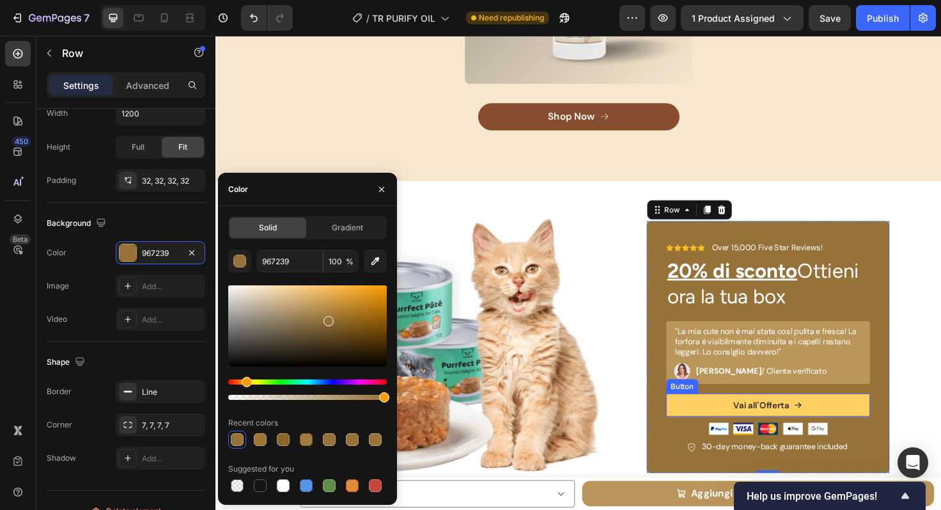
click at [723, 416] on button "Vai all'Offerta" at bounding box center [800, 426] width 216 height 24
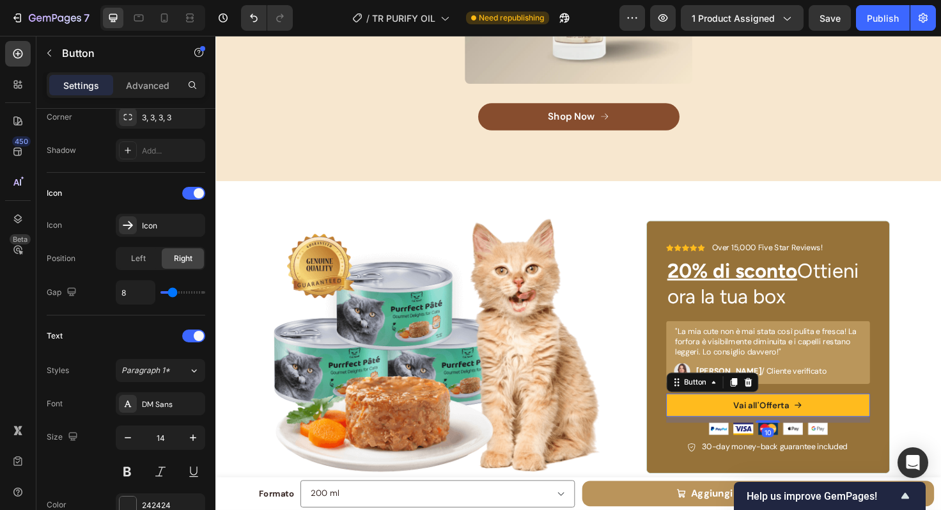
scroll to position [0, 0]
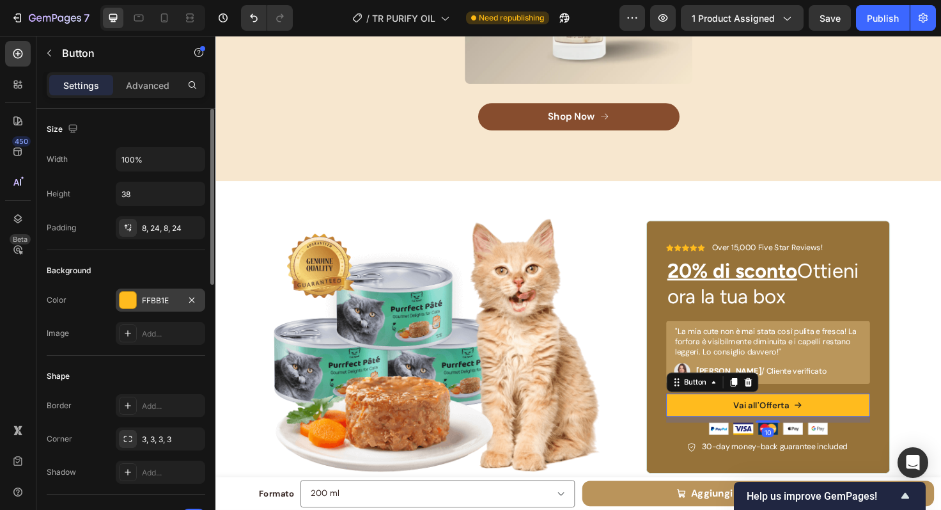
click at [134, 293] on div at bounding box center [128, 300] width 17 height 17
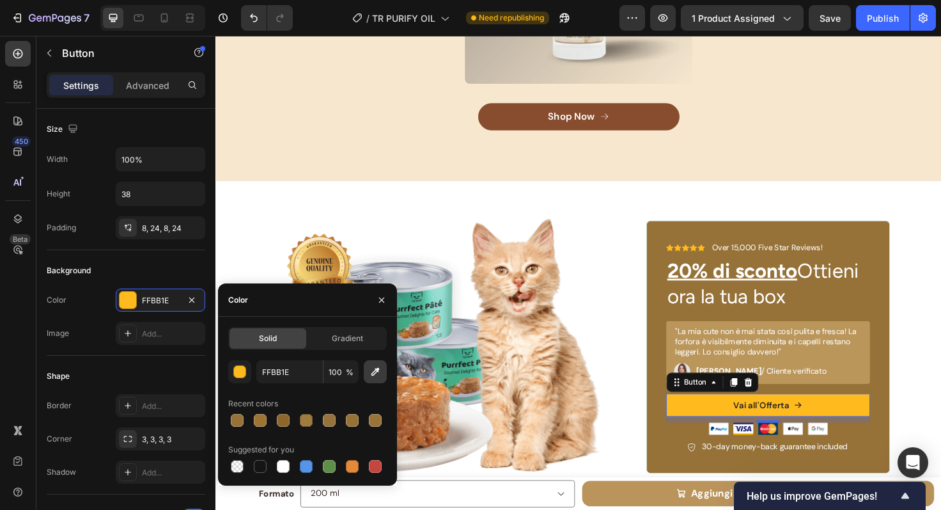
click at [368, 373] on button "button" at bounding box center [375, 371] width 23 height 23
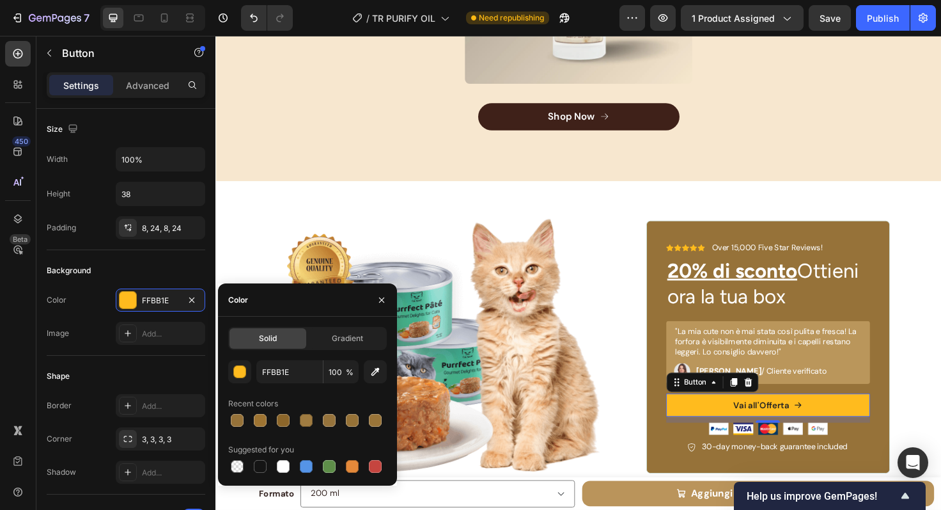
type input "874D2E"
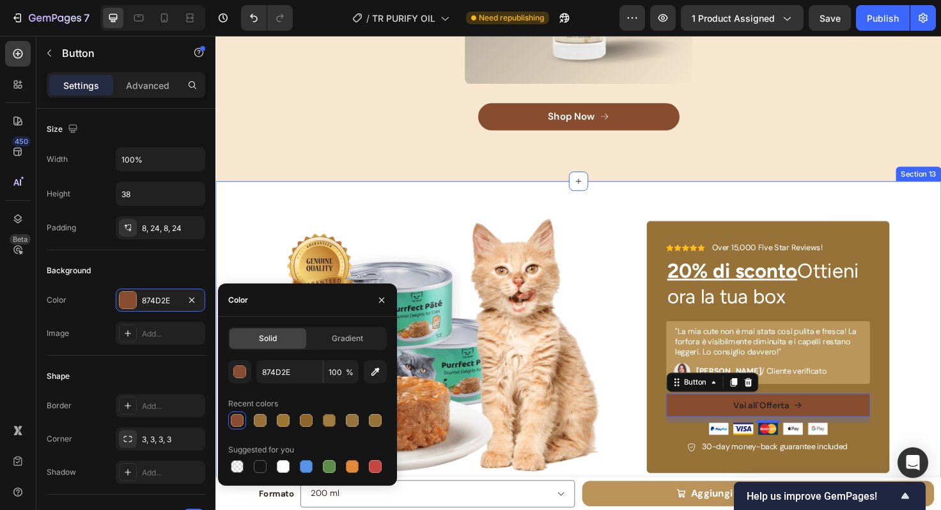
click at [783, 202] on div "Image Icon Icon Icon Icon Icon Icon List Over 15,000 Five Star Reviews! Text Bl…" at bounding box center [599, 364] width 767 height 350
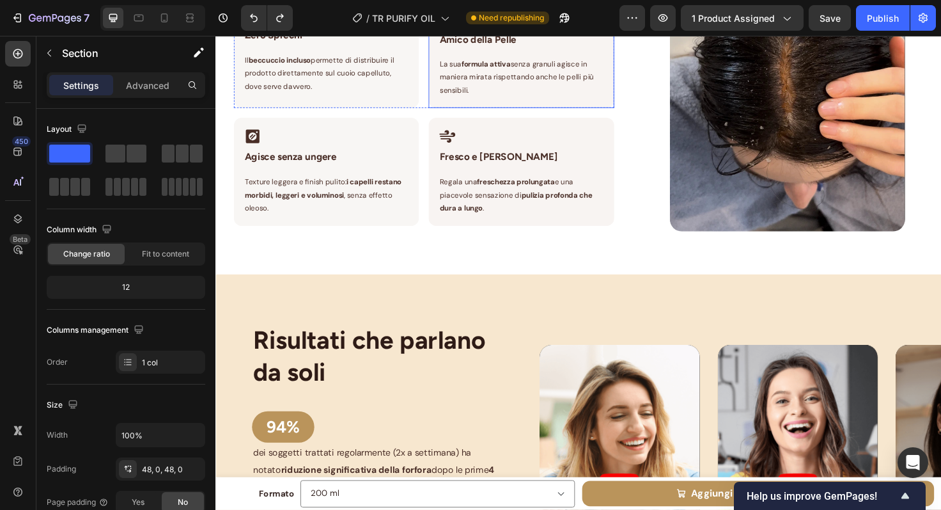
scroll to position [1635, 0]
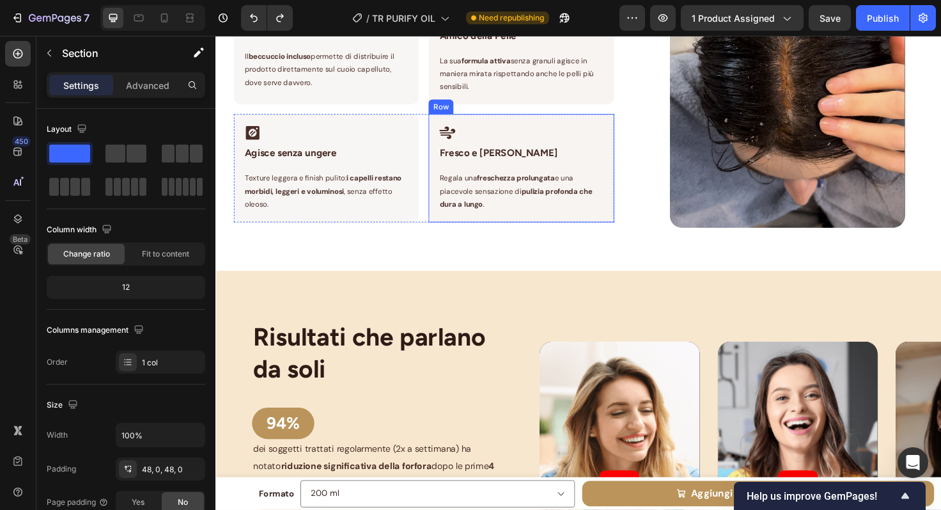
click at [620, 223] on div "Icon Fresco e Piacevole Heading Row Regala una freschezza prolungata e una piac…" at bounding box center [539, 175] width 196 height 114
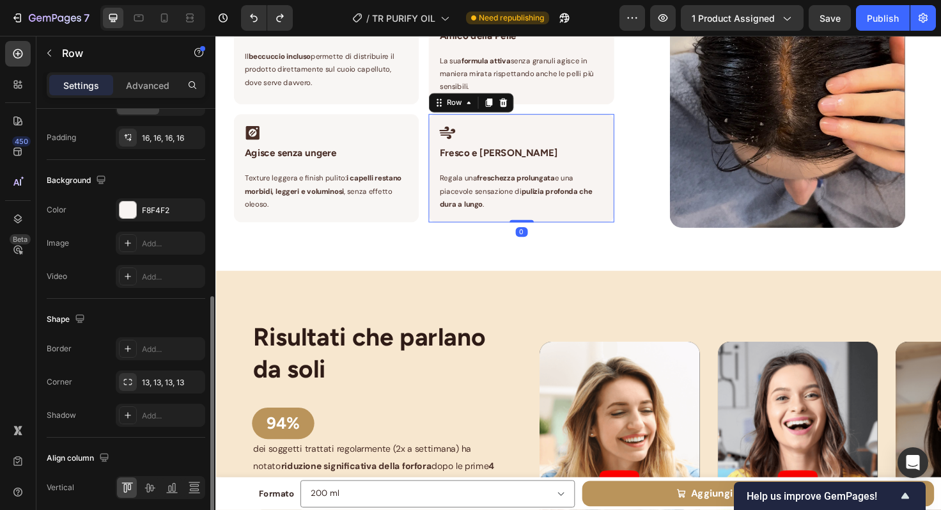
scroll to position [402, 0]
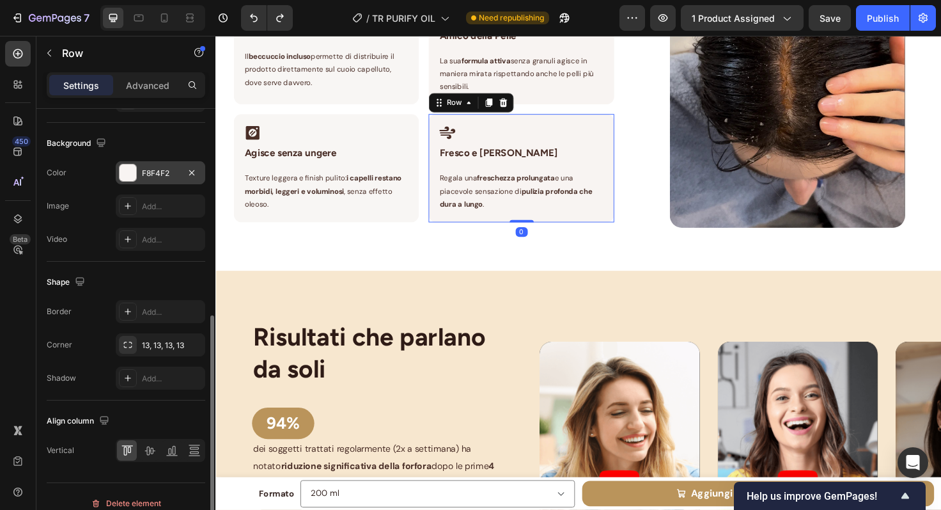
click at [132, 175] on div at bounding box center [128, 172] width 17 height 17
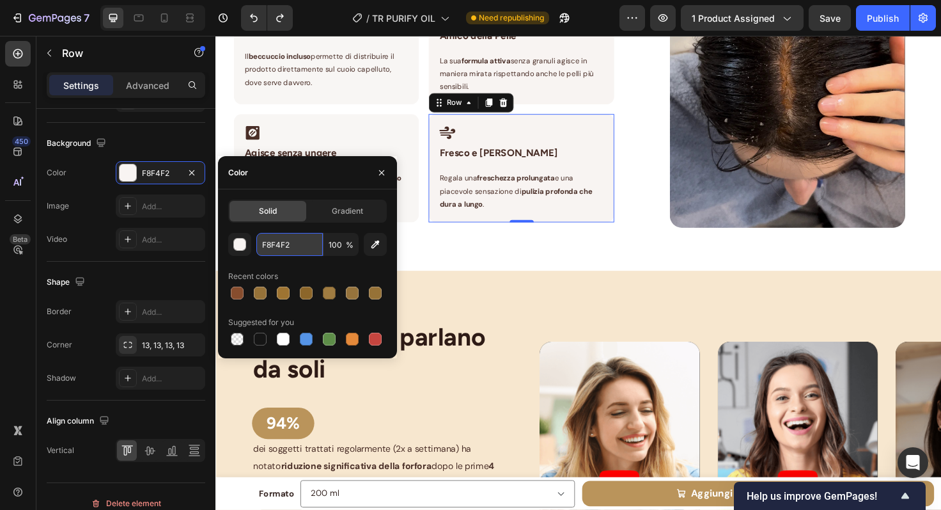
click at [306, 248] on input "F8F4F2" at bounding box center [289, 244] width 67 height 23
click at [449, 256] on div "Elisir di Purezza in un Unico flacone Heading Row Icon Zero Sprechi Heading Row…" at bounding box center [599, 65] width 767 height 395
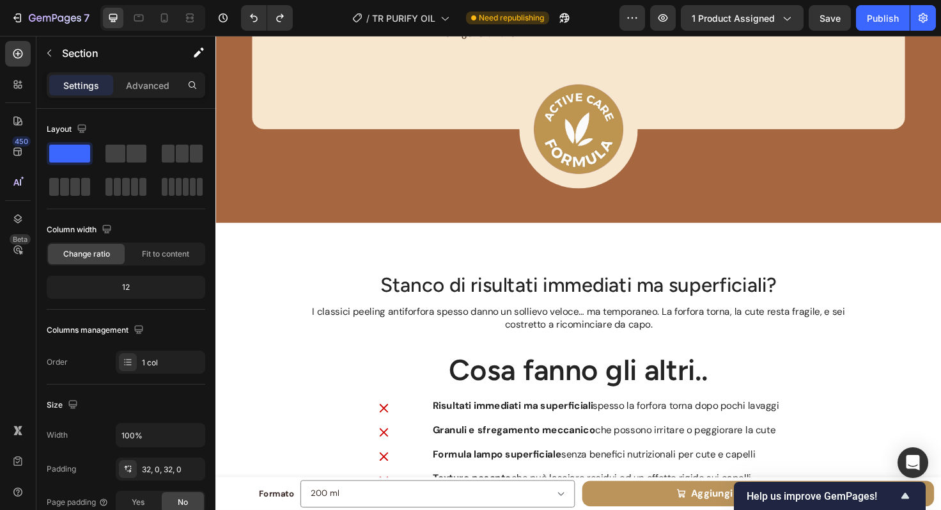
scroll to position [3054, 0]
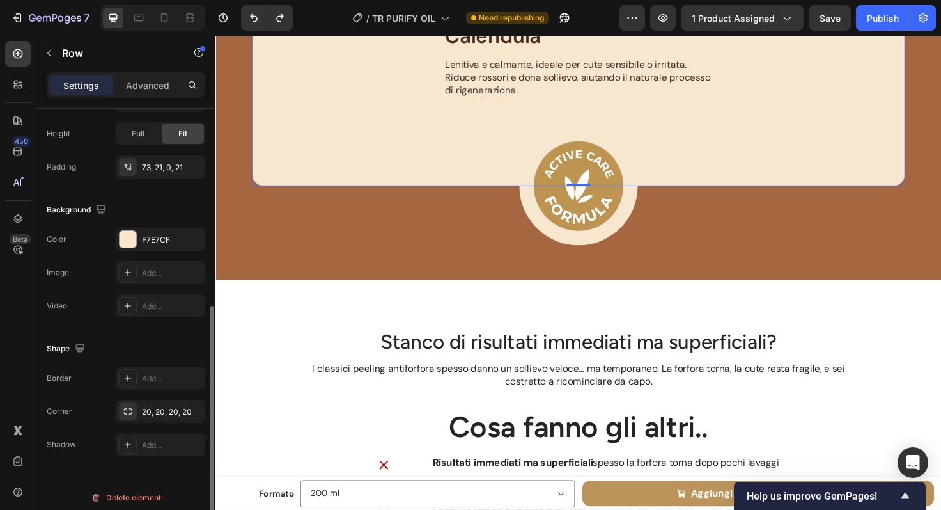
scroll to position [343, 0]
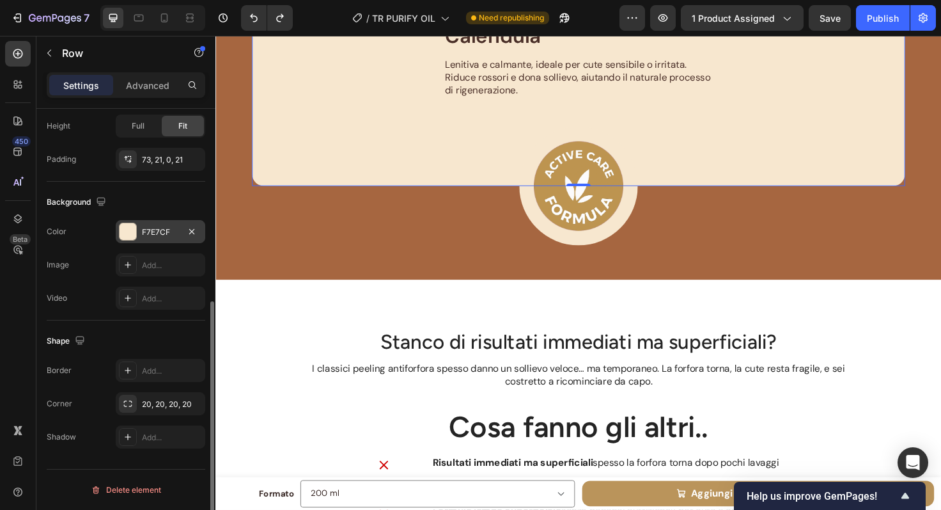
click at [160, 231] on div "F7E7CF" at bounding box center [160, 232] width 37 height 12
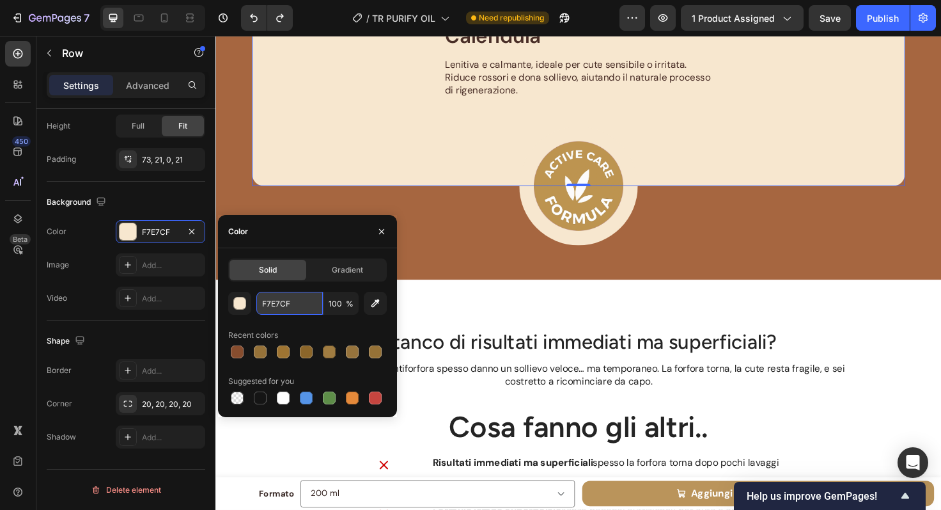
click at [305, 305] on input "F7E7CF" at bounding box center [289, 303] width 67 height 23
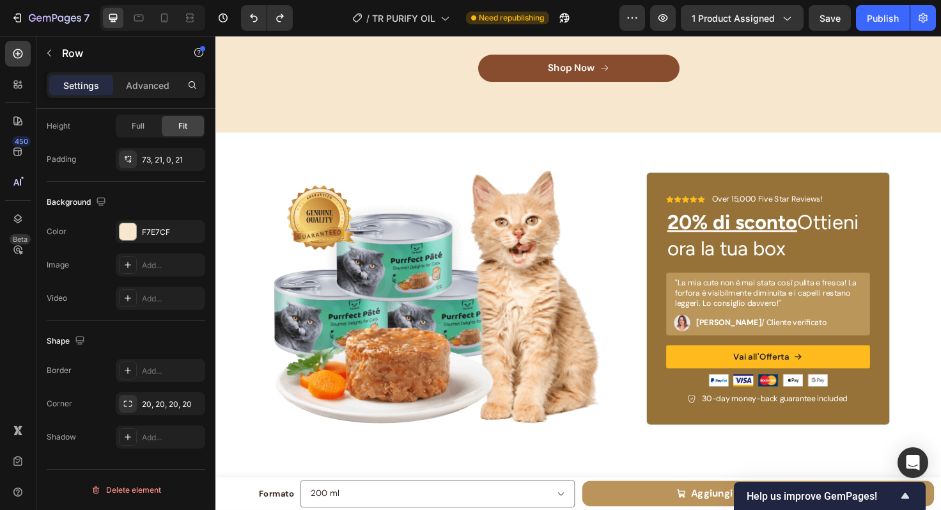
scroll to position [4451, 0]
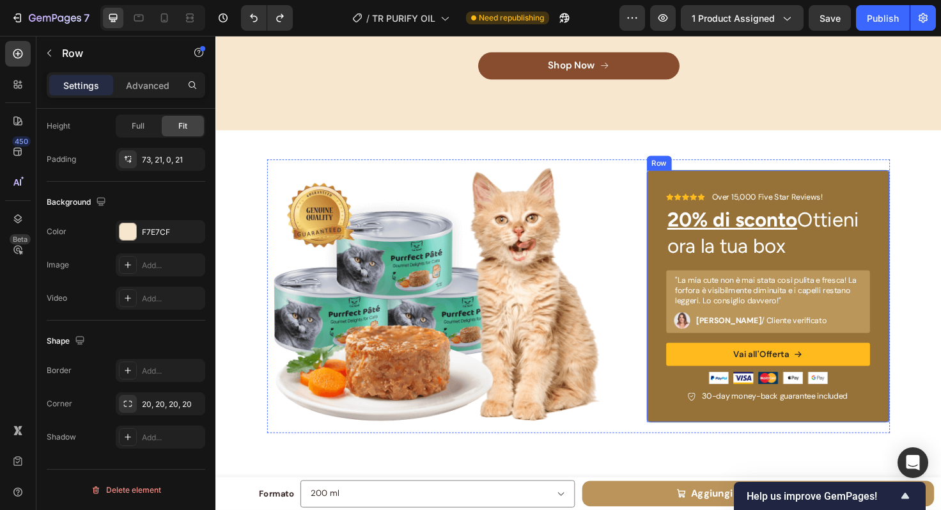
click at [722, 181] on div "Icon Icon Icon Icon Icon Icon List Over 15,000 Five Star Reviews! Text Block Ro…" at bounding box center [800, 310] width 258 height 267
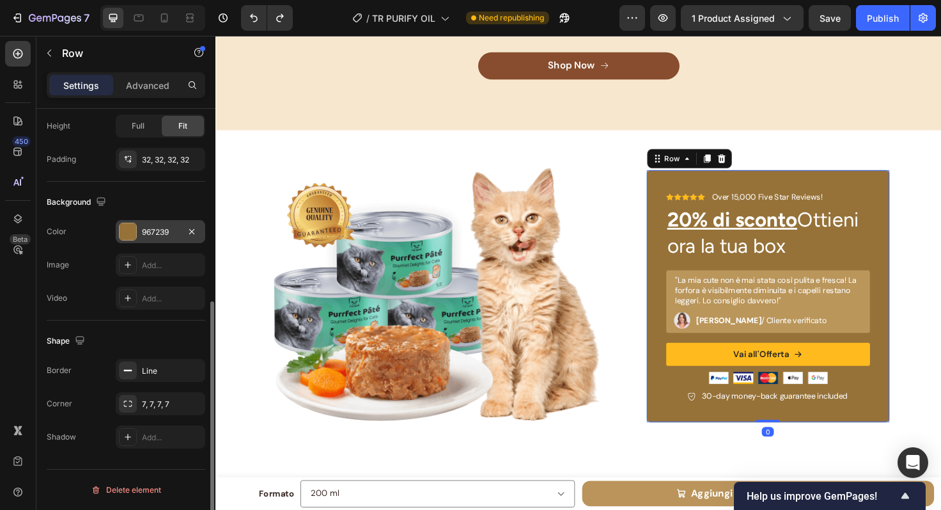
click at [162, 235] on div "967239" at bounding box center [160, 232] width 37 height 12
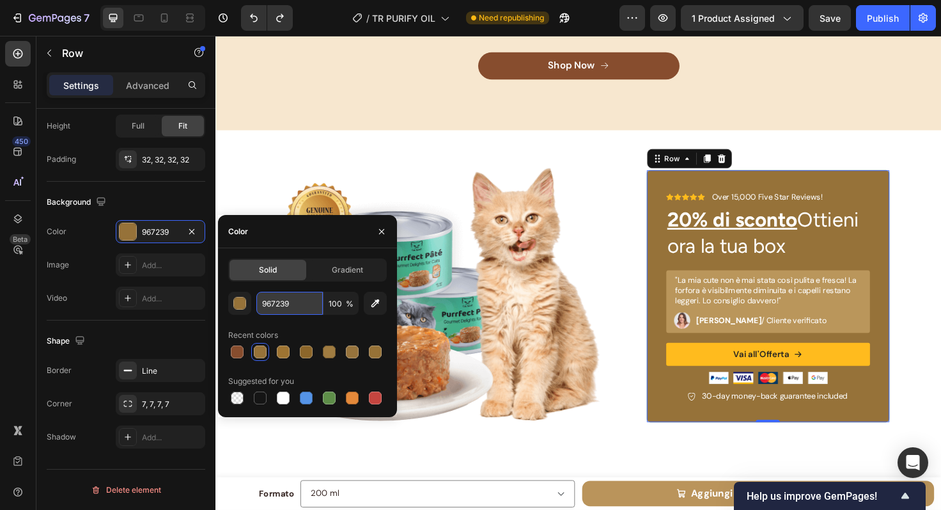
click at [292, 304] on input "967239" at bounding box center [289, 303] width 67 height 23
paste input "F7E7CF"
type input "F7E7CF"
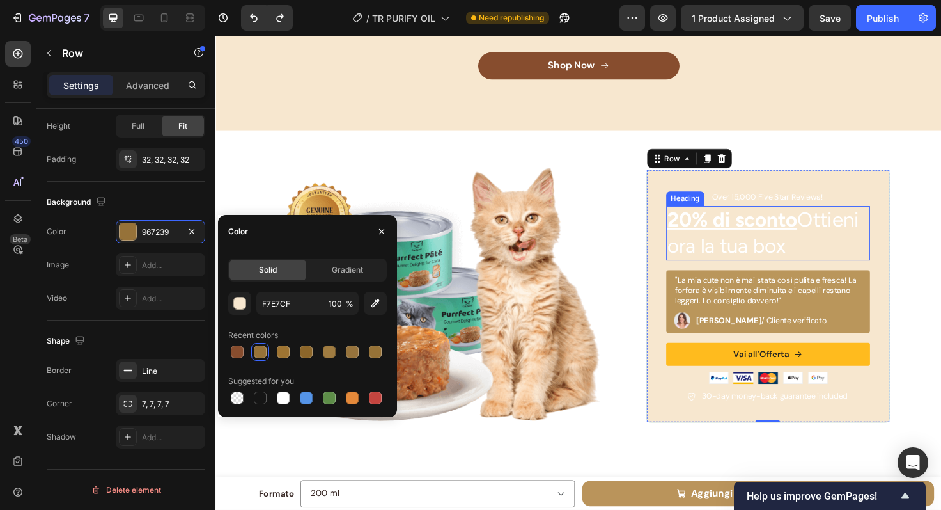
click at [730, 226] on u "20% di sconto" at bounding box center [761, 229] width 137 height 25
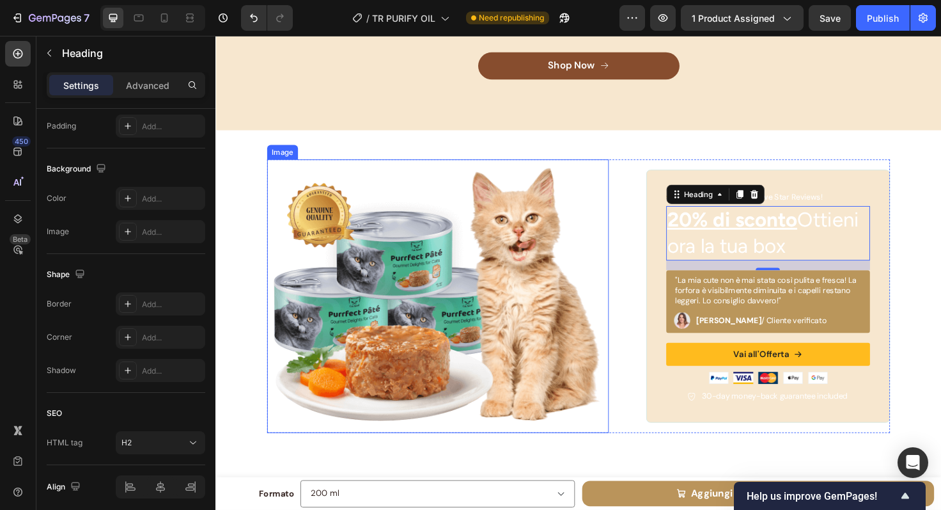
scroll to position [0, 0]
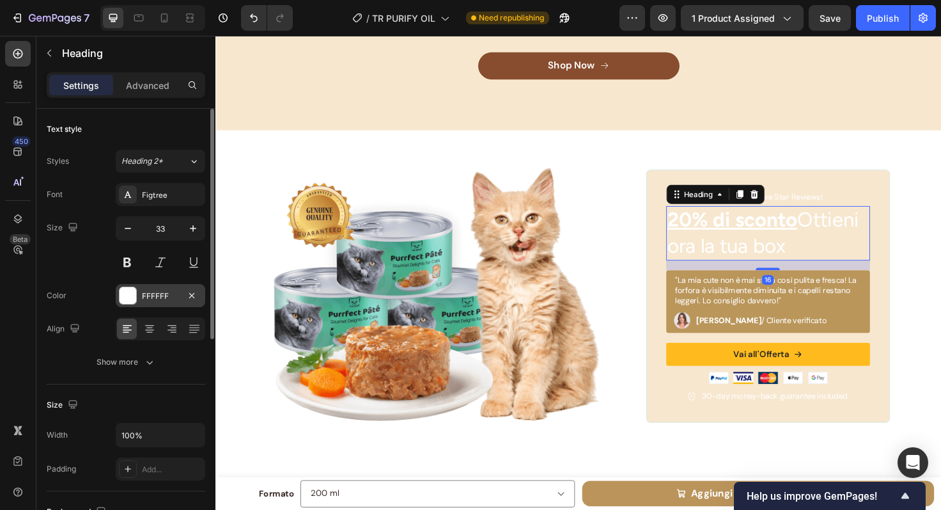
click at [152, 284] on div "FFFFFF" at bounding box center [161, 295] width 90 height 23
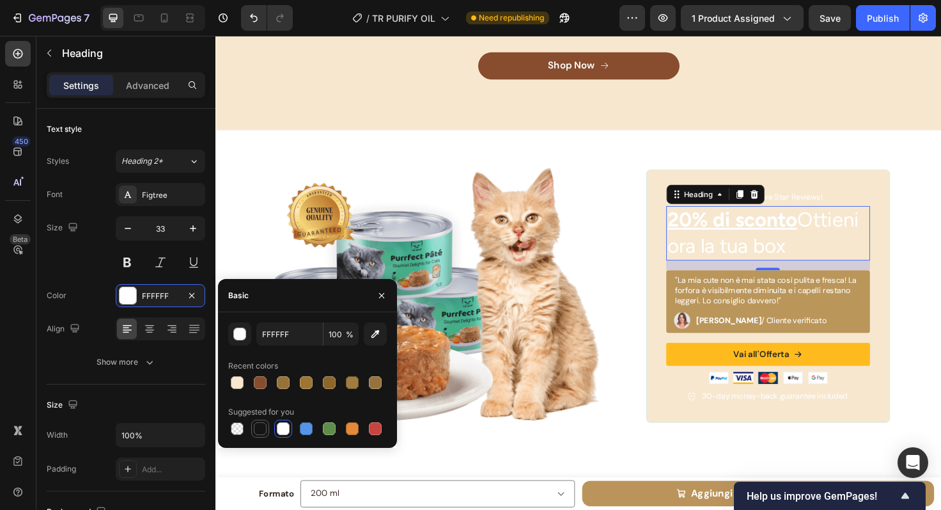
click at [260, 430] on div at bounding box center [260, 428] width 13 height 13
type input "151515"
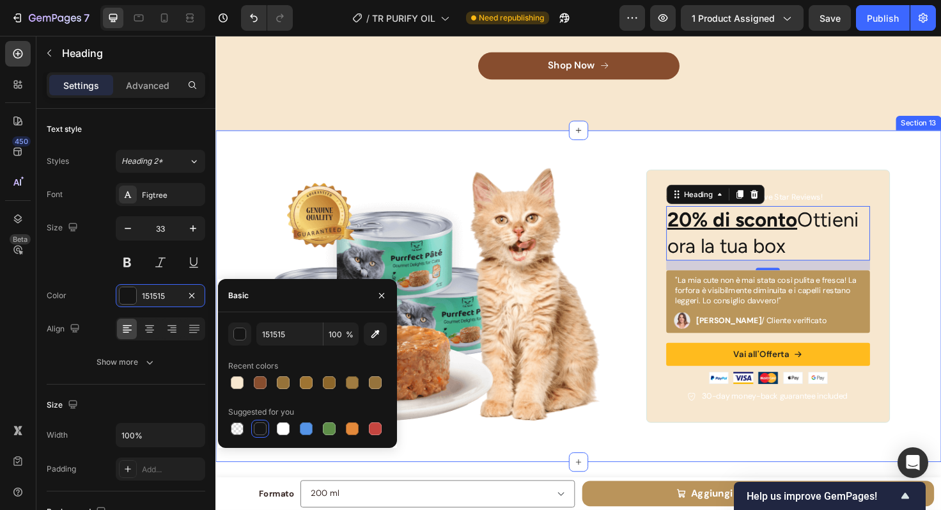
click at [643, 148] on div "Image Icon Icon Icon Icon Icon Icon List Over 15,000 Five Star Reviews! Text Bl…" at bounding box center [599, 311] width 767 height 350
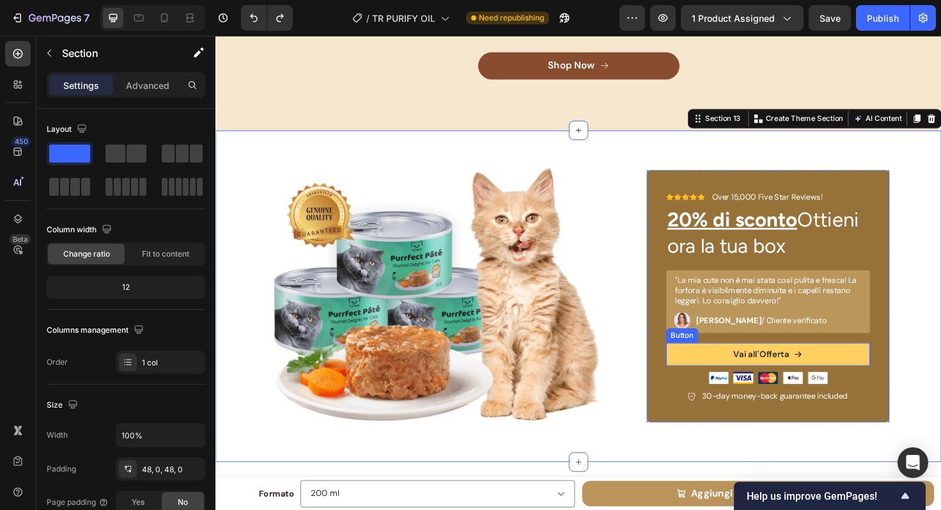
click at [877, 362] on button "Vai all'Offerta" at bounding box center [800, 372] width 216 height 24
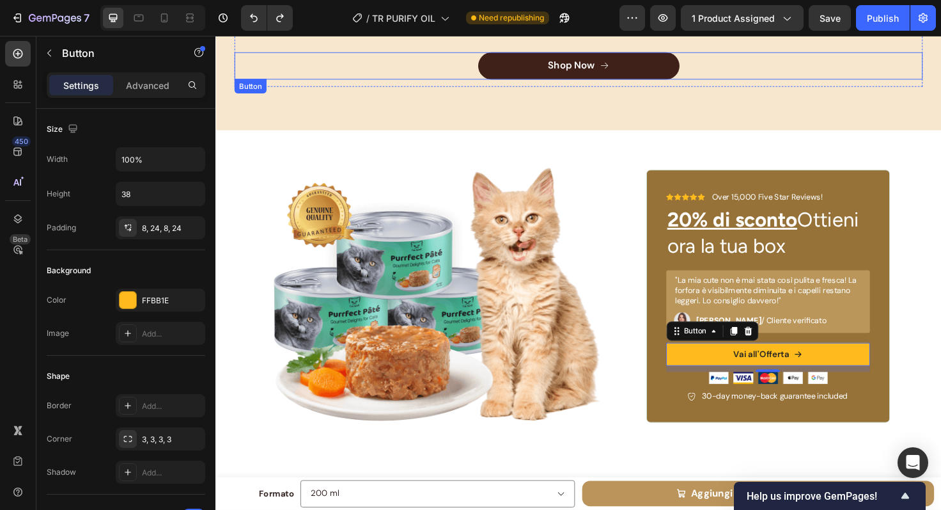
click at [674, 65] on button "Shop Now" at bounding box center [599, 67] width 213 height 29
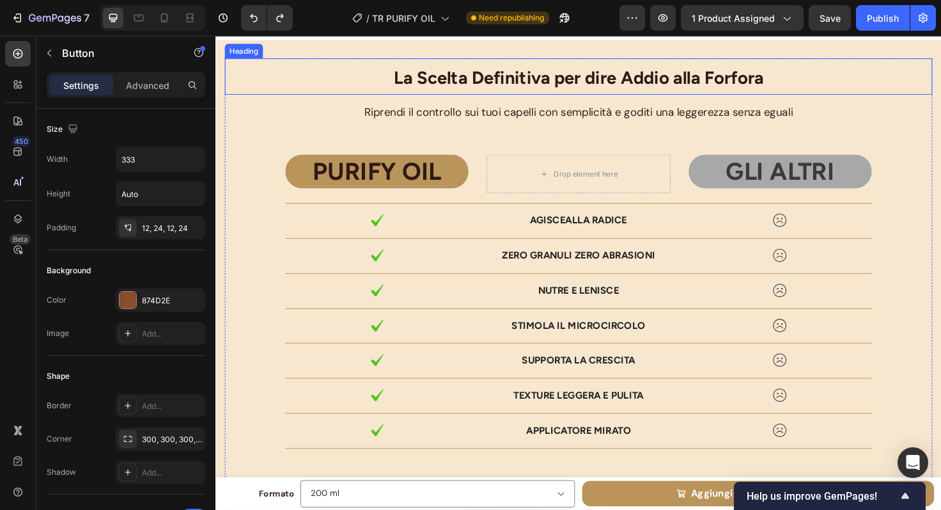
scroll to position [3810, 0]
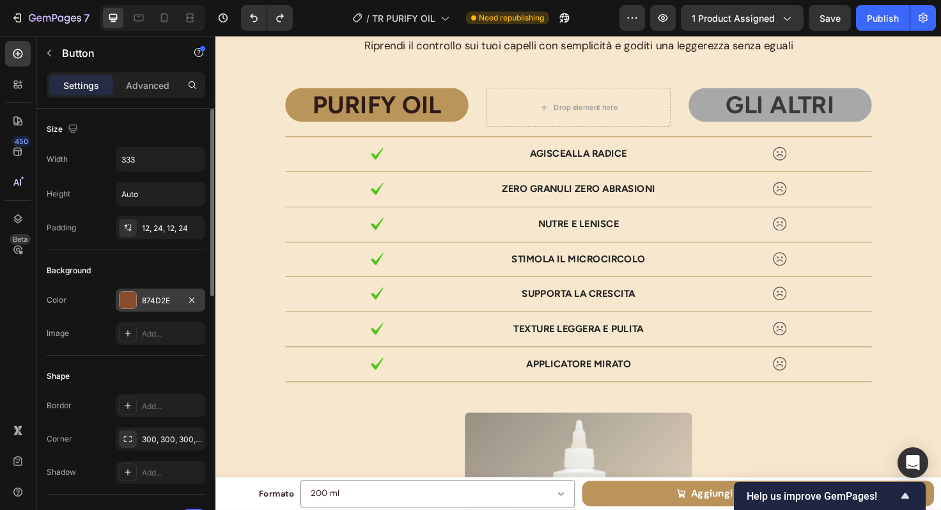
click at [132, 301] on div at bounding box center [128, 300] width 17 height 17
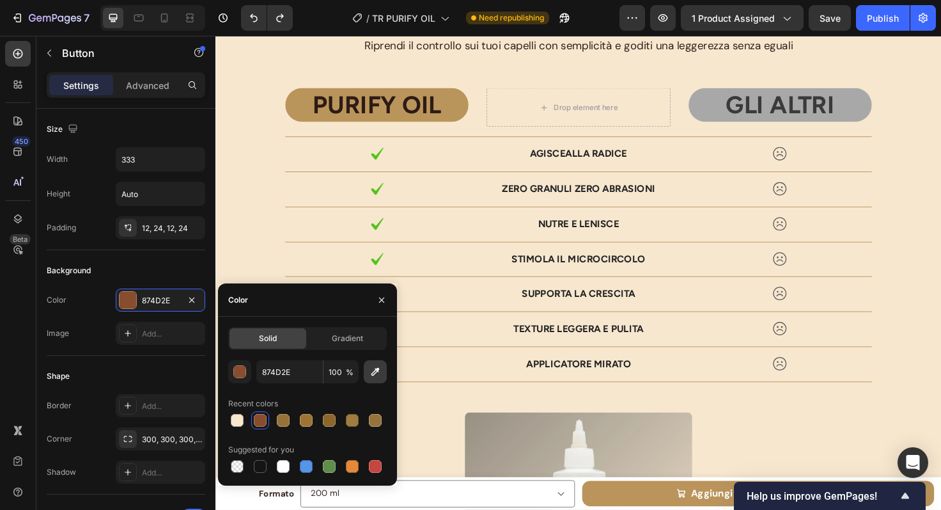
click at [381, 367] on icon "button" at bounding box center [375, 371] width 13 height 13
type input "BA965B"
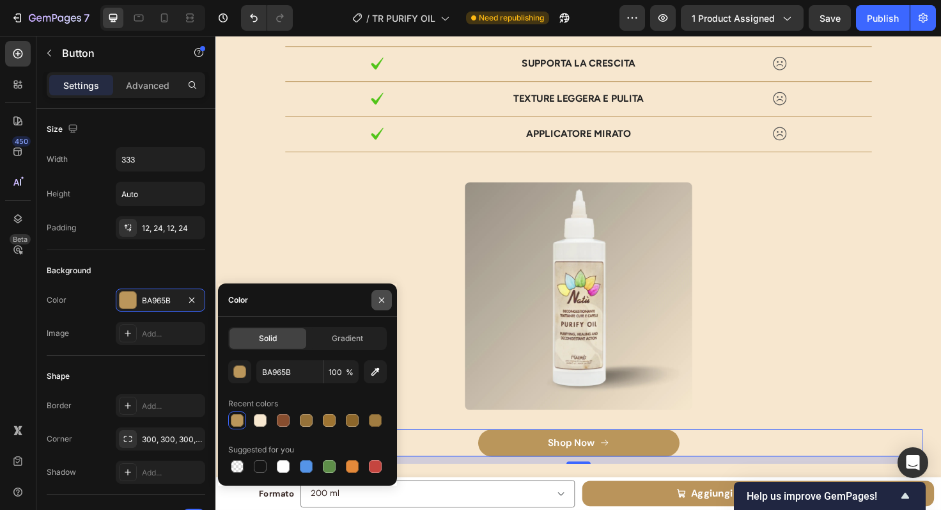
scroll to position [4363, 0]
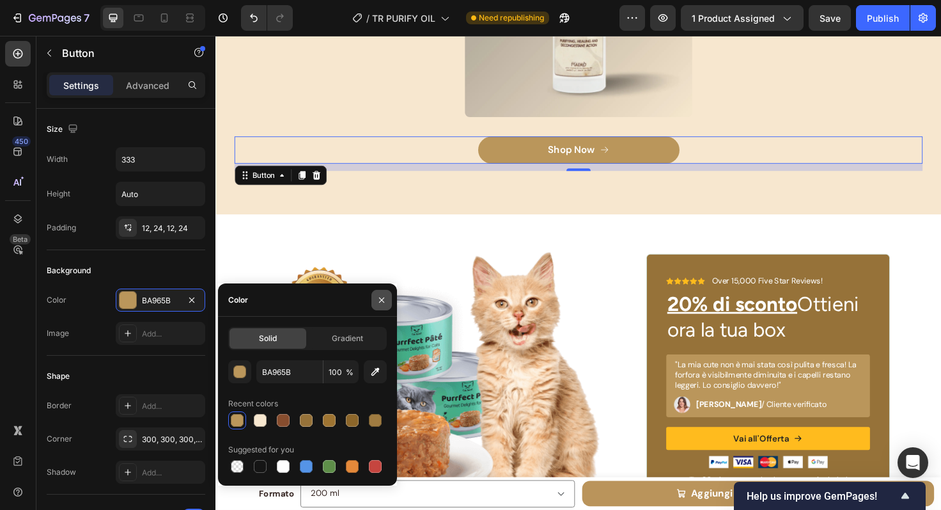
click at [380, 302] on icon "button" at bounding box center [382, 300] width 10 height 10
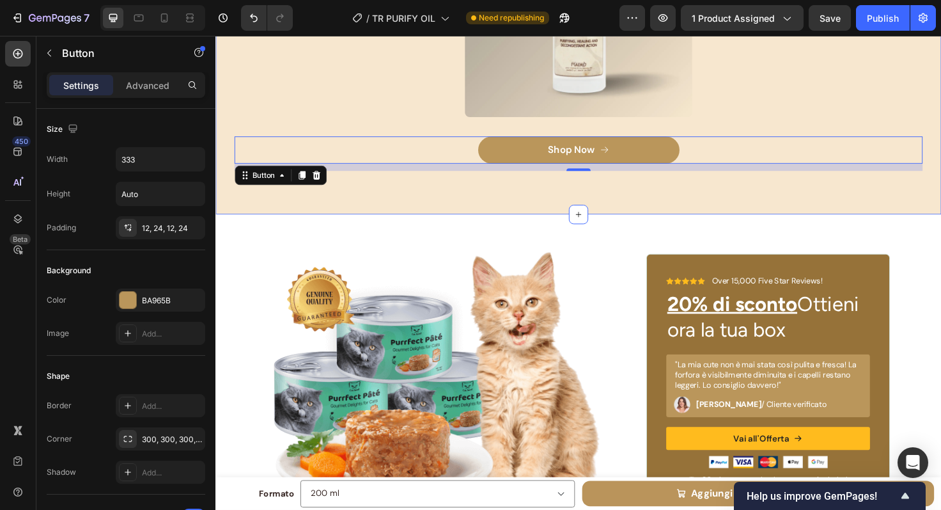
scroll to position [4460, 0]
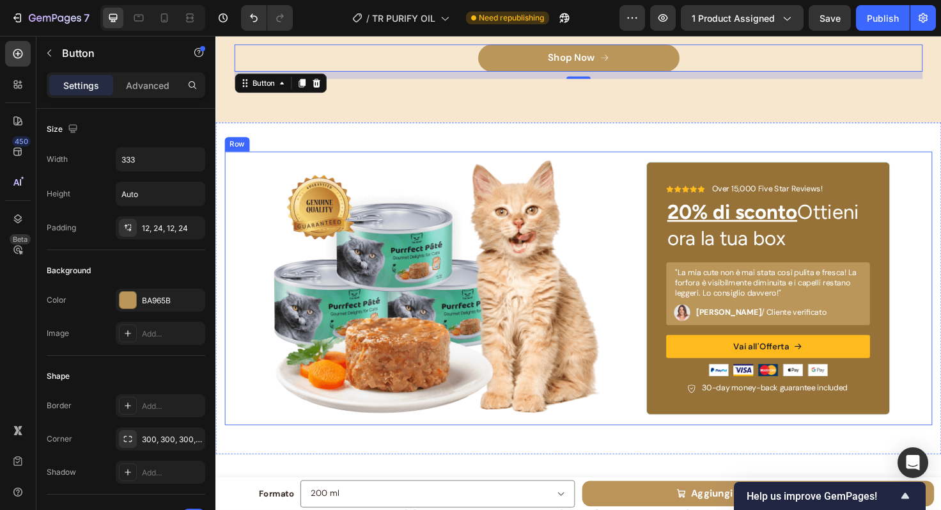
click at [937, 186] on div "Image Icon Icon Icon Icon Icon Icon List Over 15,000 Five Star Reviews! Text Bl…" at bounding box center [599, 302] width 748 height 289
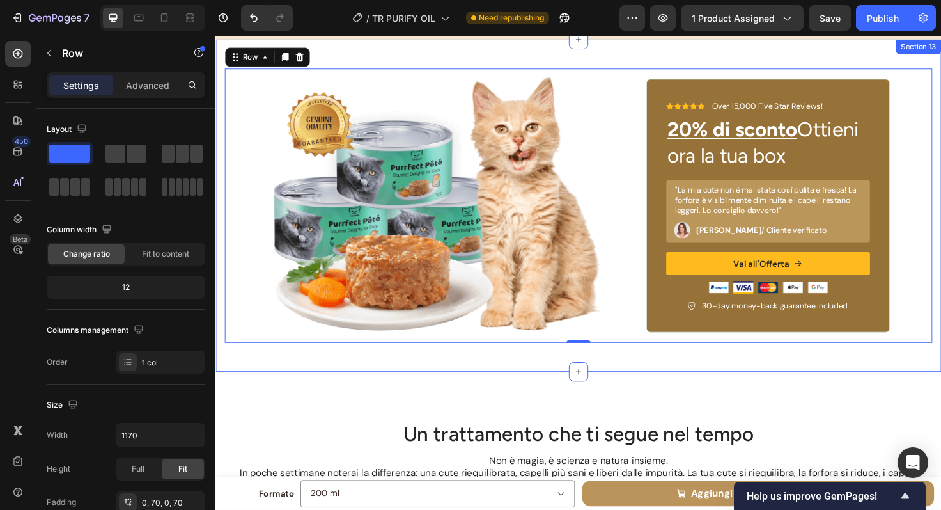
scroll to position [4833, 0]
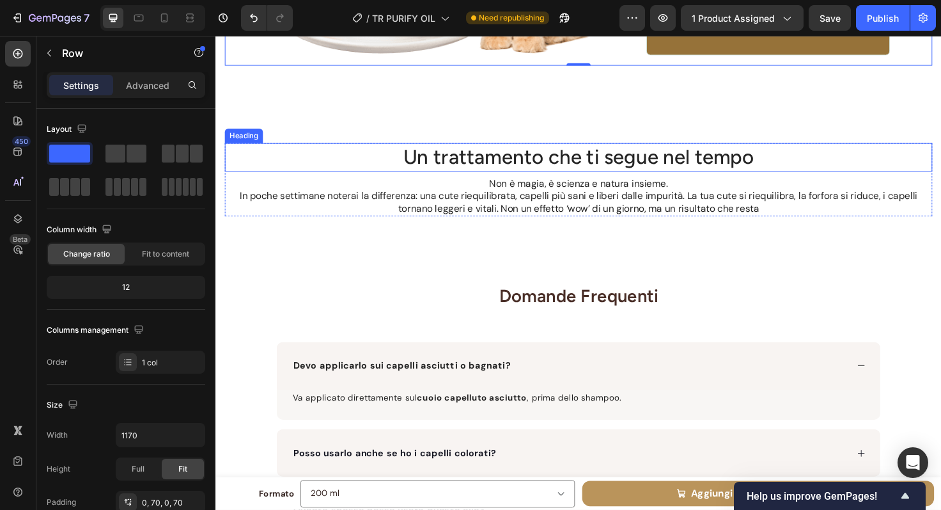
click at [767, 167] on h2 "Un trattamento che ti segue nel tempo" at bounding box center [599, 164] width 748 height 30
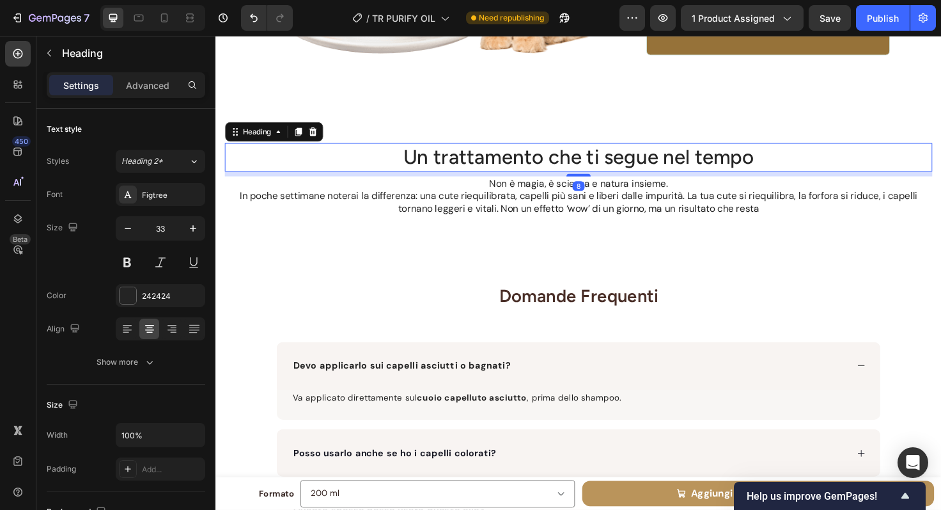
click at [767, 167] on h2 "Un trattamento che ti segue nel tempo" at bounding box center [599, 164] width 748 height 30
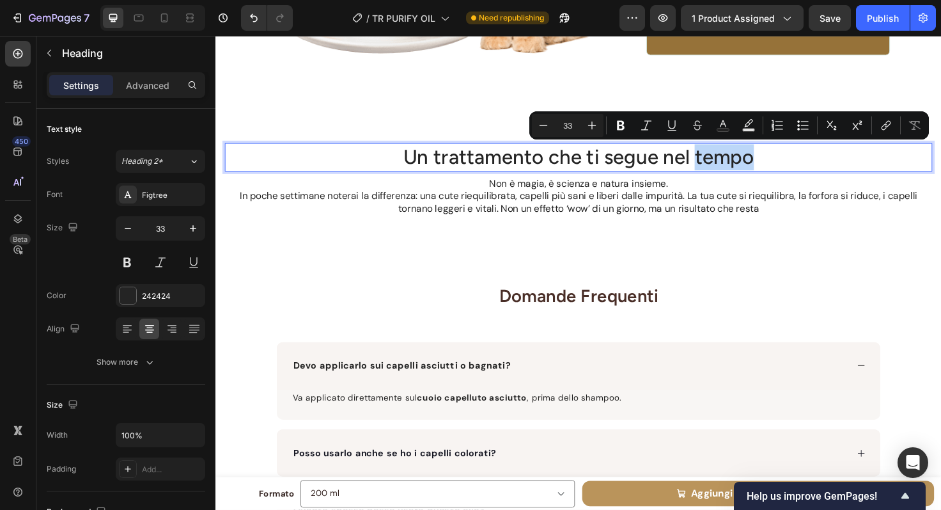
click at [777, 160] on p "Un trattamento che ti segue nel tempo" at bounding box center [599, 163] width 746 height 27
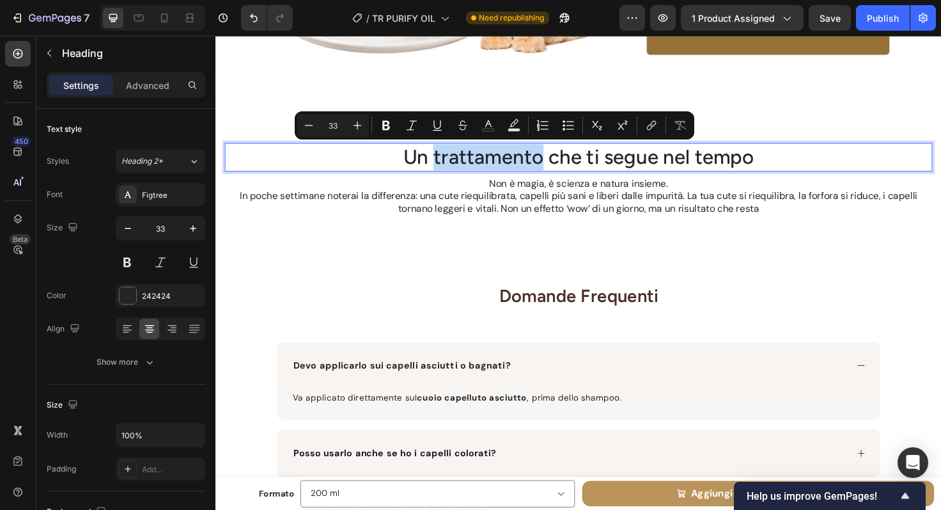
drag, startPoint x: 444, startPoint y: 164, endPoint x: 551, endPoint y: 166, distance: 106.8
click at [551, 166] on p "Un trattamento che ti segue nel tempo" at bounding box center [599, 163] width 746 height 27
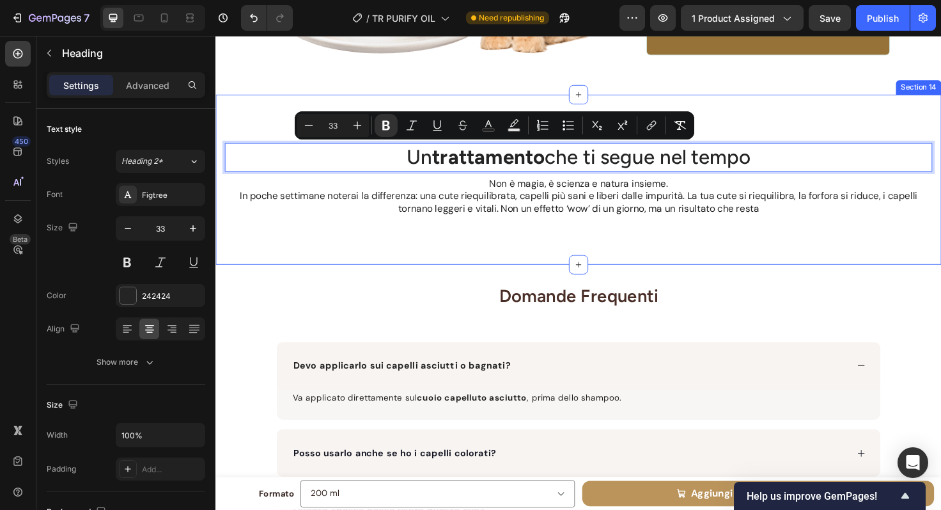
click at [805, 129] on div "Un trattamento che ti segue nel tempo Heading 8 Non è magia, è scienza e natura…" at bounding box center [599, 188] width 767 height 180
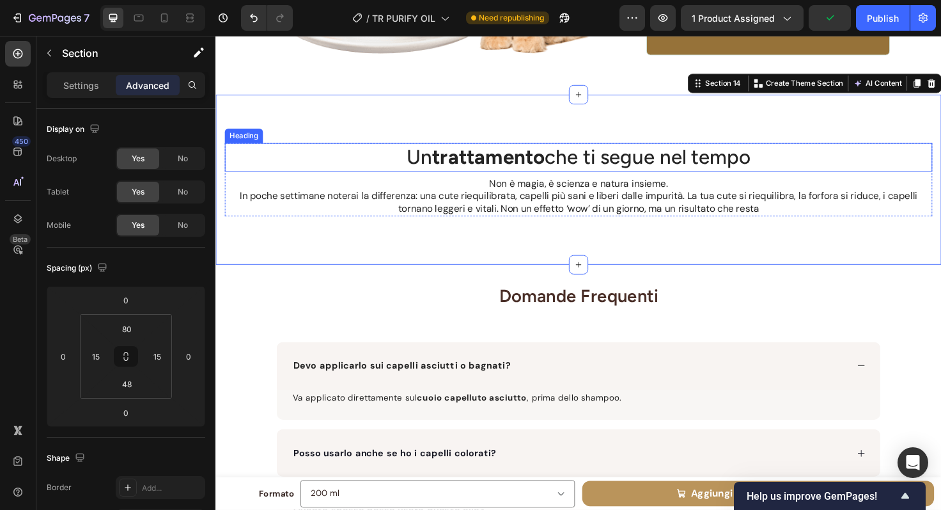
click at [732, 155] on p "Un trattamento che ti segue nel tempo" at bounding box center [599, 163] width 746 height 27
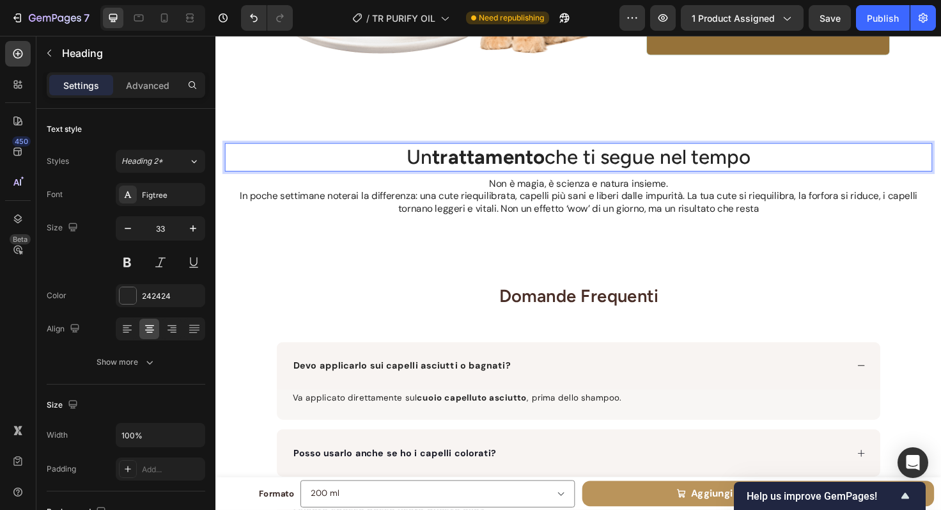
click at [719, 162] on p "Un trattamento che ti segue nel tempo" at bounding box center [599, 163] width 746 height 27
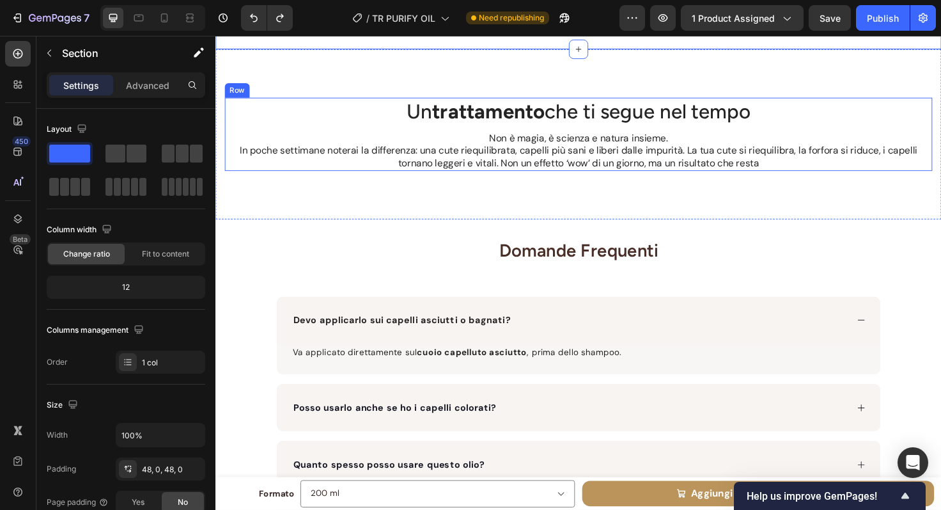
scroll to position [4882, 0]
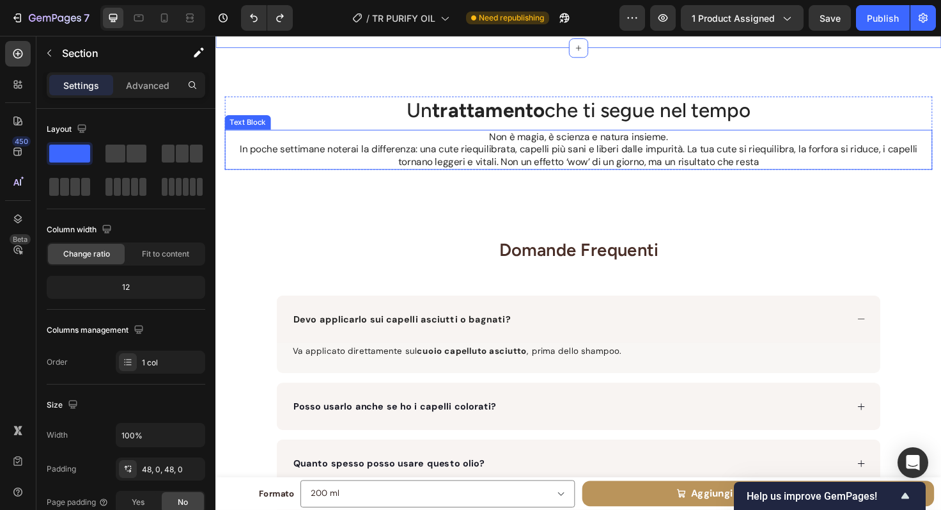
click at [646, 153] on p "In poche settimane noterai la differenza: una cute riequilibrata, capelli più s…" at bounding box center [599, 162] width 746 height 27
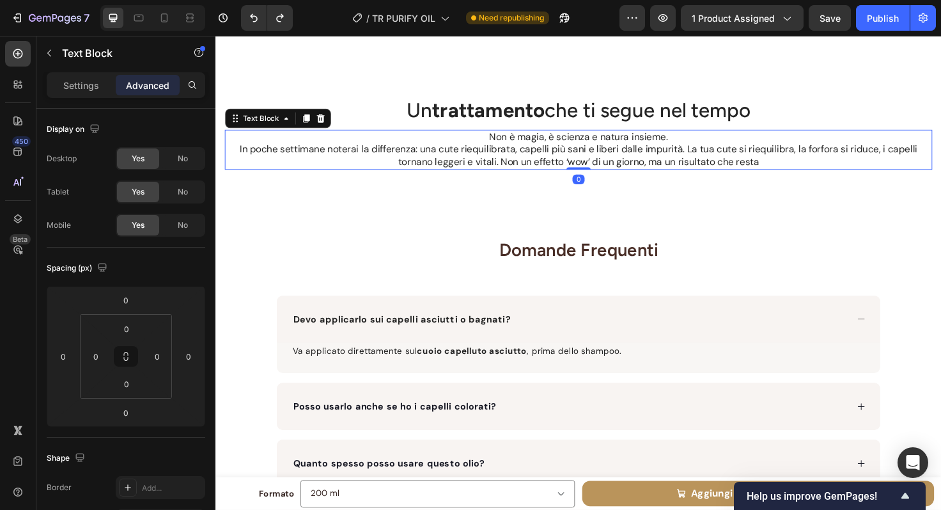
click at [646, 153] on p "In poche settimane noterai la differenza: una cute riequilibrata, capelli più s…" at bounding box center [599, 162] width 746 height 27
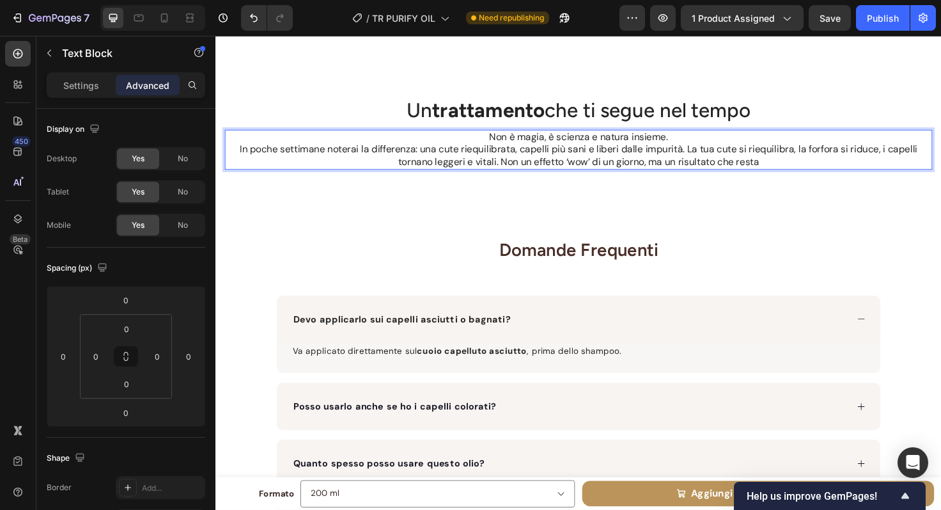
click at [233, 155] on p "In poche settimane noterai la differenza: una cute riequilibrata, capelli più s…" at bounding box center [599, 162] width 746 height 27
click at [686, 143] on p "Non è magia, è scienza e natura insieme." at bounding box center [599, 142] width 746 height 13
drag, startPoint x: 689, startPoint y: 145, endPoint x: 483, endPoint y: 141, distance: 205.3
click at [483, 141] on p "Non è magia, è scienza e natura insieme." at bounding box center [599, 142] width 746 height 13
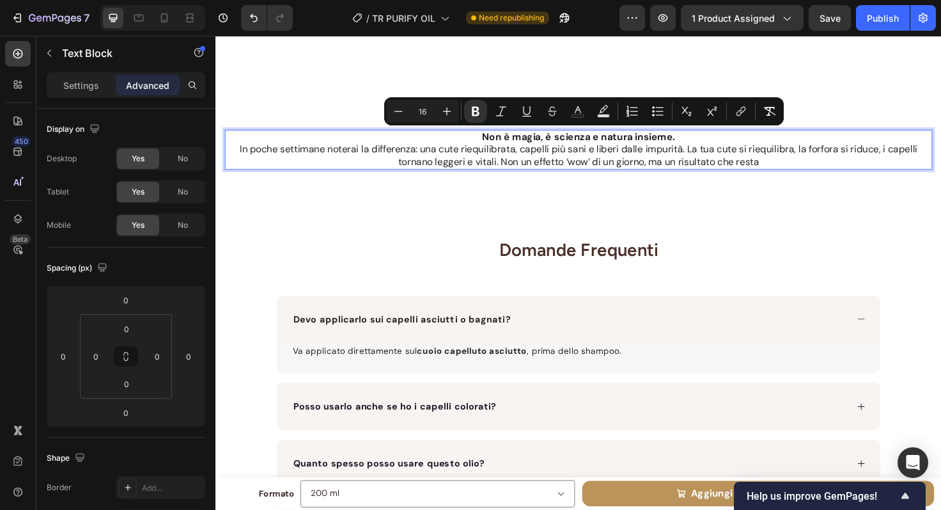
click at [566, 169] on p "In poche settimane noterai la differenza: una cute riequilibrata, capelli più s…" at bounding box center [599, 162] width 746 height 27
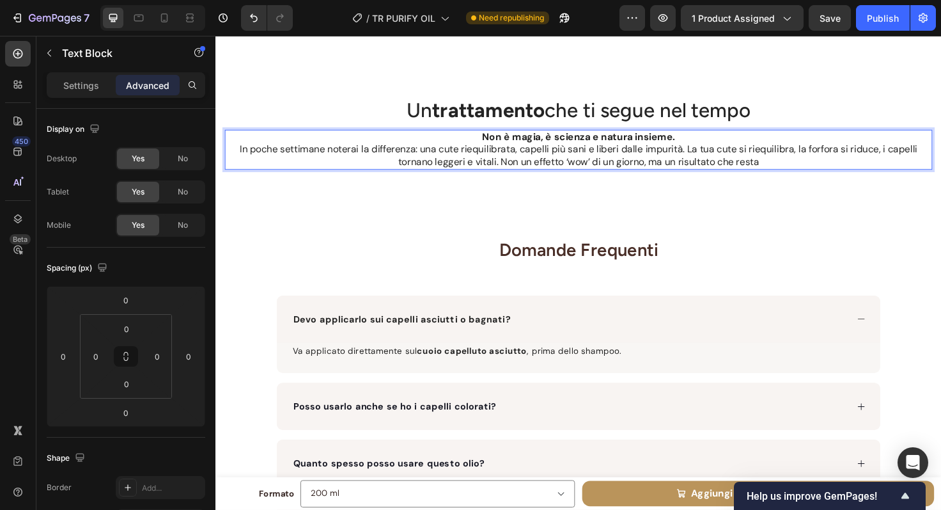
click at [553, 163] on p "In poche settimane noterai la differenza: una cute riequilibrata, capelli più s…" at bounding box center [599, 162] width 746 height 27
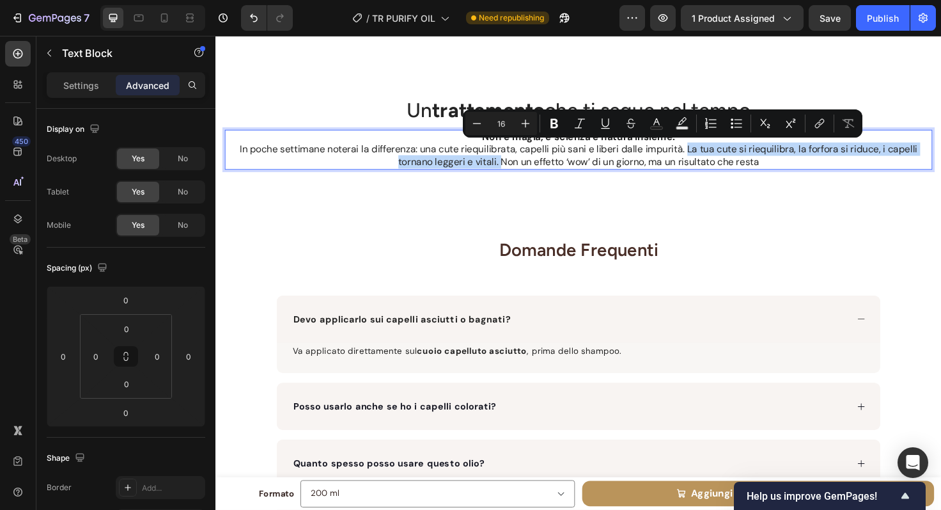
drag, startPoint x: 510, startPoint y: 169, endPoint x: 710, endPoint y: 153, distance: 200.7
click at [710, 153] on p "In poche settimane noterai la differenza: una cute riequilibrata, capelli più s…" at bounding box center [599, 162] width 746 height 27
click at [827, 164] on p "In poche settimane noterai la differenza: una cute riequilibrata, capelli più s…" at bounding box center [599, 162] width 746 height 27
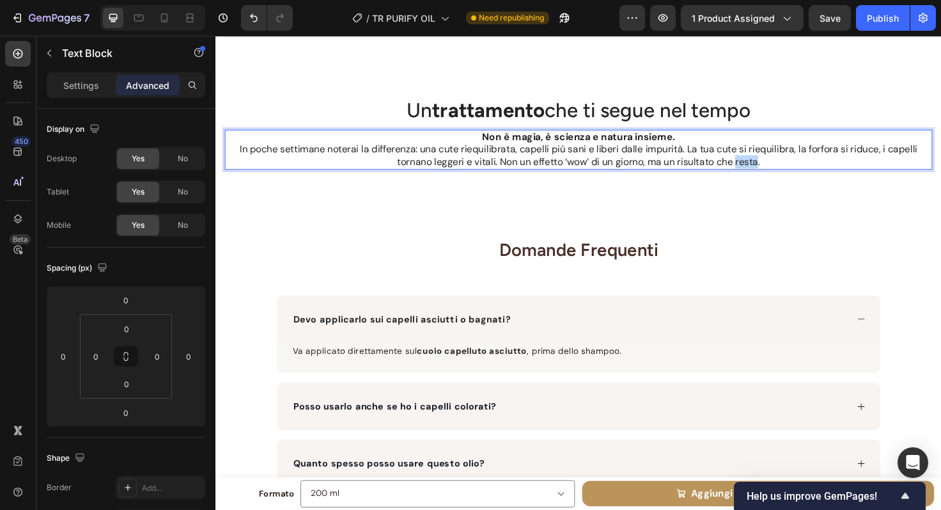
drag, startPoint x: 785, startPoint y: 170, endPoint x: 762, endPoint y: 171, distance: 23.0
click at [762, 171] on p "In poche settimane noterai la differenza: una cute riequilibrata, capelli più s…" at bounding box center [599, 162] width 746 height 27
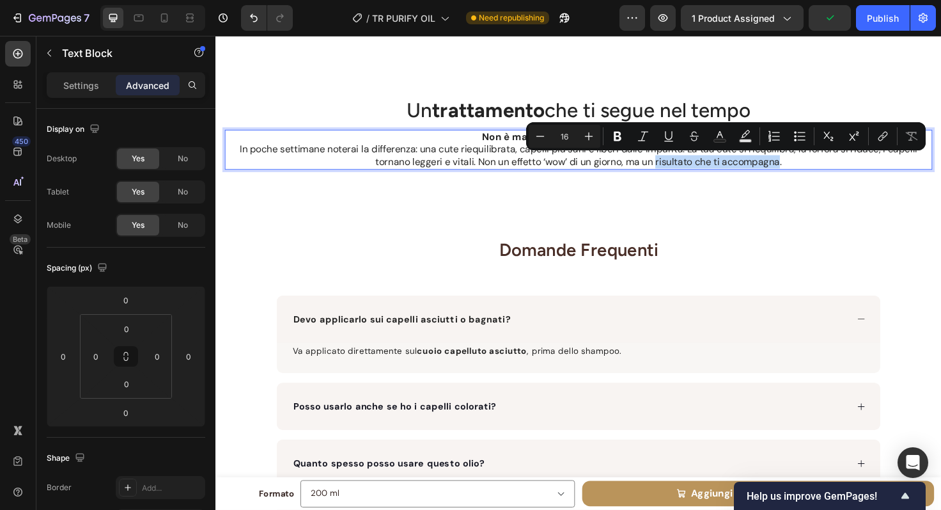
drag, startPoint x: 678, startPoint y: 171, endPoint x: 808, endPoint y: 171, distance: 129.2
click at [808, 171] on p "In poche settimane noterai la differenza: una cute riequilibrata, capelli più s…" at bounding box center [599, 162] width 746 height 27
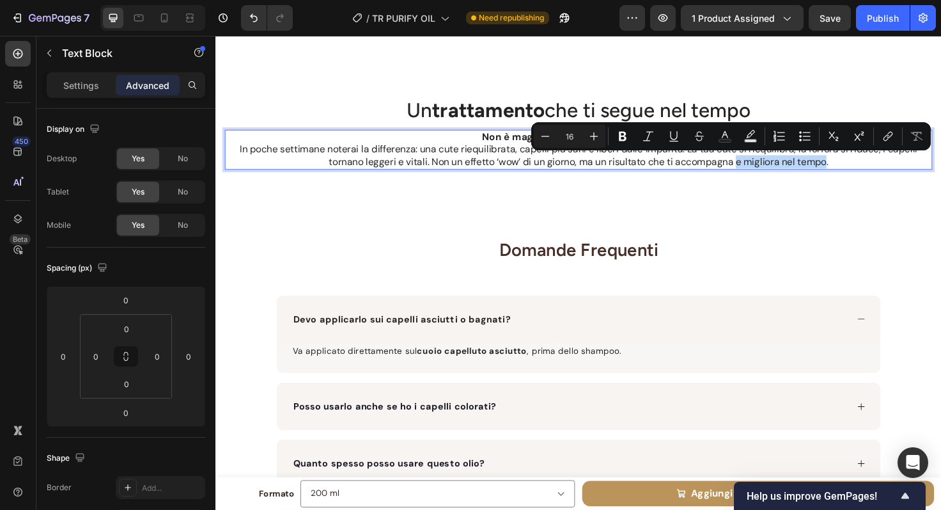
drag, startPoint x: 764, startPoint y: 170, endPoint x: 858, endPoint y: 166, distance: 94.7
click at [858, 166] on p "In poche settimane noterai la differenza: una cute riequilibrata, capelli più s…" at bounding box center [599, 162] width 746 height 27
click at [700, 169] on p "In poche settimane noterai la differenza: una cute riequilibrata, capelli più s…" at bounding box center [599, 162] width 746 height 27
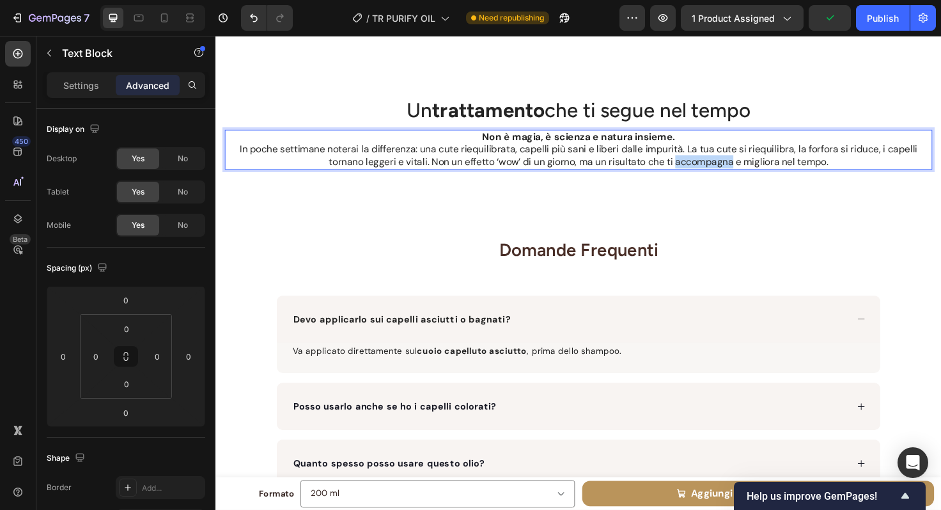
drag, startPoint x: 700, startPoint y: 171, endPoint x: 759, endPoint y: 169, distance: 58.9
click at [759, 169] on p "In poche settimane noterai la differenza: una cute riequilibrata, capelli più s…" at bounding box center [599, 162] width 746 height 27
drag, startPoint x: 765, startPoint y: 168, endPoint x: 811, endPoint y: 173, distance: 46.9
click at [811, 173] on p "In poche settimane noterai la differenza: una cute riequilibrata, capelli più s…" at bounding box center [599, 162] width 746 height 27
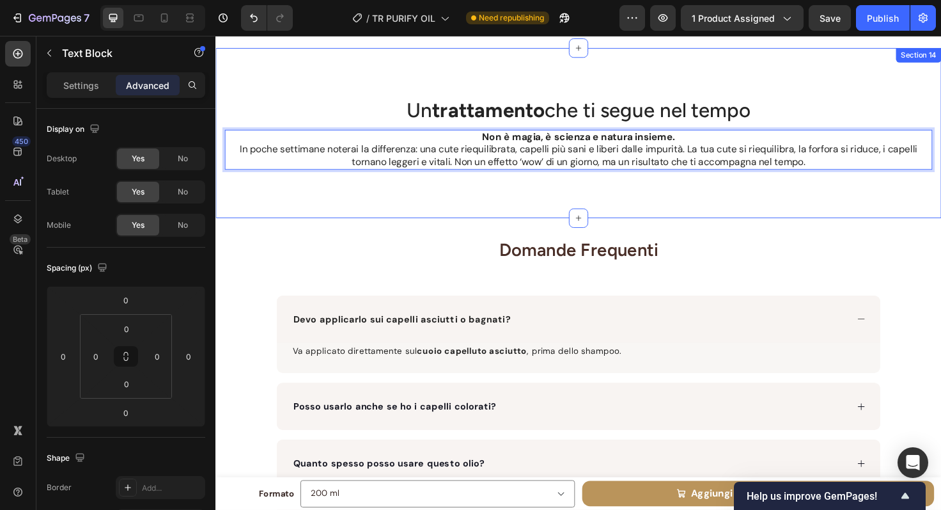
click at [702, 214] on div "Un trattamento che ti segue nel tempo Heading Non è magia, è scienza e natura i…" at bounding box center [599, 139] width 767 height 180
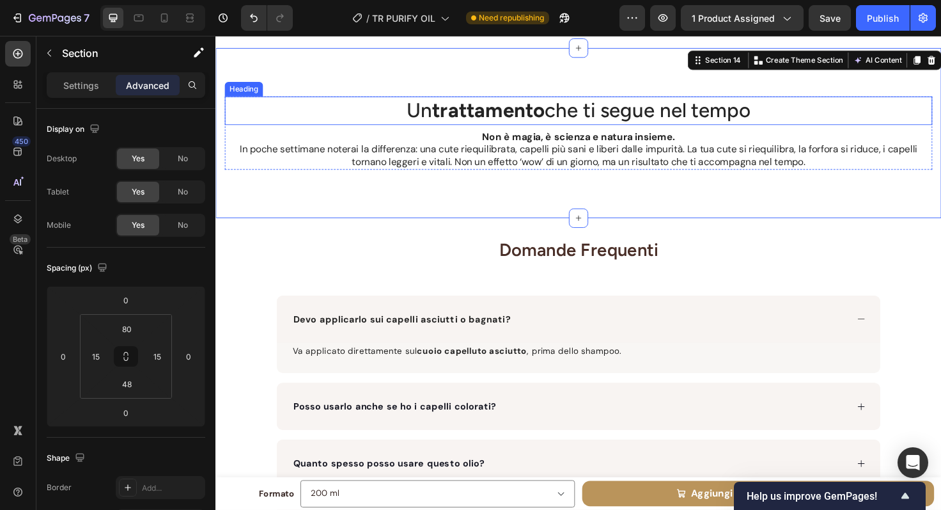
click at [674, 112] on h2 "Un trattamento che ti segue nel tempo" at bounding box center [599, 115] width 748 height 30
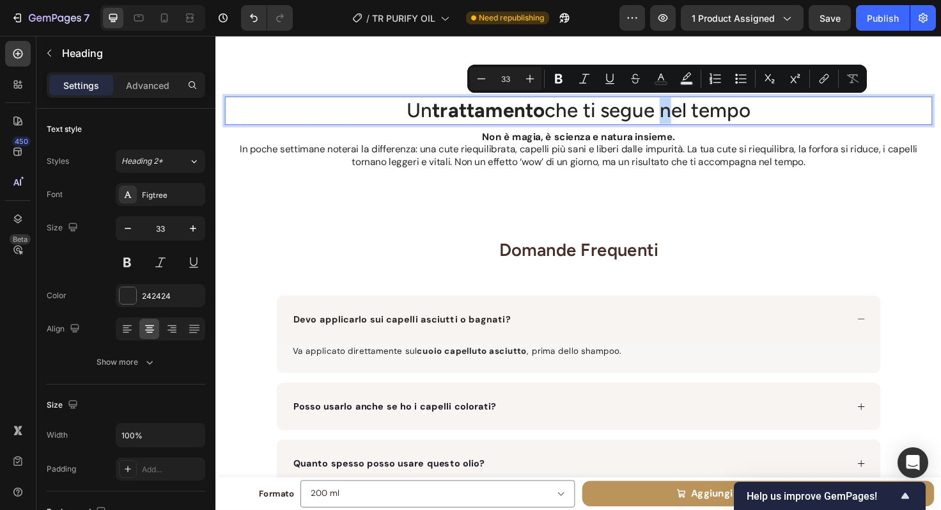
click at [674, 112] on p "Un trattamento che ti segue nel tempo" at bounding box center [599, 114] width 746 height 27
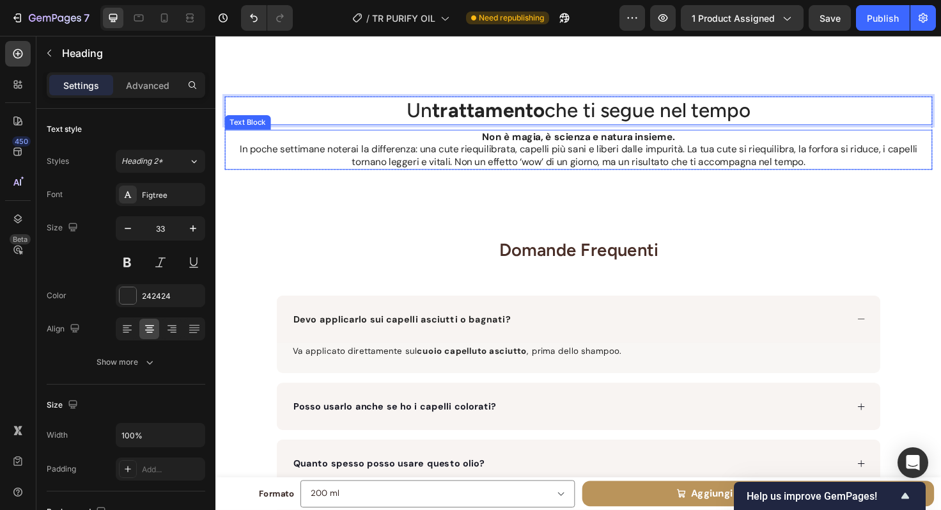
click at [522, 155] on p "In poche settimane noterai la differenza: una cute riequilibrata, capelli più s…" at bounding box center [599, 162] width 746 height 27
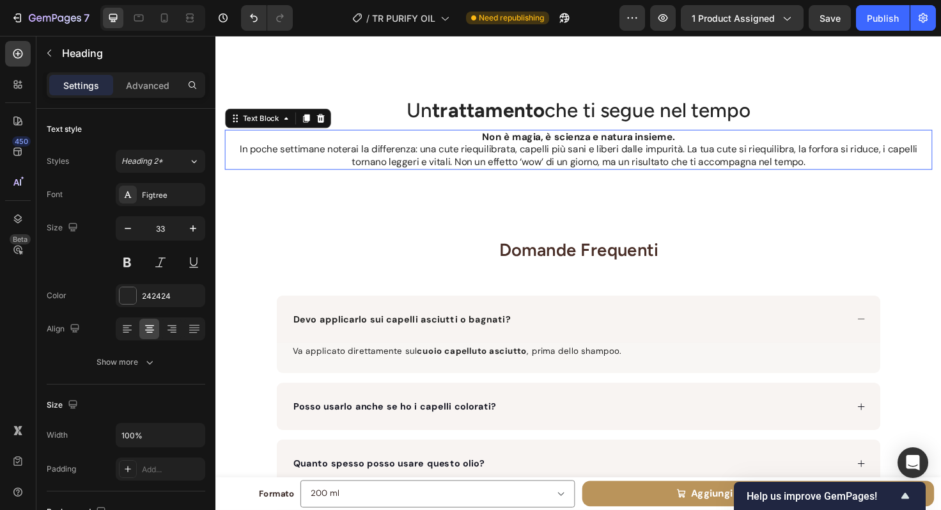
click at [485, 155] on p "In poche settimane noterai la differenza: una cute riequilibrata, capelli più s…" at bounding box center [599, 162] width 746 height 27
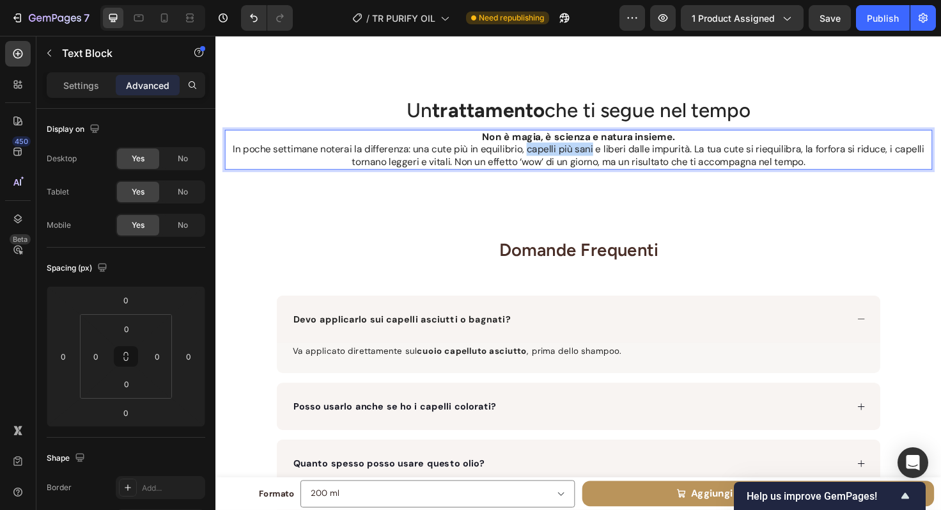
drag, startPoint x: 540, startPoint y: 156, endPoint x: 610, endPoint y: 159, distance: 70.4
click at [610, 159] on p "In poche settimane noterai la differenza: una cute più in equilibrio, capelli p…" at bounding box center [599, 162] width 746 height 27
click at [684, 156] on p "In poche settimane noterai la differenza: una cute più in equilibrio, una cute …" at bounding box center [599, 162] width 746 height 27
click at [778, 157] on p "In poche settimane noterai la differenza: una cute più in equilibrio, una cute …" at bounding box center [599, 162] width 746 height 27
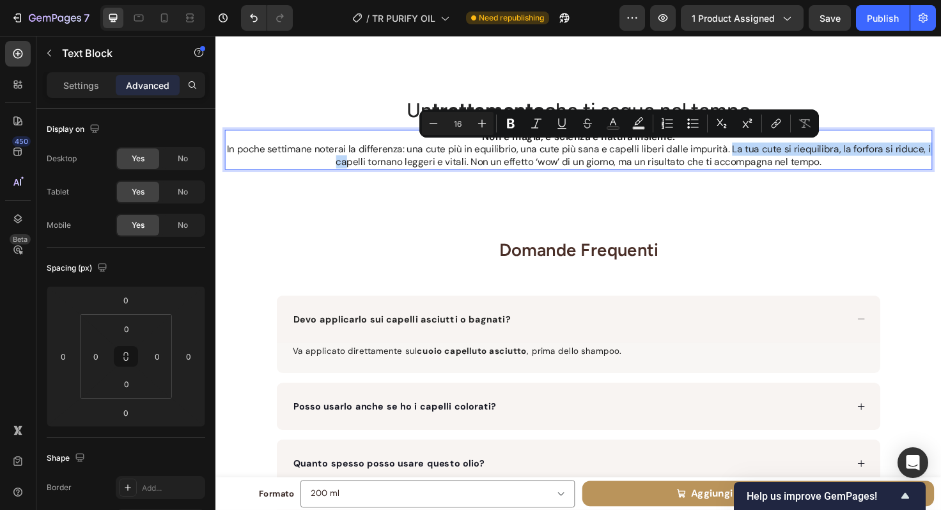
drag, startPoint x: 778, startPoint y: 157, endPoint x: 368, endPoint y: 169, distance: 409.4
click at [368, 169] on p "In poche settimane noterai la differenza: una cute più in equilibrio, una cute …" at bounding box center [599, 162] width 746 height 27
click at [580, 160] on p "In poche settimane noterai la differenza: una cute più in equilibrio, una cute …" at bounding box center [599, 162] width 746 height 27
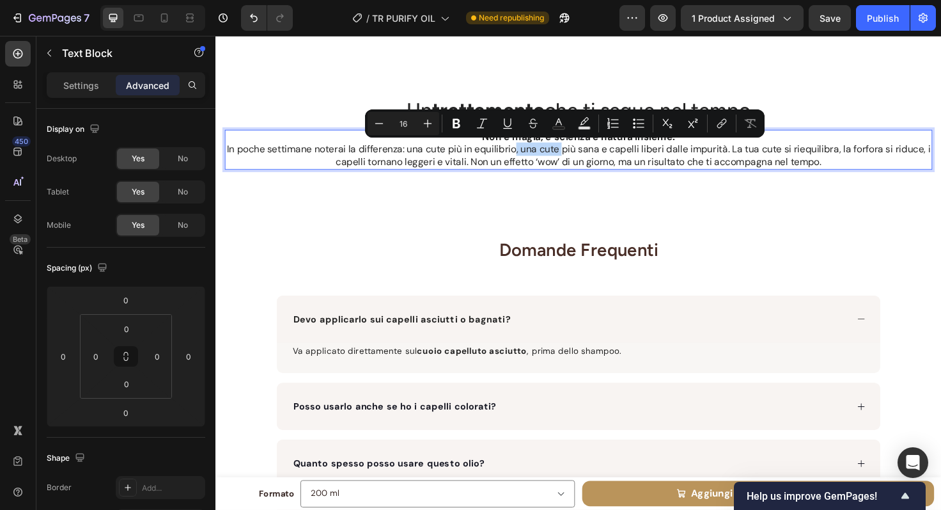
drag, startPoint x: 550, startPoint y: 159, endPoint x: 597, endPoint y: 155, distance: 47.5
click at [597, 155] on p "In poche settimane noterai la differenza: una cute più in equilibrio, una cute …" at bounding box center [599, 162] width 746 height 27
drag, startPoint x: 553, startPoint y: 157, endPoint x: 597, endPoint y: 158, distance: 44.8
click at [597, 158] on p "In poche settimane noterai la differenza: una cute più in equilibrio, più sana …" at bounding box center [599, 162] width 746 height 27
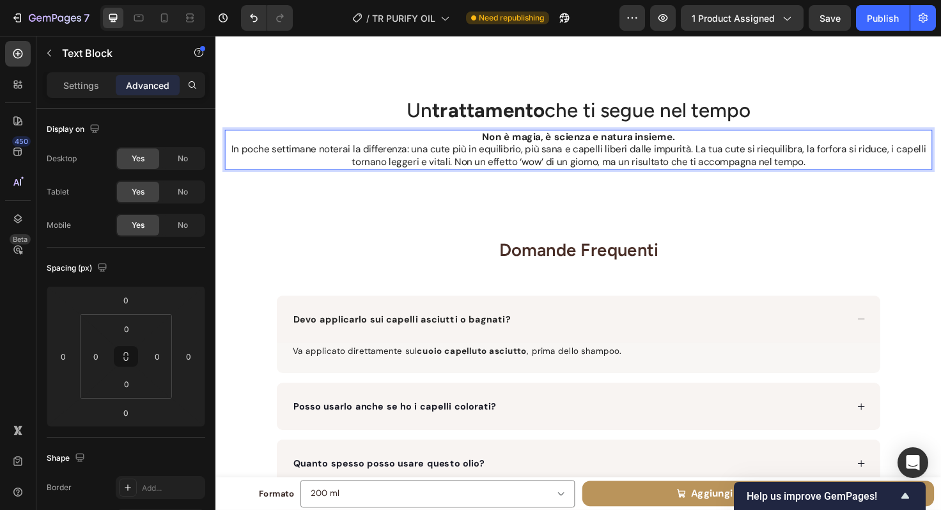
click at [434, 155] on p "In poche settimane noterai la differenza: una cute più in equilibrio, più sana …" at bounding box center [599, 162] width 746 height 27
click at [710, 159] on p "In poche settimane noterai la differenza: i capelli tornano leggeri e vitali co…" at bounding box center [599, 162] width 746 height 27
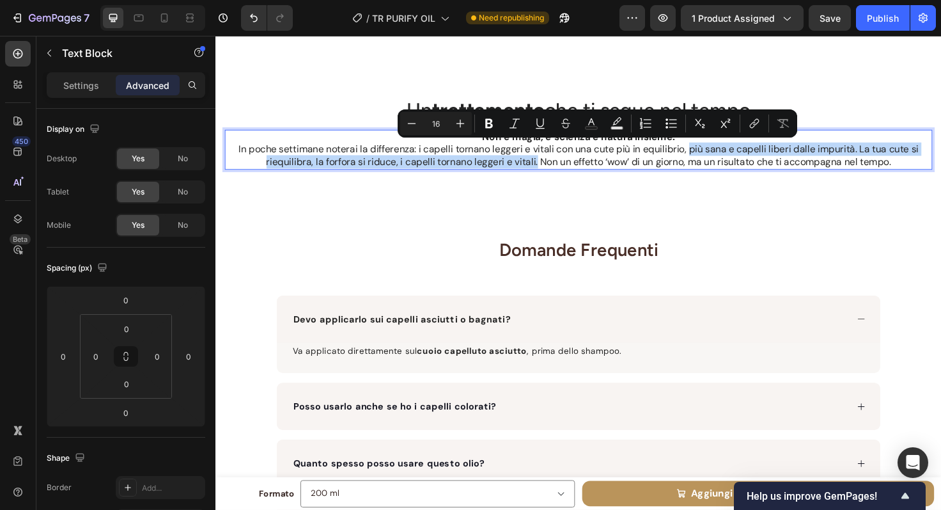
drag, startPoint x: 549, startPoint y: 169, endPoint x: 712, endPoint y: 159, distance: 163.4
click at [712, 159] on p "In poche settimane noterai la differenza: i capelli tornano leggeri e vitali co…" at bounding box center [599, 162] width 746 height 27
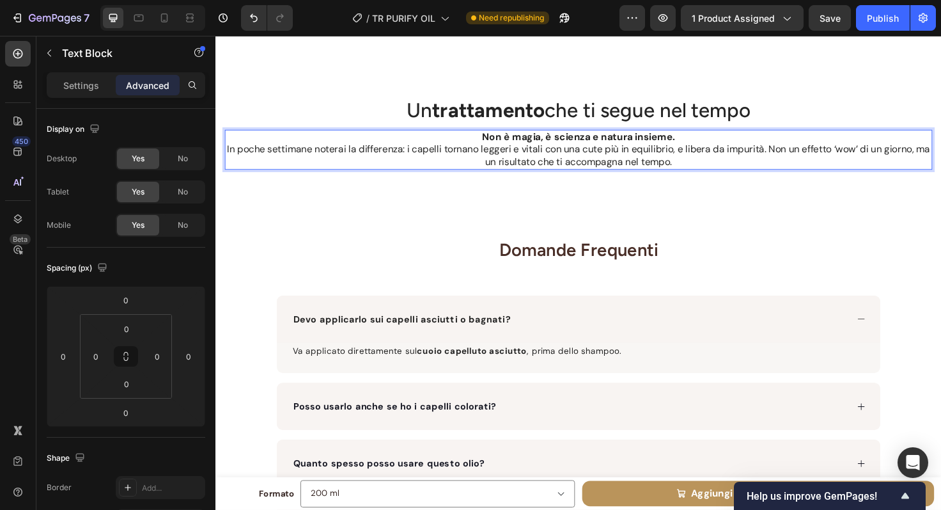
click at [806, 152] on p "In poche settimane noterai la differenza: i capelli tornano leggeri e vitali co…" at bounding box center [599, 162] width 746 height 27
drag, startPoint x: 792, startPoint y: 169, endPoint x: 398, endPoint y: 171, distance: 393.9
click at [398, 170] on p "Non un effetto ‘wow’ di un giorno, ma un risultato che ti accompagna nel tempo." at bounding box center [599, 168] width 746 height 13
click at [398, 169] on p "Non un effetto ‘wow’ di un giorno, ma un risultato che ti accompagna nel tempo." at bounding box center [599, 168] width 746 height 13
click at [643, 157] on p "In poche settimane noterai la differenza: i capelli tornano leggeri e vitali co…" at bounding box center [599, 155] width 746 height 13
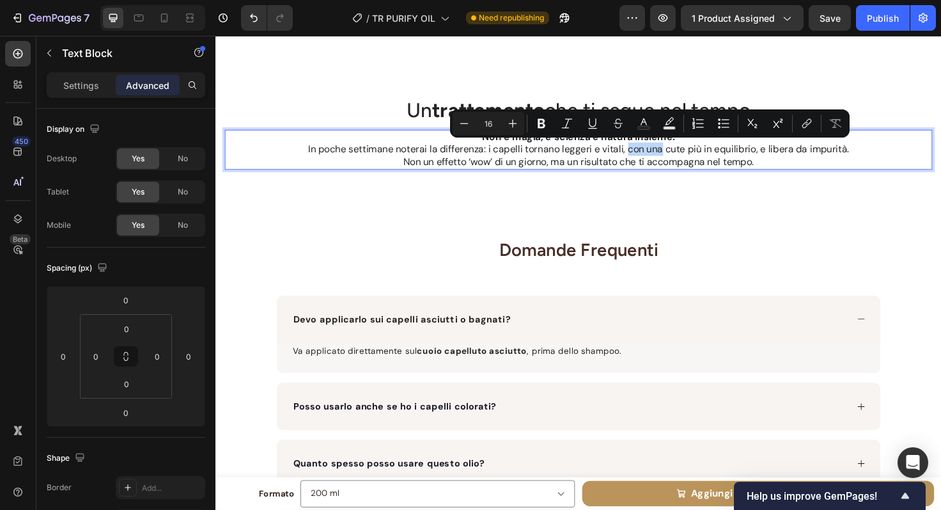
drag, startPoint x: 682, startPoint y: 157, endPoint x: 647, endPoint y: 157, distance: 35.2
click at [647, 157] on p "In poche settimane noterai la differenza: i capelli tornano leggeri e vitali, c…" at bounding box center [599, 155] width 746 height 13
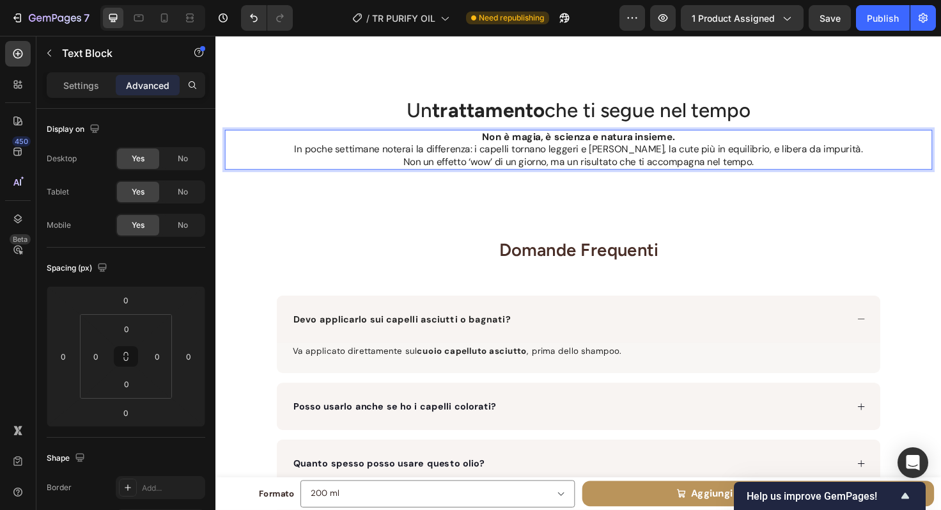
click at [769, 159] on p "In poche settimane noterai la differenza: i capelli tornano leggeri e [PERSON_N…" at bounding box center [599, 155] width 746 height 13
click at [803, 169] on p "Non un effetto ‘wow’ di un giorno, ma un risultato che ti accompagna nel tempo." at bounding box center [599, 168] width 746 height 13
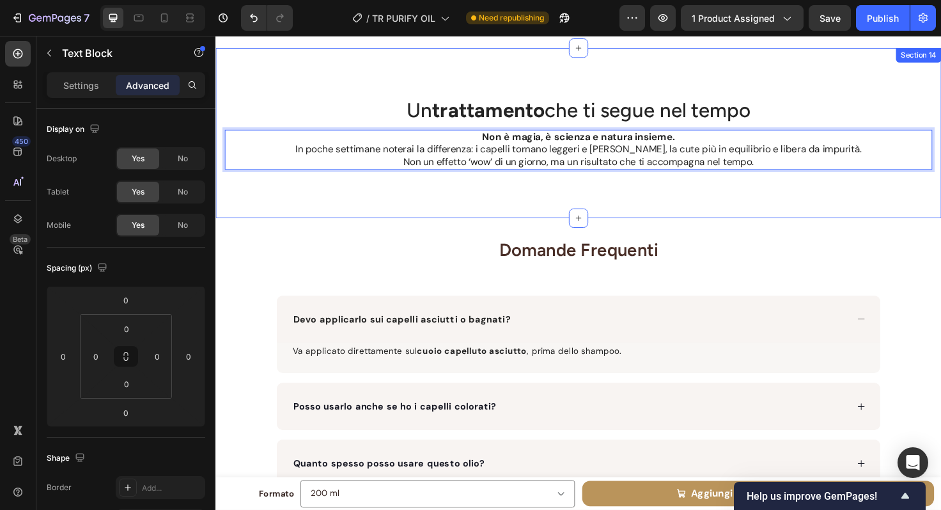
click at [758, 201] on div "Un trattamento che ti segue nel tempo Heading Non è magia, è scienza e natura i…" at bounding box center [599, 139] width 767 height 180
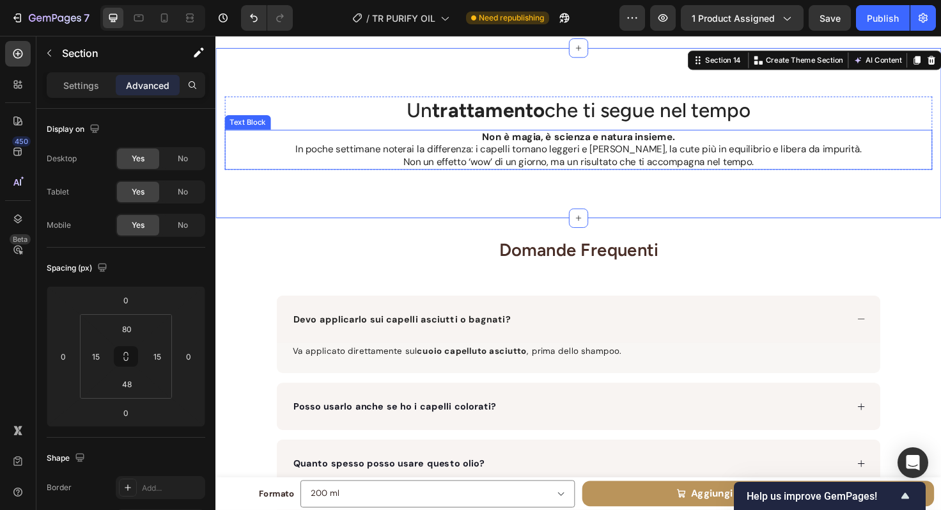
click at [697, 175] on p "Non un effetto ‘wow’ di un giorno, ma un risultato che ti accompagna nel tempo." at bounding box center [599, 168] width 746 height 13
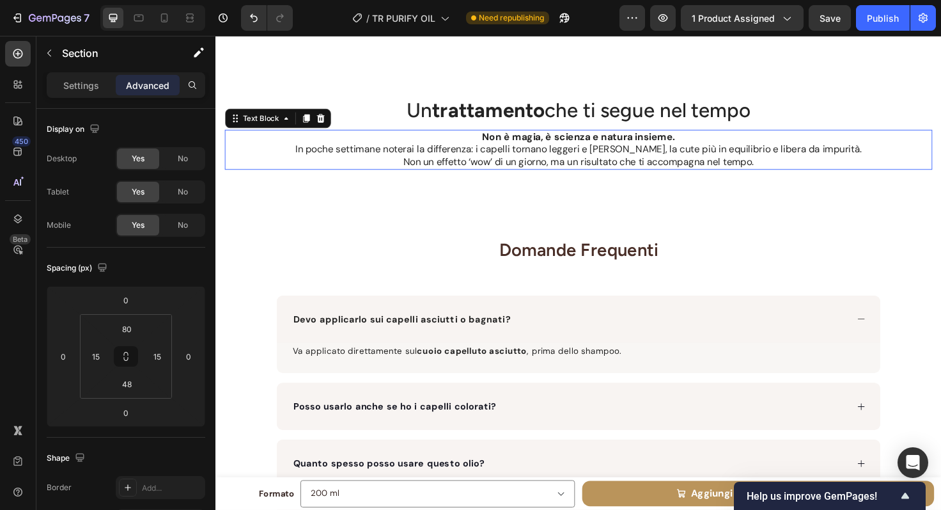
click at [690, 203] on div "Un trattamento che ti segue nel tempo Heading Non è magia, è scienza e natura i…" at bounding box center [599, 139] width 767 height 180
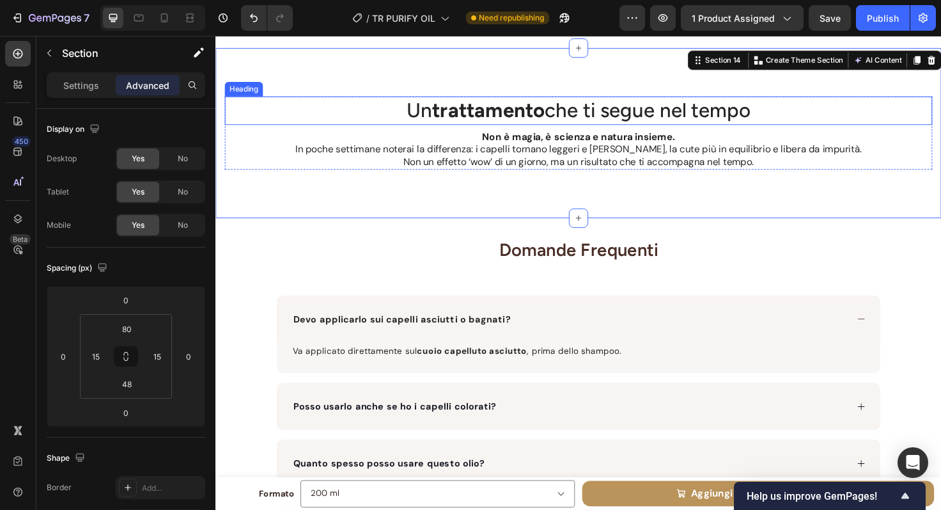
click at [645, 120] on p "Un trattamento che ti segue nel tempo" at bounding box center [599, 114] width 746 height 27
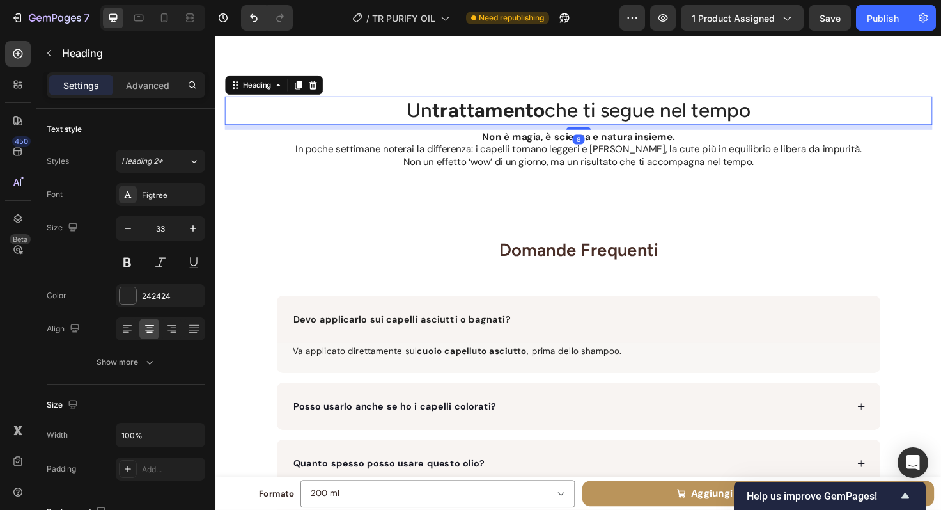
click at [645, 120] on p "Un trattamento che ti segue nel tempo" at bounding box center [599, 114] width 746 height 27
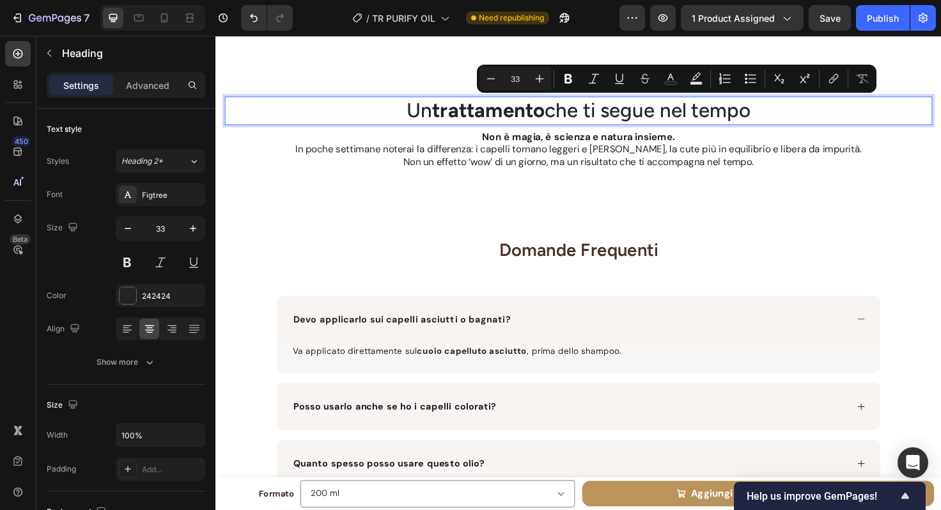
drag, startPoint x: 606, startPoint y: 118, endPoint x: 783, endPoint y: 122, distance: 177.2
click at [783, 122] on p "Un trattamento che ti segue nel tempo" at bounding box center [599, 114] width 746 height 27
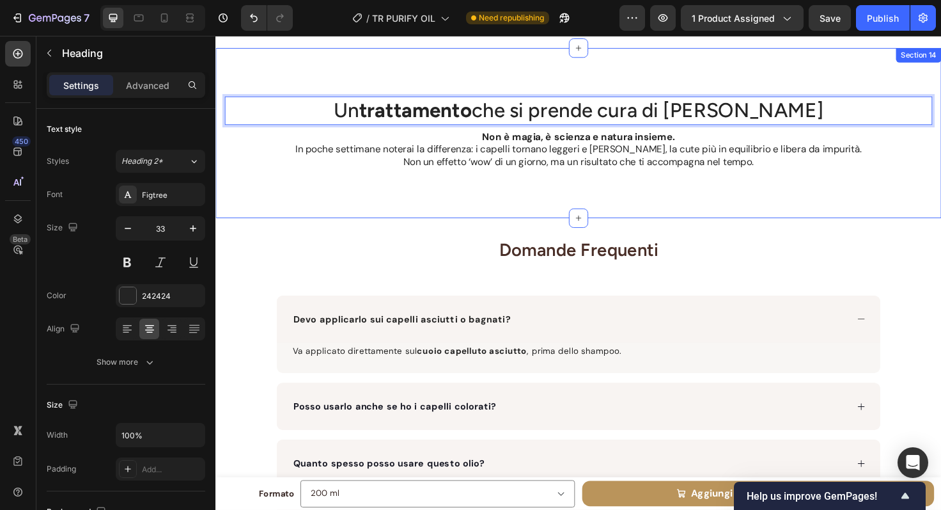
click at [739, 81] on div "Un trattamento che si prende cura di te Heading 8 Non è magia, è scienza e natu…" at bounding box center [599, 139] width 767 height 180
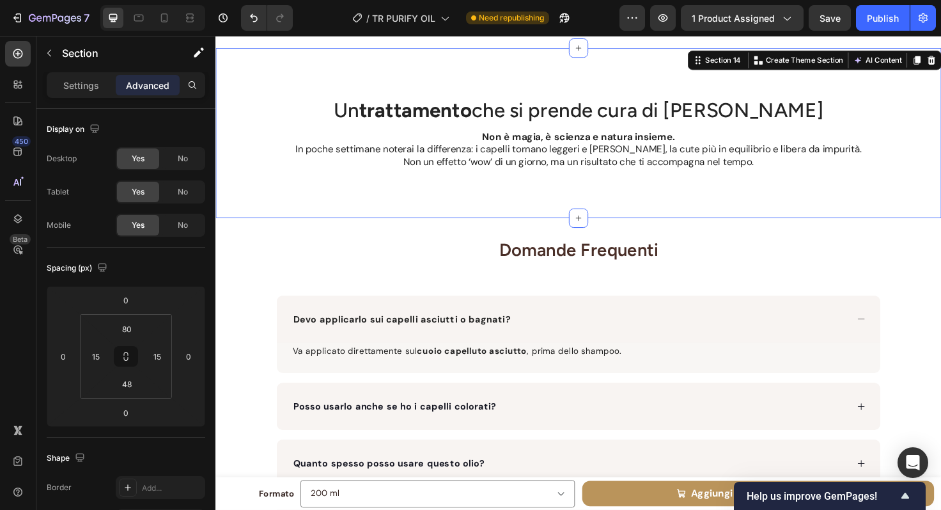
click at [689, 180] on div "Un trattamento che si prende cura di te Heading Non è magia, è scienza e natura…" at bounding box center [599, 149] width 748 height 98
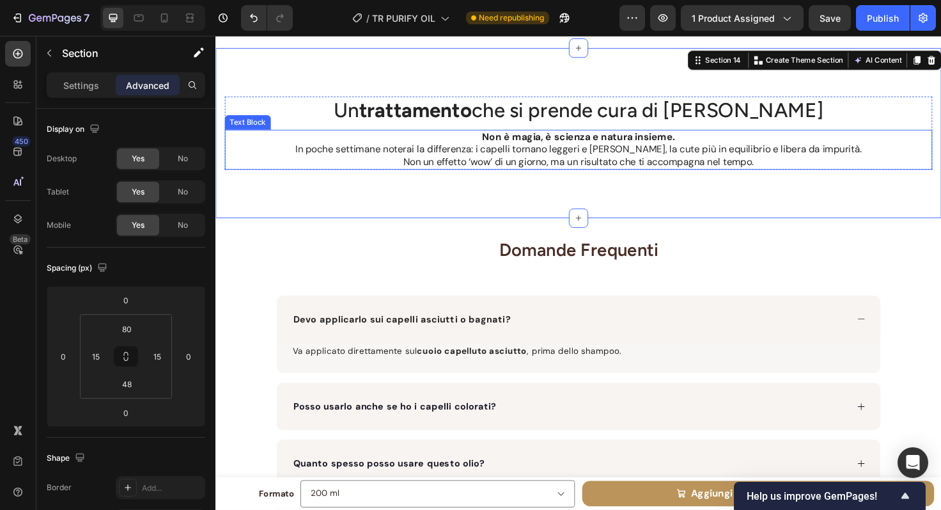
click at [637, 163] on p "Non un effetto ‘wow’ di un giorno, ma un risultato che ti accompagna nel tempo." at bounding box center [599, 168] width 746 height 13
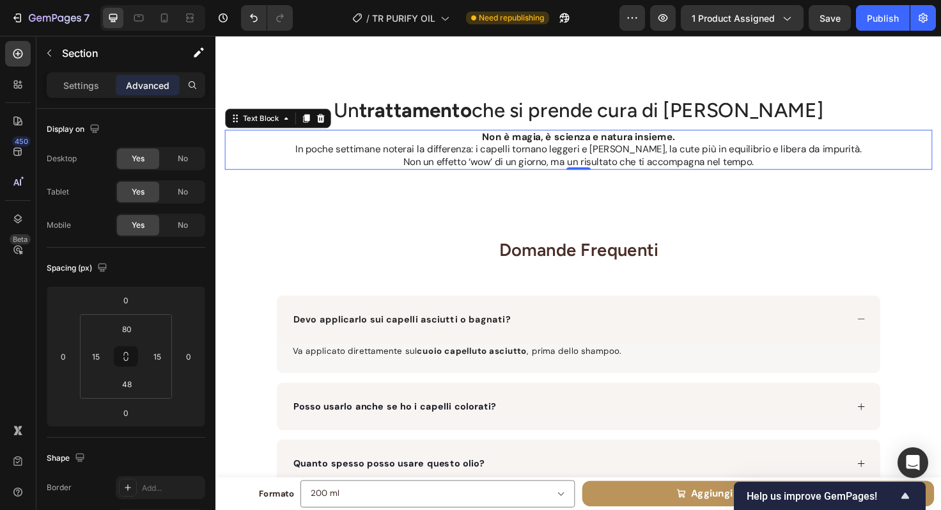
click at [604, 169] on p "Non un effetto ‘wow’ di un giorno, ma un risultato che ti accompagna nel tempo." at bounding box center [599, 168] width 746 height 13
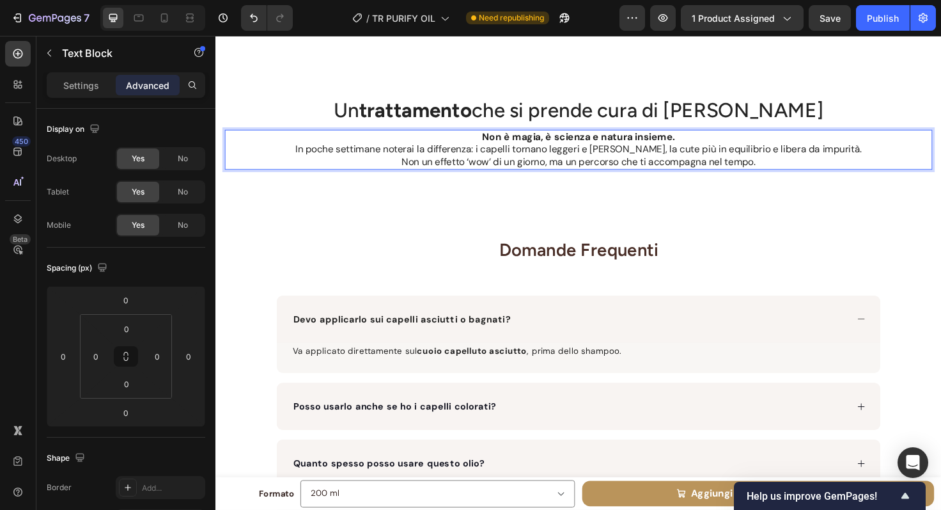
click at [643, 172] on p "Non un effetto ‘wow’ di un giorno, ma un percorso che ti accompagna nel tempo." at bounding box center [599, 168] width 746 height 13
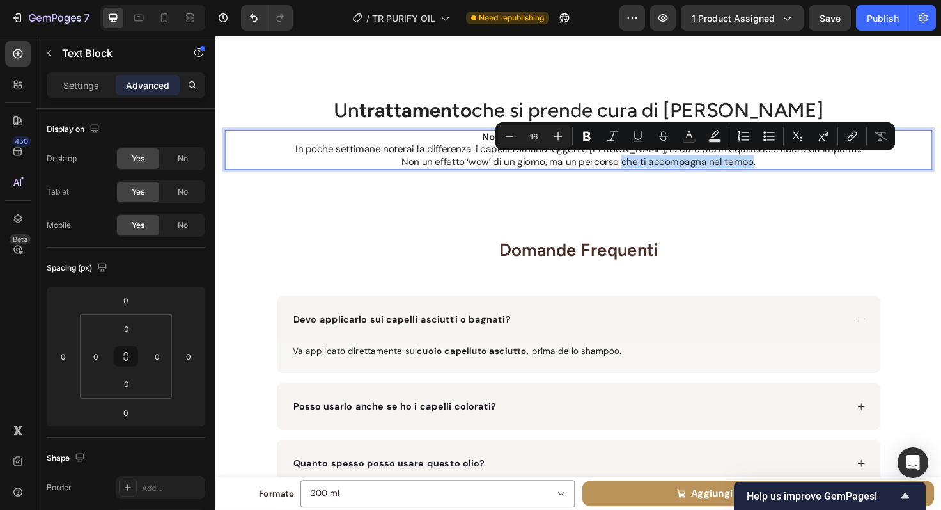
drag, startPoint x: 643, startPoint y: 171, endPoint x: 781, endPoint y: 171, distance: 138.8
click at [781, 171] on p "Non un effetto ‘wow’ di un giorno, ma un percorso che ti accompagna nel tempo." at bounding box center [599, 168] width 746 height 13
click at [781, 170] on p "Non un effetto ‘wow’ di un giorno, ma un percorso che ti accompagna nel tempo." at bounding box center [599, 168] width 746 height 13
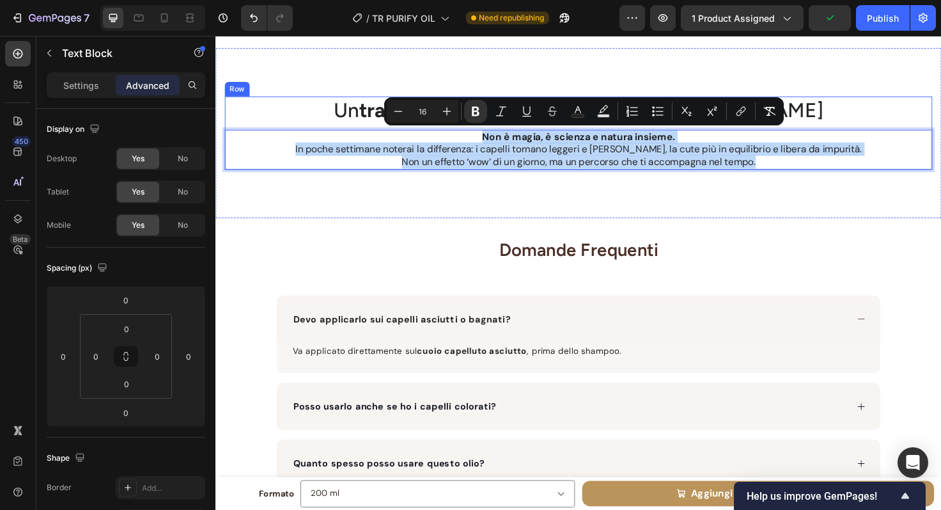
drag, startPoint x: 799, startPoint y: 171, endPoint x: 307, endPoint y: 132, distance: 494.0
click at [307, 132] on div "Un trattamento che si prende cura di te Heading Non è magia, è scienza e natura…" at bounding box center [599, 138] width 748 height 77
copy div "Non è magia, è scienza e natura insieme. In poche settimane noterai la differen…"
click at [557, 159] on p "In poche settimane noterai la differenza: i capelli tornano leggeri e [PERSON_N…" at bounding box center [599, 155] width 746 height 13
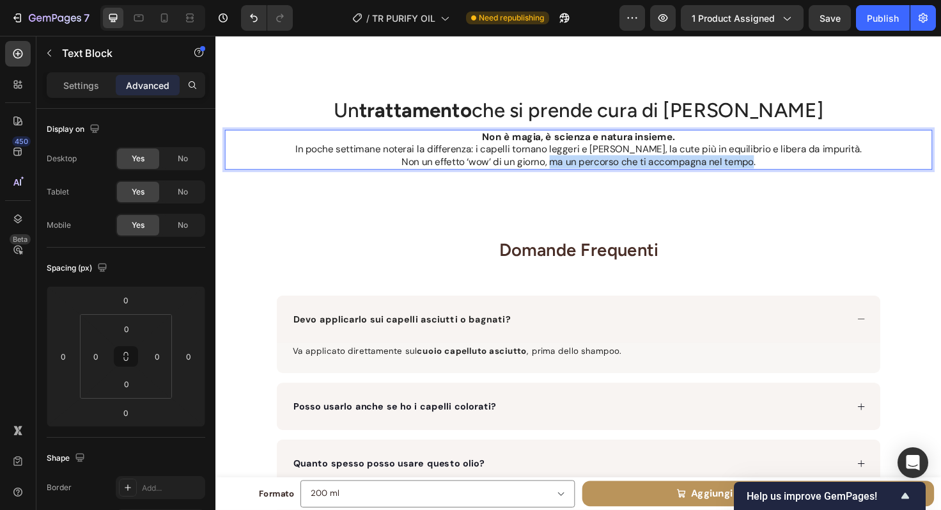
drag, startPoint x: 567, startPoint y: 169, endPoint x: 783, endPoint y: 169, distance: 216.1
click at [783, 169] on p "Non un effetto ‘wow’ di un giorno, ma un percorso che ti accompagna nel tempo." at bounding box center [599, 168] width 746 height 13
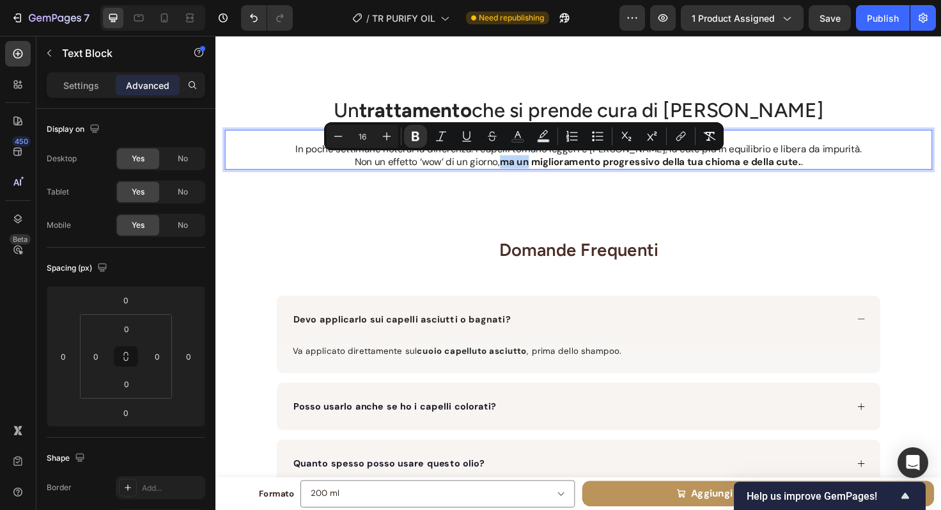
drag, startPoint x: 515, startPoint y: 170, endPoint x: 546, endPoint y: 171, distance: 31.3
click at [546, 171] on p "Non un effetto ‘wow’ di un giorno, ma un miglioramento progressivo della tua ch…" at bounding box center [599, 168] width 746 height 13
click at [568, 169] on strong "miglioramento progressivo della tua chioma e della cute." at bounding box center [690, 168] width 285 height 13
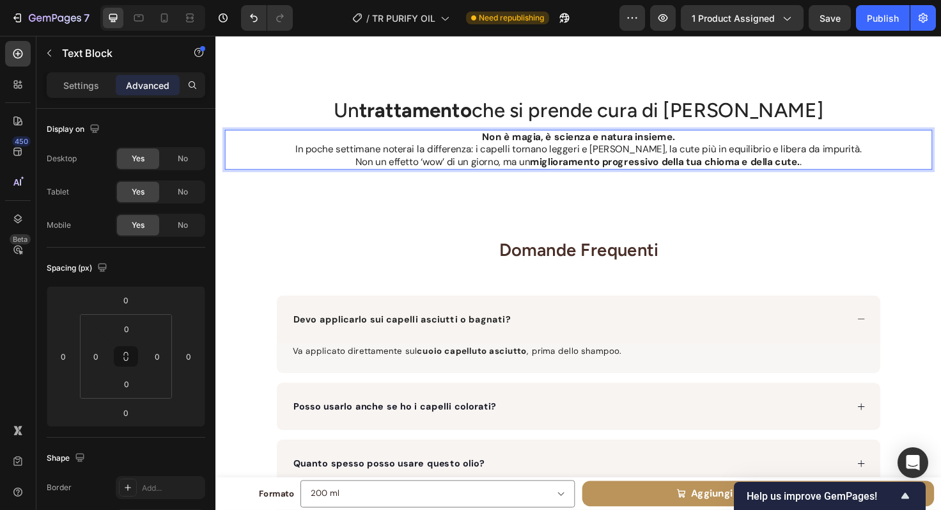
click at [837, 170] on p "Non un effetto ‘wow’ di un giorno, ma un miglioramento progressivo della tua ch…" at bounding box center [599, 168] width 746 height 13
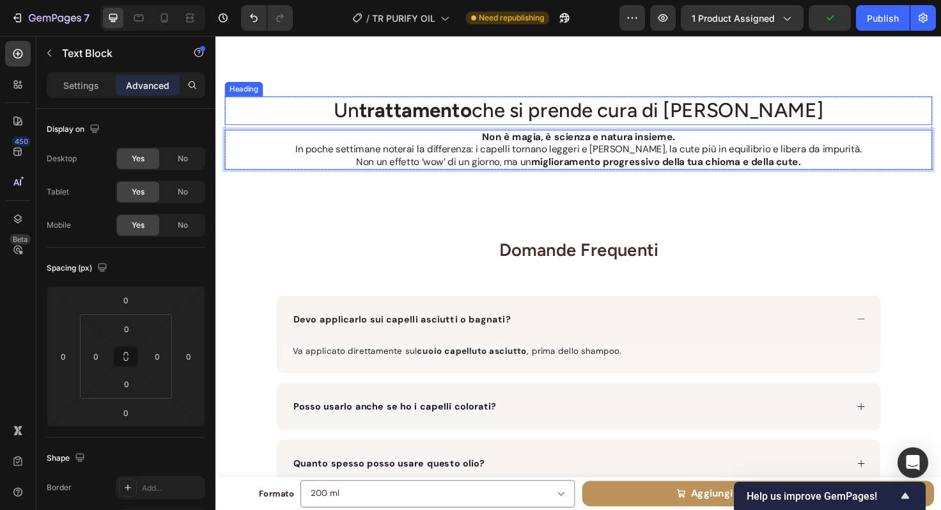
click at [781, 104] on p "Un trattamento che si prende cura di te" at bounding box center [599, 114] width 746 height 27
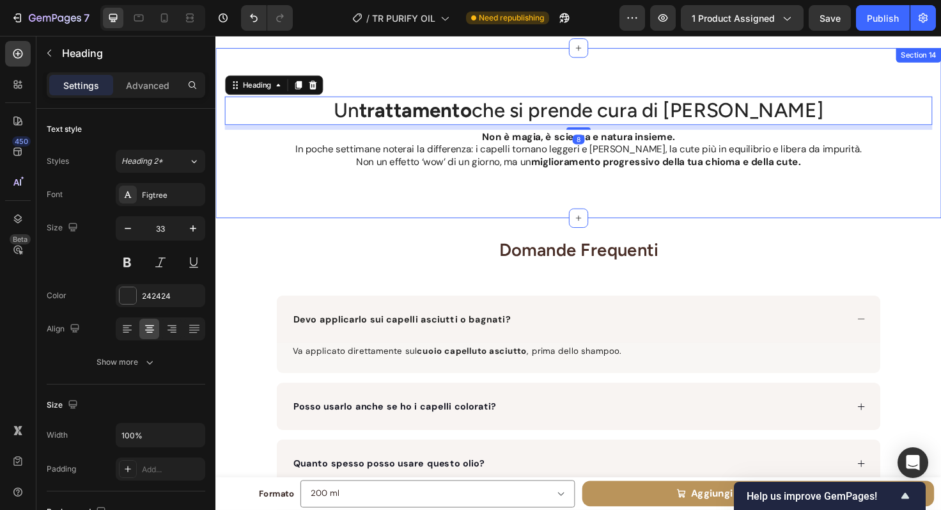
click at [815, 85] on div "Un trattamento che si prende cura di te Heading 8 Non è magia, è scienza e natu…" at bounding box center [599, 139] width 767 height 180
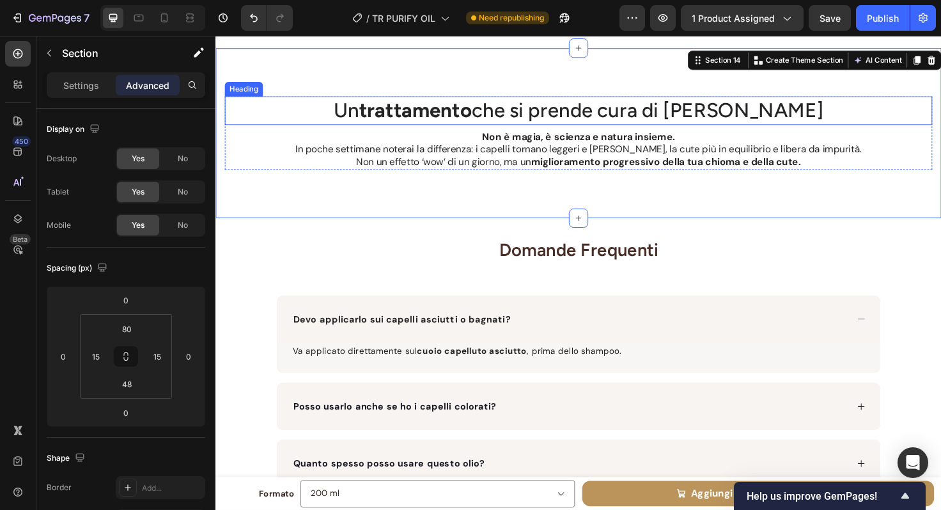
click at [759, 111] on p "Un trattamento che si prende cura di te" at bounding box center [599, 114] width 746 height 27
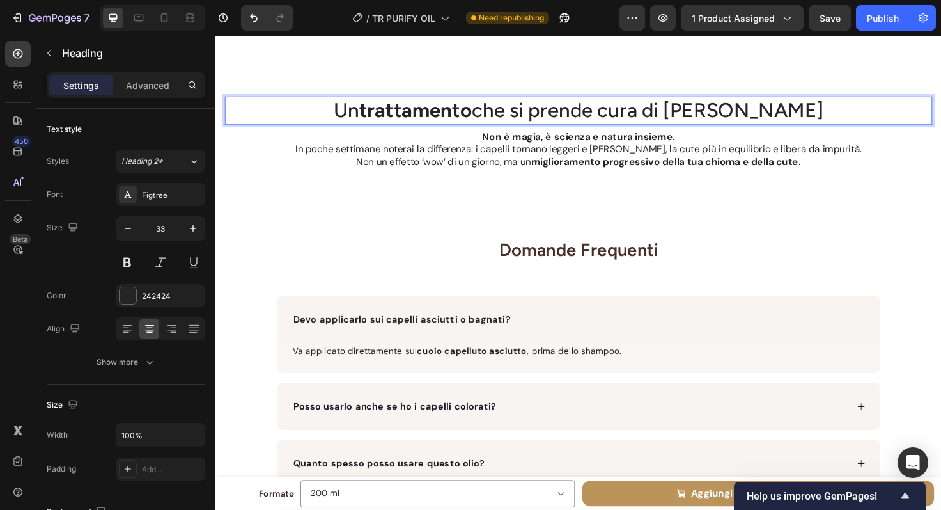
click at [778, 120] on p "Un trattamento che si prende cura di te" at bounding box center [599, 114] width 746 height 27
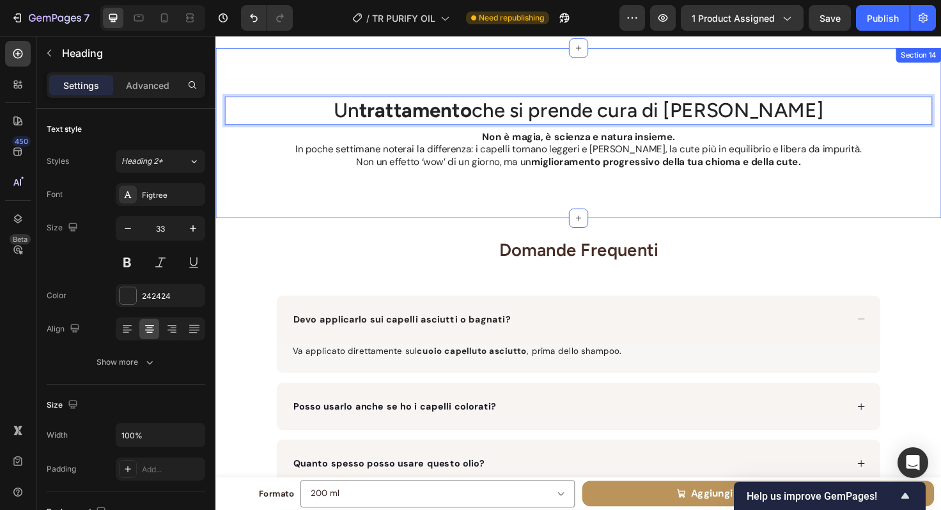
click at [809, 70] on div "Un trattamento che si prende cura di te Heading 8 Non è magia, è scienza e natu…" at bounding box center [599, 139] width 767 height 180
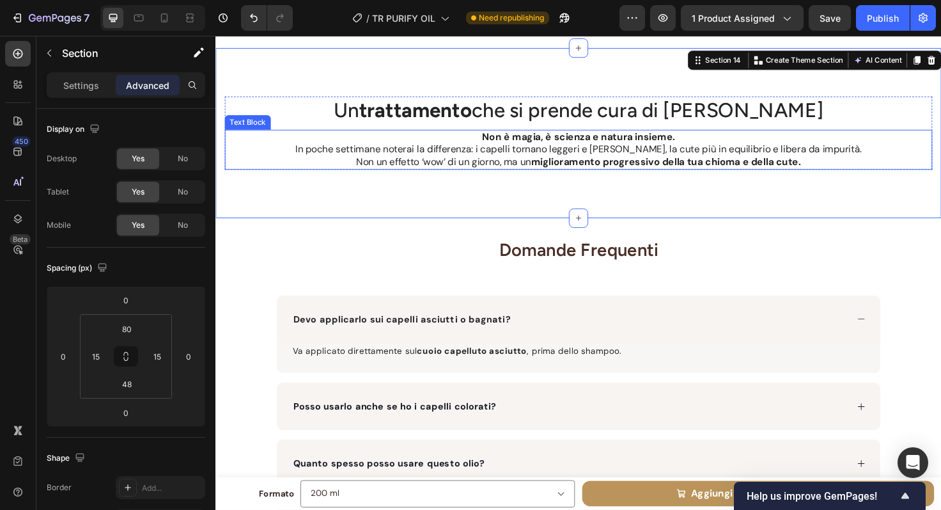
click at [456, 171] on p "Non un effetto ‘wow’ di un giorno, ma un miglioramento progressivo della tua ch…" at bounding box center [599, 168] width 746 height 13
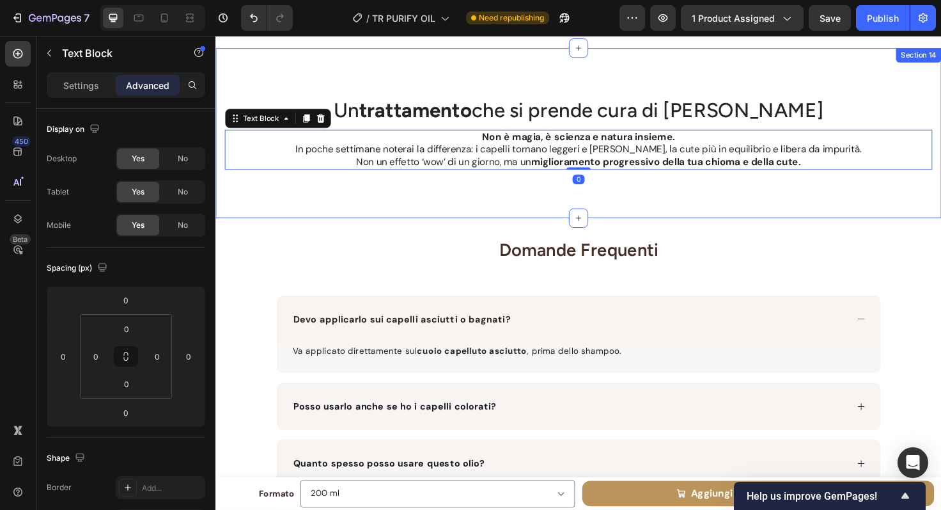
click at [459, 200] on div "Un trattamento che si prende cura di te Heading Non è magia, è scienza e natura…" at bounding box center [599, 139] width 767 height 180
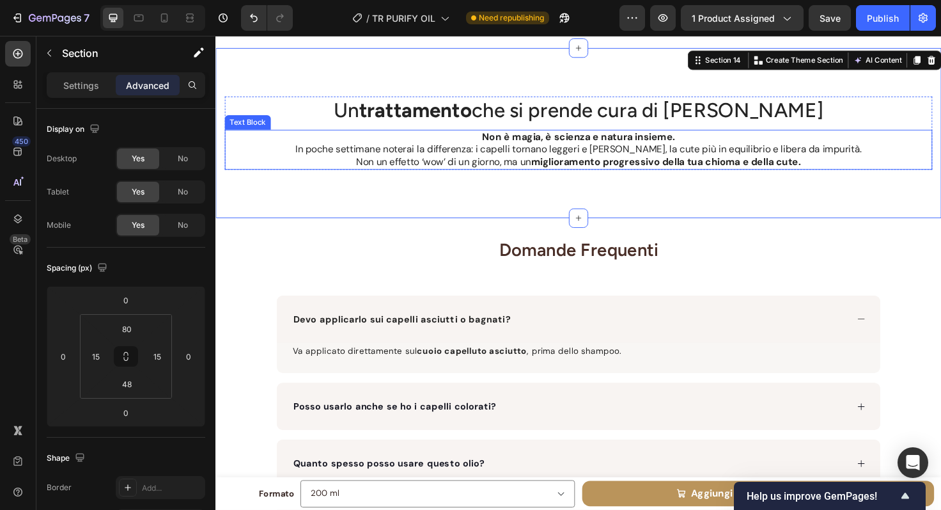
click at [465, 170] on p "Non un effetto ‘wow’ di un giorno, ma un miglioramento progressivo della tua ch…" at bounding box center [599, 168] width 746 height 13
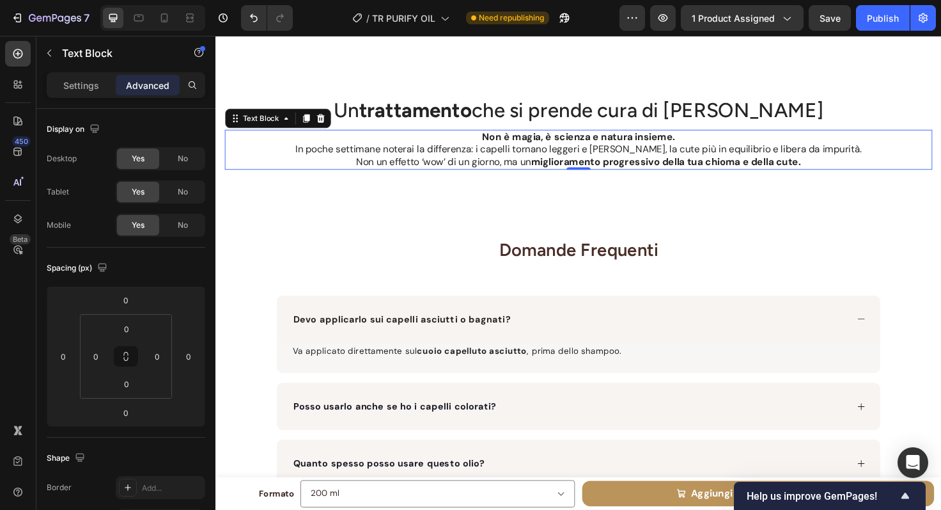
click at [429, 169] on p "Non un effetto ‘wow’ di un giorno, ma un miglioramento progressivo della tua ch…" at bounding box center [599, 168] width 746 height 13
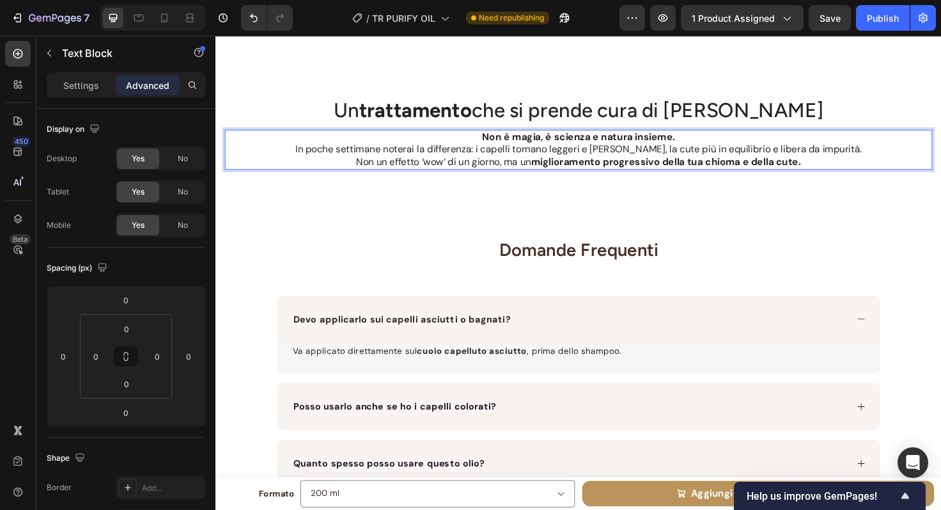
click at [454, 169] on p "Non un effetto ‘wow’ di un giorno, ma un miglioramento progressivo della tua ch…" at bounding box center [599, 168] width 746 height 13
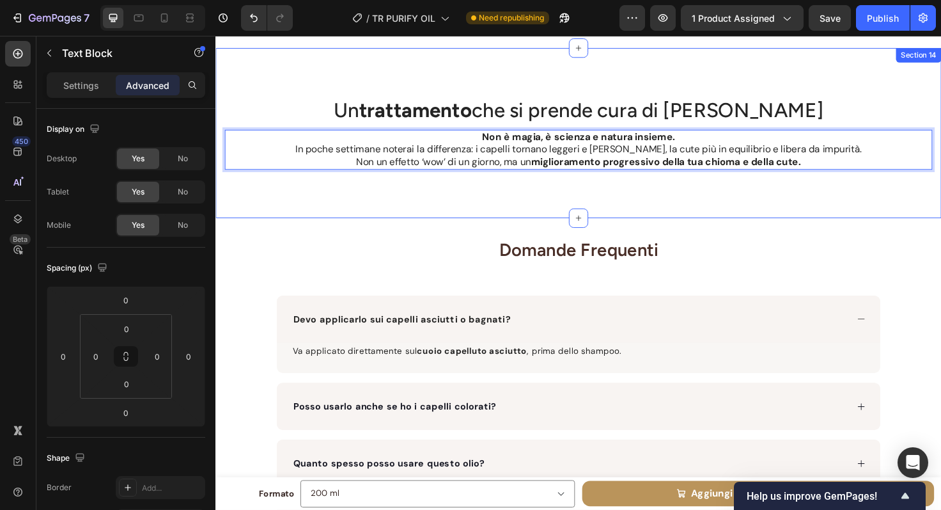
click at [462, 189] on div "Un trattamento che si prende cura di te Heading Non è magia, è scienza e natura…" at bounding box center [599, 149] width 748 height 98
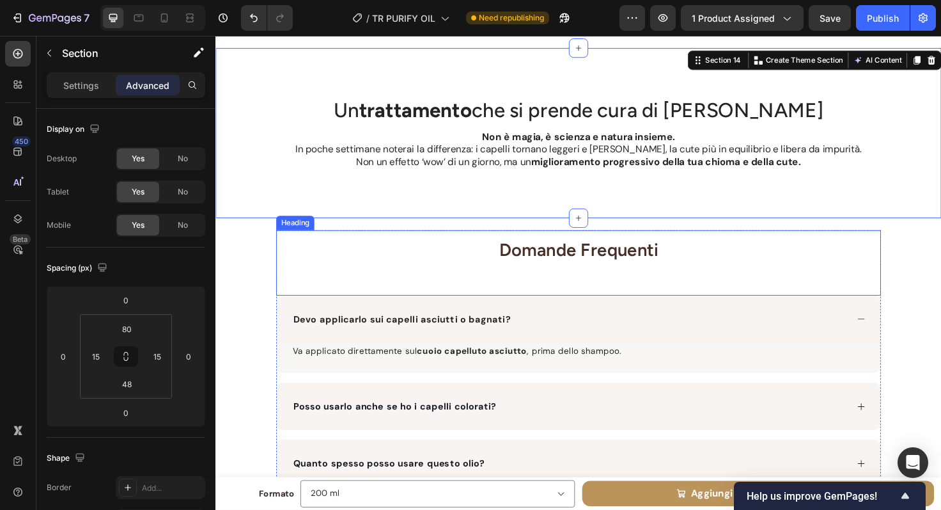
drag, startPoint x: 703, startPoint y: 253, endPoint x: 782, endPoint y: 264, distance: 80.0
click at [703, 253] on h2 "Domande Frequenti" at bounding box center [598, 260] width 639 height 38
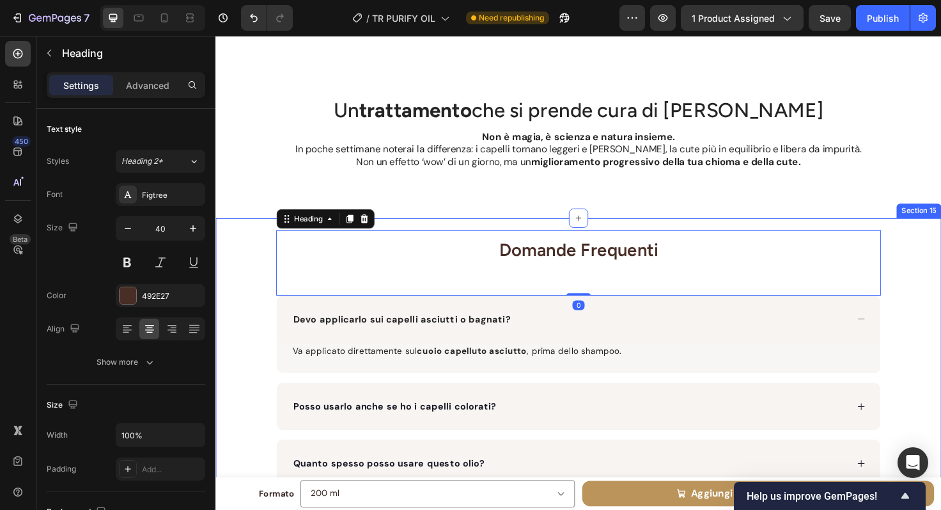
click at [936, 266] on div "Domande Frequenti Heading 0 Devo applicarlo sui capelli asciutti o bagnati? Va …" at bounding box center [599, 467] width 767 height 452
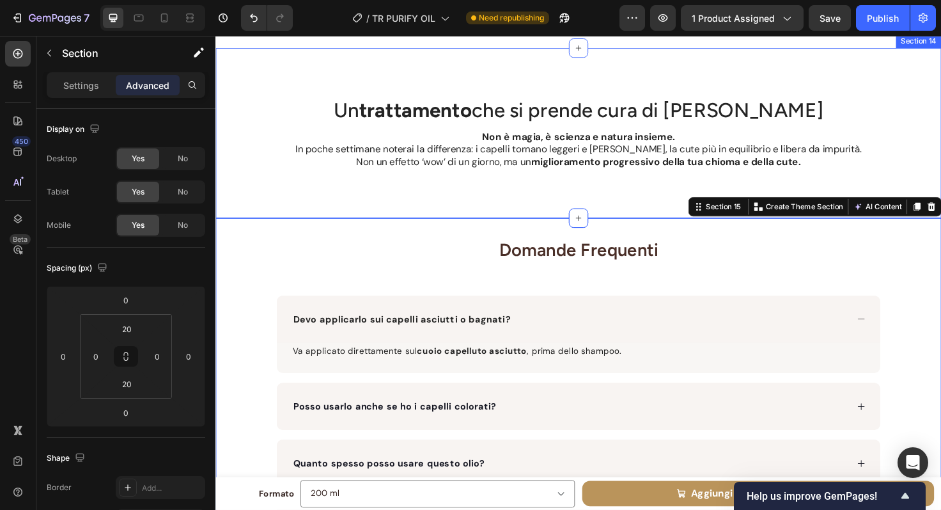
scroll to position [4742, 0]
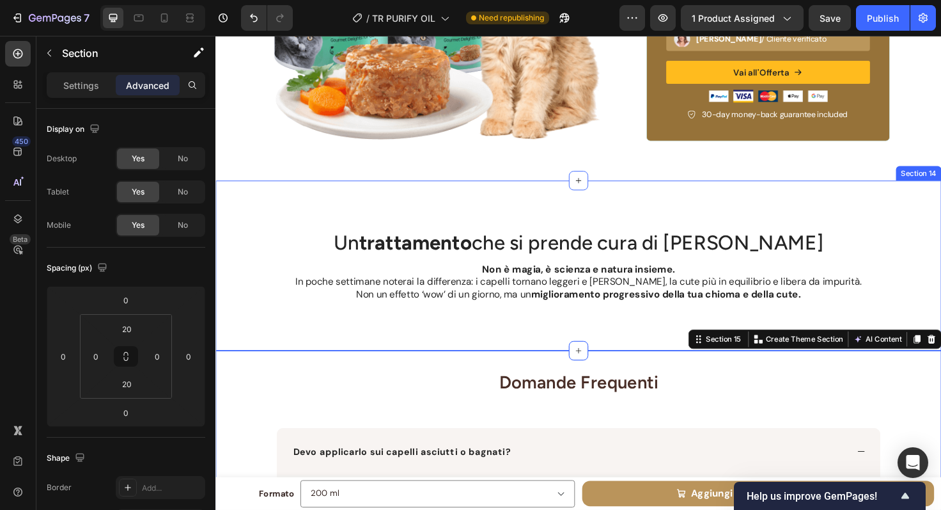
click at [843, 220] on div "Un trattamento che si prende cura di te Heading Non è magia, è scienza e natura…" at bounding box center [599, 279] width 767 height 180
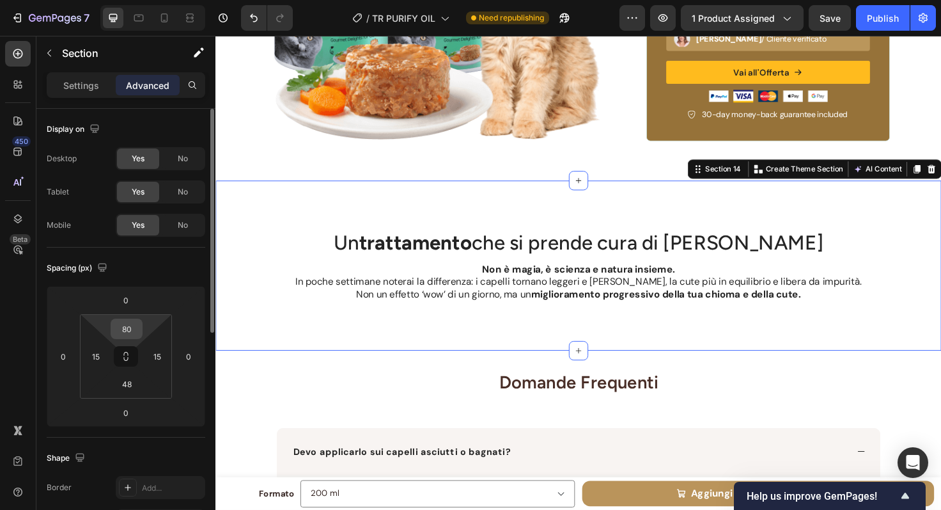
click at [125, 335] on input "80" at bounding box center [127, 328] width 26 height 19
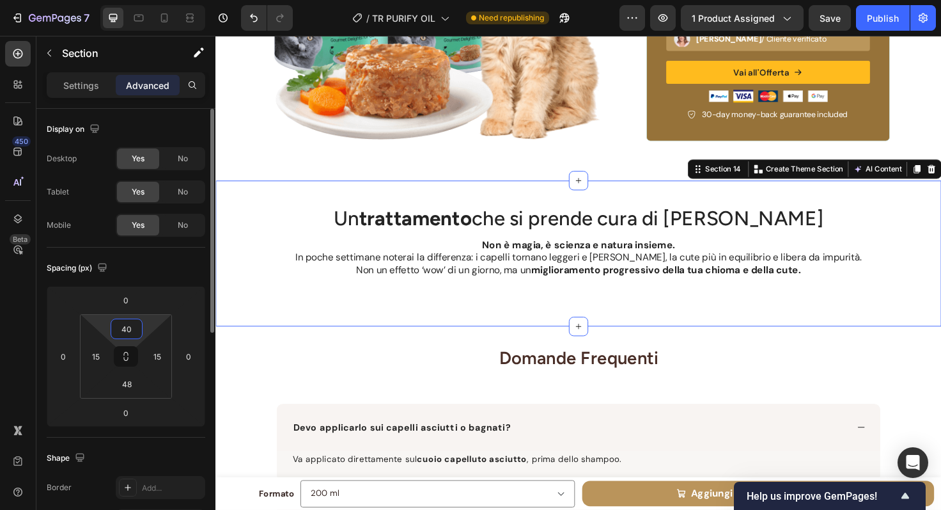
type input "4"
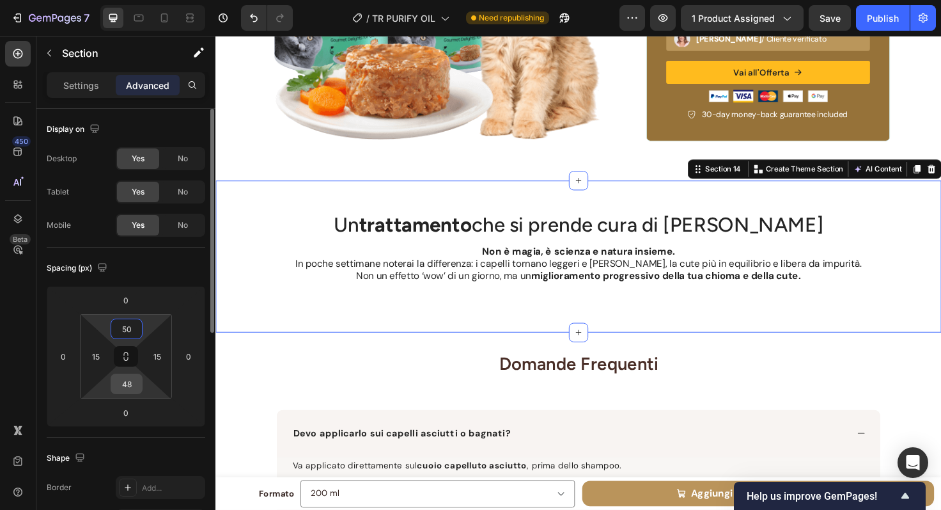
type input "50"
click at [129, 385] on input "48" at bounding box center [127, 383] width 26 height 19
type input "5"
type input "45"
click at [127, 0] on html "7 Version history / TR PURIFY OIL Need republishing Preview 1 product assigned …" at bounding box center [470, 0] width 941 height 0
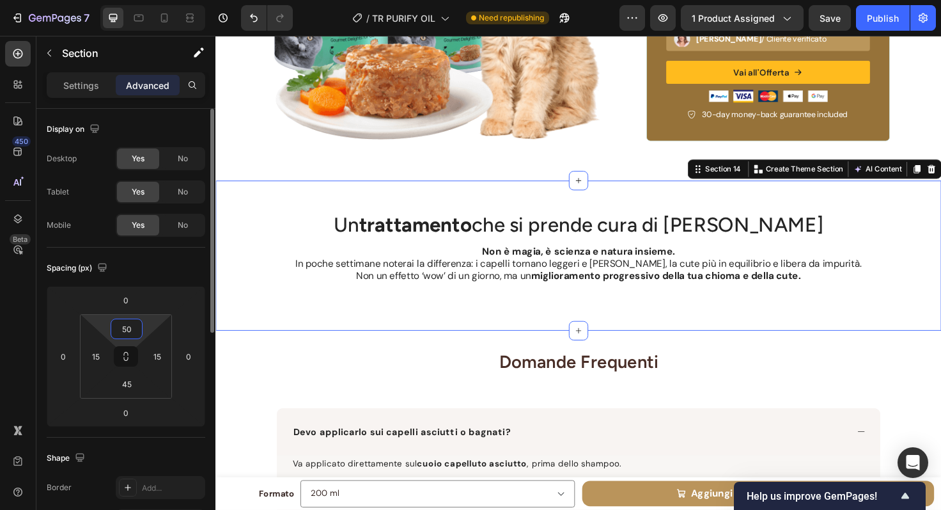
click at [127, 327] on input "50" at bounding box center [127, 328] width 26 height 19
type input "45"
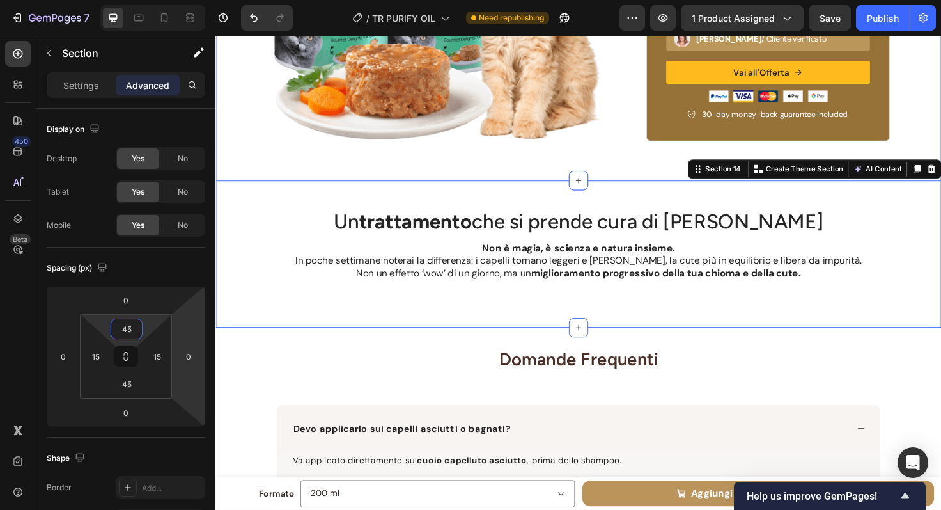
click at [558, 169] on div "Image Icon Icon Icon Icon Icon Icon List Over 15,000 Five Star Reviews! Text Bl…" at bounding box center [599, 13] width 767 height 350
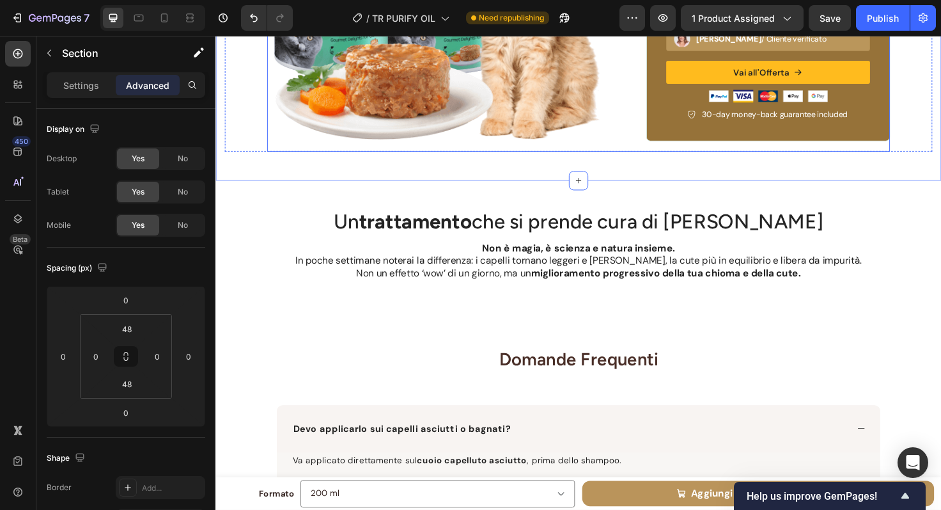
scroll to position [4643, 0]
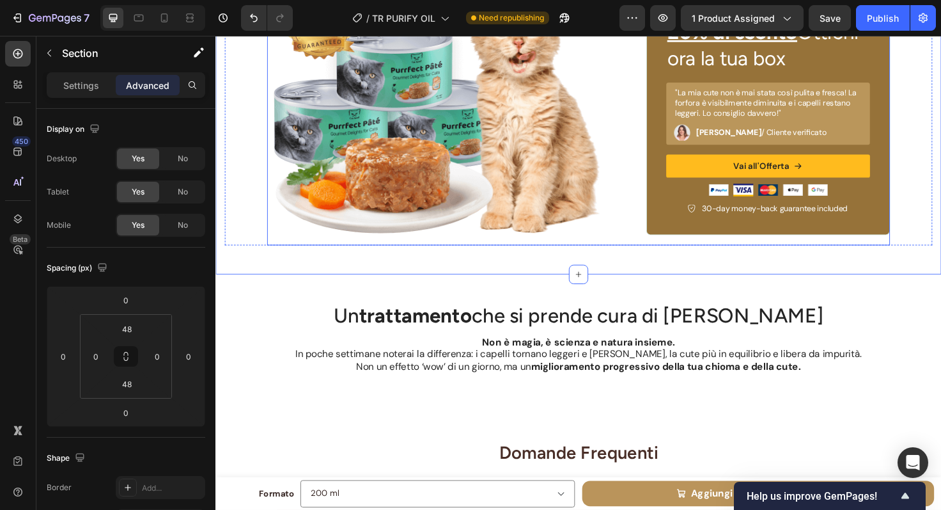
click at [629, 116] on div "Image Icon Icon Icon Icon Icon Icon List Over 15,000 Five Star Reviews! Text Bl…" at bounding box center [599, 111] width 659 height 289
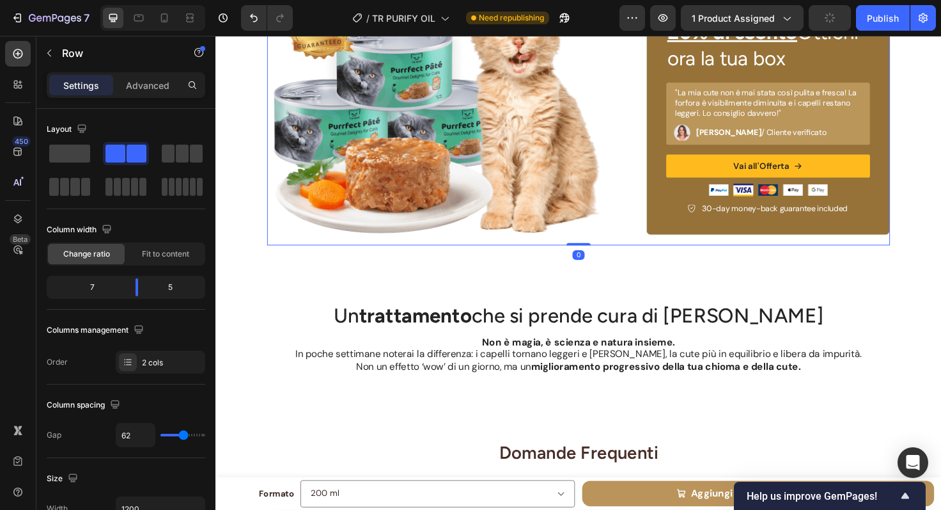
scroll to position [4568, 0]
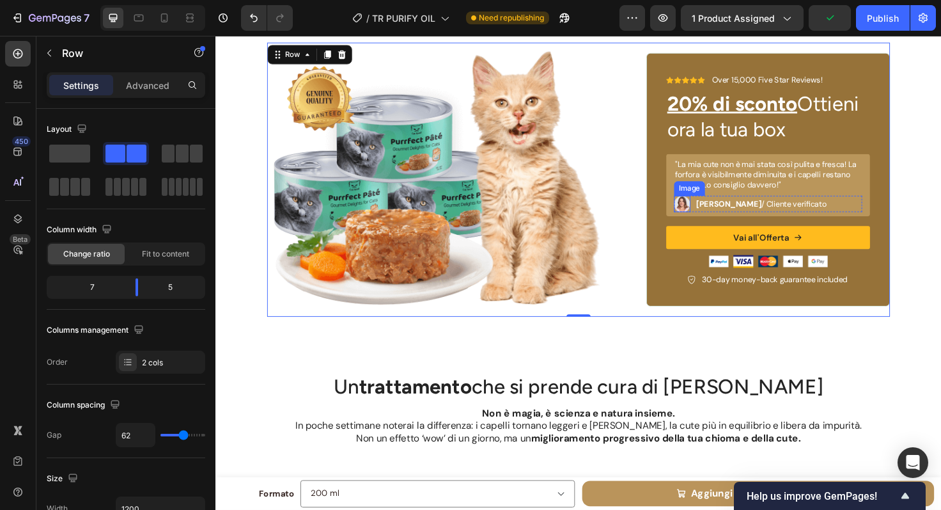
click at [703, 213] on img at bounding box center [708, 213] width 17 height 17
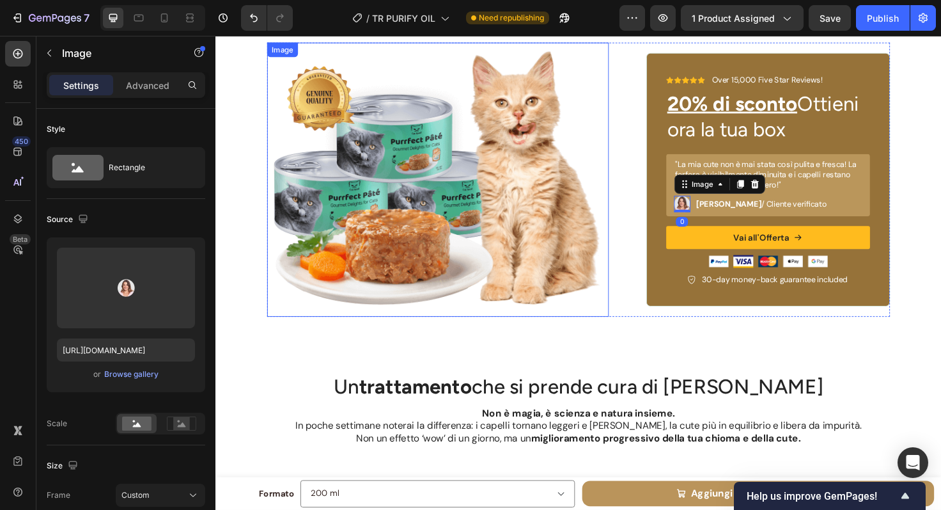
click at [555, 178] on img at bounding box center [450, 187] width 361 height 289
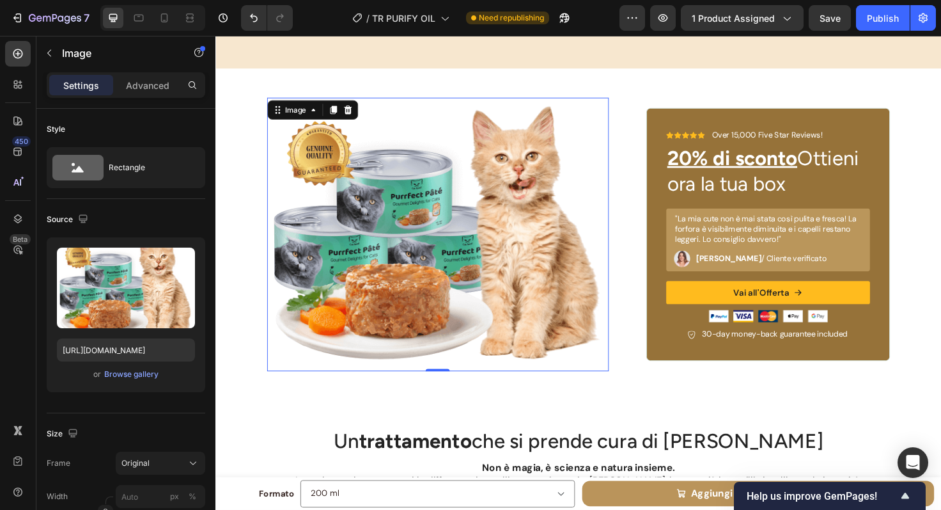
scroll to position [4515, 0]
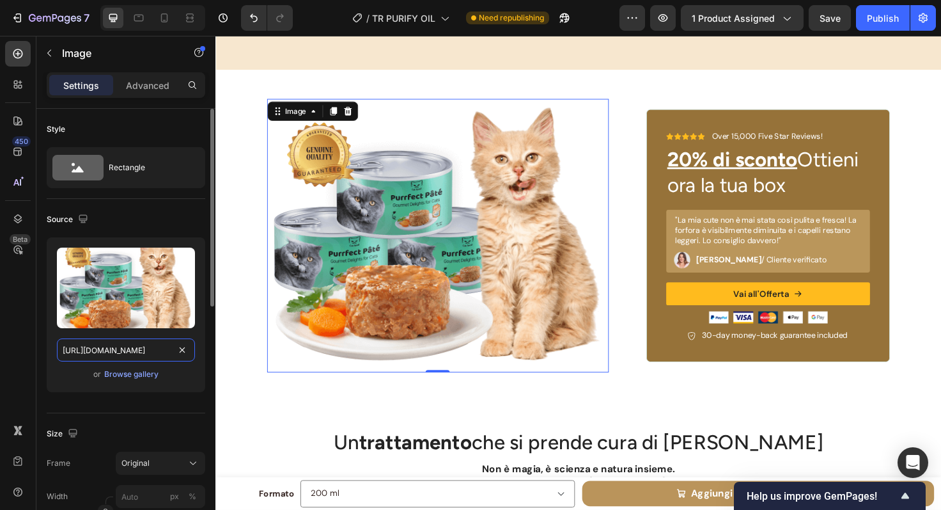
click at [139, 346] on input "[URL][DOMAIN_NAME]" at bounding box center [126, 349] width 138 height 23
click at [141, 347] on input "[URL][DOMAIN_NAME]" at bounding box center [126, 349] width 138 height 23
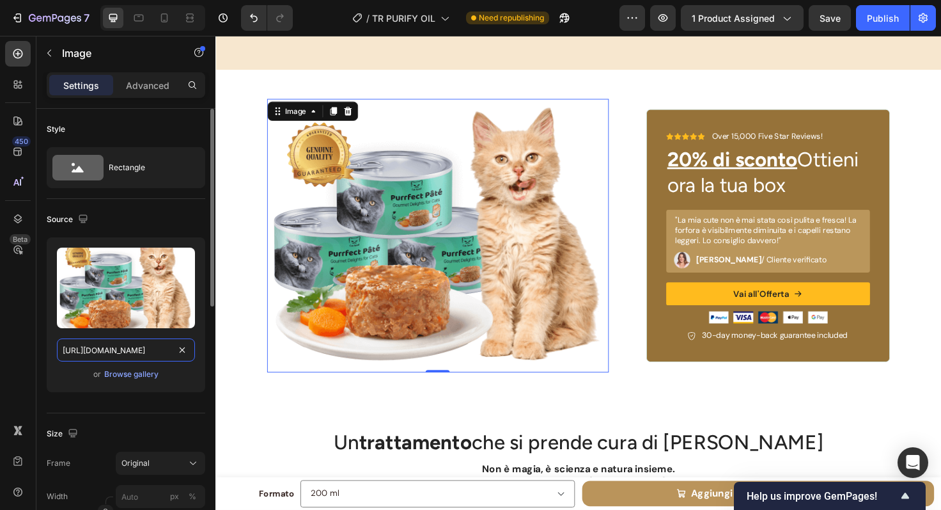
paste input "BOX_RIEQUILIBRANTE.webp?v=1758903782"
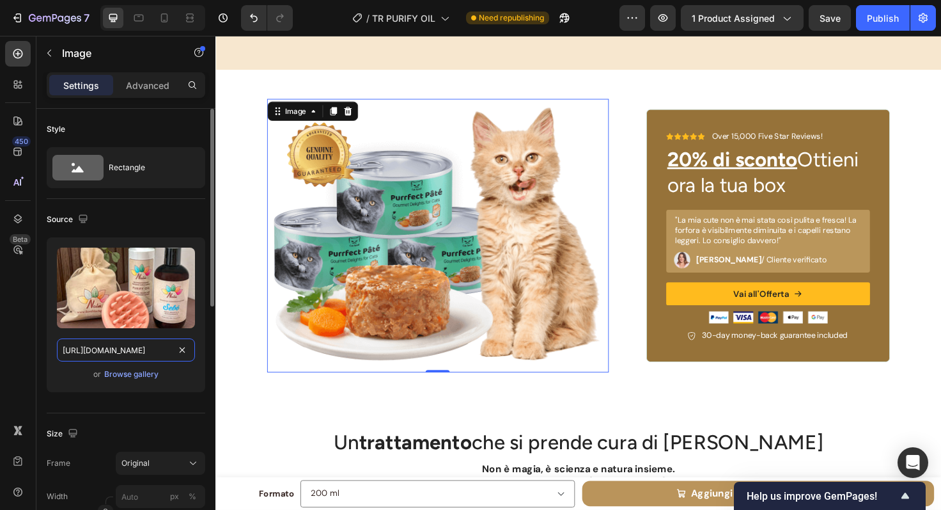
type input "[URL][DOMAIN_NAME]"
click at [188, 398] on div "Upload Image [URL][DOMAIN_NAME] or Browse gallery" at bounding box center [126, 319] width 159 height 165
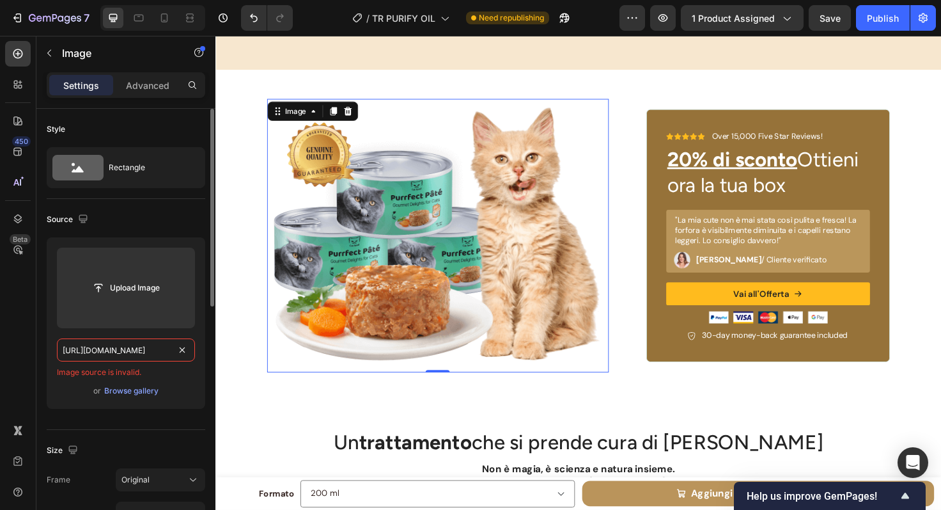
click at [143, 352] on input "[URL][DOMAIN_NAME]" at bounding box center [126, 349] width 138 height 23
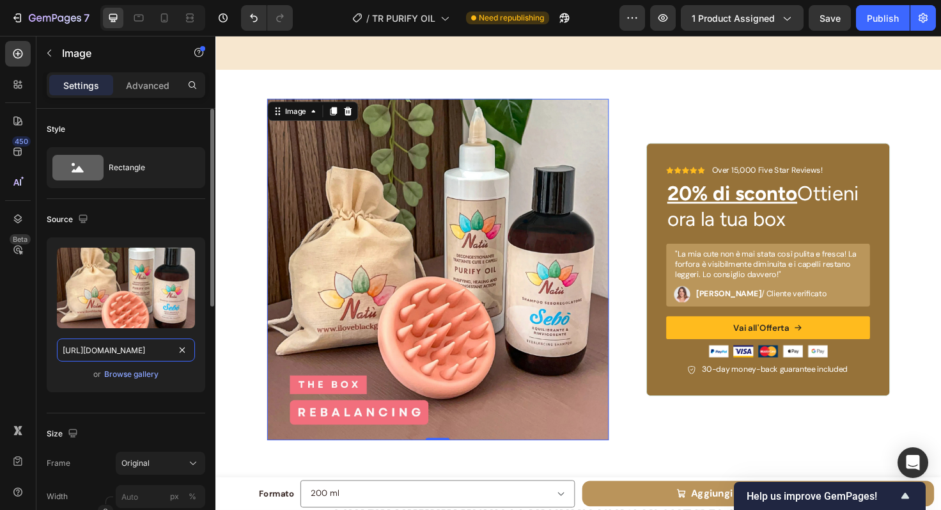
scroll to position [0, 255]
click at [161, 397] on div "Upload Image [URL][DOMAIN_NAME] or Browse gallery" at bounding box center [126, 319] width 159 height 165
click at [451, 245] on img at bounding box center [450, 282] width 361 height 361
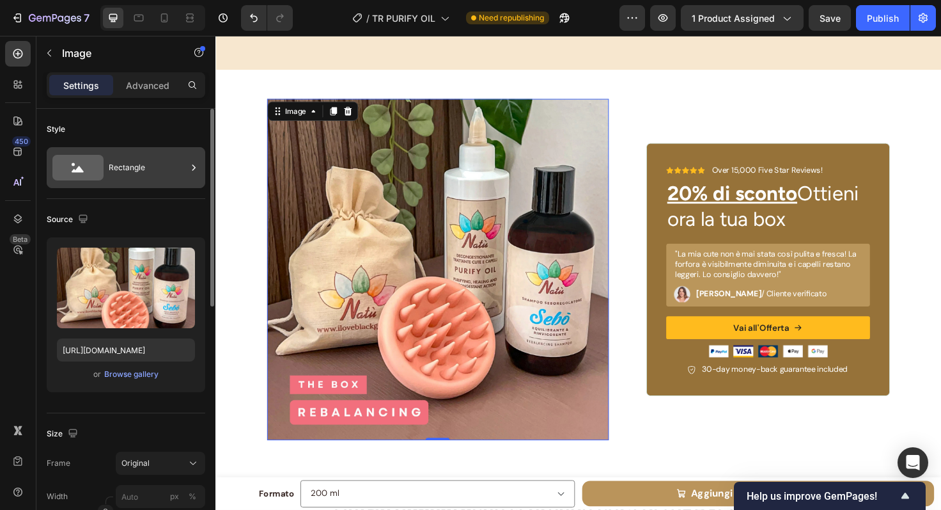
click at [139, 171] on div "Rectangle" at bounding box center [148, 167] width 78 height 29
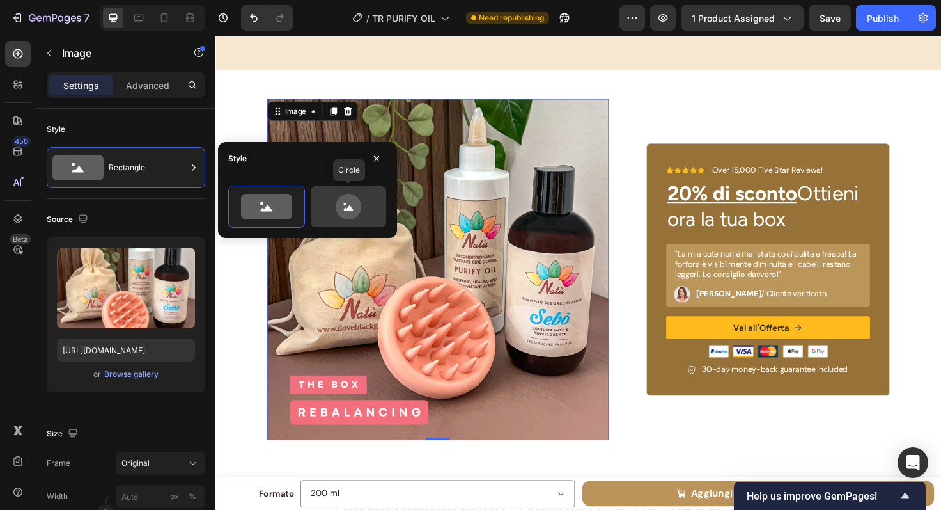
click at [360, 194] on icon at bounding box center [348, 207] width 60 height 26
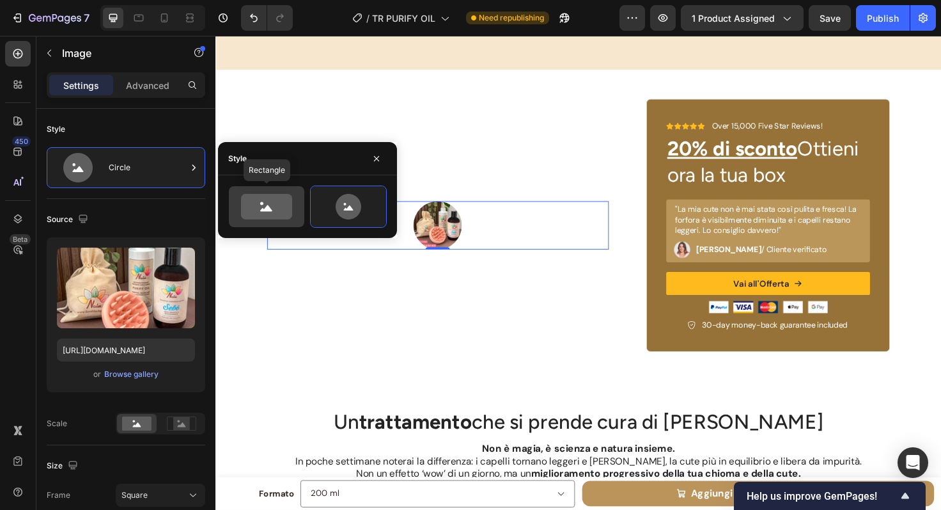
click at [259, 210] on icon at bounding box center [266, 207] width 51 height 26
type input "100"
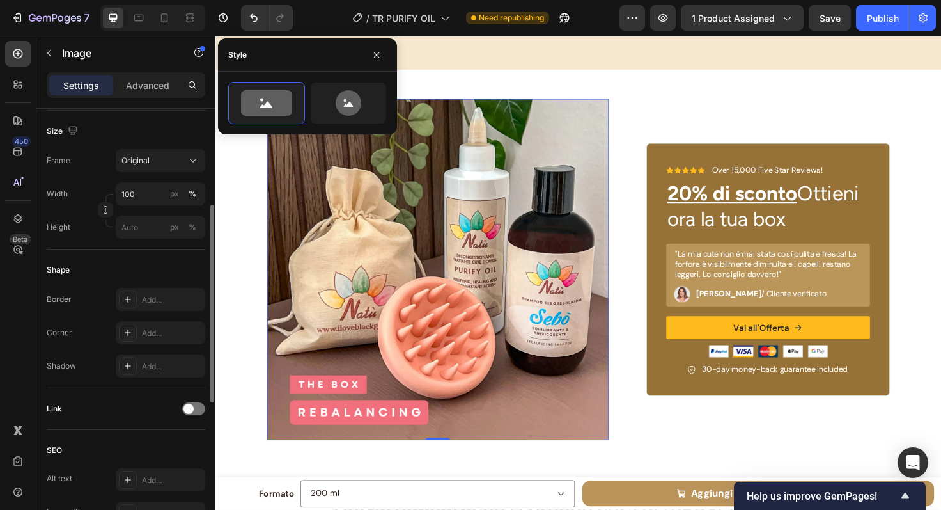
scroll to position [311, 0]
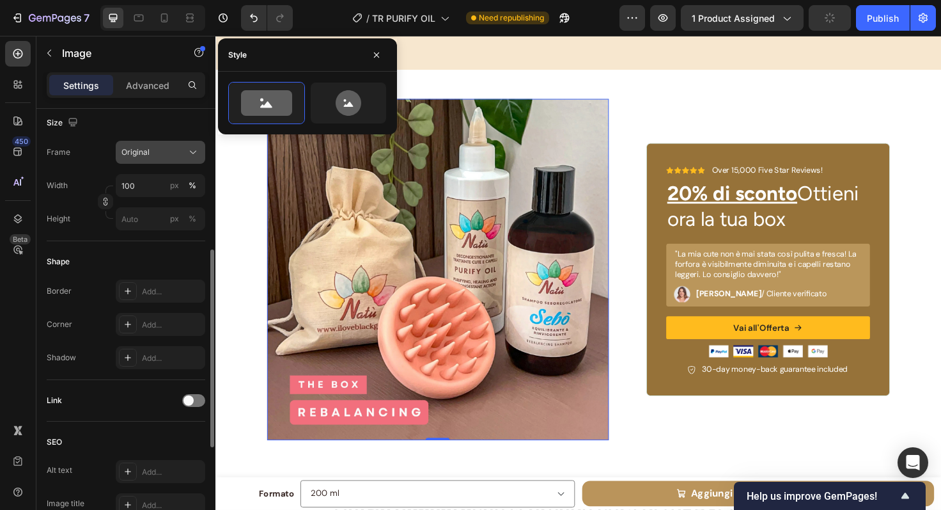
click at [156, 155] on div "Original" at bounding box center [153, 152] width 63 height 12
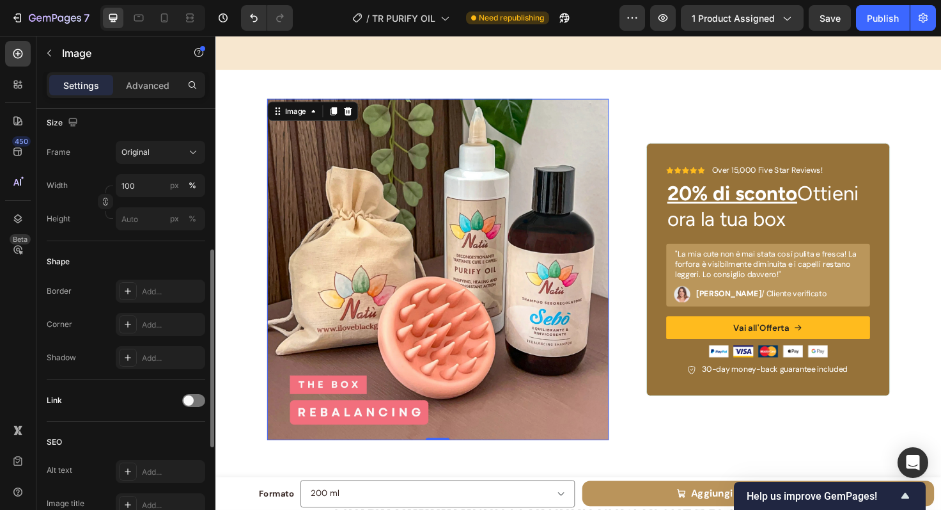
click at [69, 197] on div "Width 100 px % Height px %" at bounding box center [126, 202] width 159 height 56
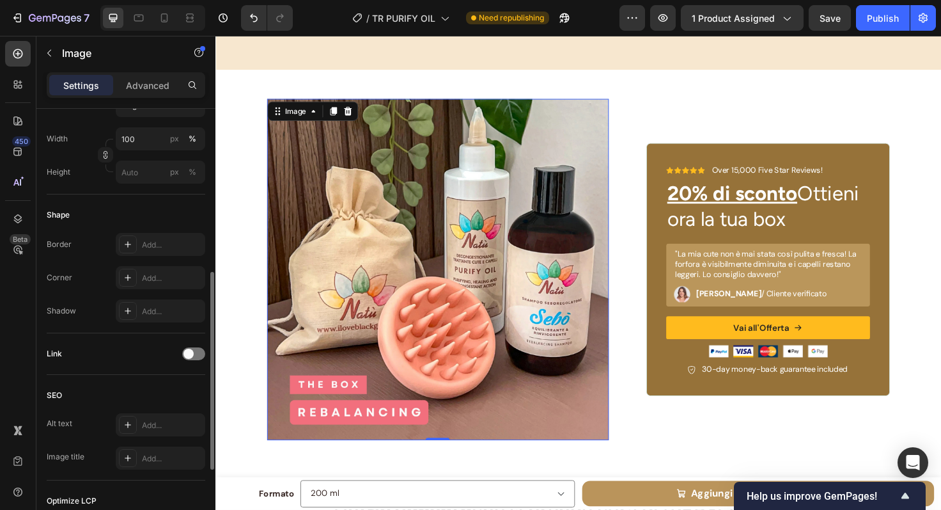
scroll to position [361, 0]
click at [127, 272] on icon at bounding box center [128, 273] width 6 height 6
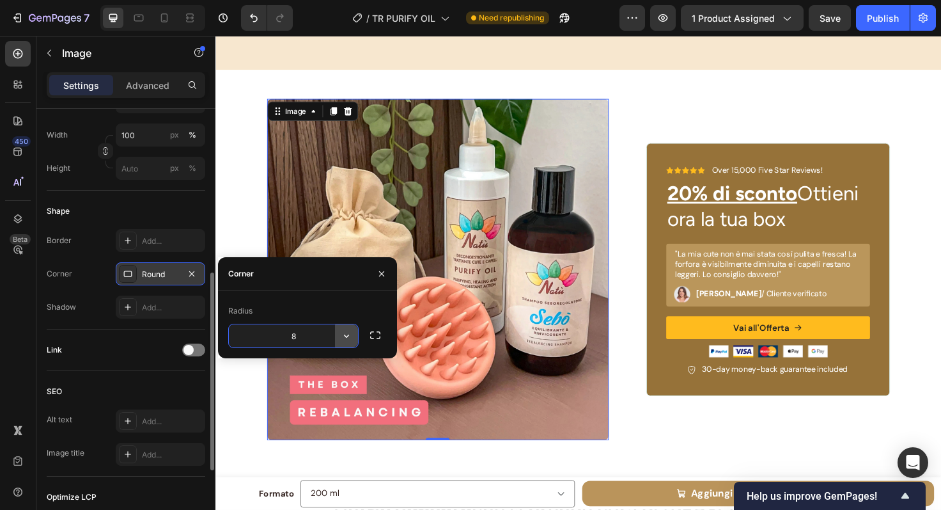
click at [347, 338] on icon "button" at bounding box center [346, 335] width 13 height 13
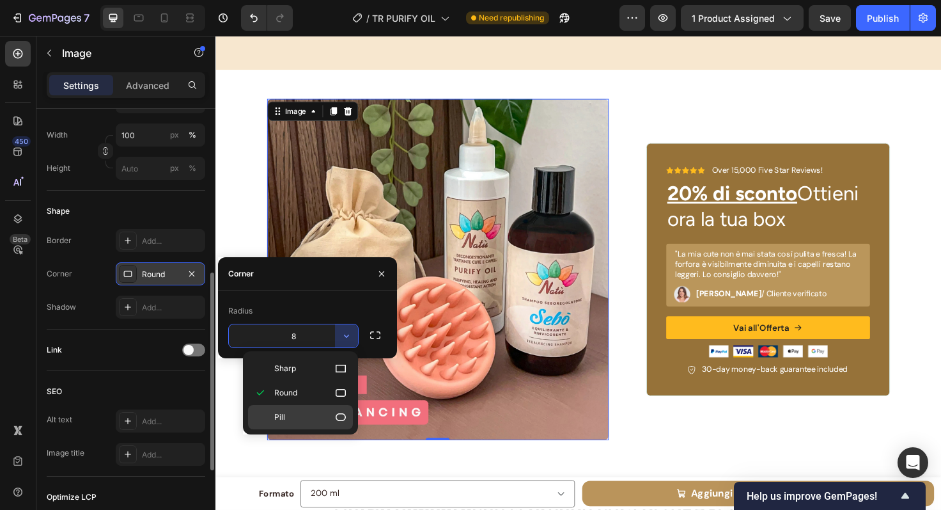
click at [328, 414] on p "Pill" at bounding box center [310, 417] width 73 height 13
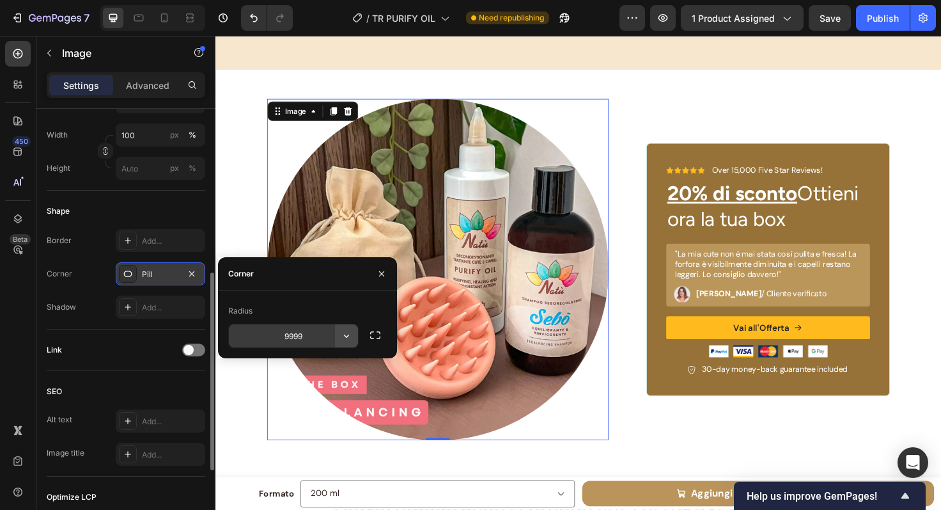
click at [349, 333] on icon "button" at bounding box center [346, 335] width 13 height 13
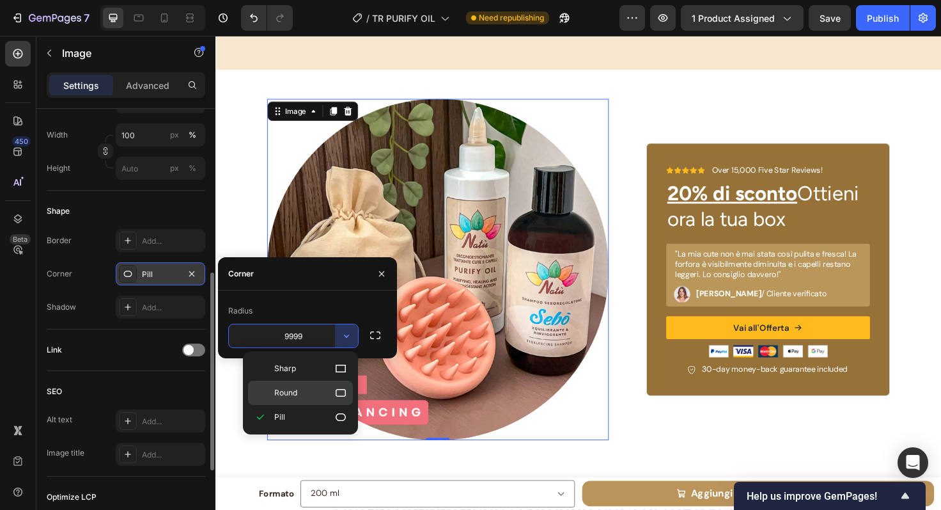
click at [345, 388] on icon at bounding box center [340, 392] width 13 height 13
type input "8"
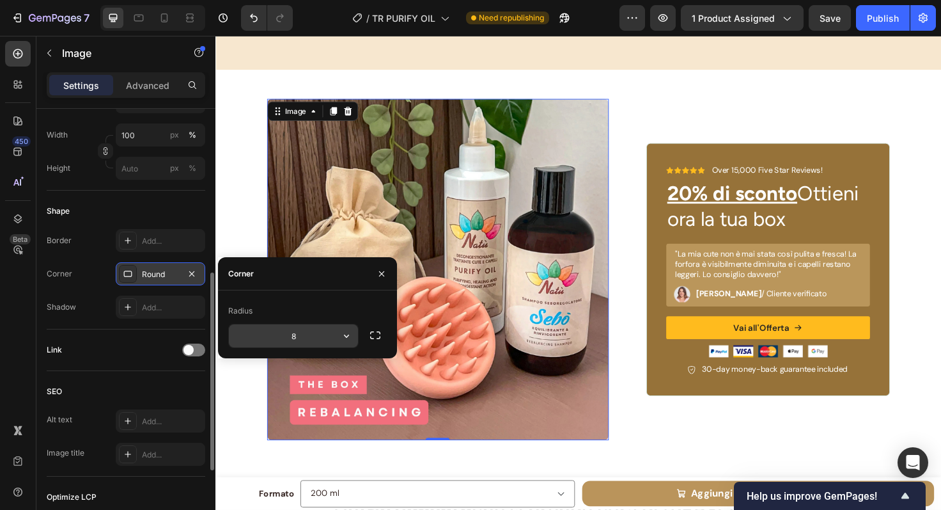
click at [287, 339] on input "8" at bounding box center [293, 335] width 129 height 23
click at [302, 337] on input "8" at bounding box center [293, 335] width 129 height 23
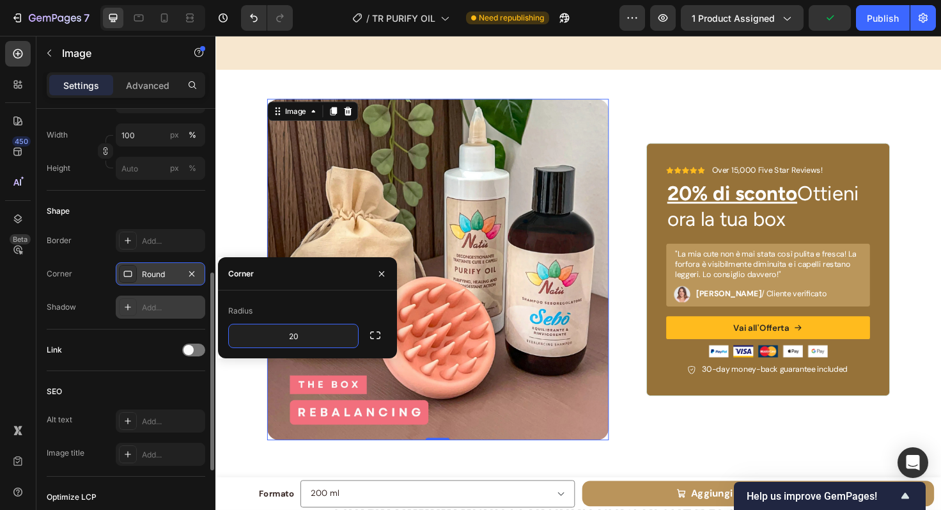
type input "2"
type input "40"
click at [134, 359] on div "Link" at bounding box center [126, 350] width 159 height 20
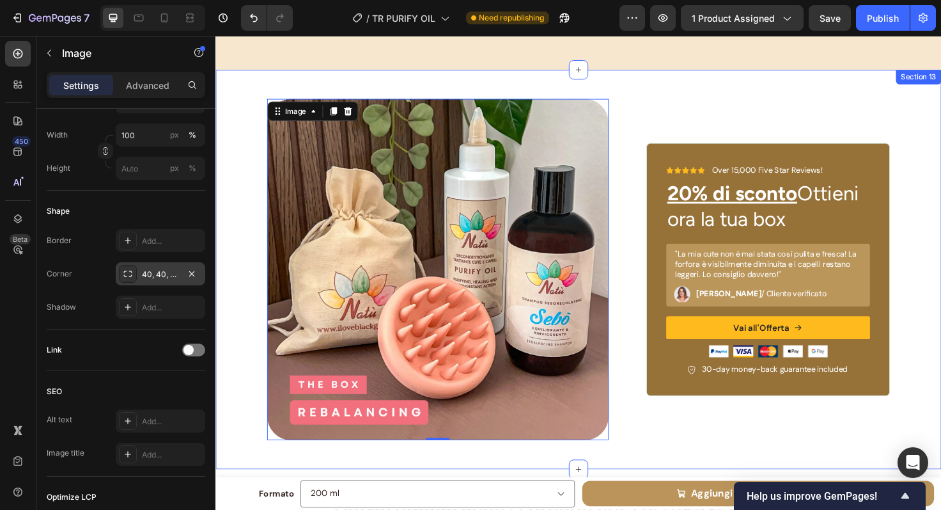
click at [718, 84] on div "Image 0 Icon Icon Icon Icon Icon Icon List Over 15,000 Five Star Reviews! Text …" at bounding box center [599, 283] width 767 height 423
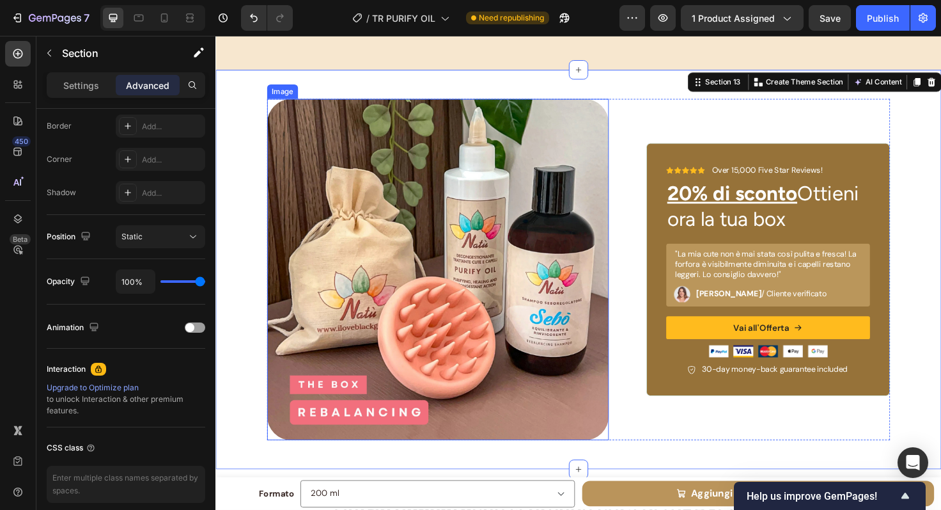
click at [591, 126] on img at bounding box center [450, 282] width 361 height 361
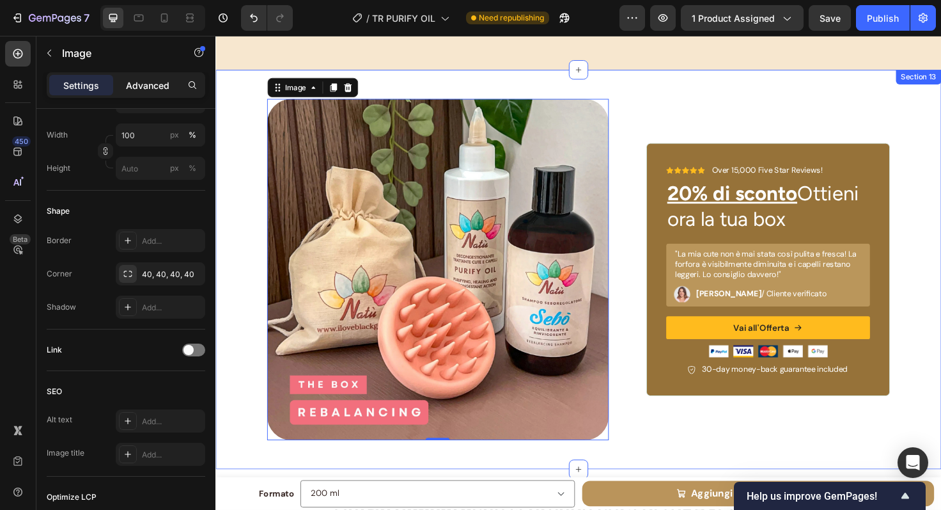
scroll to position [0, 0]
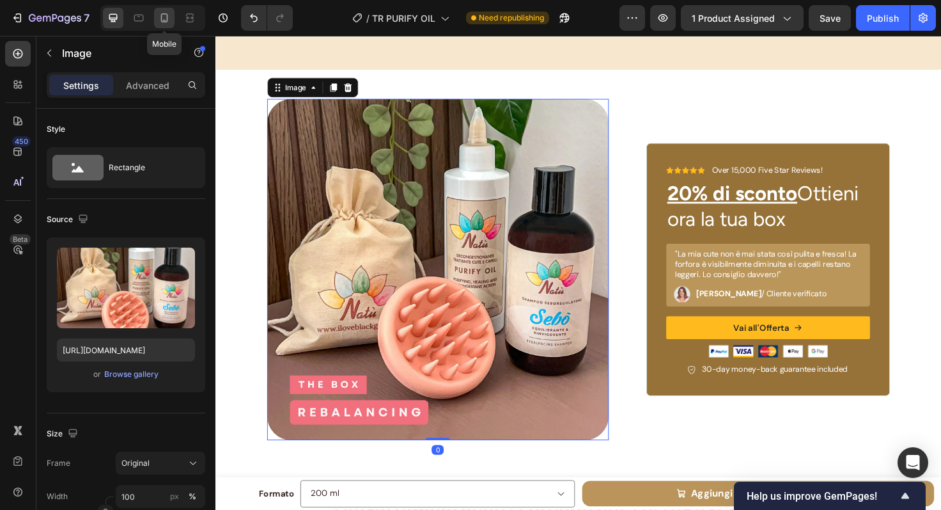
click at [163, 20] on icon at bounding box center [164, 20] width 3 height 1
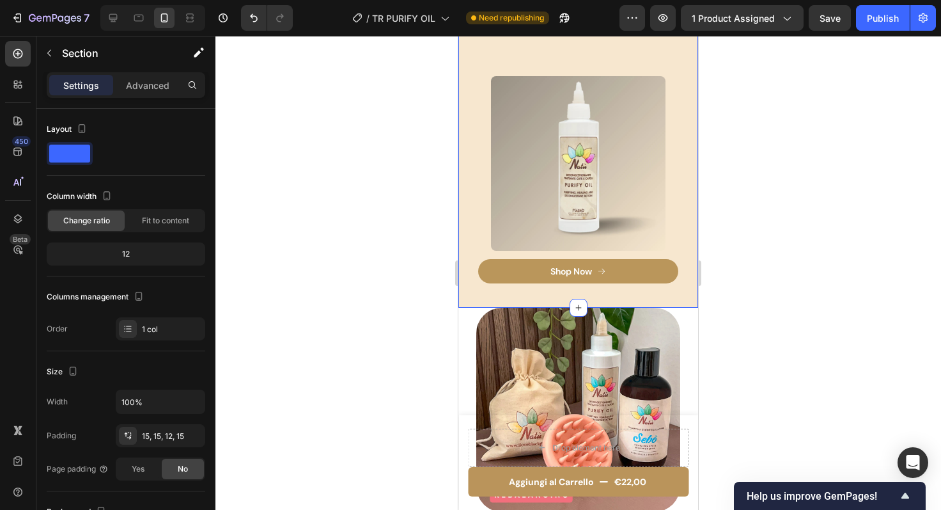
scroll to position [3682, 0]
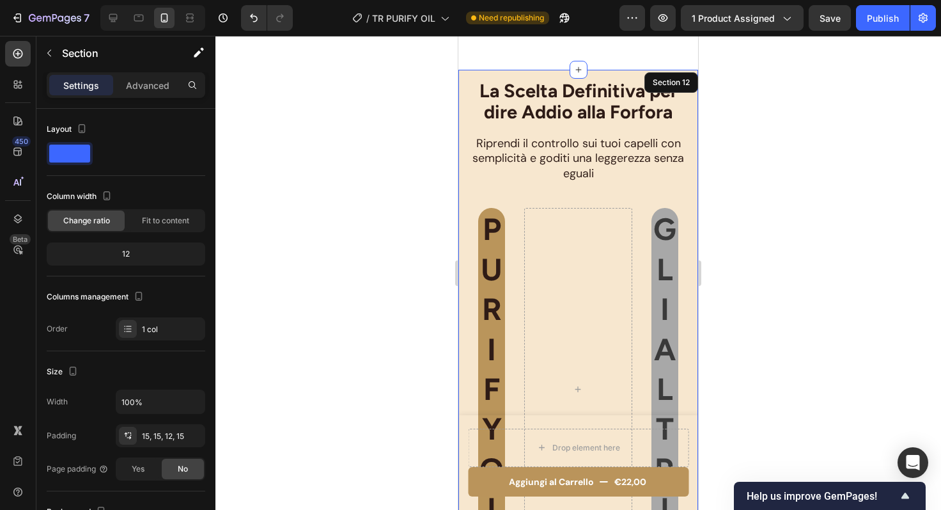
click at [489, 312] on p "PURIFY OIL" at bounding box center [492, 388] width 24 height 359
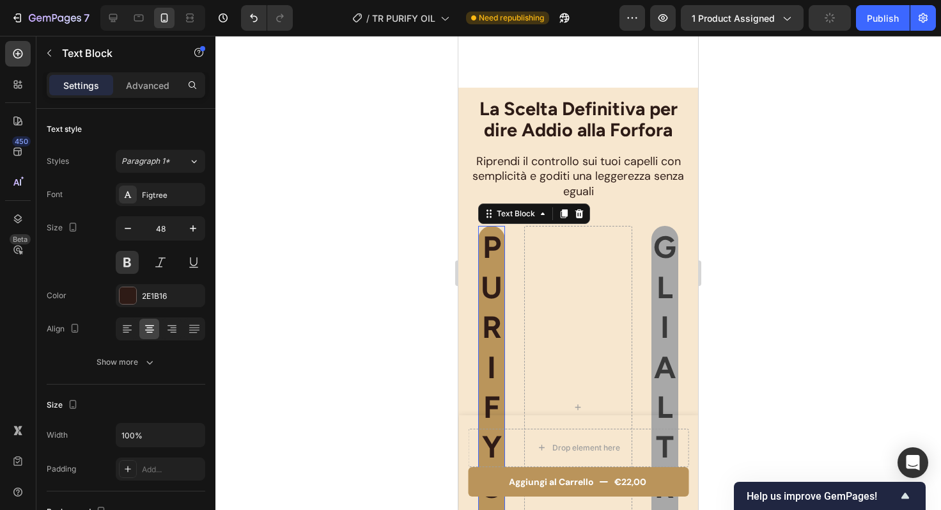
scroll to position [3905, 0]
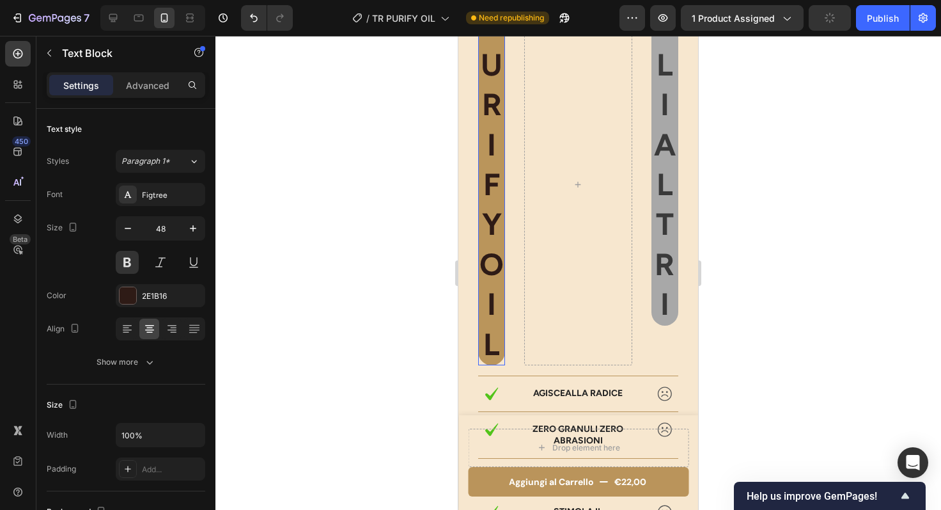
click at [495, 309] on p "PURIFY OIL" at bounding box center [492, 183] width 24 height 359
click at [500, 362] on div "PURIFY OIL" at bounding box center [491, 184] width 27 height 362
click at [508, 352] on div "PURIFY OIL Text Block 0 GLI ALTRI Text Block Row" at bounding box center [578, 184] width 200 height 383
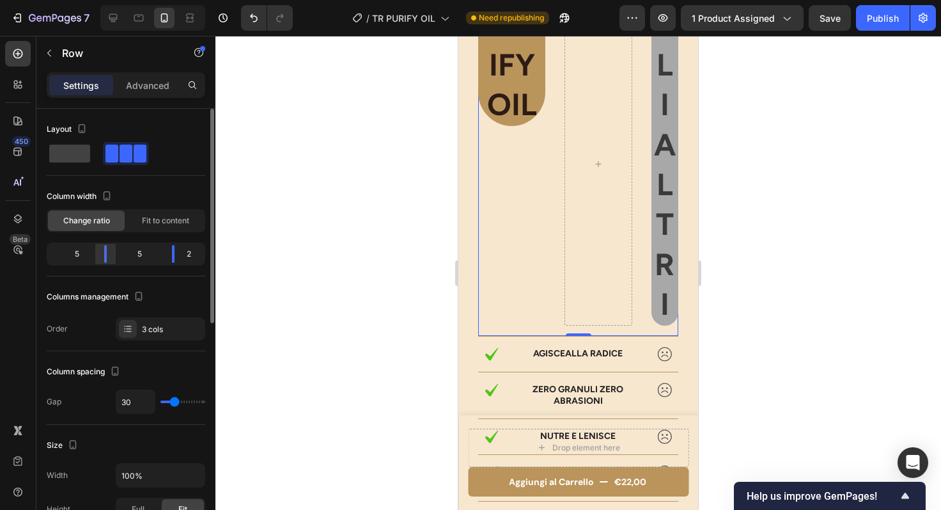
drag, startPoint x: 81, startPoint y: 256, endPoint x: 113, endPoint y: 258, distance: 31.4
click at [113, 258] on div at bounding box center [105, 254] width 23 height 18
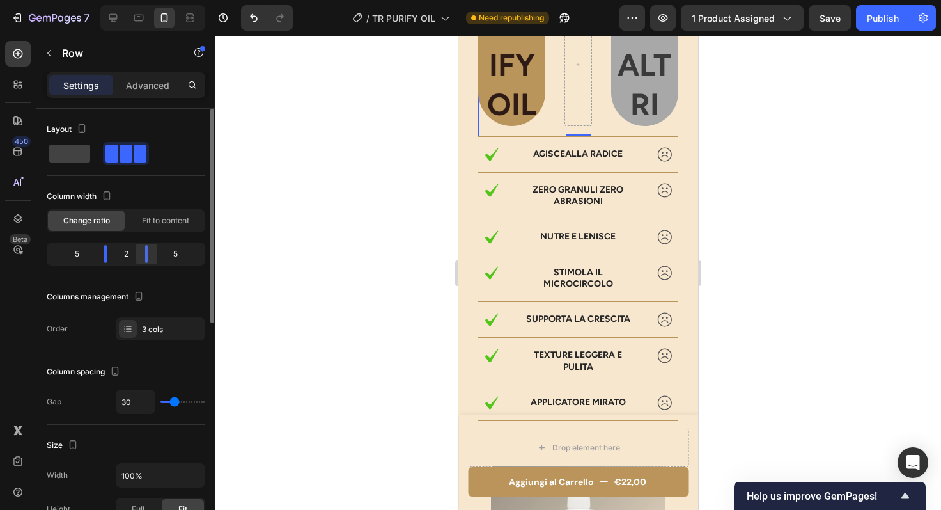
drag, startPoint x: 174, startPoint y: 255, endPoint x: 139, endPoint y: 255, distance: 34.5
click at [139, 255] on div at bounding box center [146, 254] width 23 height 18
drag, startPoint x: 100, startPoint y: 255, endPoint x: 119, endPoint y: 256, distance: 19.2
click at [119, 256] on div "5 2 5" at bounding box center [126, 253] width 159 height 23
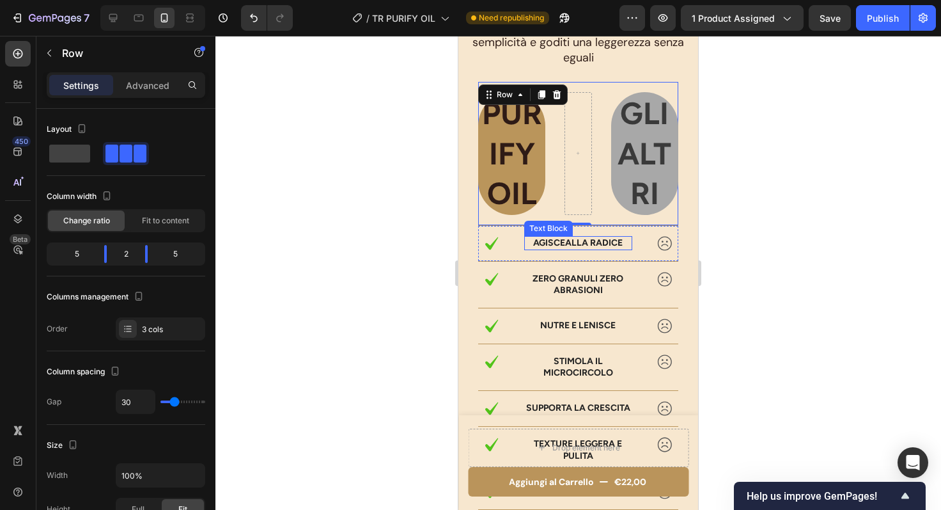
scroll to position [3742, 0]
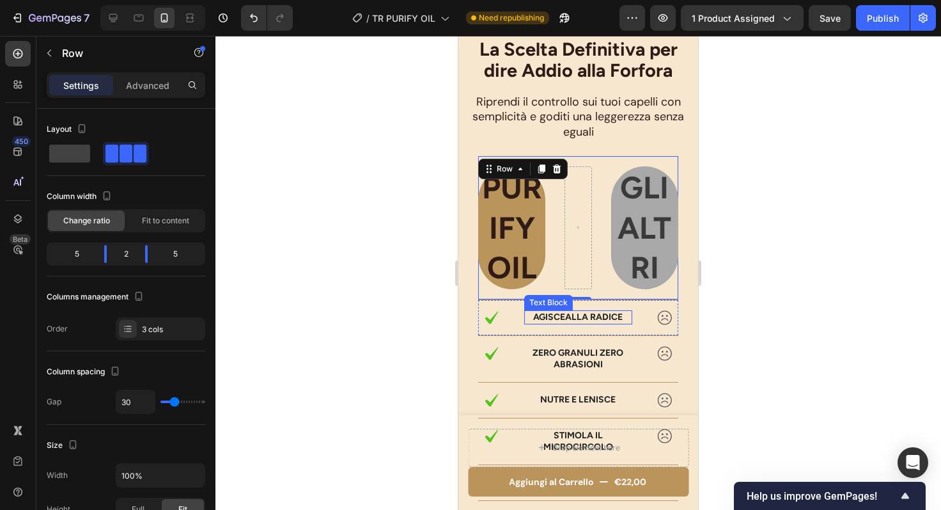
click at [523, 229] on p "PURIFY OIL" at bounding box center [512, 228] width 65 height 120
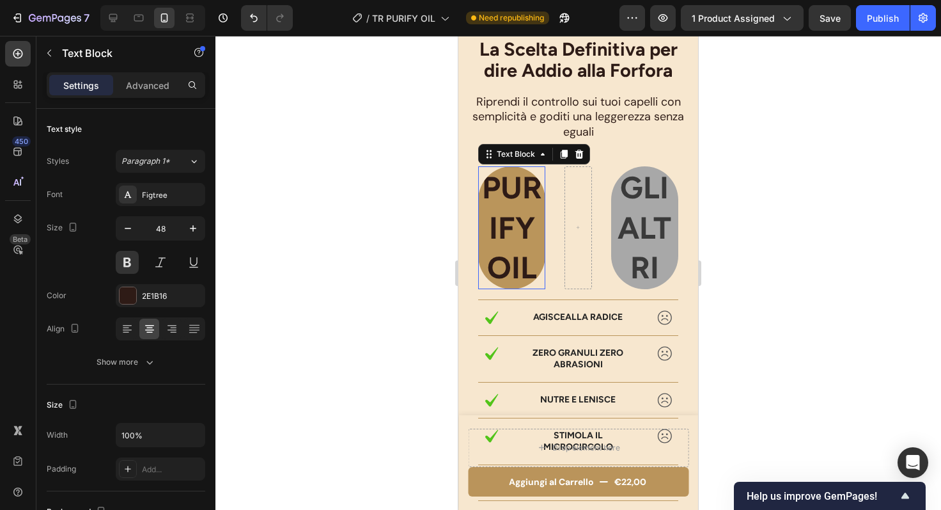
scroll to position [3731, 0]
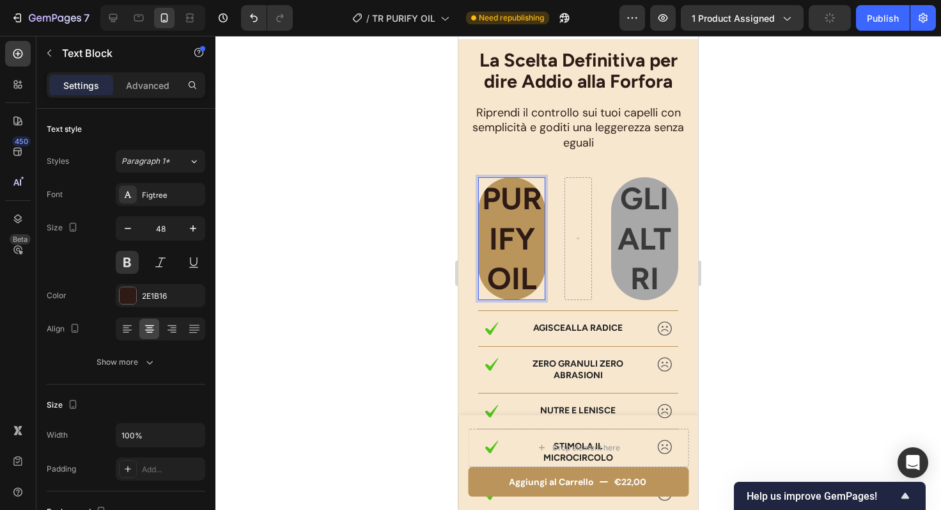
click at [514, 273] on p "PURIFY OIL" at bounding box center [512, 238] width 65 height 120
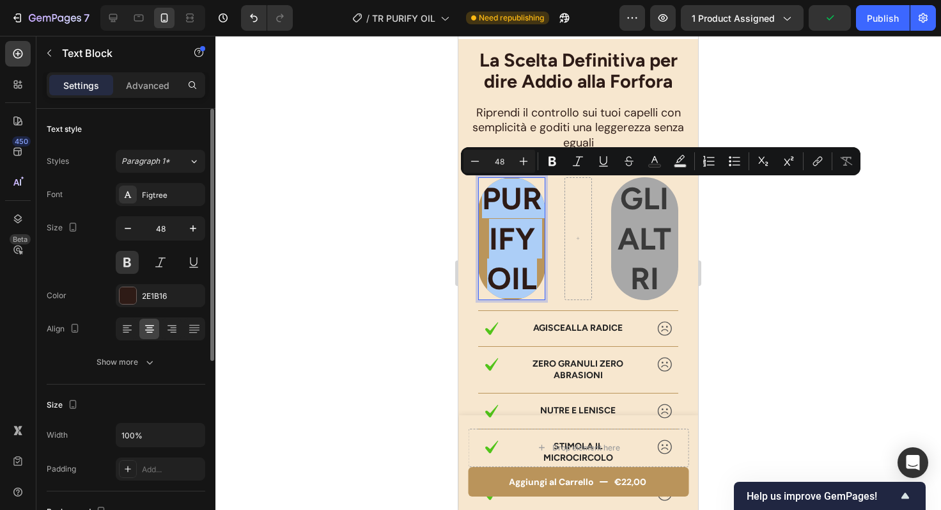
click at [167, 226] on input "48" at bounding box center [160, 228] width 42 height 23
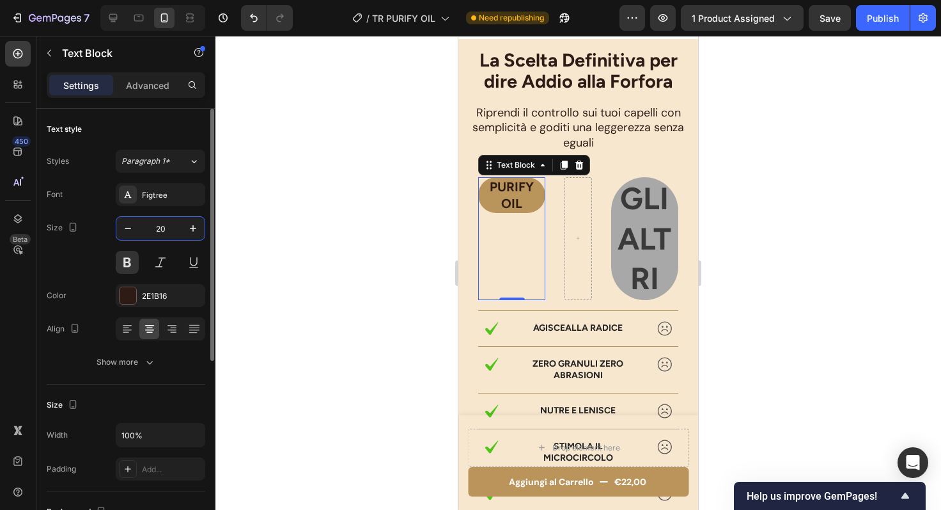
drag, startPoint x: 168, startPoint y: 228, endPoint x: 148, endPoint y: 228, distance: 19.8
click at [148, 228] on input "20" at bounding box center [160, 228] width 42 height 23
type input "1"
type input "20"
click at [654, 247] on p "GLI ALTRI" at bounding box center [645, 238] width 65 height 120
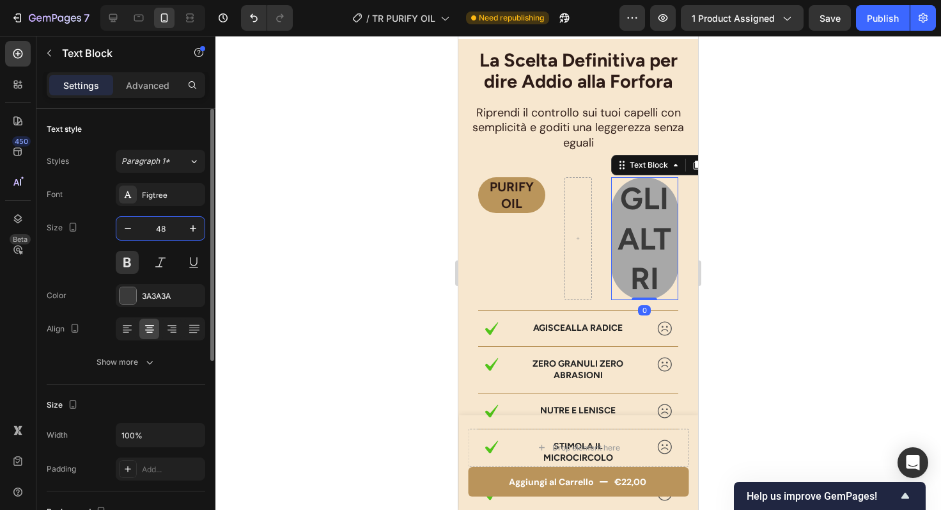
click at [164, 227] on input "48" at bounding box center [160, 228] width 42 height 23
type input "20"
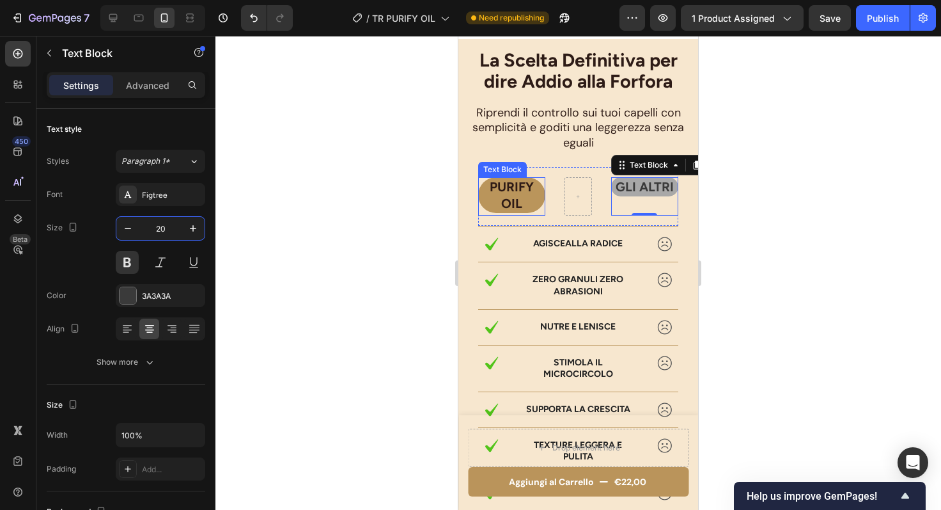
click at [519, 193] on p "PURIFY OIL" at bounding box center [512, 194] width 65 height 33
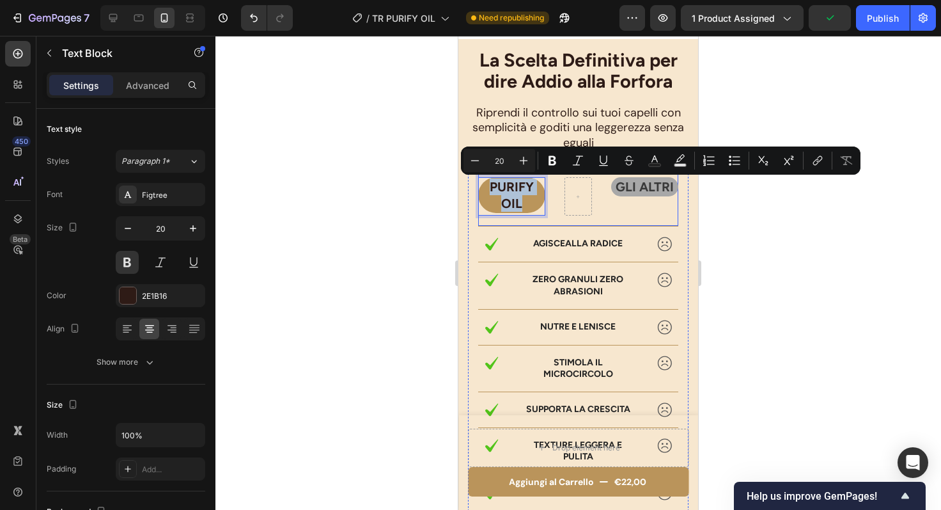
click at [554, 206] on div "PURIFY OIL Text Block 0 GLI ALTRI Text Block Row" at bounding box center [578, 196] width 200 height 59
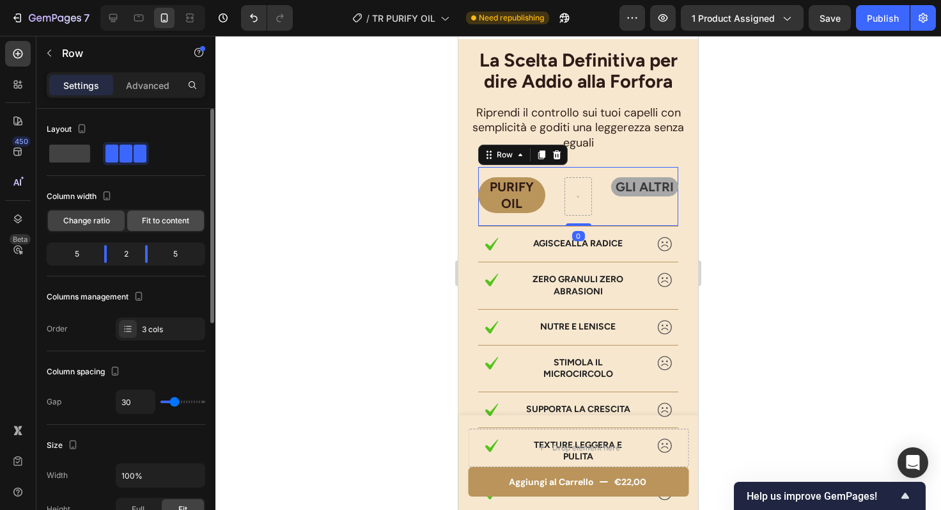
click at [154, 223] on span "Fit to content" at bounding box center [165, 221] width 47 height 12
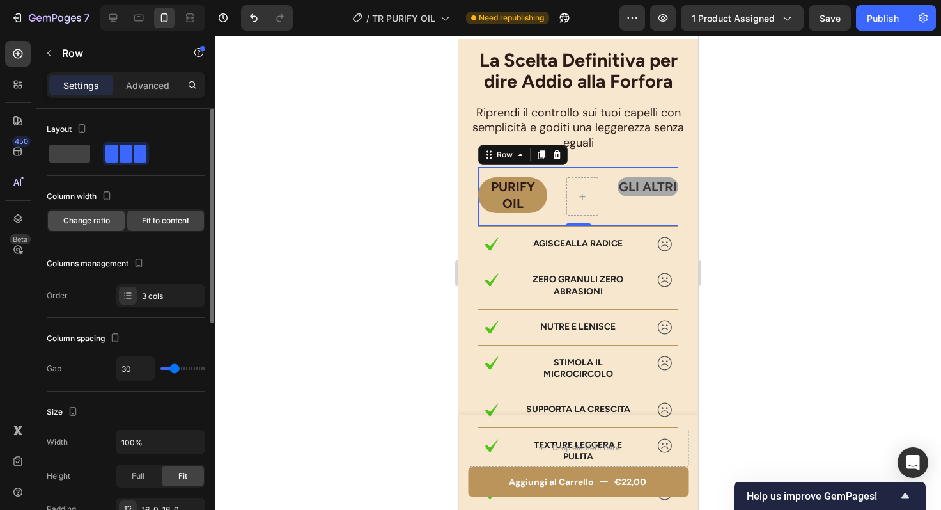
click at [100, 223] on span "Change ratio" at bounding box center [86, 221] width 47 height 12
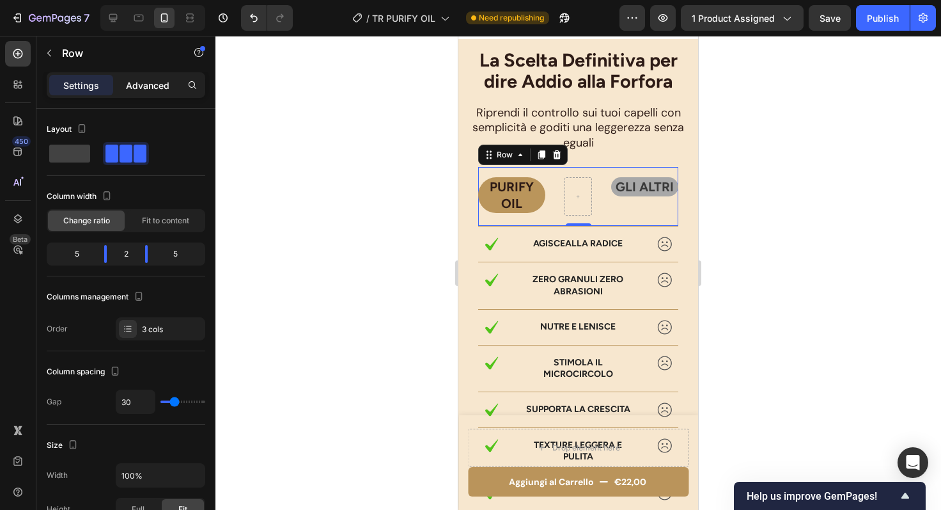
click at [145, 82] on p "Advanced" at bounding box center [147, 85] width 43 height 13
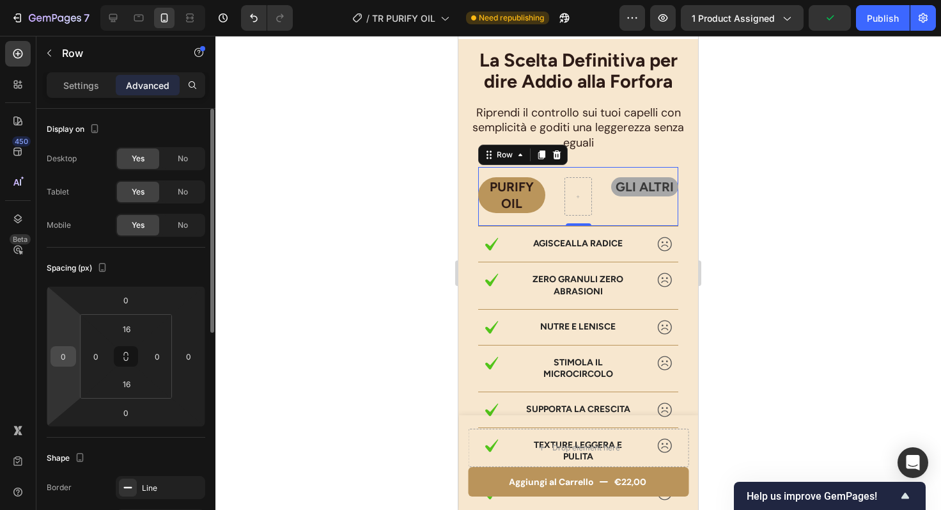
click at [68, 357] on input "0" at bounding box center [63, 356] width 19 height 19
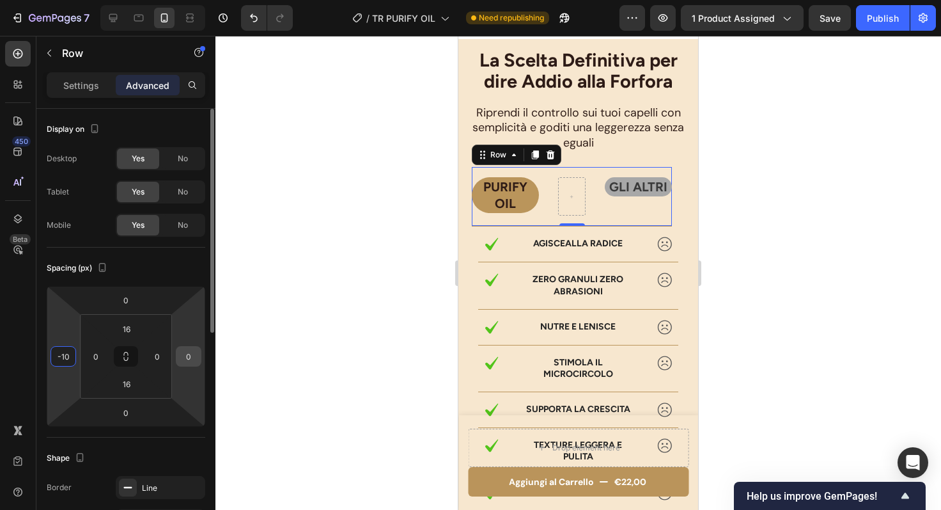
type input "0"
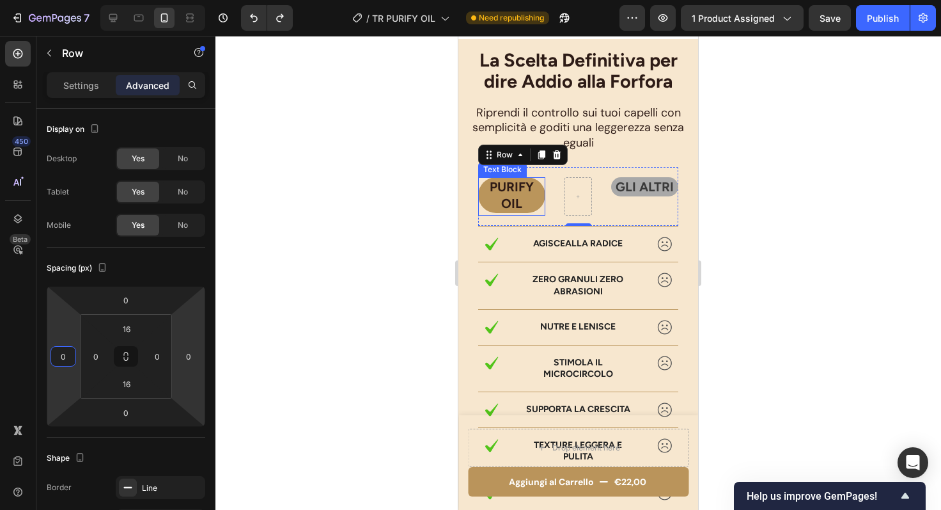
click at [514, 208] on p "PURIFY OIL" at bounding box center [512, 194] width 65 height 33
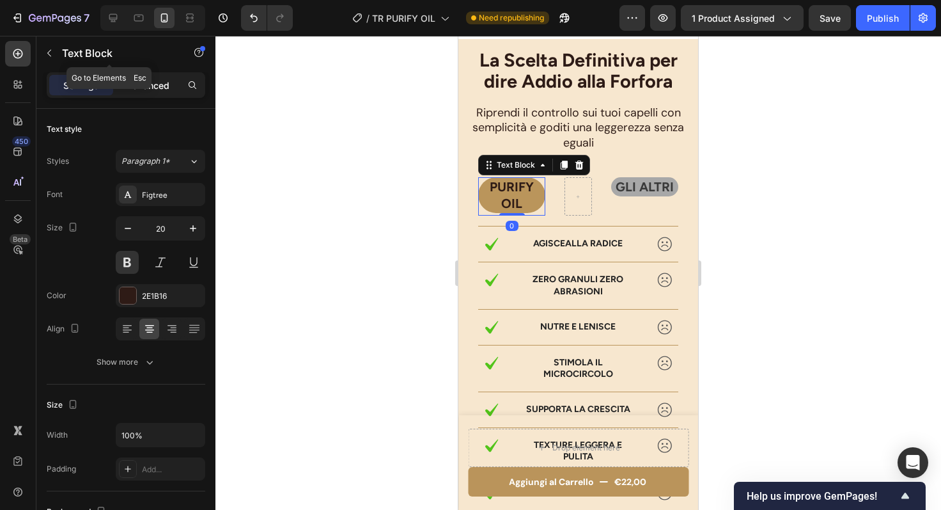
click at [140, 86] on p "Advanced" at bounding box center [147, 85] width 43 height 13
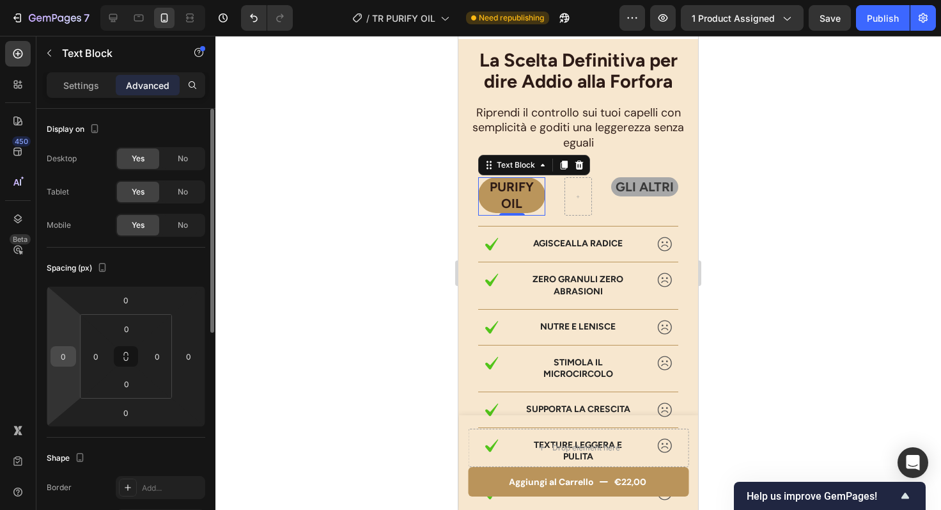
click at [66, 359] on input "0" at bounding box center [63, 356] width 19 height 19
type input "-10"
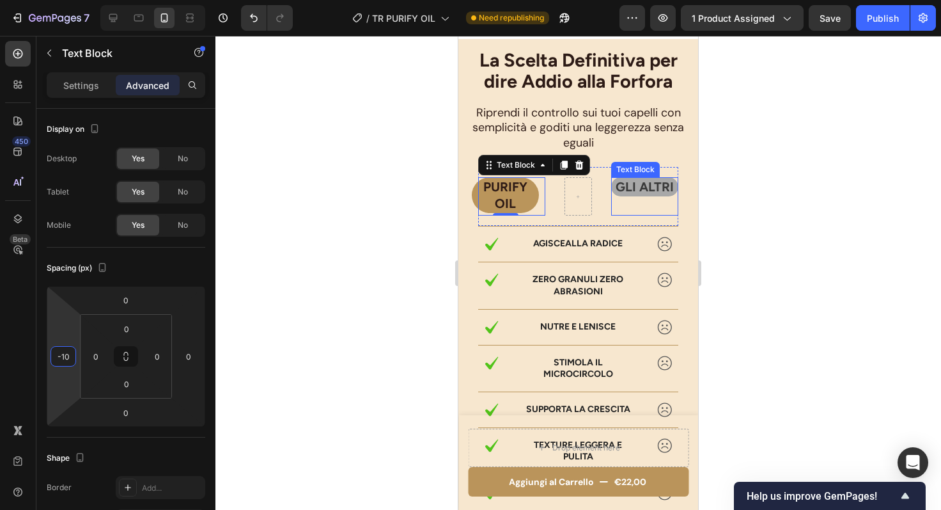
click at [622, 193] on p "GLI ALTRI" at bounding box center [645, 186] width 65 height 17
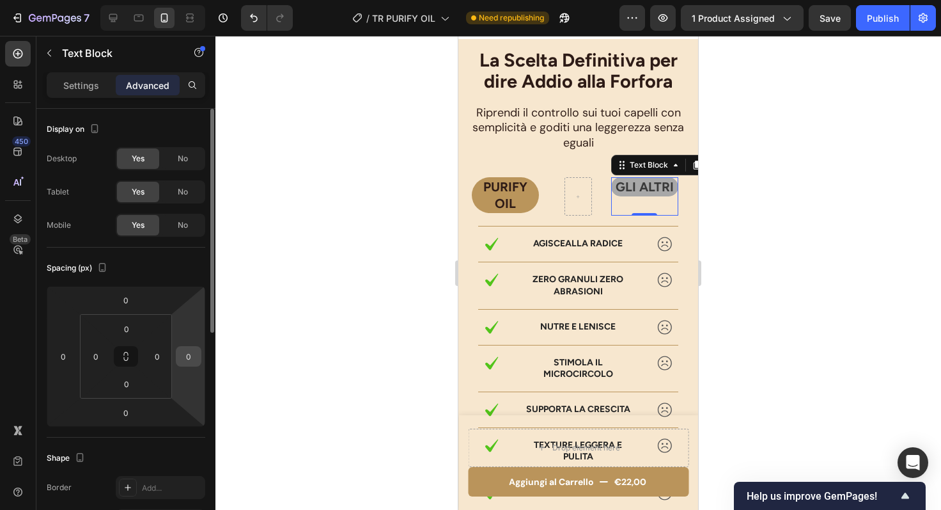
click at [186, 359] on input "0" at bounding box center [188, 356] width 19 height 19
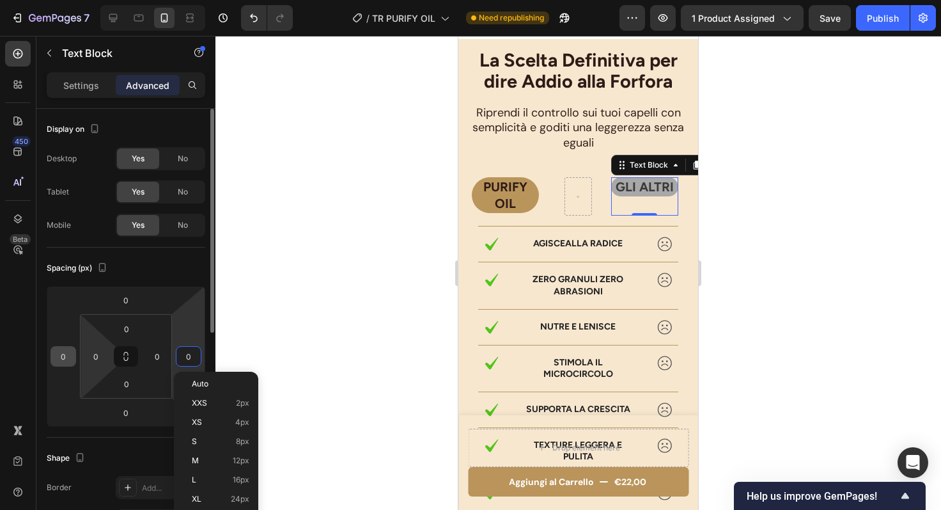
click at [64, 359] on input "0" at bounding box center [63, 356] width 19 height 19
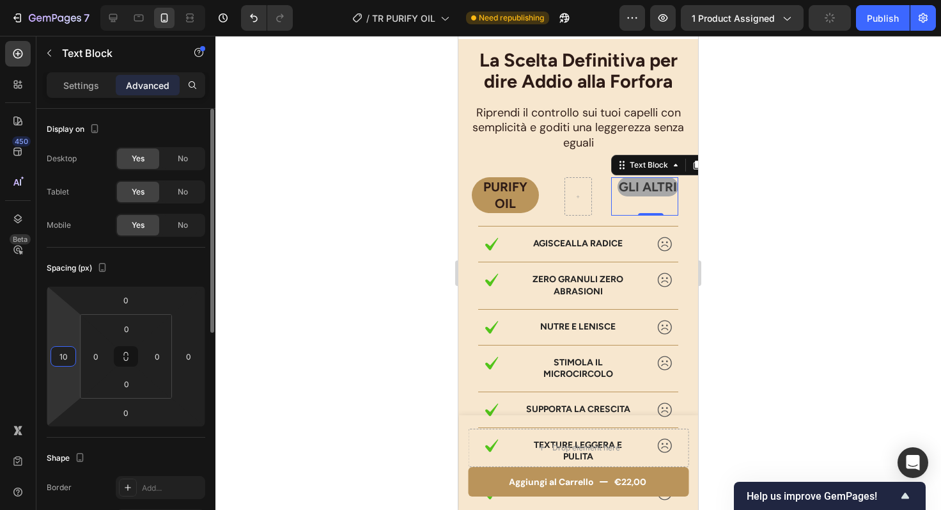
type input "1"
click at [192, 363] on input "0" at bounding box center [188, 356] width 19 height 19
type input "0"
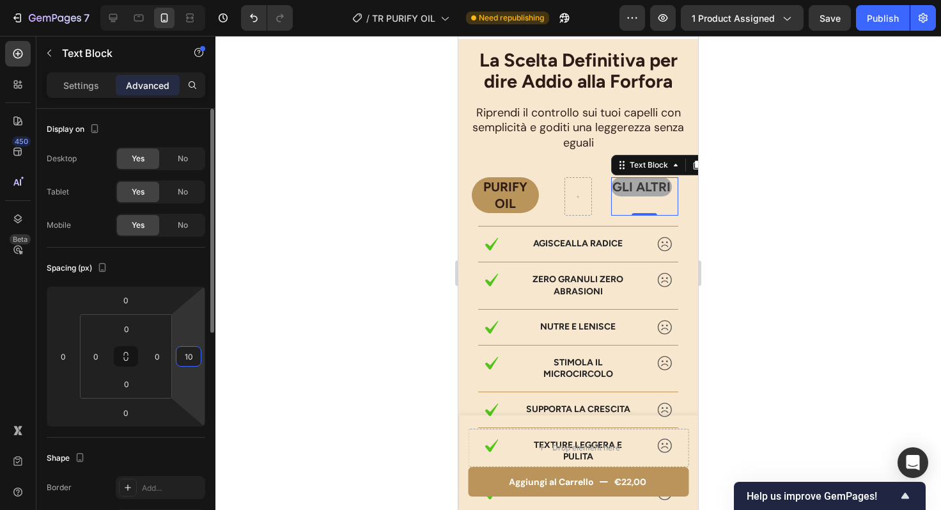
type input "1"
click at [524, 199] on p "PURIFY OIL" at bounding box center [505, 194] width 65 height 33
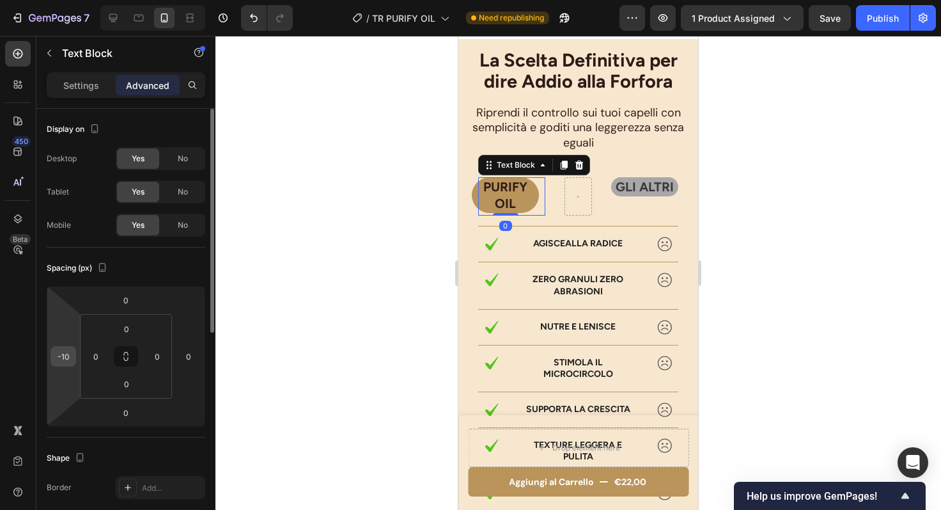
click at [64, 355] on input "-10" at bounding box center [63, 356] width 19 height 19
type input "0"
click at [164, 271] on div "Spacing (px)" at bounding box center [126, 268] width 159 height 20
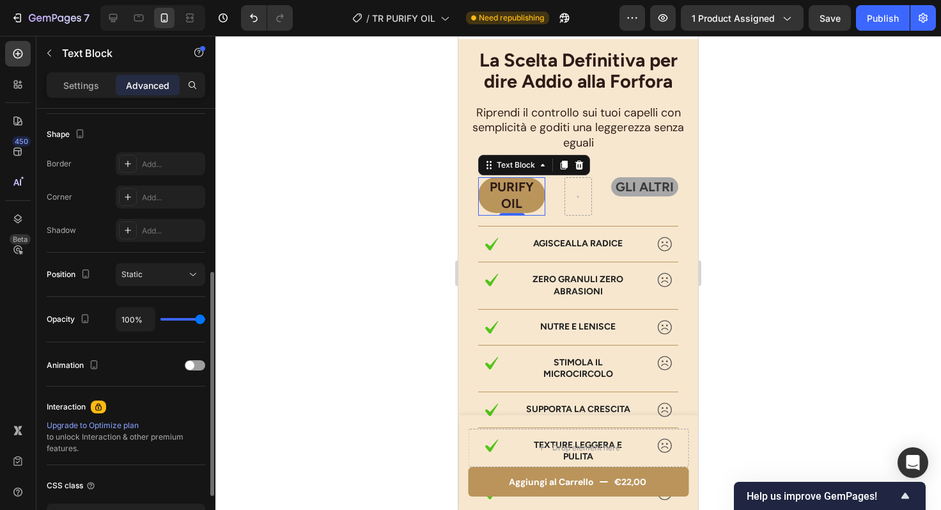
scroll to position [322, 0]
click at [143, 281] on div "Static" at bounding box center [154, 276] width 65 height 12
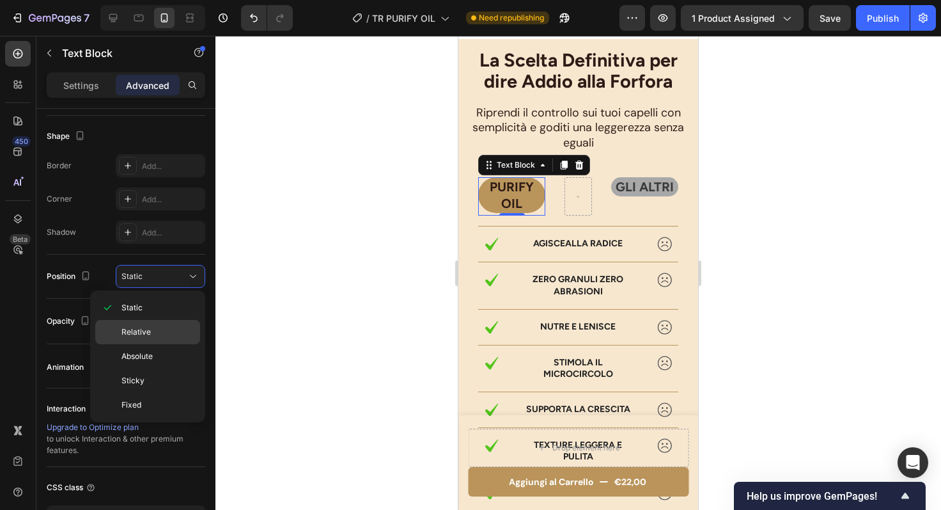
click at [144, 331] on span "Relative" at bounding box center [136, 332] width 29 height 12
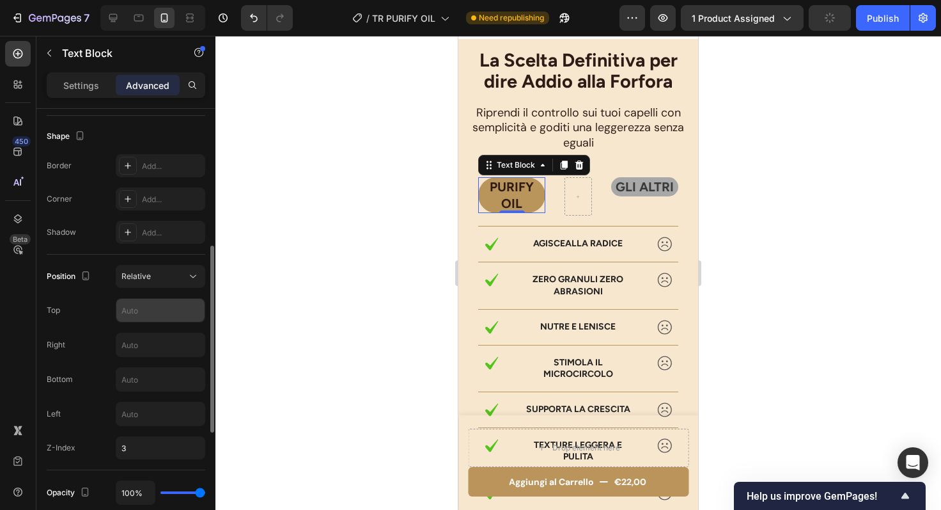
click at [142, 311] on input "text" at bounding box center [160, 310] width 88 height 23
click at [134, 344] on input "text" at bounding box center [160, 344] width 88 height 23
click at [137, 413] on input "text" at bounding box center [160, 413] width 88 height 23
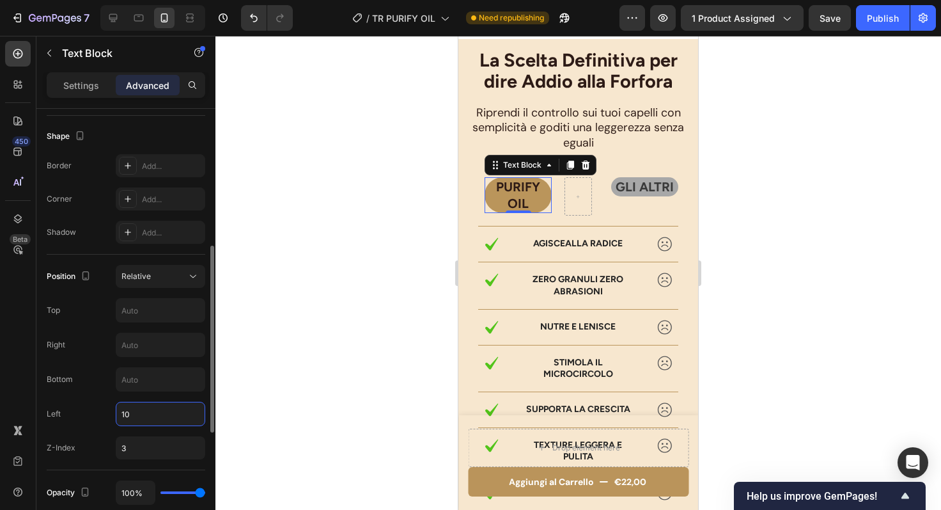
type input "1"
click at [166, 353] on input "text" at bounding box center [160, 344] width 88 height 23
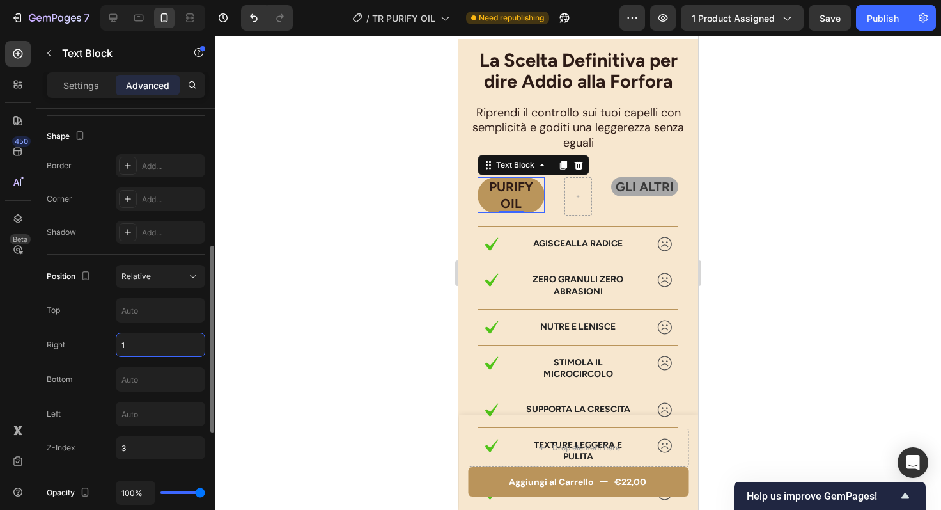
type input "10"
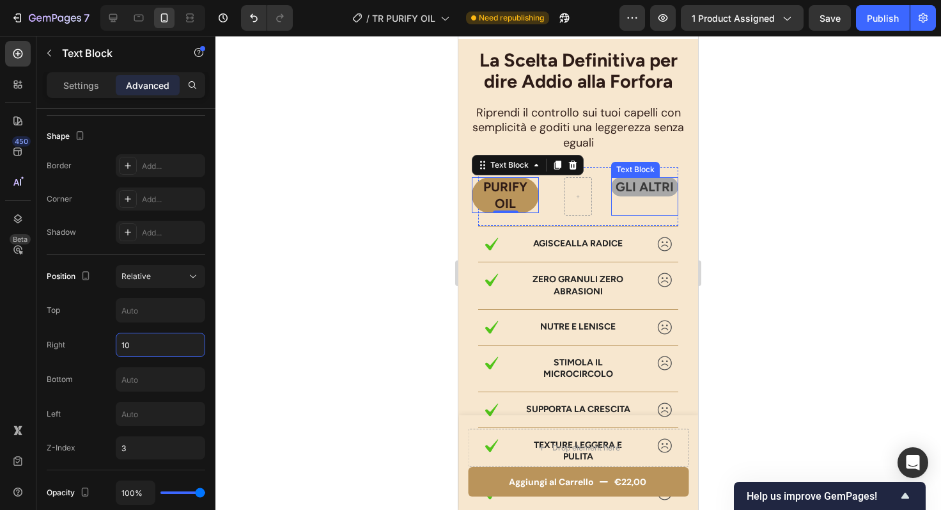
click at [661, 194] on p "GLI ALTRI" at bounding box center [645, 186] width 65 height 17
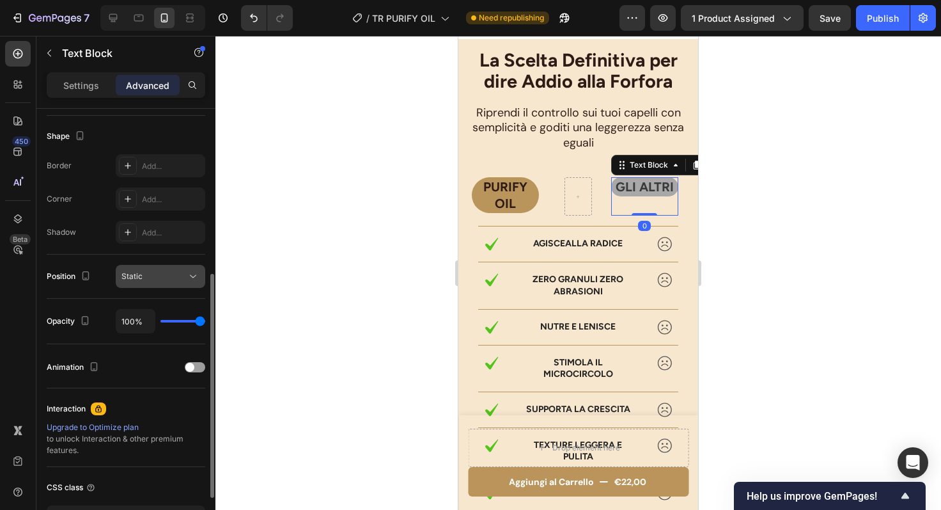
click at [150, 274] on div "Static" at bounding box center [154, 276] width 65 height 12
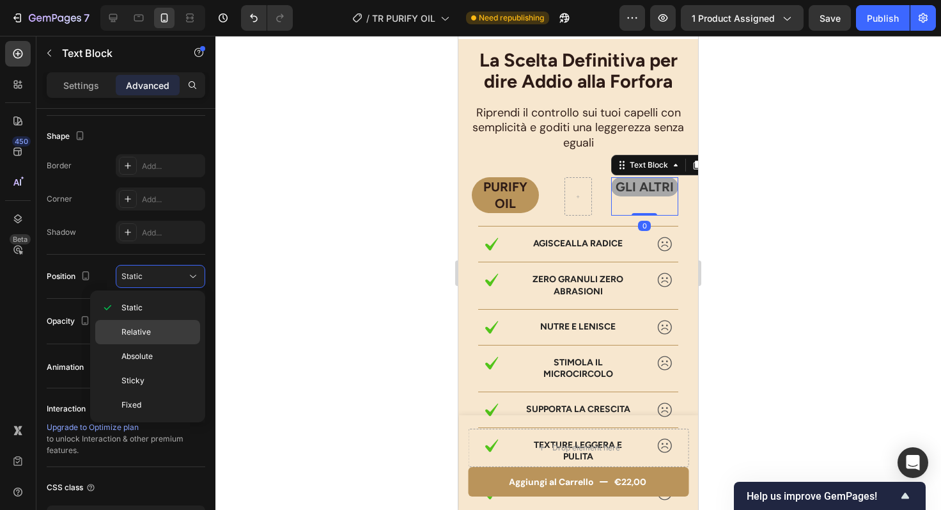
click at [153, 327] on p "Relative" at bounding box center [158, 332] width 73 height 12
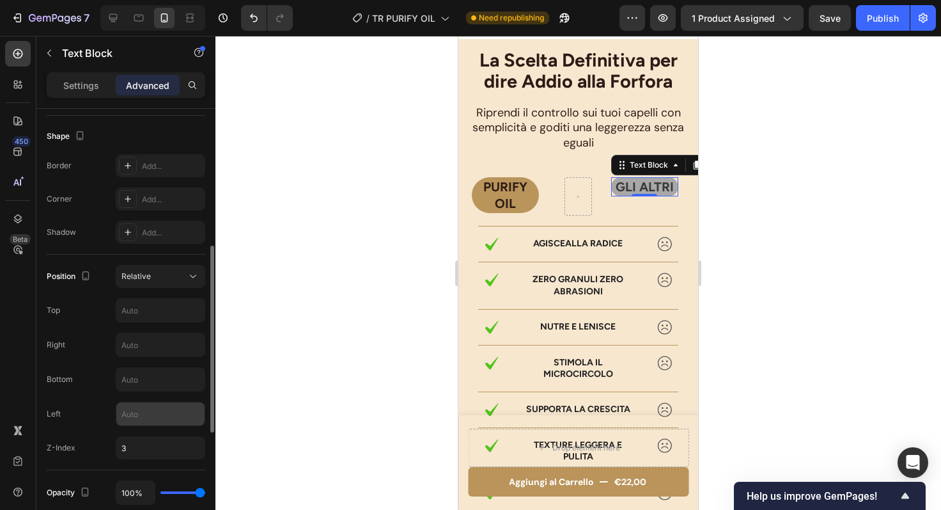
click at [131, 407] on input "text" at bounding box center [160, 413] width 88 height 23
type input "10"
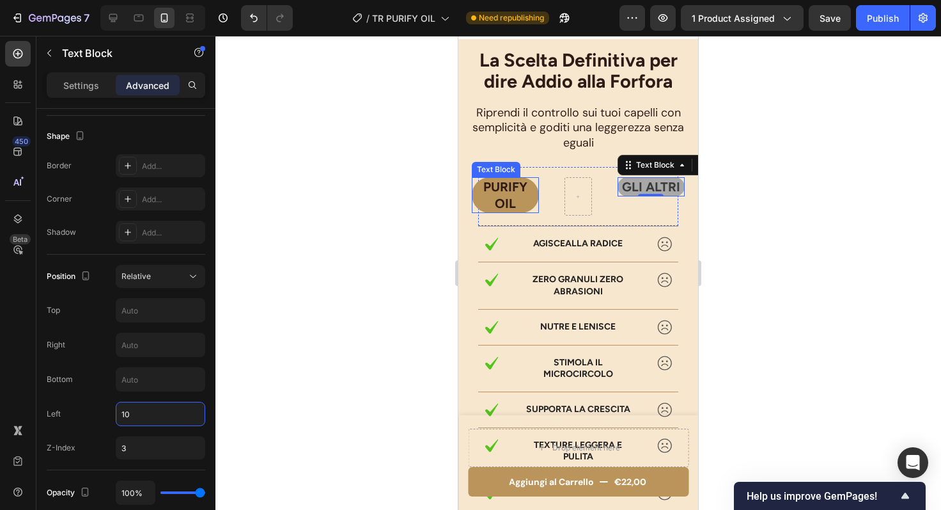
click at [504, 205] on p "PURIFY OIL" at bounding box center [505, 194] width 65 height 33
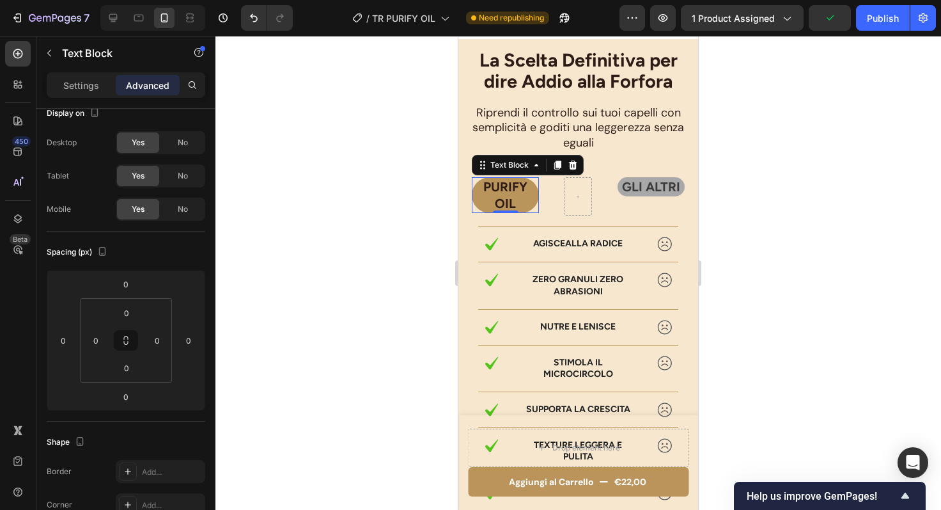
scroll to position [0, 0]
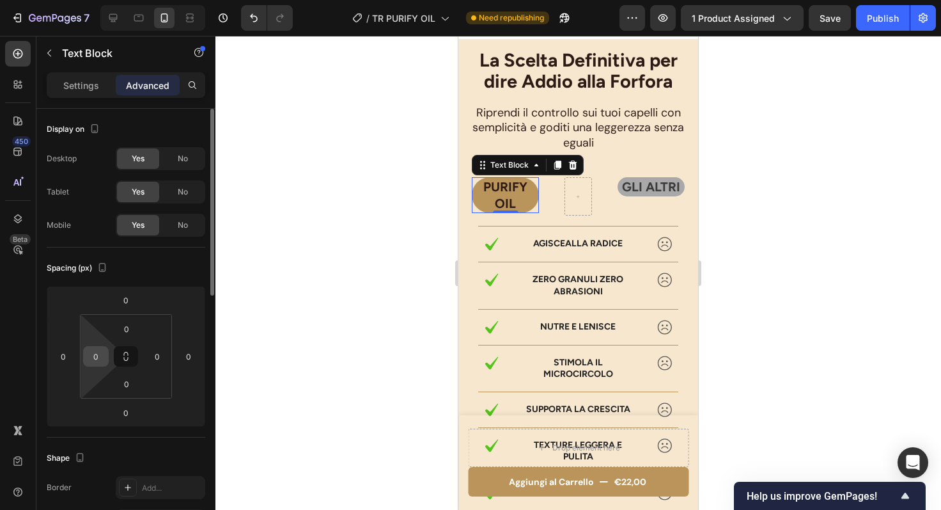
click at [98, 357] on input "0" at bounding box center [95, 356] width 19 height 19
type input "1"
click at [155, 266] on div "Spacing (px)" at bounding box center [126, 268] width 159 height 20
type input "0"
click at [549, 217] on div "PURIFY OIL Text Block 0 GLI ALTRI Text Block Row" at bounding box center [578, 196] width 200 height 59
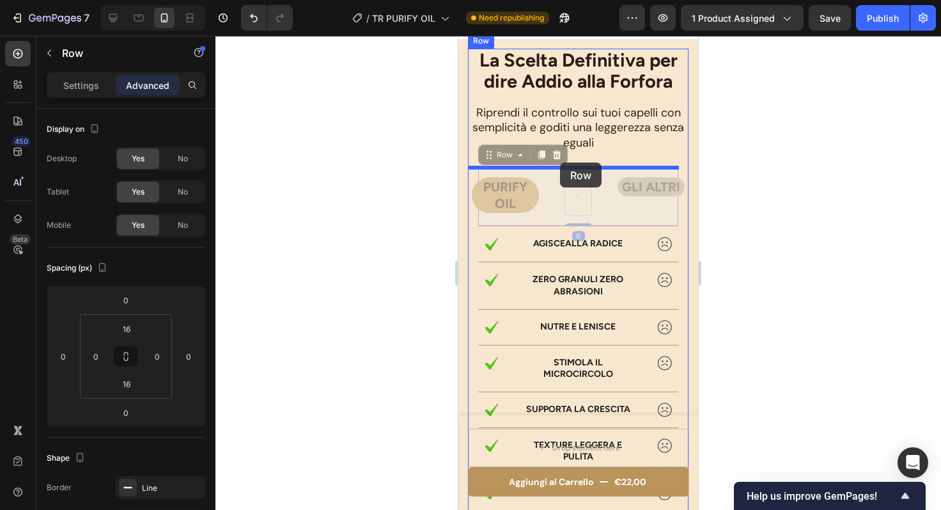
drag, startPoint x: 488, startPoint y: 159, endPoint x: 560, endPoint y: 162, distance: 72.4
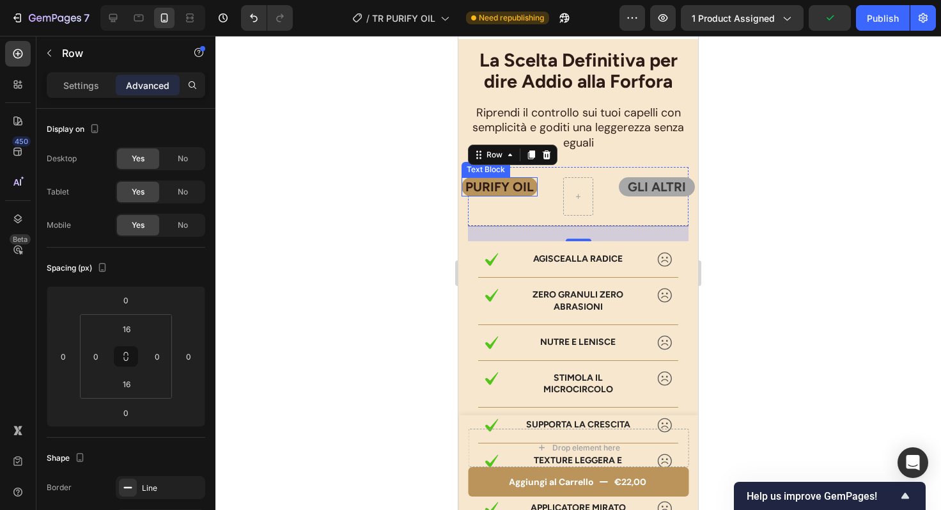
click at [506, 195] on p "PURIFY OIL" at bounding box center [500, 186] width 74 height 17
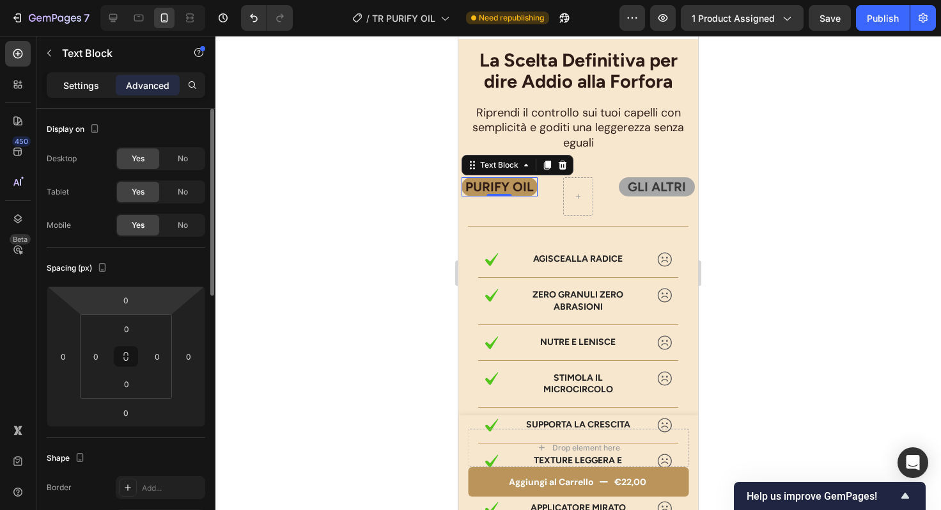
click at [79, 82] on p "Settings" at bounding box center [81, 85] width 36 height 13
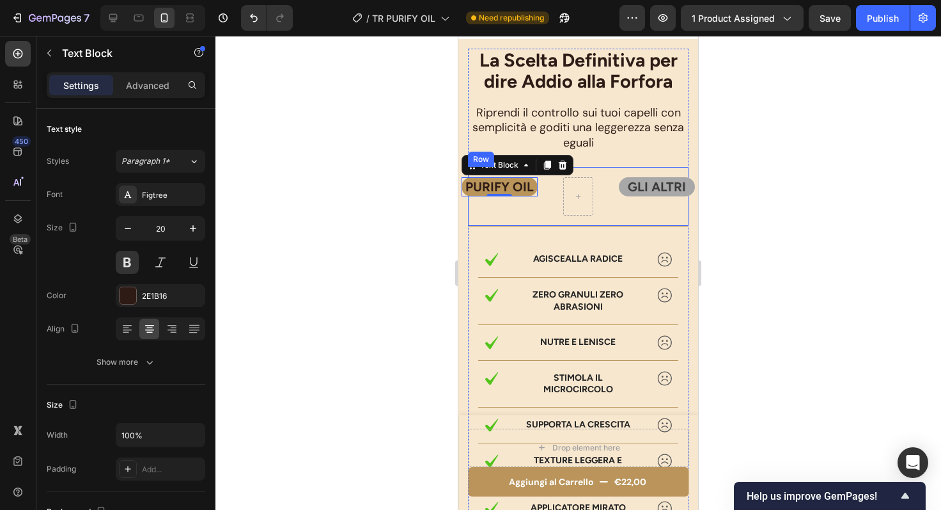
click at [538, 213] on div "PURIFY OIL Text Block 0" at bounding box center [506, 196] width 76 height 38
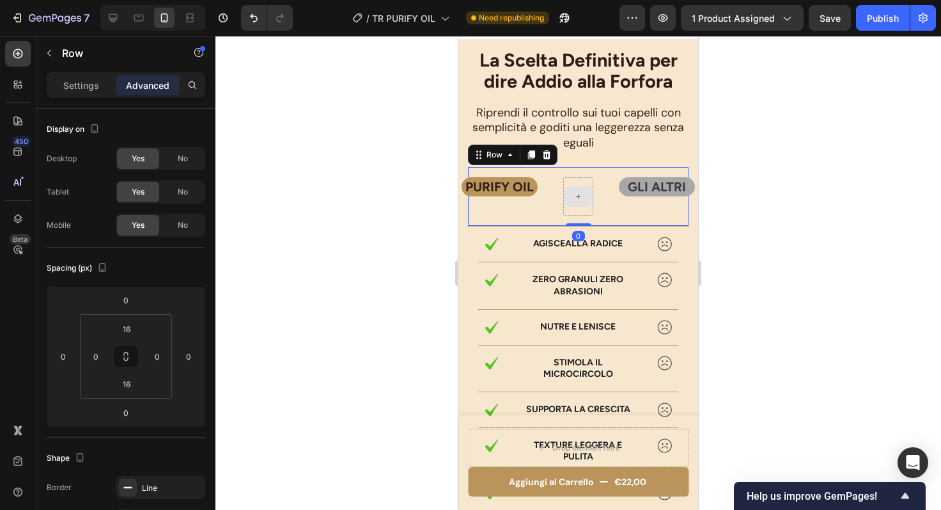
drag, startPoint x: 571, startPoint y: 240, endPoint x: 572, endPoint y: 193, distance: 47.3
click at [572, 193] on div "PURIFY OIL Text Block GLI ALTRI Text Block Row 0" at bounding box center [578, 196] width 221 height 59
click at [132, 389] on input "16" at bounding box center [127, 383] width 26 height 19
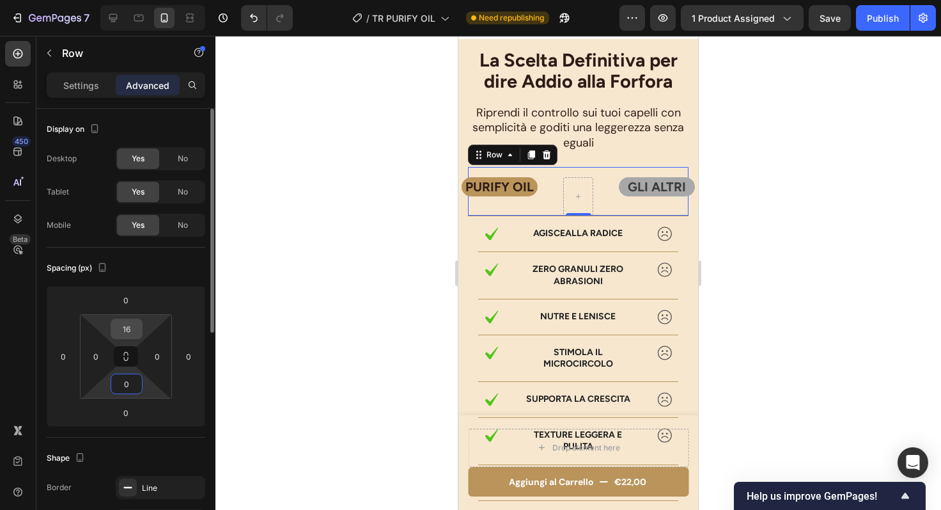
type input "0"
click at [130, 327] on input "16" at bounding box center [127, 328] width 26 height 19
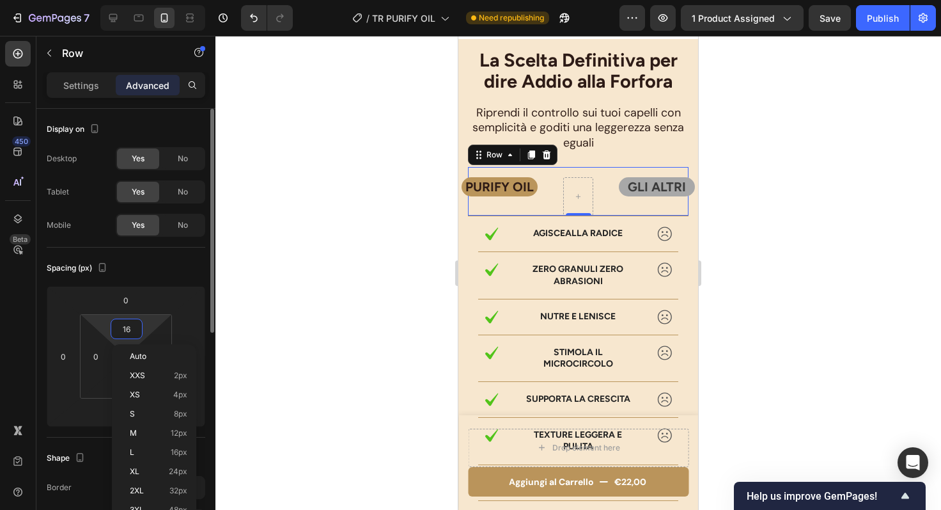
type input "0"
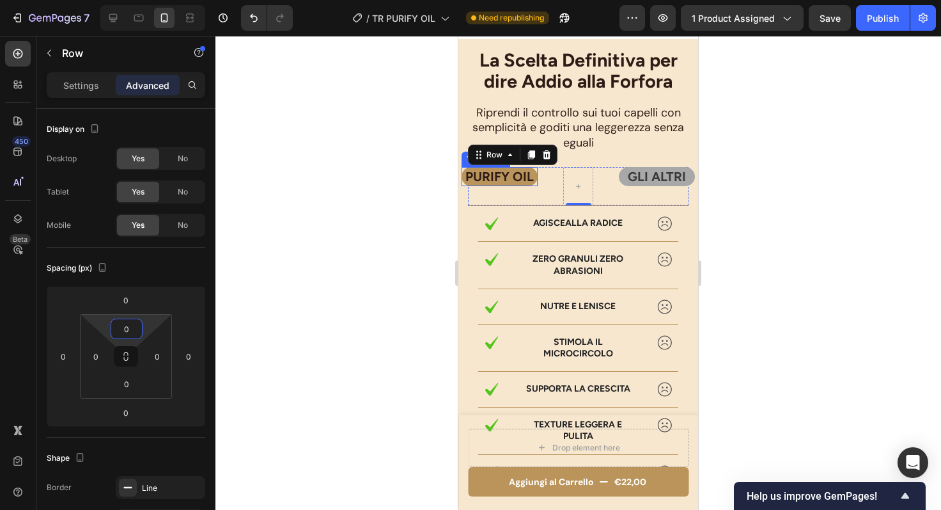
click at [528, 180] on p "PURIFY OIL" at bounding box center [500, 176] width 74 height 17
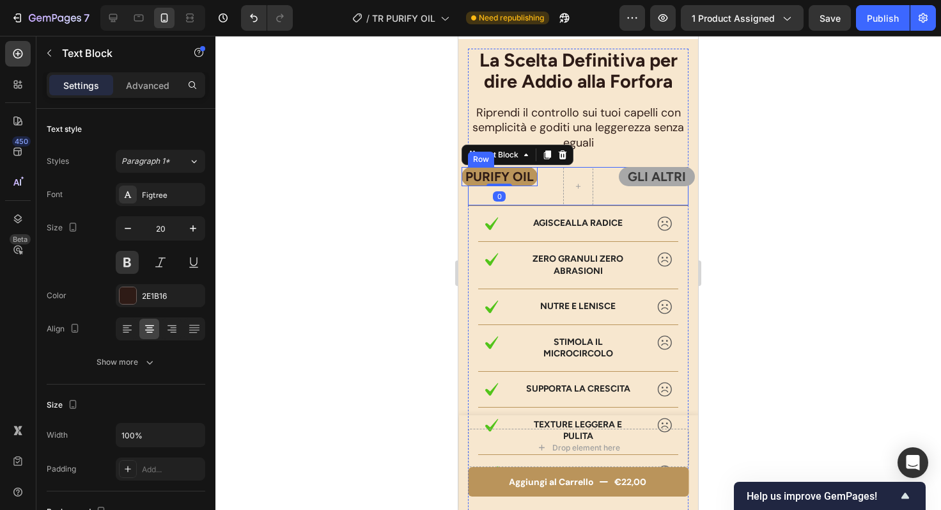
click at [627, 196] on div "GLI ALTRI Text Block" at bounding box center [651, 186] width 76 height 38
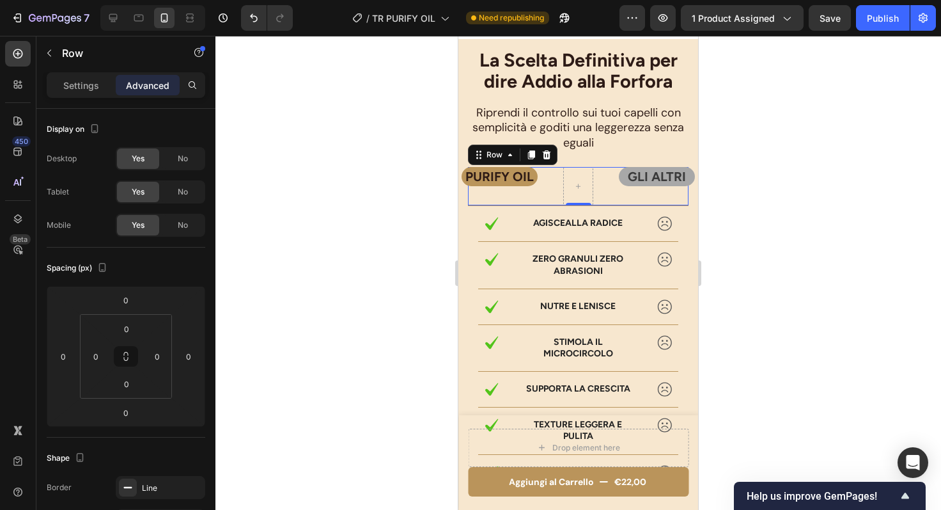
click at [645, 187] on div "GLI ALTRI Text Block" at bounding box center [651, 186] width 76 height 38
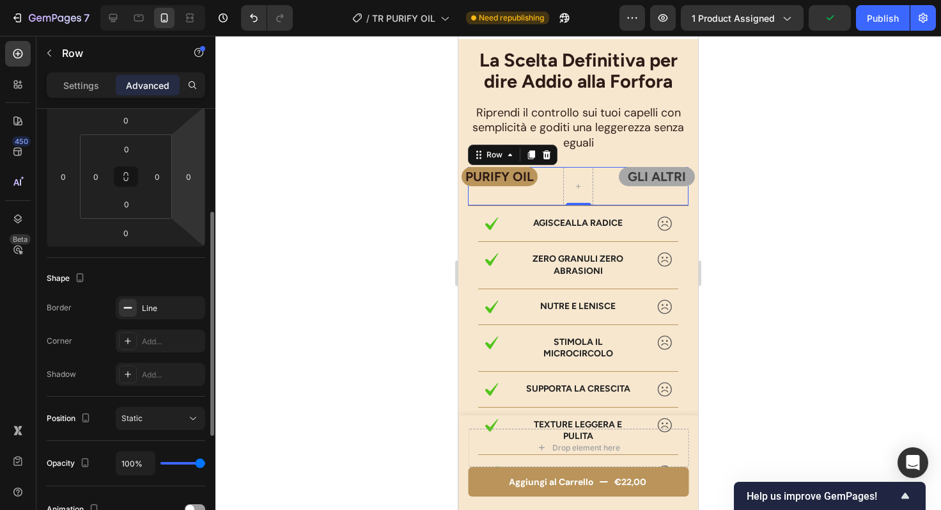
scroll to position [187, 0]
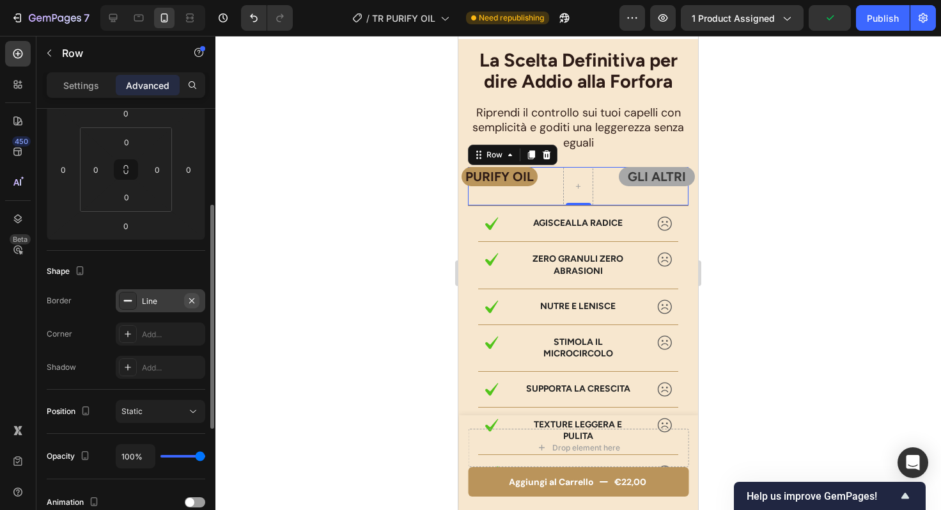
click at [192, 299] on icon "button" at bounding box center [191, 299] width 5 height 5
click at [664, 146] on p "Riprendi il controllo sui tuoi capelli con semplicità e goditi una leggerezza s…" at bounding box center [578, 128] width 218 height 45
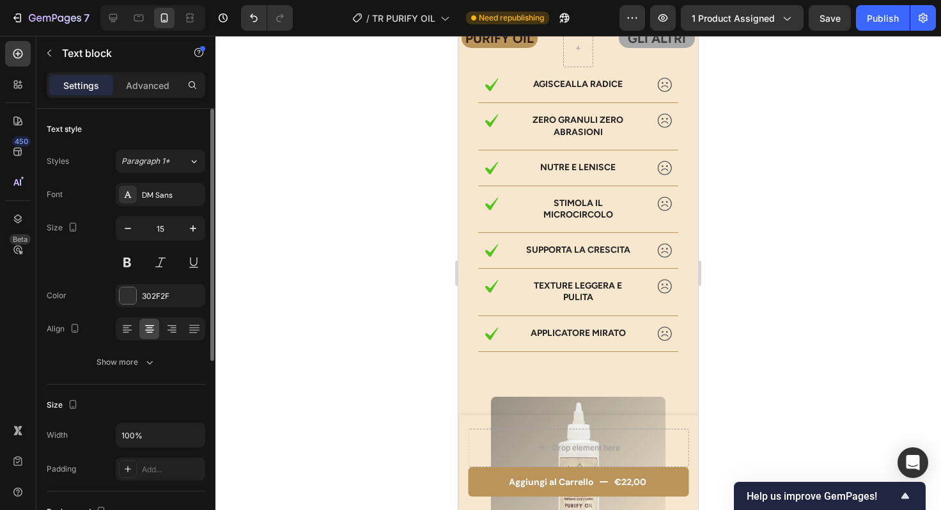
scroll to position [3759, 0]
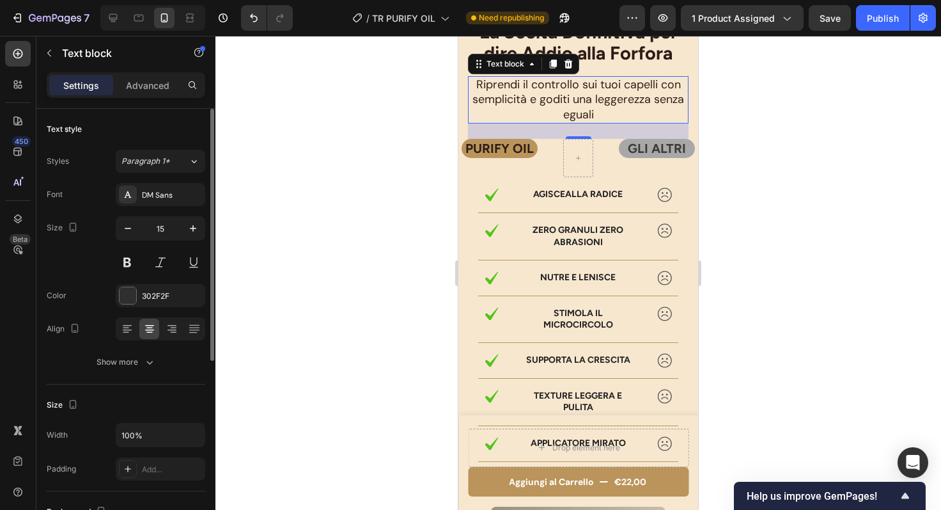
click at [494, 177] on div "PURIFY OIL Text Block" at bounding box center [506, 158] width 76 height 38
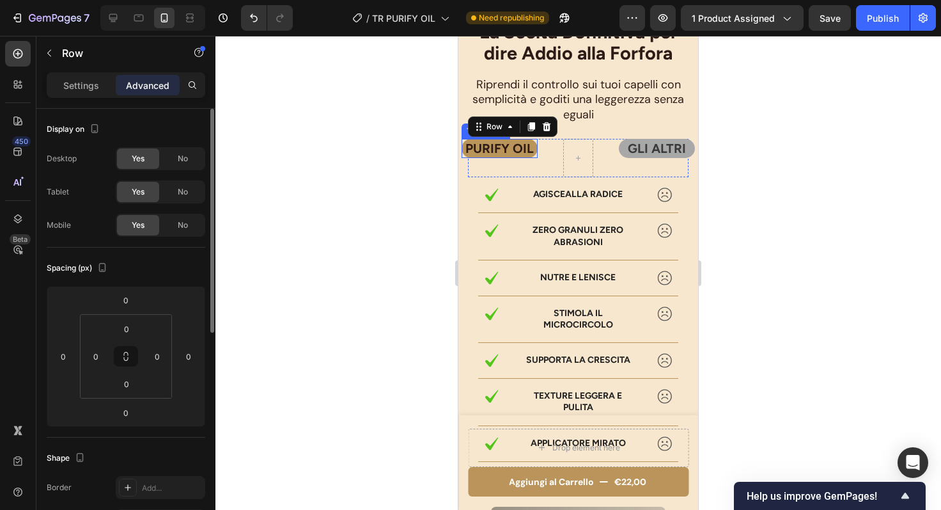
scroll to position [3722, 0]
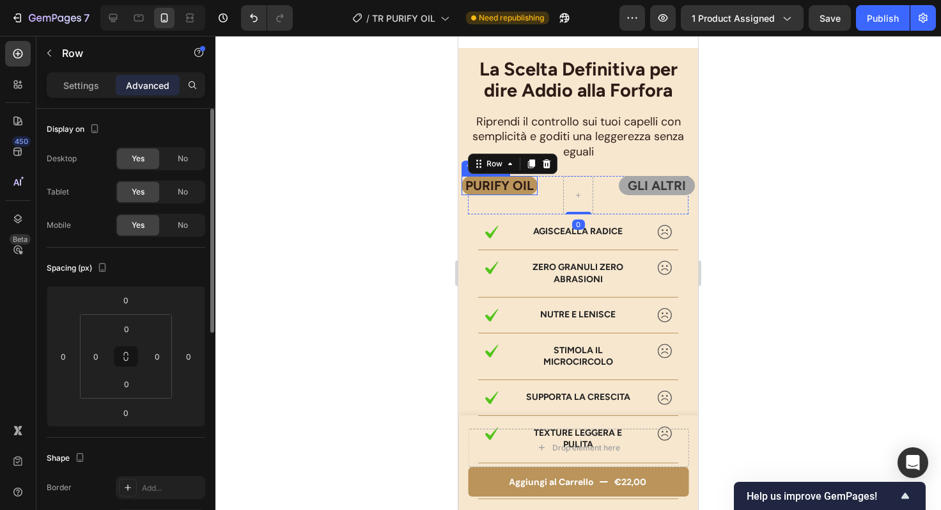
click at [513, 190] on p "PURIFY OIL" at bounding box center [500, 185] width 74 height 17
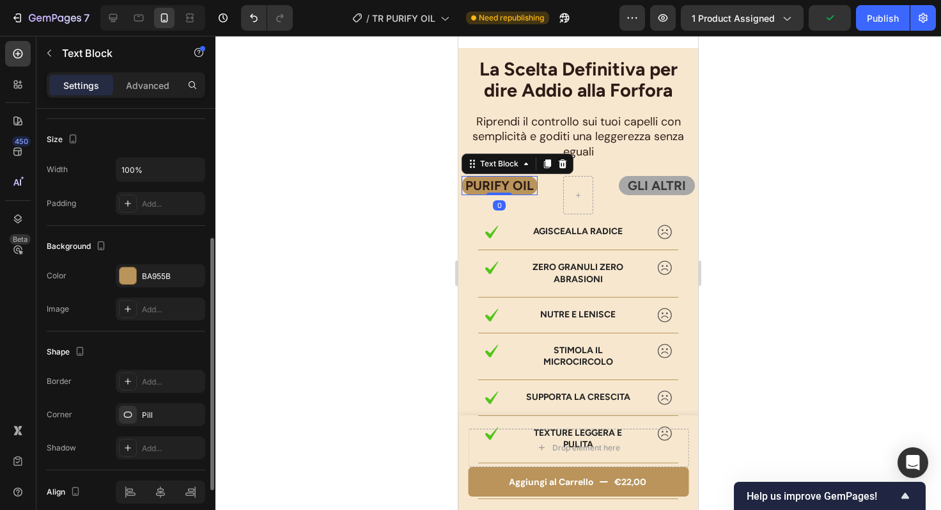
scroll to position [320, 0]
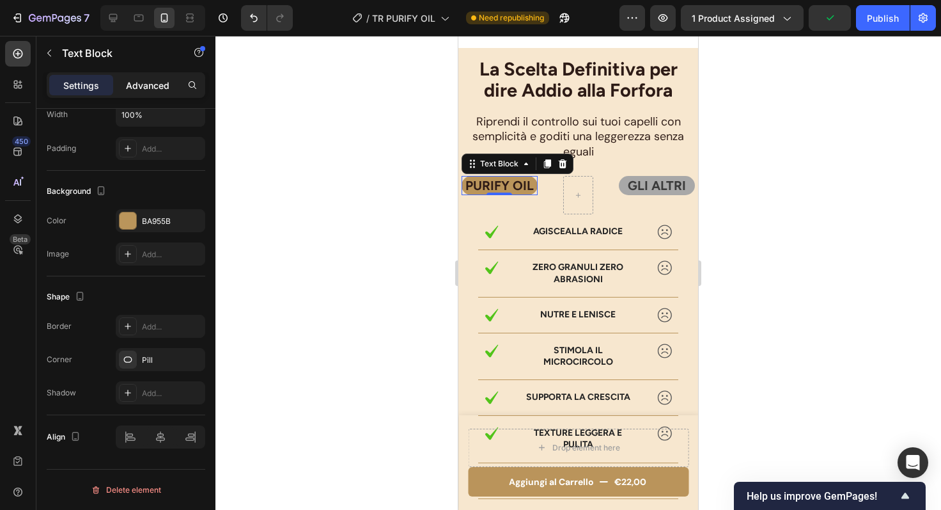
click at [150, 88] on p "Advanced" at bounding box center [147, 85] width 43 height 13
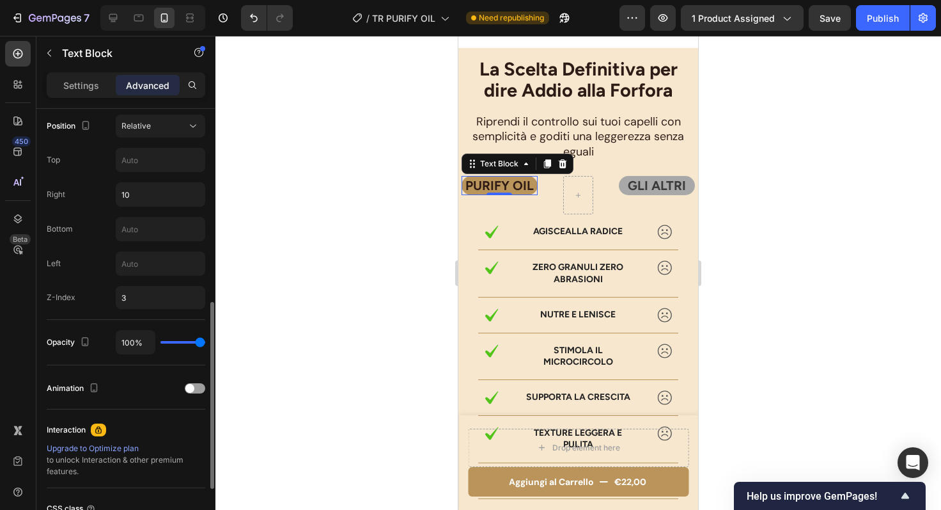
scroll to position [485, 0]
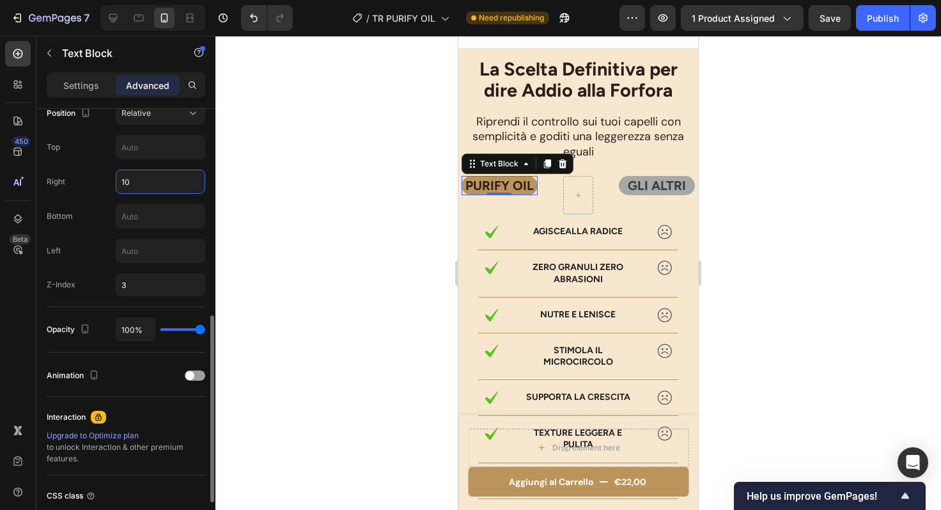
click at [147, 176] on input "10" at bounding box center [160, 181] width 88 height 23
type input "0"
click at [94, 188] on div "Right 0" at bounding box center [126, 181] width 159 height 24
click at [137, 185] on input "0" at bounding box center [160, 181] width 88 height 23
click at [100, 177] on div "Right" at bounding box center [126, 181] width 159 height 24
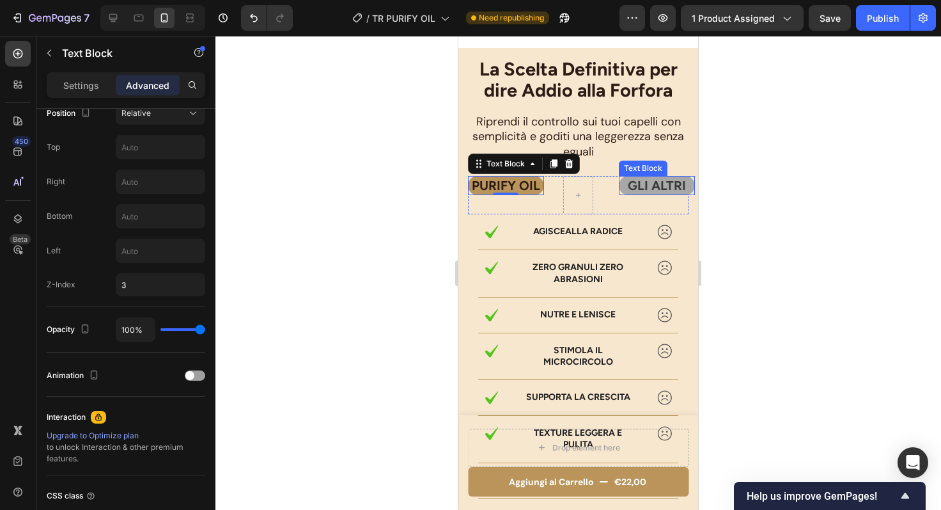
click at [638, 191] on p "GLI ALTRI" at bounding box center [657, 185] width 74 height 17
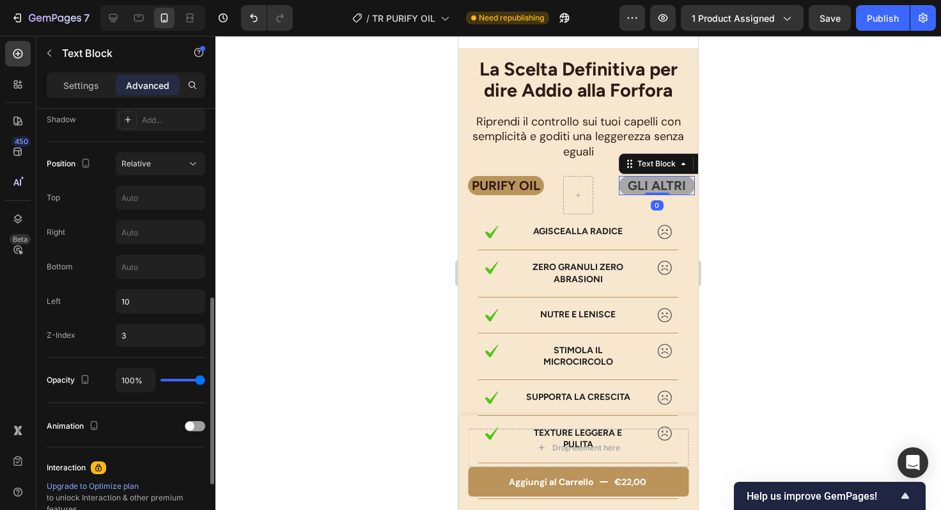
scroll to position [432, 0]
click at [156, 301] on input "10" at bounding box center [160, 303] width 88 height 23
click at [95, 288] on div "Position Relative Top Right Bottom Left Z-Index 3" at bounding box center [126, 251] width 159 height 194
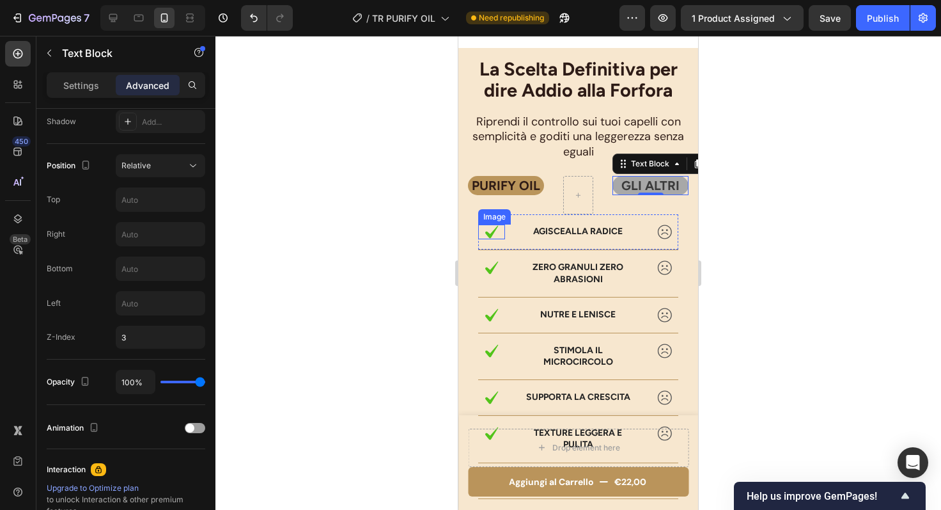
click at [512, 186] on p "PURIFY OIL" at bounding box center [506, 185] width 74 height 17
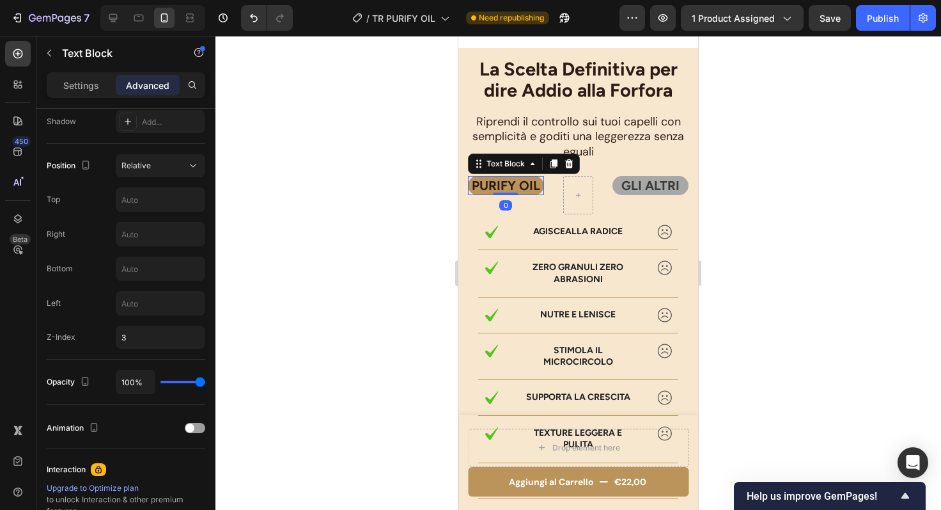
click at [512, 186] on p "PURIFY OIL" at bounding box center [506, 185] width 74 height 17
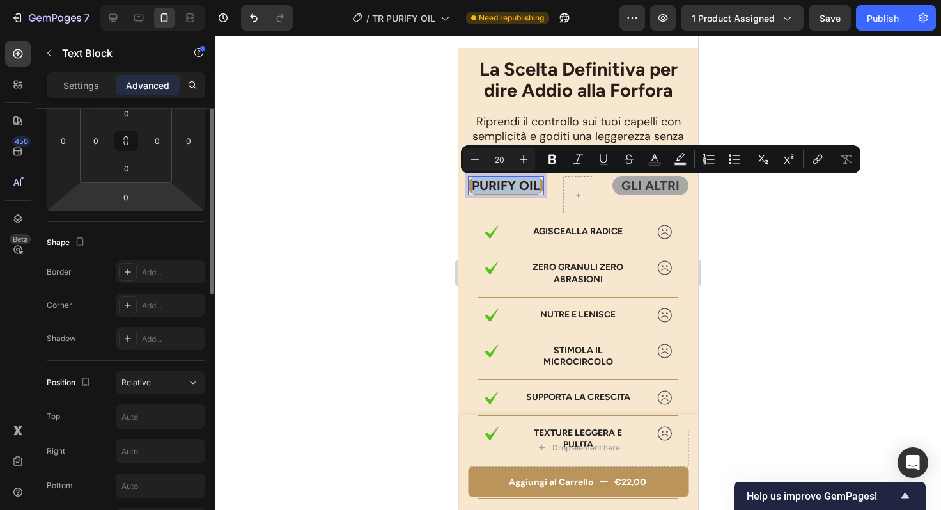
scroll to position [244, 0]
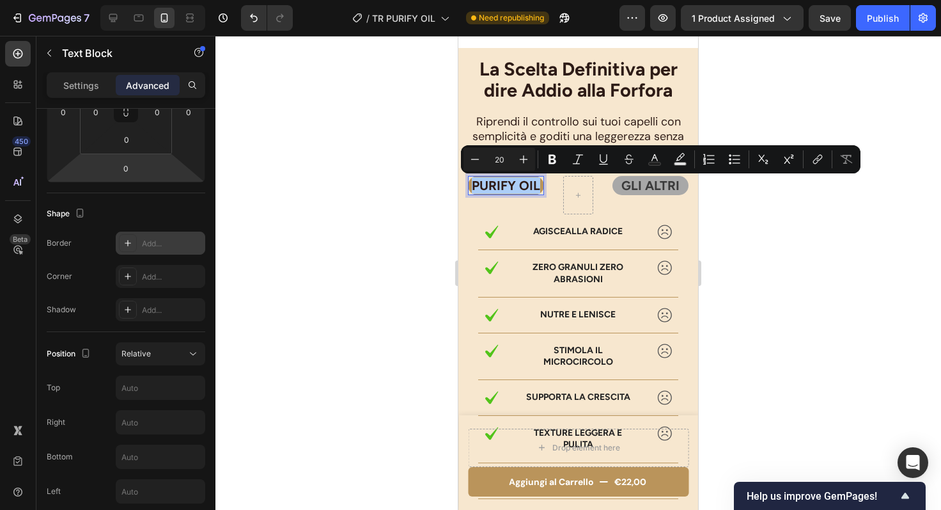
click at [158, 244] on div "Add..." at bounding box center [172, 244] width 60 height 12
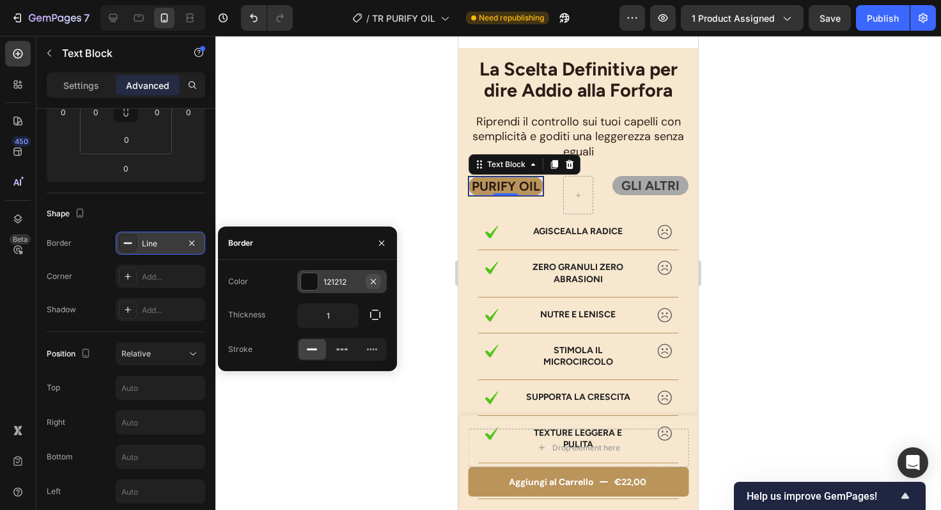
click at [374, 278] on icon "button" at bounding box center [373, 281] width 10 height 10
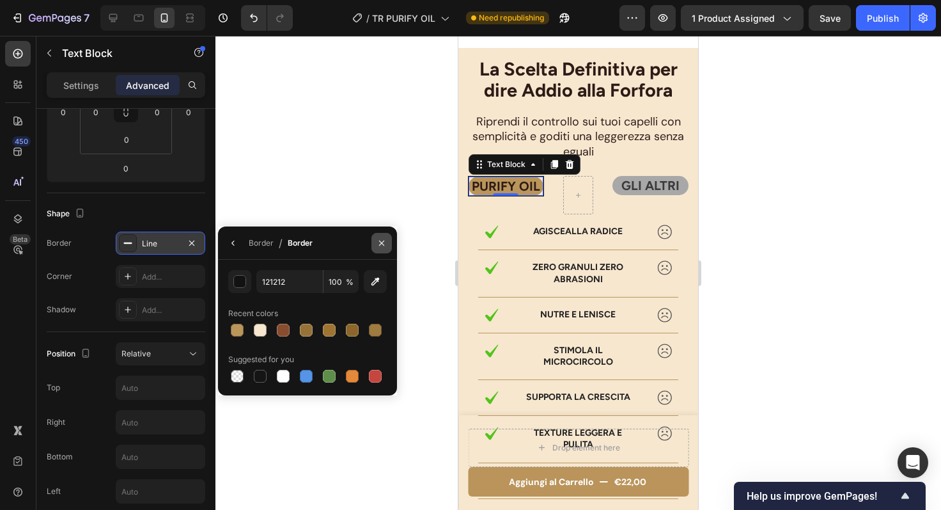
click at [379, 244] on icon "button" at bounding box center [382, 243] width 10 height 10
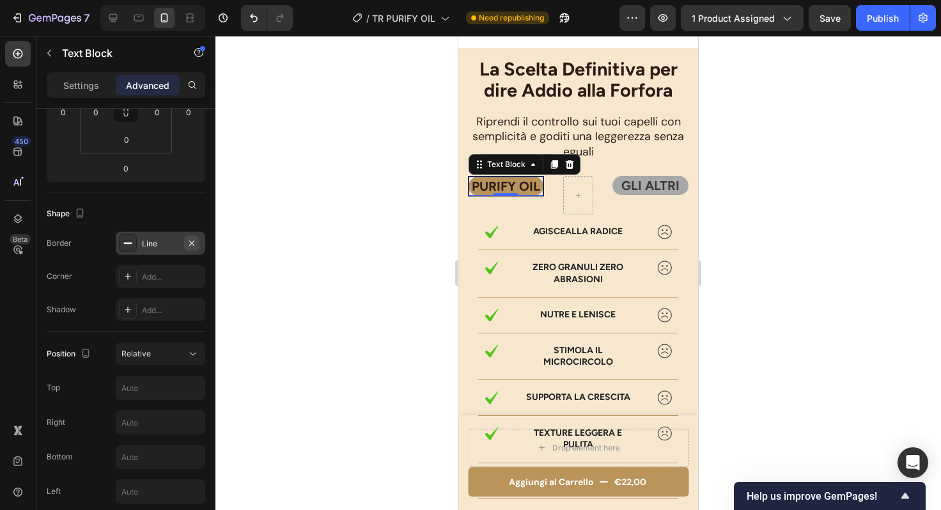
click at [194, 242] on icon "button" at bounding box center [192, 243] width 10 height 10
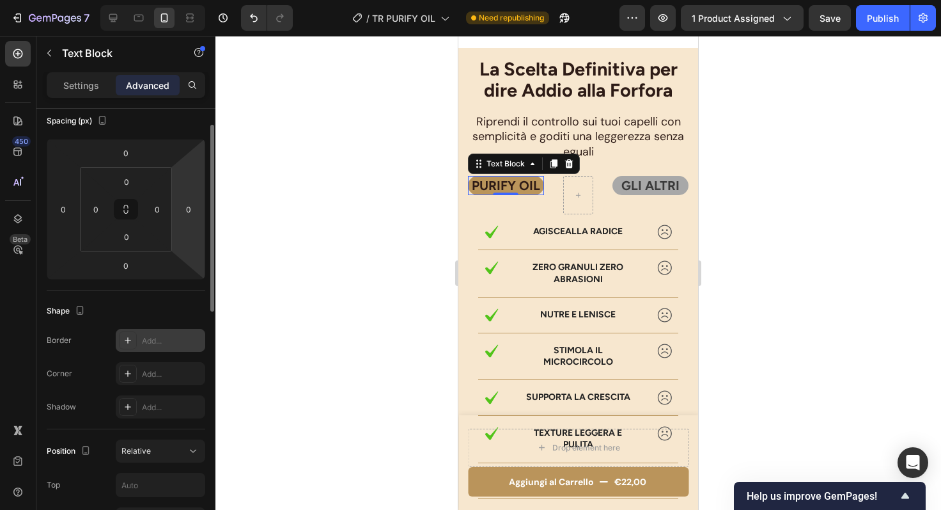
scroll to position [45, 0]
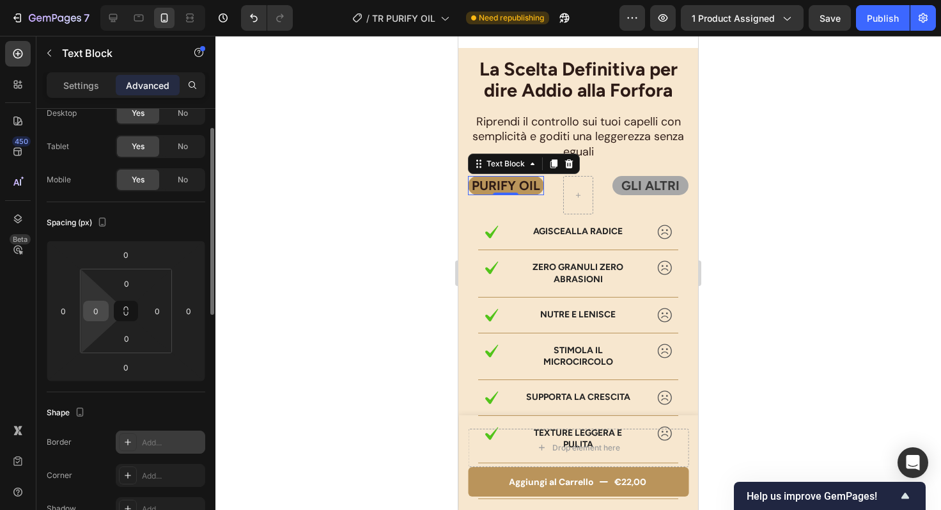
click at [96, 306] on input "0" at bounding box center [95, 310] width 19 height 19
type input "3"
click at [154, 315] on input "0" at bounding box center [157, 310] width 19 height 19
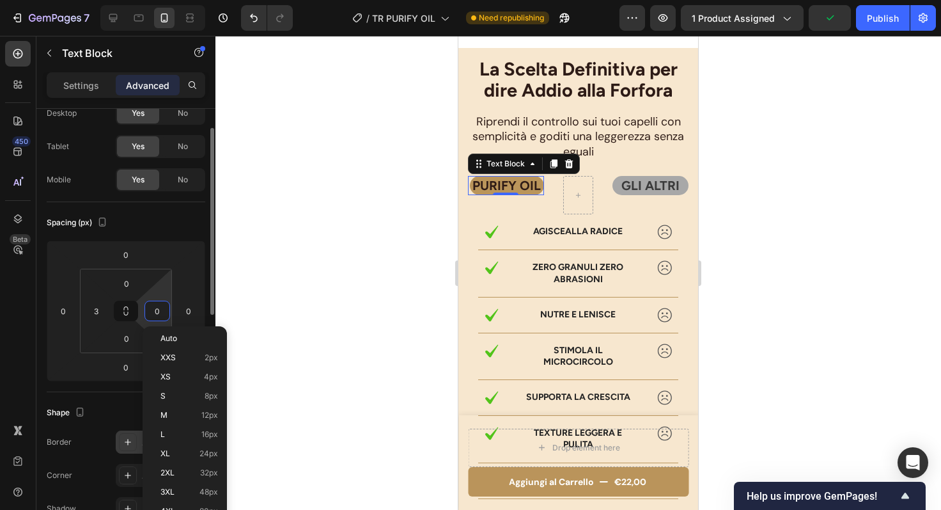
type input "3"
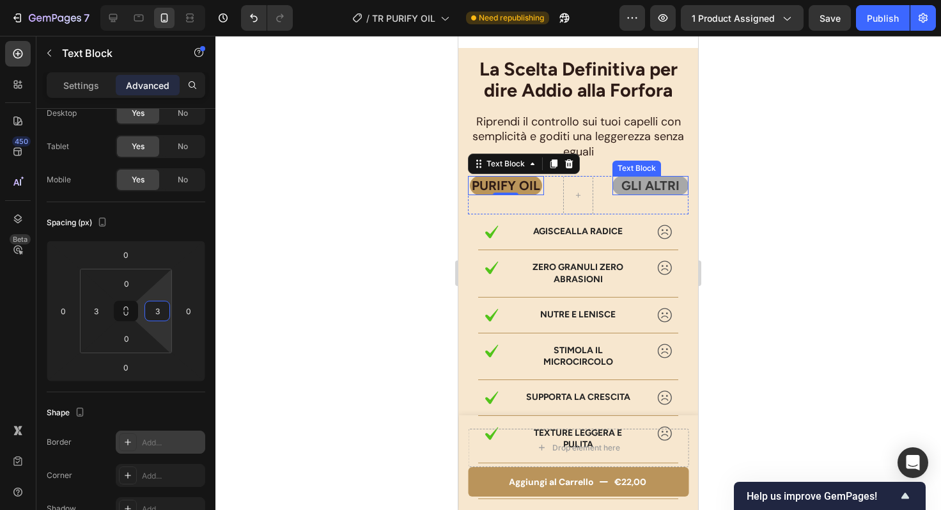
click at [619, 190] on p "GLI ALTRI" at bounding box center [651, 185] width 74 height 17
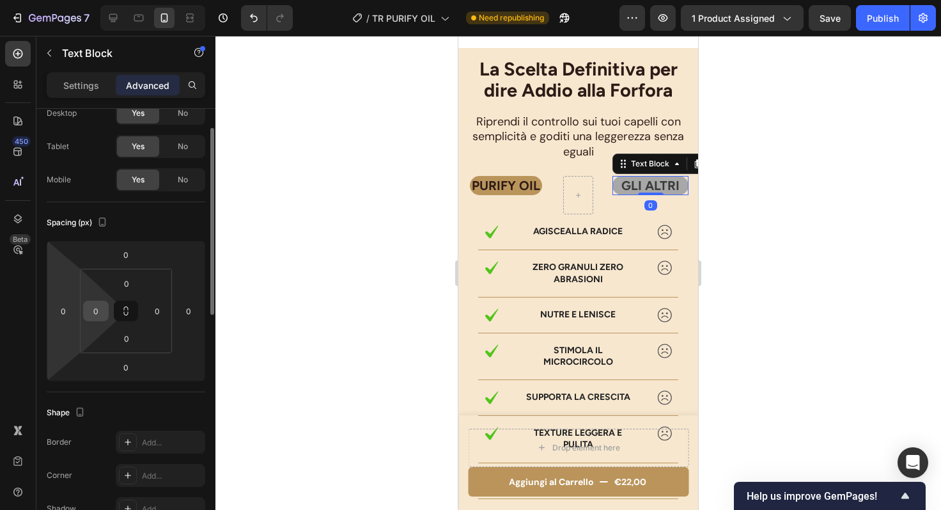
click at [90, 316] on input "0" at bounding box center [95, 310] width 19 height 19
type input "3"
click at [155, 315] on input "0" at bounding box center [157, 310] width 19 height 19
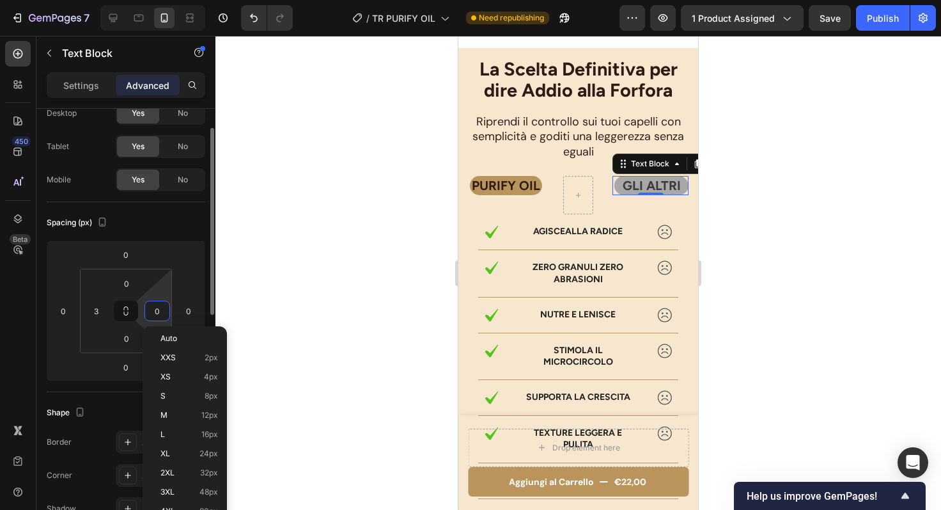
type input "3"
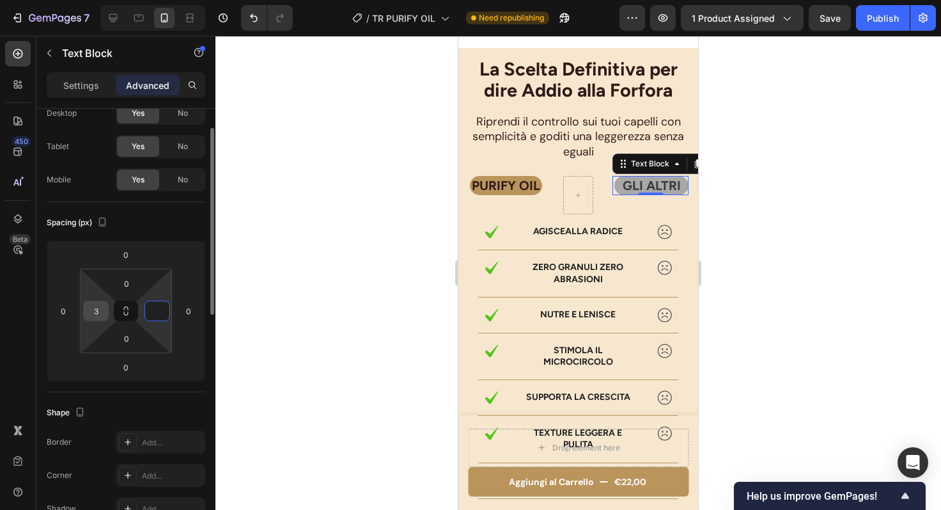
click at [92, 313] on input "3" at bounding box center [95, 310] width 19 height 19
type input "0"
click at [642, 187] on p "GLI ALTRI" at bounding box center [651, 185] width 74 height 17
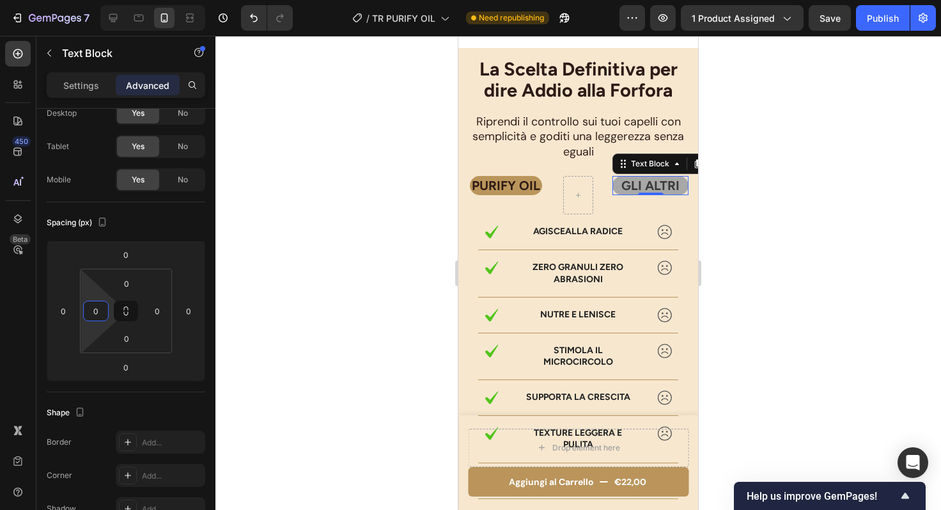
click at [642, 187] on p "GLI ALTRI" at bounding box center [651, 185] width 74 height 17
click at [639, 187] on p "Altri Prodotti" at bounding box center [651, 193] width 74 height 33
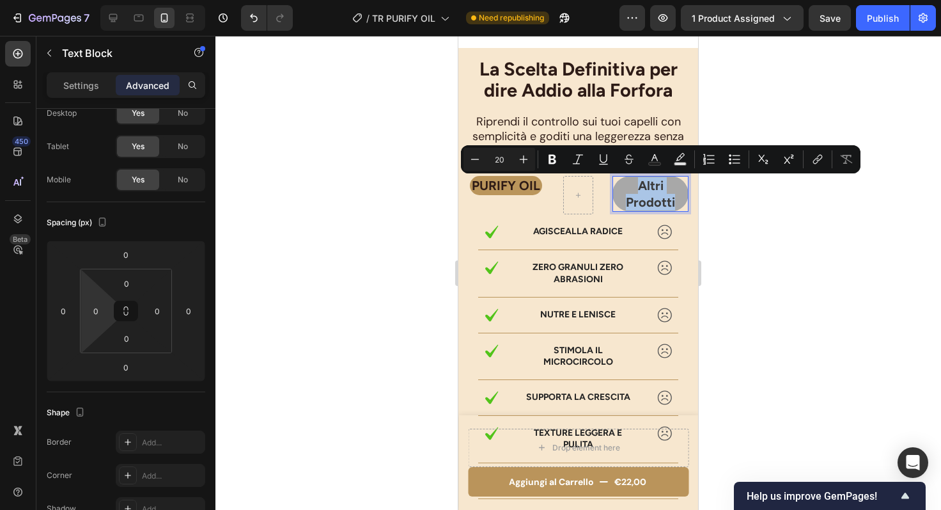
click at [639, 187] on p "Altri Prodotti" at bounding box center [651, 193] width 74 height 33
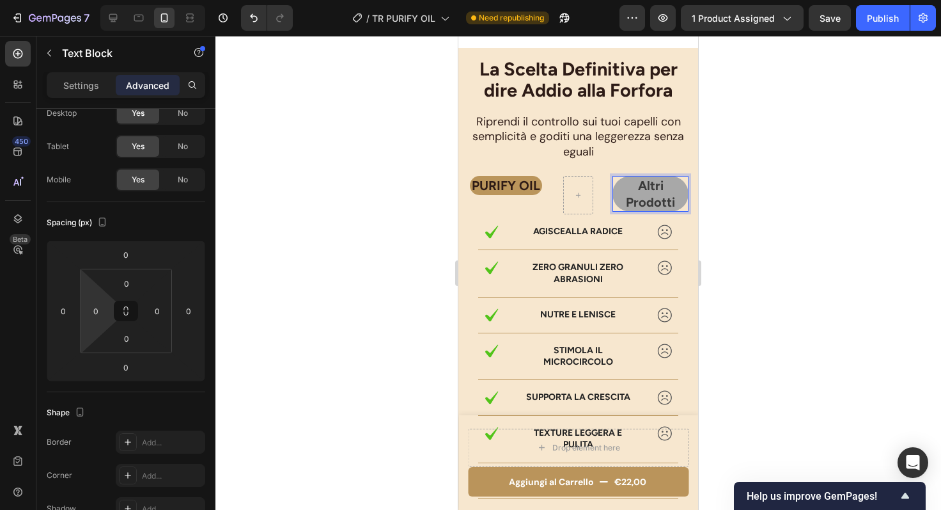
click at [639, 187] on p "Altri Prodotti" at bounding box center [651, 193] width 74 height 33
click at [638, 205] on p "ALTRI Prodotti" at bounding box center [651, 193] width 74 height 33
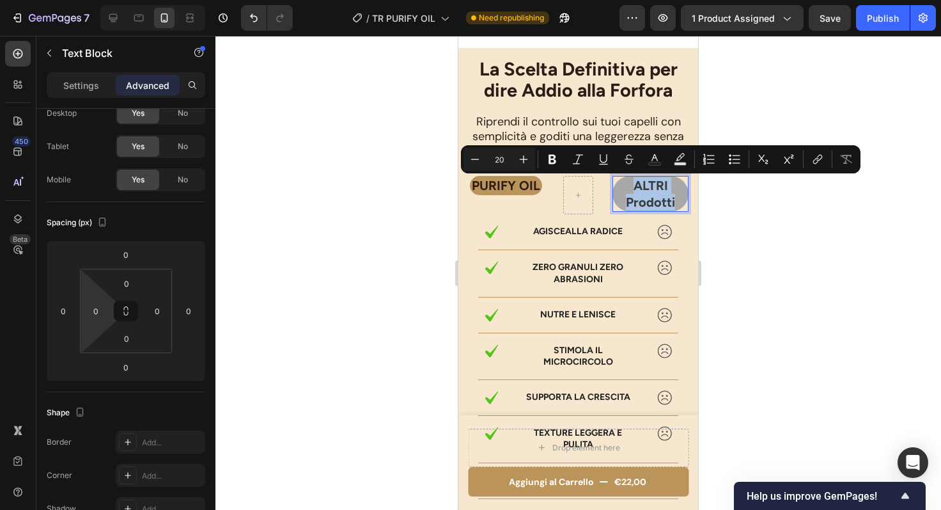
click at [638, 205] on p "ALTRI Prodotti" at bounding box center [651, 193] width 74 height 33
click at [666, 200] on p "ALTRI Prodotti" at bounding box center [651, 193] width 74 height 33
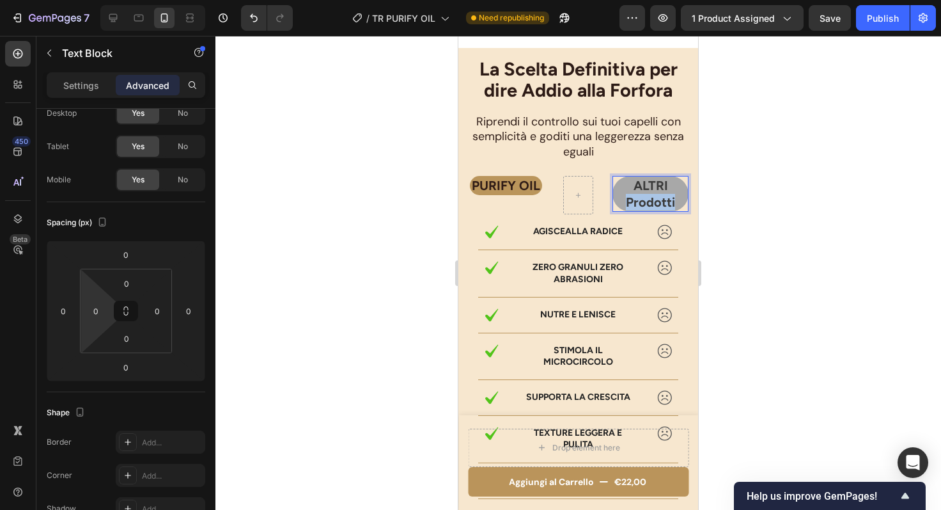
drag, startPoint x: 667, startPoint y: 203, endPoint x: 613, endPoint y: 203, distance: 53.7
click at [614, 203] on p "ALTRI Prodotti" at bounding box center [651, 193] width 74 height 33
click at [733, 185] on div at bounding box center [579, 273] width 726 height 474
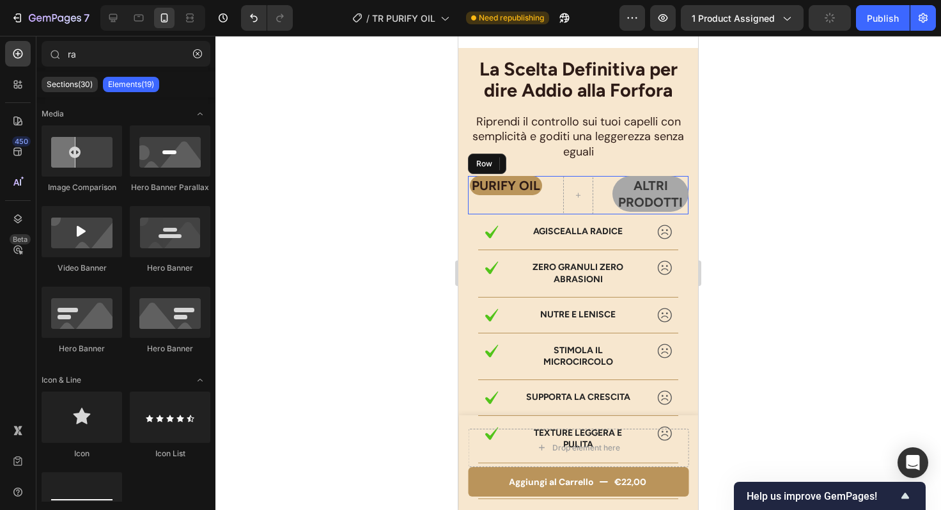
click at [589, 205] on div "PURIFY OIL Text Block ALTRI PRODOTTI Text Block Row" at bounding box center [578, 195] width 221 height 38
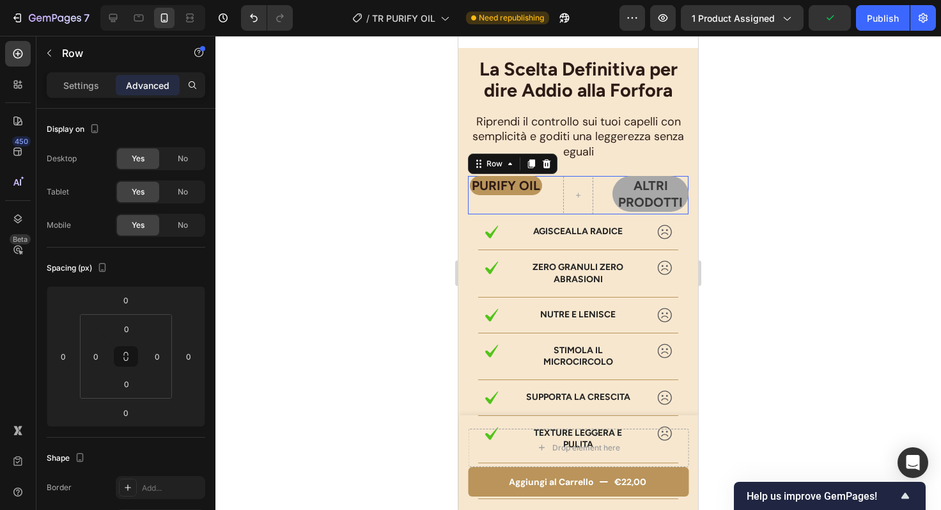
click at [577, 207] on div at bounding box center [578, 195] width 31 height 38
click at [82, 88] on p "Settings" at bounding box center [81, 85] width 36 height 13
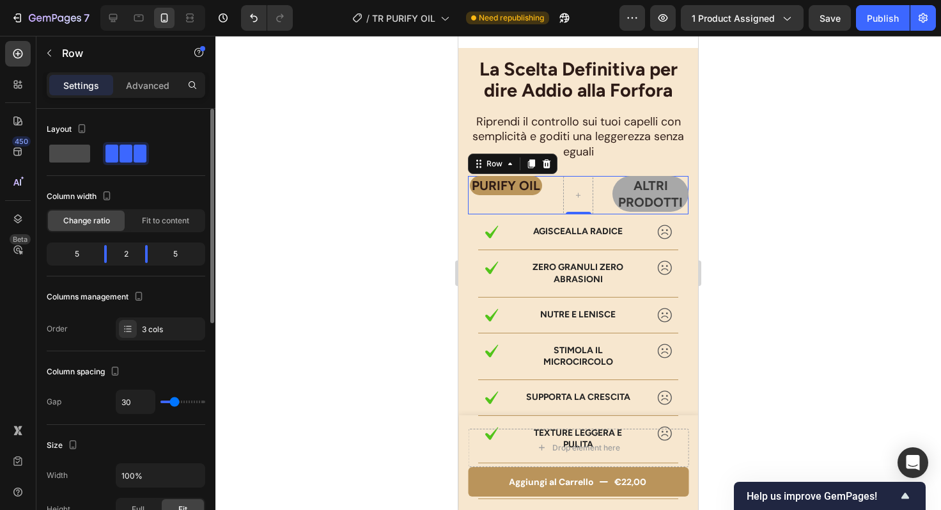
click at [75, 161] on span at bounding box center [69, 154] width 41 height 18
type input "0"
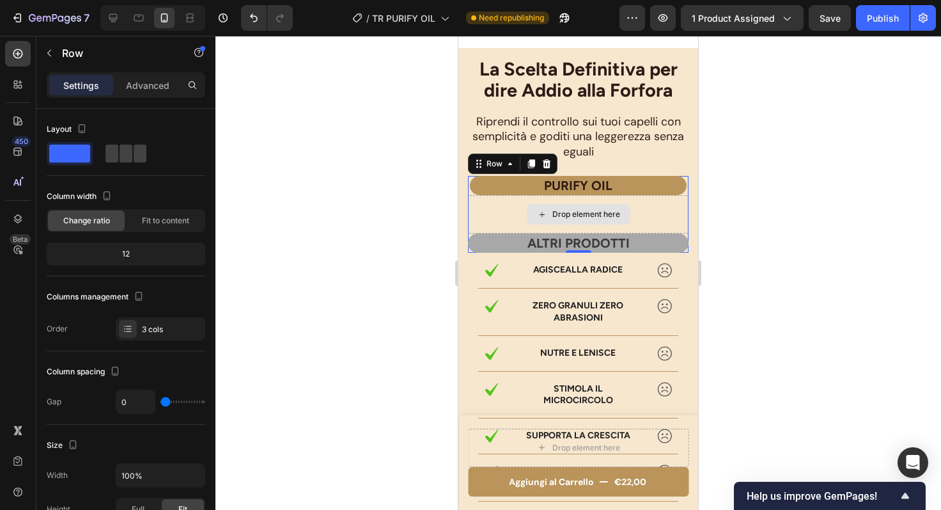
click at [480, 216] on div "Drop element here" at bounding box center [578, 214] width 221 height 38
click at [163, 331] on div "3 cols" at bounding box center [172, 330] width 60 height 12
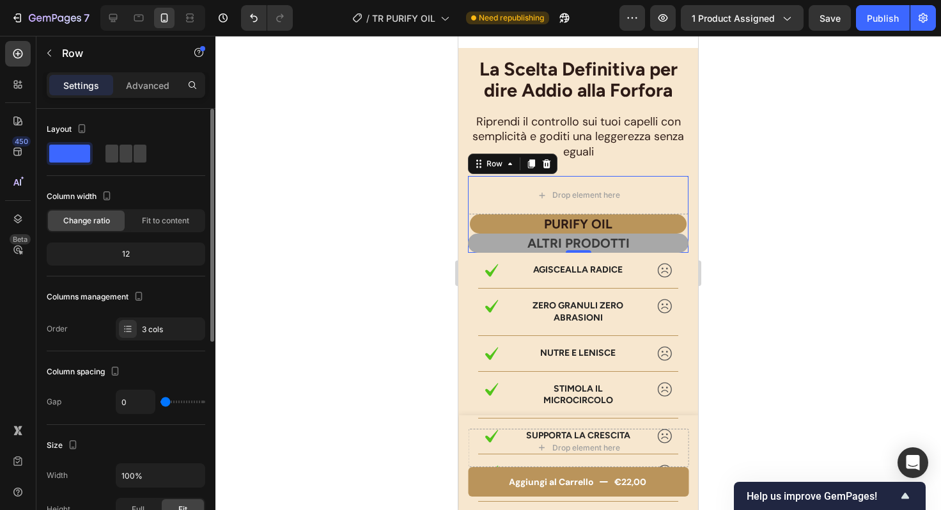
click at [168, 287] on div "Columns management" at bounding box center [126, 296] width 159 height 20
click at [19, 86] on icon at bounding box center [18, 84] width 13 height 13
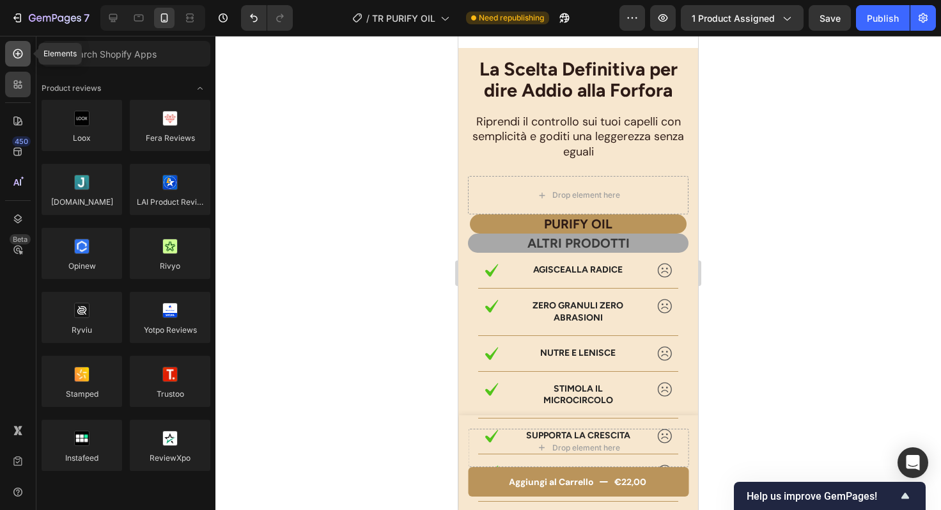
click at [20, 57] on icon at bounding box center [18, 54] width 10 height 10
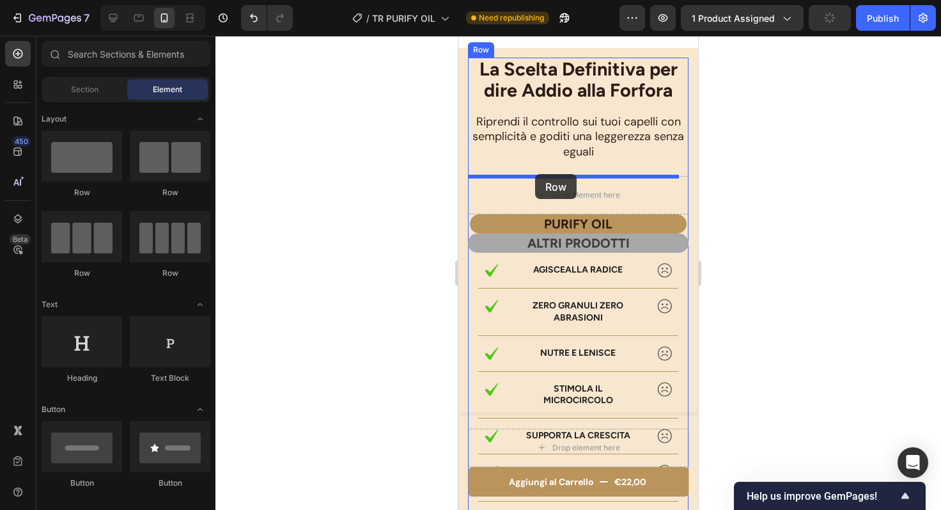
drag, startPoint x: 629, startPoint y: 201, endPoint x: 535, endPoint y: 174, distance: 97.3
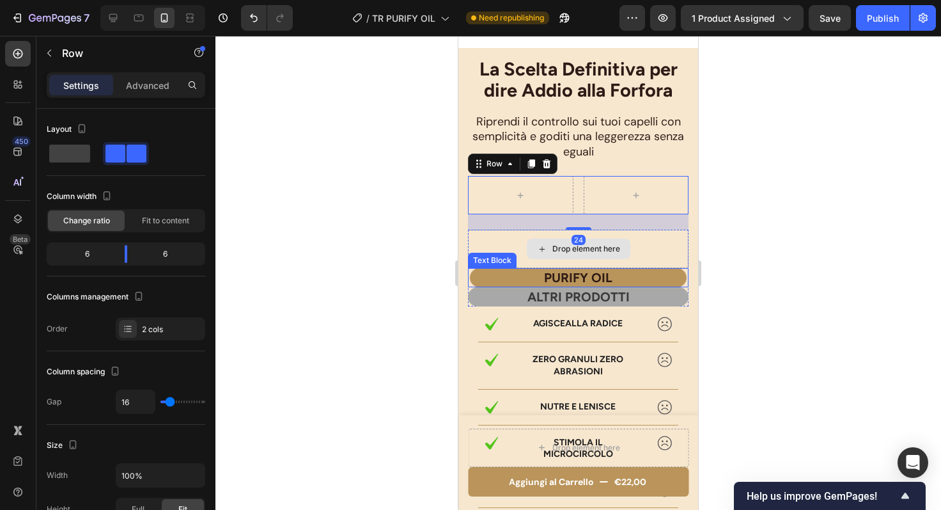
click at [505, 281] on p "PURIFY OIL" at bounding box center [578, 277] width 214 height 17
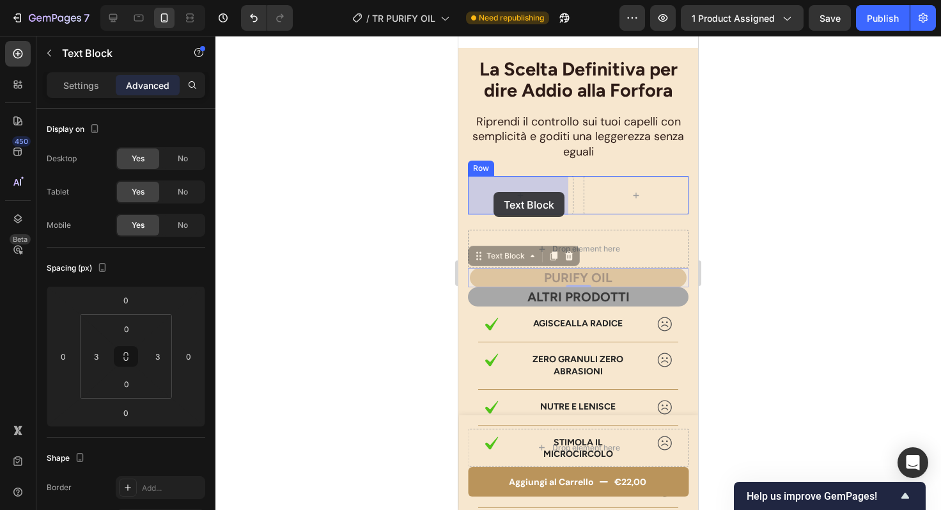
drag, startPoint x: 478, startPoint y: 256, endPoint x: 499, endPoint y: 186, distance: 73.3
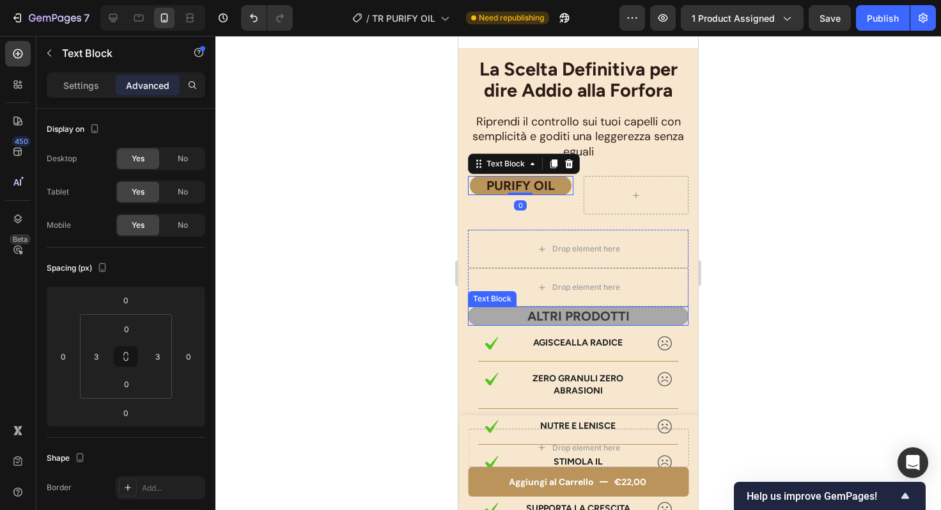
click at [501, 315] on p "ALTRI PRODOTTI" at bounding box center [578, 316] width 218 height 17
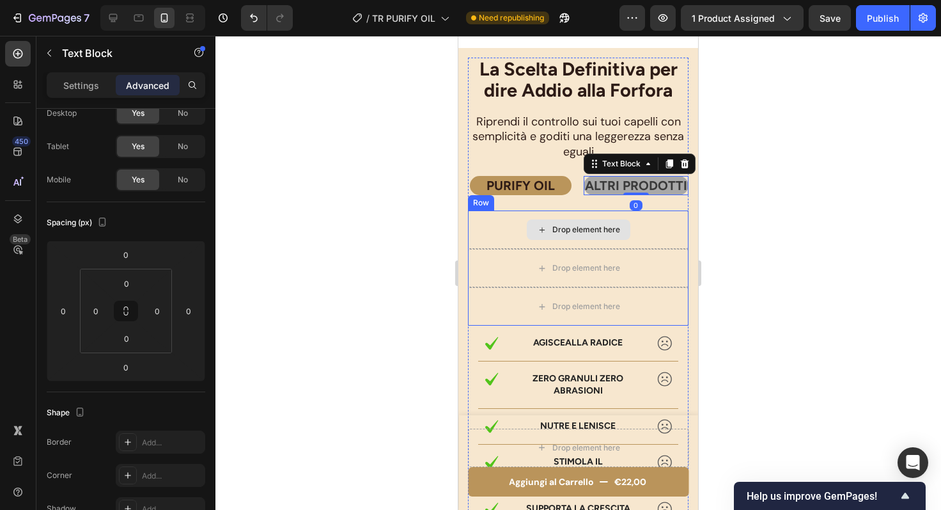
click at [483, 208] on div "Row" at bounding box center [481, 203] width 21 height 12
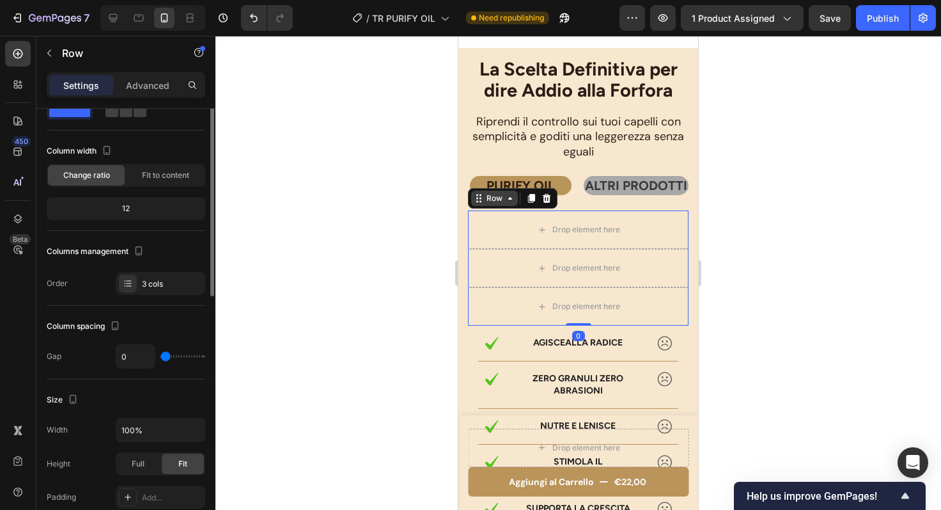
scroll to position [0, 0]
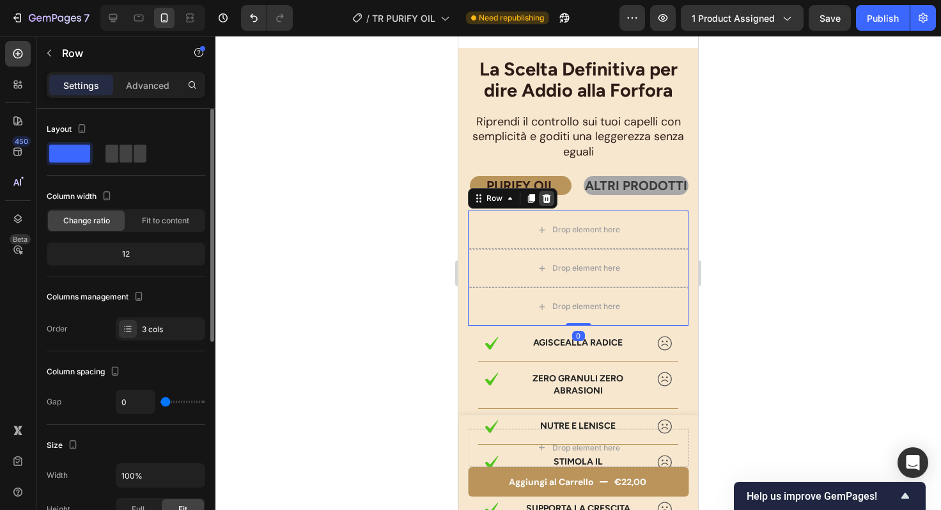
click at [549, 203] on icon at bounding box center [547, 198] width 8 height 9
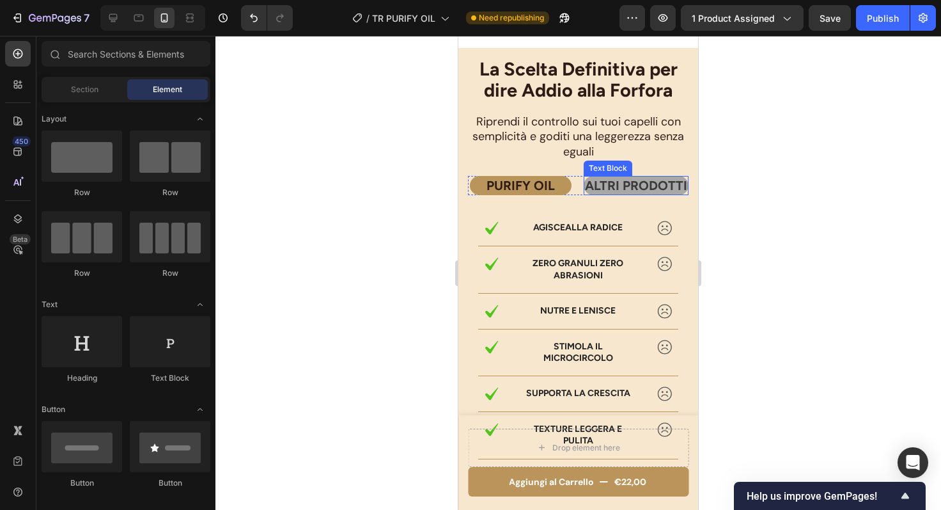
click at [626, 194] on p "ALTRI PRODOTTI" at bounding box center [636, 185] width 103 height 17
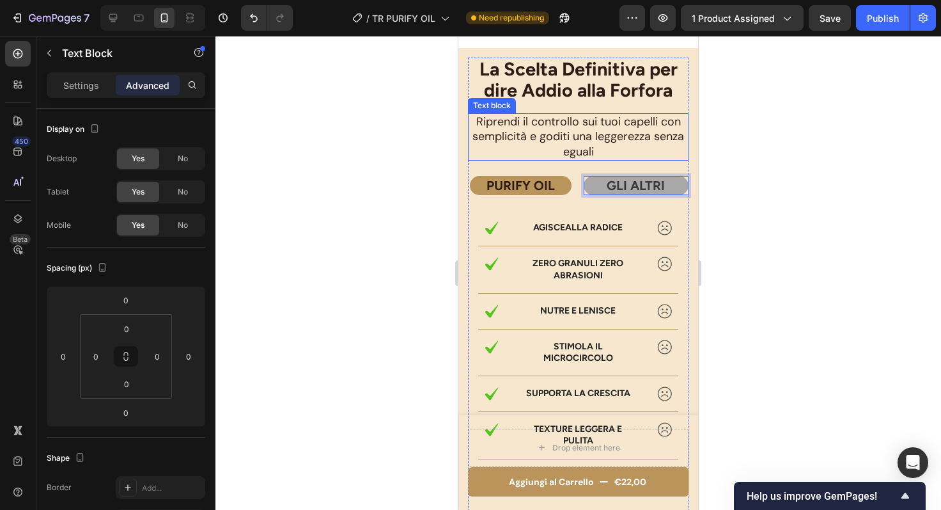
click at [645, 159] on p "Riprendi il controllo sui tuoi capelli con semplicità e goditi una leggerezza s…" at bounding box center [578, 136] width 218 height 45
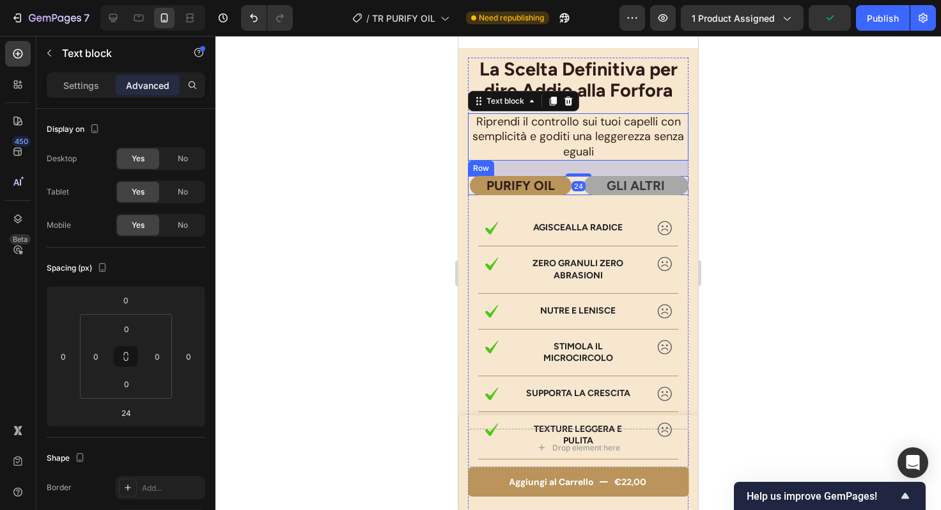
click at [574, 194] on div "PURIFY OIL Text Block GLI ALTRI Text Block Row" at bounding box center [578, 185] width 221 height 19
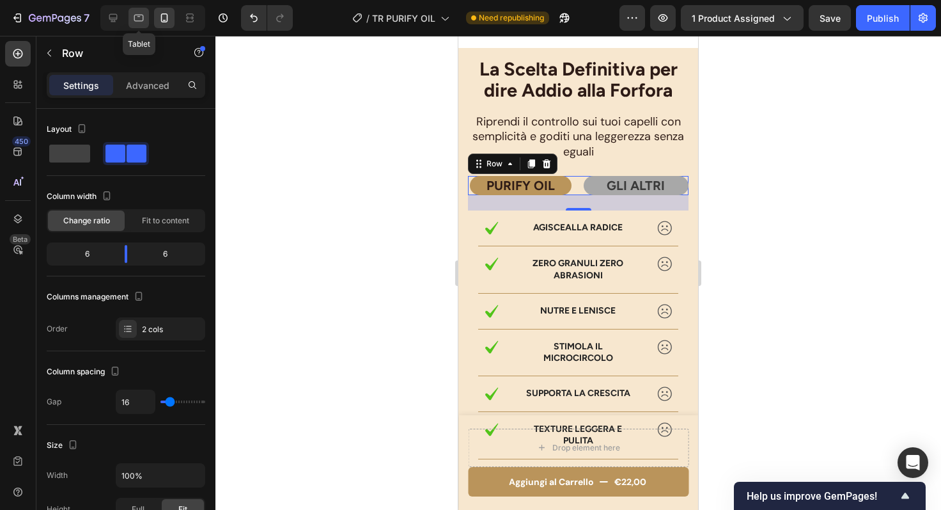
click at [138, 19] on icon at bounding box center [138, 18] width 13 height 13
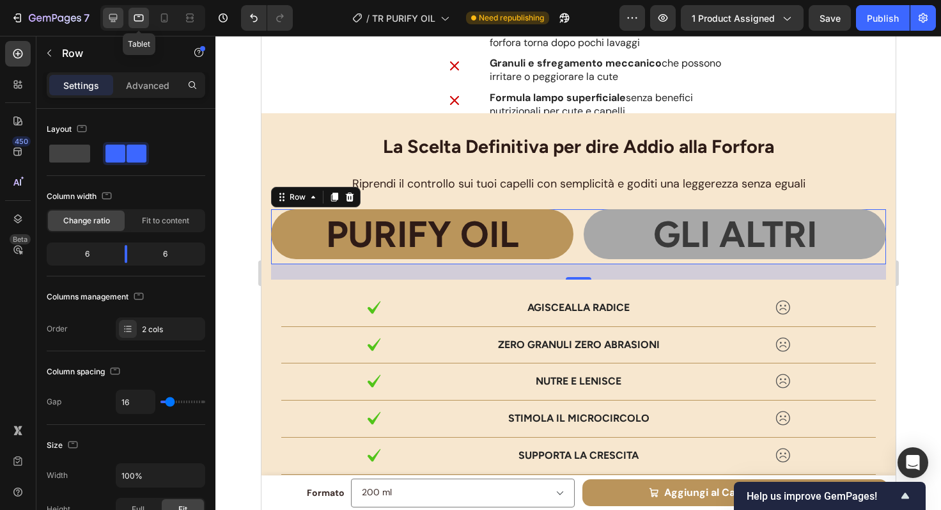
click at [113, 19] on icon at bounding box center [113, 18] width 8 height 8
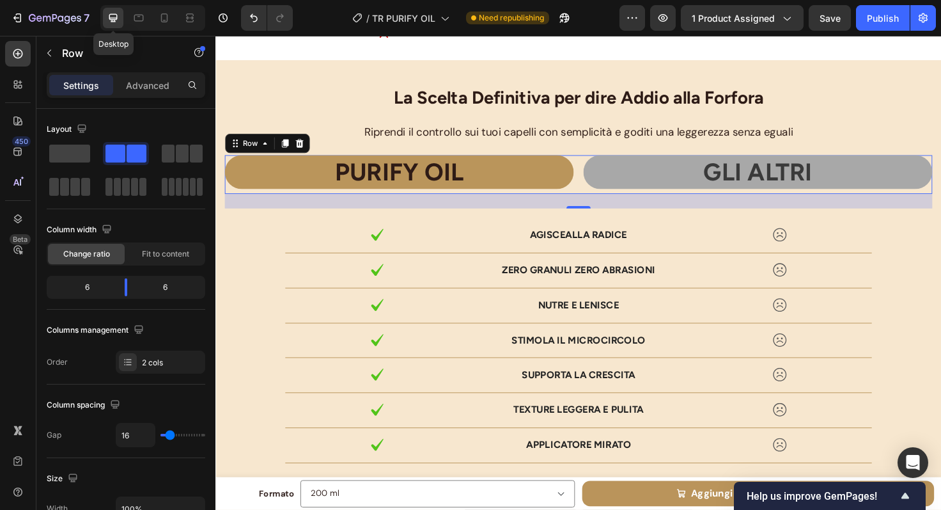
scroll to position [3665, 0]
type input "1200"
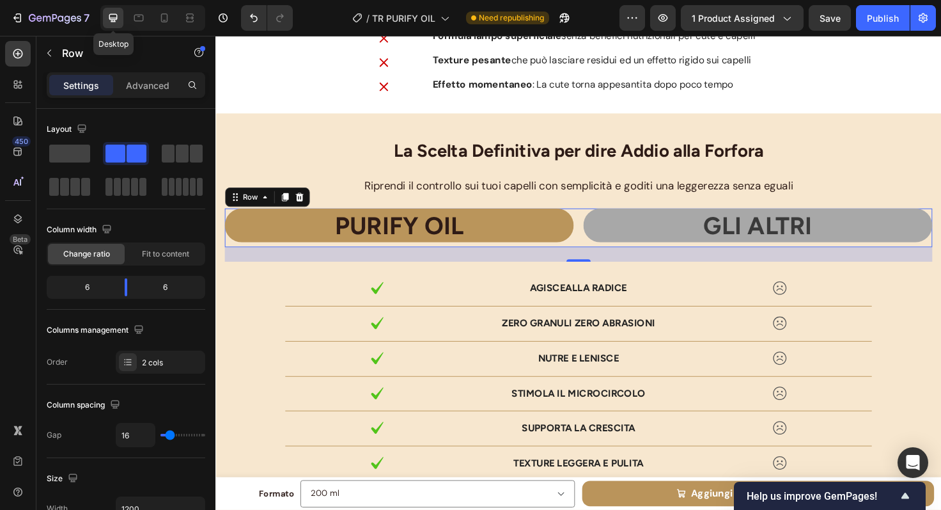
click at [541, 178] on div "La Scelta Definitiva per dire Addio alla Forfora Heading Riprendi il controllo …" at bounding box center [599, 518] width 767 height 801
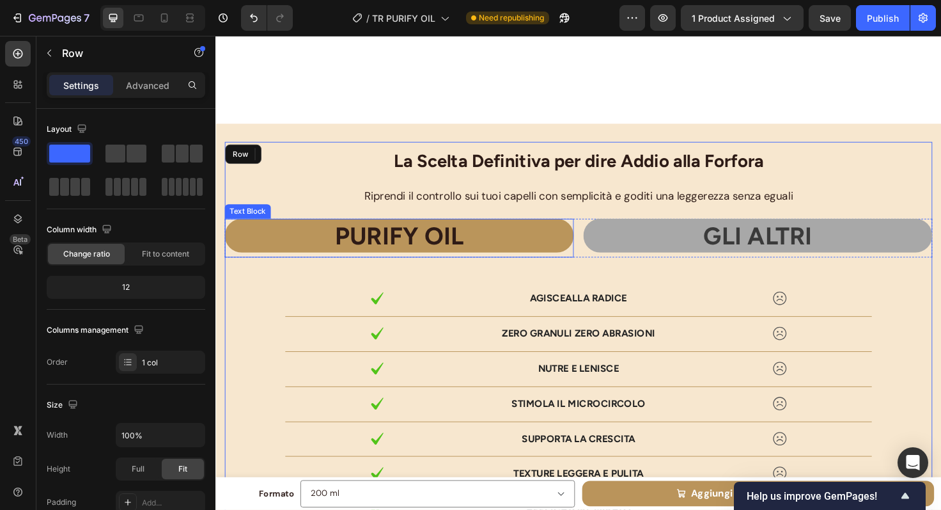
click at [402, 230] on p "PURIFY OIL" at bounding box center [409, 246] width 366 height 33
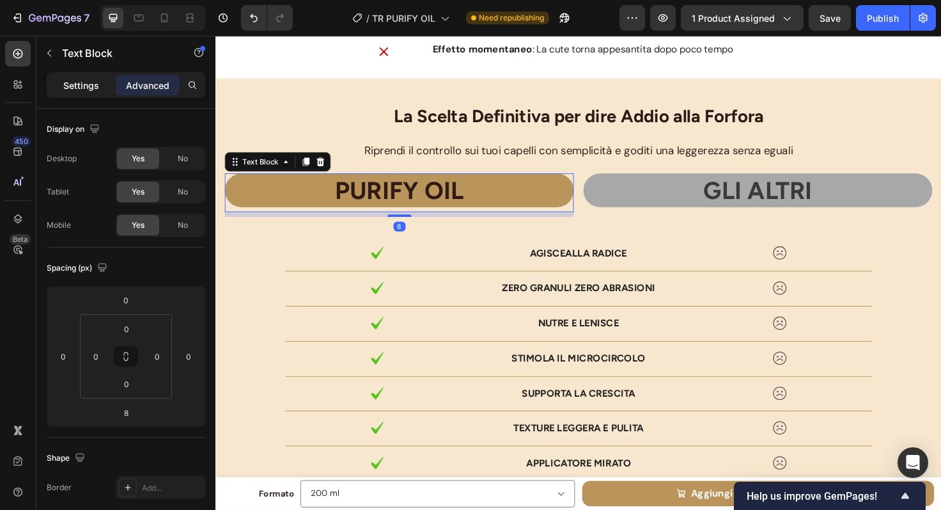
click at [83, 80] on p "Settings" at bounding box center [81, 85] width 36 height 13
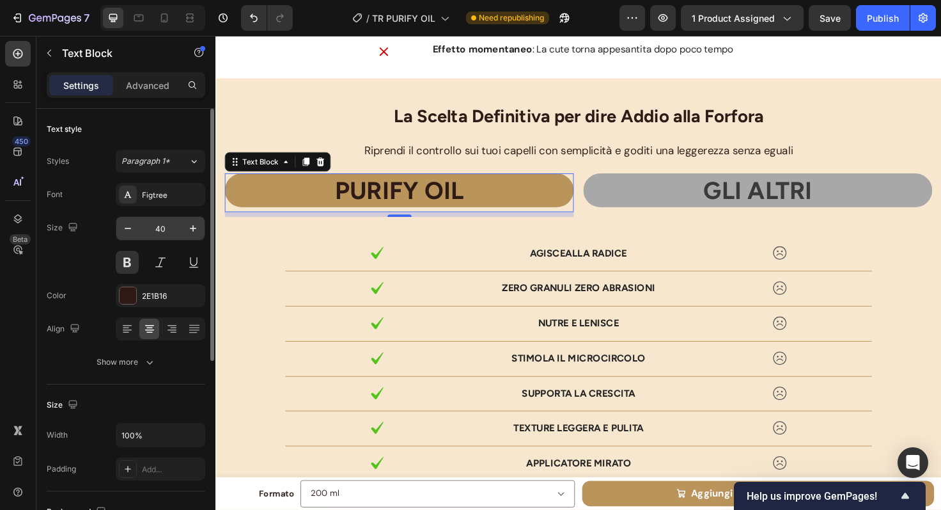
click at [168, 231] on input "40" at bounding box center [160, 228] width 42 height 23
click at [151, 82] on p "Advanced" at bounding box center [147, 85] width 43 height 13
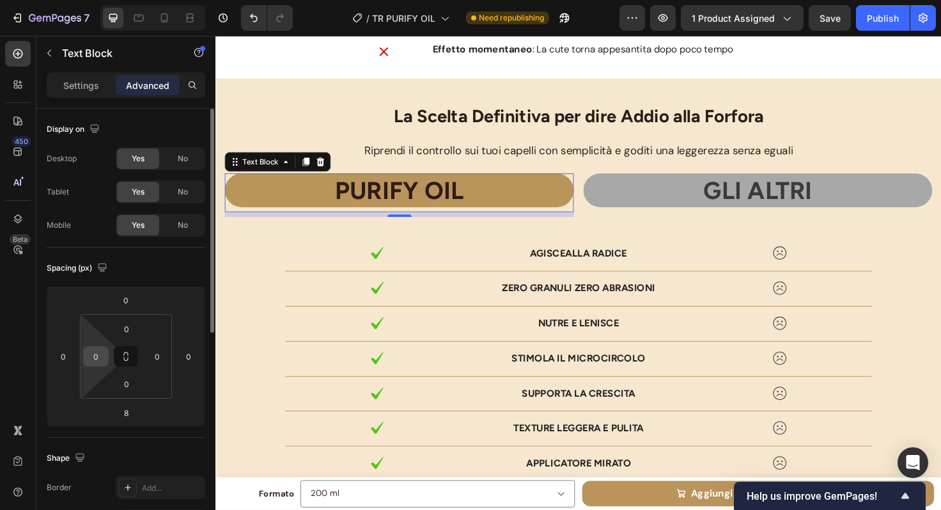
click at [95, 359] on input "0" at bounding box center [95, 356] width 19 height 19
type input "30"
click at [153, 361] on input "0" at bounding box center [157, 356] width 19 height 19
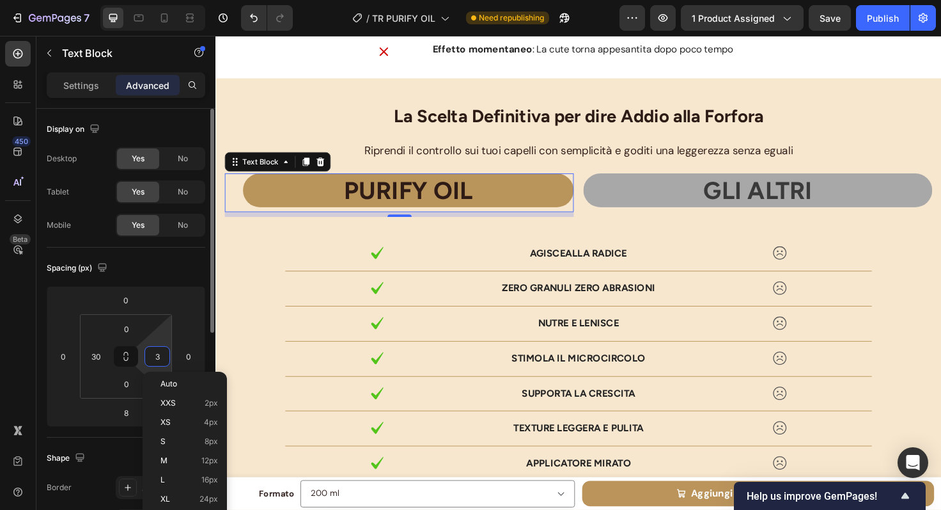
type input "30"
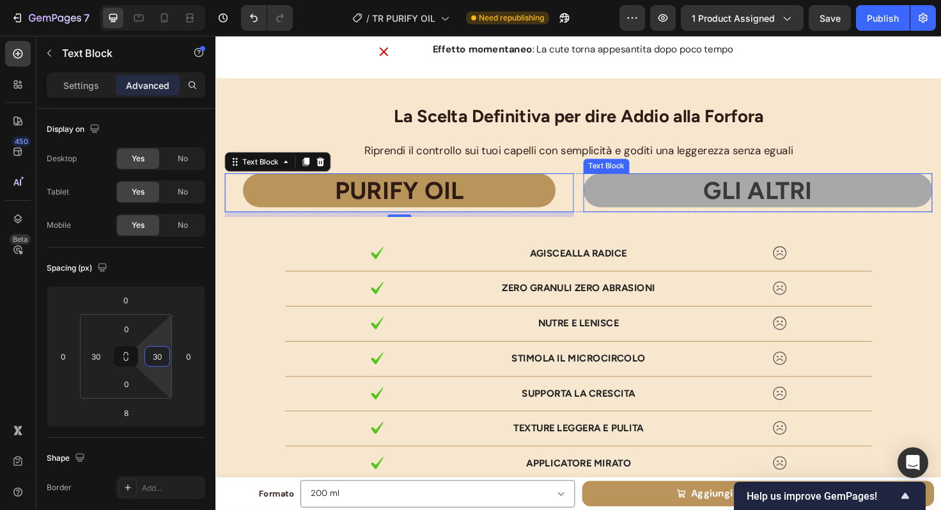
click at [632, 215] on p "GLI ALTRI" at bounding box center [789, 198] width 366 height 33
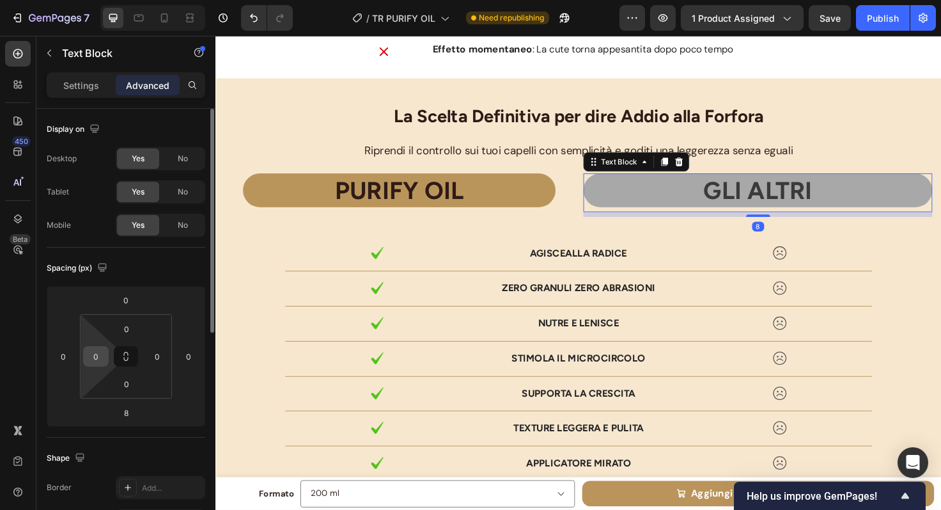
click at [101, 358] on input "0" at bounding box center [95, 356] width 19 height 19
type input "30"
click at [153, 359] on input "0" at bounding box center [157, 356] width 19 height 19
type input "30"
click at [97, 359] on input "30" at bounding box center [95, 356] width 19 height 19
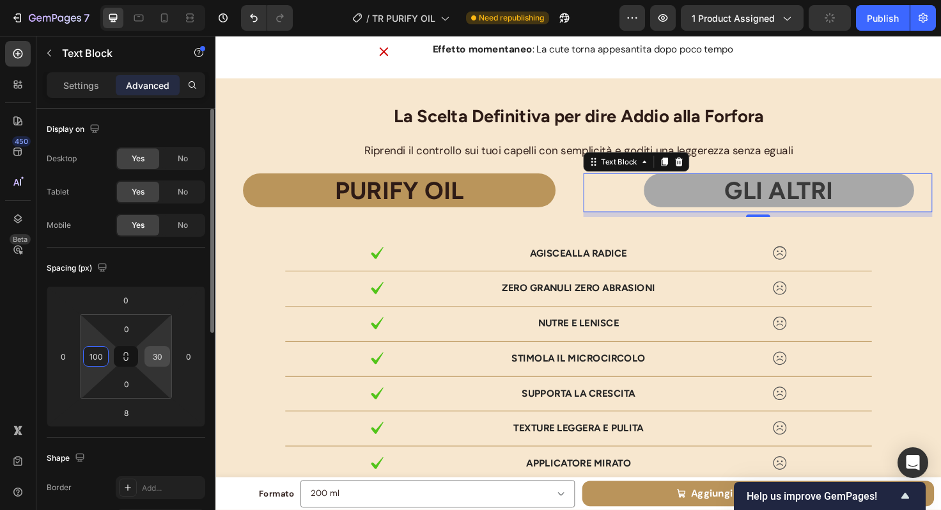
type input "100"
click at [159, 357] on input "30" at bounding box center [157, 356] width 19 height 19
type input "100"
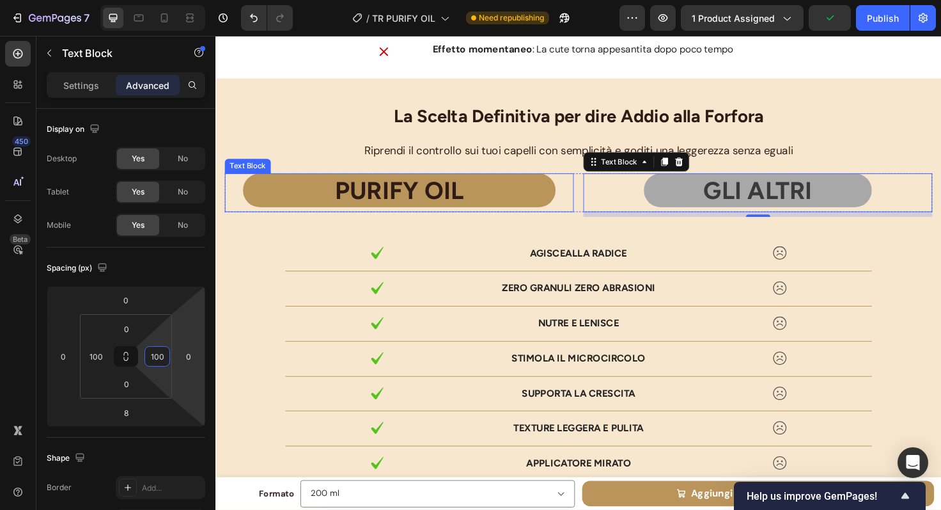
click at [528, 194] on p "PURIFY OIL" at bounding box center [410, 198] width 328 height 33
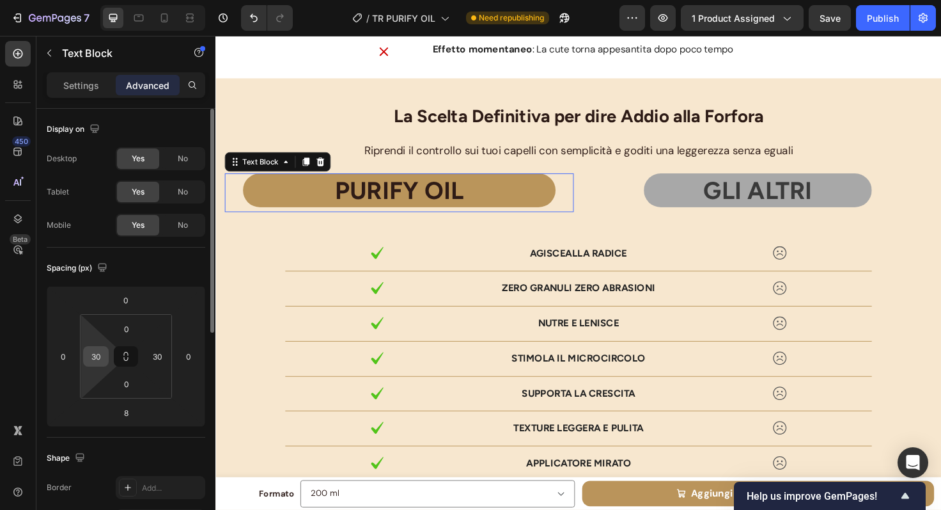
click at [102, 354] on input "30" at bounding box center [95, 356] width 19 height 19
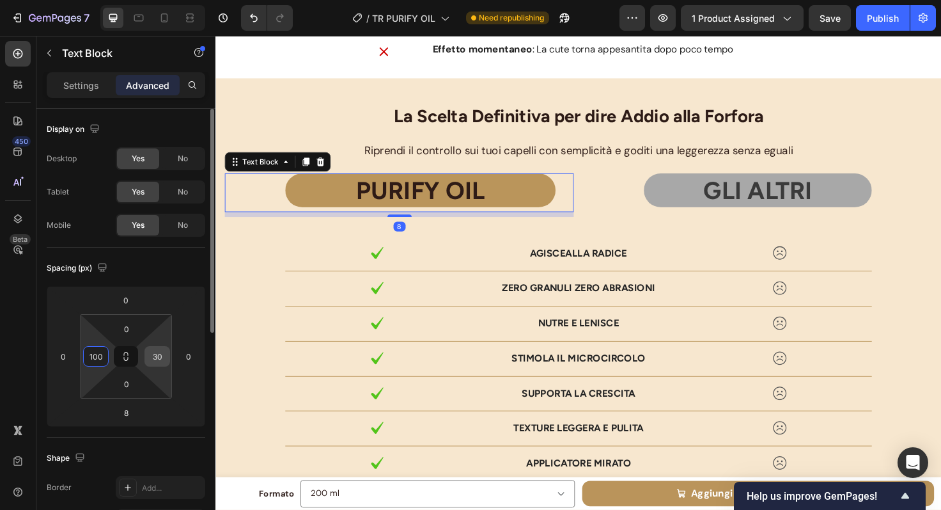
type input "100"
click at [163, 356] on input "30" at bounding box center [157, 356] width 19 height 19
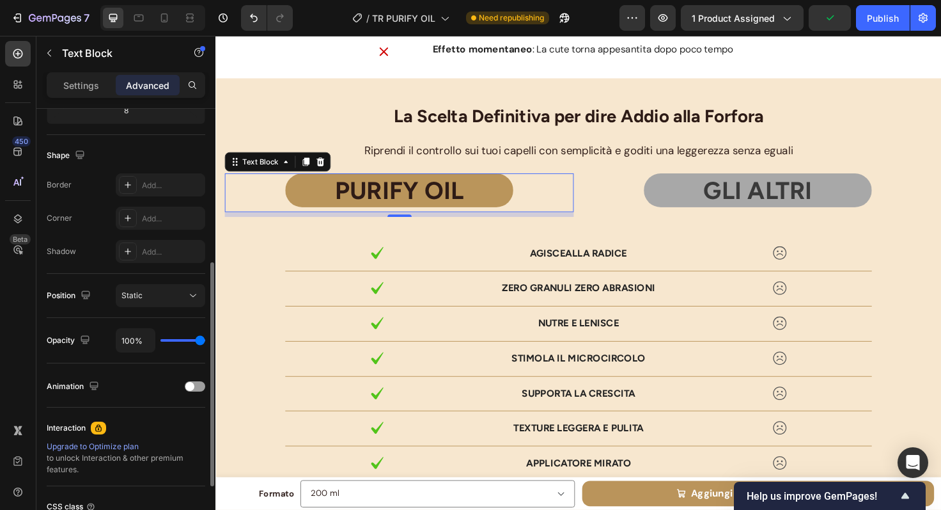
scroll to position [301, 0]
type input "100"
click at [160, 298] on div "Static" at bounding box center [154, 297] width 65 height 12
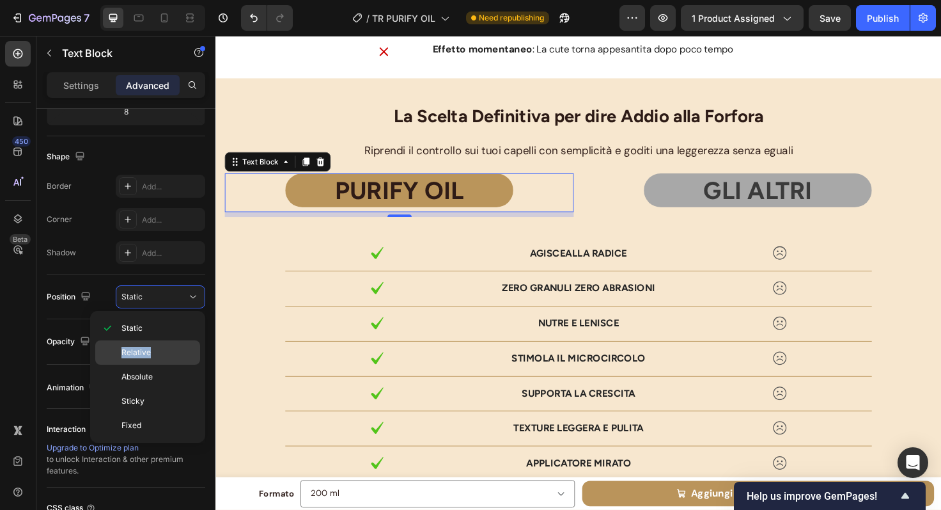
drag, startPoint x: 155, startPoint y: 340, endPoint x: 153, endPoint y: 353, distance: 13.6
click at [153, 353] on div "Static Relative Absolute Sticky Fixed" at bounding box center [147, 377] width 105 height 122
click at [153, 353] on p "Relative" at bounding box center [158, 353] width 73 height 12
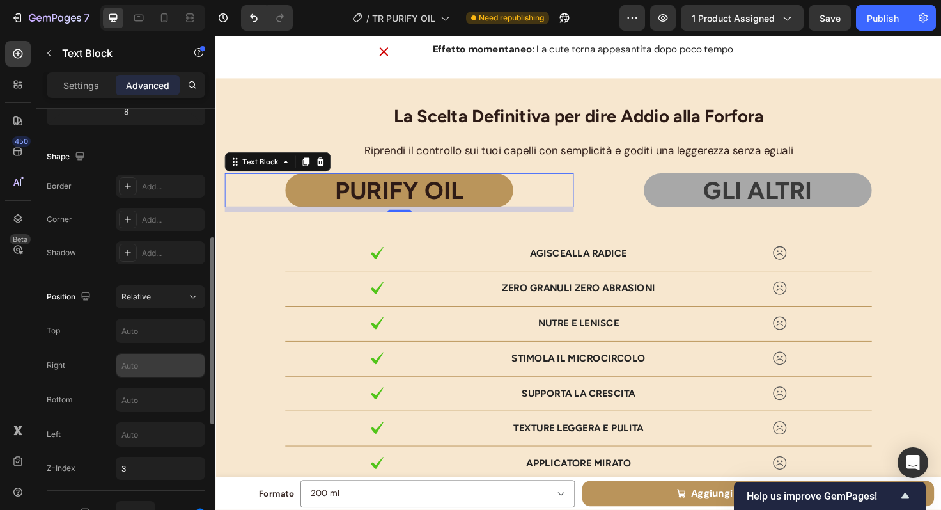
click at [146, 366] on input "text" at bounding box center [160, 365] width 88 height 23
type input "1"
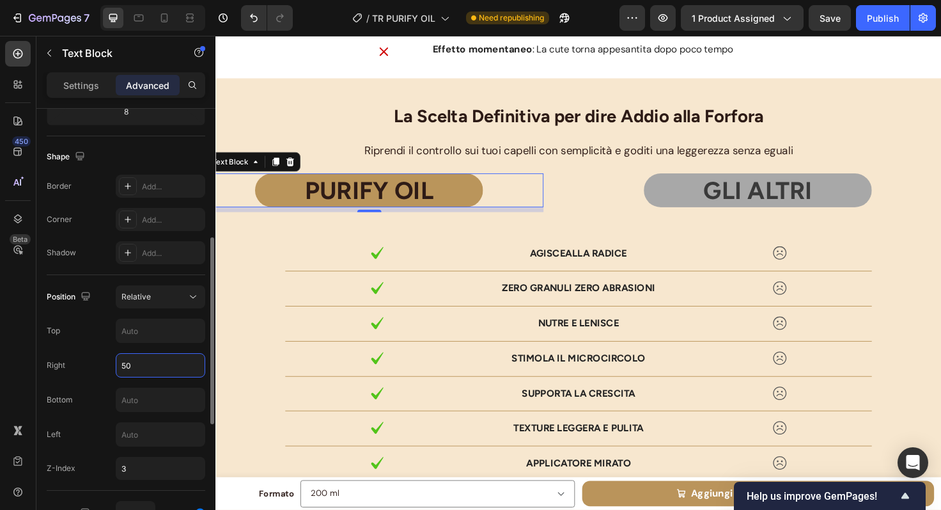
type input "5"
type input "4"
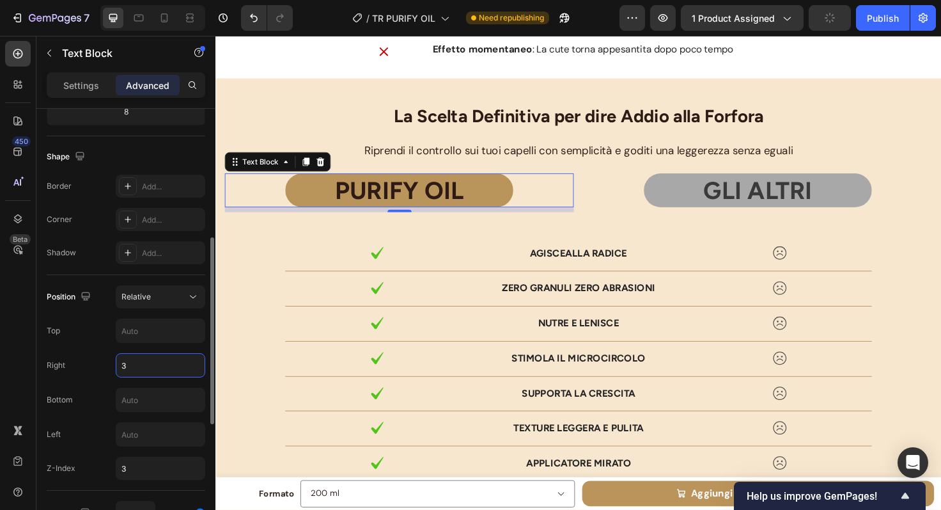
type input "30"
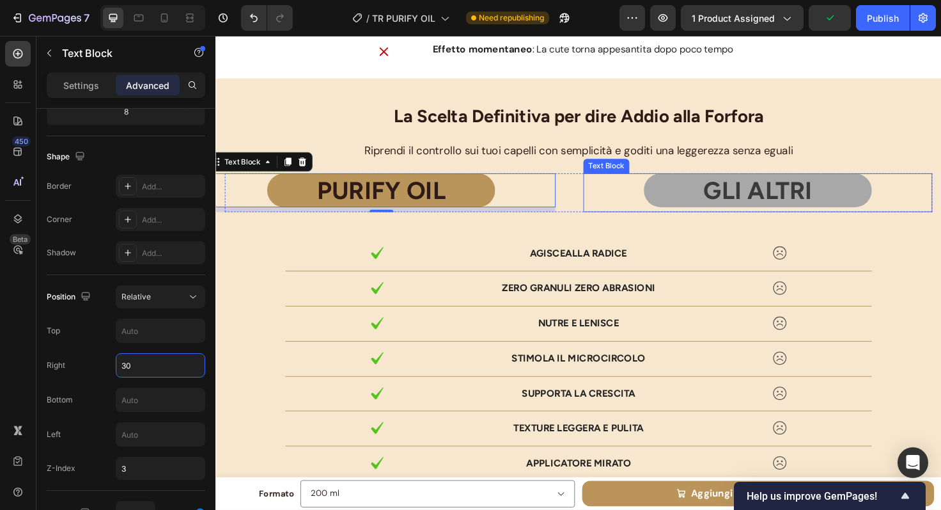
click at [688, 200] on p "GLI ALTRI" at bounding box center [789, 198] width 239 height 33
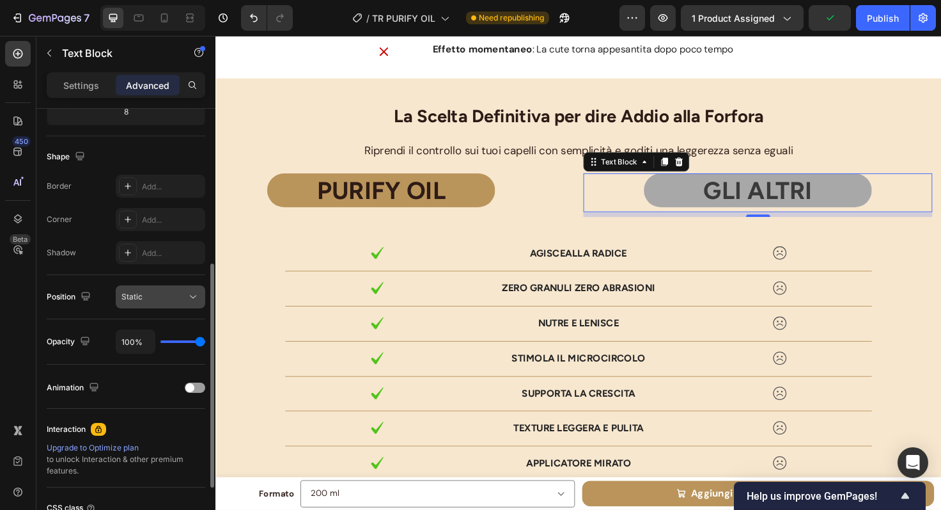
click at [170, 297] on div "Static" at bounding box center [154, 297] width 65 height 12
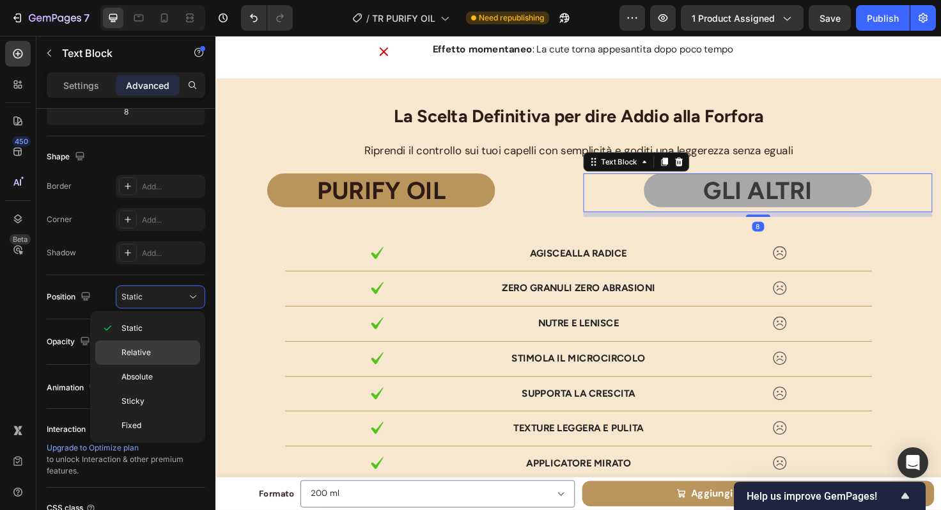
click at [155, 354] on p "Relative" at bounding box center [158, 353] width 73 height 12
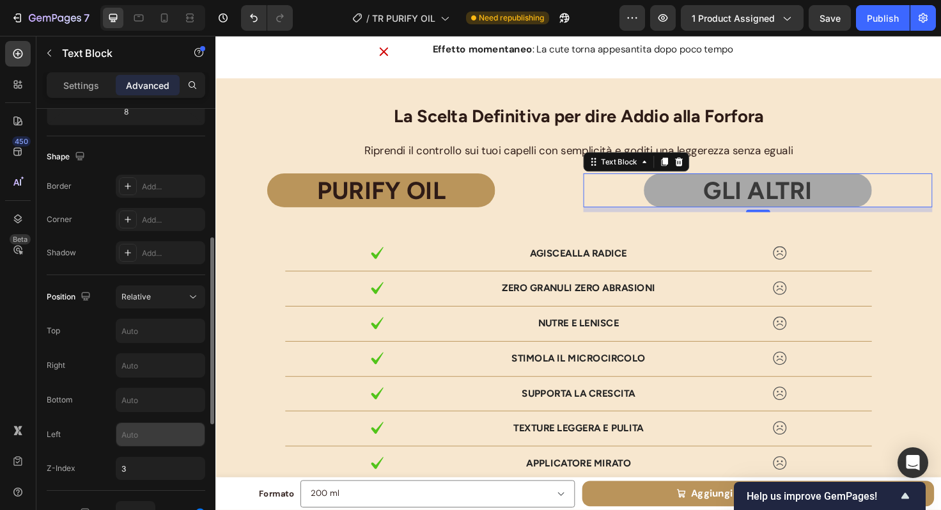
click at [137, 432] on input "text" at bounding box center [160, 434] width 88 height 23
type input "30"
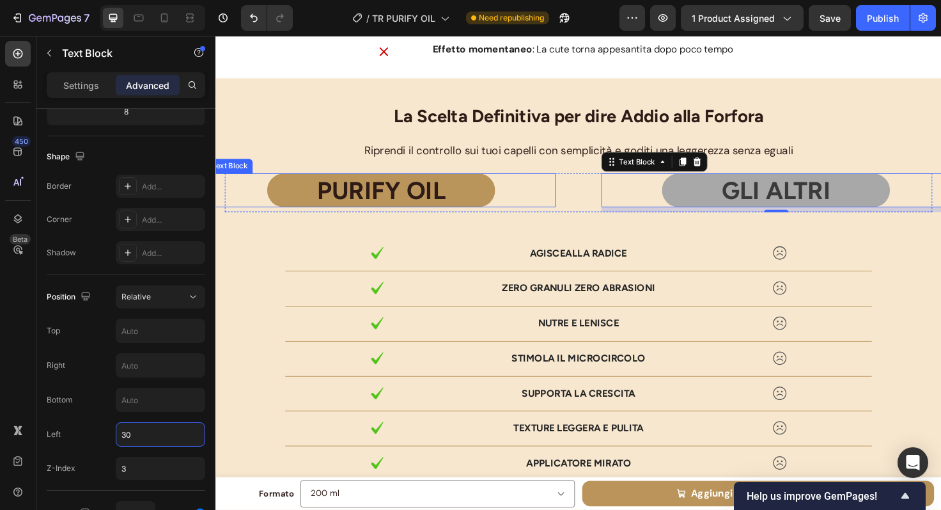
click at [491, 207] on p "PURIFY OIL" at bounding box center [390, 198] width 239 height 33
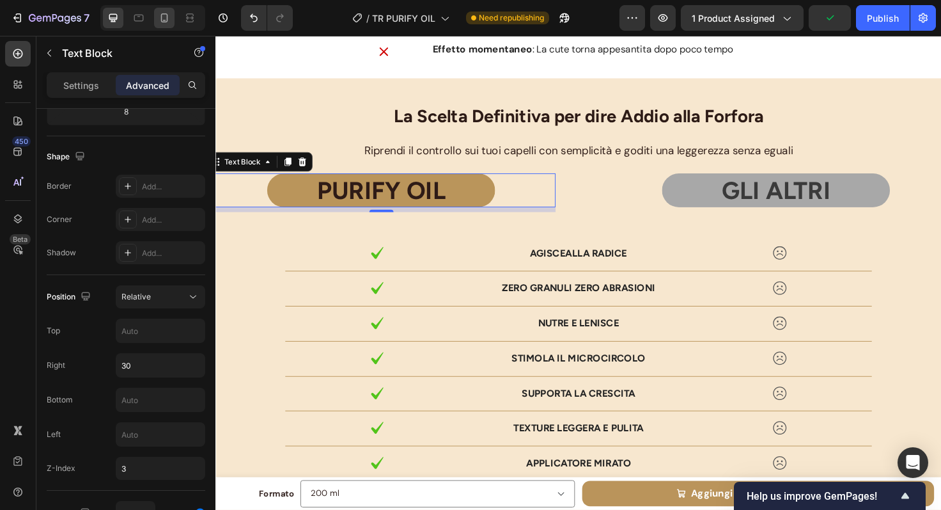
click at [166, 20] on icon at bounding box center [164, 18] width 13 height 13
type input "0"
type input "3"
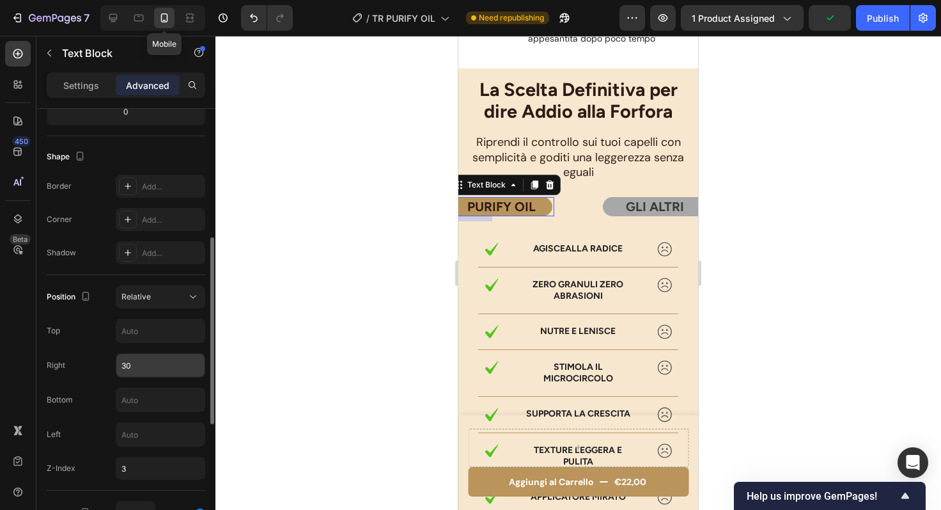
click at [145, 367] on input "30" at bounding box center [160, 365] width 88 height 23
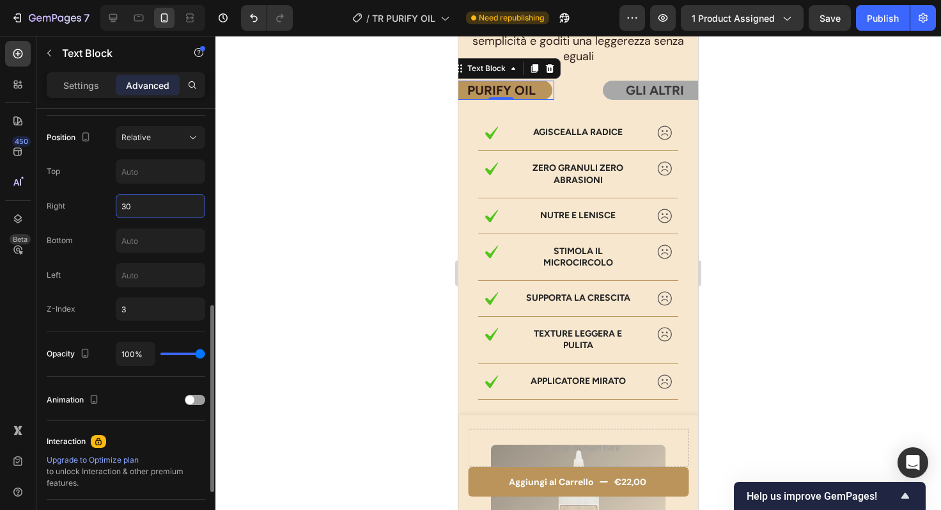
scroll to position [3818, 0]
click at [88, 189] on div "Position Relative Top Right Bottom Left Z-Index 3" at bounding box center [126, 223] width 159 height 194
click at [134, 211] on input "30" at bounding box center [160, 205] width 88 height 23
type input "0"
click at [100, 182] on div "Top" at bounding box center [126, 171] width 159 height 24
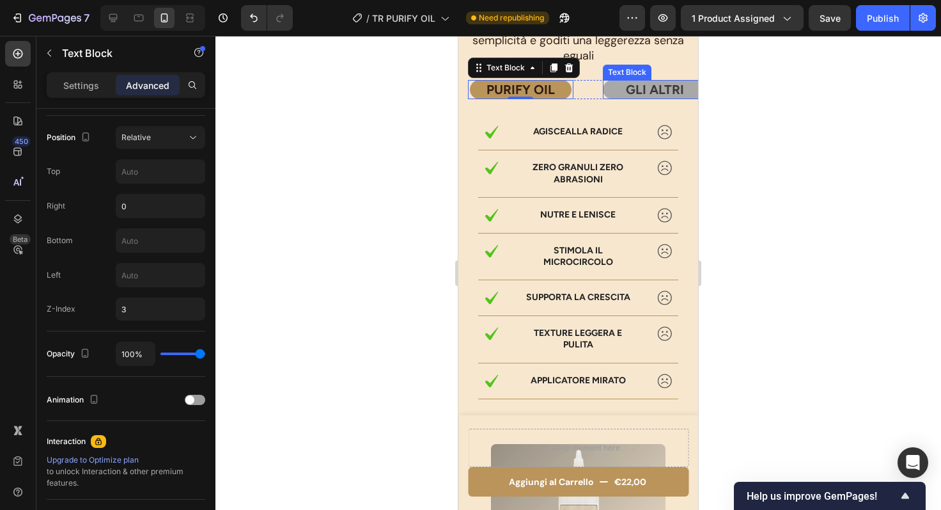
click at [670, 98] on p "GLI ALTRI" at bounding box center [655, 89] width 103 height 17
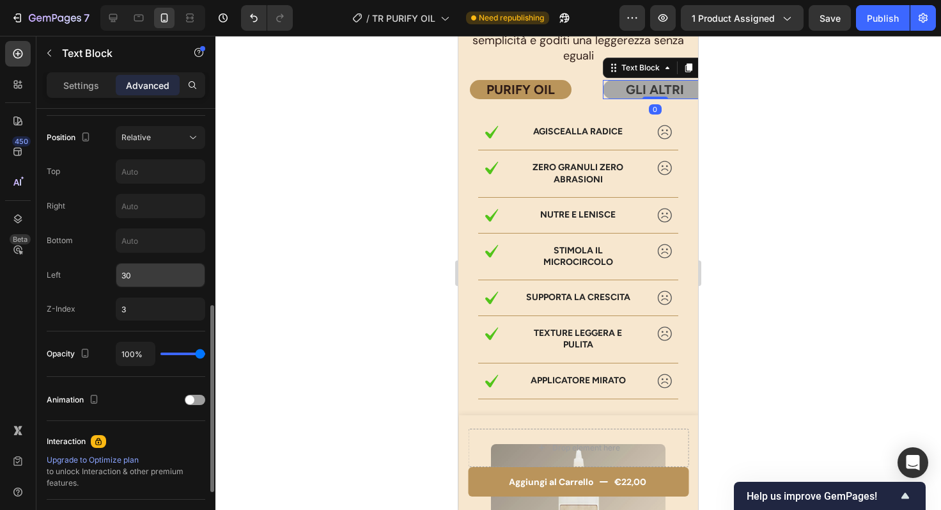
click at [137, 275] on input "30" at bounding box center [160, 274] width 88 height 23
type input "0"
click at [86, 262] on div "Position Relative Top Right Bottom Left 0 Z-Index 3" at bounding box center [126, 223] width 159 height 194
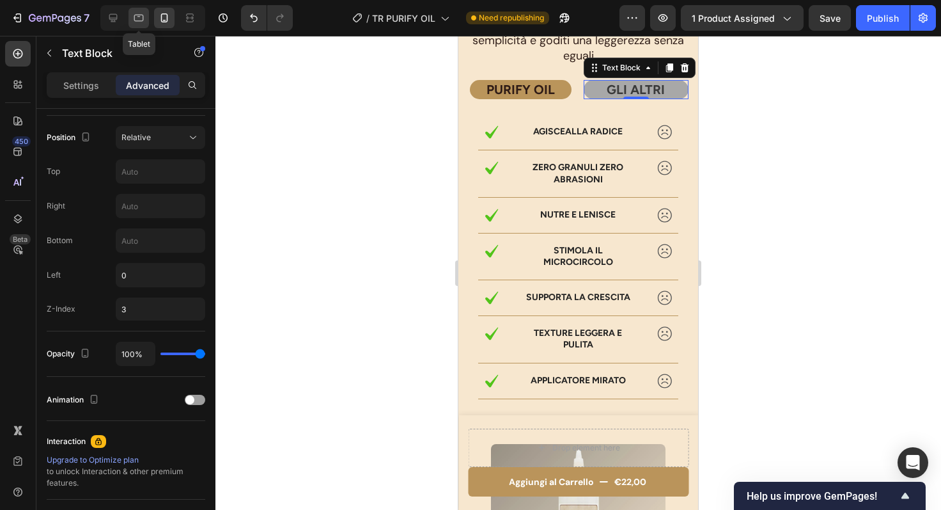
click at [137, 11] on div at bounding box center [139, 18] width 20 height 20
click at [570, 98] on p "PURIFY OIL" at bounding box center [520, 89] width 99 height 17
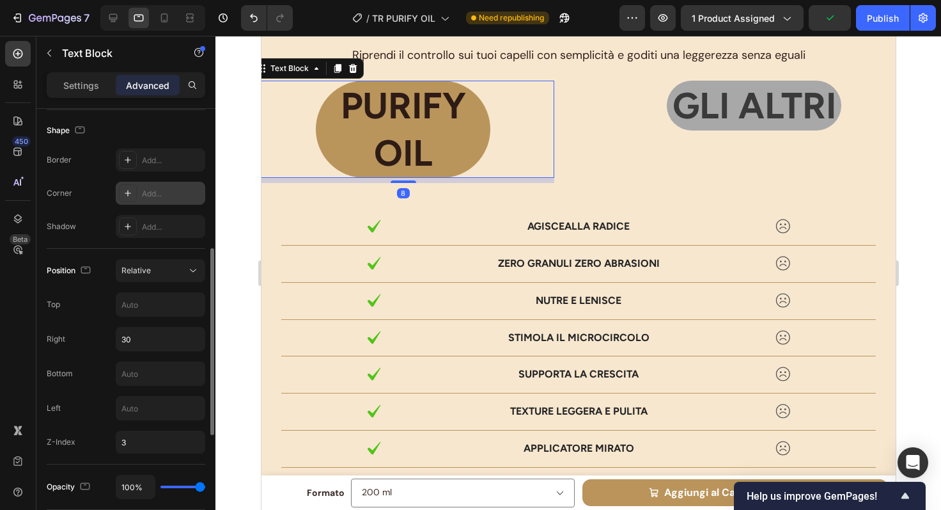
scroll to position [323, 0]
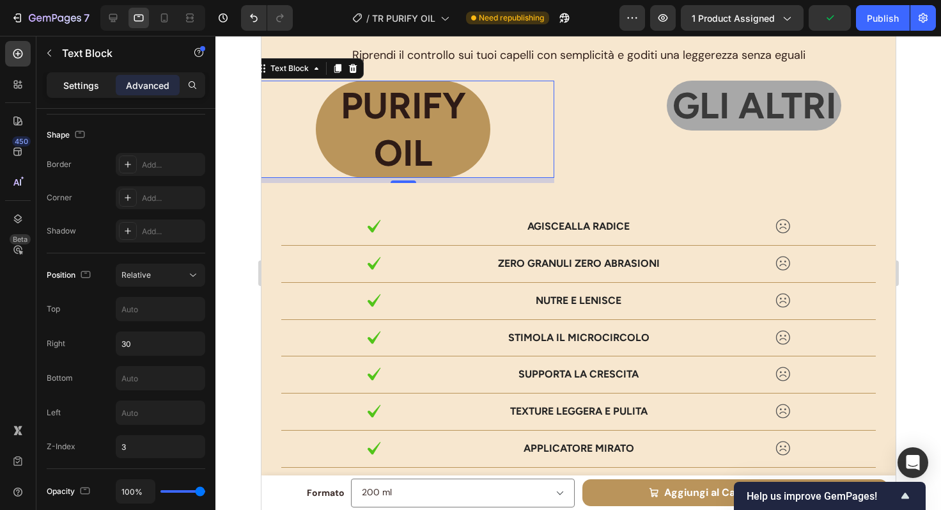
click at [84, 79] on p "Settings" at bounding box center [81, 85] width 36 height 13
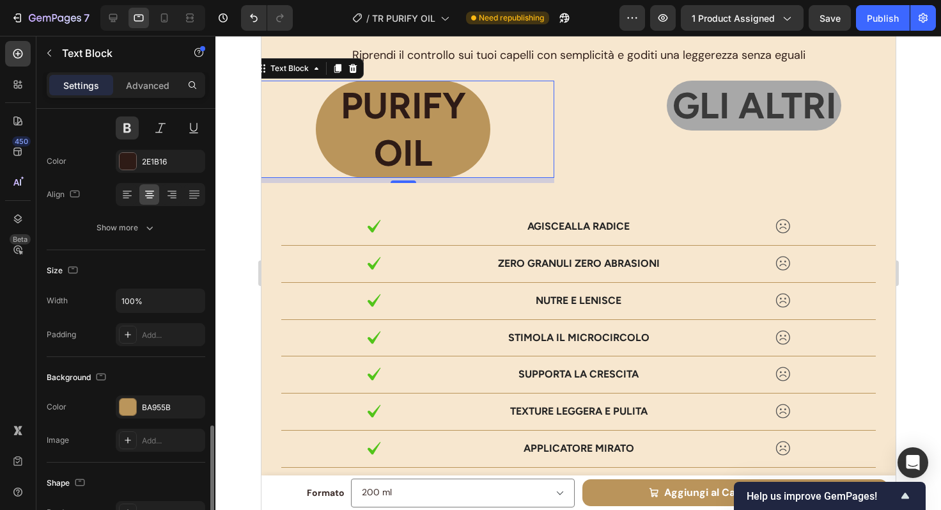
scroll to position [0, 0]
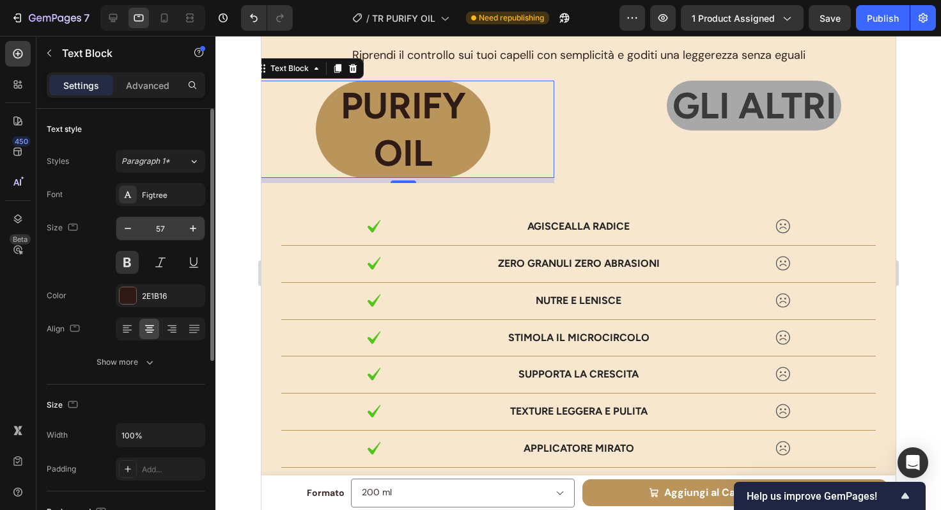
click at [174, 227] on input "57" at bounding box center [160, 228] width 42 height 23
type input "40"
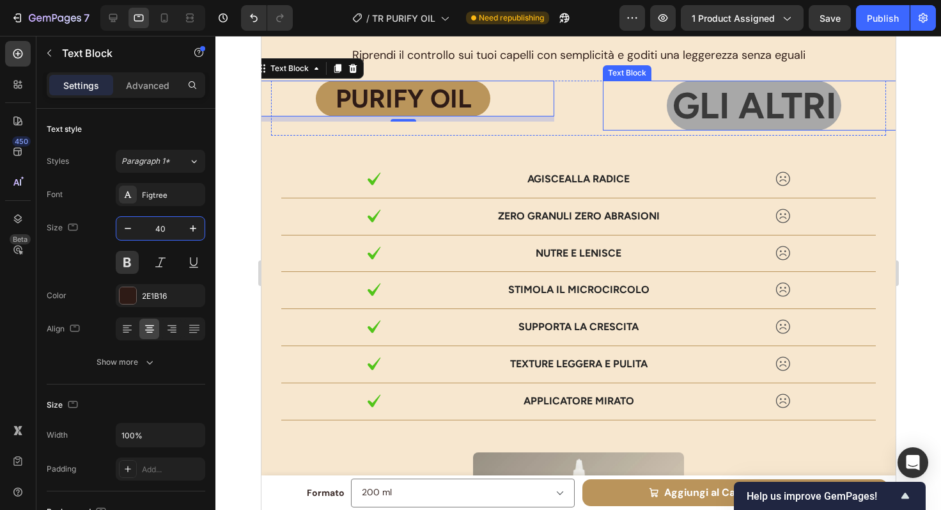
click at [741, 120] on p "GLI ALTRI" at bounding box center [754, 105] width 172 height 47
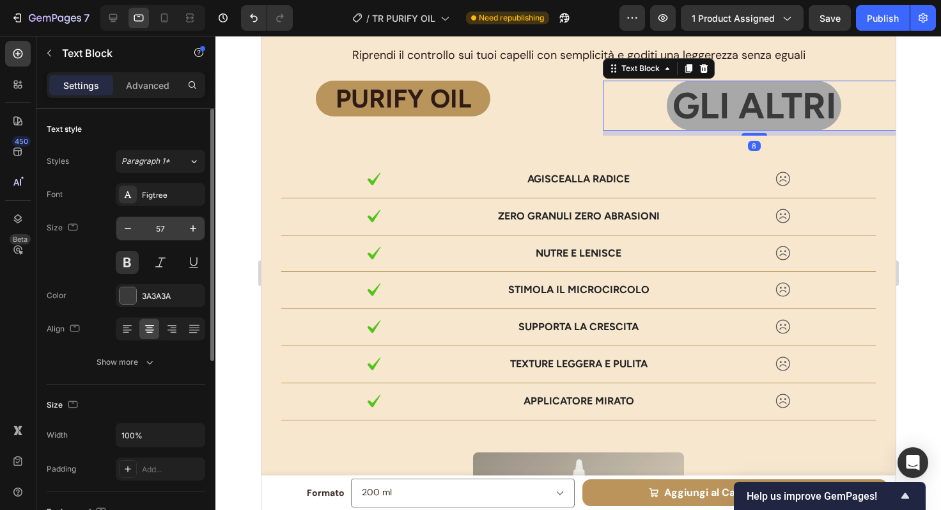
click at [163, 232] on input "57" at bounding box center [160, 228] width 42 height 23
type input "40"
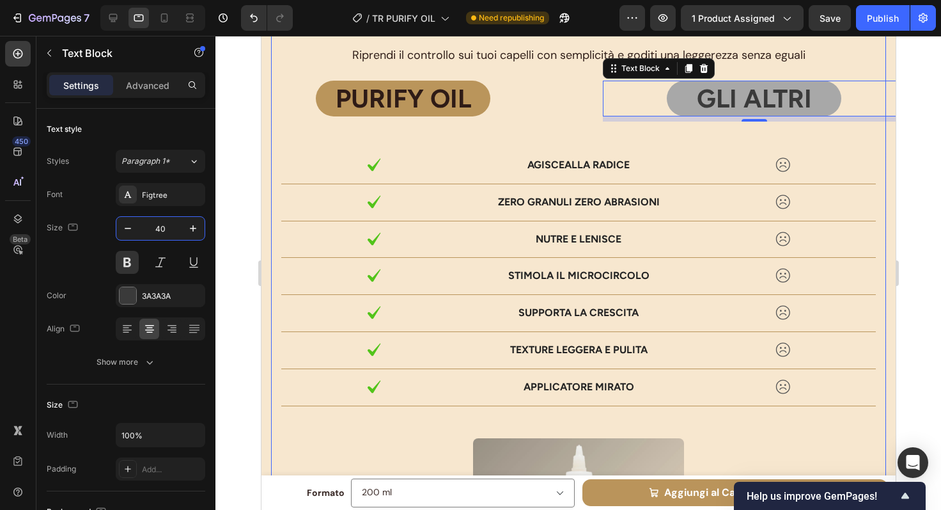
click at [530, 100] on div "PURIFY OIL Text Block" at bounding box center [402, 99] width 302 height 36
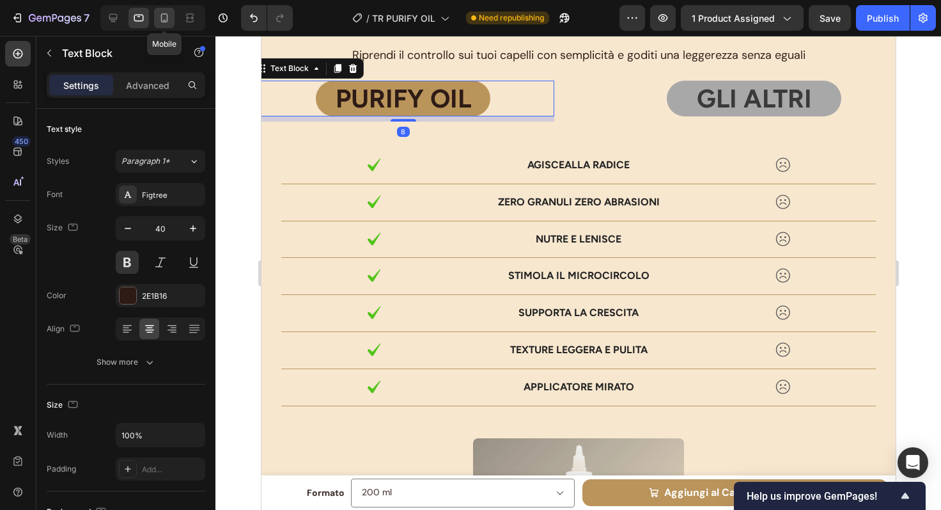
click at [159, 22] on icon at bounding box center [164, 18] width 13 height 13
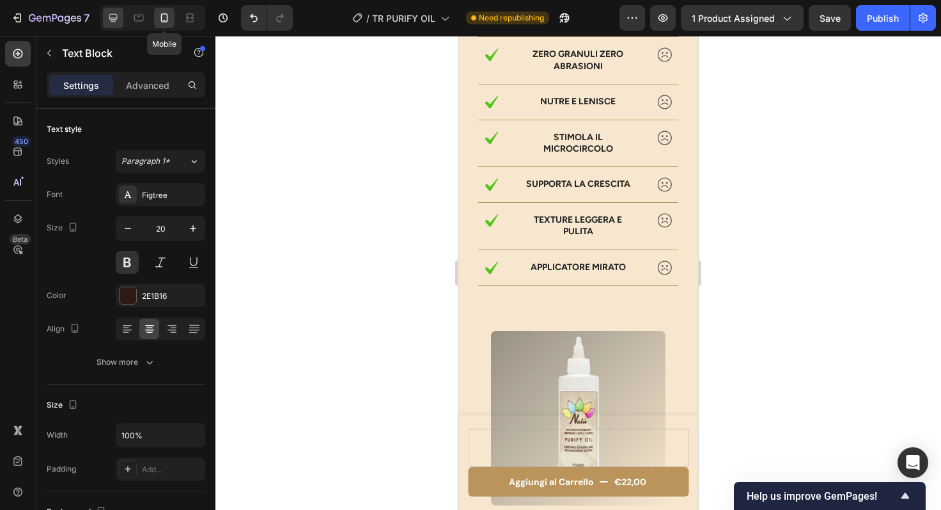
click at [116, 19] on icon at bounding box center [113, 18] width 13 height 13
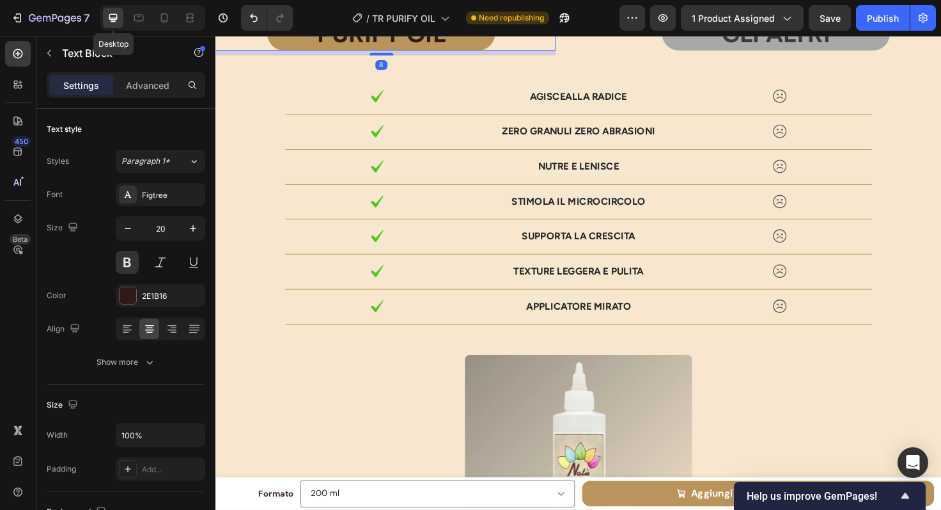
type input "40"
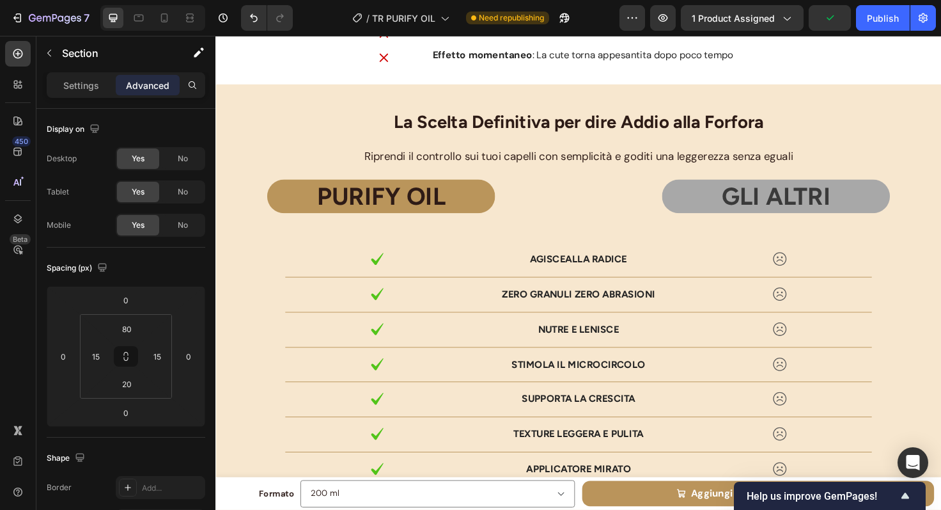
scroll to position [3740, 0]
click at [824, 208] on p "GLI ALTRI" at bounding box center [808, 205] width 239 height 33
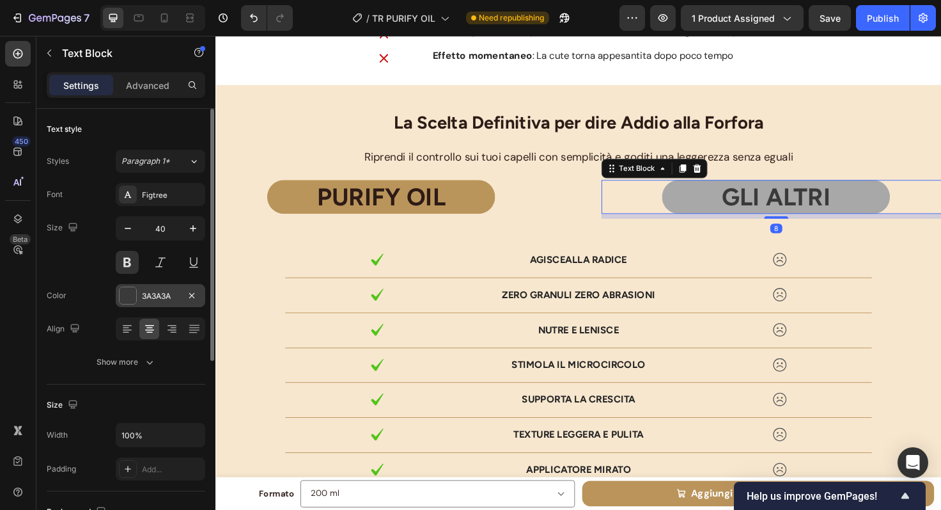
scroll to position [24, 0]
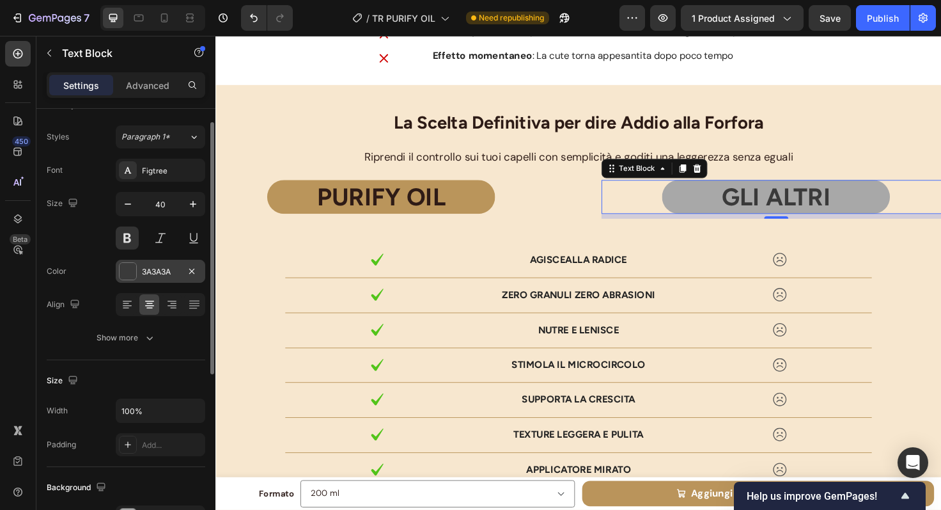
click at [130, 265] on div at bounding box center [128, 271] width 17 height 17
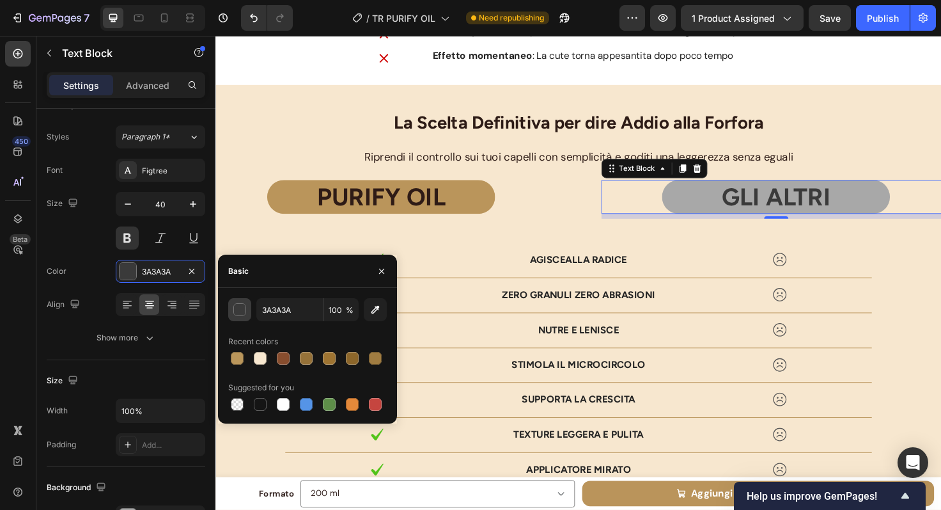
click at [240, 314] on div "button" at bounding box center [240, 310] width 13 height 13
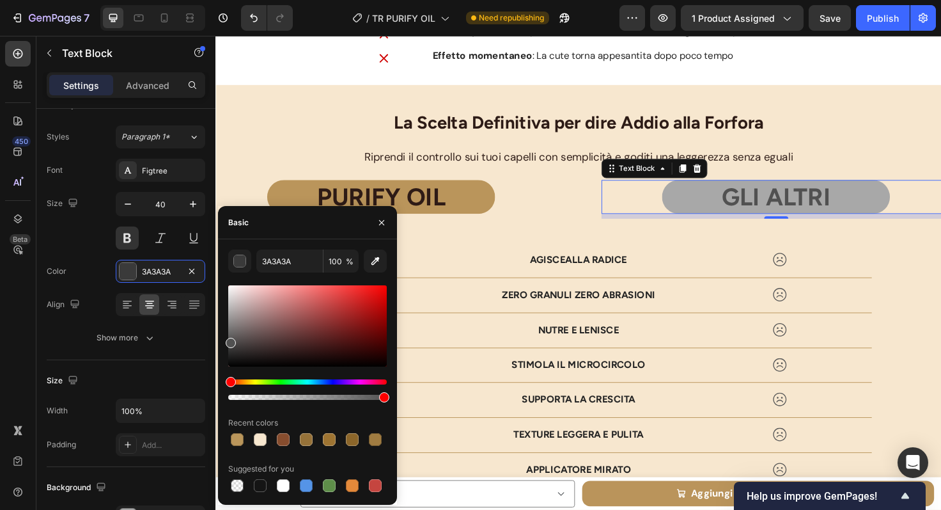
drag, startPoint x: 230, startPoint y: 348, endPoint x: 226, endPoint y: 340, distance: 8.3
click at [226, 340] on div at bounding box center [231, 343] width 10 height 10
type input "515151"
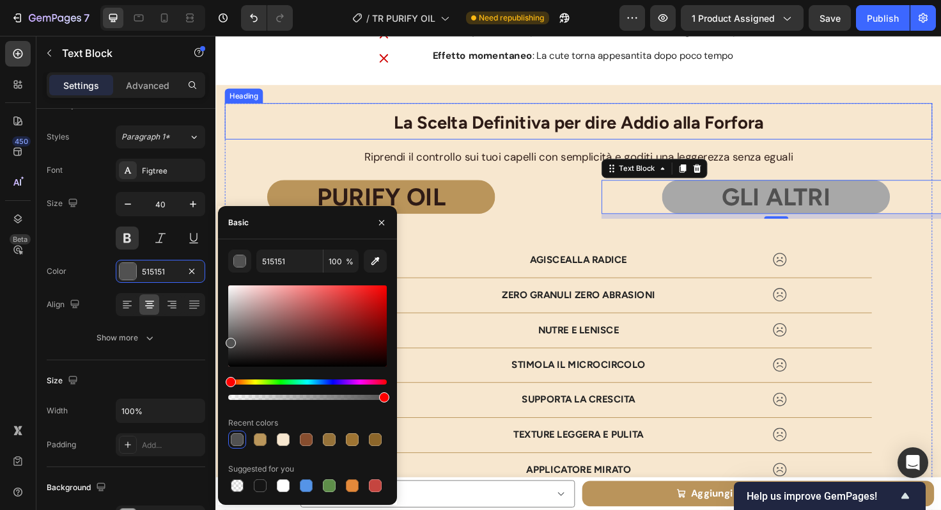
click at [872, 117] on h2 "La Scelta Definitiva per dire Addio alla Forfora" at bounding box center [599, 126] width 748 height 38
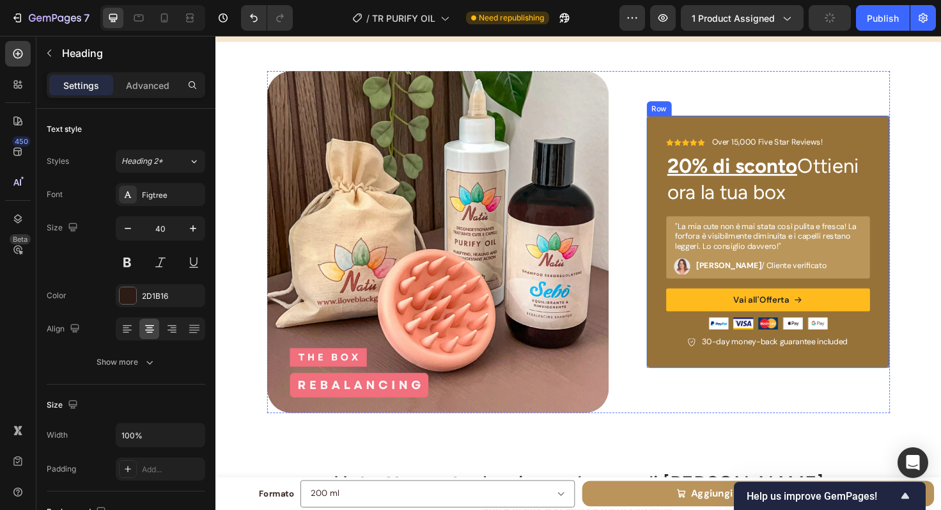
scroll to position [4558, 0]
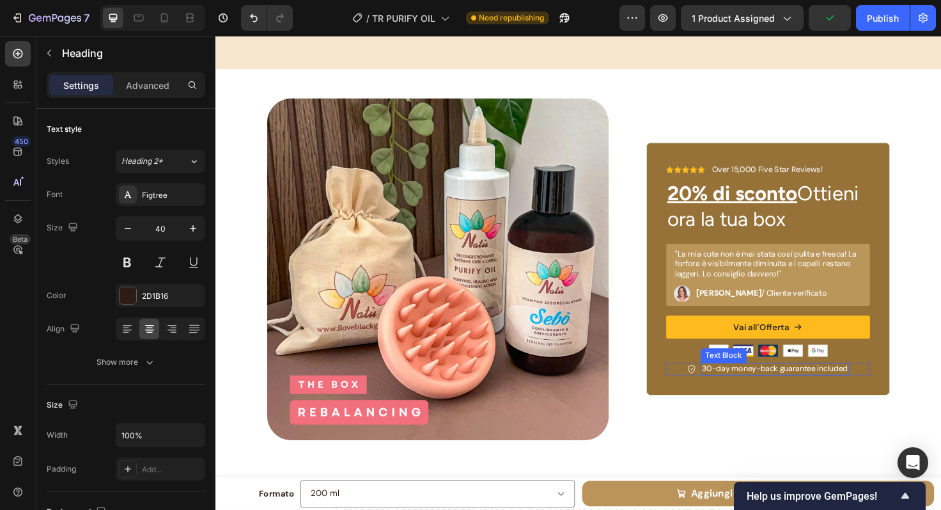
click at [812, 383] on p "30-day money-back guarantee included" at bounding box center [807, 387] width 154 height 11
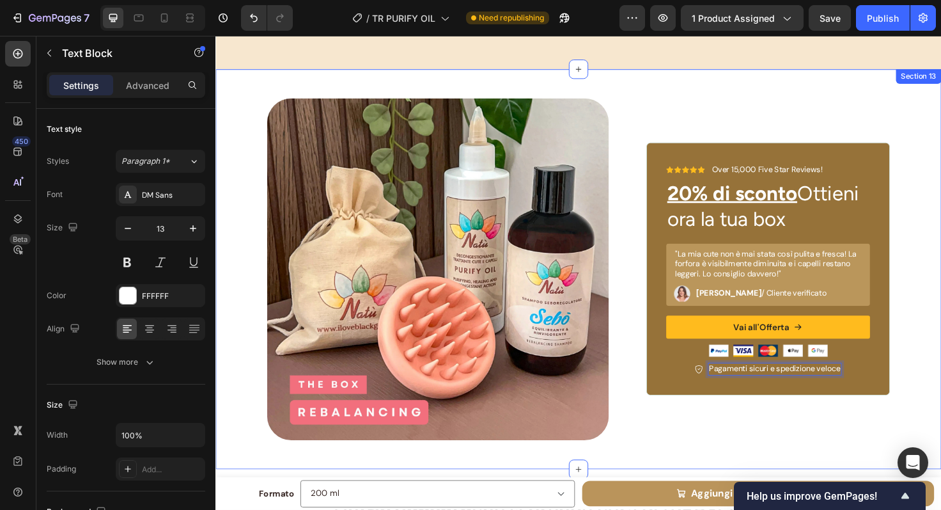
click at [893, 465] on div "Image Icon Icon Icon Icon Icon Icon List Over 15,000 Five Star Reviews! Text Bl…" at bounding box center [599, 282] width 767 height 423
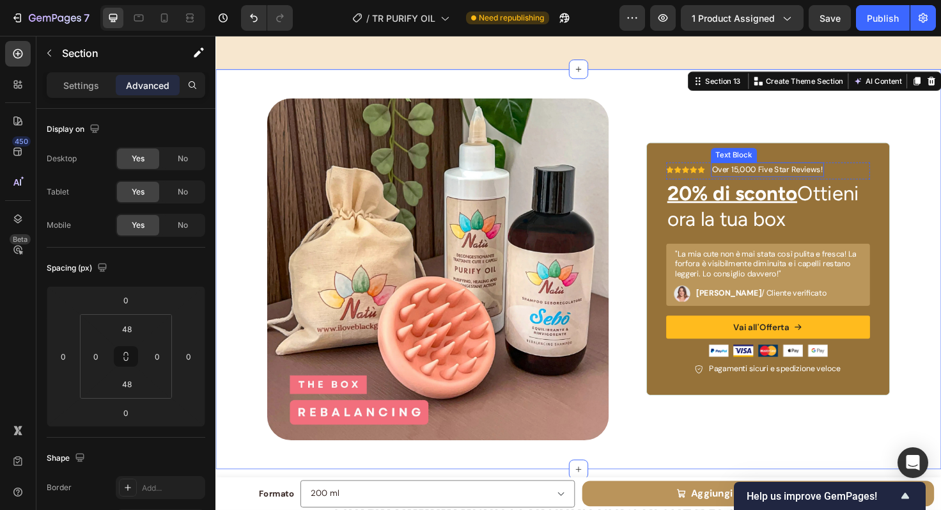
click at [791, 173] on p "Over 15,000 Five Star Reviews!" at bounding box center [799, 177] width 117 height 13
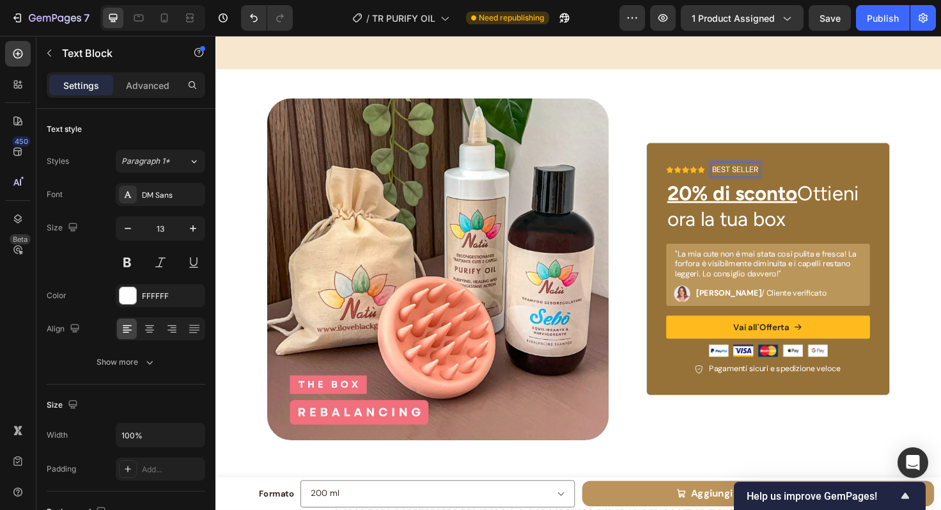
click at [741, 171] on p "BEST SELLER" at bounding box center [765, 177] width 49 height 13
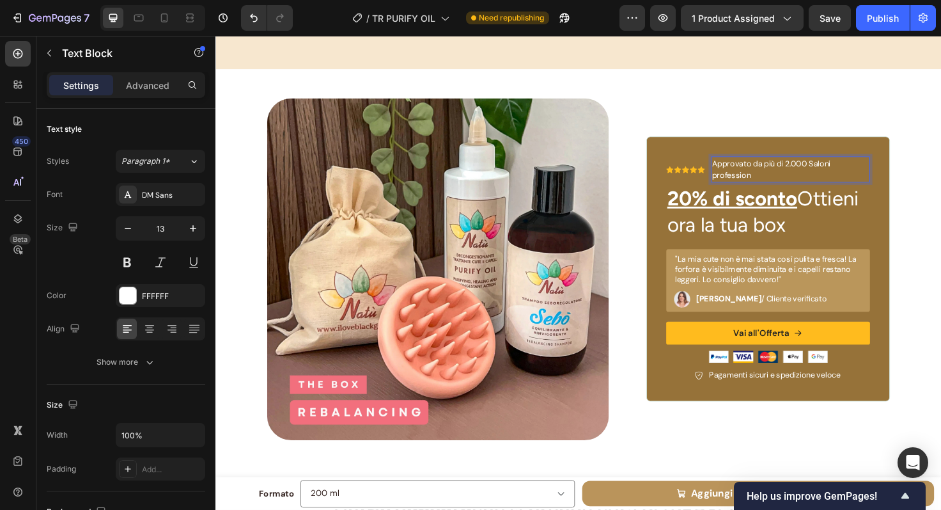
scroll to position [4552, 0]
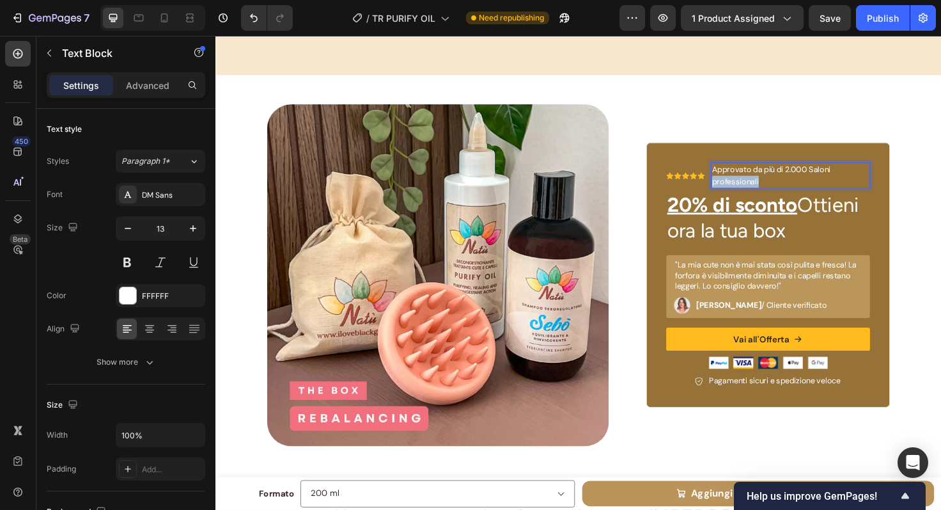
drag, startPoint x: 796, startPoint y: 182, endPoint x: 736, endPoint y: 182, distance: 59.5
click at [741, 182] on p "Approvato da più di 2.000 Saloni professionali" at bounding box center [824, 183] width 166 height 25
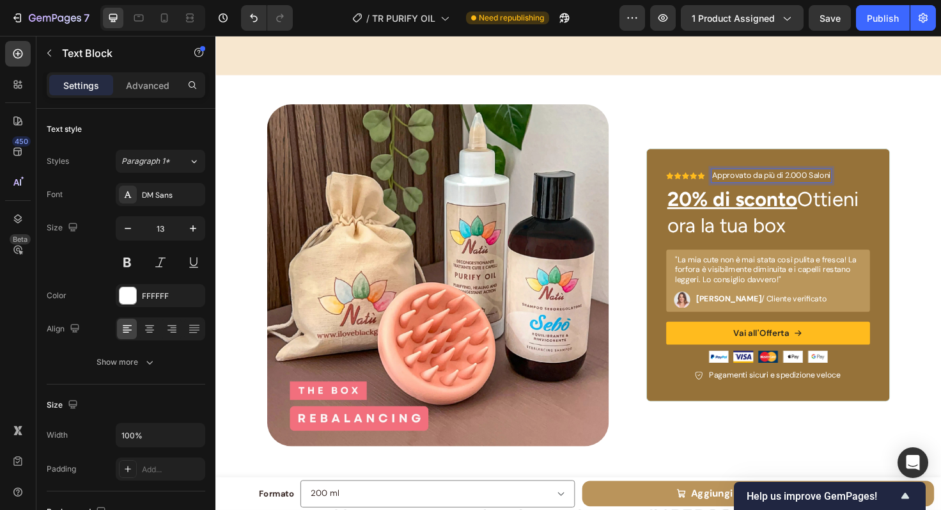
scroll to position [4558, 0]
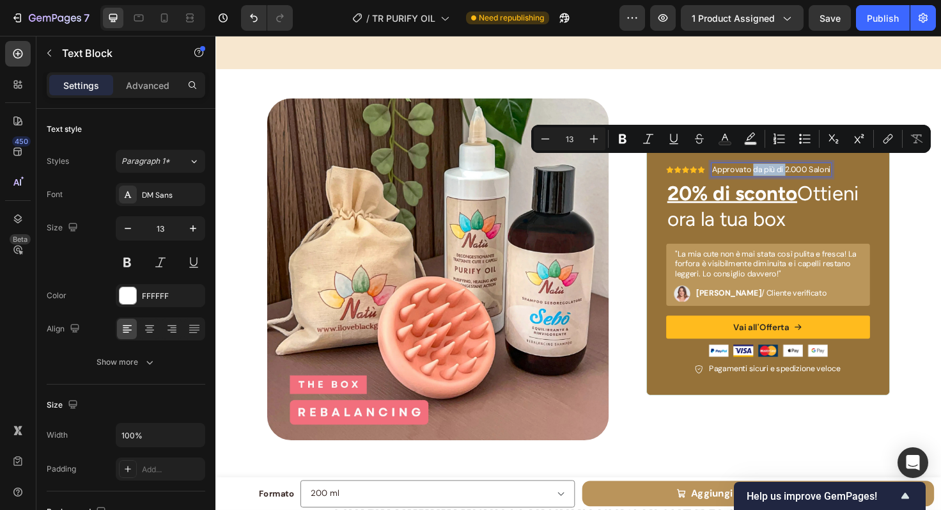
drag, startPoint x: 813, startPoint y: 173, endPoint x: 780, endPoint y: 172, distance: 33.3
click at [780, 172] on p "Approvato da più di 2.000 Saloni" at bounding box center [803, 177] width 125 height 13
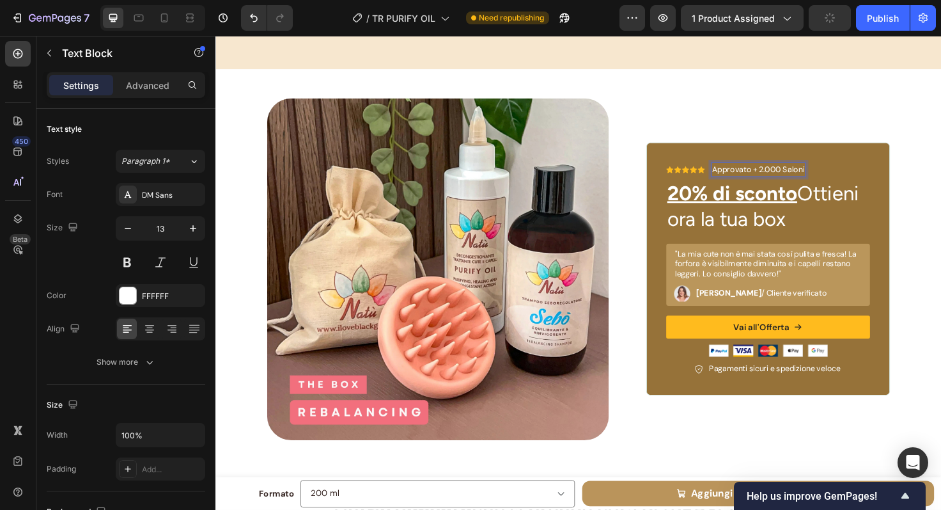
click at [834, 171] on div "Approvato + 2.000 Saloni" at bounding box center [789, 176] width 100 height 15
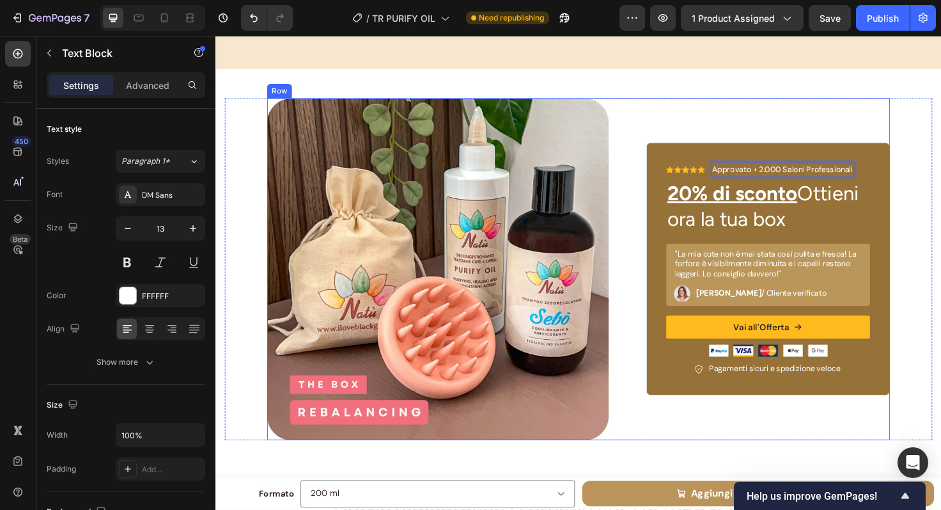
click at [873, 133] on div "Icon Icon Icon Icon Icon Icon List Approvato + 2.000 Saloni Professionali Text …" at bounding box center [800, 282] width 258 height 361
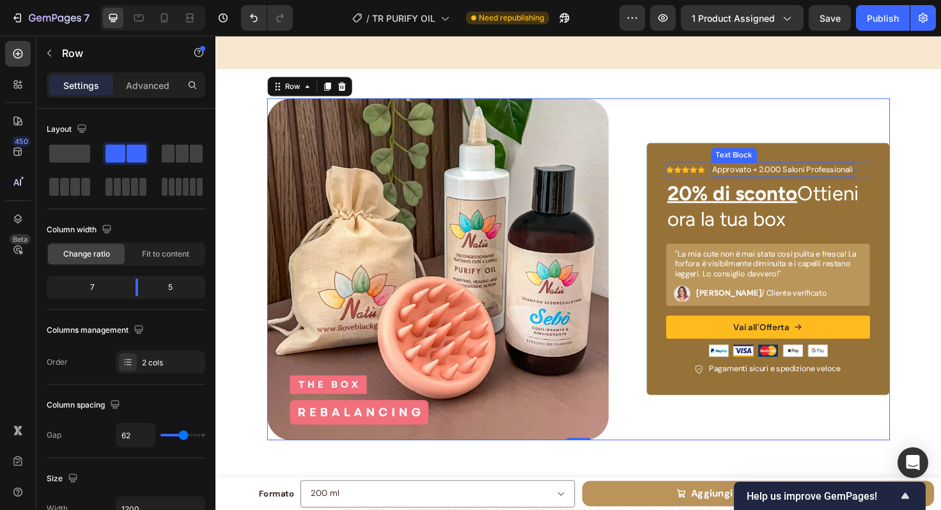
click at [797, 171] on p "Approvato + 2.000 Saloni Professionali" at bounding box center [815, 177] width 149 height 13
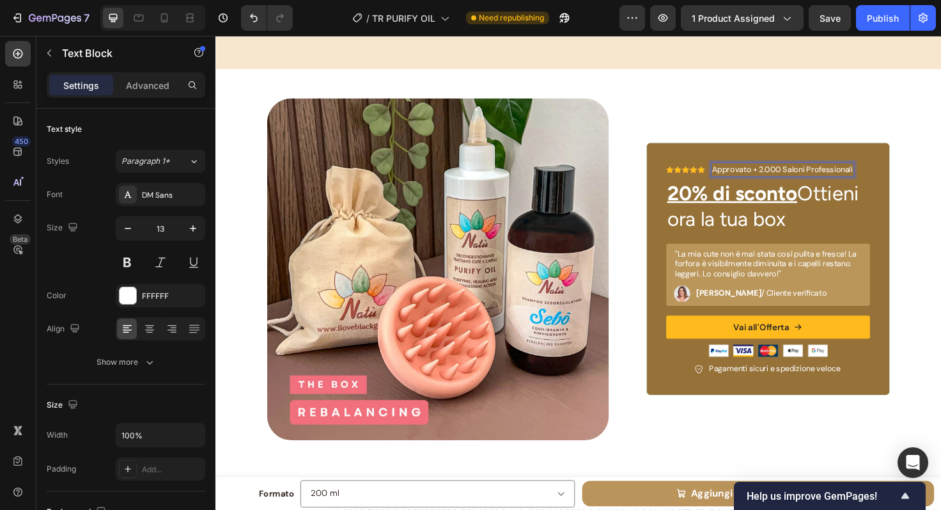
click at [803, 172] on p "Approvato + 2.000 Saloni Professionali" at bounding box center [815, 177] width 149 height 13
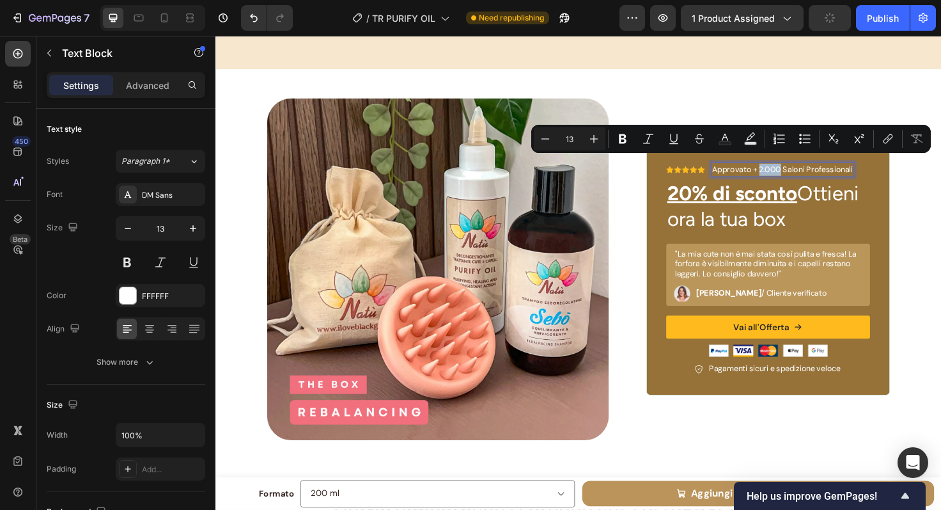
drag, startPoint x: 806, startPoint y: 172, endPoint x: 785, endPoint y: 173, distance: 21.8
click at [785, 173] on p "Approvato + 2.000 Saloni Professionali" at bounding box center [815, 177] width 149 height 13
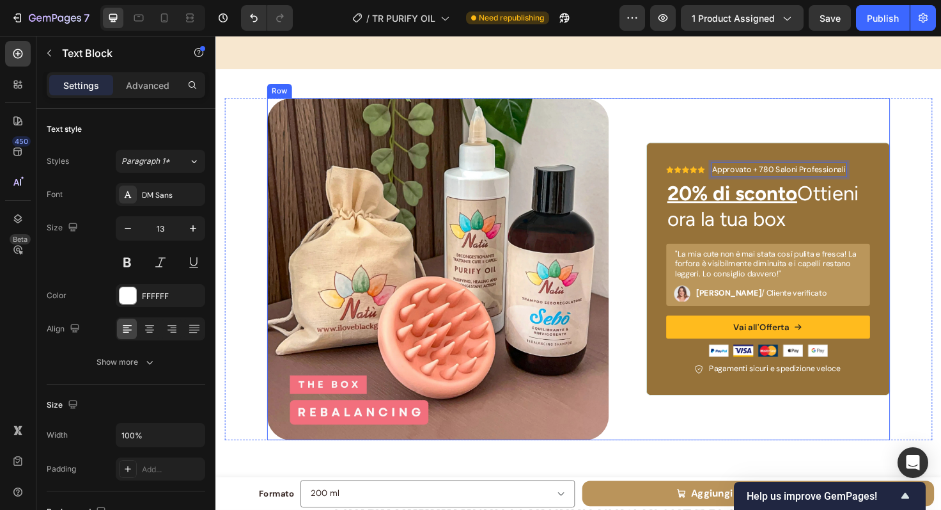
click at [831, 123] on div "Icon Icon Icon Icon Icon Icon List Approvato + 780 Saloni Professionali Text Bl…" at bounding box center [800, 282] width 258 height 361
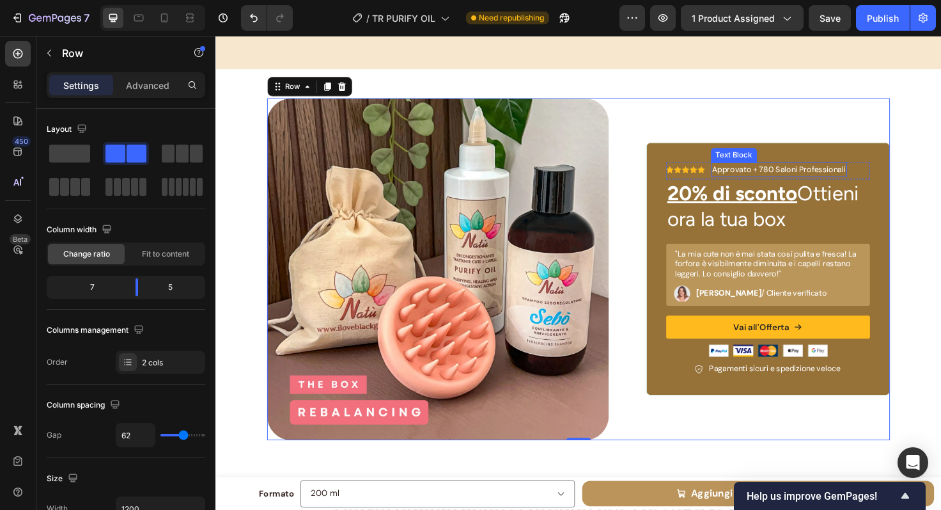
click at [800, 171] on p "Approvato + 780 Saloni Professionali" at bounding box center [811, 177] width 141 height 13
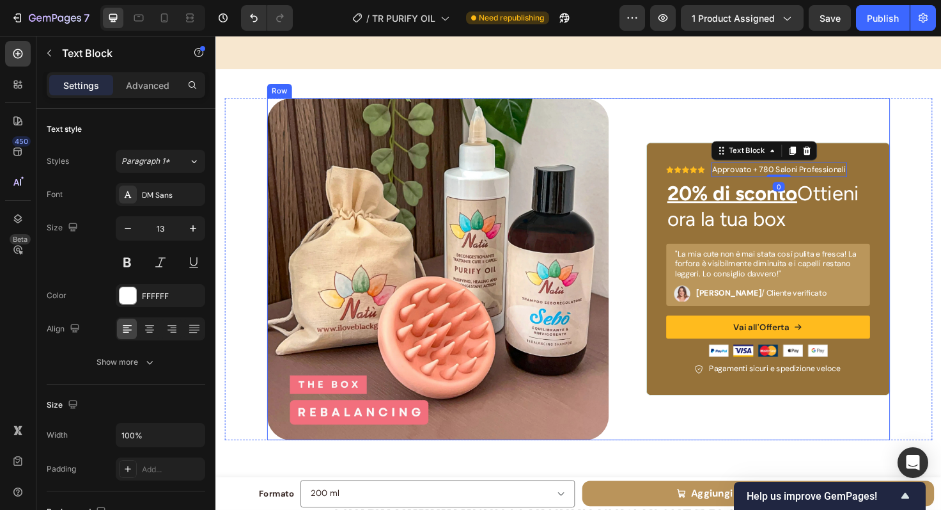
click at [856, 121] on div "Icon Icon Icon Icon Icon Icon List Approvato + 780 Saloni Professionali Text Bl…" at bounding box center [800, 282] width 258 height 361
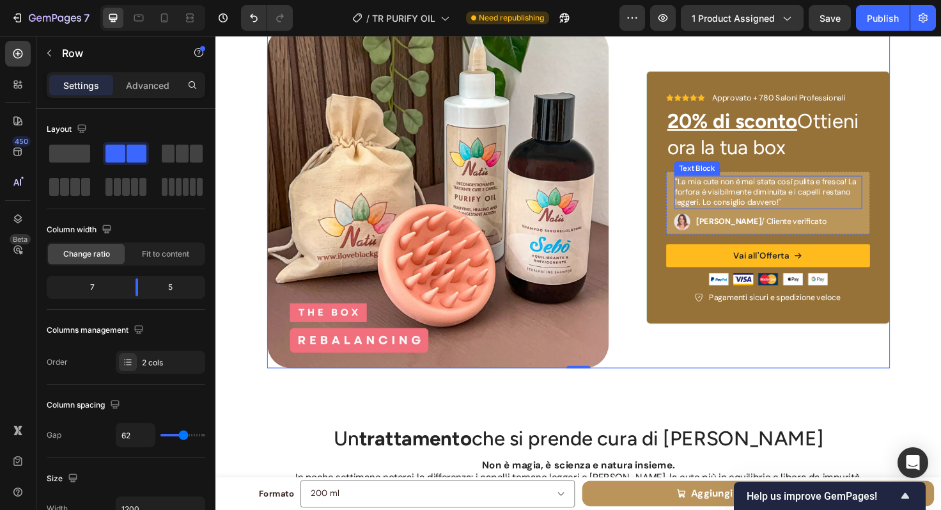
scroll to position [4631, 0]
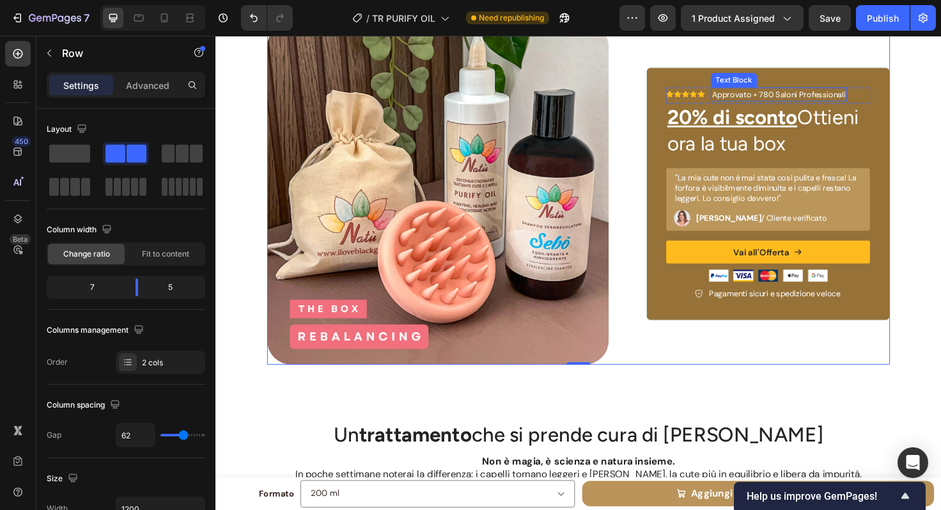
click at [794, 101] on p "Approvato + 780 Saloni Professionali" at bounding box center [811, 97] width 141 height 13
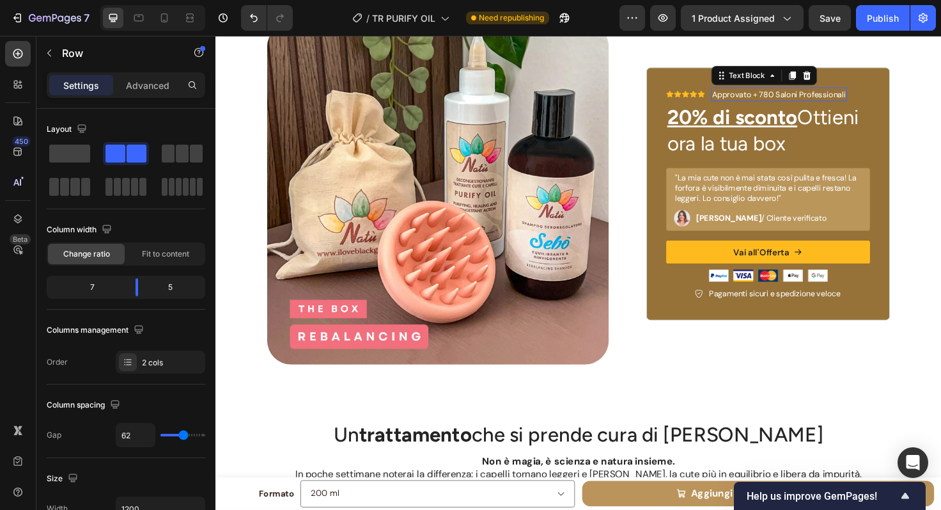
click at [799, 100] on p "Approvato + 780 Saloni Professionali" at bounding box center [811, 97] width 141 height 13
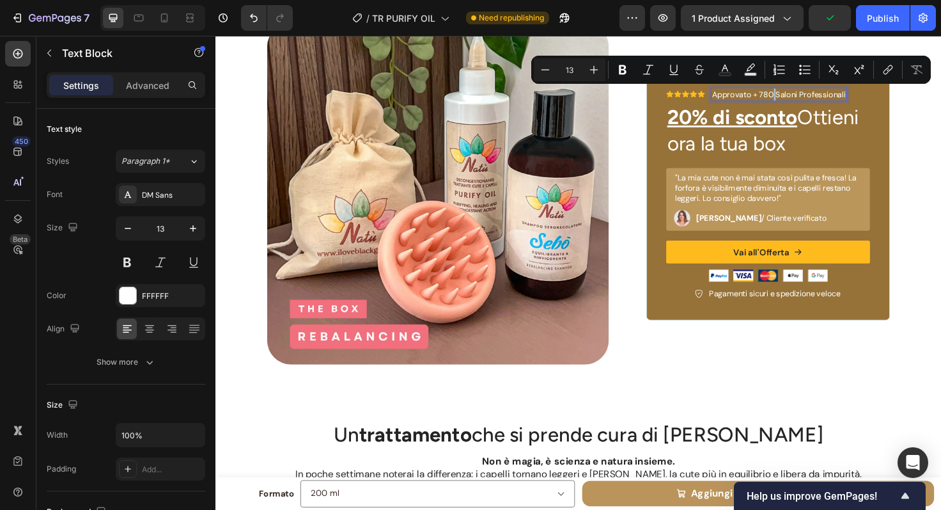
click at [799, 100] on p "Approvato + 780 Saloni Professionali" at bounding box center [811, 97] width 141 height 13
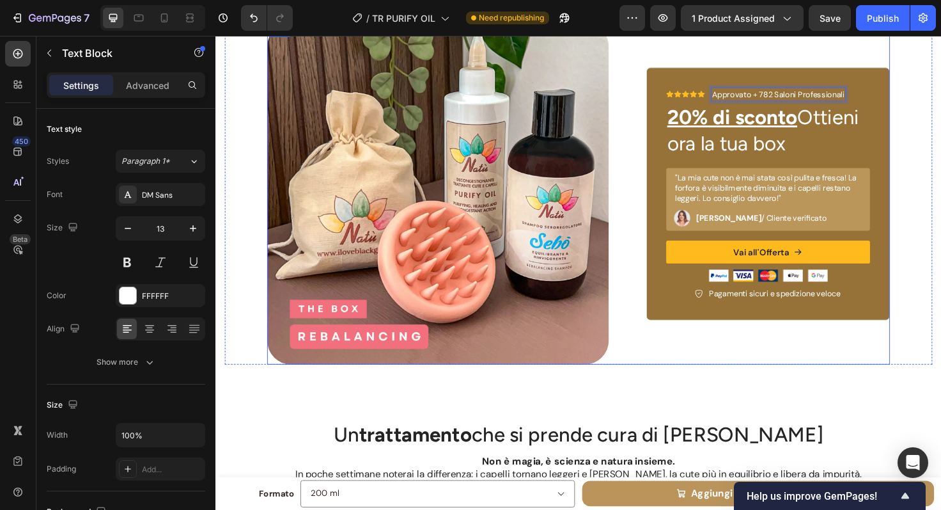
click at [866, 63] on div "Icon Icon Icon Icon Icon Icon List Approvato + 782 Saloni Professionali Text Bl…" at bounding box center [800, 202] width 258 height 361
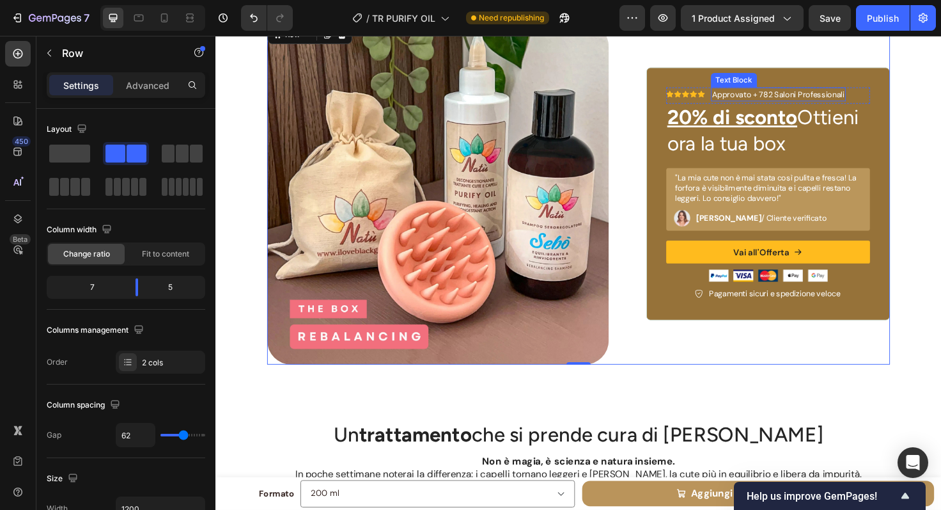
click at [796, 100] on p "Approvato + 782 Saloni Professionali" at bounding box center [811, 97] width 140 height 13
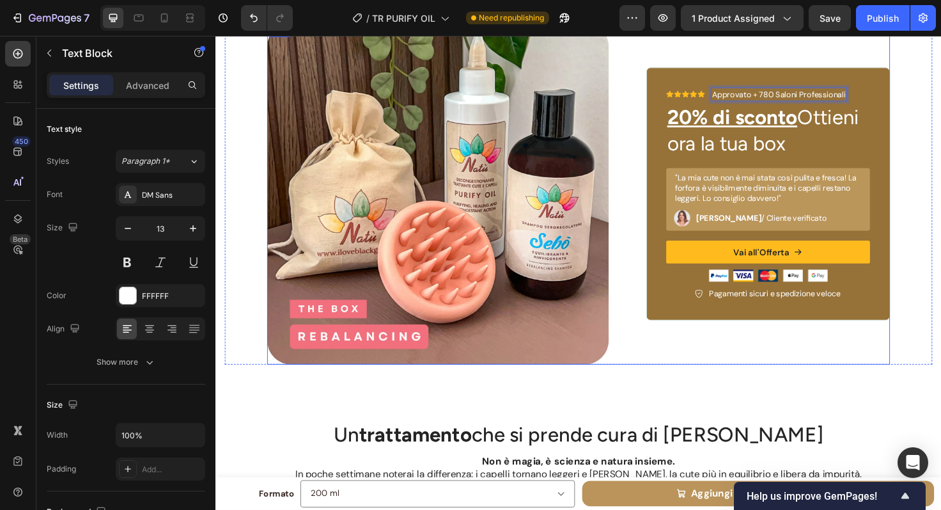
click at [798, 404] on div "Image Icon Icon Icon Icon Icon Icon List Approvato + 780 Saloni Professionali T…" at bounding box center [599, 202] width 767 height 423
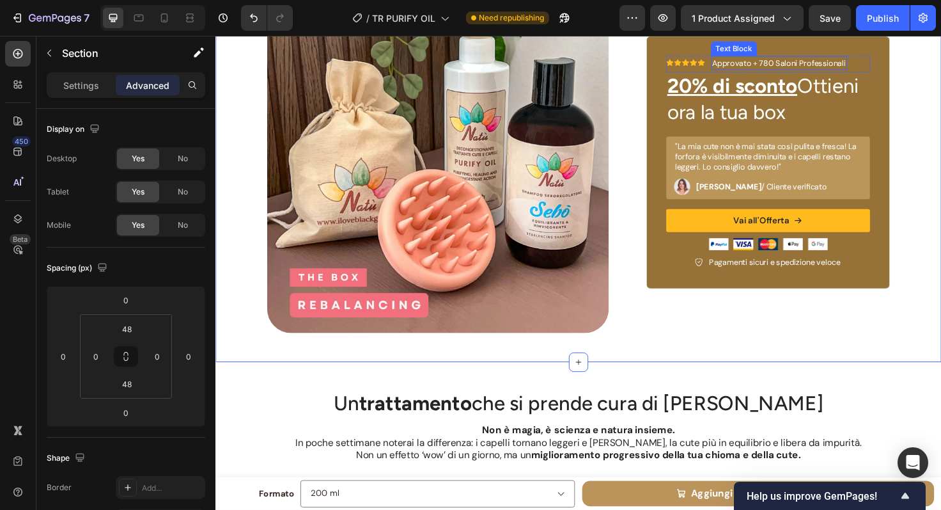
scroll to position [4637, 0]
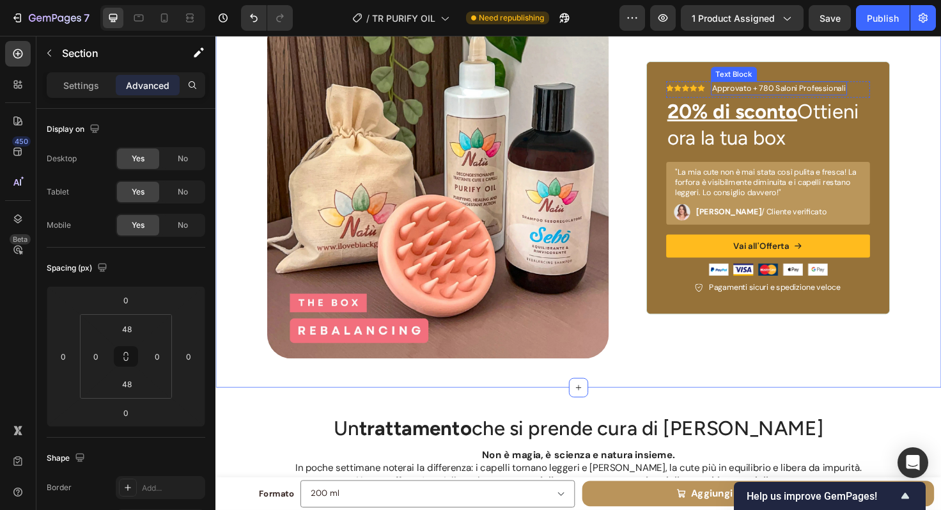
click at [828, 91] on p "Approvato + 780 Saloni Professionali" at bounding box center [811, 91] width 141 height 13
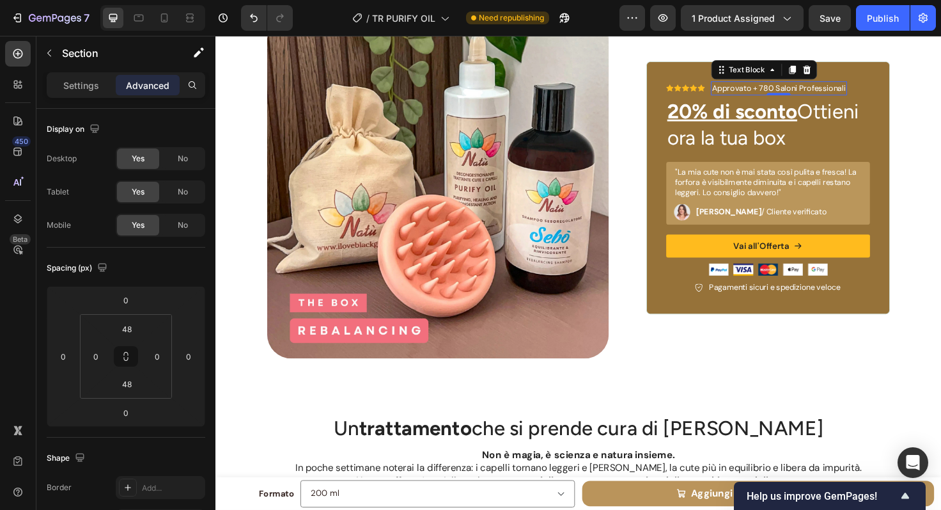
click at [808, 94] on p "Approvato + 780 Saloni Professionali" at bounding box center [811, 91] width 141 height 13
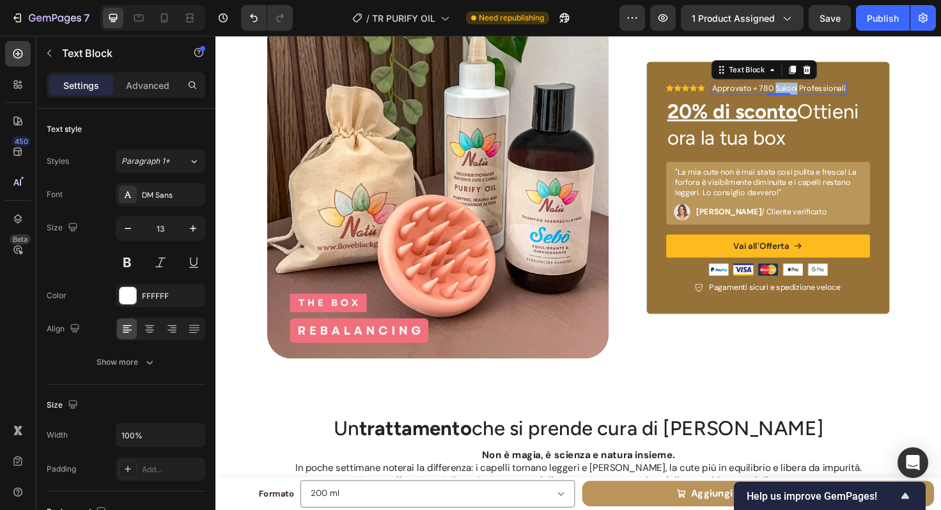
click at [808, 94] on p "Approvato + 780 Saloni Professionali" at bounding box center [811, 91] width 141 height 13
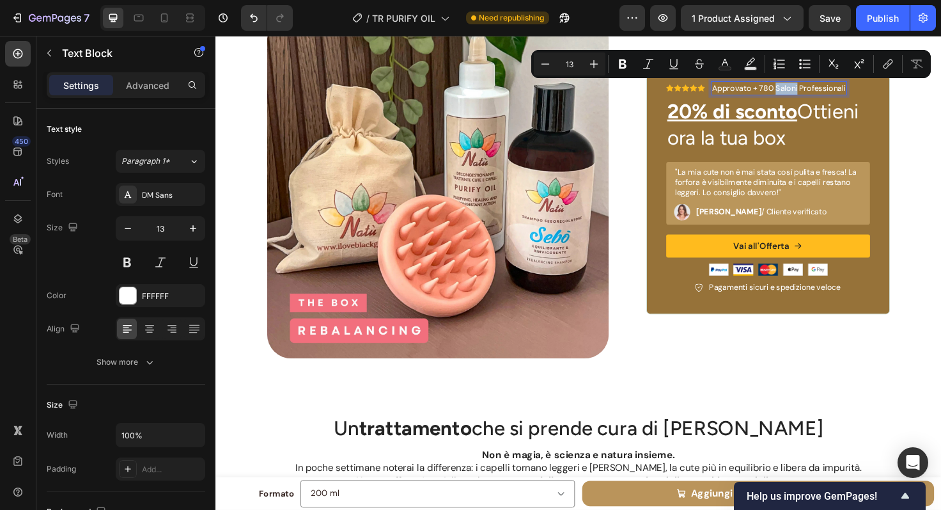
click at [827, 94] on p "Approvato + 780 Saloni Professionali" at bounding box center [811, 91] width 141 height 13
drag, startPoint x: 804, startPoint y: 94, endPoint x: 877, endPoint y: 93, distance: 73.5
click at [877, 93] on div "Icon Icon Icon Icon Icon Icon List Approvato + 780 Saloni Professionali Text Bl…" at bounding box center [800, 93] width 216 height 18
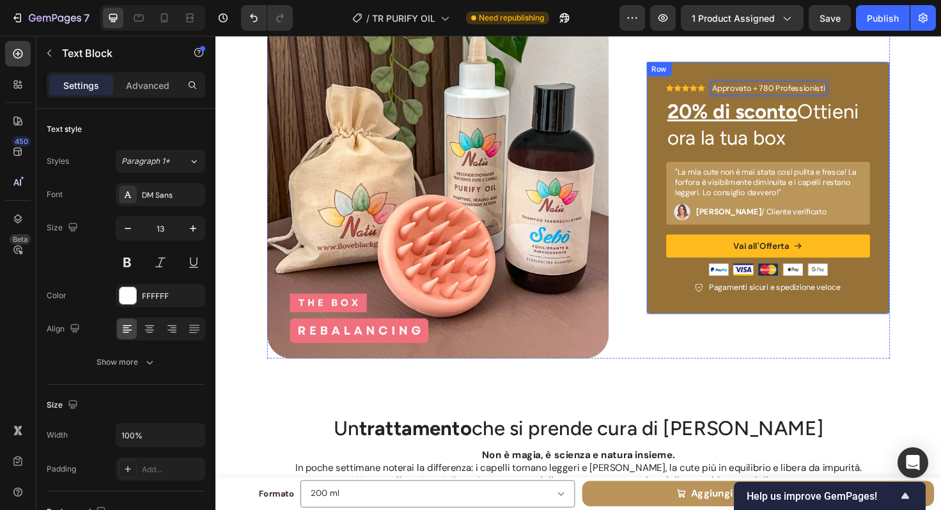
click at [852, 362] on div "Icon Icon Icon Icon Icon Icon List Approvato + 780 Professionisti Text Block 0 …" at bounding box center [800, 195] width 258 height 361
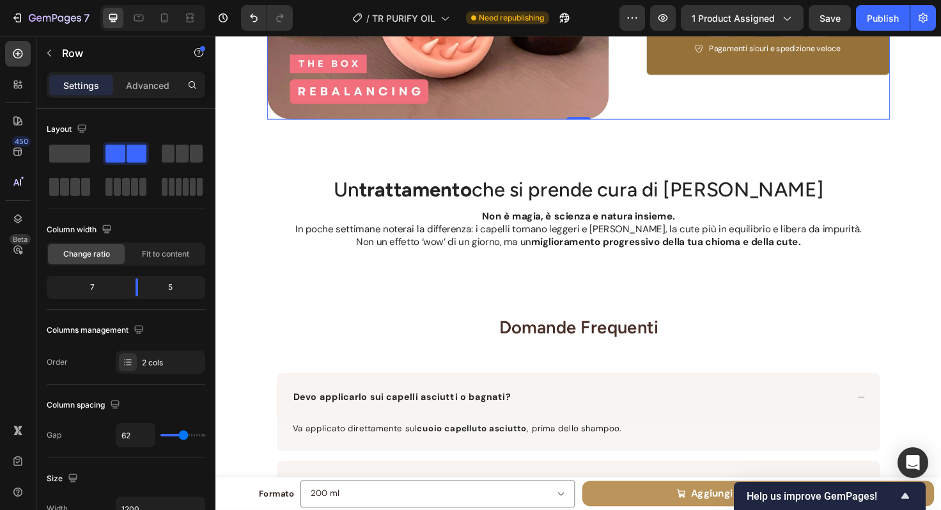
scroll to position [4891, 0]
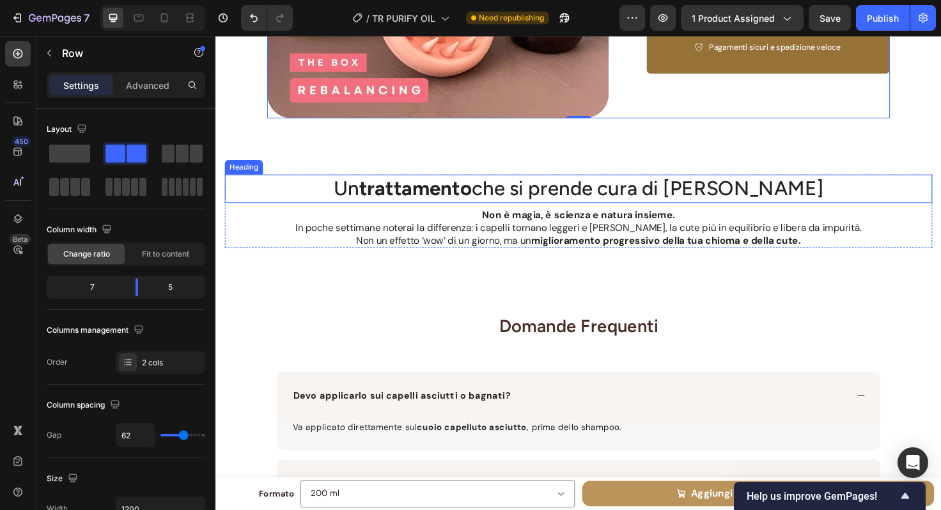
click at [591, 203] on h2 "Un trattamento che si prende cura di te" at bounding box center [599, 197] width 748 height 30
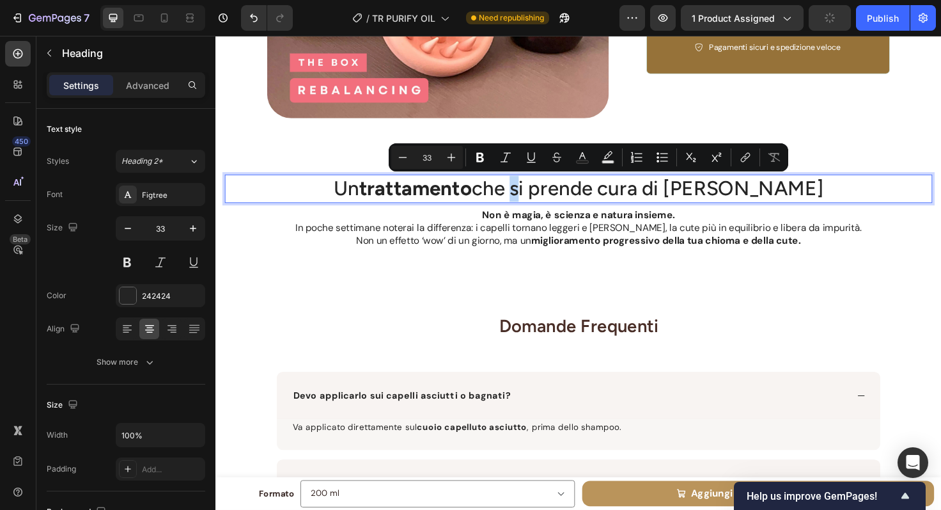
click at [583, 201] on p "Un trattamento che si prende cura di te" at bounding box center [599, 197] width 746 height 27
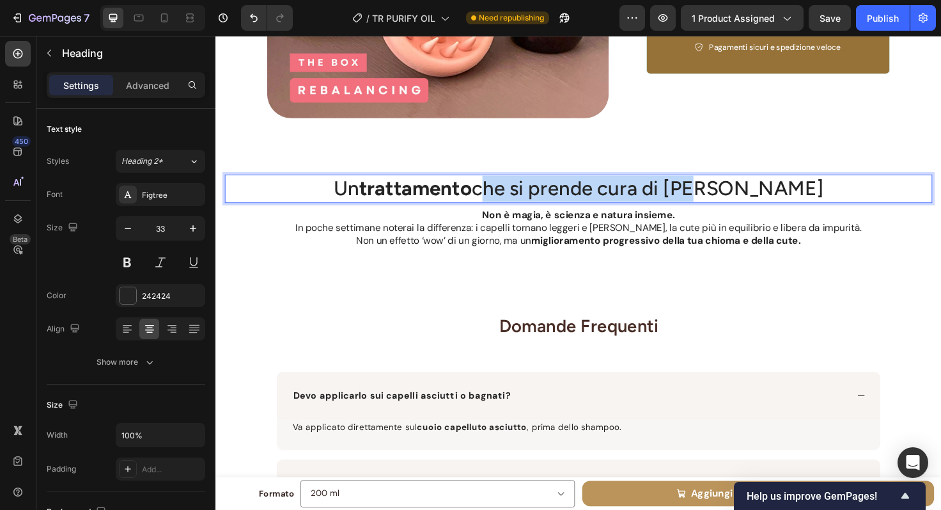
drag, startPoint x: 561, startPoint y: 199, endPoint x: 781, endPoint y: 191, distance: 219.5
click at [781, 191] on p "Un trattamento che si prende cura di te" at bounding box center [599, 197] width 746 height 27
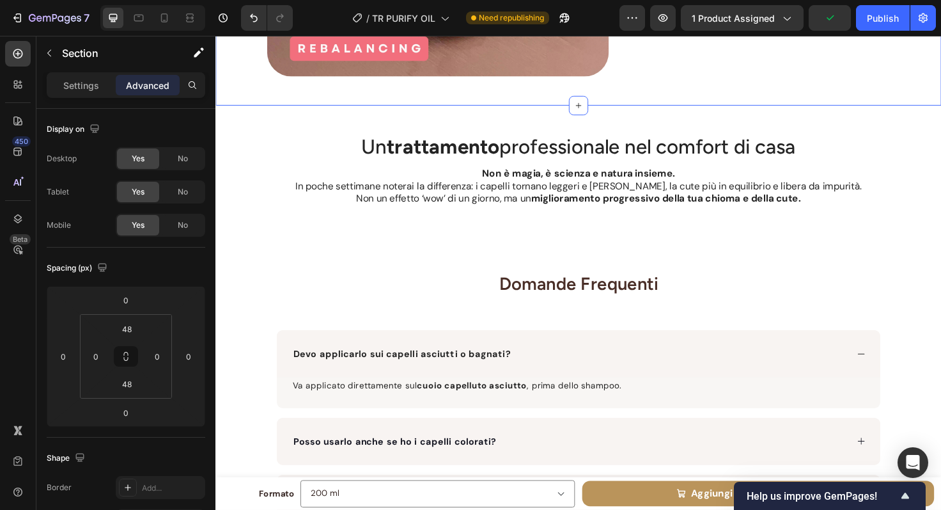
scroll to position [4940, 0]
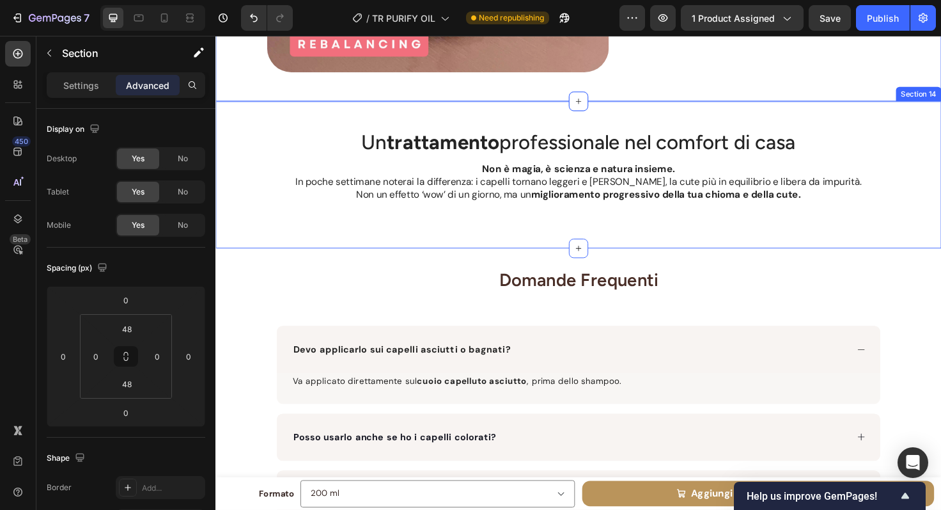
click at [779, 249] on div "Un trattamento professionale nel comfort di casa Heading Non è magia, è scienza…" at bounding box center [599, 182] width 767 height 155
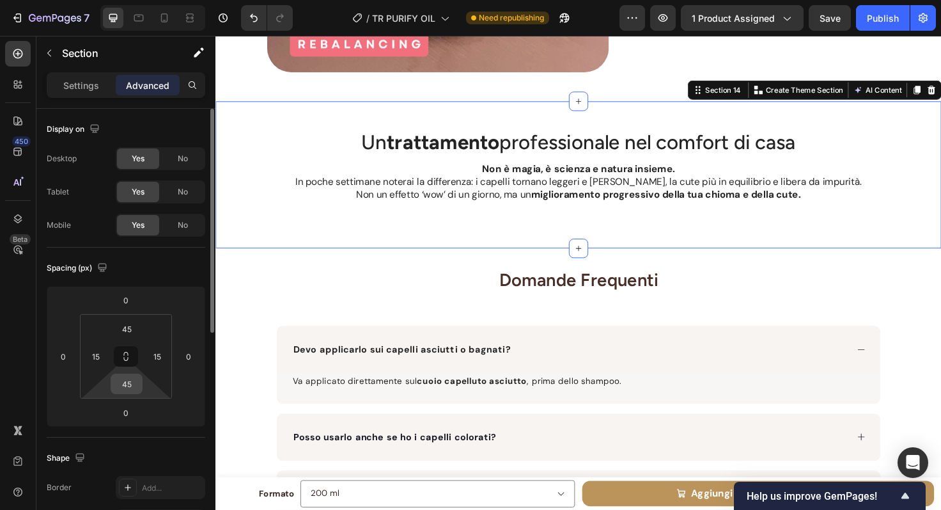
click at [133, 386] on input "45" at bounding box center [127, 383] width 26 height 19
type input "30"
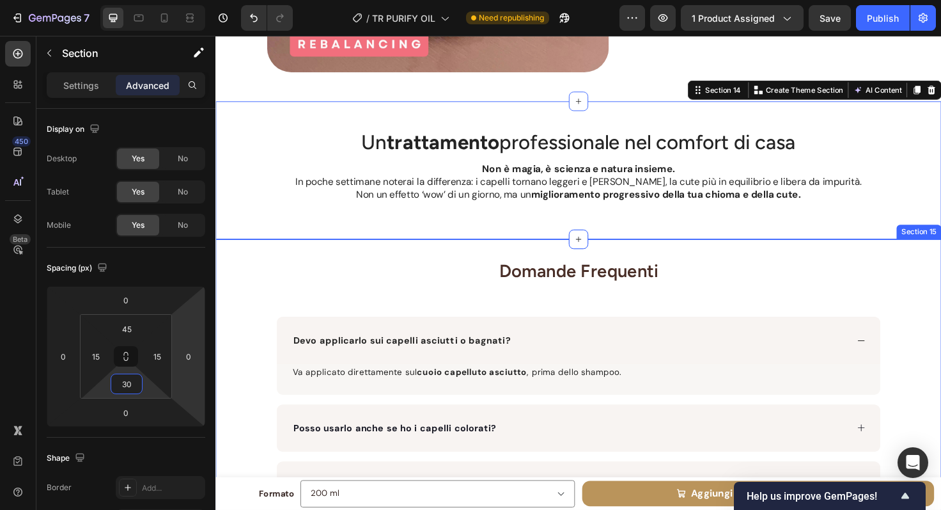
click at [933, 296] on div "Domande Frequenti Heading Devo applicarlo sui capelli asciutti o bagnati? Va ap…" at bounding box center [599, 489] width 767 height 452
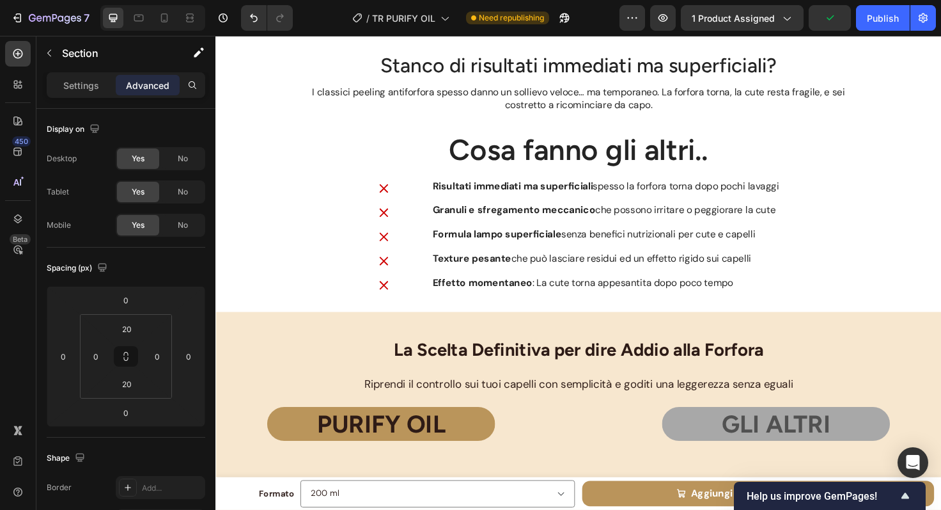
scroll to position [3461, 0]
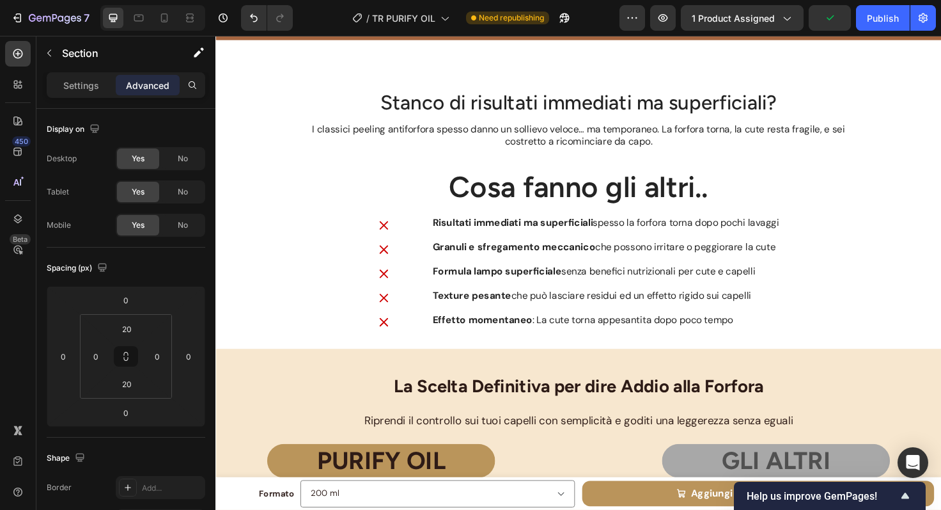
click at [794, 306] on p "Texture pesante che può lasciare residui ed un effetto rigido sui capelli" at bounding box center [644, 310] width 399 height 13
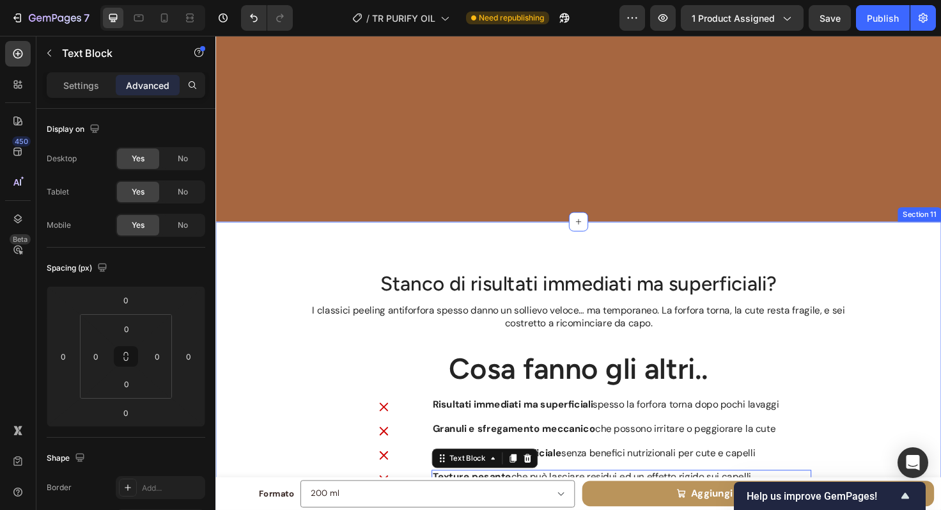
scroll to position [3562, 0]
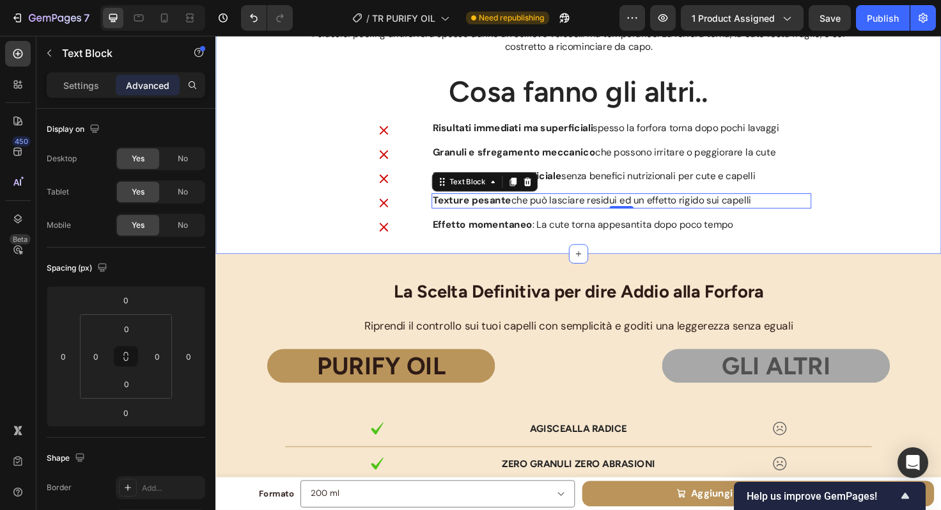
click at [921, 258] on div "Stanco di risultati immediati ma superficiali? Heading I classici peeling antif…" at bounding box center [599, 103] width 767 height 326
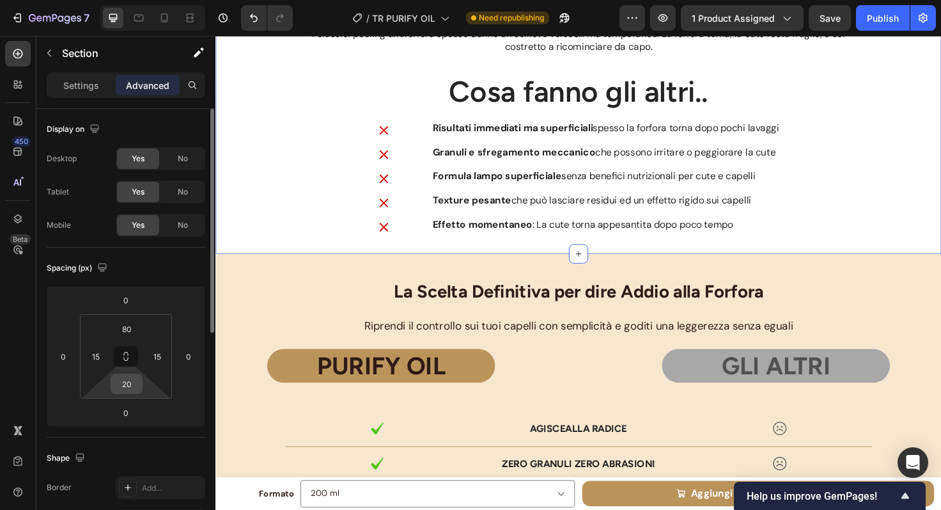
click at [137, 385] on input "20" at bounding box center [127, 383] width 26 height 19
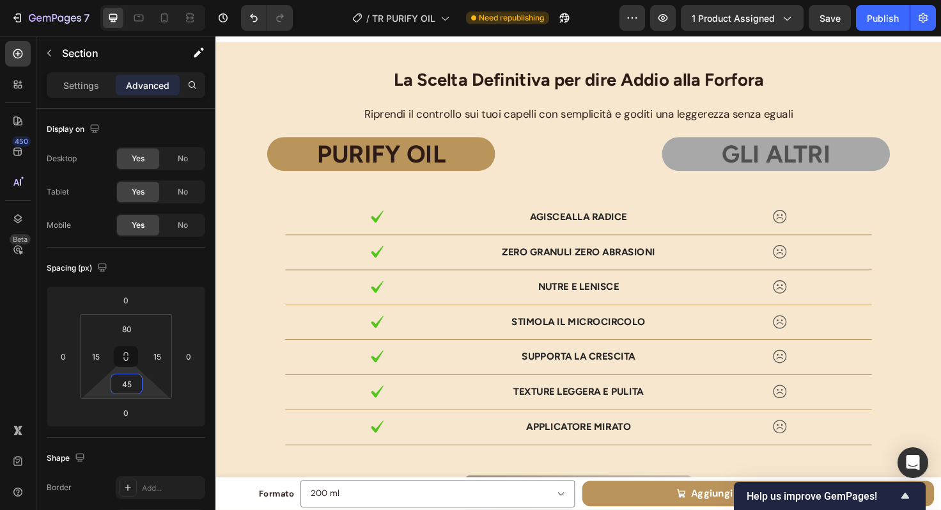
scroll to position [4097, 0]
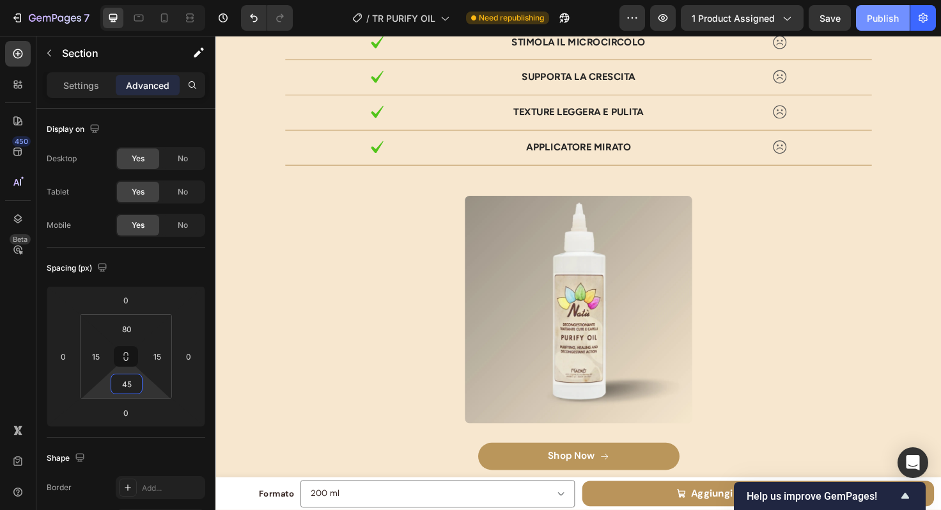
type input "45"
click at [893, 27] on button "Publish" at bounding box center [883, 18] width 54 height 26
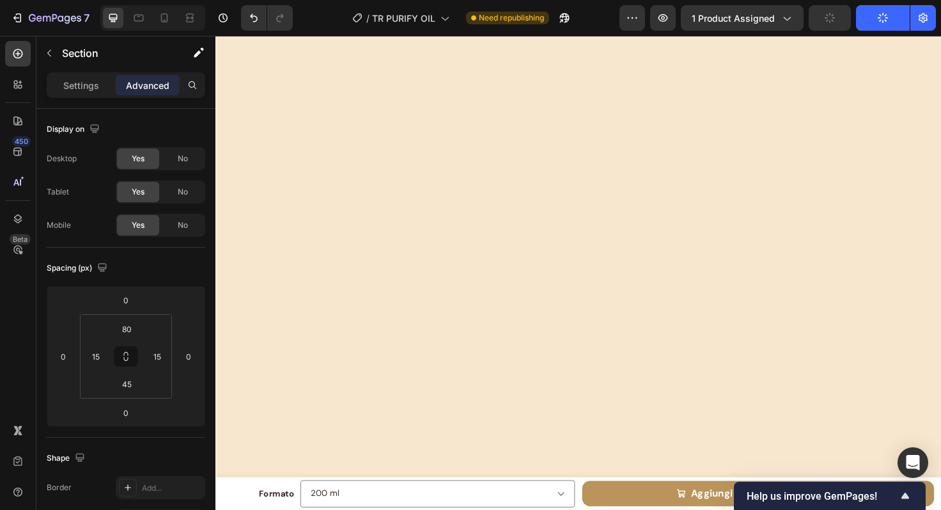
scroll to position [0, 0]
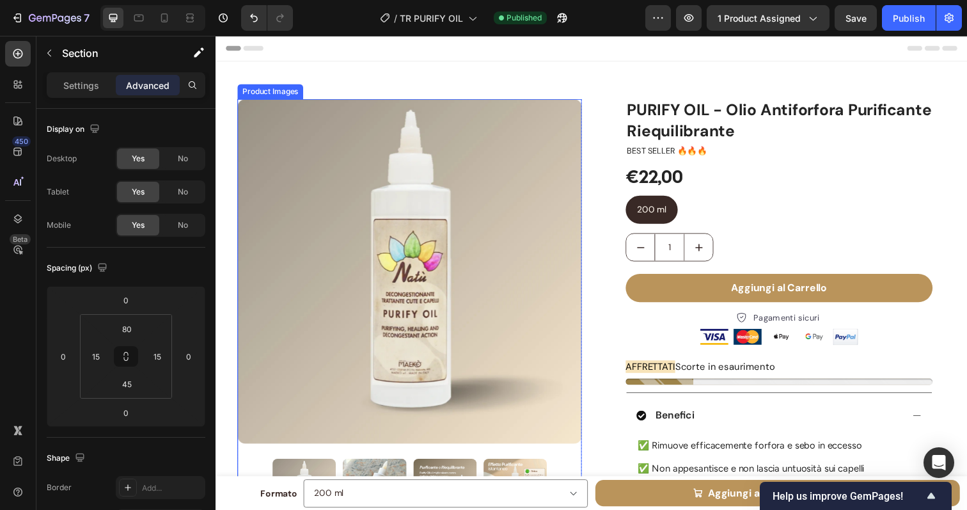
scroll to position [212, 0]
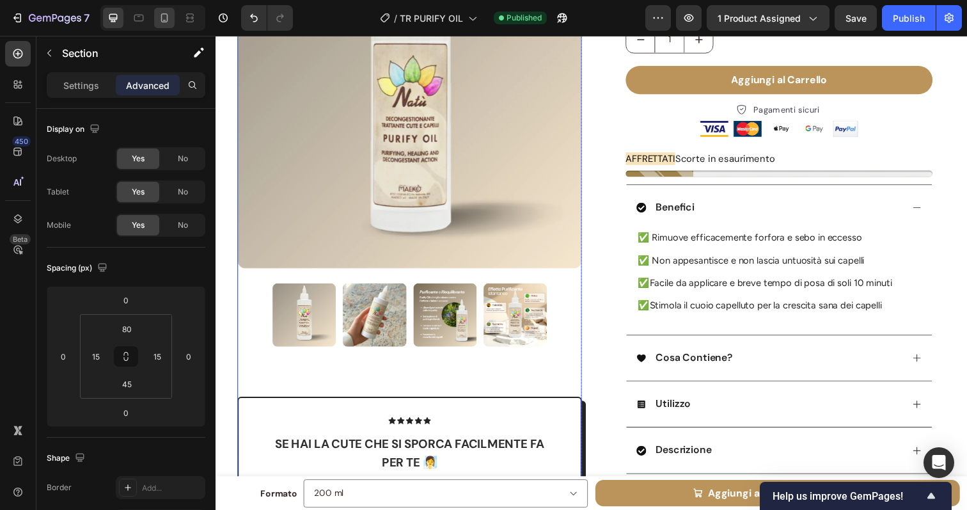
click at [162, 19] on icon at bounding box center [164, 18] width 13 height 13
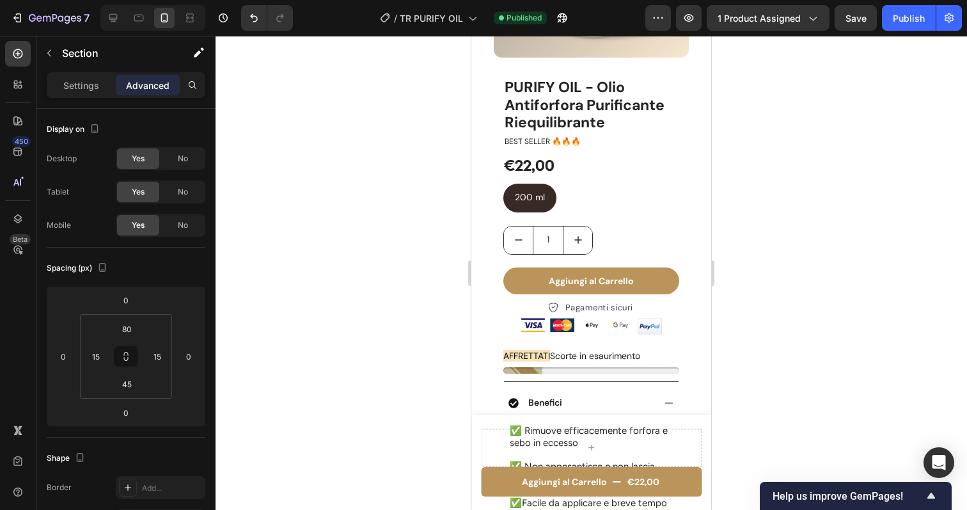
type input "30"
type input "28"
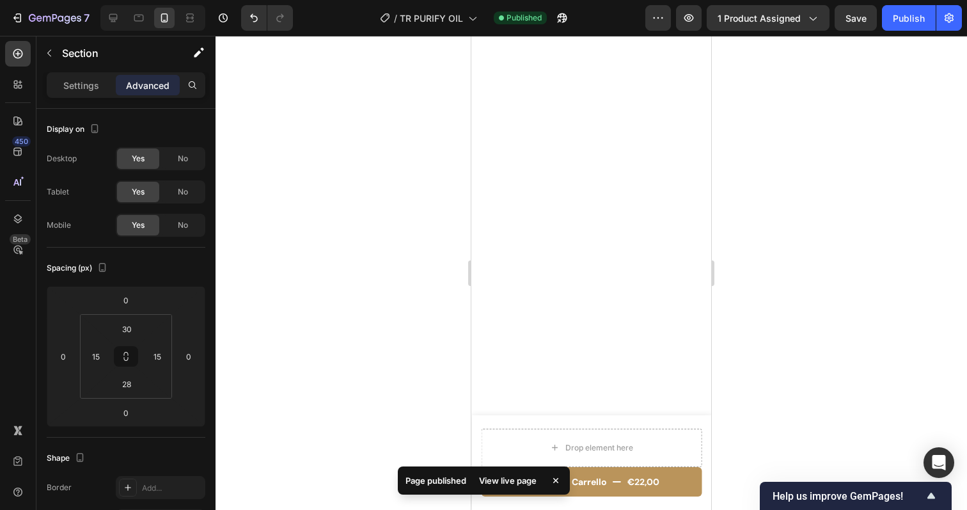
scroll to position [3914, 0]
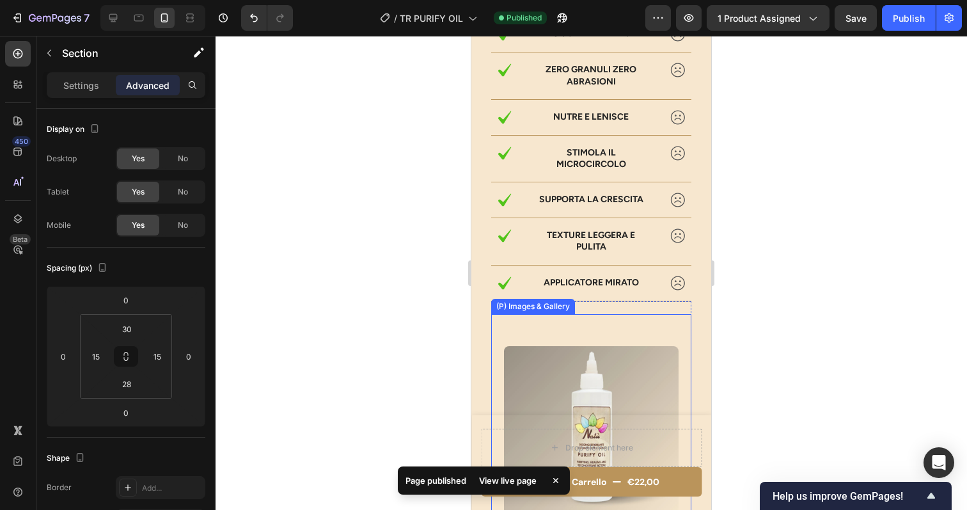
click at [556, 481] on icon at bounding box center [555, 480] width 13 height 13
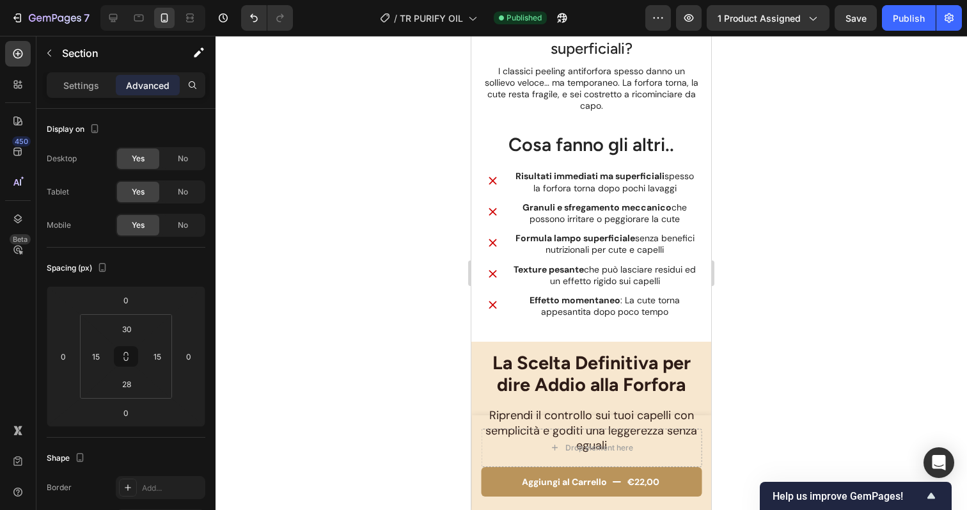
scroll to position [3384, 0]
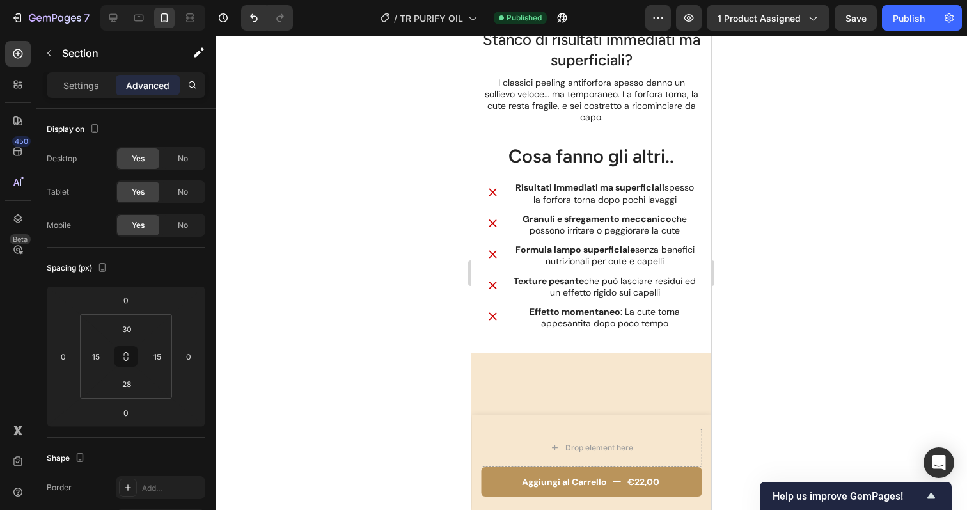
click at [595, 169] on h2 "Cosa fanno gli altri.." at bounding box center [591, 156] width 221 height 27
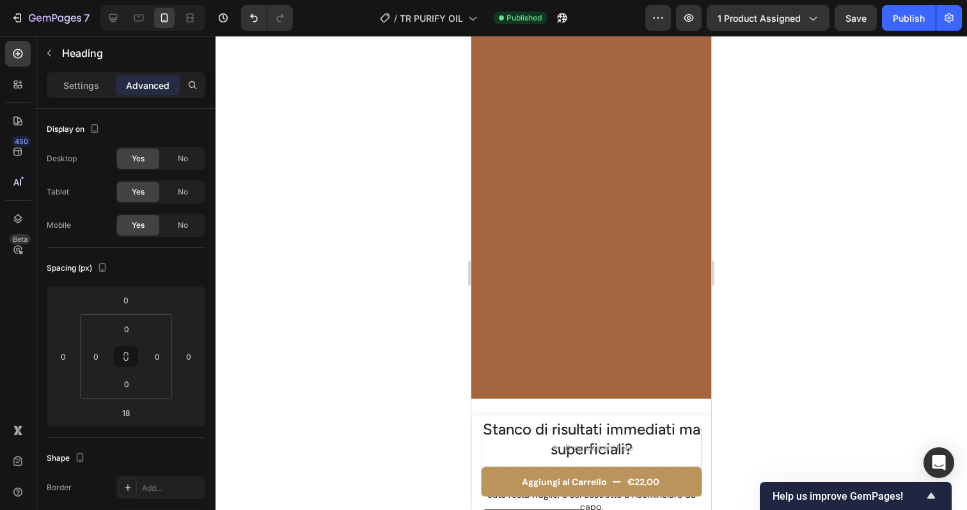
scroll to position [3766, 0]
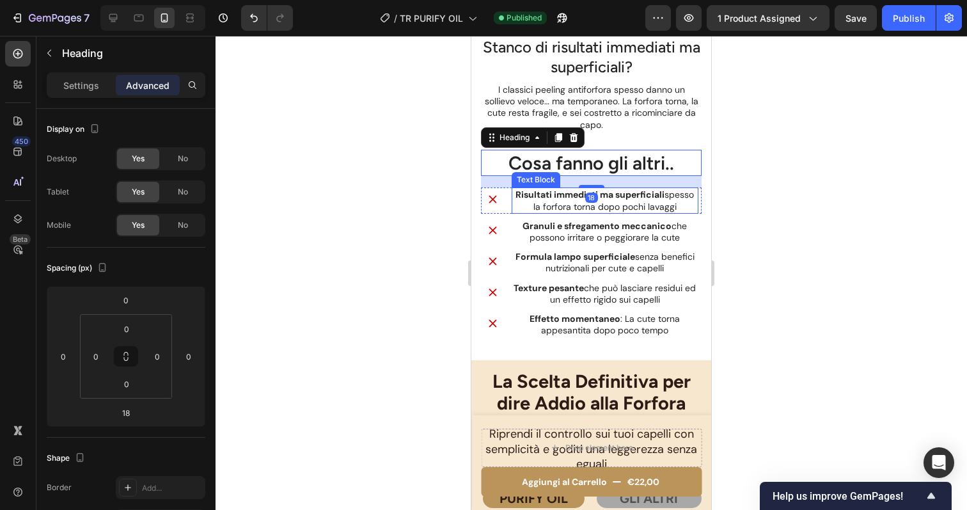
click at [590, 206] on p "Risultati immediati ma superficiali spesso la forfora torna dopo pochi lavaggi" at bounding box center [605, 200] width 184 height 23
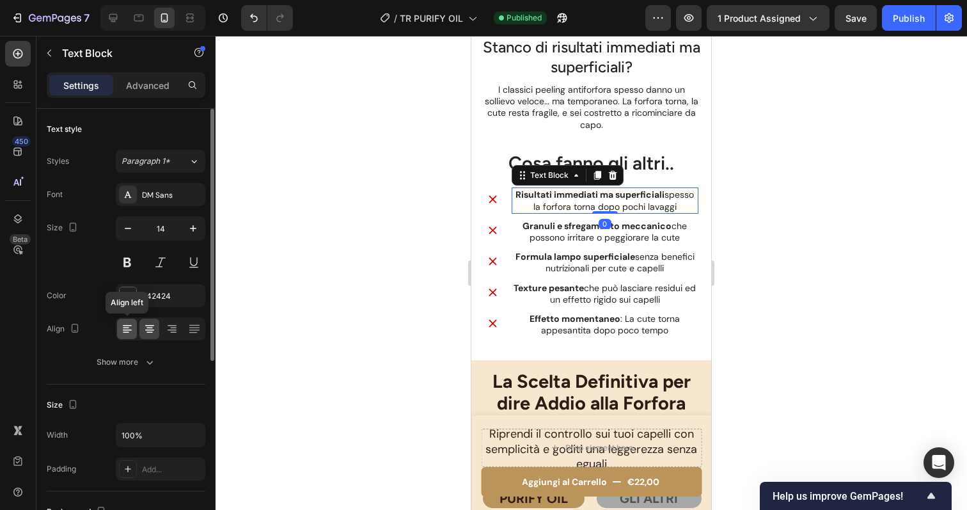
click at [130, 330] on icon at bounding box center [127, 329] width 9 height 1
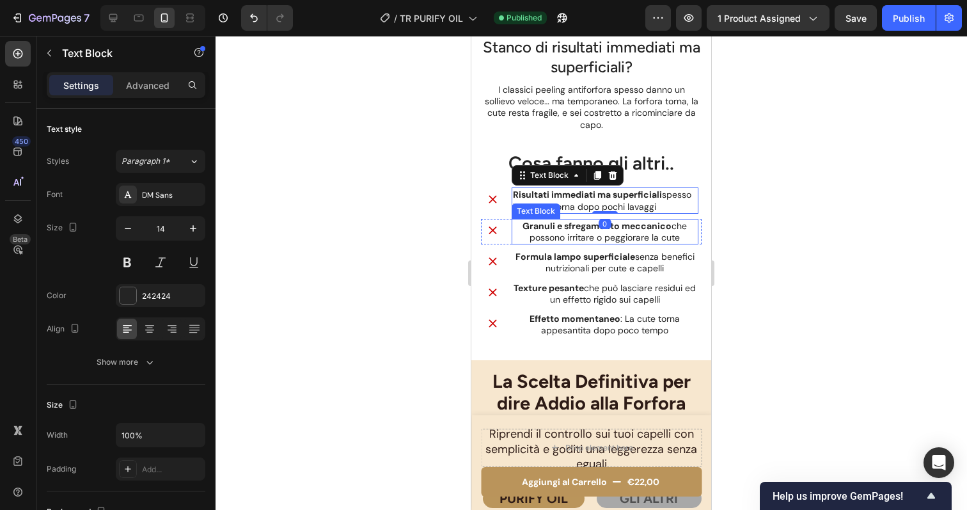
click at [556, 220] on strong "Granuli e sfregamento meccanico" at bounding box center [596, 226] width 149 height 12
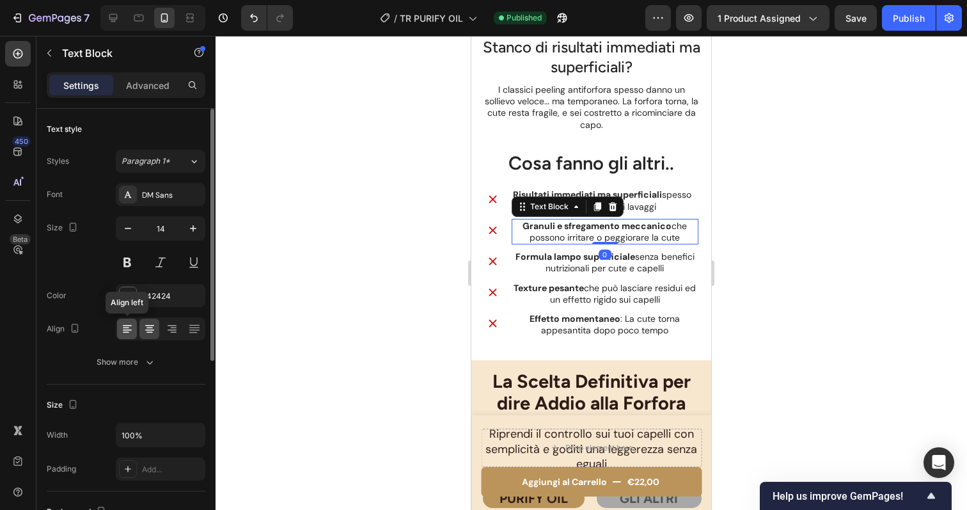
click at [125, 333] on icon at bounding box center [127, 328] width 13 height 13
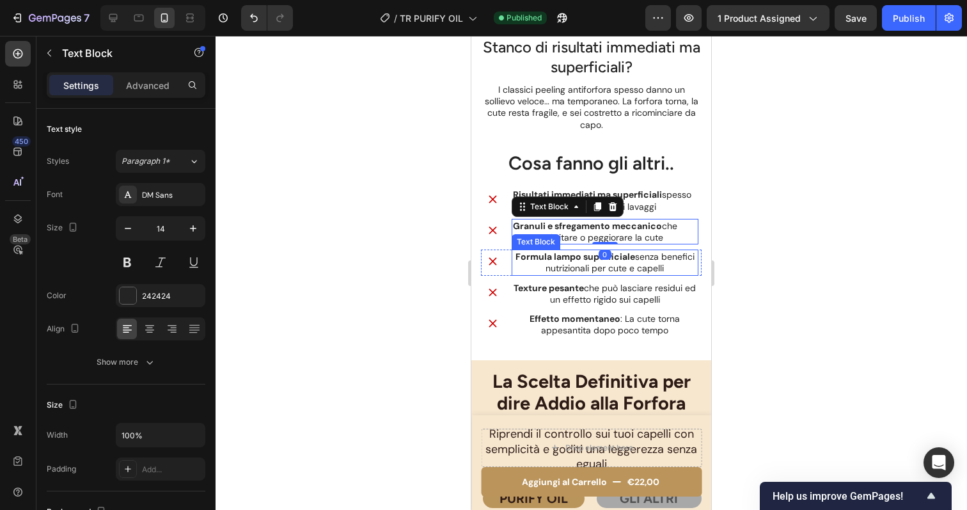
click at [562, 265] on p "Formula lampo superficiale senza benefici nutrizionali per cute e capelli" at bounding box center [605, 262] width 184 height 23
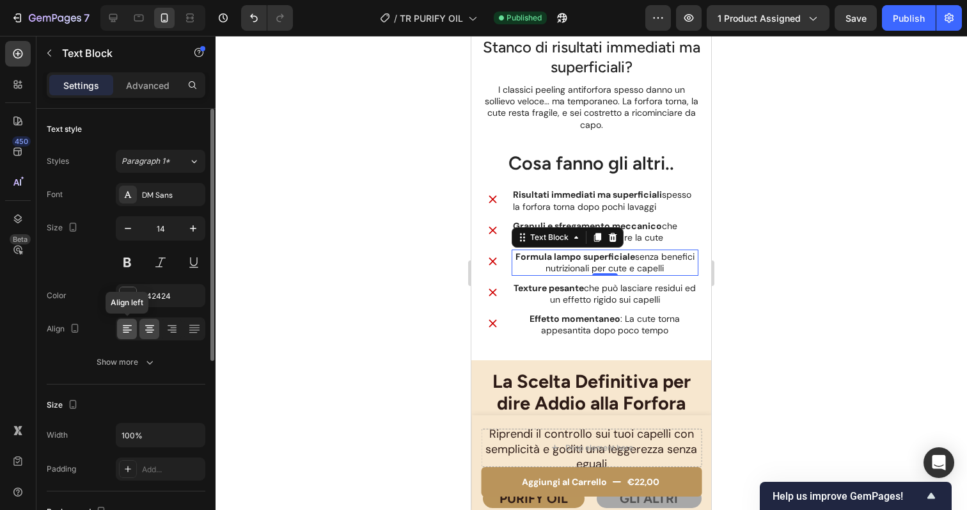
click at [120, 324] on div at bounding box center [127, 328] width 20 height 20
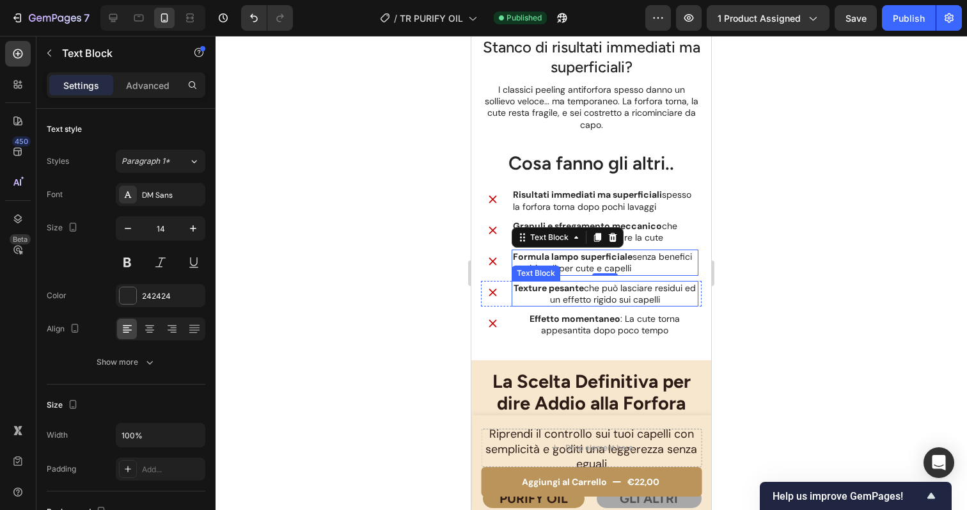
click at [602, 294] on p "Texture pesante che può lasciare residui ed un effetto rigido sui capelli" at bounding box center [605, 293] width 184 height 23
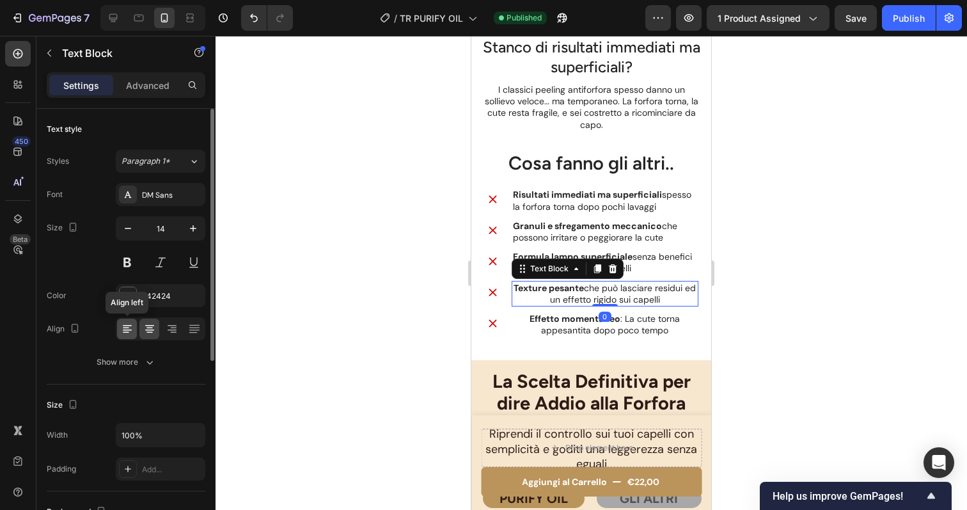
click at [121, 325] on icon at bounding box center [127, 328] width 13 height 13
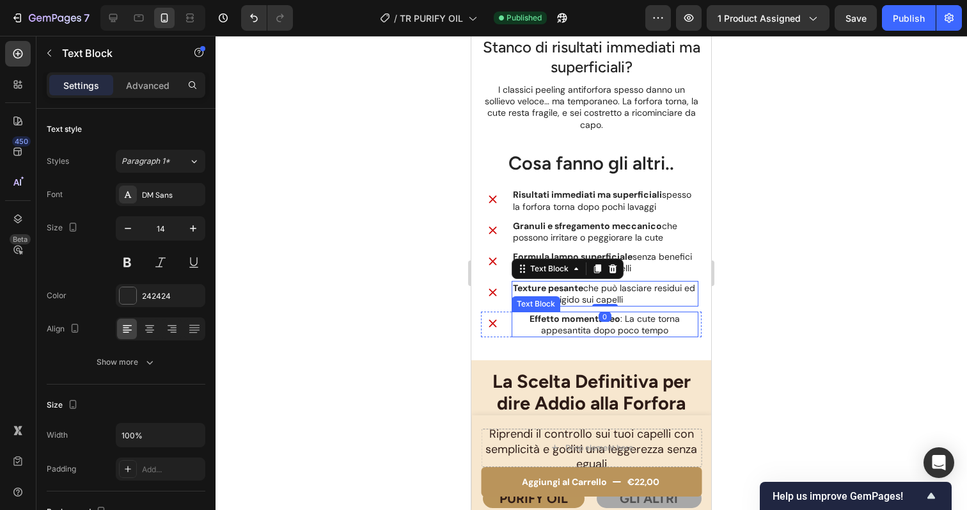
click at [554, 331] on p "Effetto momentaneo : La cute torna appesantita dopo poco tempo" at bounding box center [605, 324] width 184 height 23
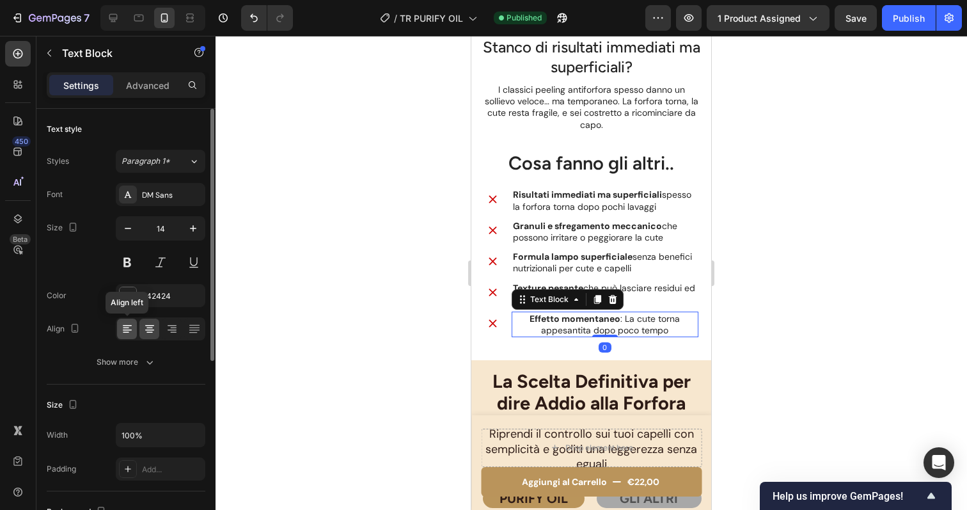
click at [121, 324] on icon at bounding box center [127, 328] width 13 height 13
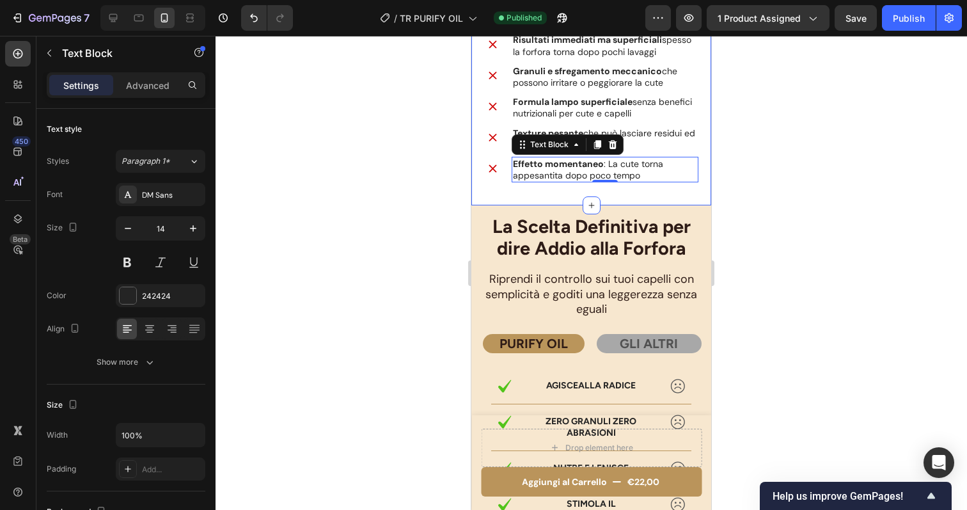
scroll to position [3937, 0]
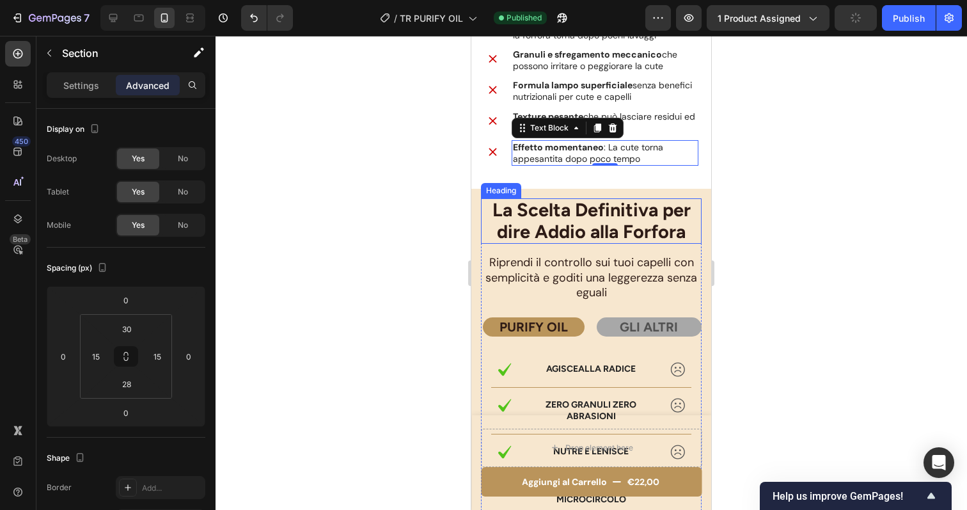
click at [566, 183] on div "Stanco di risultati immediati ma superficiali? Heading I classici peeling antif…" at bounding box center [591, 17] width 240 height 344
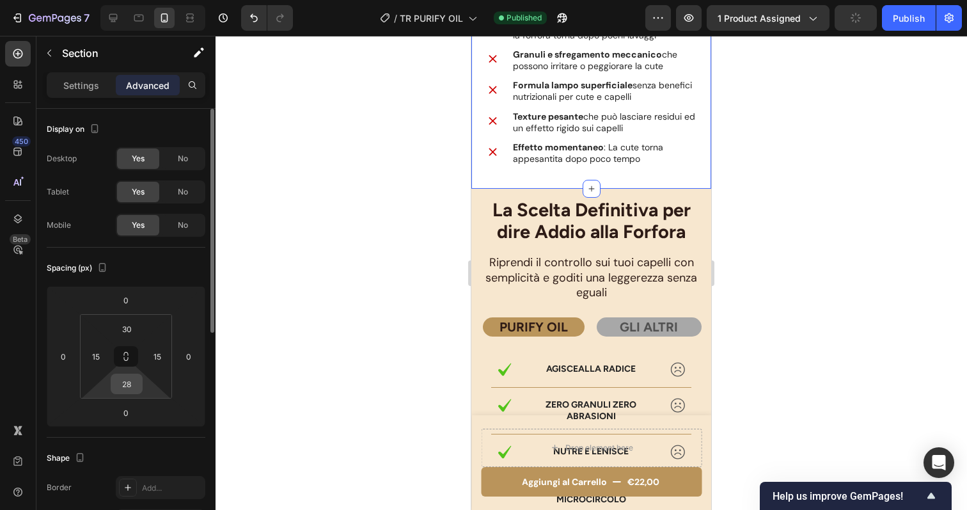
click at [132, 386] on input "28" at bounding box center [127, 383] width 26 height 19
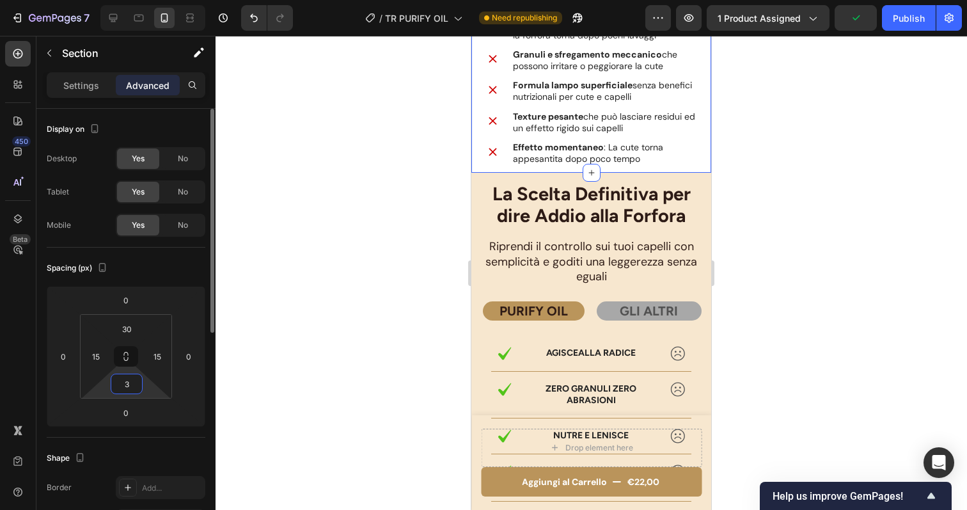
type input "35"
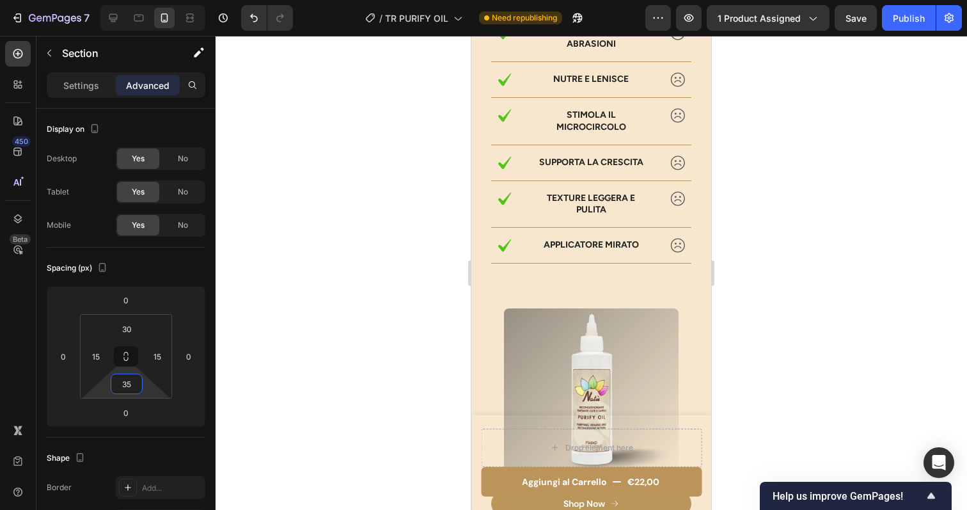
scroll to position [4723, 0]
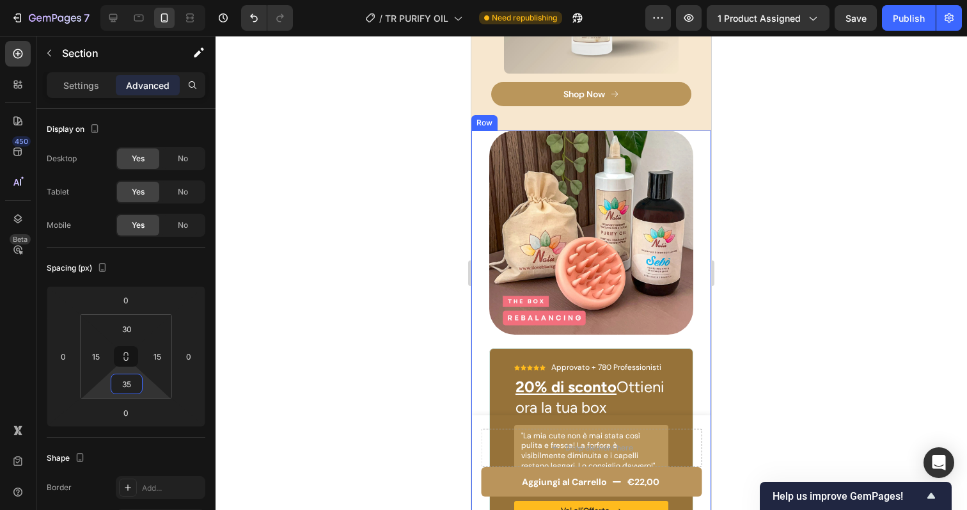
click at [695, 138] on div "Image Icon Icon Icon Icon Icon Icon List Approvato + 780 Professionisti Text Bl…" at bounding box center [591, 347] width 240 height 435
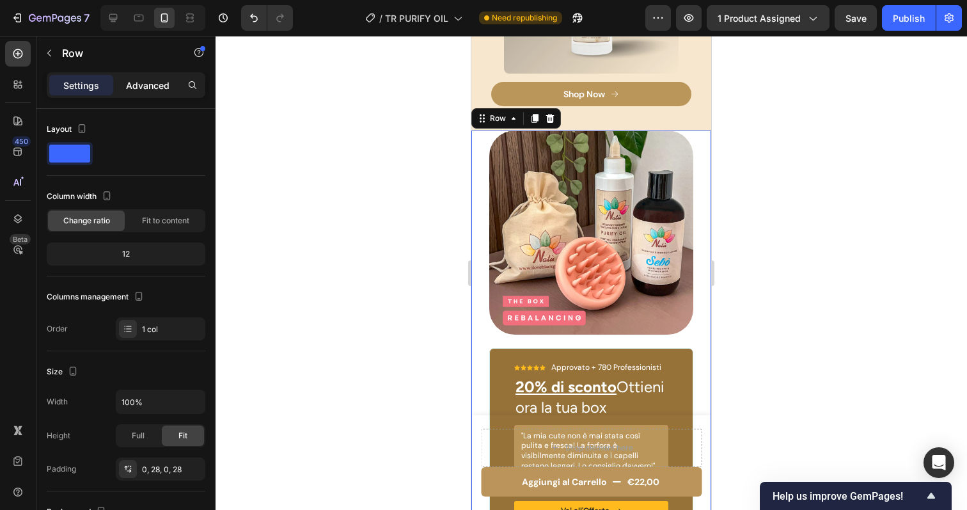
click at [157, 83] on p "Advanced" at bounding box center [147, 85] width 43 height 13
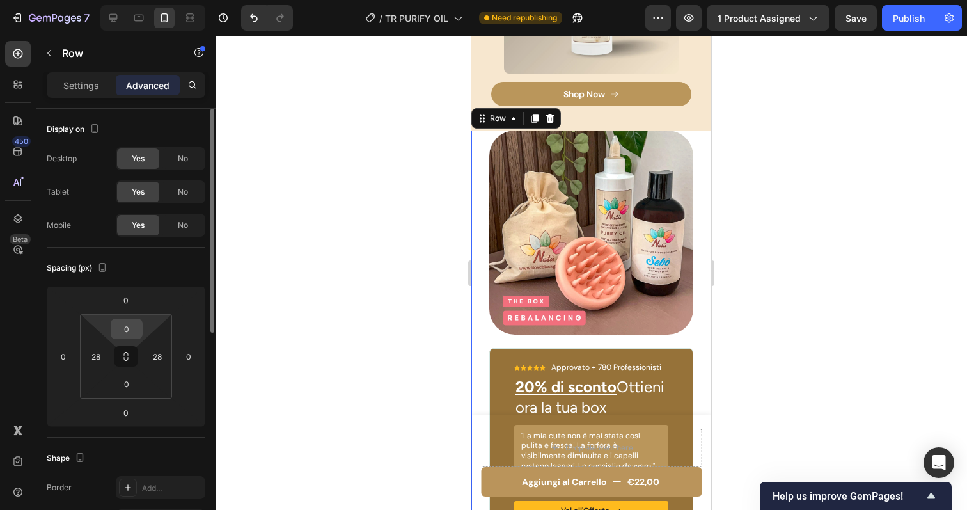
click at [136, 338] on input "0" at bounding box center [127, 328] width 26 height 19
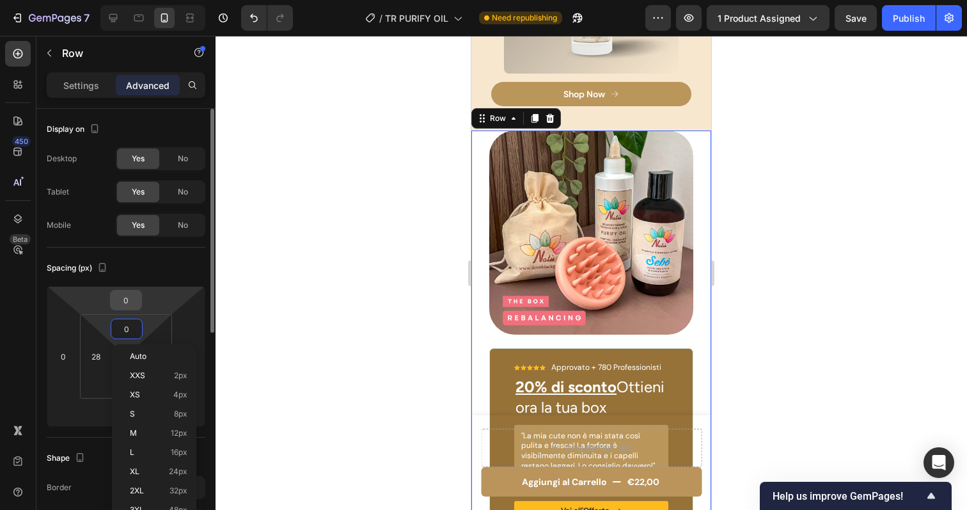
click at [127, 298] on input "0" at bounding box center [126, 299] width 26 height 19
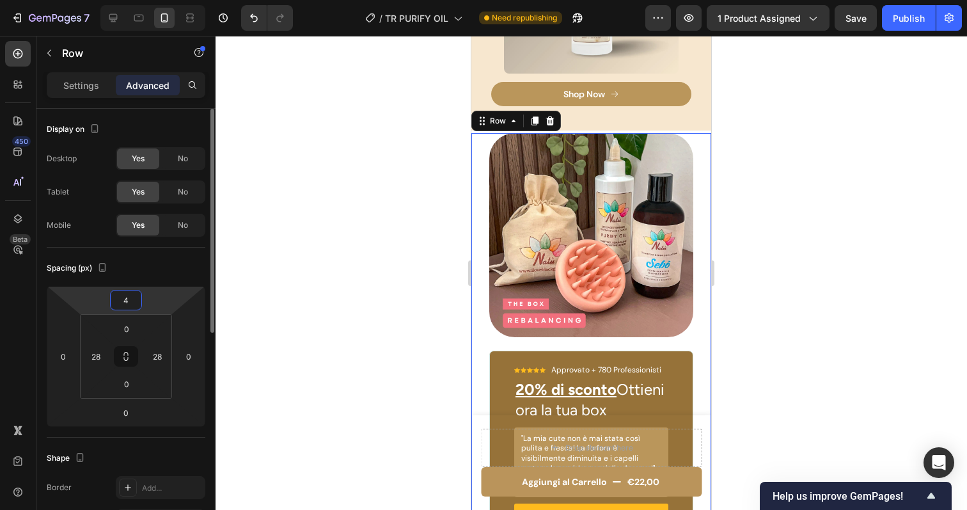
type input "45"
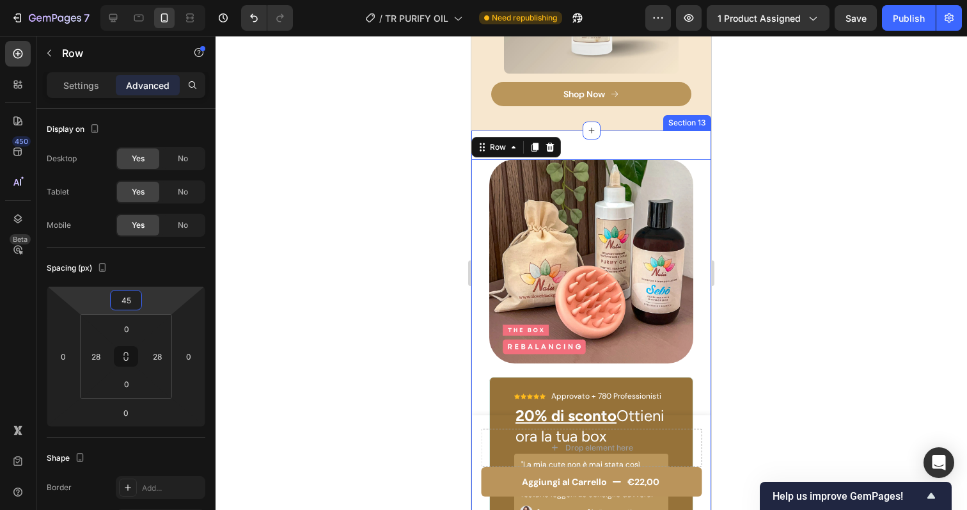
click at [687, 137] on div "Image Icon Icon Icon Icon Icon Icon List Approvato + 780 Professionisti Text Bl…" at bounding box center [591, 362] width 240 height 464
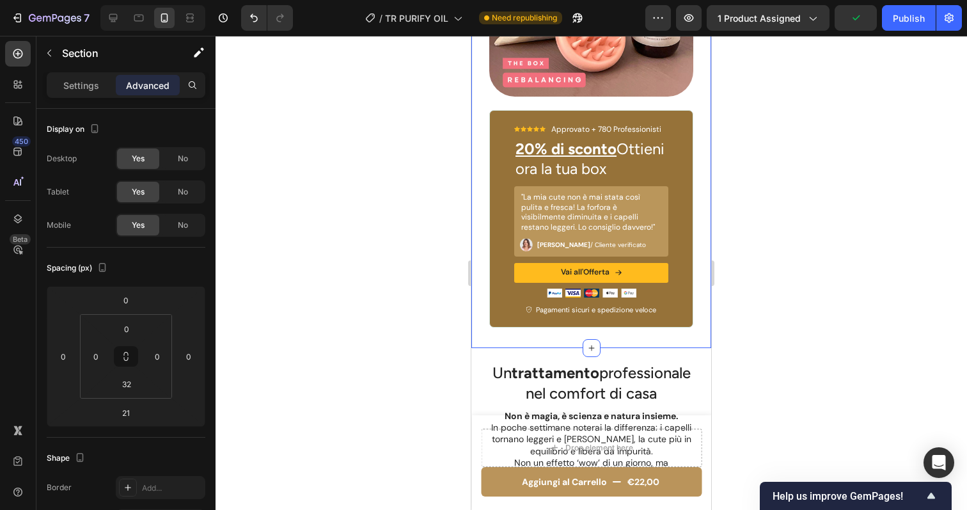
scroll to position [4996, 0]
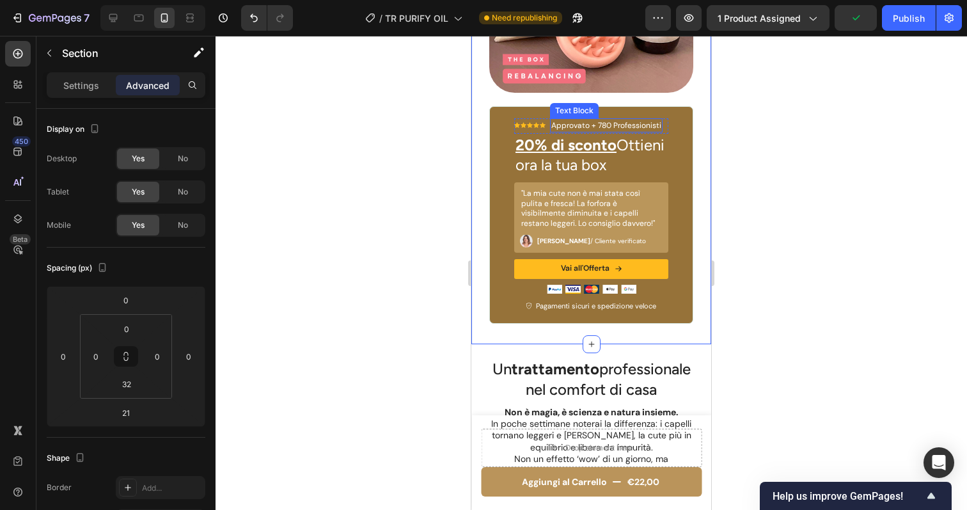
click at [590, 124] on p "Approvato + 780 Professionisti" at bounding box center [606, 126] width 110 height 12
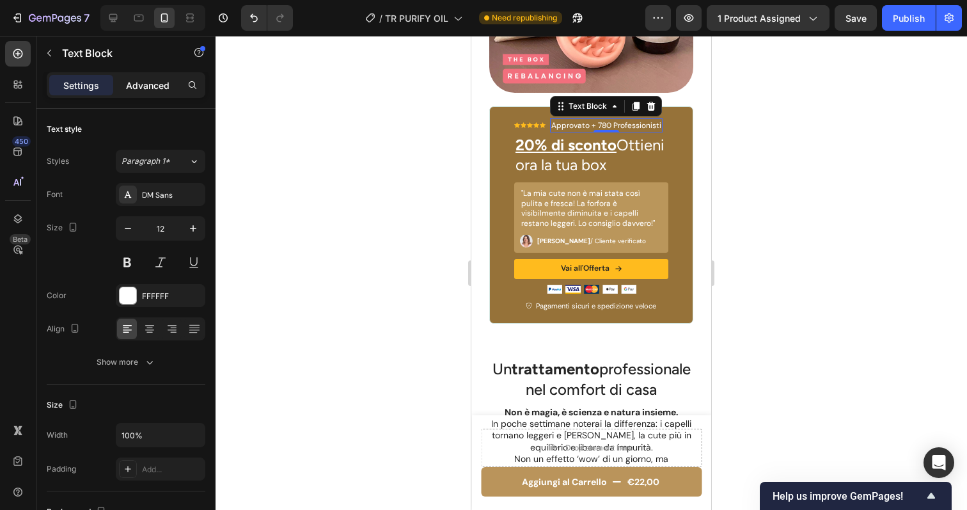
click at [137, 83] on p "Advanced" at bounding box center [147, 85] width 43 height 13
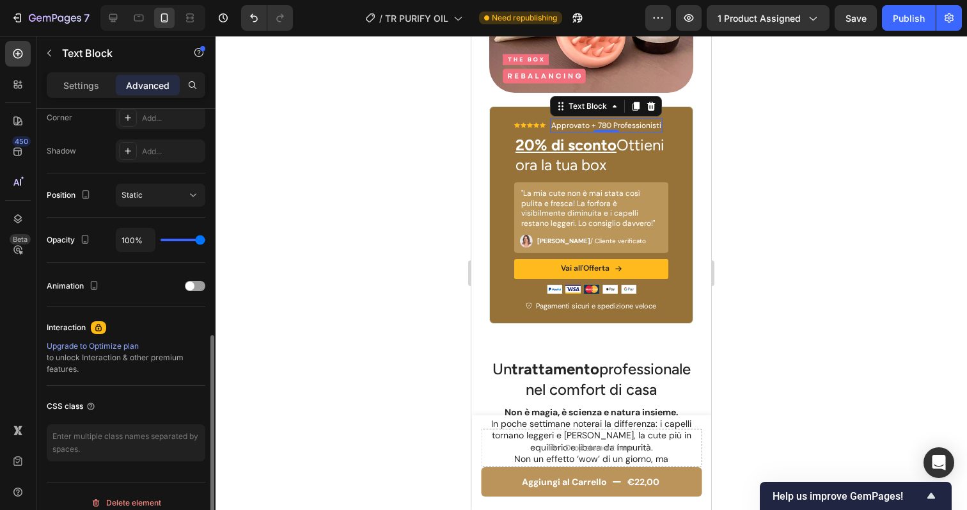
scroll to position [416, 0]
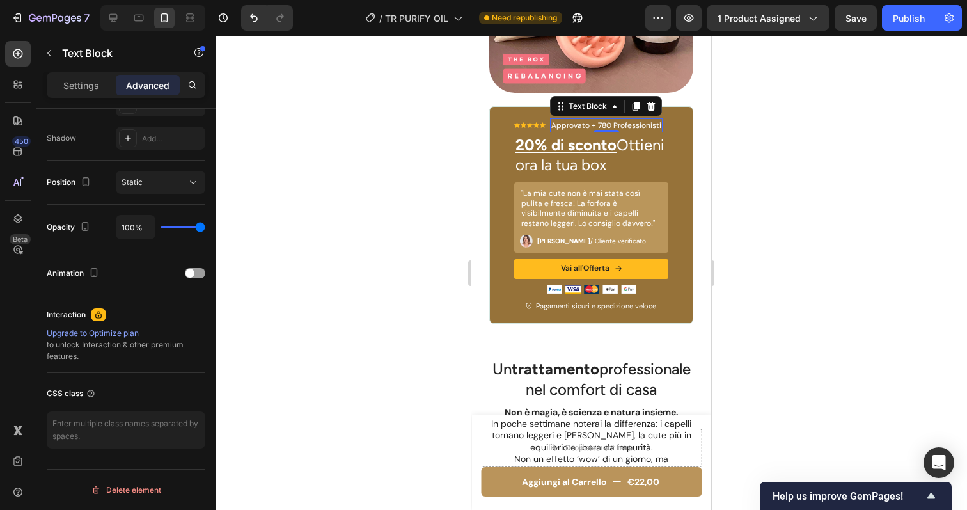
click at [614, 125] on p "Approvato + 780 Professionisti" at bounding box center [606, 126] width 110 height 12
click at [581, 130] on p "Approvato + 780 Professionisti" at bounding box center [606, 126] width 110 height 12
click at [811, 137] on div at bounding box center [591, 273] width 751 height 474
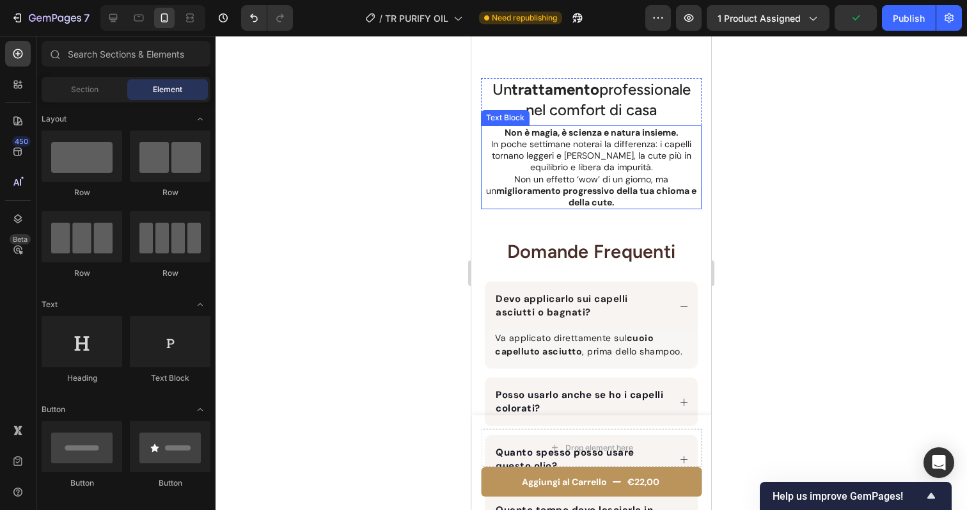
scroll to position [5358, 0]
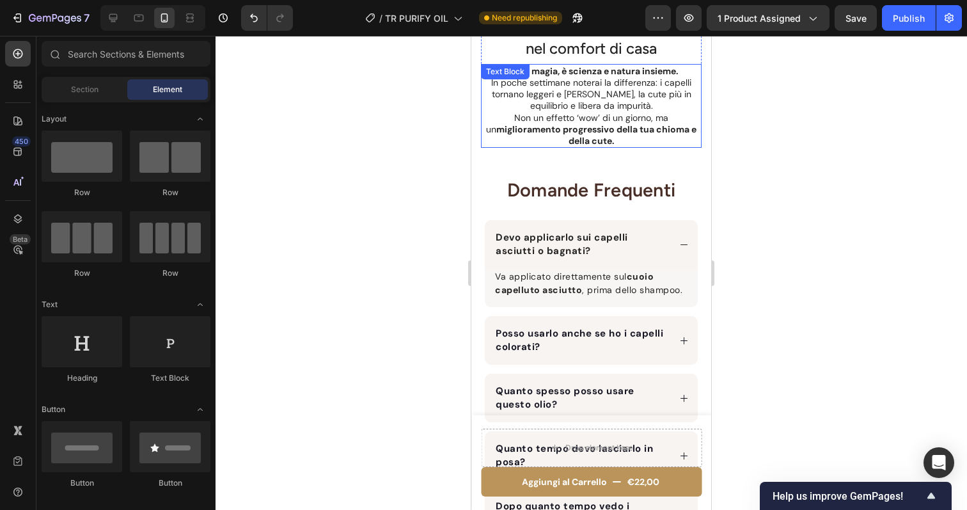
click at [566, 122] on p "Non un effetto ‘wow’ di un giorno, ma un miglioramento progressivo della tua ch…" at bounding box center [591, 129] width 218 height 35
click at [502, 120] on p "Non un effetto ‘wow’ di un giorno, ma un miglioramento progressivo della tua ch…" at bounding box center [591, 129] width 218 height 35
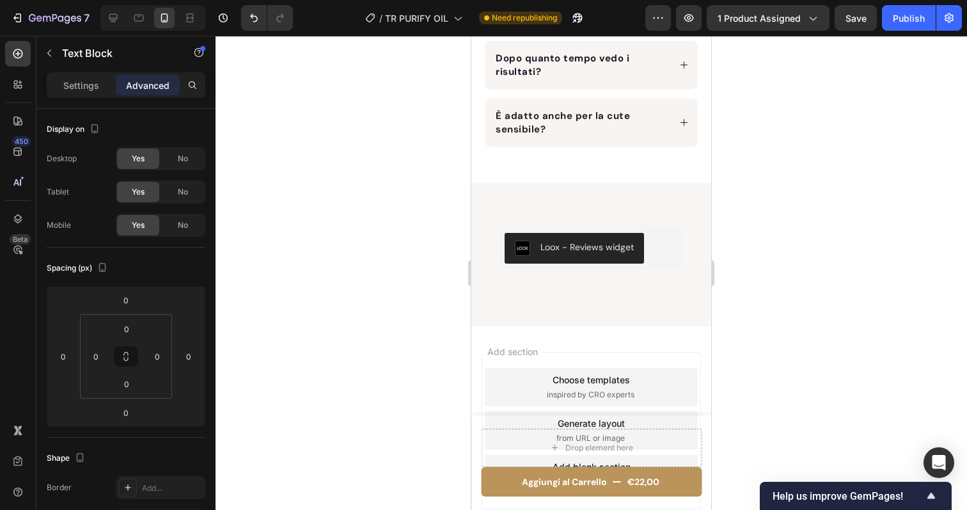
scroll to position [5848, 0]
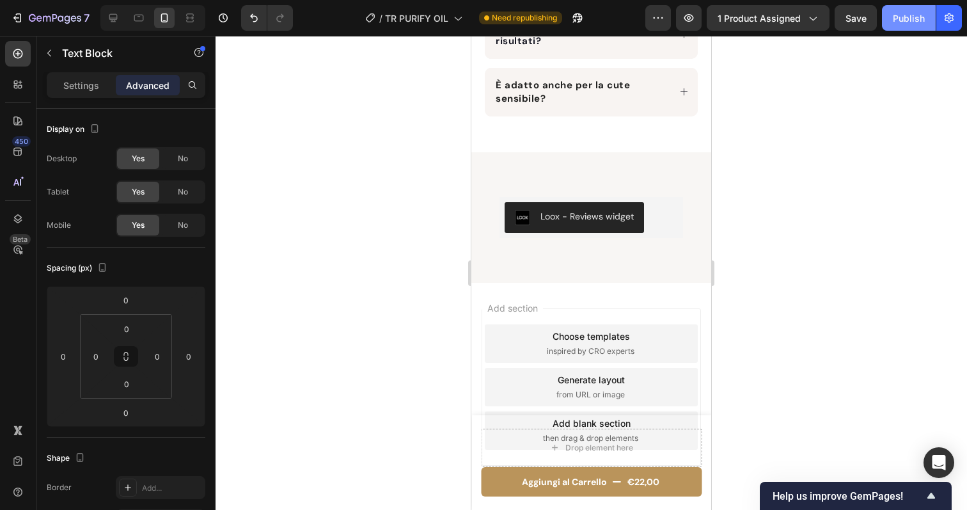
click at [907, 22] on div "Publish" at bounding box center [909, 18] width 32 height 13
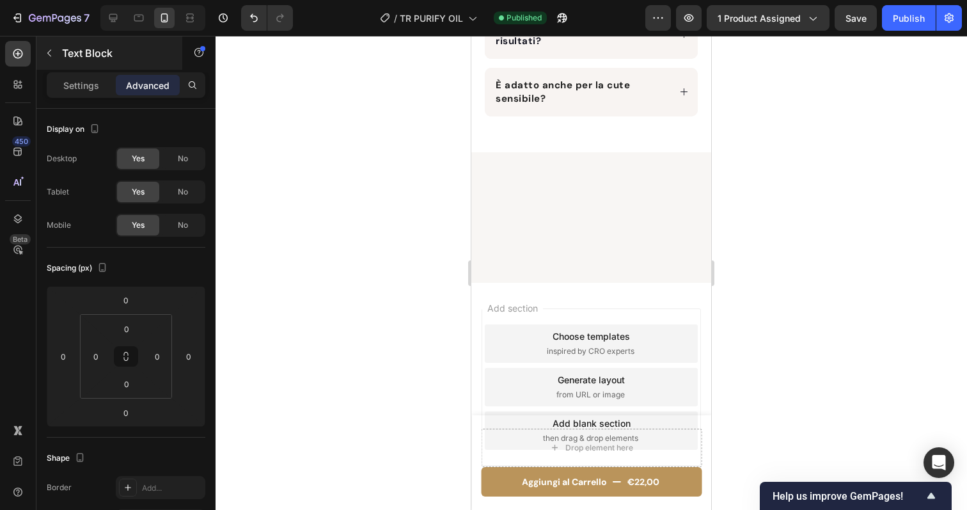
click at [72, 85] on p "Settings" at bounding box center [81, 85] width 36 height 13
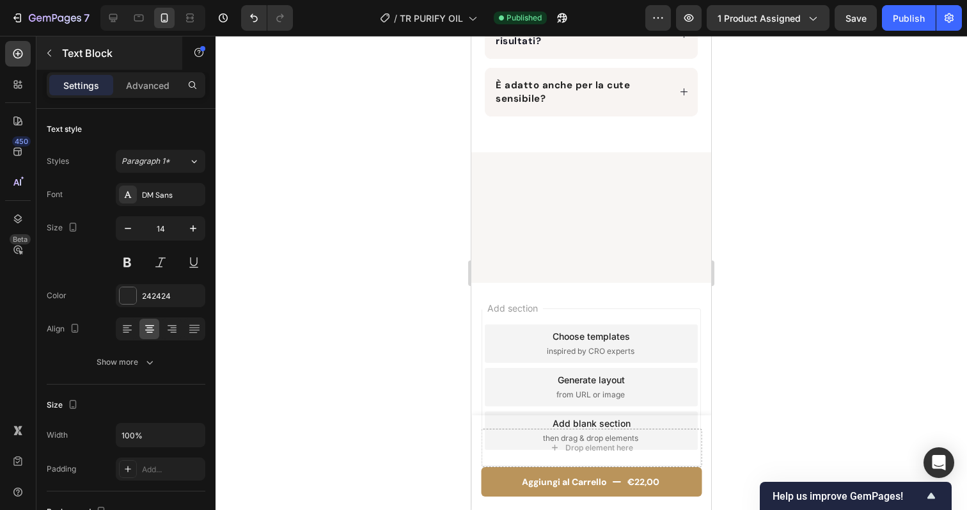
click at [50, 54] on icon "button" at bounding box center [49, 53] width 10 height 10
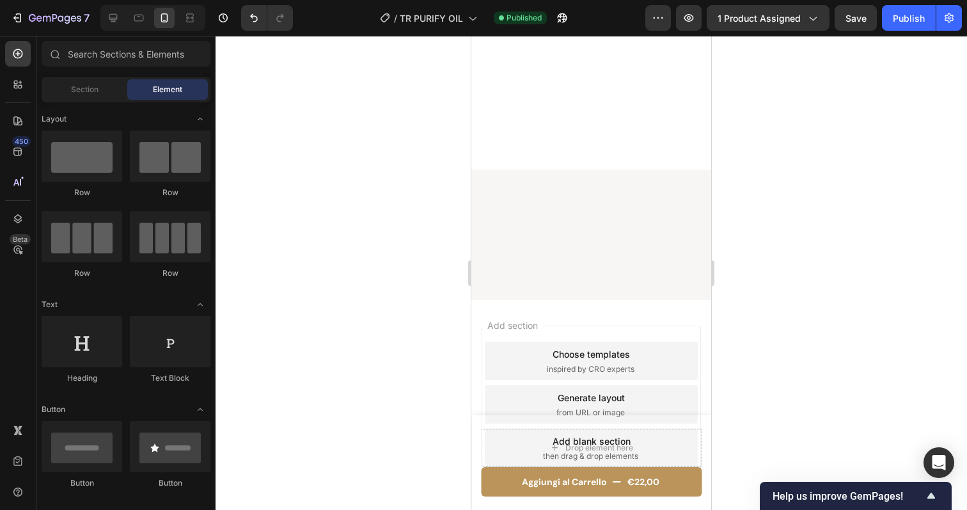
scroll to position [0, 0]
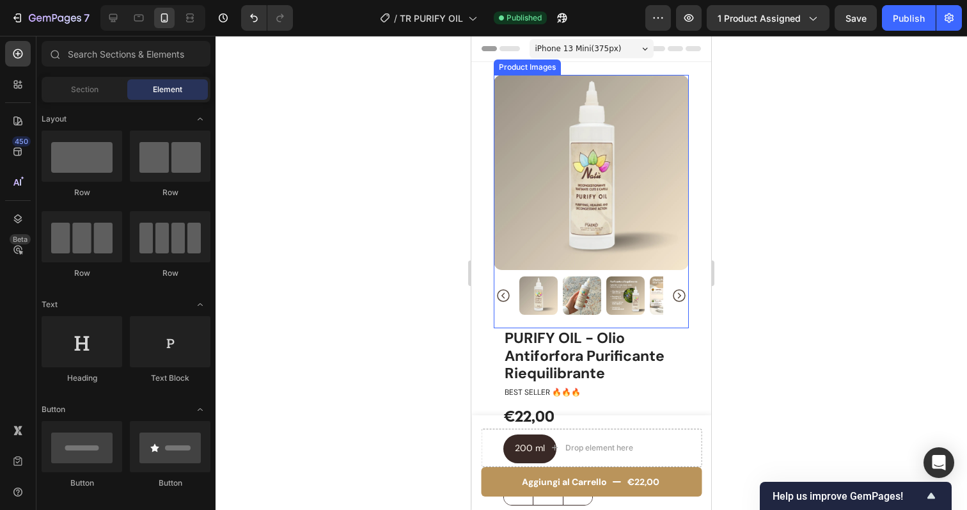
click at [560, 198] on img at bounding box center [591, 172] width 195 height 195
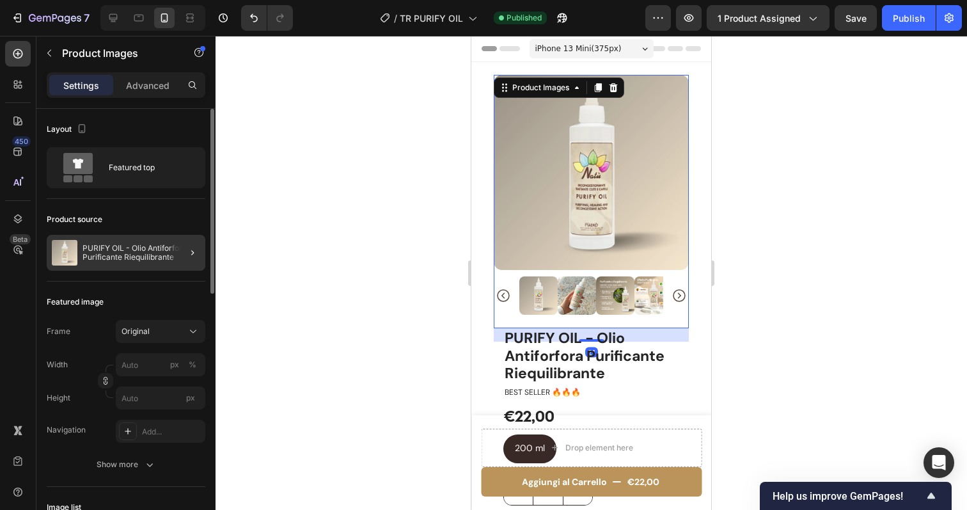
click at [133, 258] on p "PURIFY OIL - Olio Antiforfora Purificante Riequilibrante" at bounding box center [141, 253] width 118 height 18
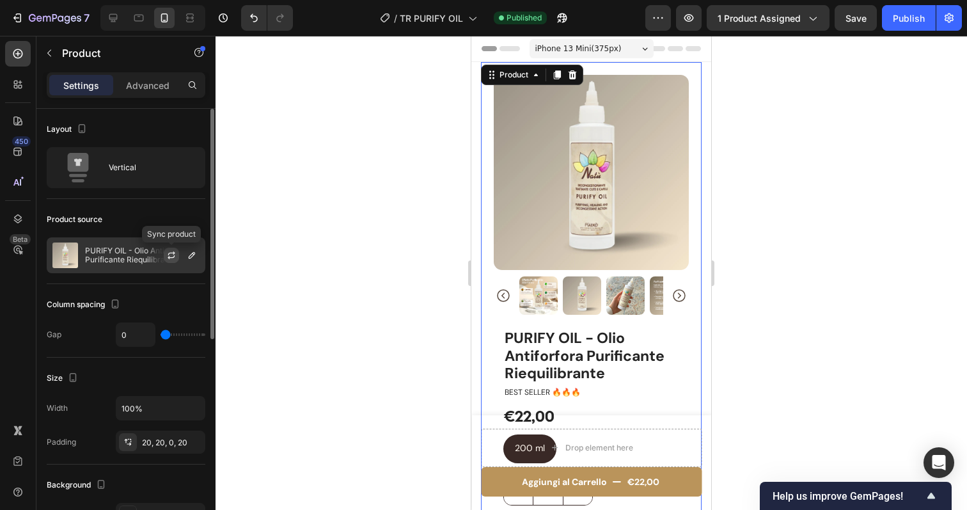
click at [171, 256] on icon "button" at bounding box center [171, 255] width 10 height 10
click at [895, 13] on div "Publish" at bounding box center [909, 18] width 32 height 13
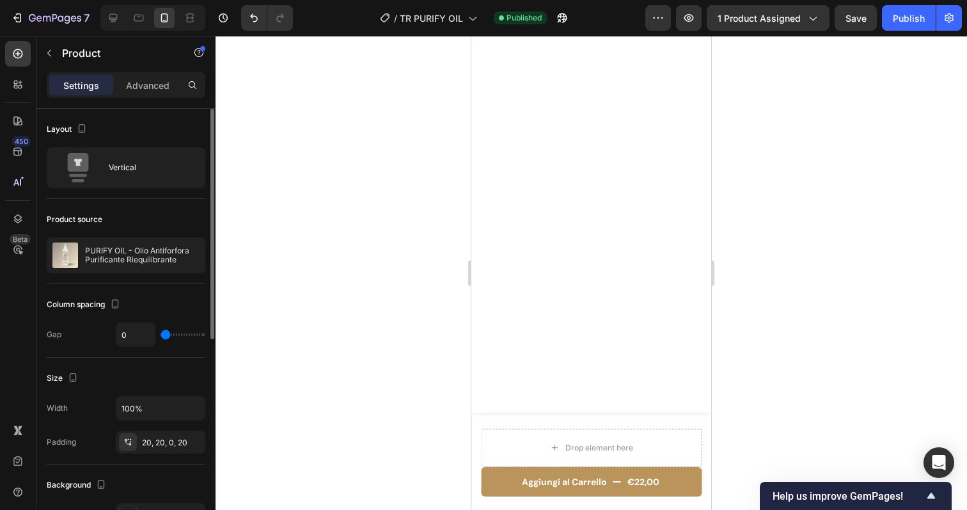
scroll to position [1517, 0]
